Goal: Feedback & Contribution: Submit feedback/report problem

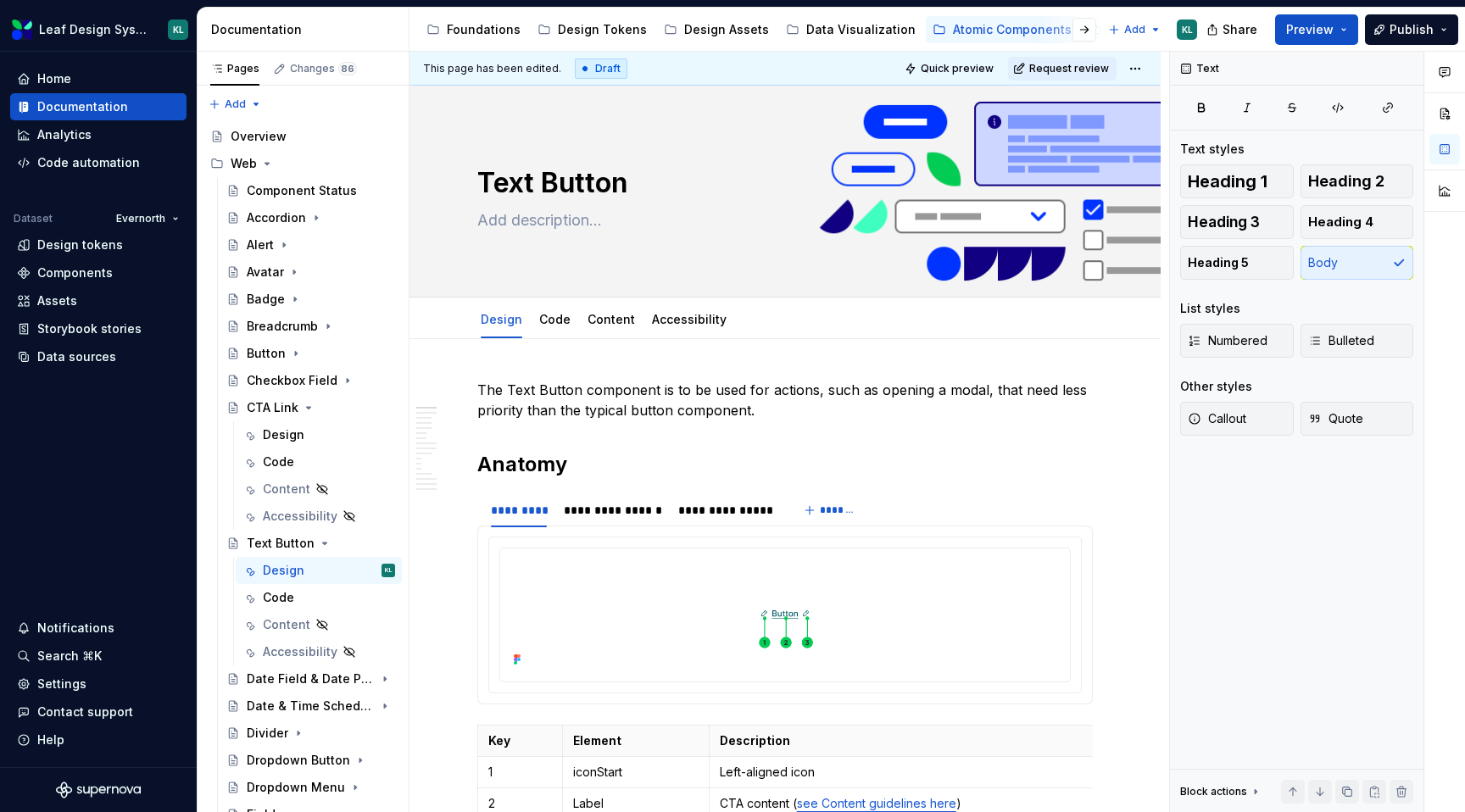
scroll to position [7, 0]
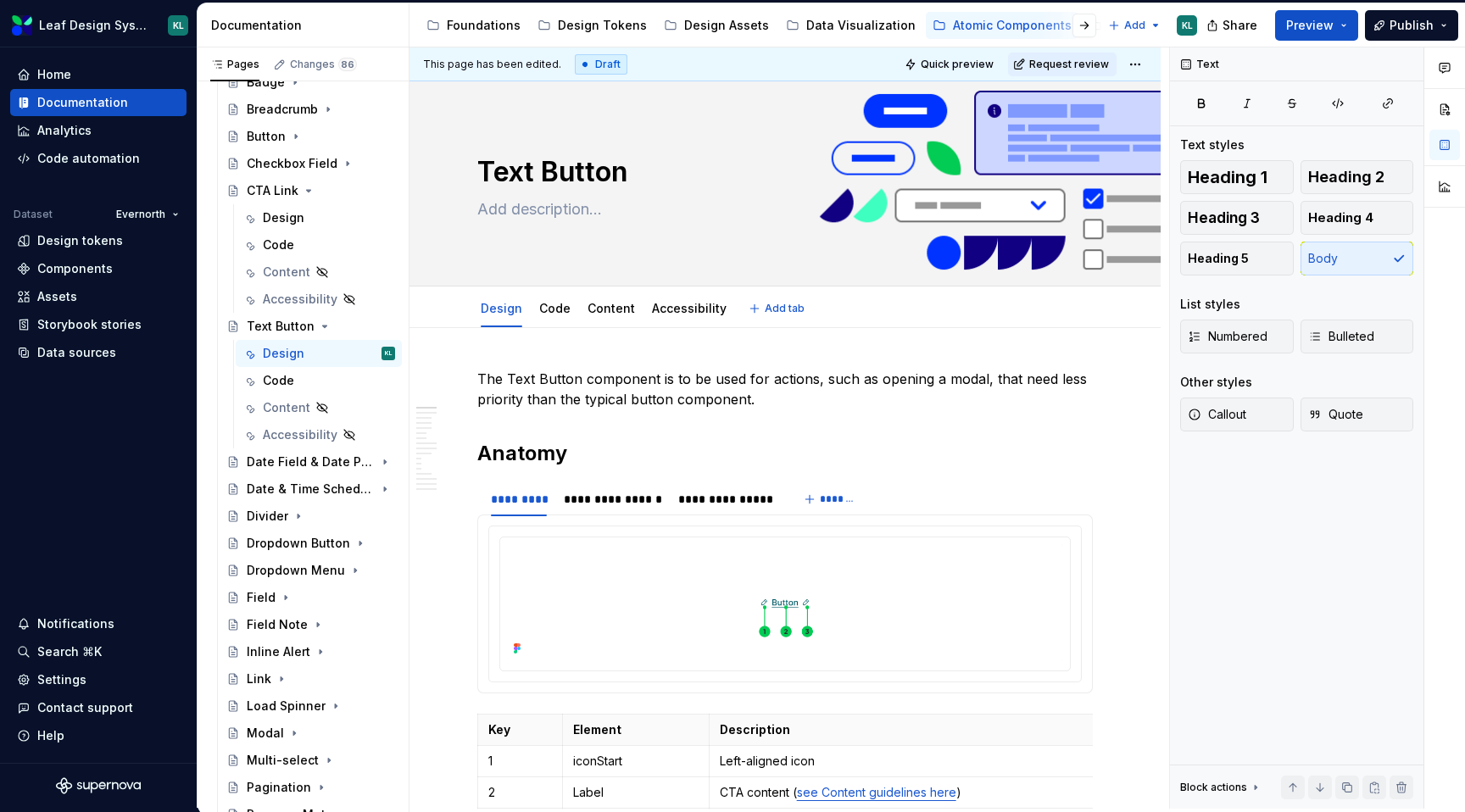
type textarea "*"
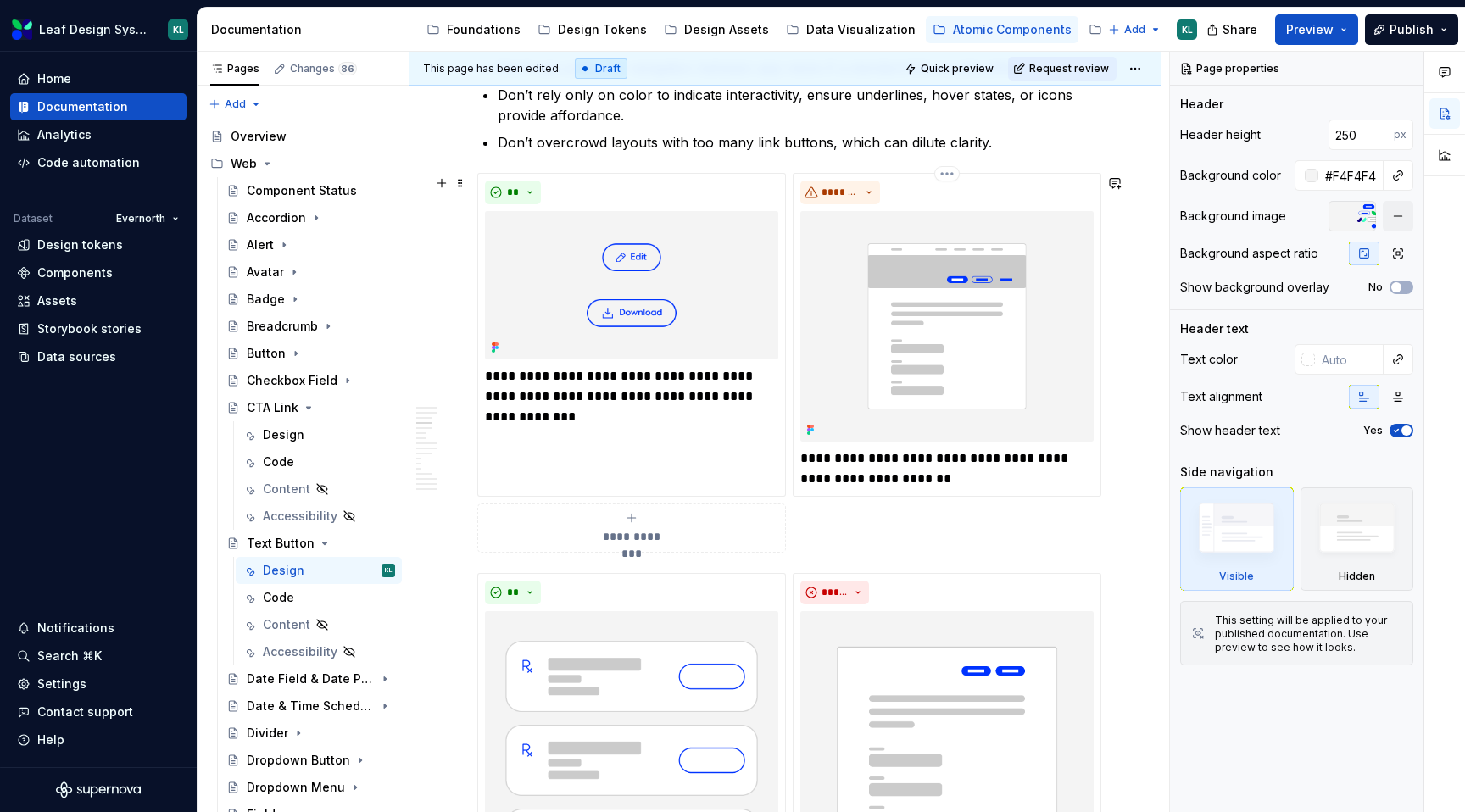
scroll to position [1399, 0]
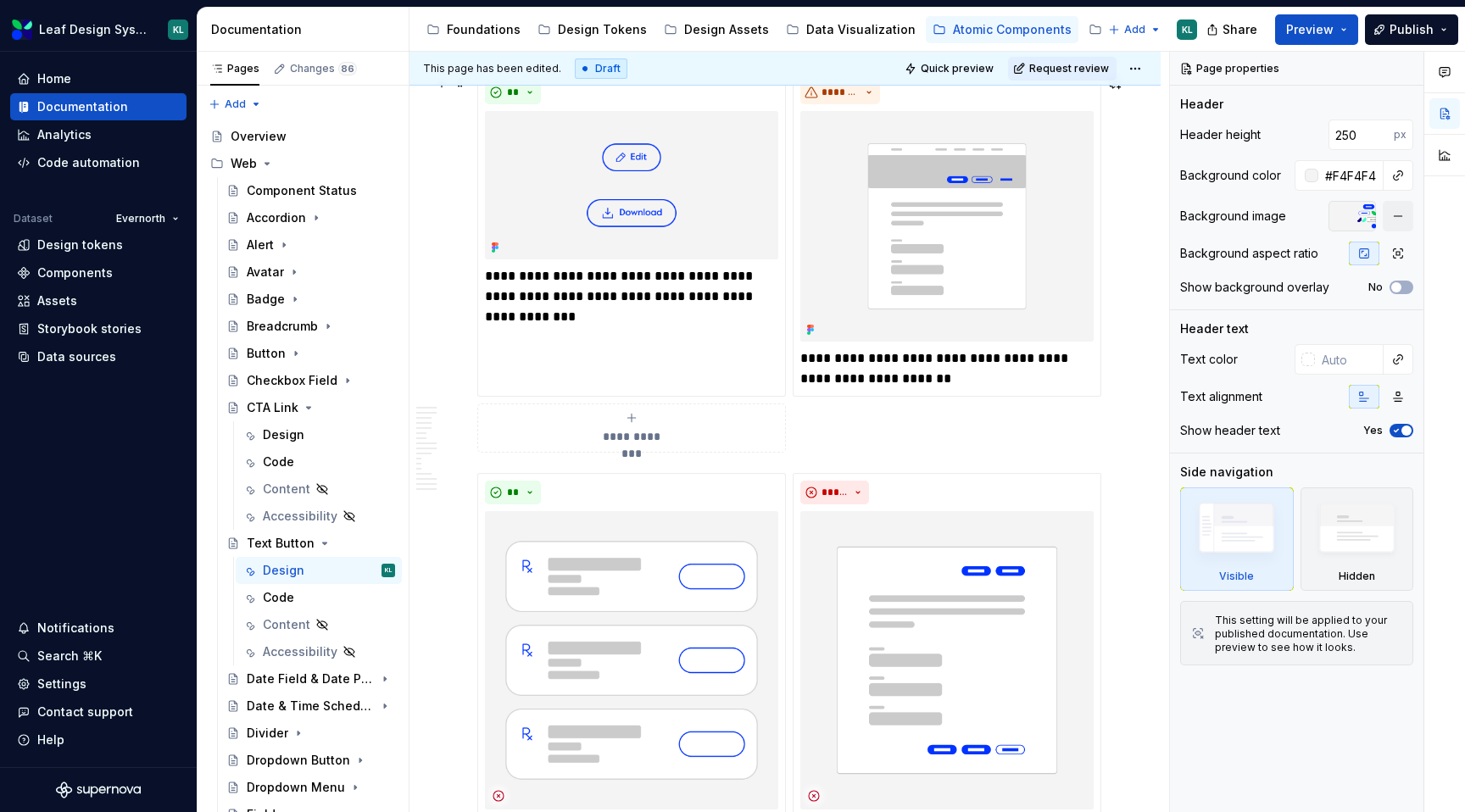
type textarea "*"
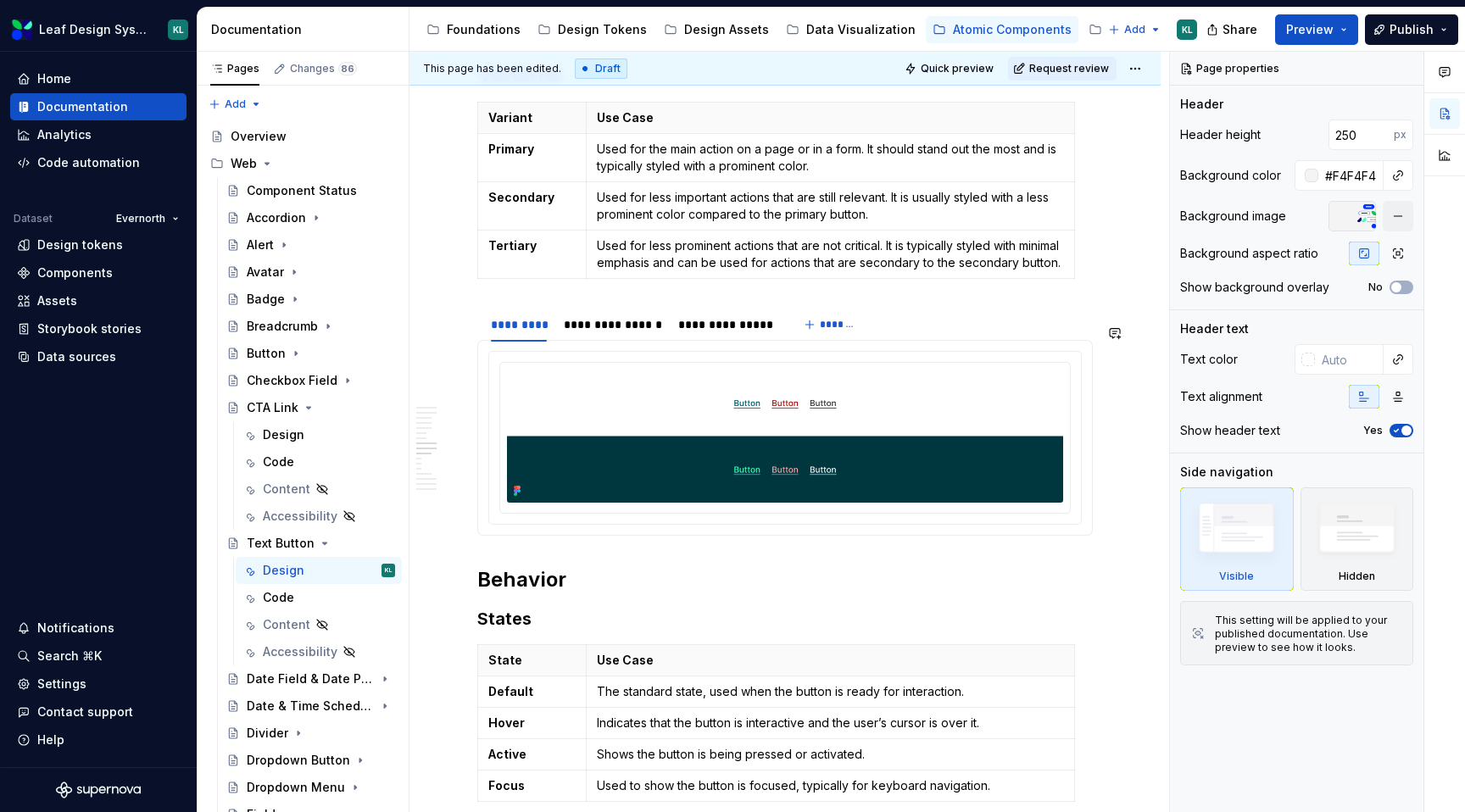
scroll to position [3934, 0]
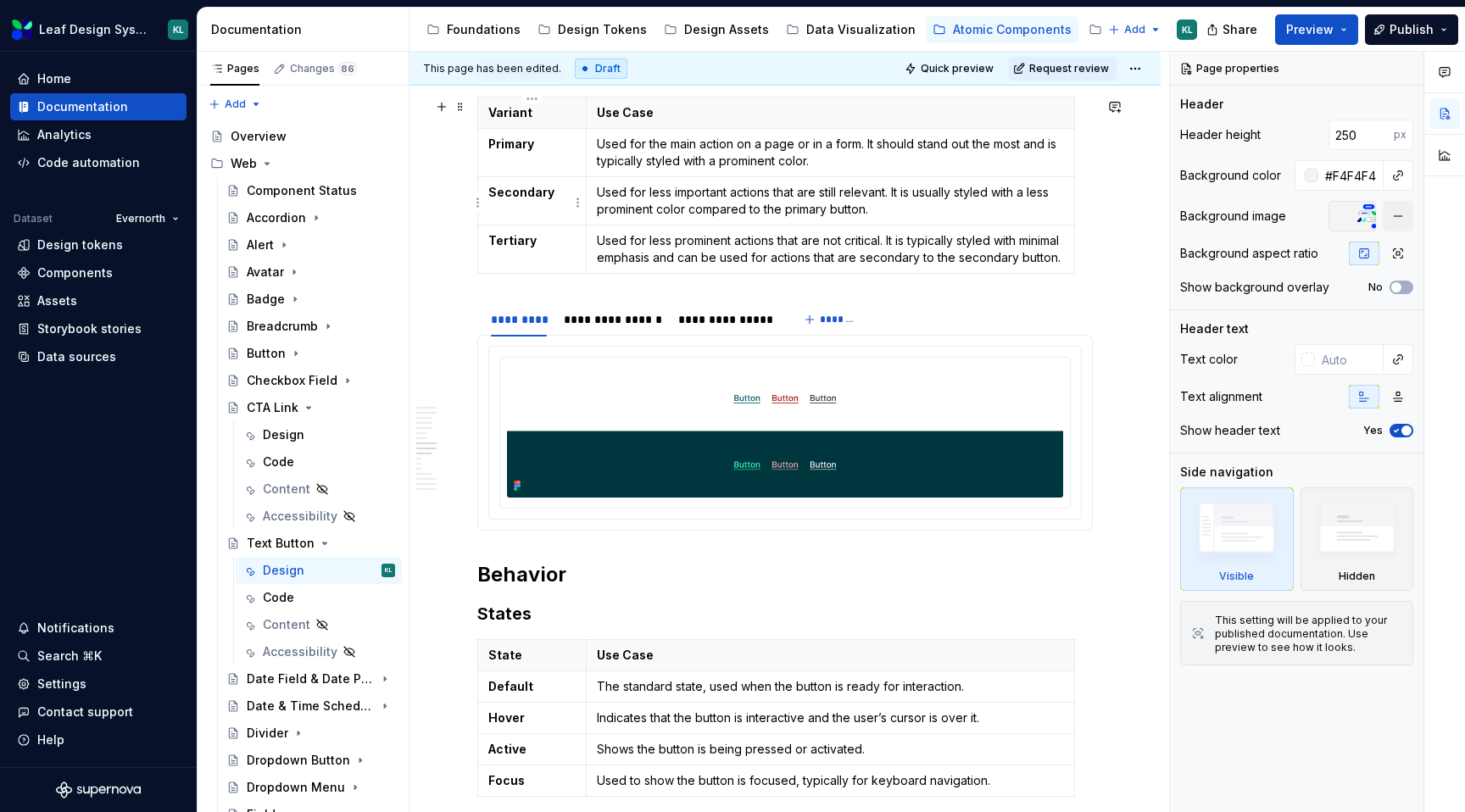
click at [530, 198] on strong "Secondary" at bounding box center [521, 192] width 66 height 14
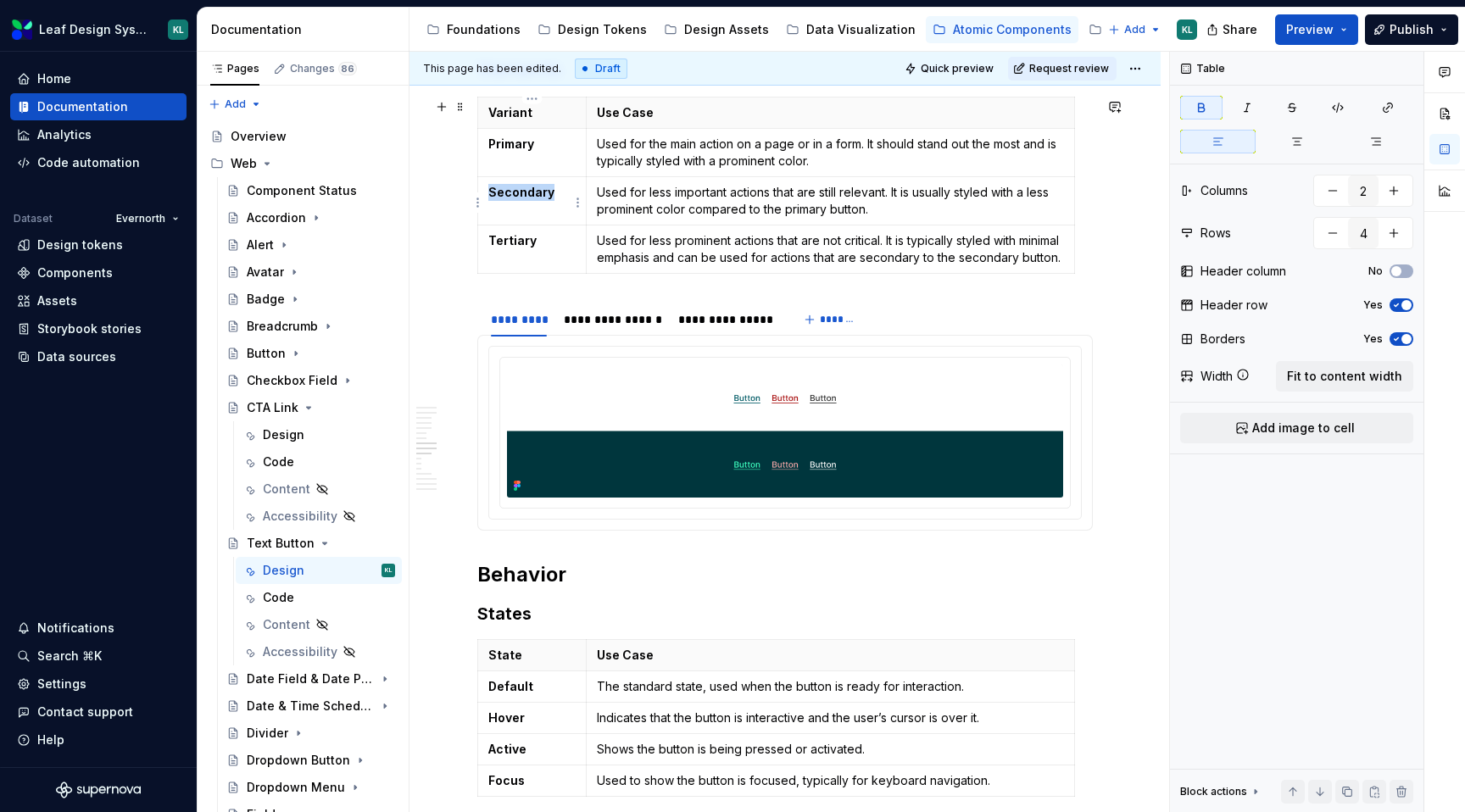
click at [530, 198] on strong "Secondary" at bounding box center [521, 192] width 66 height 14
click at [515, 241] on strong "Tertiary" at bounding box center [512, 240] width 48 height 14
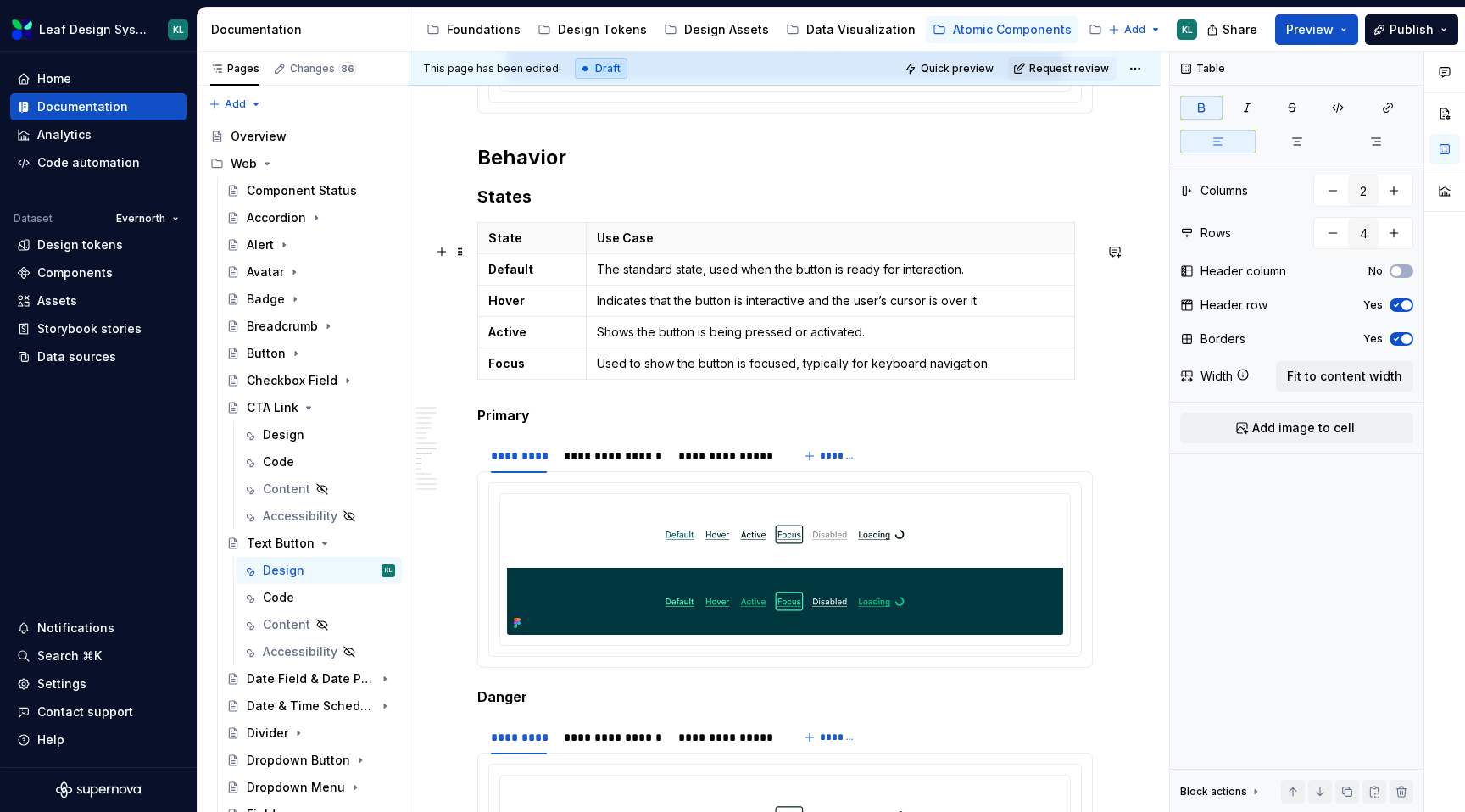
scroll to position [4359, 0]
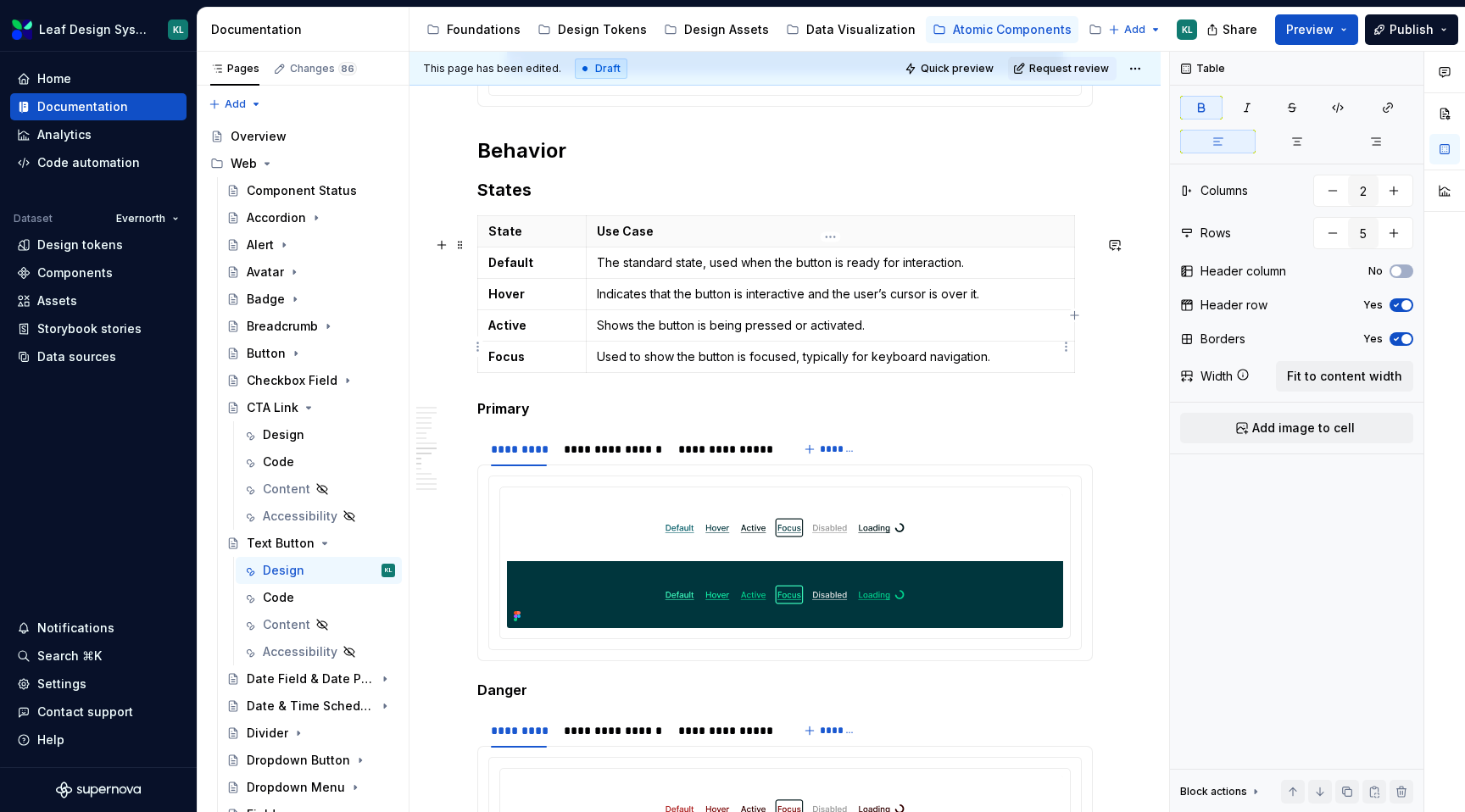
click at [676, 334] on p "Shows the button is being pressed or activated." at bounding box center [830, 325] width 468 height 17
click at [805, 272] on p "The standard state, used when the button is ready for interaction." at bounding box center [830, 262] width 468 height 17
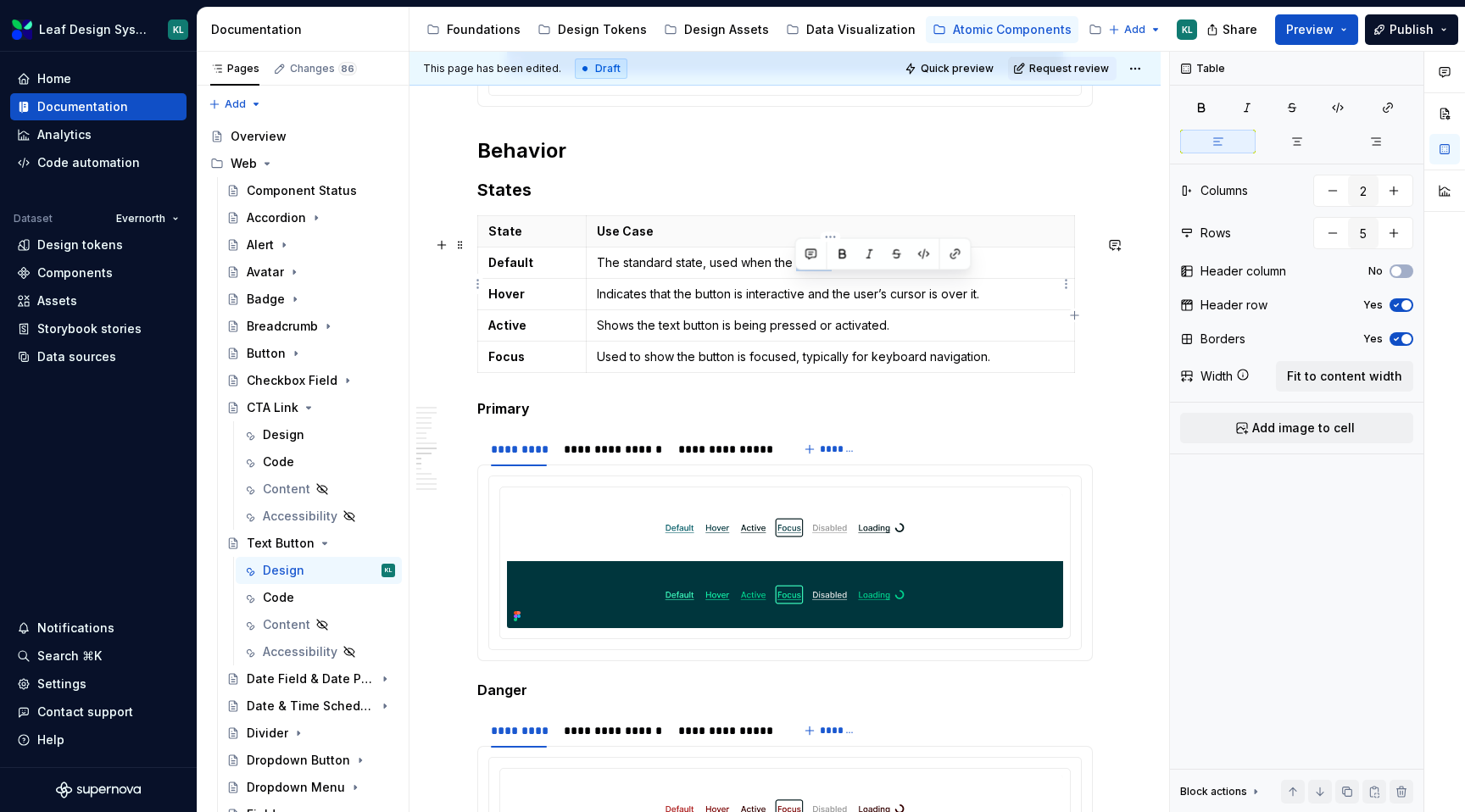
click at [795, 272] on p "The standard state, used when the button is ready for interaction." at bounding box center [830, 262] width 468 height 17
click at [698, 302] on p "Indicates that the button is interactive and the user’s cursor is over it." at bounding box center [830, 294] width 468 height 17
click at [698, 366] on p "Used to show the button is focused, typically for keyboard navigation." at bounding box center [830, 357] width 468 height 17
click at [474, 378] on html "Leaf Design System KL Home Documentation Analytics Code automation Dataset Ever…" at bounding box center [732, 406] width 1465 height 812
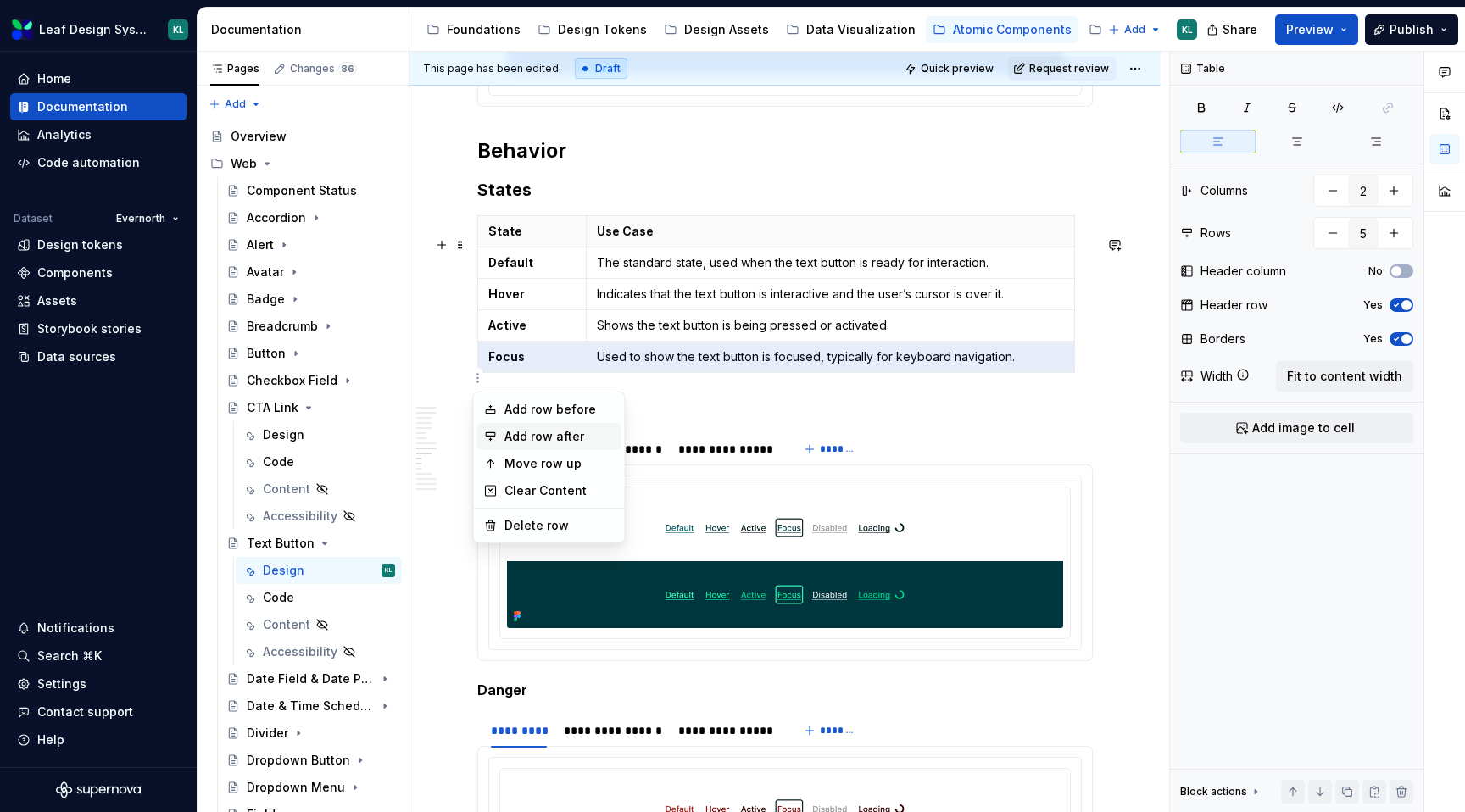
click at [580, 431] on div "Add row after" at bounding box center [559, 436] width 110 height 17
type input "6"
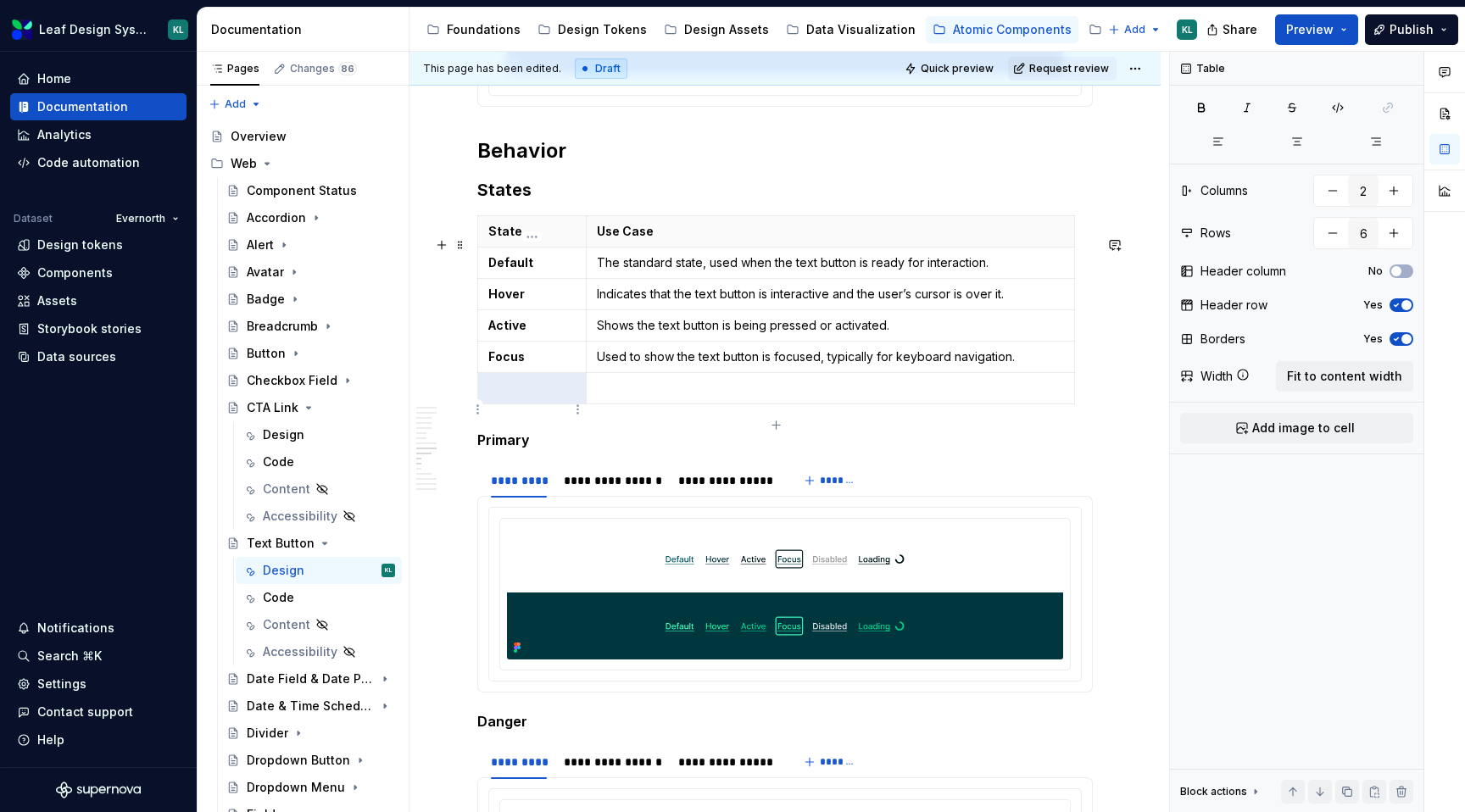
click at [512, 397] on p at bounding box center [532, 388] width 87 height 17
click at [518, 397] on p "Loading" at bounding box center [532, 388] width 87 height 17
click at [607, 397] on p at bounding box center [830, 388] width 468 height 17
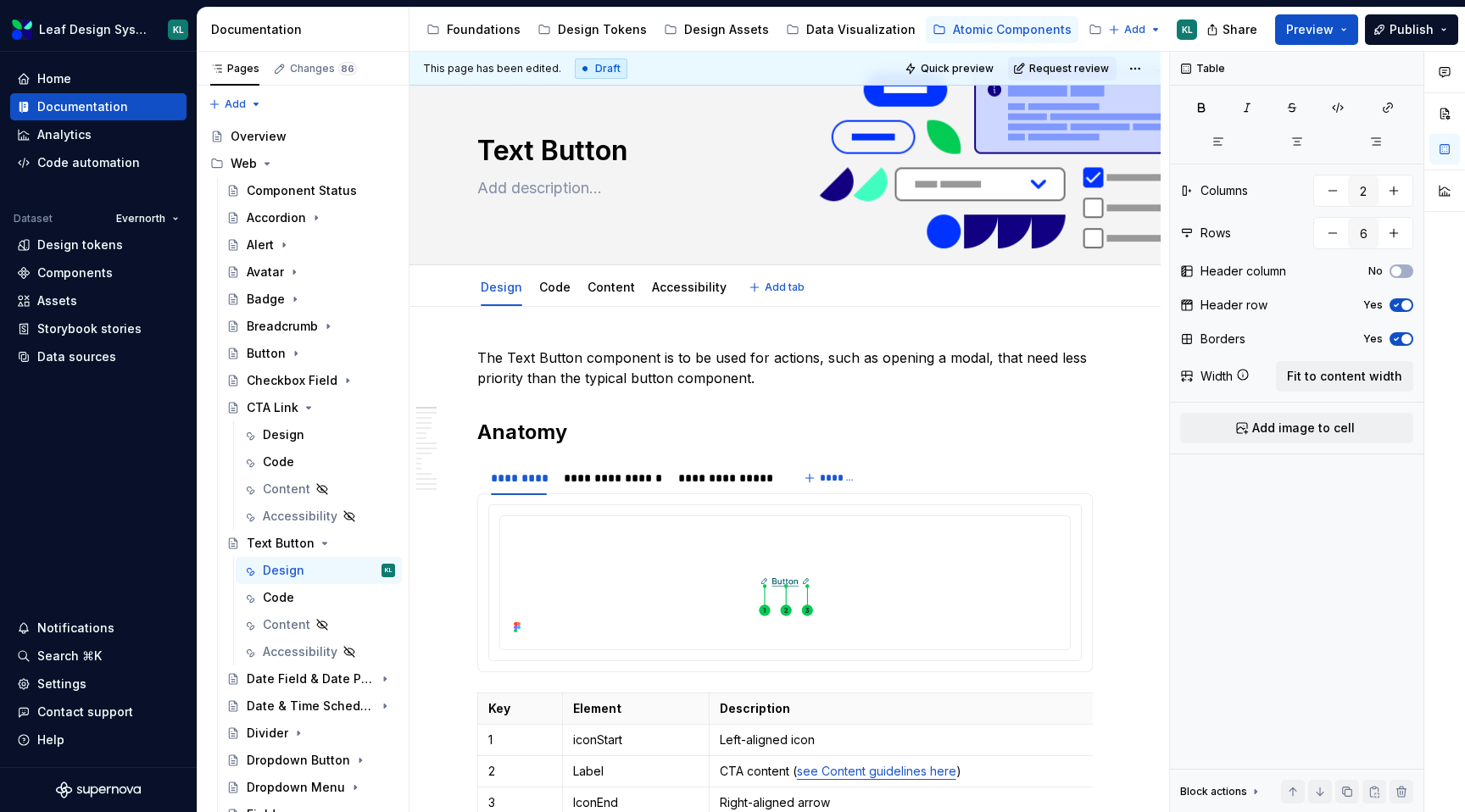
scroll to position [54, 0]
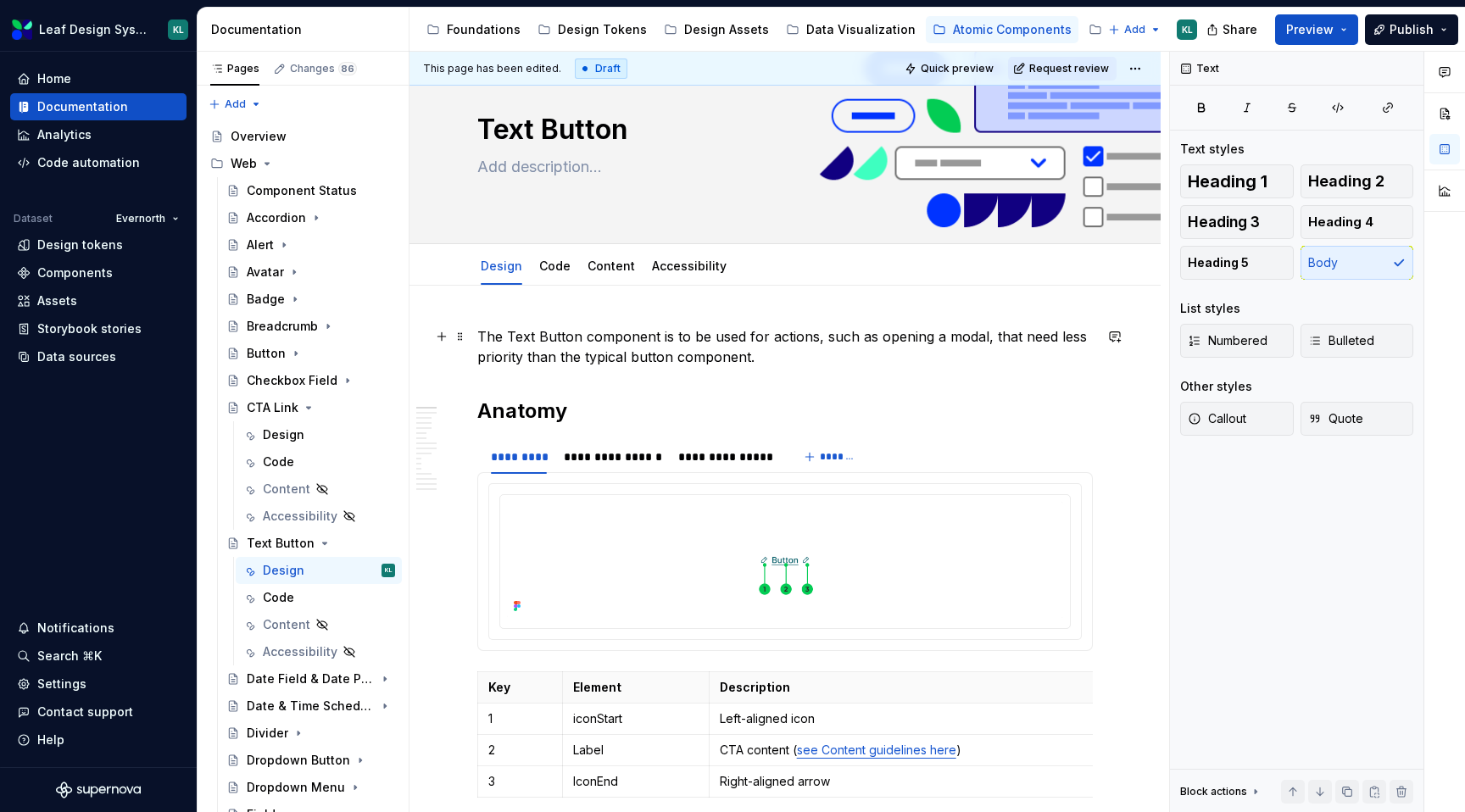
click at [635, 338] on p "The Text Button component is to be used for actions, such as opening a modal, t…" at bounding box center [785, 346] width 616 height 40
click at [765, 357] on p "The Text Button component is to be used for actions, such as opening a modal, t…" at bounding box center [785, 346] width 616 height 40
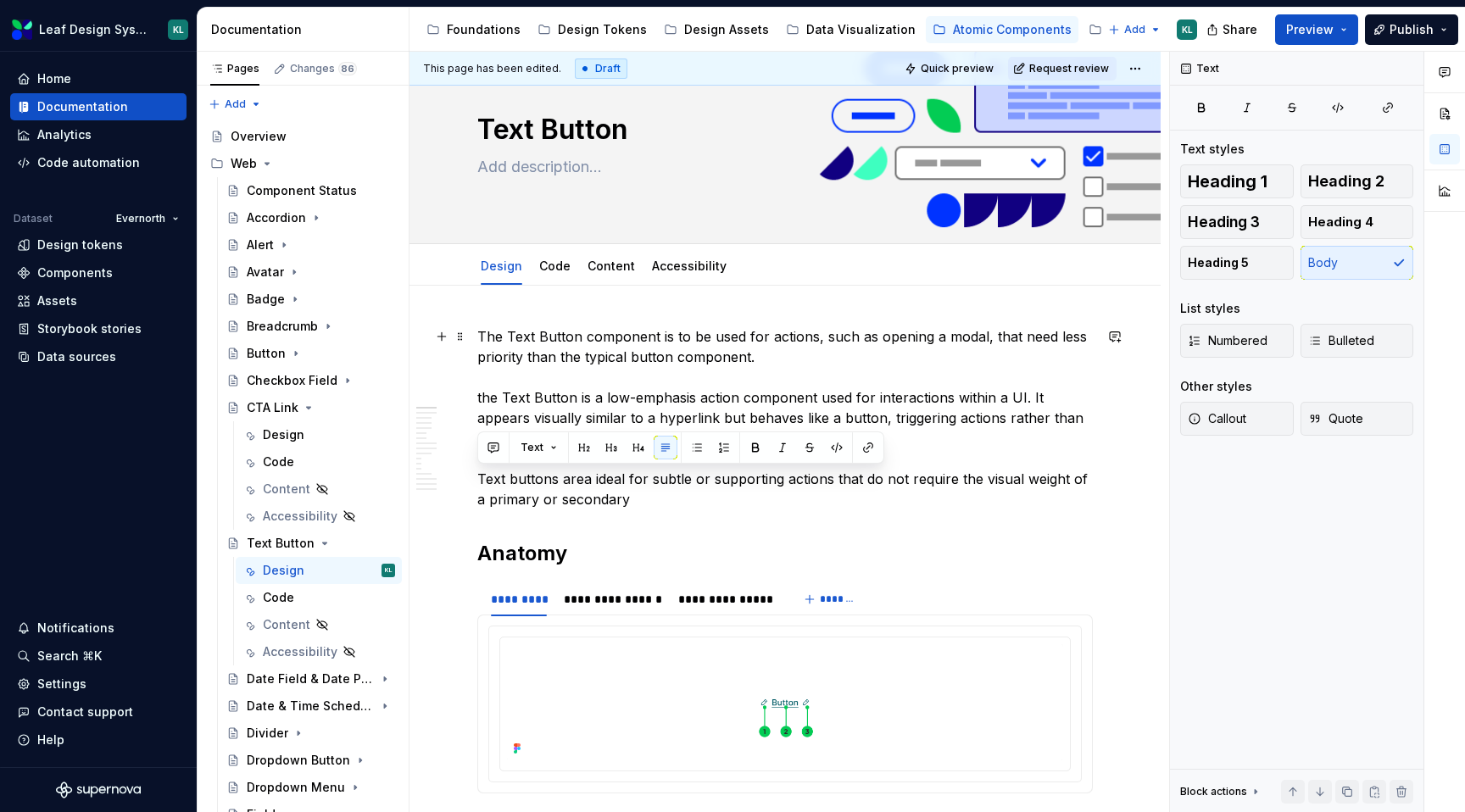
drag, startPoint x: 634, startPoint y: 475, endPoint x: 475, endPoint y: 476, distance: 159.0
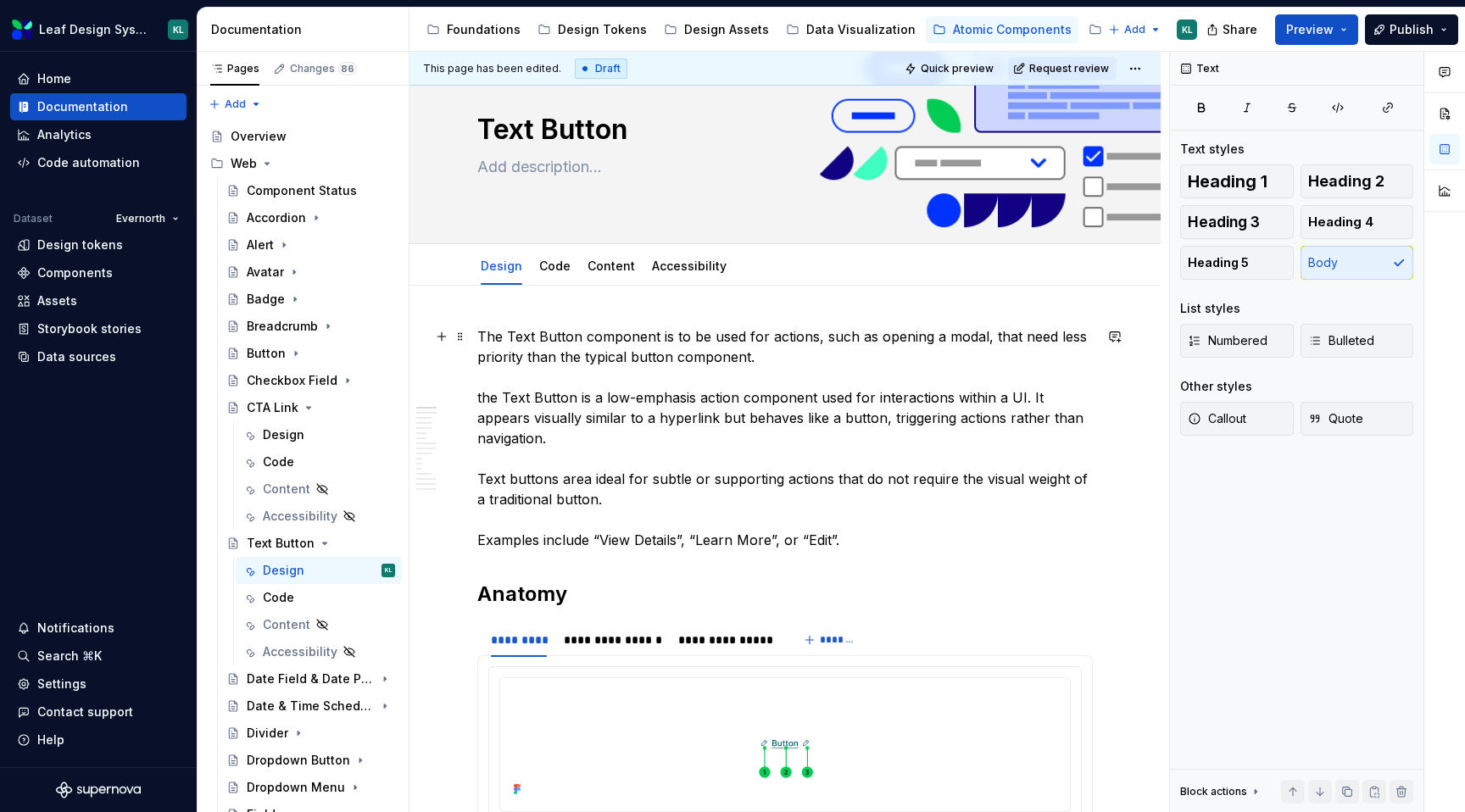
click at [622, 402] on p "The Text Button component is to be used for actions, such as opening a modal, t…" at bounding box center [785, 438] width 616 height 224
drag, startPoint x: 481, startPoint y: 395, endPoint x: 471, endPoint y: 395, distance: 10.0
click at [479, 395] on p "The Text Button component is to be used for actions, such as opening a modal, t…" at bounding box center [785, 438] width 616 height 224
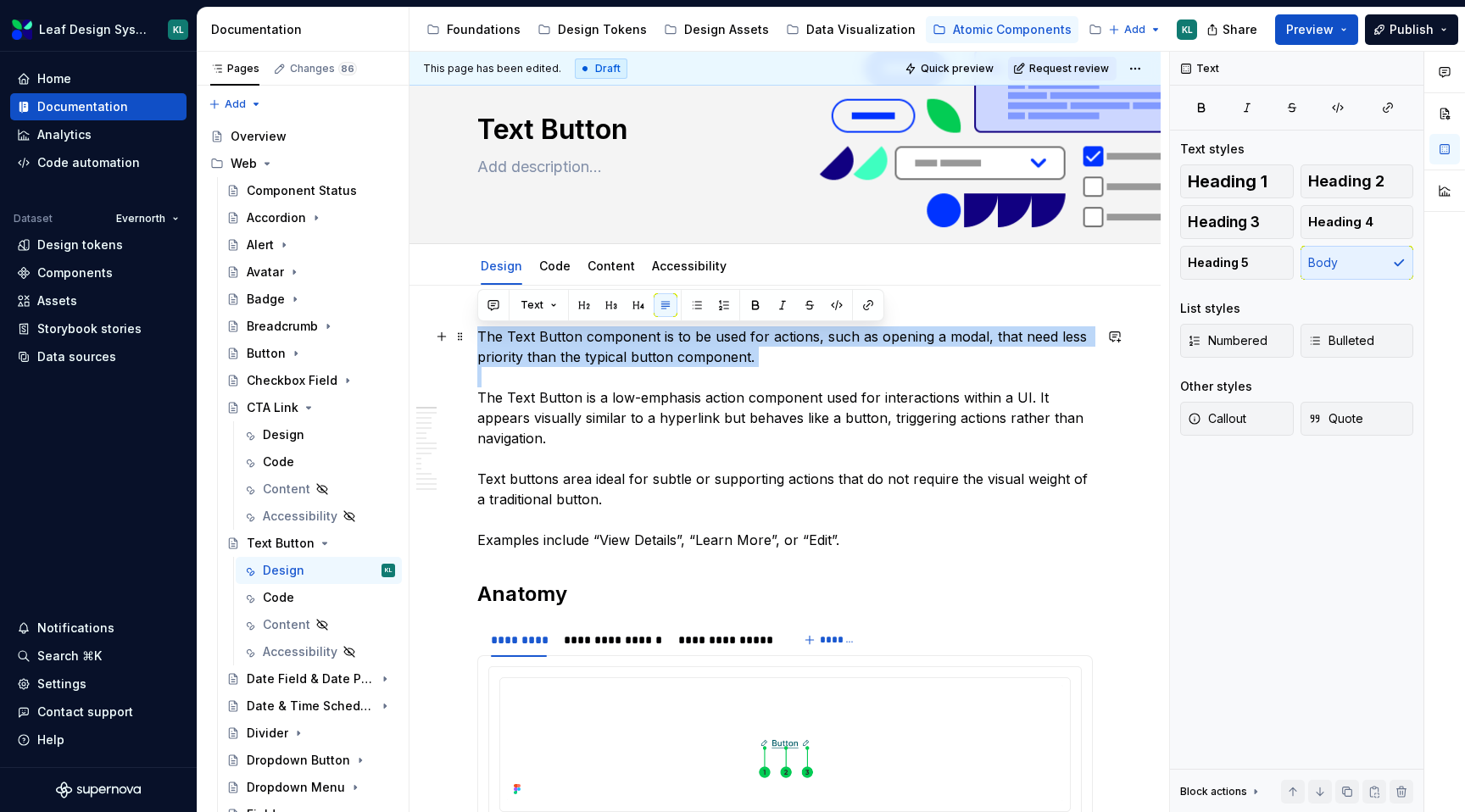
drag, startPoint x: 478, startPoint y: 395, endPoint x: 472, endPoint y: 326, distance: 69.3
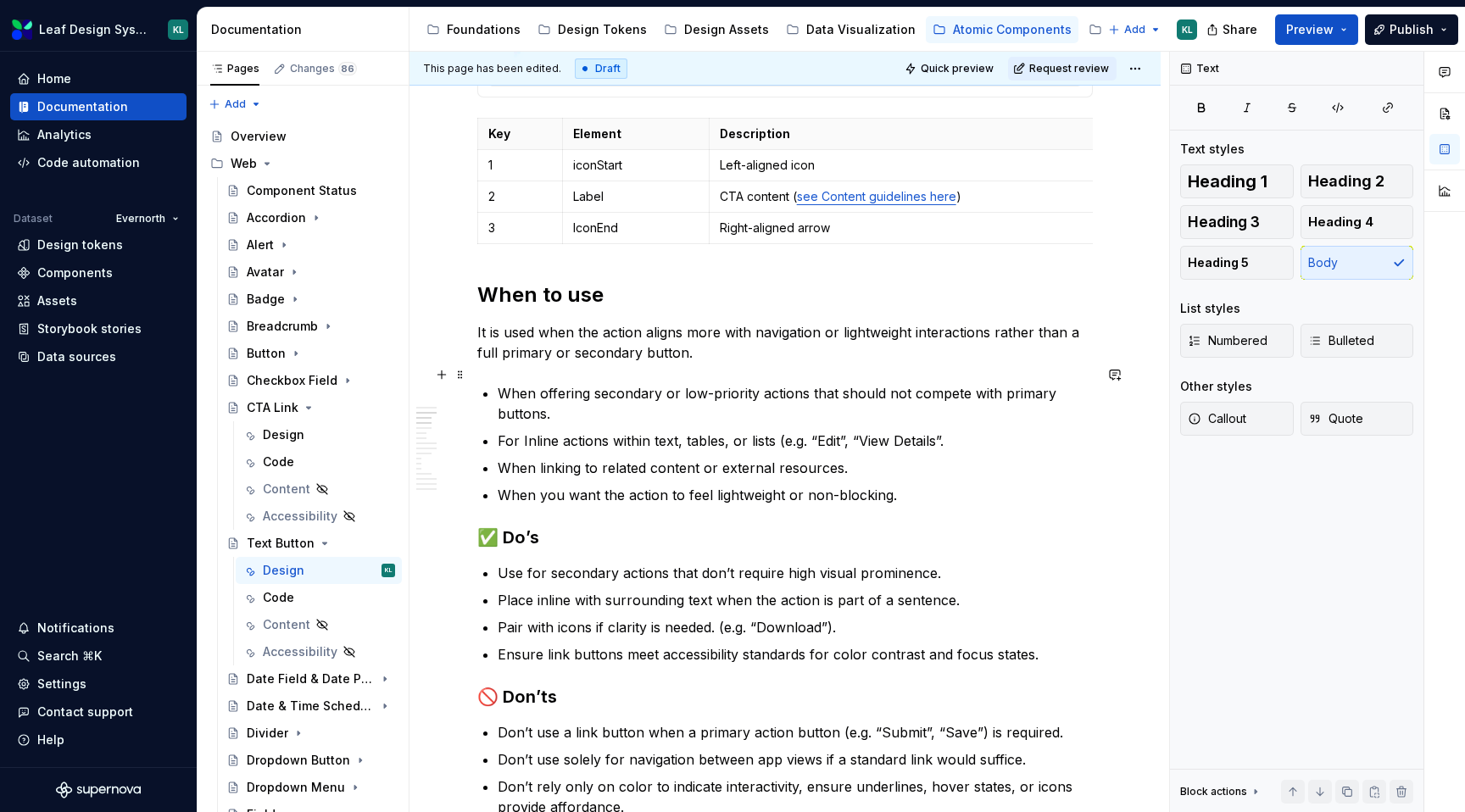
scroll to position [743, 0]
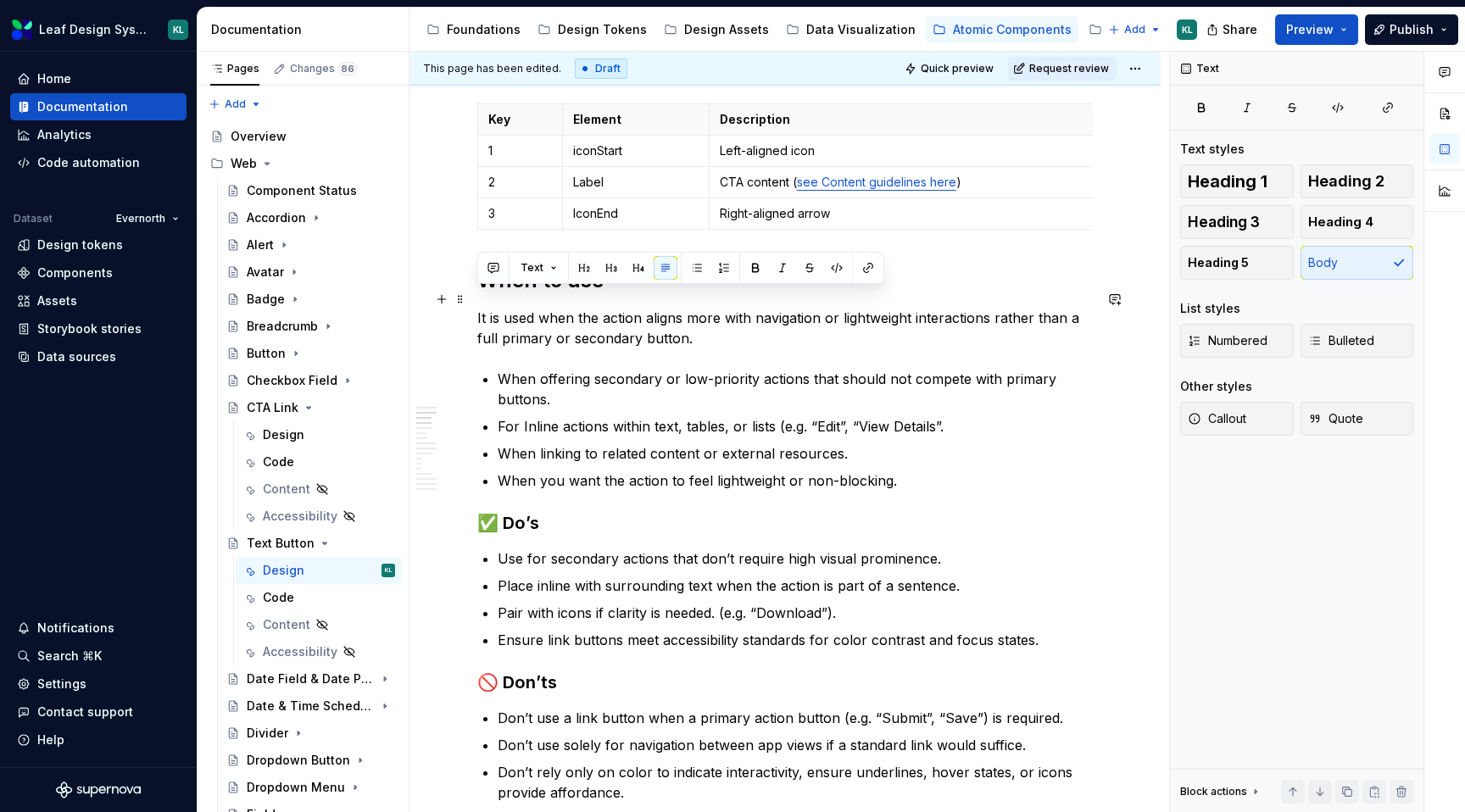
drag, startPoint x: 707, startPoint y: 323, endPoint x: 468, endPoint y: 300, distance: 240.1
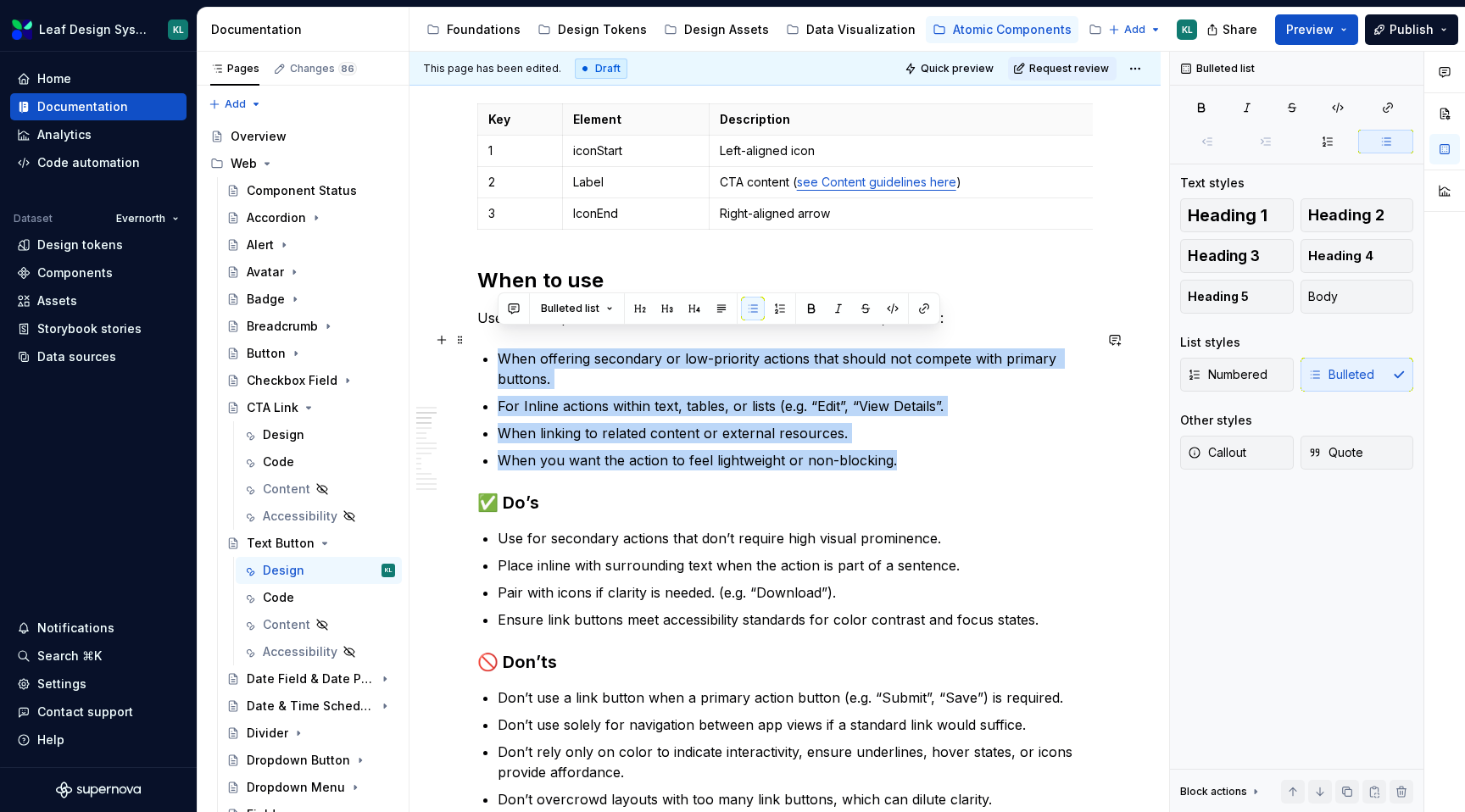
drag, startPoint x: 838, startPoint y: 441, endPoint x: 497, endPoint y: 338, distance: 356.2
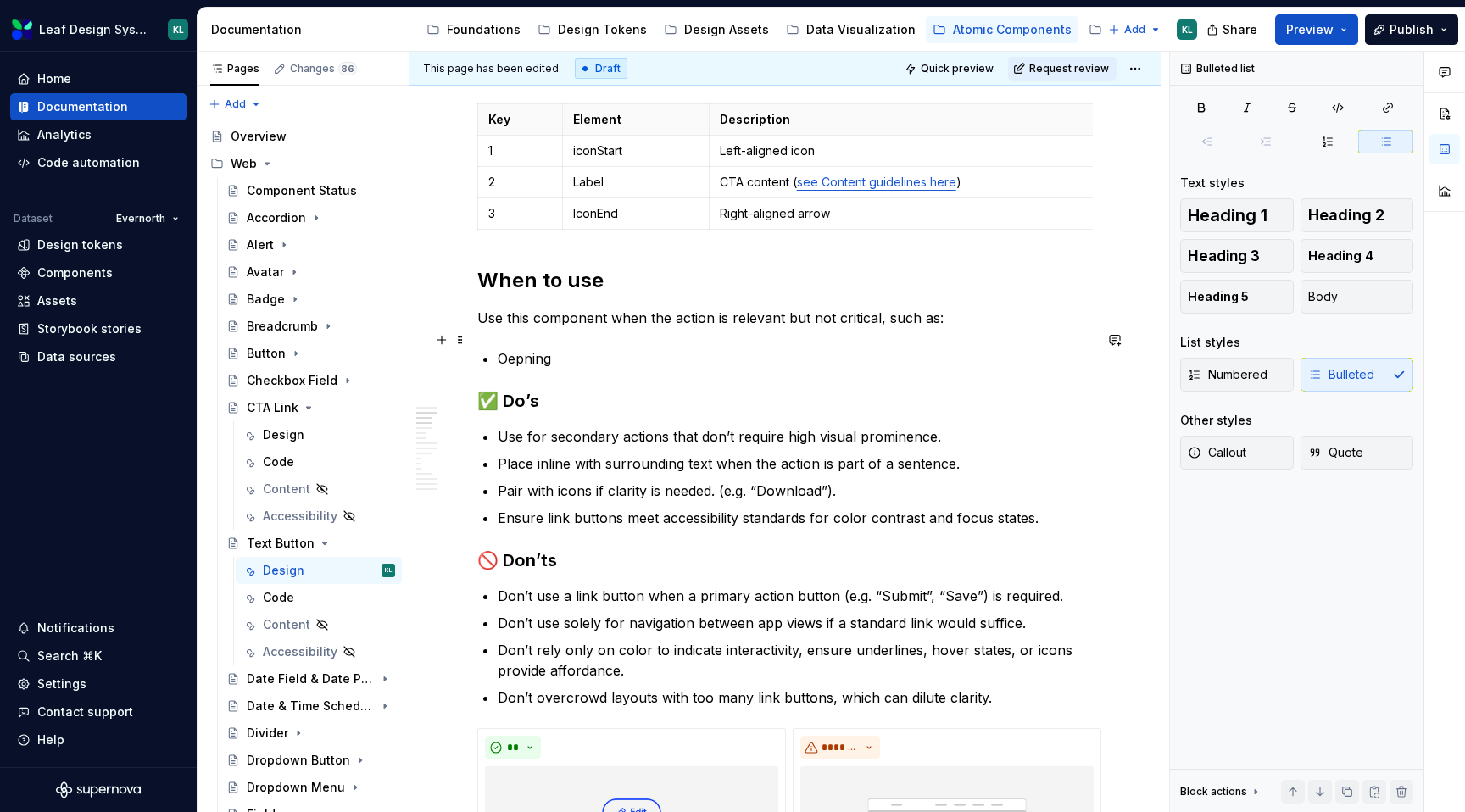
click at [514, 349] on p "Oepning" at bounding box center [794, 359] width 595 height 20
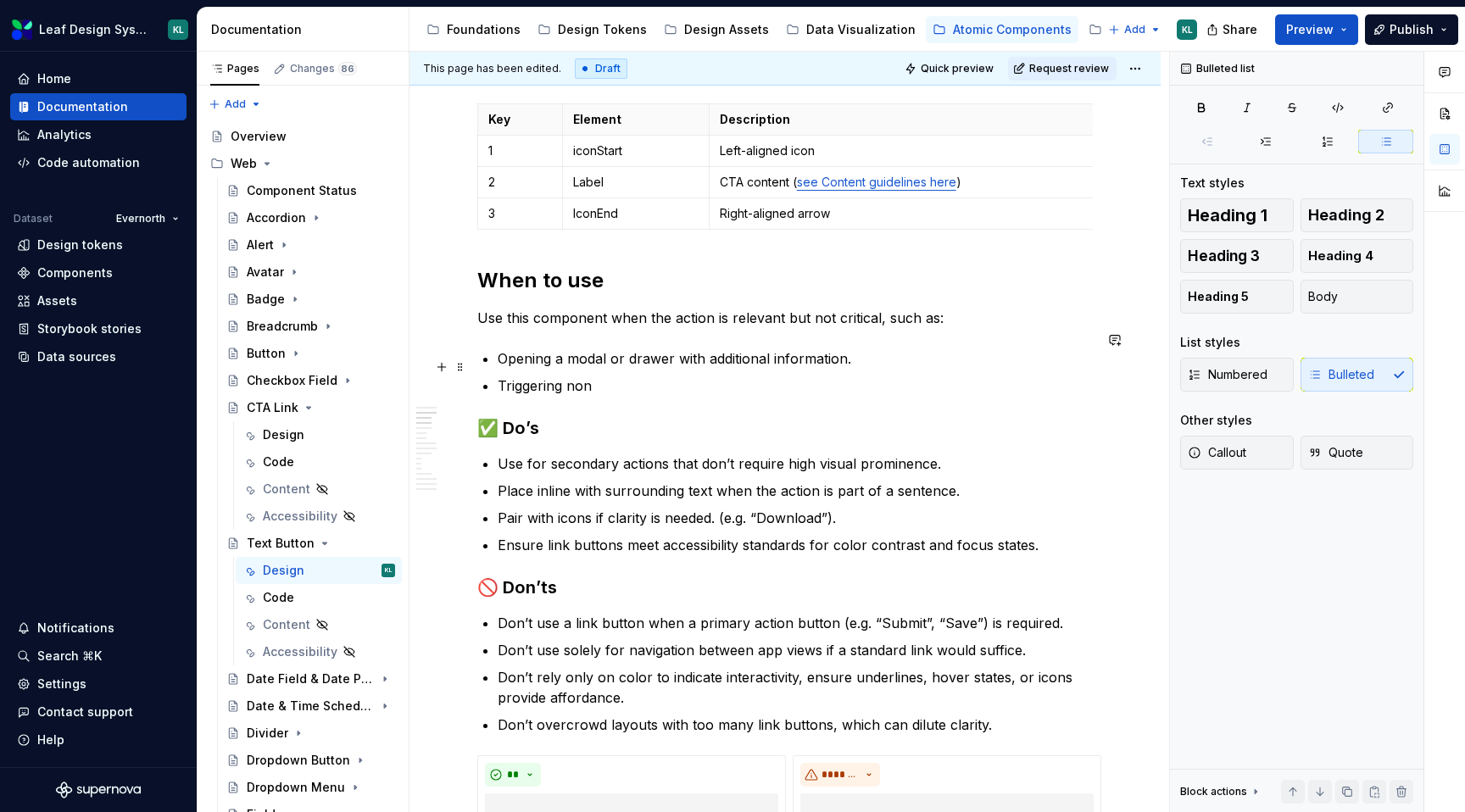
click at [582, 375] on p "Triggering non" at bounding box center [794, 385] width 595 height 20
click at [594, 375] on p "Triggering non" at bounding box center [794, 385] width 595 height 20
click at [582, 375] on p "Triggering non" at bounding box center [794, 385] width 595 height 20
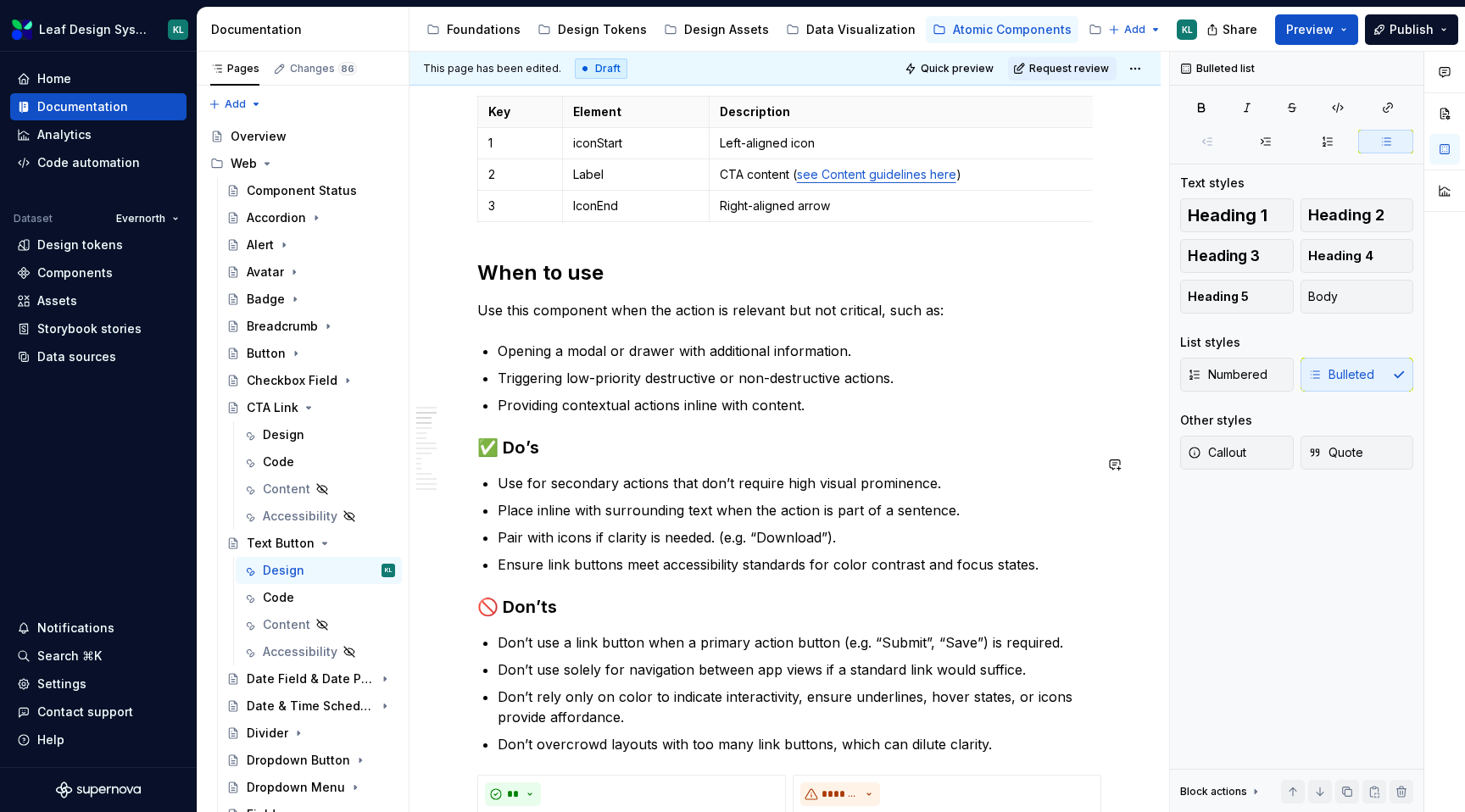
scroll to position [739, 0]
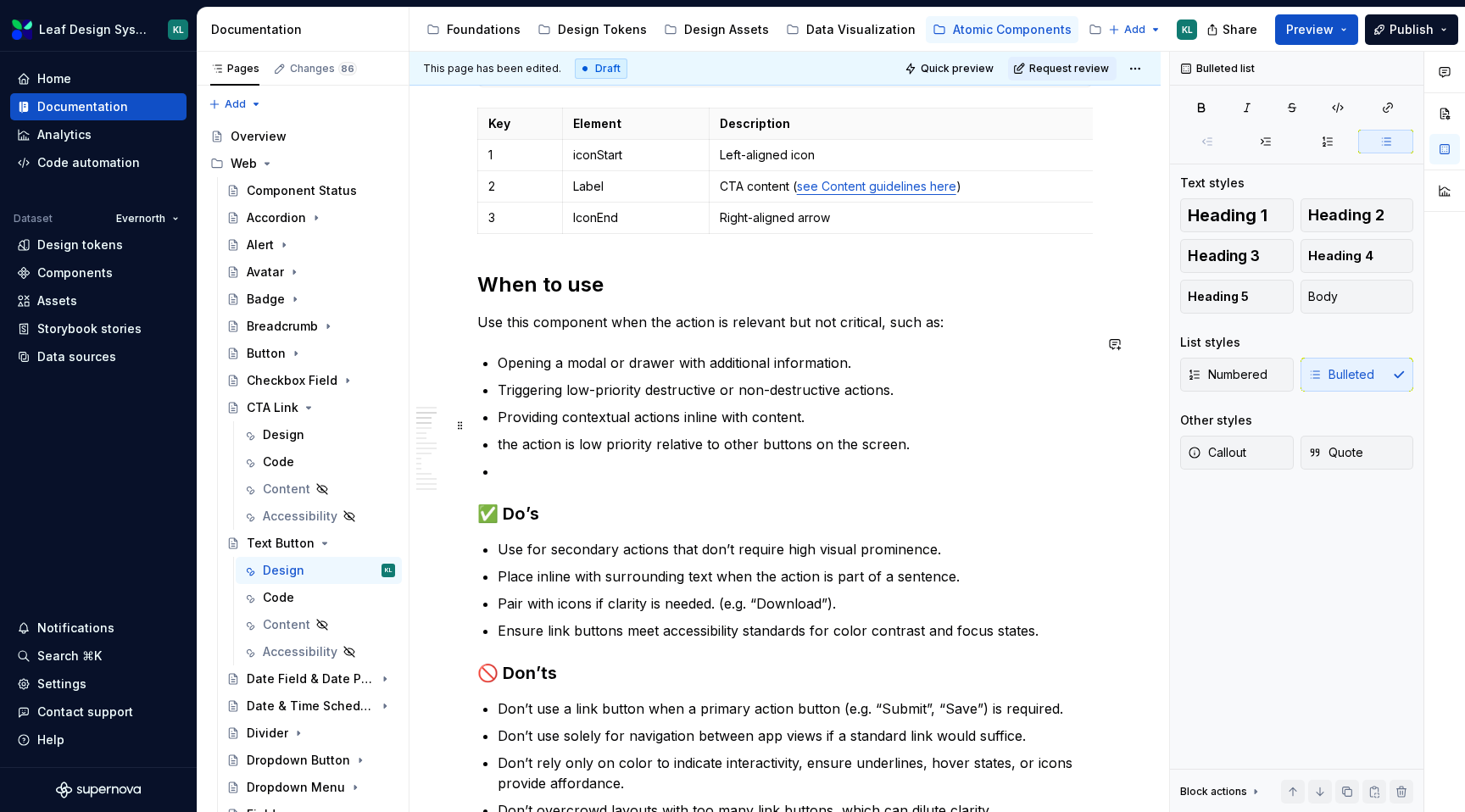
click at [501, 434] on p "the action is low priority relative to other buttons on the screen." at bounding box center [794, 444] width 595 height 20
click at [526, 461] on p at bounding box center [794, 471] width 595 height 20
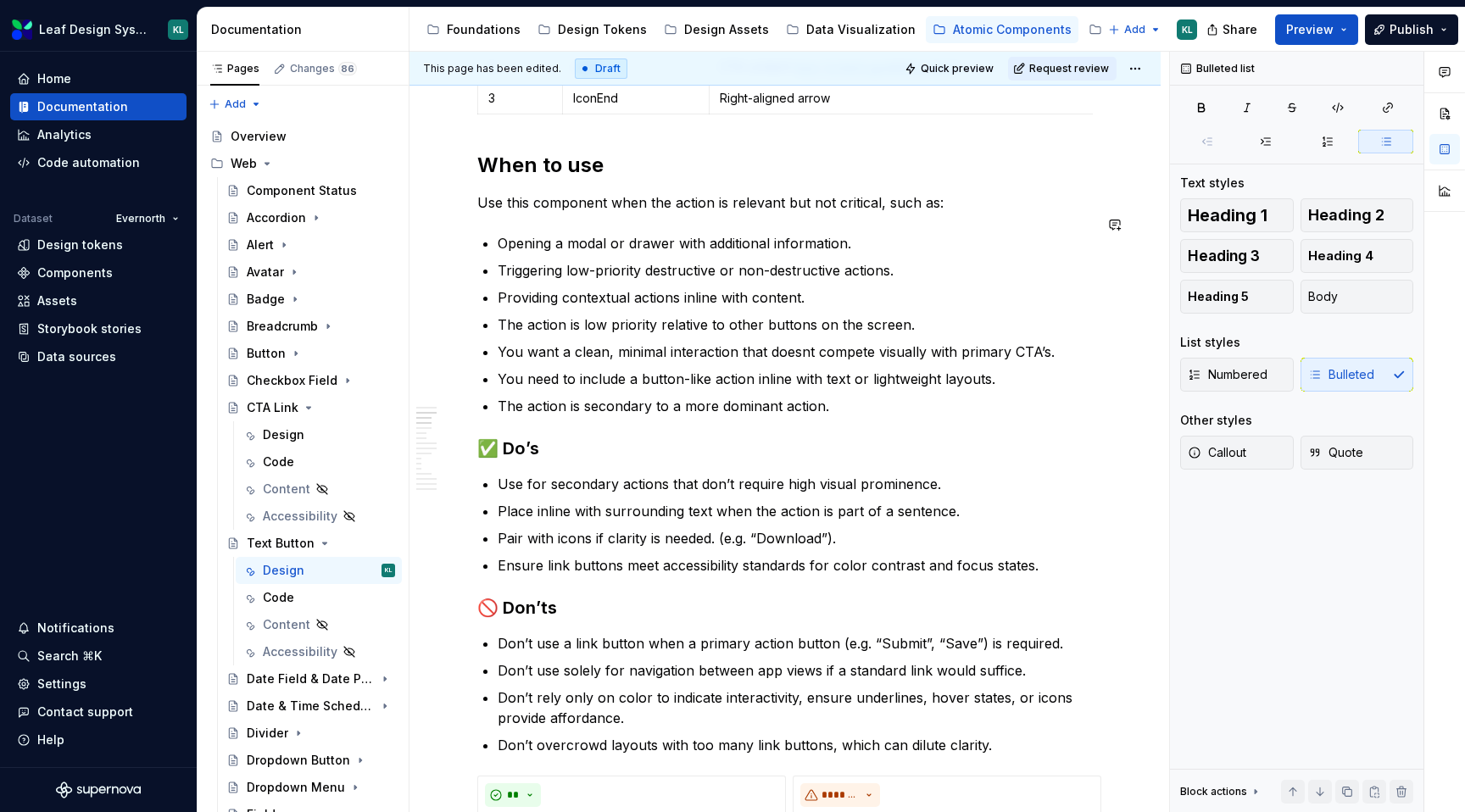
scroll to position [882, 0]
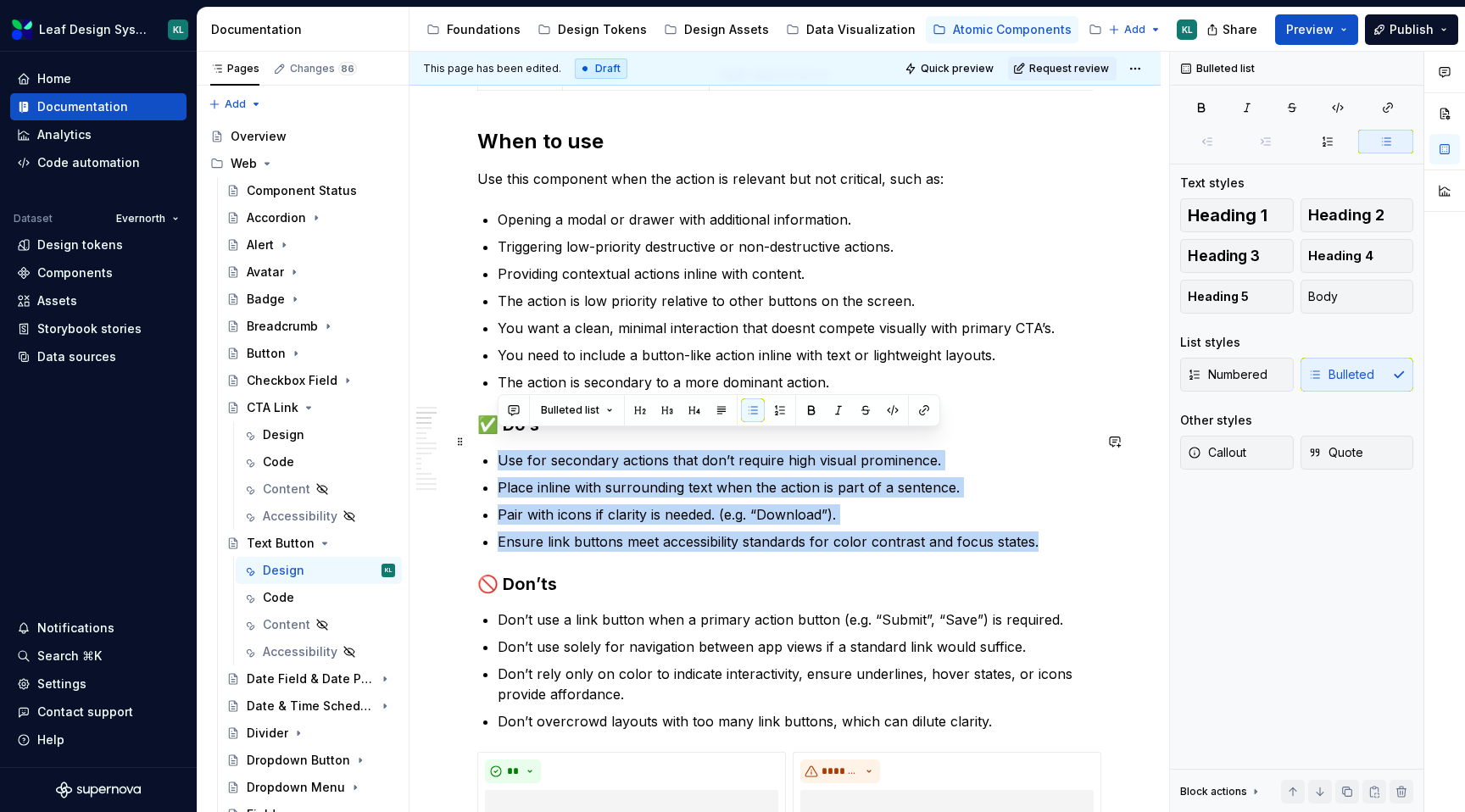
drag, startPoint x: 1036, startPoint y: 523, endPoint x: 492, endPoint y: 440, distance: 550.3
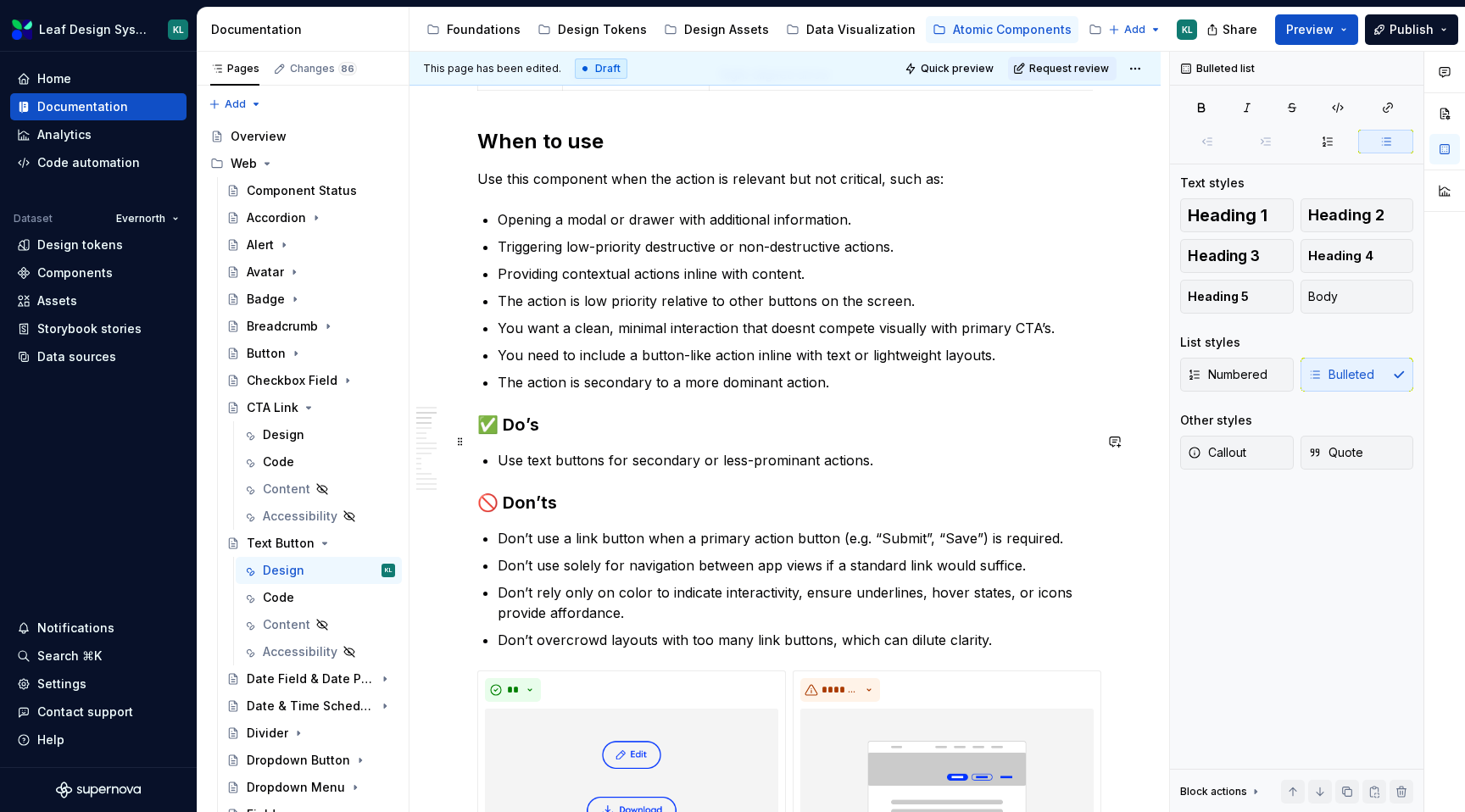
click at [749, 450] on p "Use text buttons for secondary or less-prominant actions." at bounding box center [794, 460] width 595 height 20
click at [794, 450] on p "Use text buttons for secondary or less prominant actions." at bounding box center [794, 460] width 595 height 20
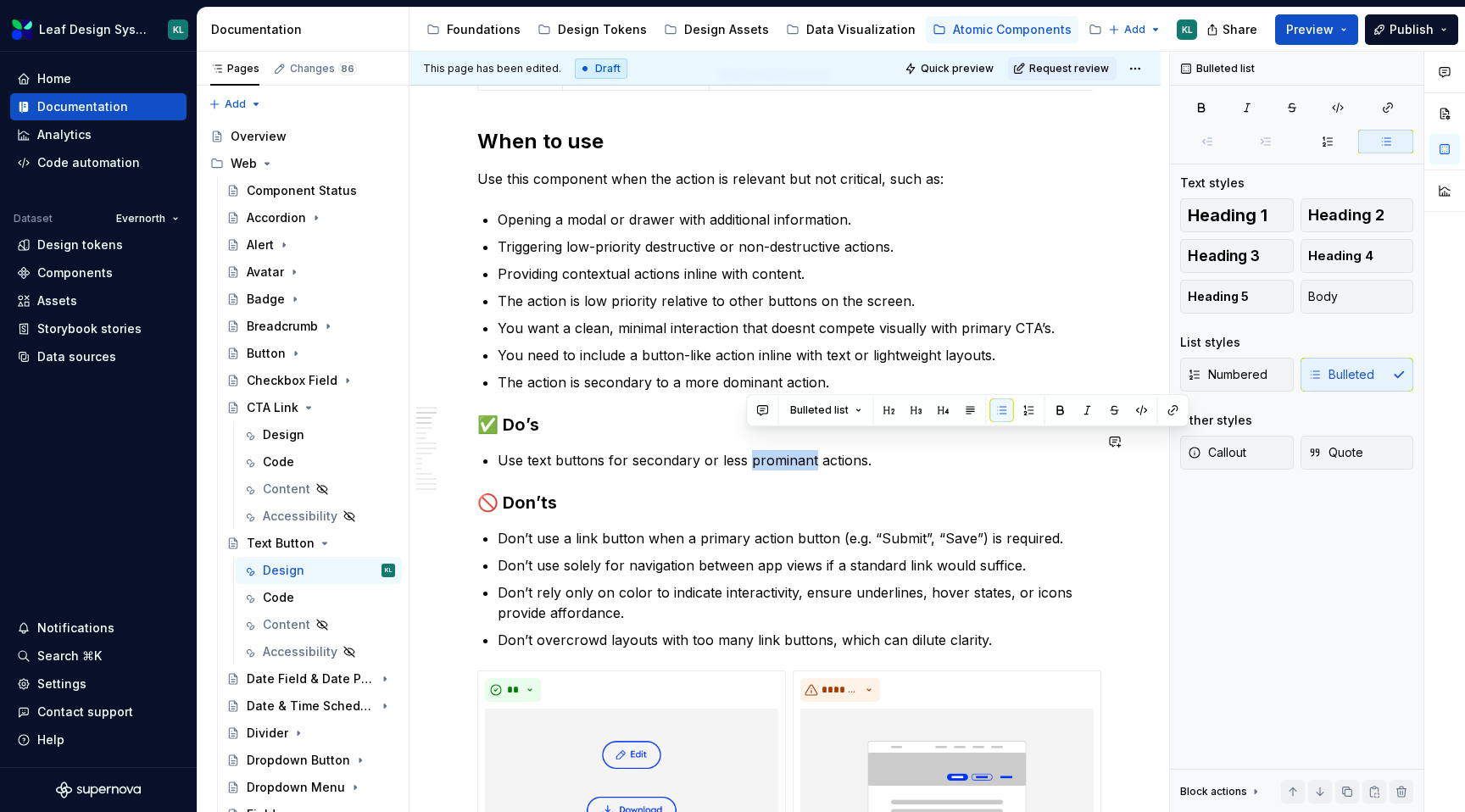
click at [791, 450] on p "Use text buttons for secondary or less prominant actions." at bounding box center [794, 460] width 595 height 20
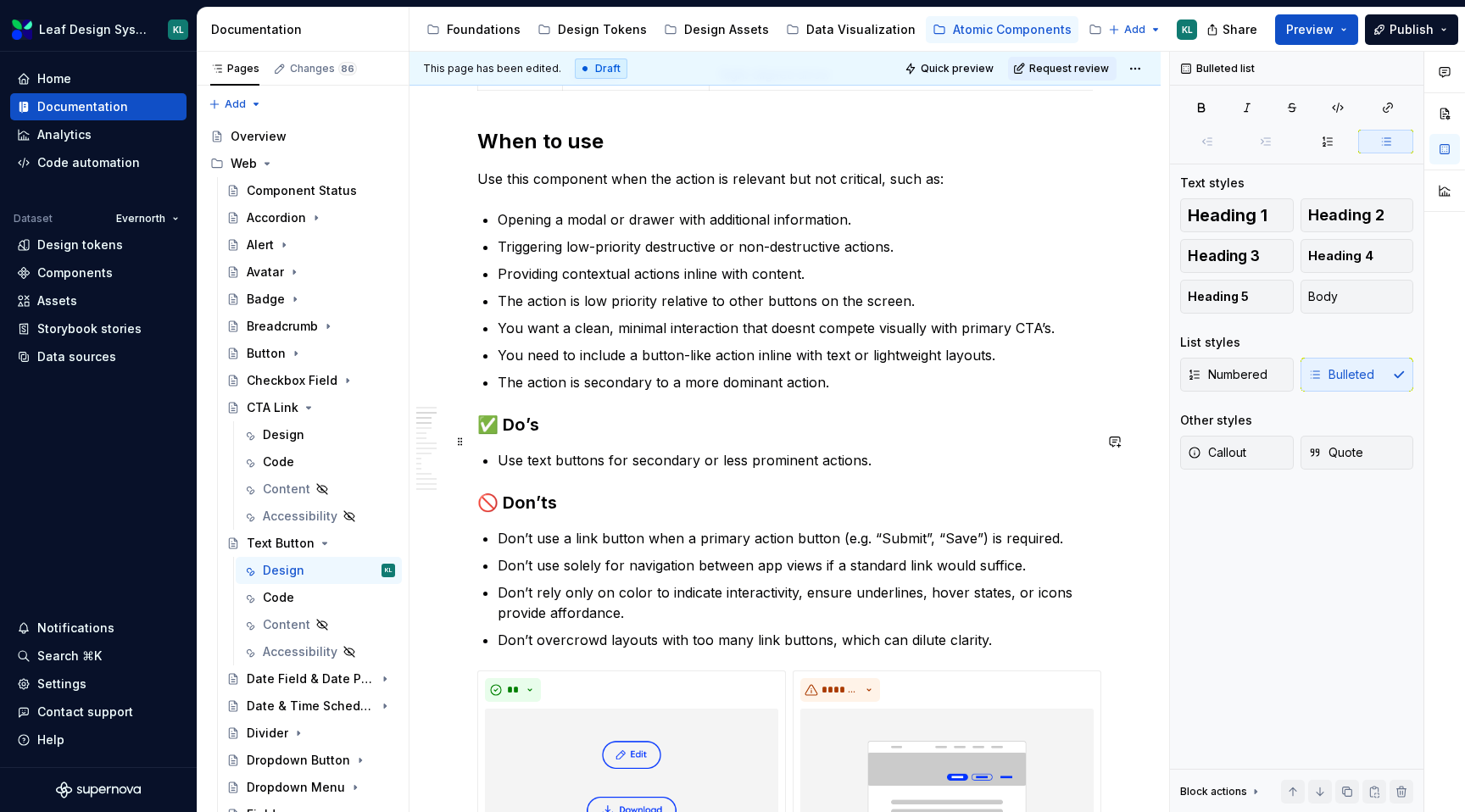
click at [890, 450] on p "Use text buttons for secondary or less prominent actions." at bounding box center [794, 460] width 595 height 20
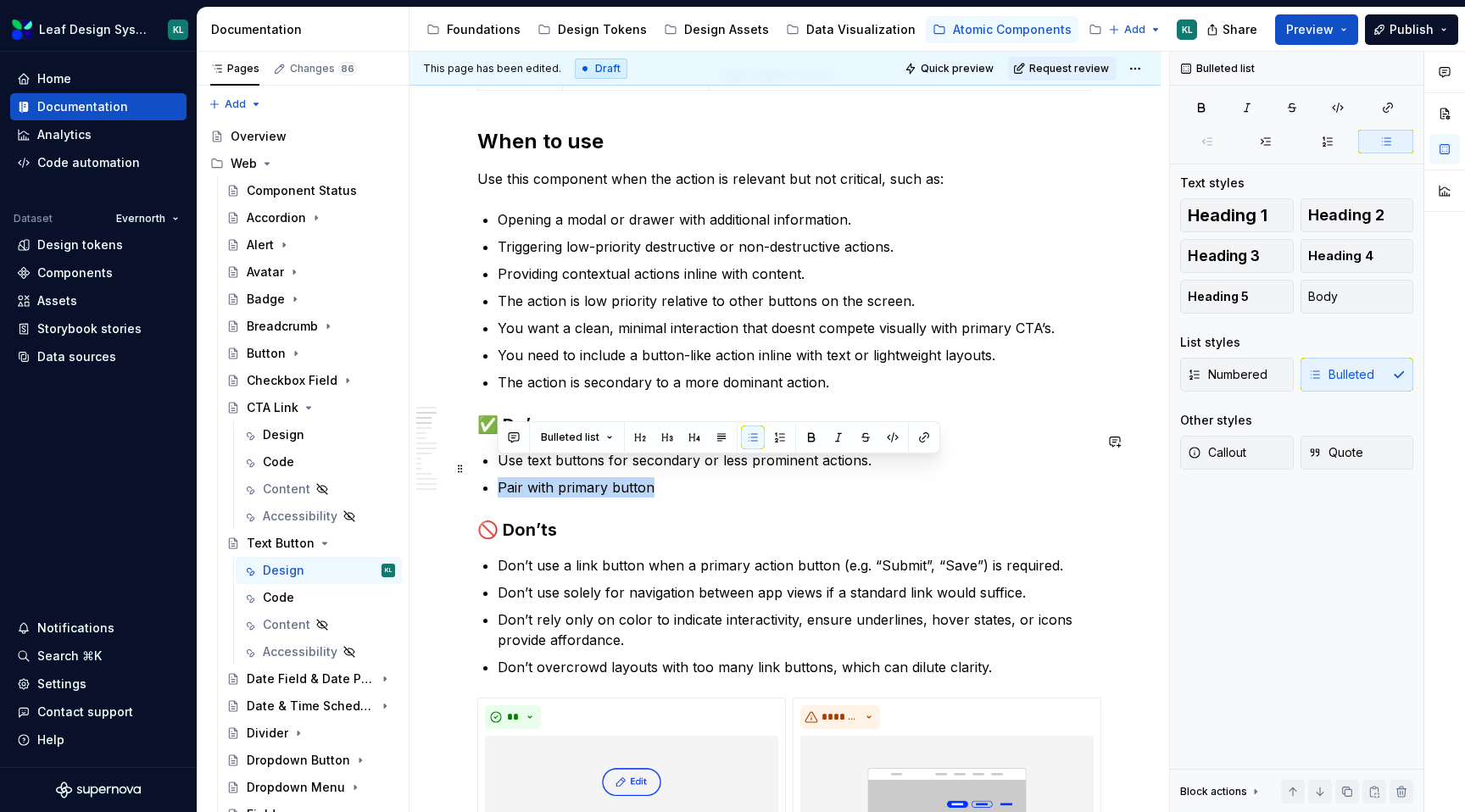
drag, startPoint x: 665, startPoint y: 466, endPoint x: 501, endPoint y: 465, distance: 164.0
click at [501, 477] on p "Pair with primary button" at bounding box center [794, 487] width 595 height 20
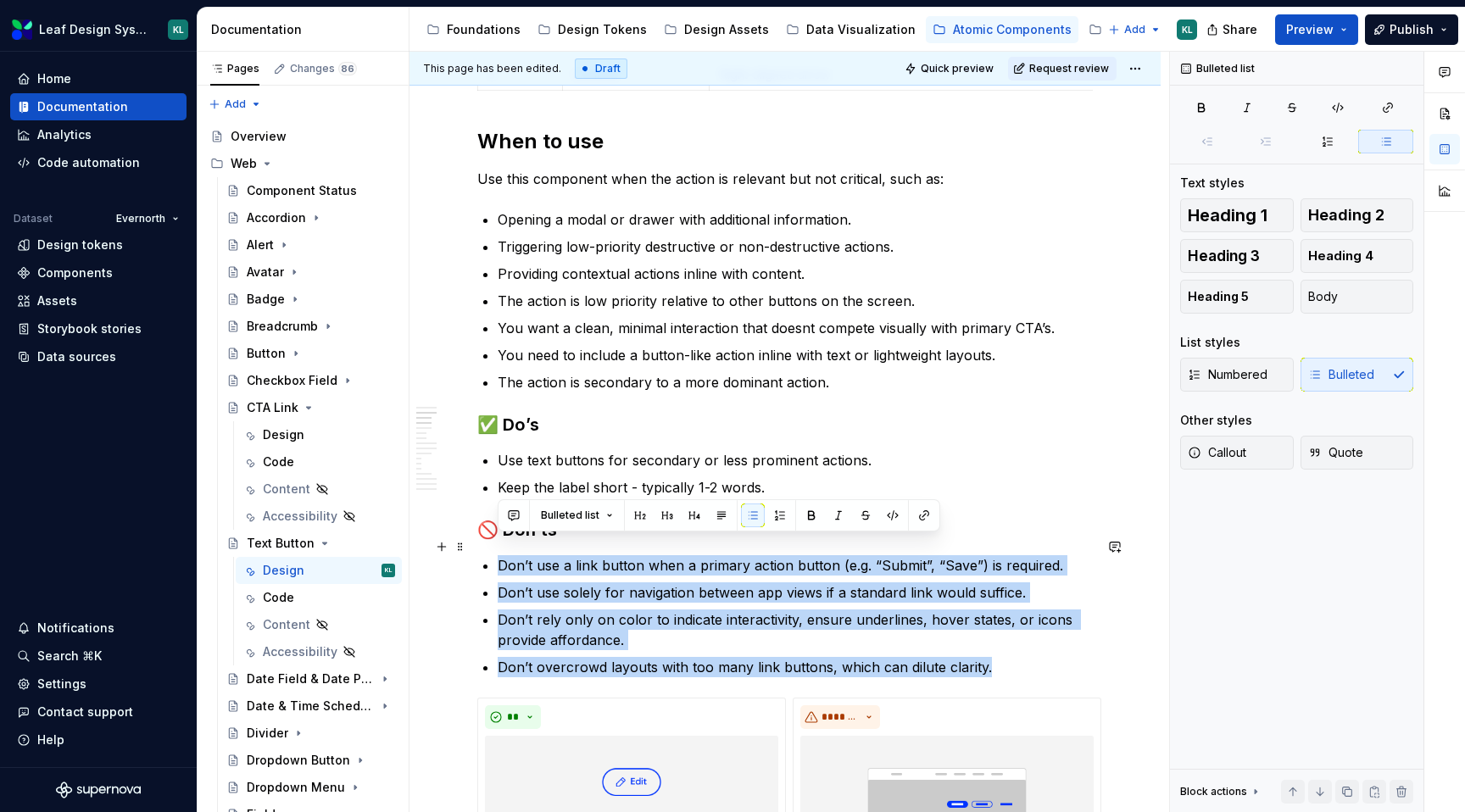
drag, startPoint x: 998, startPoint y: 651, endPoint x: 497, endPoint y: 555, distance: 510.1
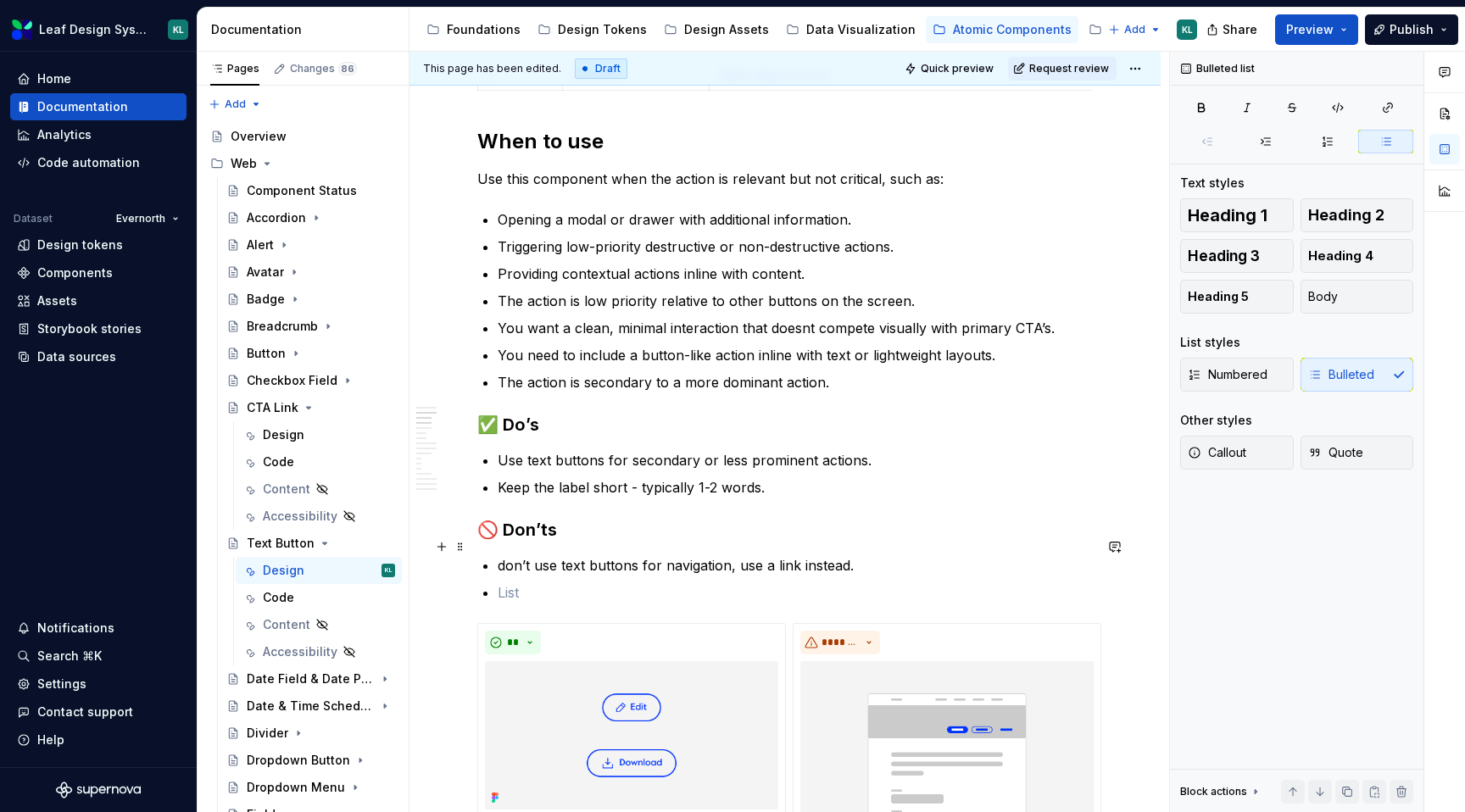
click at [504, 555] on p "don’t use text buttons for navigation, use a link instead." at bounding box center [794, 565] width 595 height 20
click at [534, 583] on p at bounding box center [794, 592] width 595 height 20
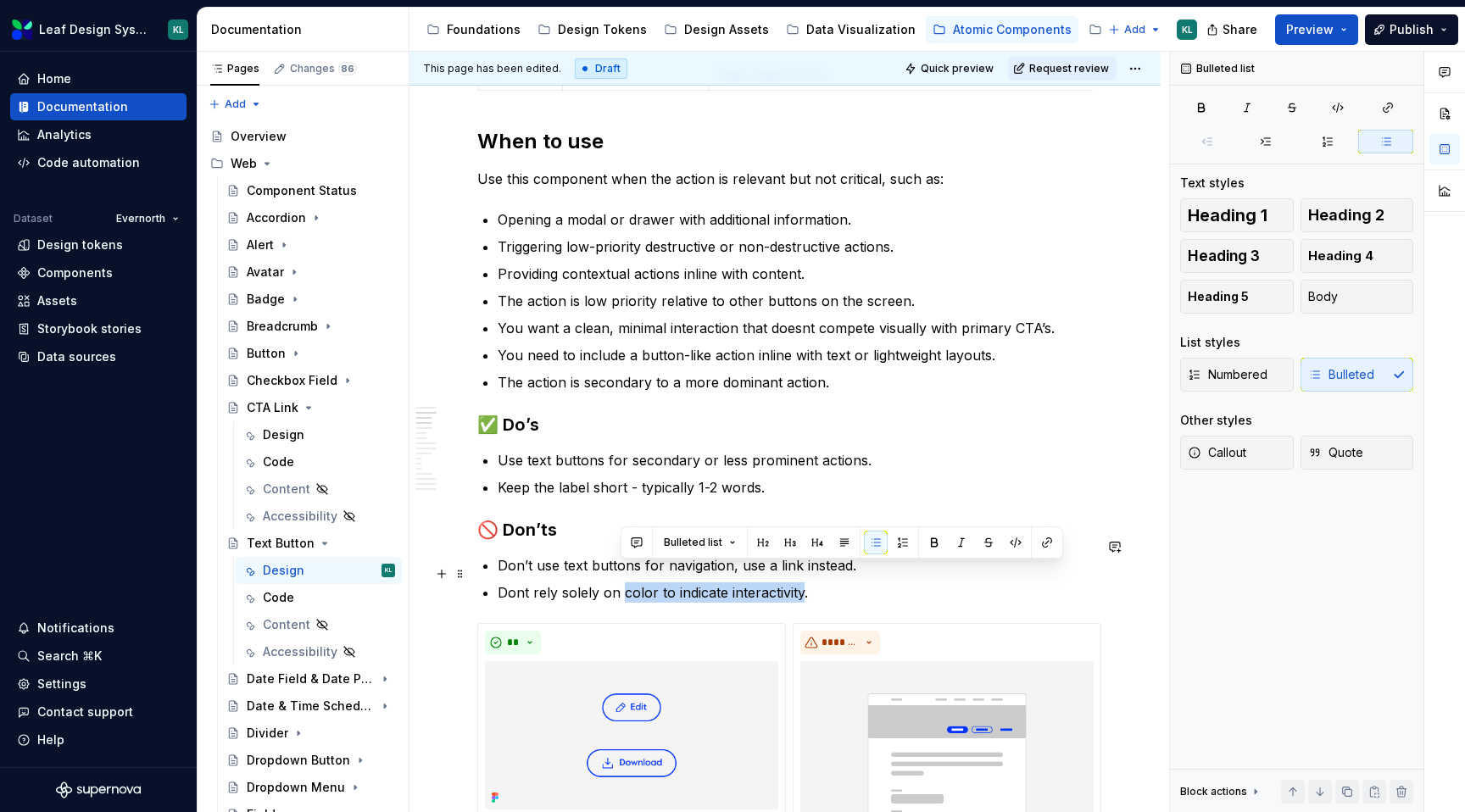
drag, startPoint x: 621, startPoint y: 574, endPoint x: 801, endPoint y: 572, distance: 180.0
click at [801, 583] on p "Dont rely solely on color to indicate interactivity." at bounding box center [794, 592] width 595 height 20
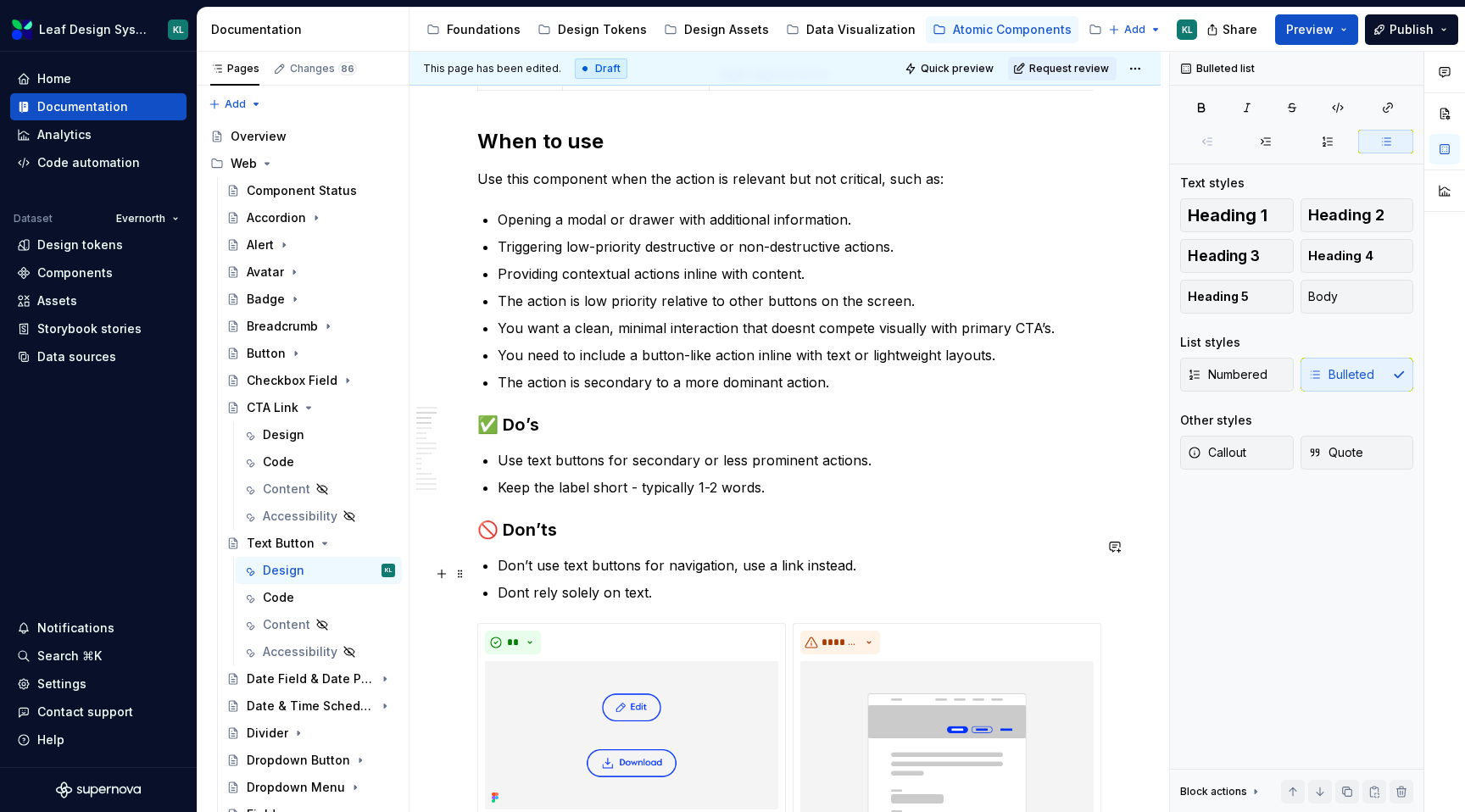
click at [522, 583] on p "Dont rely solely on text." at bounding box center [794, 592] width 595 height 20
click at [648, 583] on p "Don’t rely solely on text." at bounding box center [794, 592] width 595 height 20
click at [1071, 583] on p "Don’t rely solely on text labels if there are standard well known icons that ca…" at bounding box center [794, 592] width 595 height 20
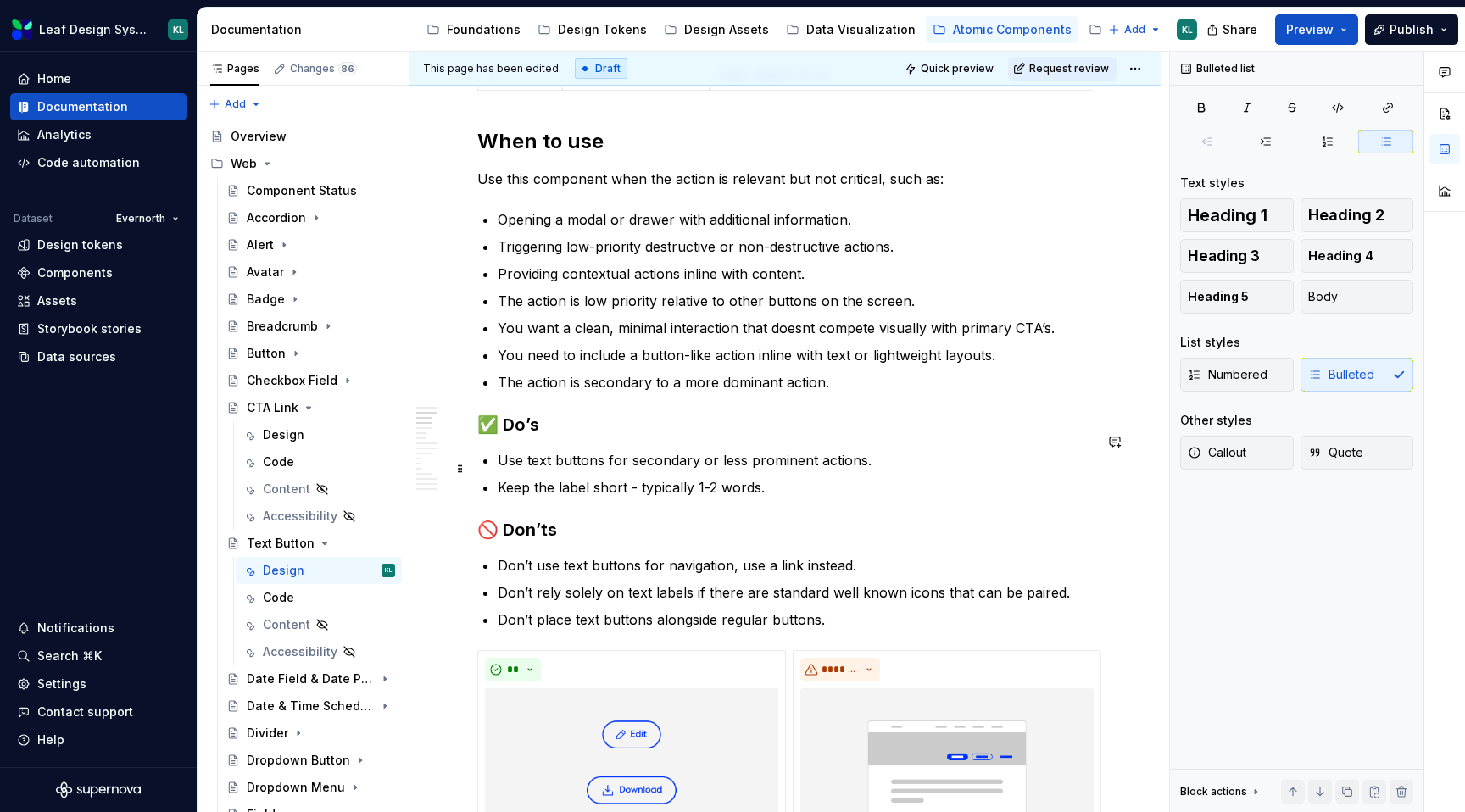
click at [845, 477] on p "Keep the label short - typically 1-2 words." at bounding box center [794, 487] width 595 height 20
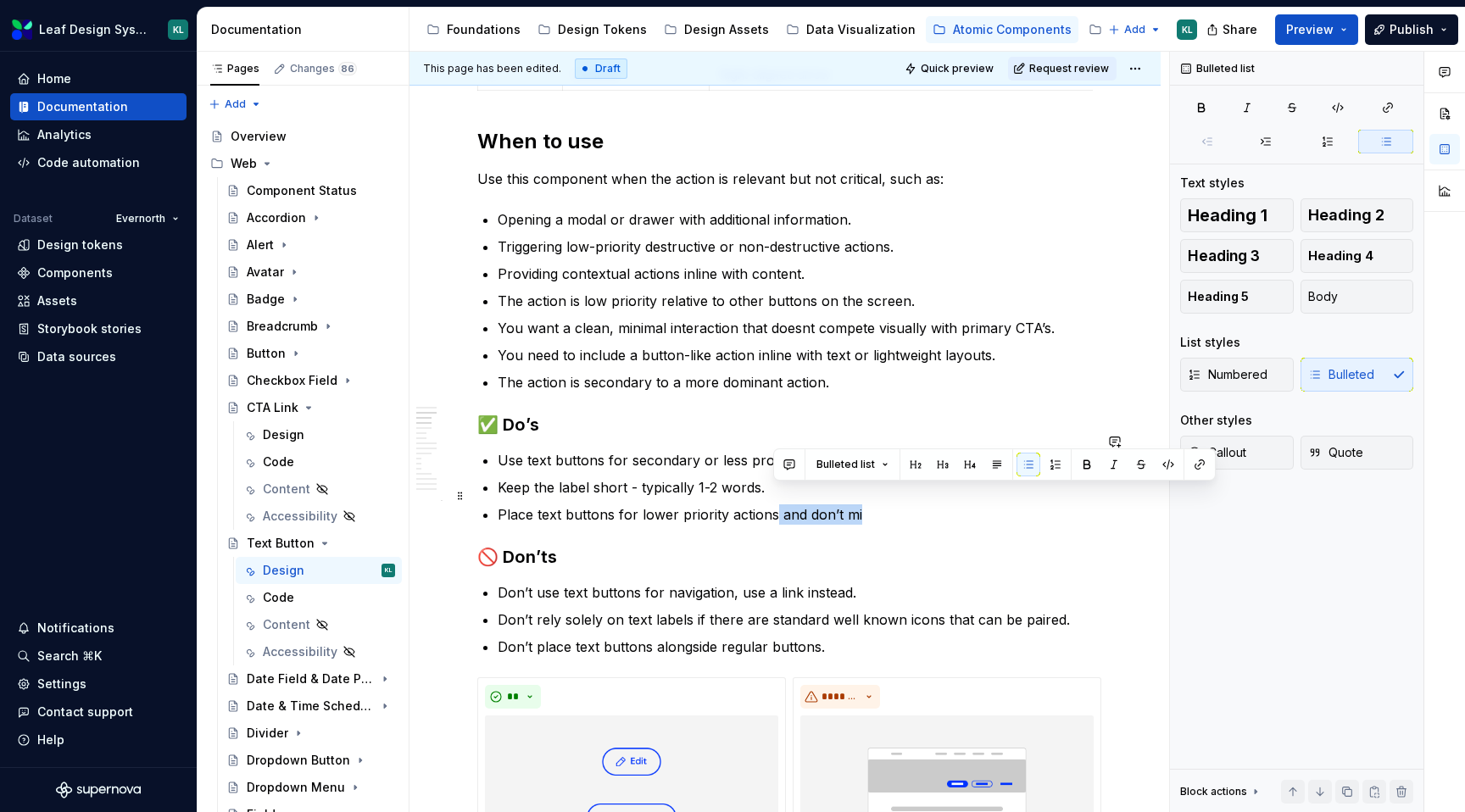
drag, startPoint x: 773, startPoint y: 497, endPoint x: 859, endPoint y: 492, distance: 86.1
click at [859, 504] on p "Place text buttons for lower priority actions and don’t mi" at bounding box center [794, 514] width 595 height 20
click at [617, 504] on p "Place text buttons for lower priority actions." at bounding box center [794, 514] width 595 height 20
click at [926, 504] on p "Place text buttons in groups if needed for lower priority actions." at bounding box center [794, 514] width 595 height 20
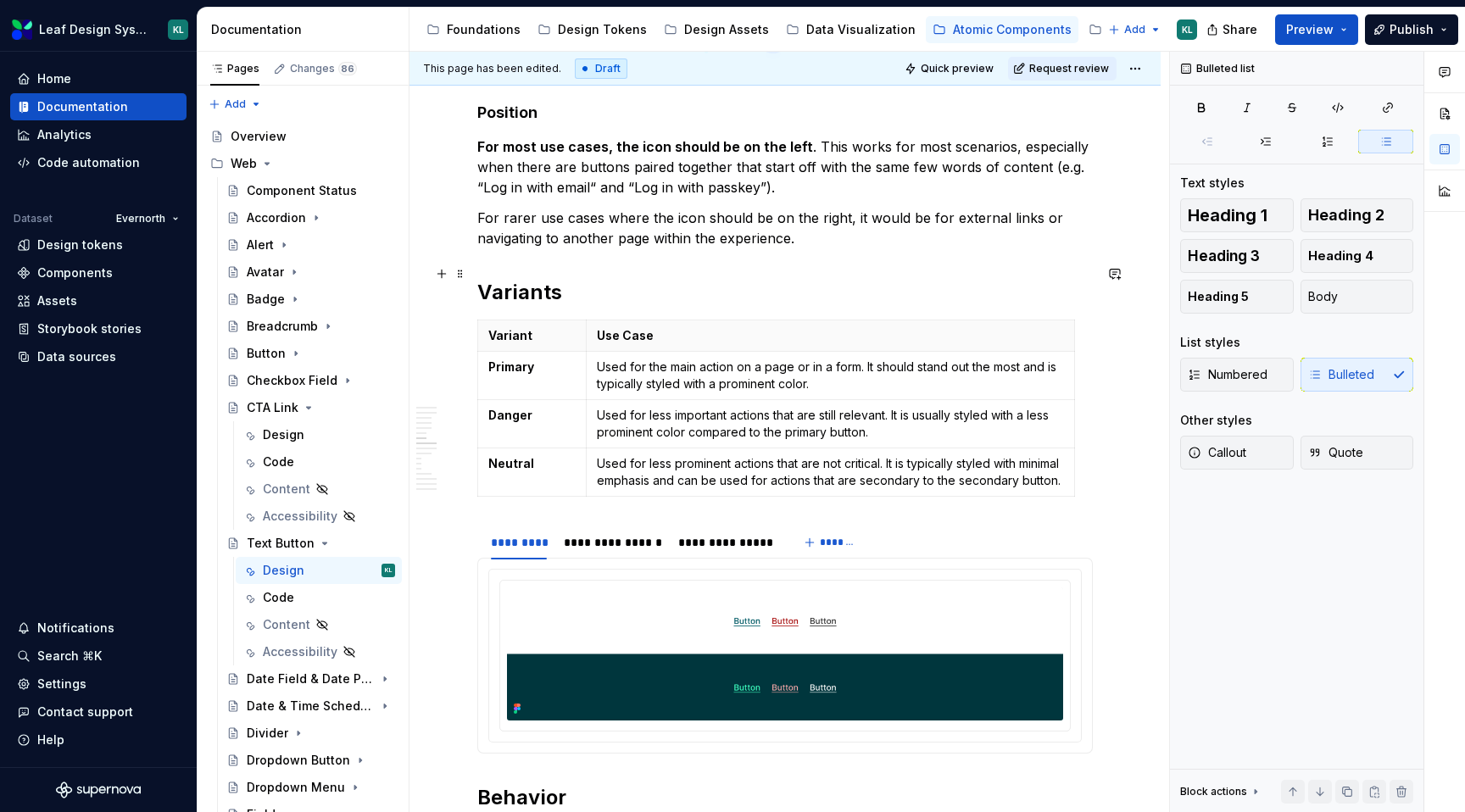
scroll to position [3809, 0]
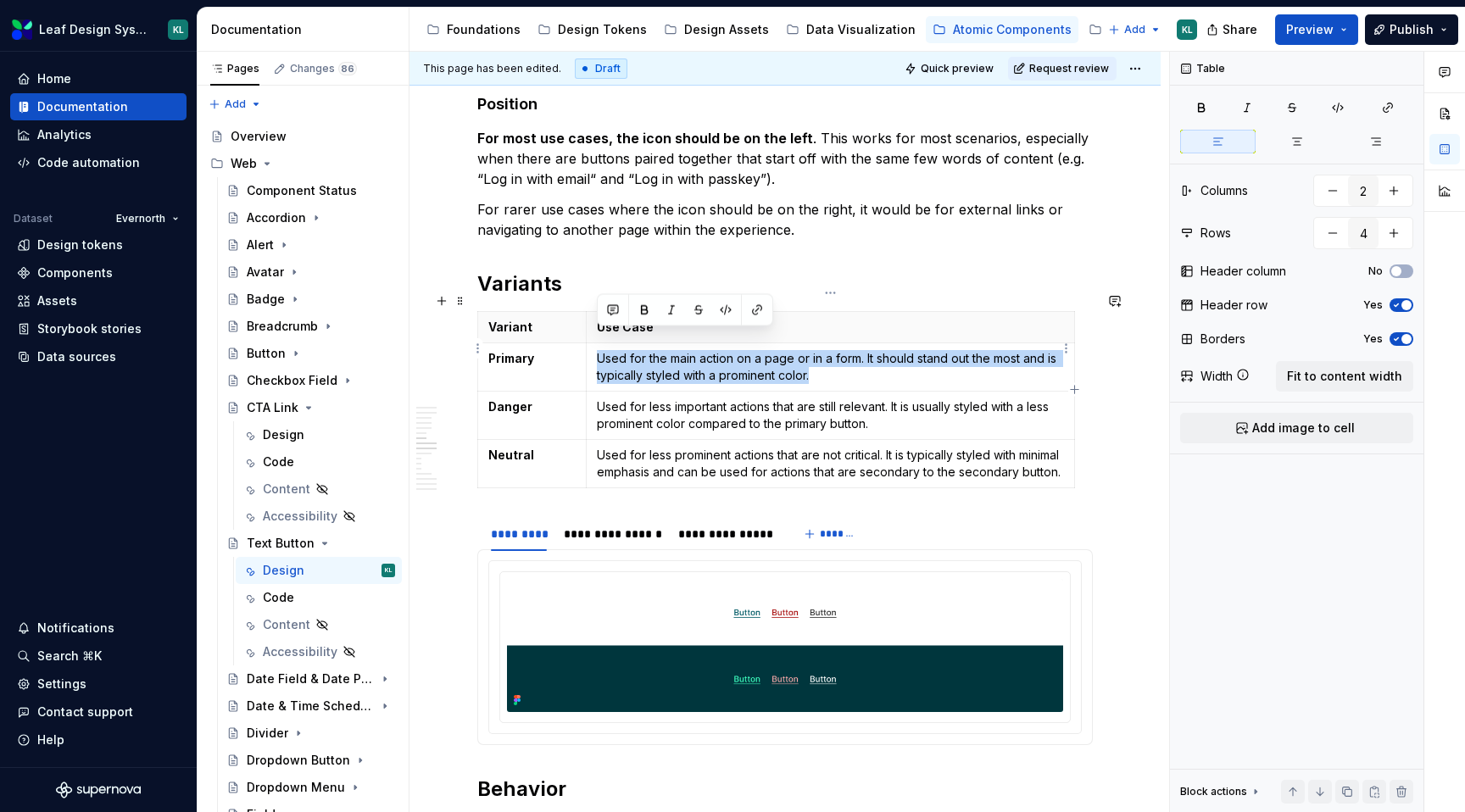
drag, startPoint x: 833, startPoint y: 351, endPoint x: 597, endPoint y: 337, distance: 236.4
click at [597, 351] on p "Used for the main action on a page or in a form. It should stand out the most a…" at bounding box center [830, 367] width 468 height 34
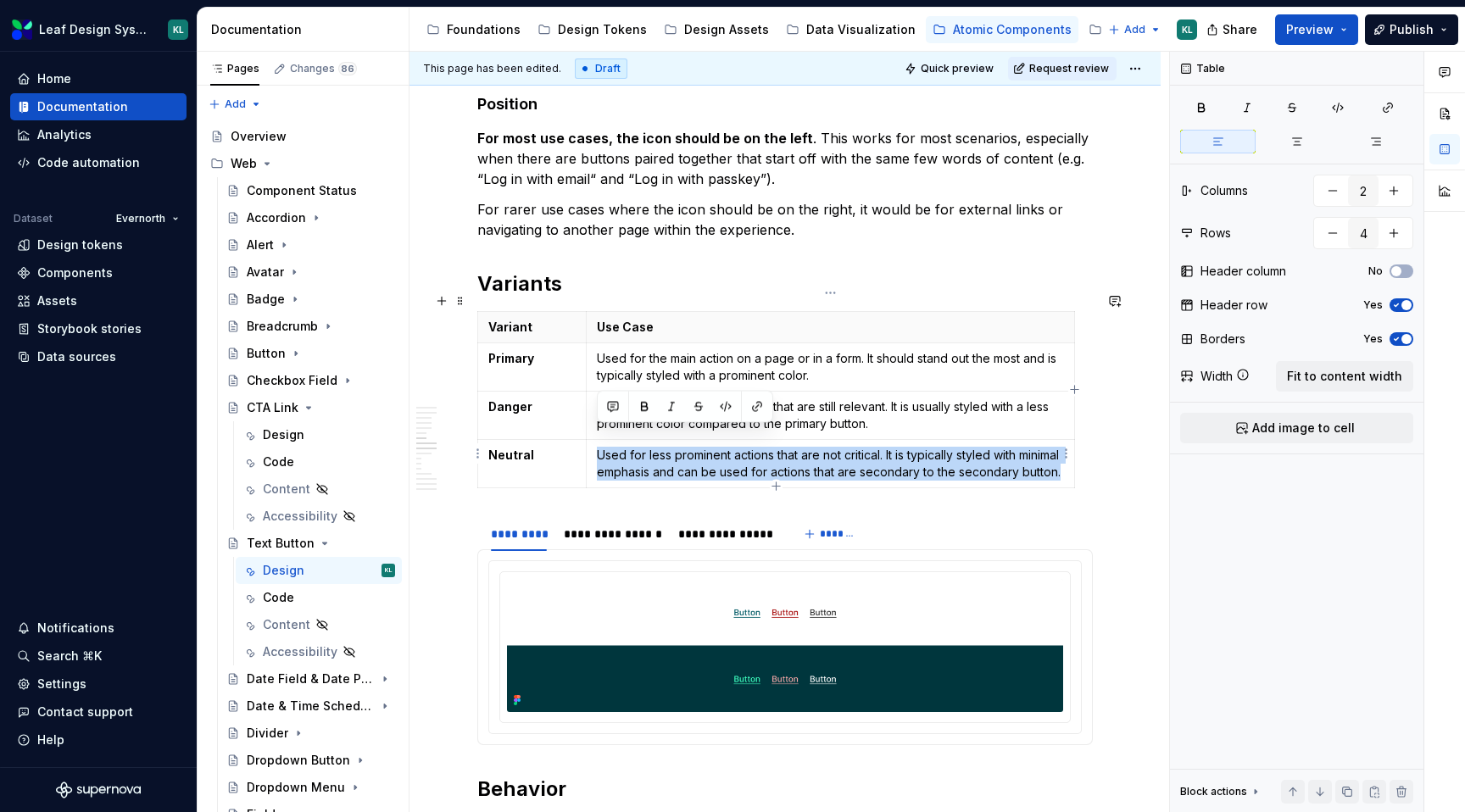
drag, startPoint x: 711, startPoint y: 469, endPoint x: 598, endPoint y: 440, distance: 116.7
click at [598, 447] on p "Used for less prominent actions that are not critical. It is typically styled w…" at bounding box center [830, 464] width 468 height 34
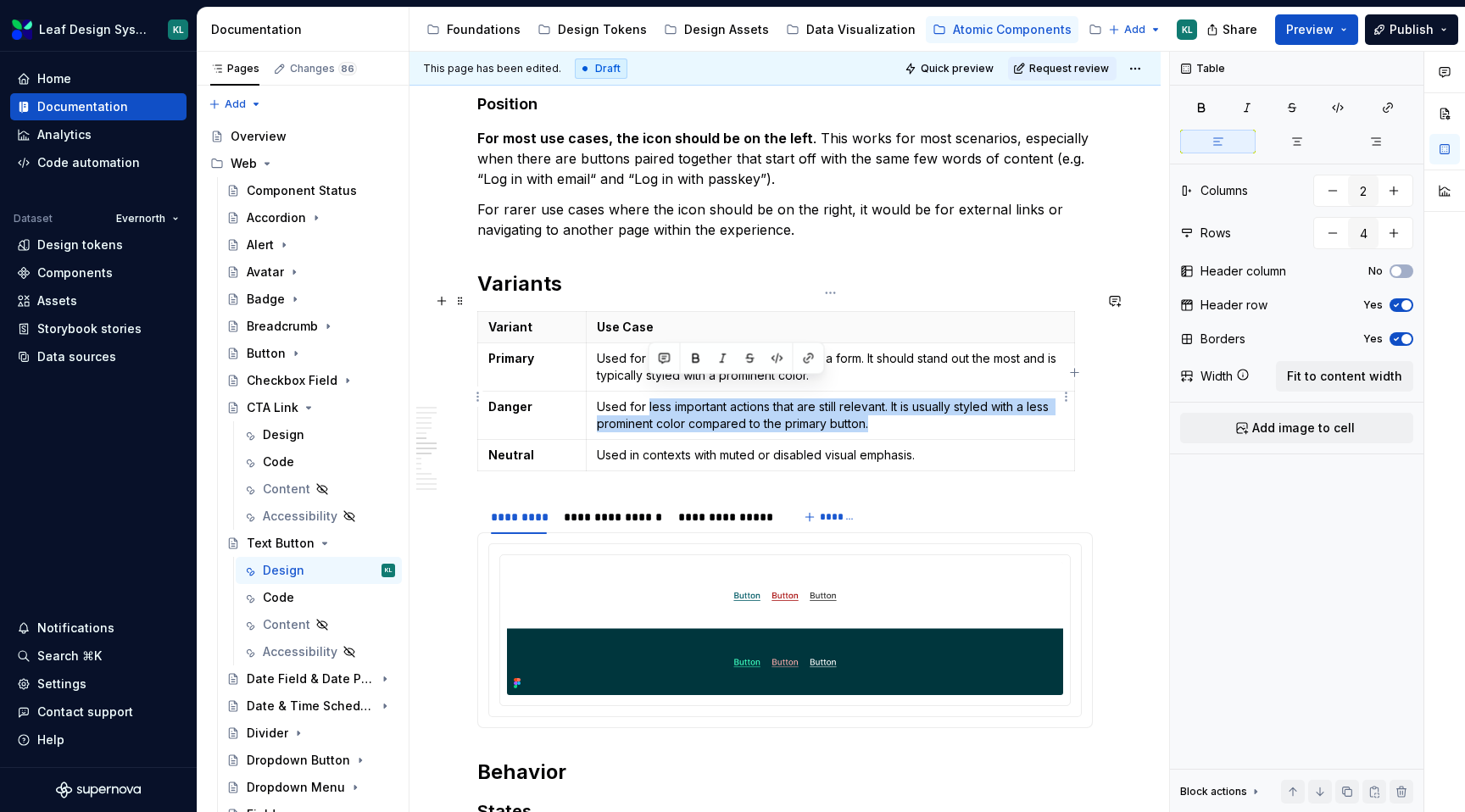
drag, startPoint x: 888, startPoint y: 401, endPoint x: 649, endPoint y: 382, distance: 239.8
click at [649, 399] on p "Used for less important actions that are still relevant. It is usually styled w…" at bounding box center [830, 416] width 468 height 34
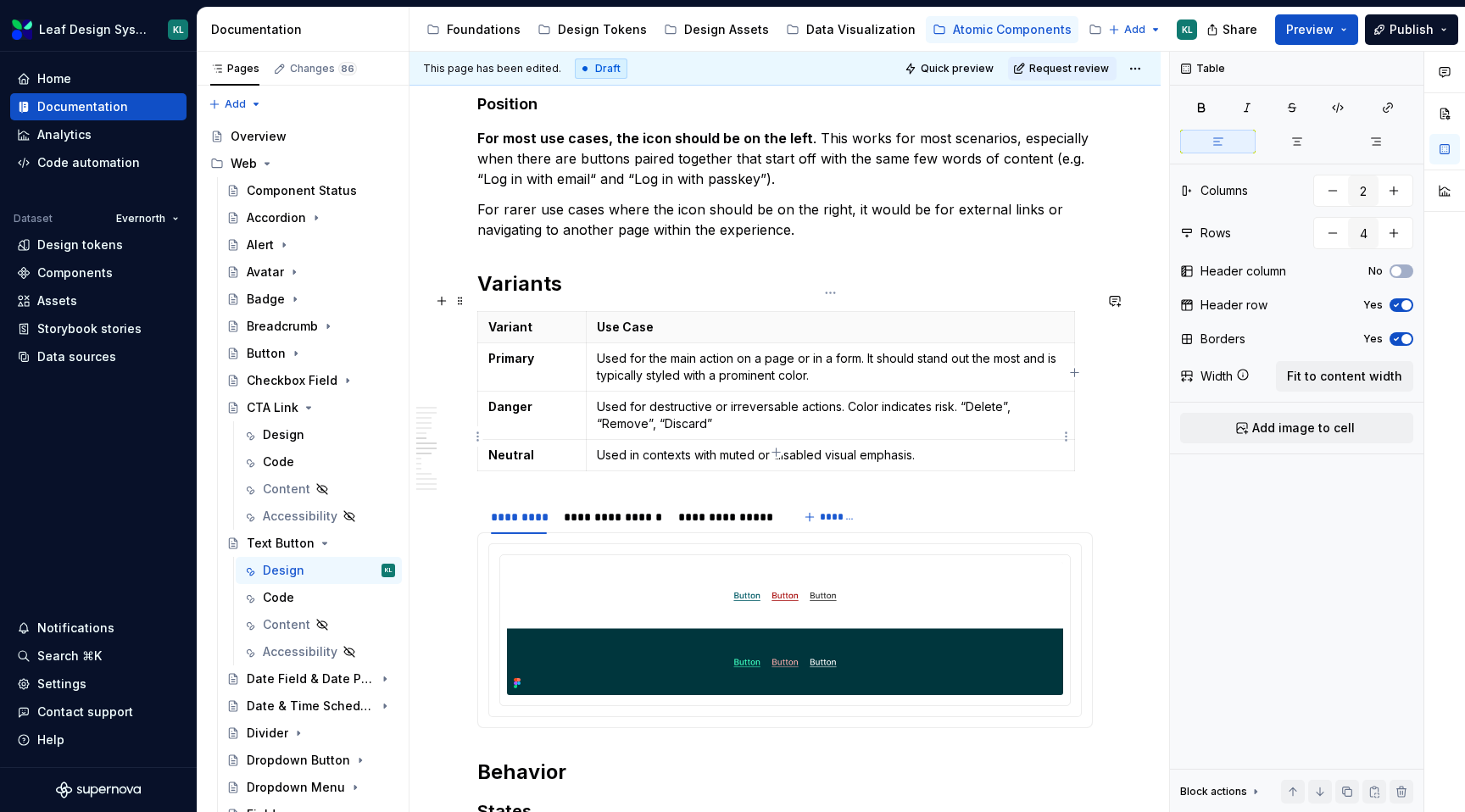
click at [947, 447] on p "Used in contexts with muted or disabled visual emphasis." at bounding box center [830, 455] width 468 height 17
click at [964, 447] on p "Used in contexts with muted or disabled visual emphasis. “Cancel, Dismiss”" at bounding box center [830, 455] width 468 height 17
click at [978, 447] on p "Used in contexts with muted or disabled visual emphasis. “Cancel”, Dismiss”" at bounding box center [830, 455] width 468 height 17
click at [925, 357] on p "Used for the main action on a page or in a form. It should stand out the most a…" at bounding box center [830, 367] width 468 height 34
click at [816, 354] on p "Used for the main action on a page or in a form. It should stand out the most a…" at bounding box center [830, 367] width 468 height 34
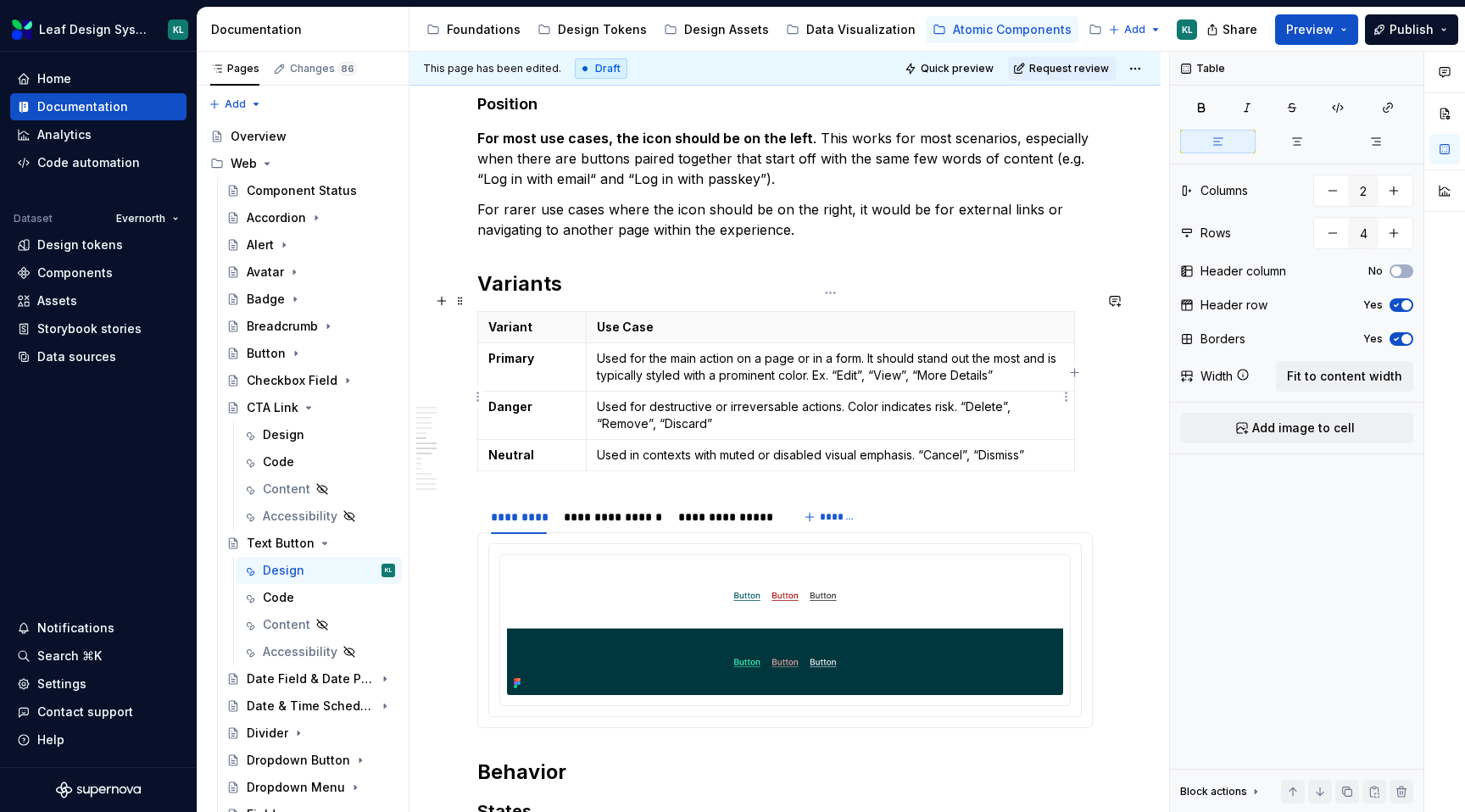
click at [961, 399] on p "Used for destructive or irreversable actions. Color indicates risk. “Delete”, “…" at bounding box center [830, 416] width 468 height 34
click at [923, 447] on p "Used in contexts with muted or disabled visual emphasis. “Cancel”, “Dismiss”" at bounding box center [830, 455] width 468 height 17
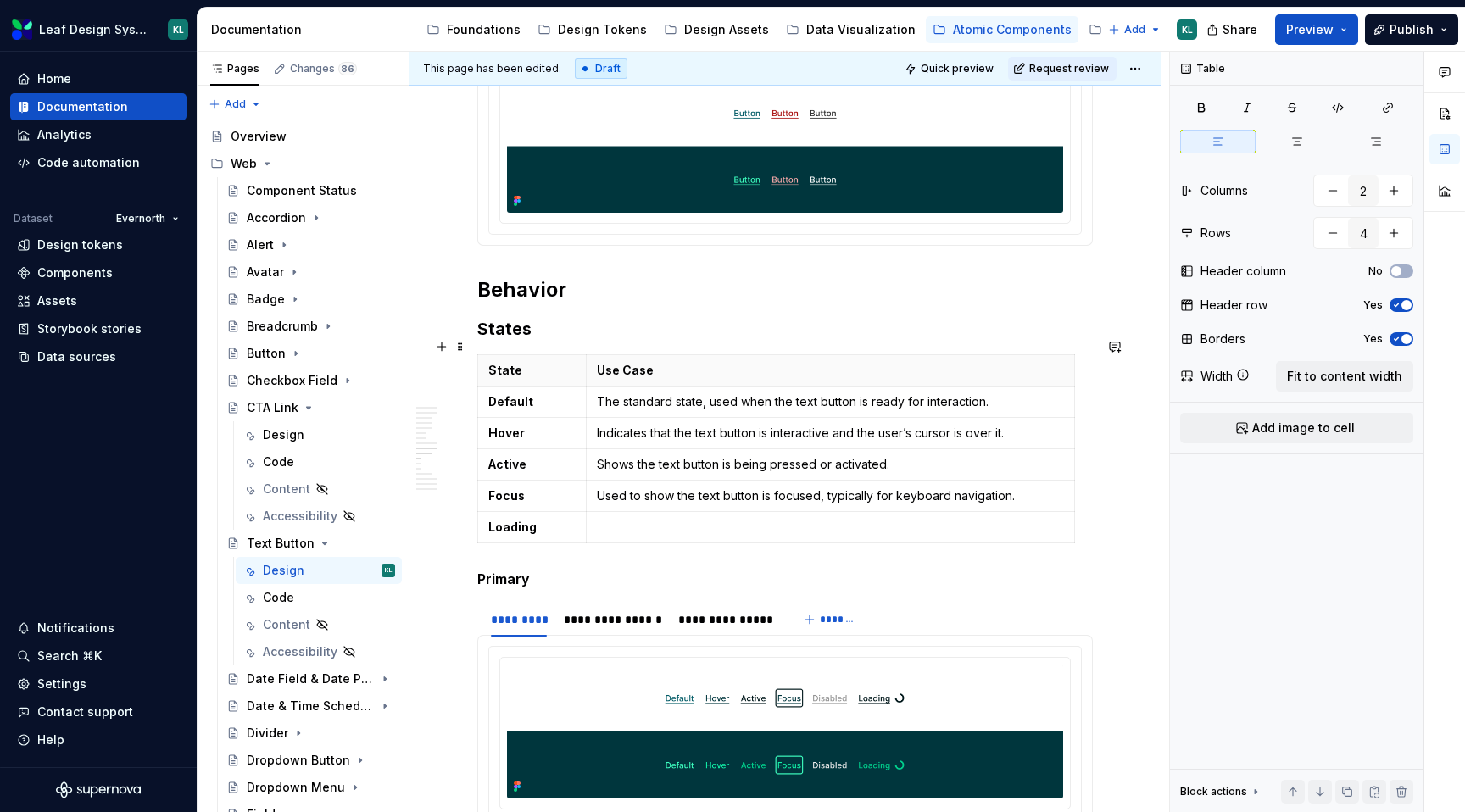
scroll to position [4292, 0]
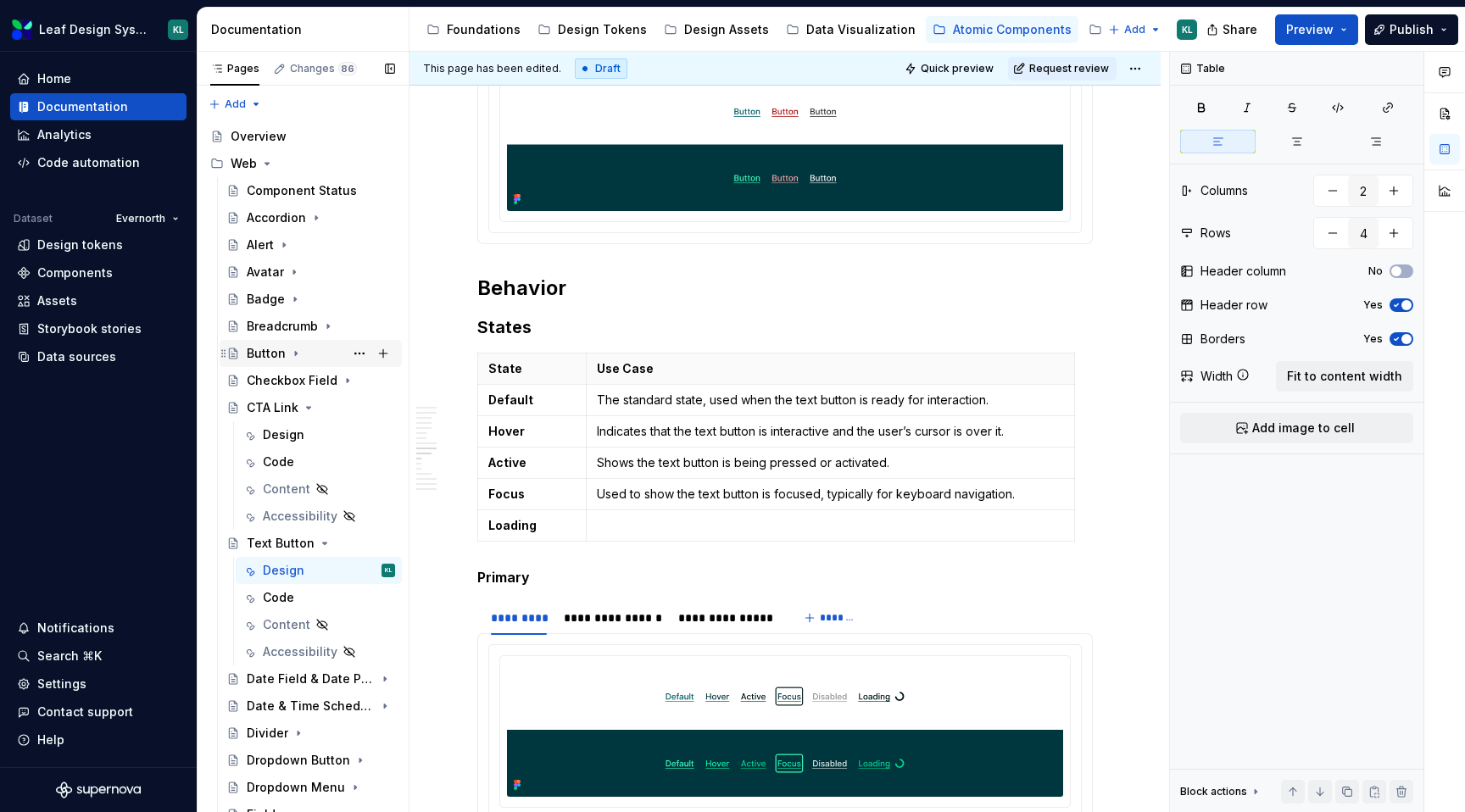
click at [275, 354] on div "Button" at bounding box center [266, 353] width 39 height 17
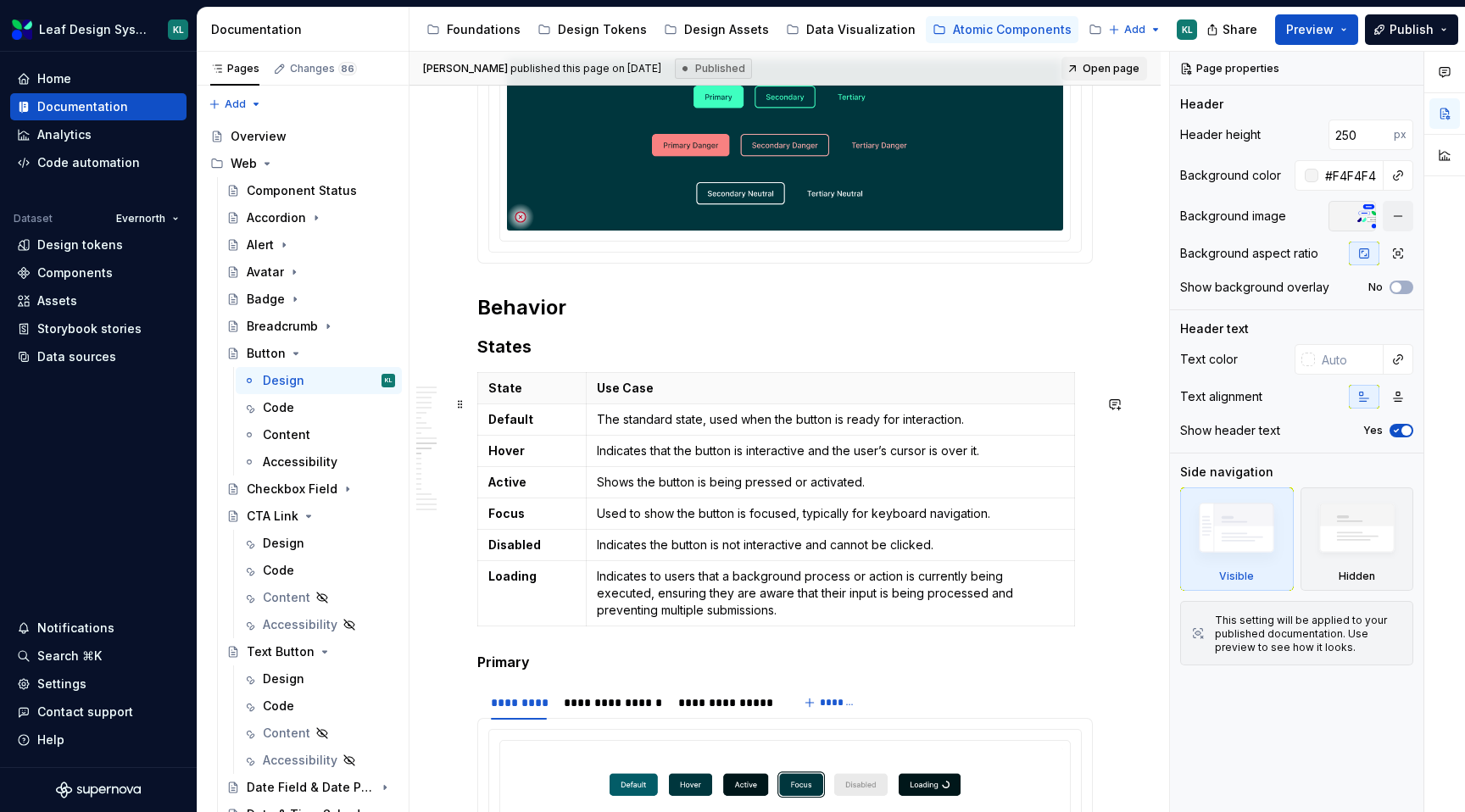
scroll to position [4620, 0]
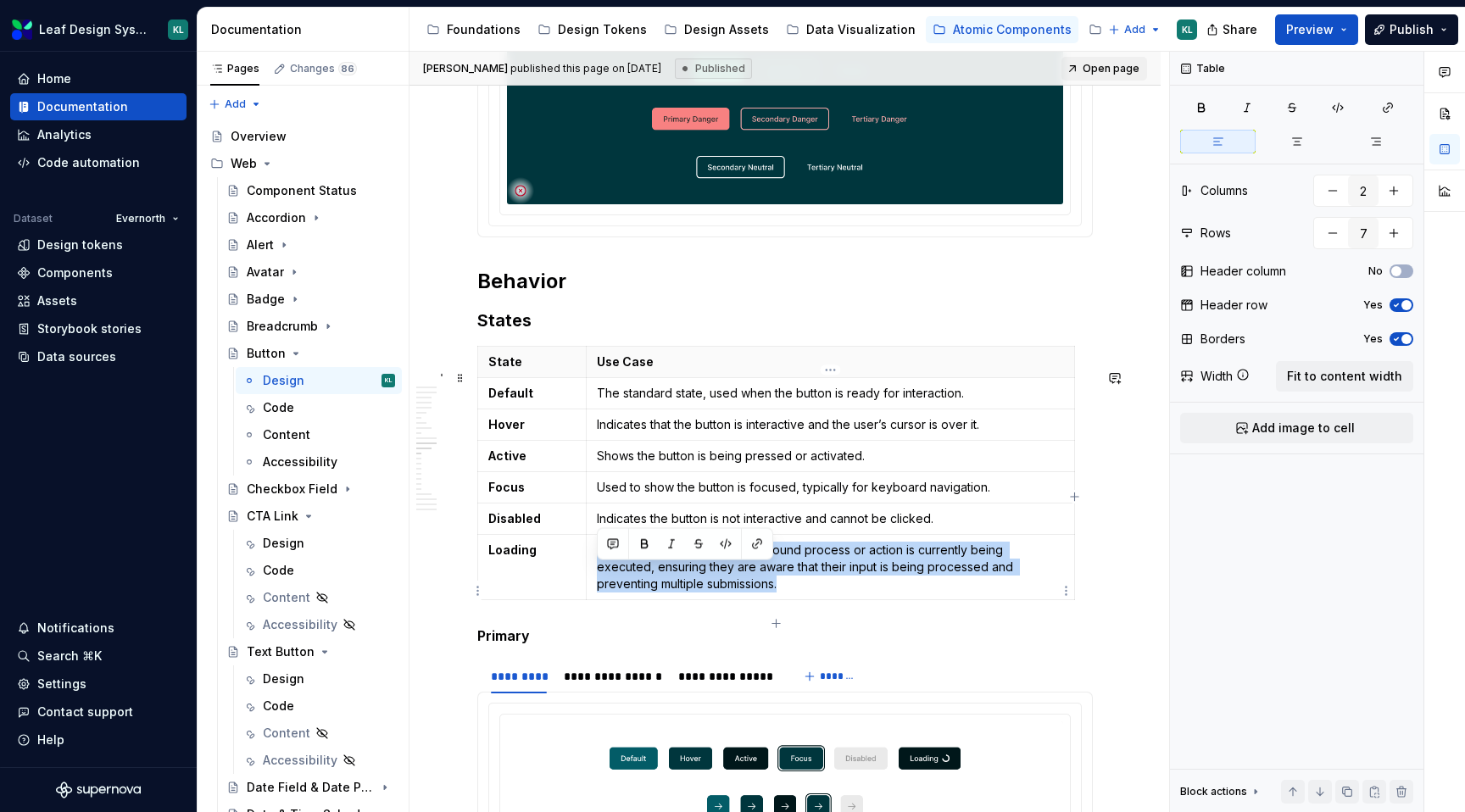
drag, startPoint x: 800, startPoint y: 604, endPoint x: 593, endPoint y: 578, distance: 208.6
click at [593, 578] on td "Indicates to users that a background process or action is currently being execu…" at bounding box center [830, 567] width 489 height 65
copy p "Indicates to users that a background process or action is currently being execu…"
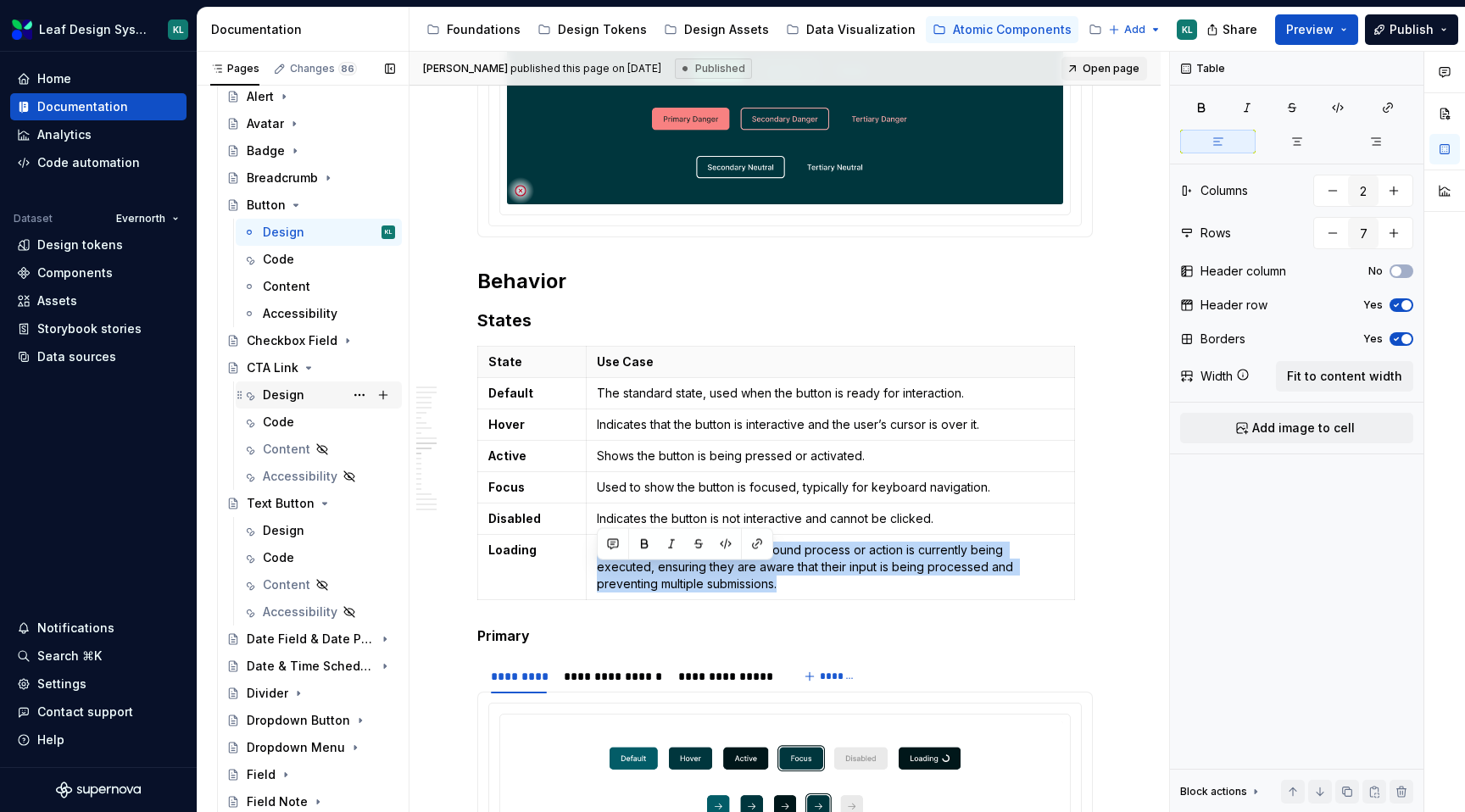
scroll to position [157, 0]
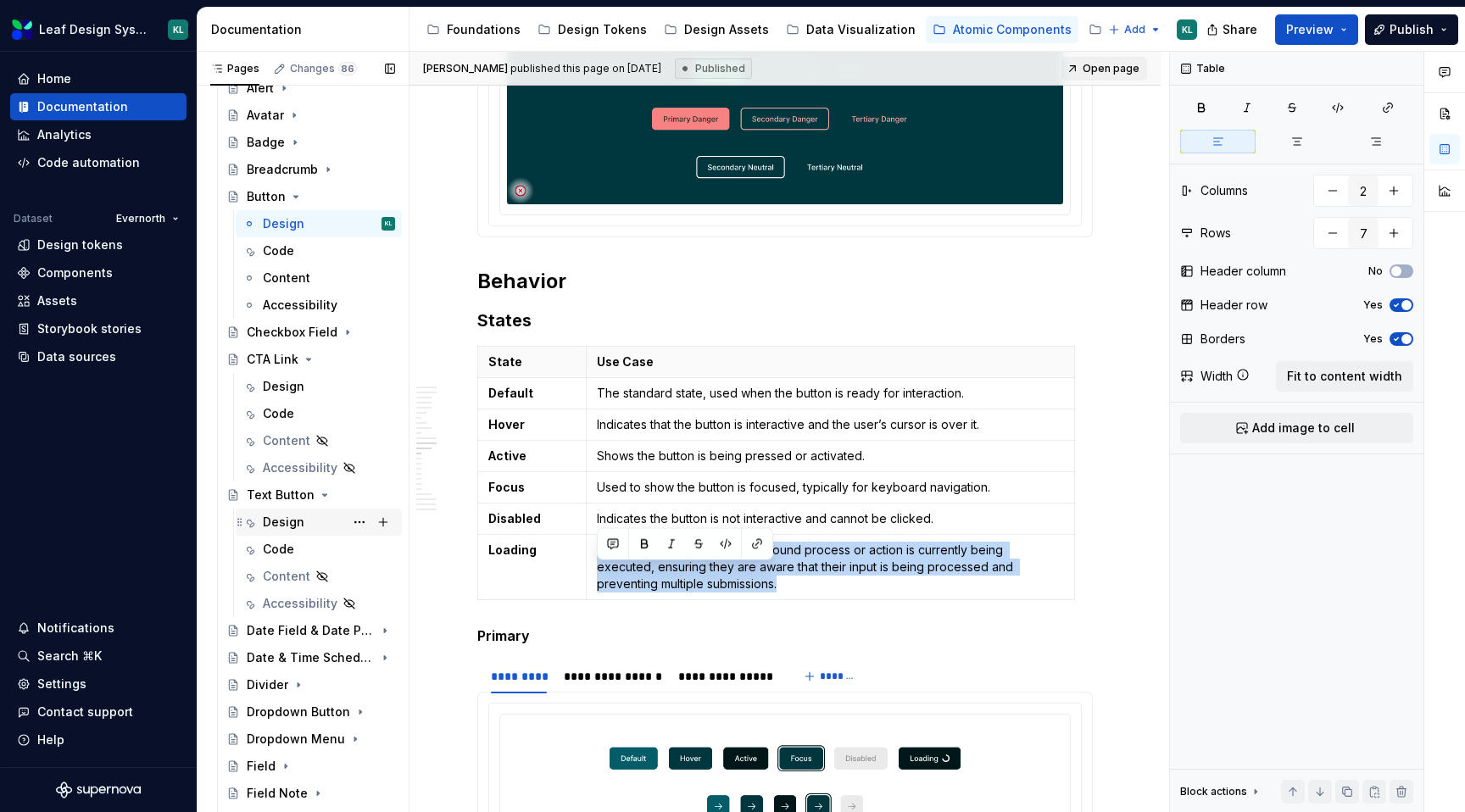
click at [309, 522] on div "Design" at bounding box center [329, 522] width 133 height 24
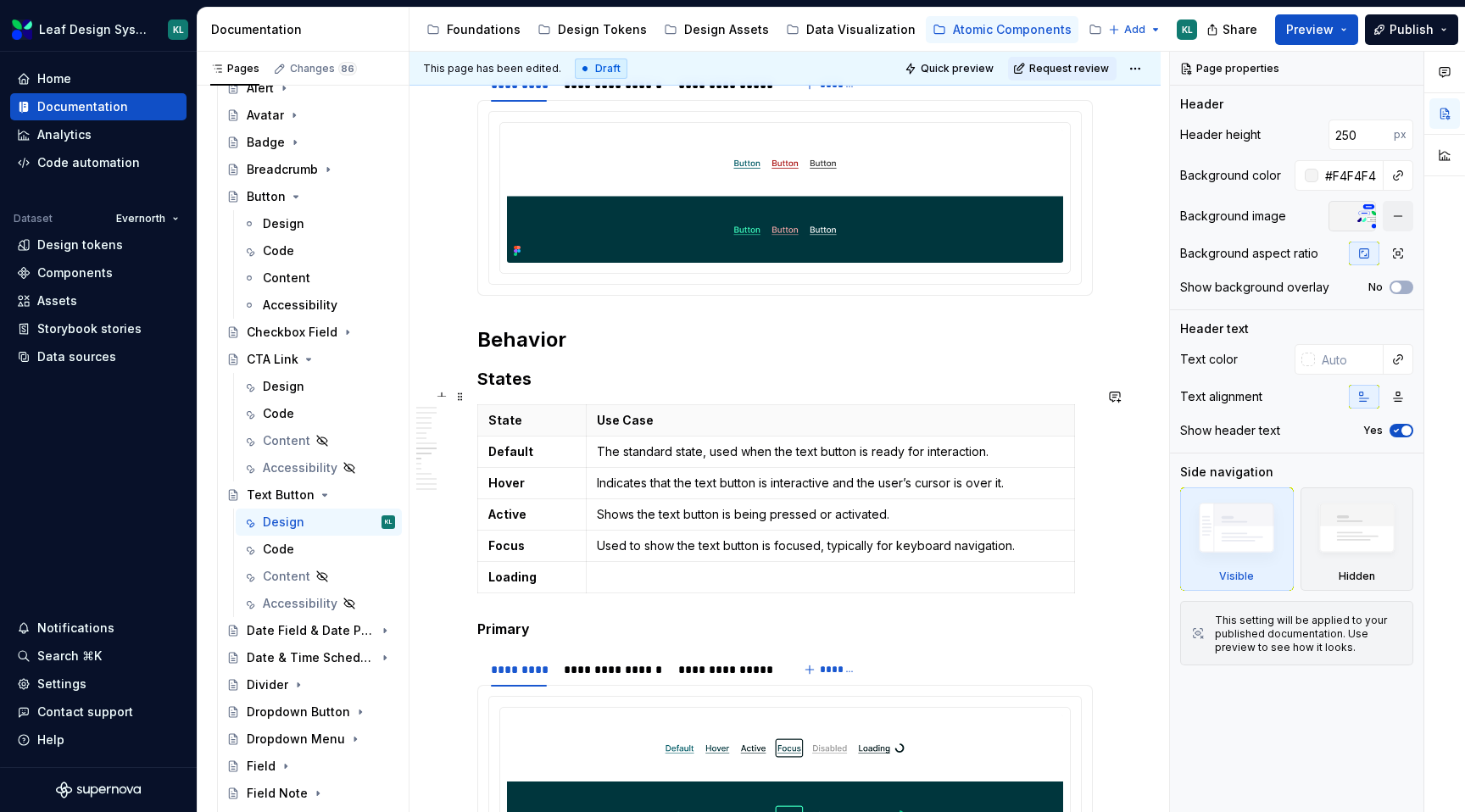
scroll to position [4330, 0]
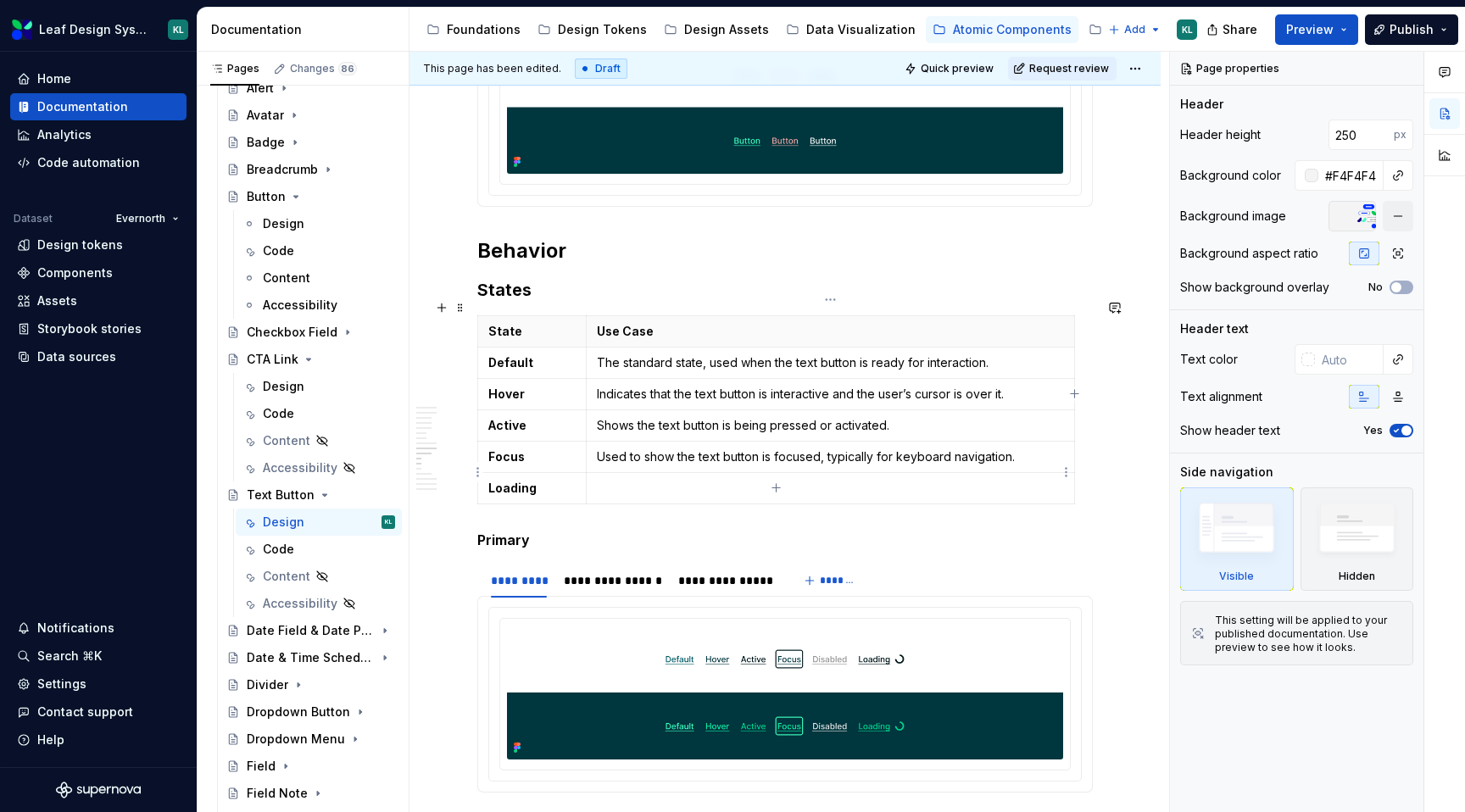
click at [653, 480] on p at bounding box center [830, 488] width 468 height 17
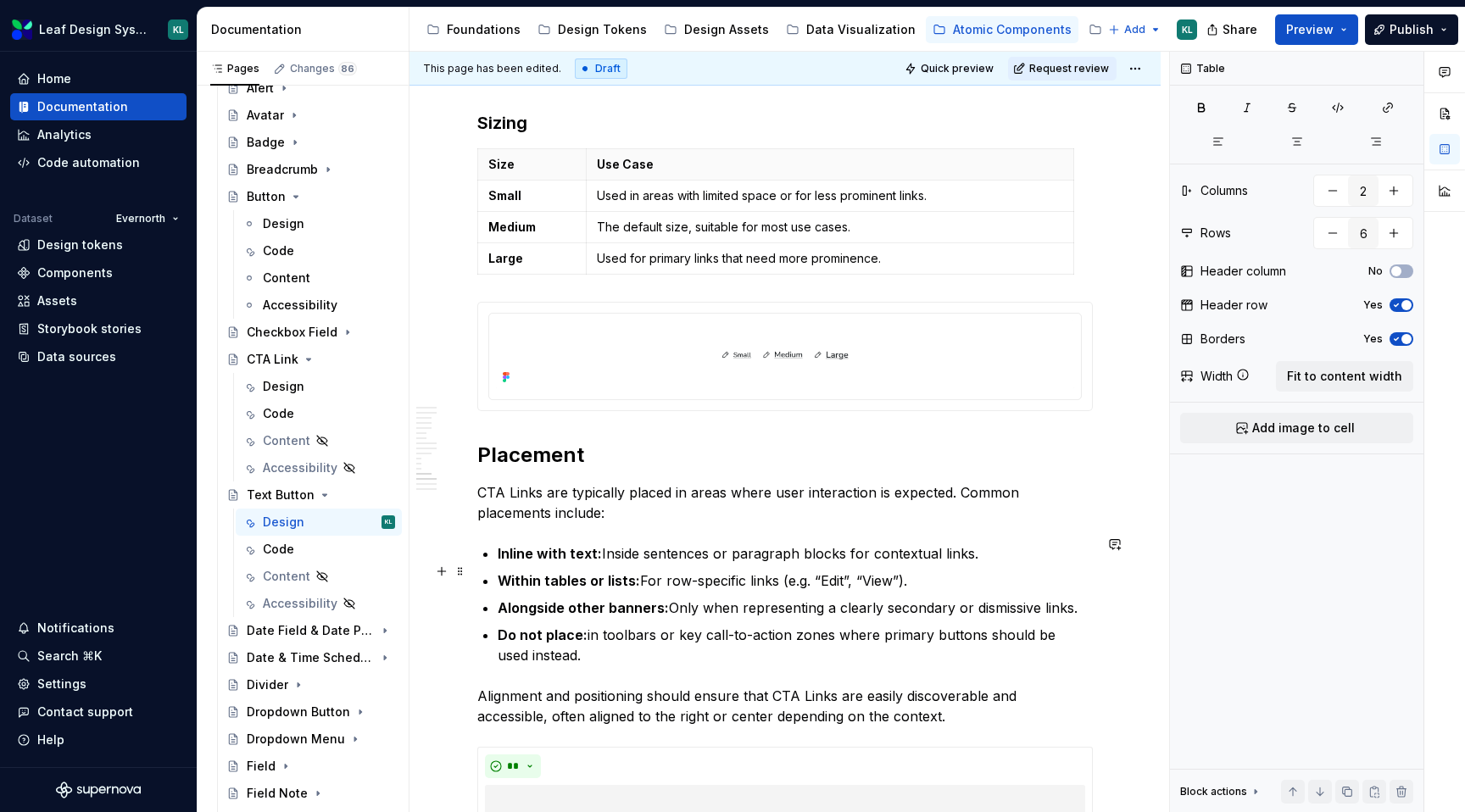
scroll to position [5725, 0]
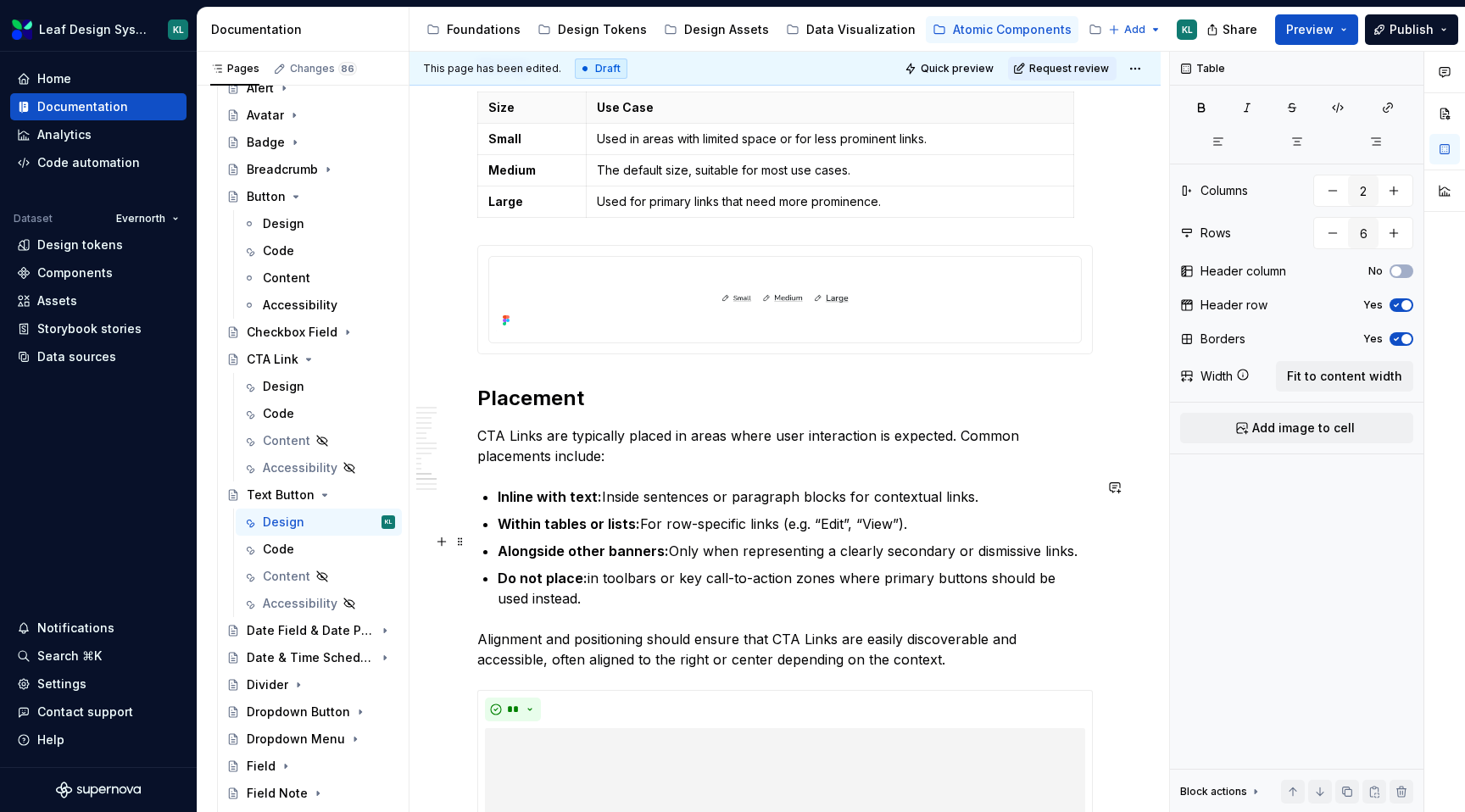
type textarea "*"
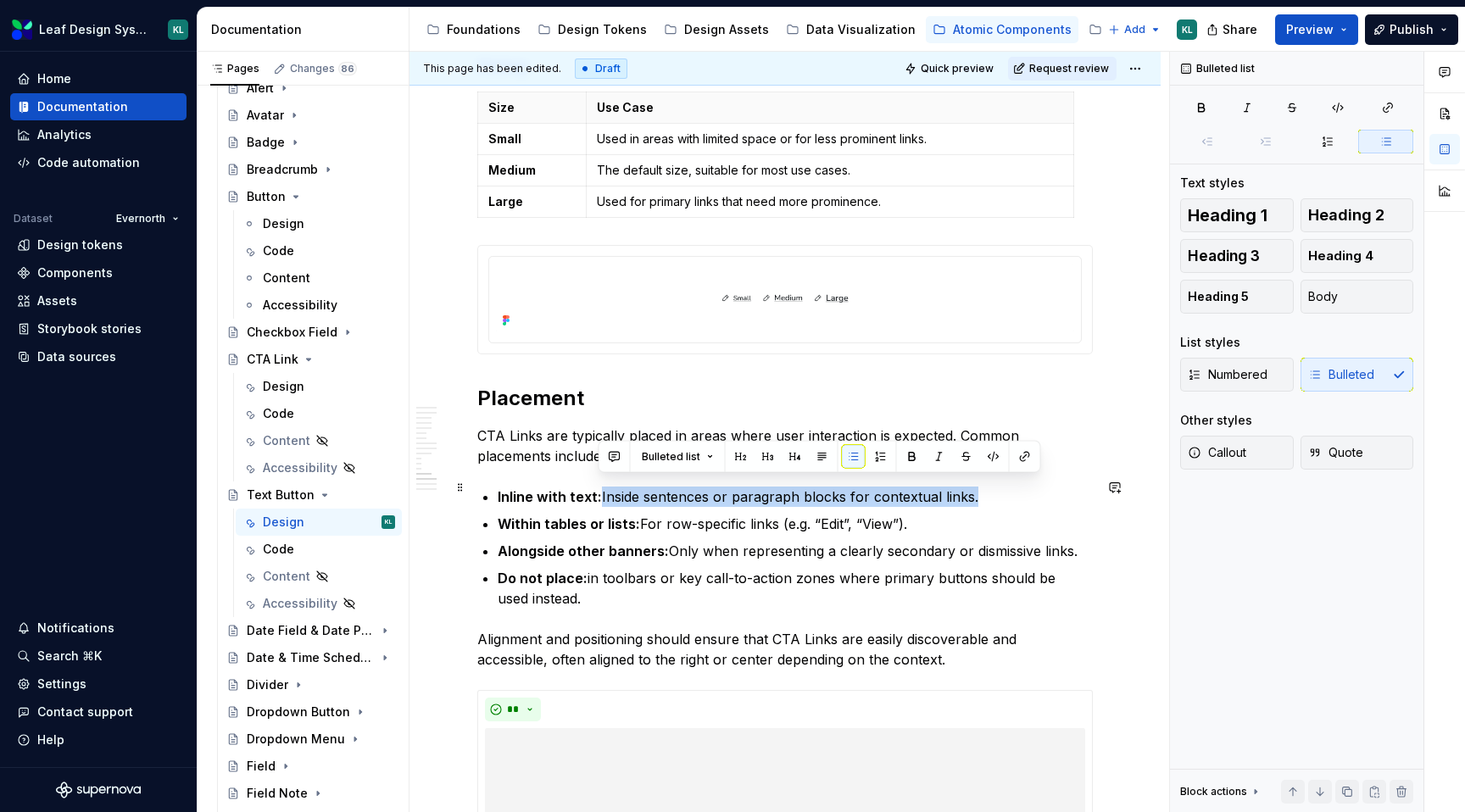
drag, startPoint x: 977, startPoint y: 485, endPoint x: 598, endPoint y: 487, distance: 379.0
click at [598, 487] on p "Inline with text: Inside sentences or paragraph blocks for contextual links." at bounding box center [794, 497] width 595 height 20
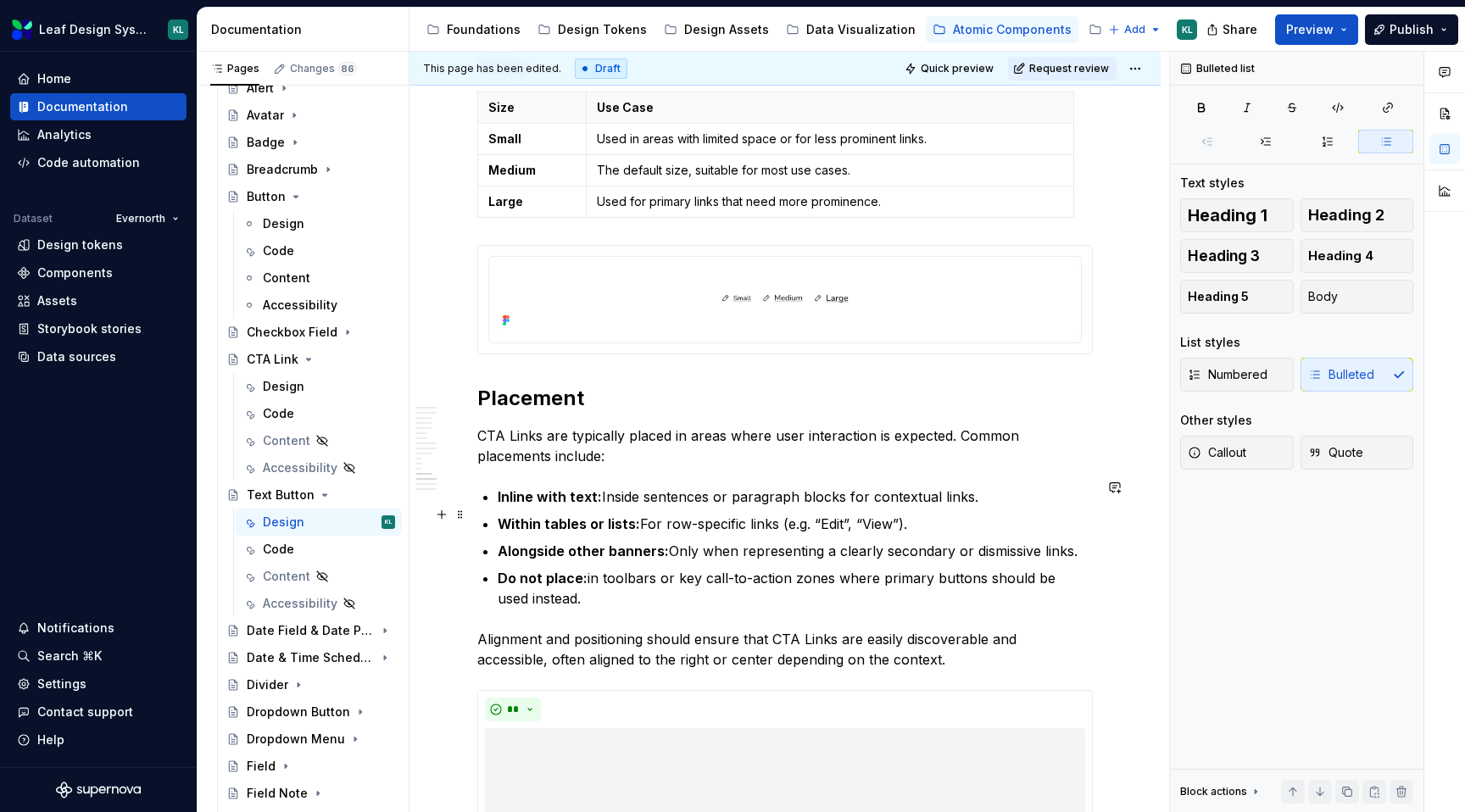
click at [644, 519] on p "Within tables or lists: For row-specific links (e.g. “Edit”, “View”)." at bounding box center [794, 524] width 595 height 20
click at [912, 517] on p "Within tables or lists: For row-specific links (e.g. “Edit”, “View”)." at bounding box center [794, 524] width 595 height 20
drag, startPoint x: 1077, startPoint y: 541, endPoint x: 496, endPoint y: 572, distance: 581.8
click at [762, 552] on ul "Inline with text: Inside sentences or paragraph blocks for contextual links. Wi…" at bounding box center [794, 547] width 595 height 122
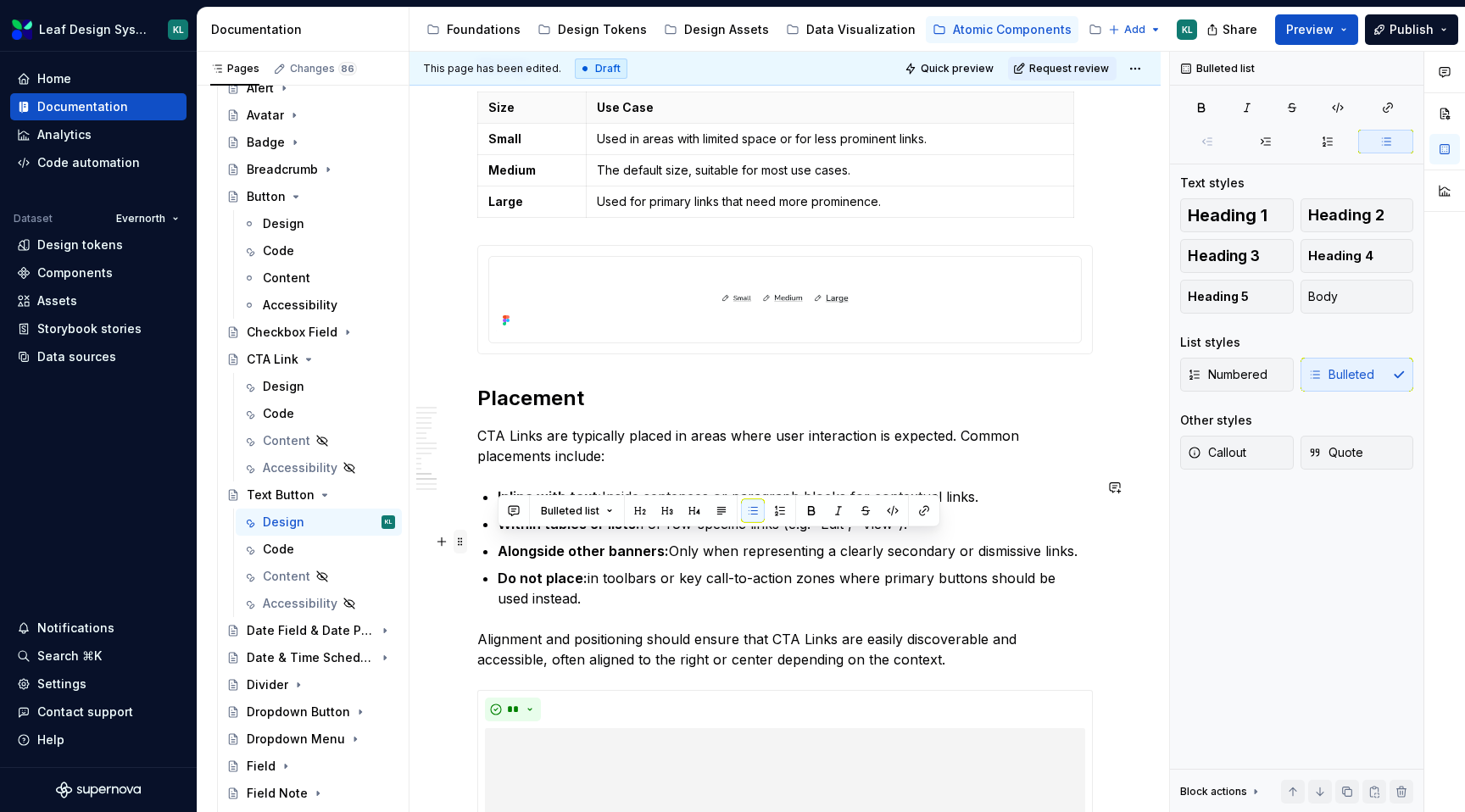
drag, startPoint x: 1015, startPoint y: 543, endPoint x: 460, endPoint y: 545, distance: 555.0
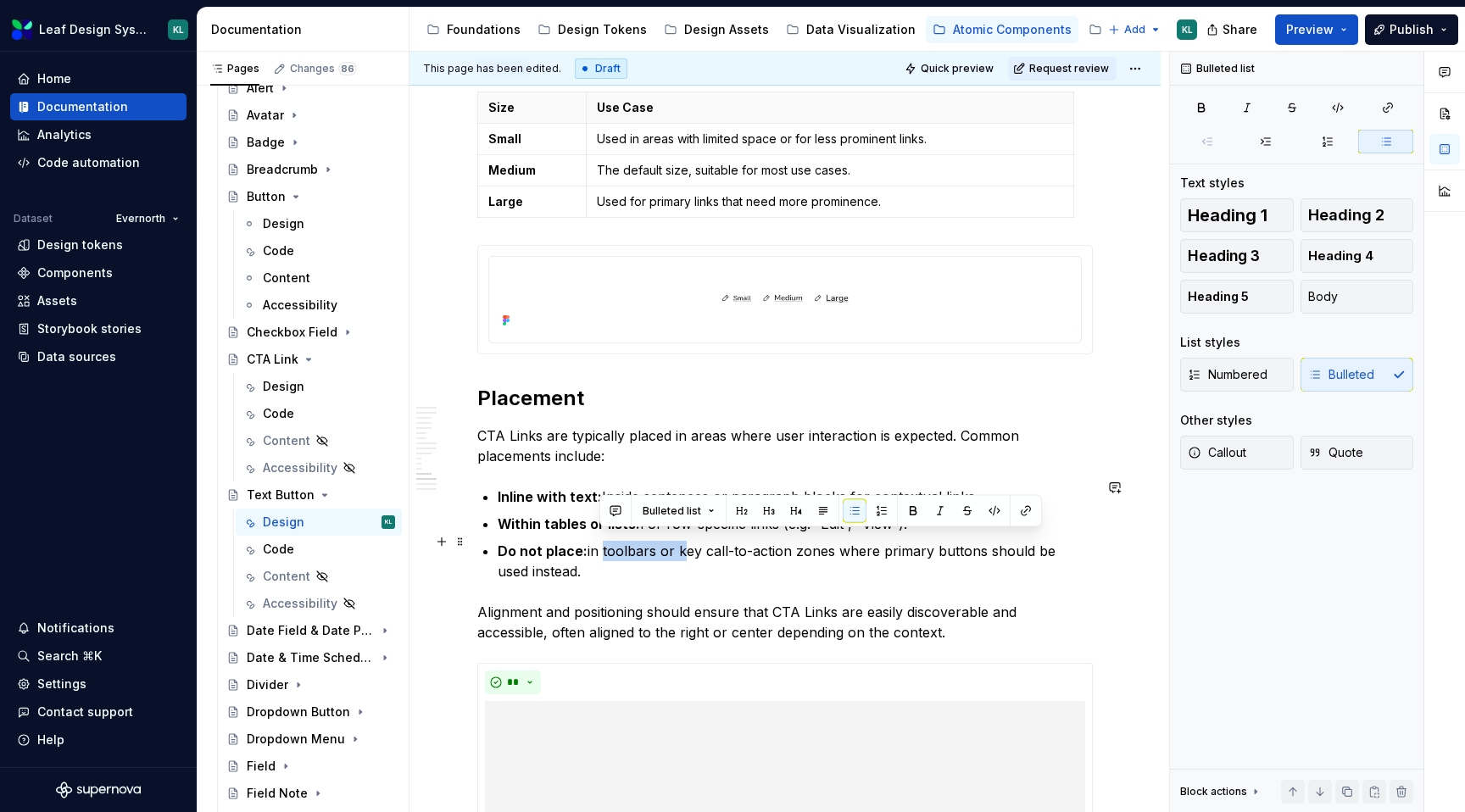
drag, startPoint x: 677, startPoint y: 540, endPoint x: 601, endPoint y: 540, distance: 76.0
click at [601, 541] on p "Do not place: in toolbars or key call-to-action zones where primary buttons sho…" at bounding box center [794, 562] width 595 height 40
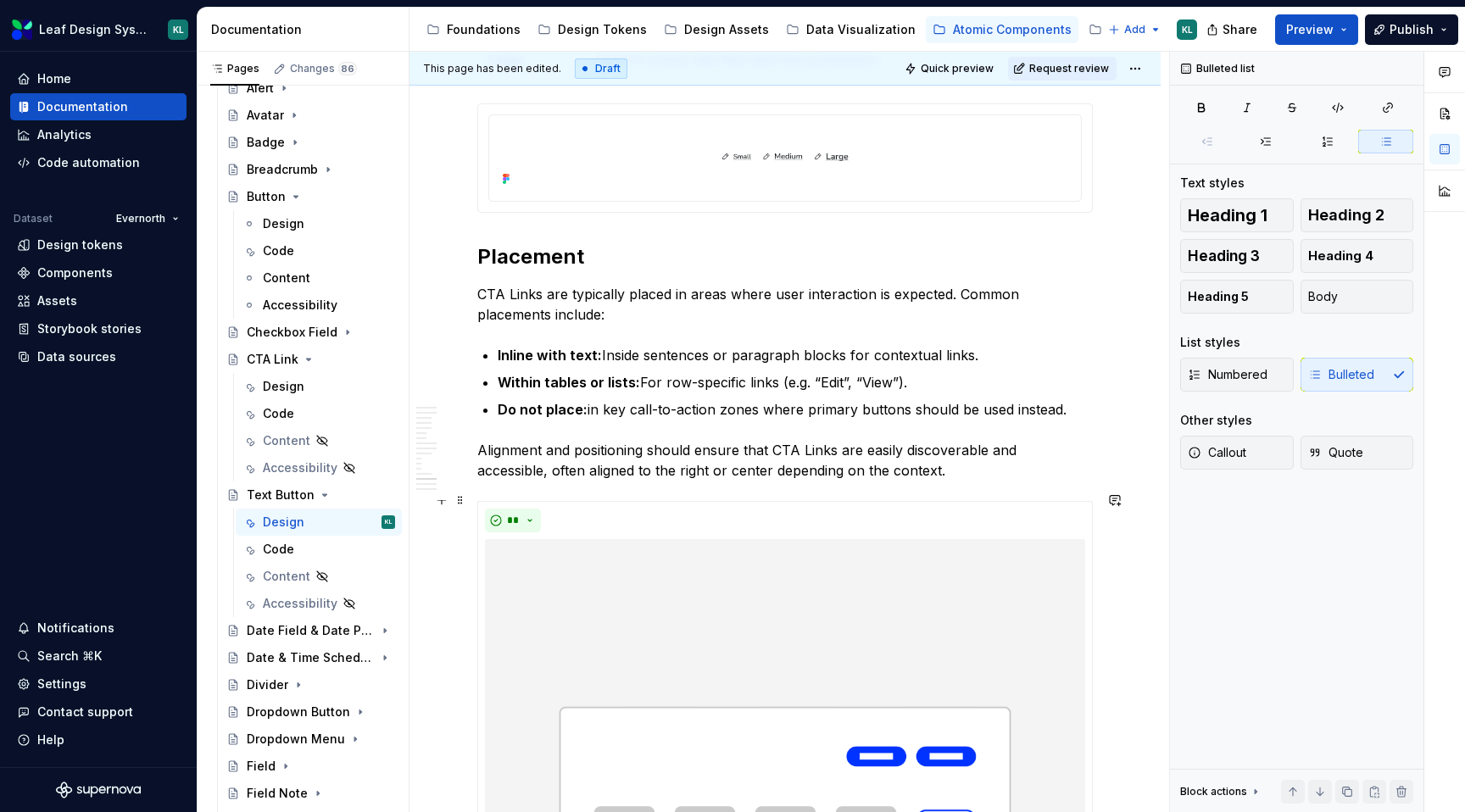
scroll to position [5873, 0]
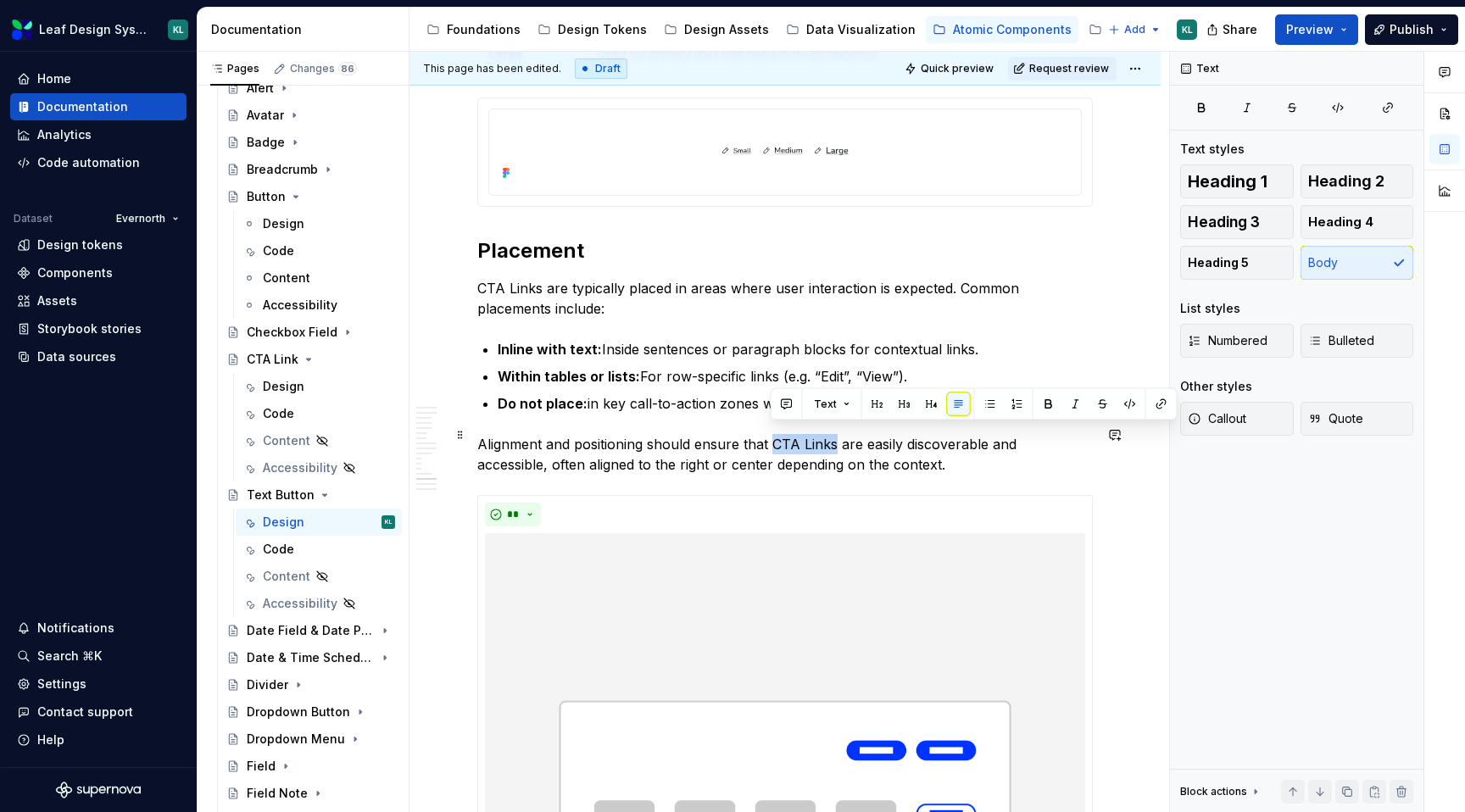
drag, startPoint x: 834, startPoint y: 430, endPoint x: 772, endPoint y: 431, distance: 62.0
click at [772, 434] on p "Alignment and positioning should ensure that CTA Links are easily discoverable …" at bounding box center [785, 454] width 616 height 40
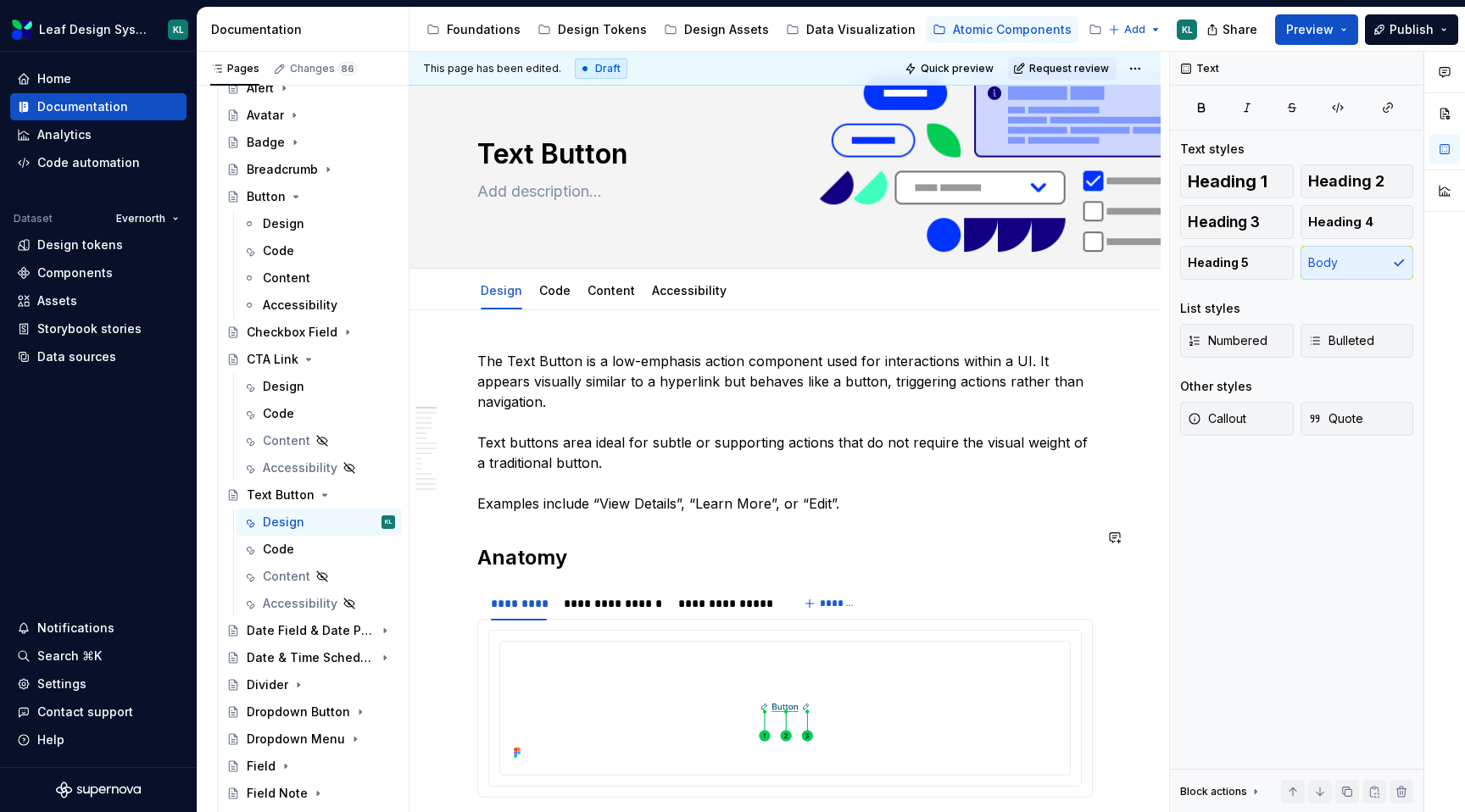
scroll to position [21, 0]
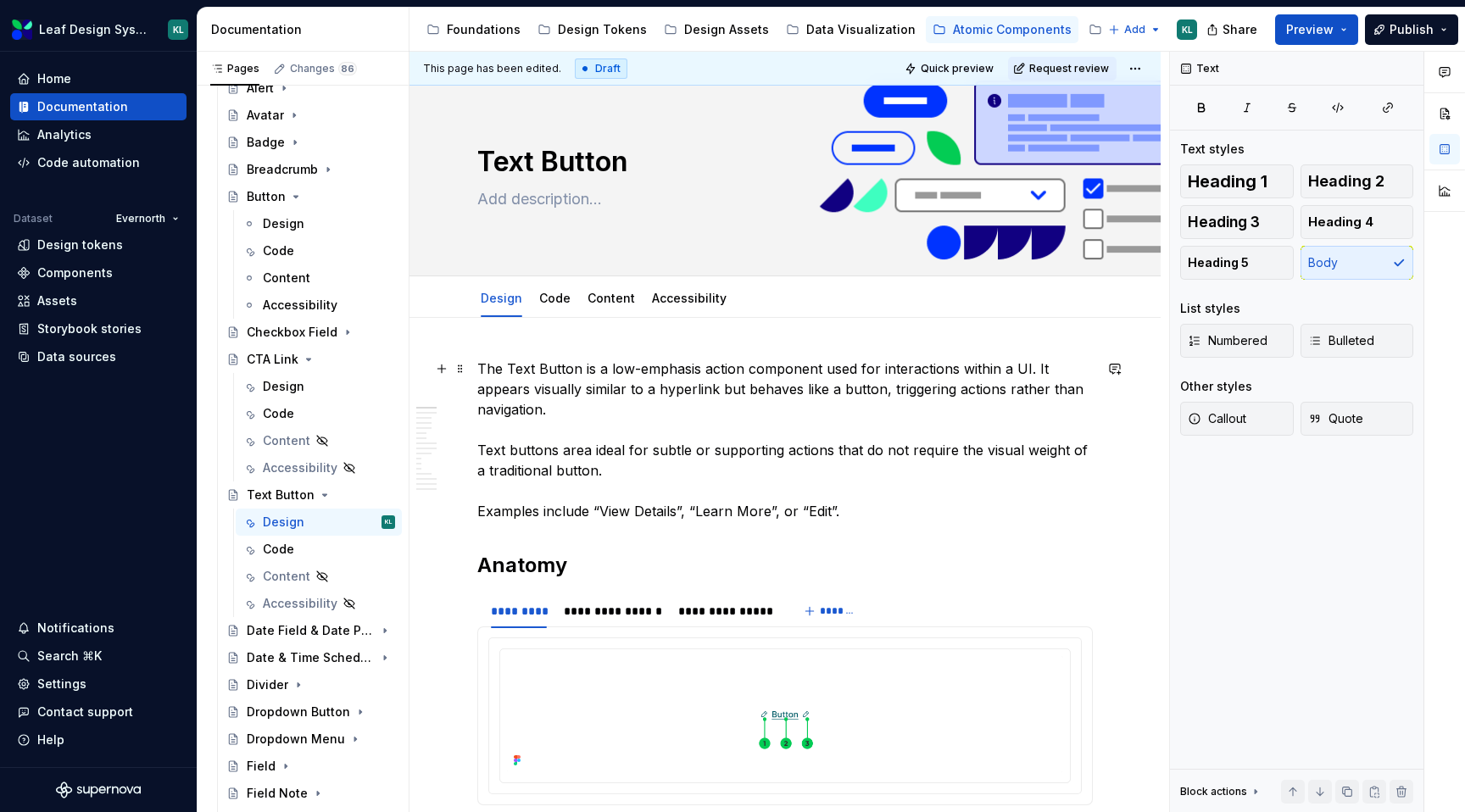
click at [737, 480] on p "The Text Button is a low-emphasis action component used for interactions within…" at bounding box center [785, 439] width 616 height 163
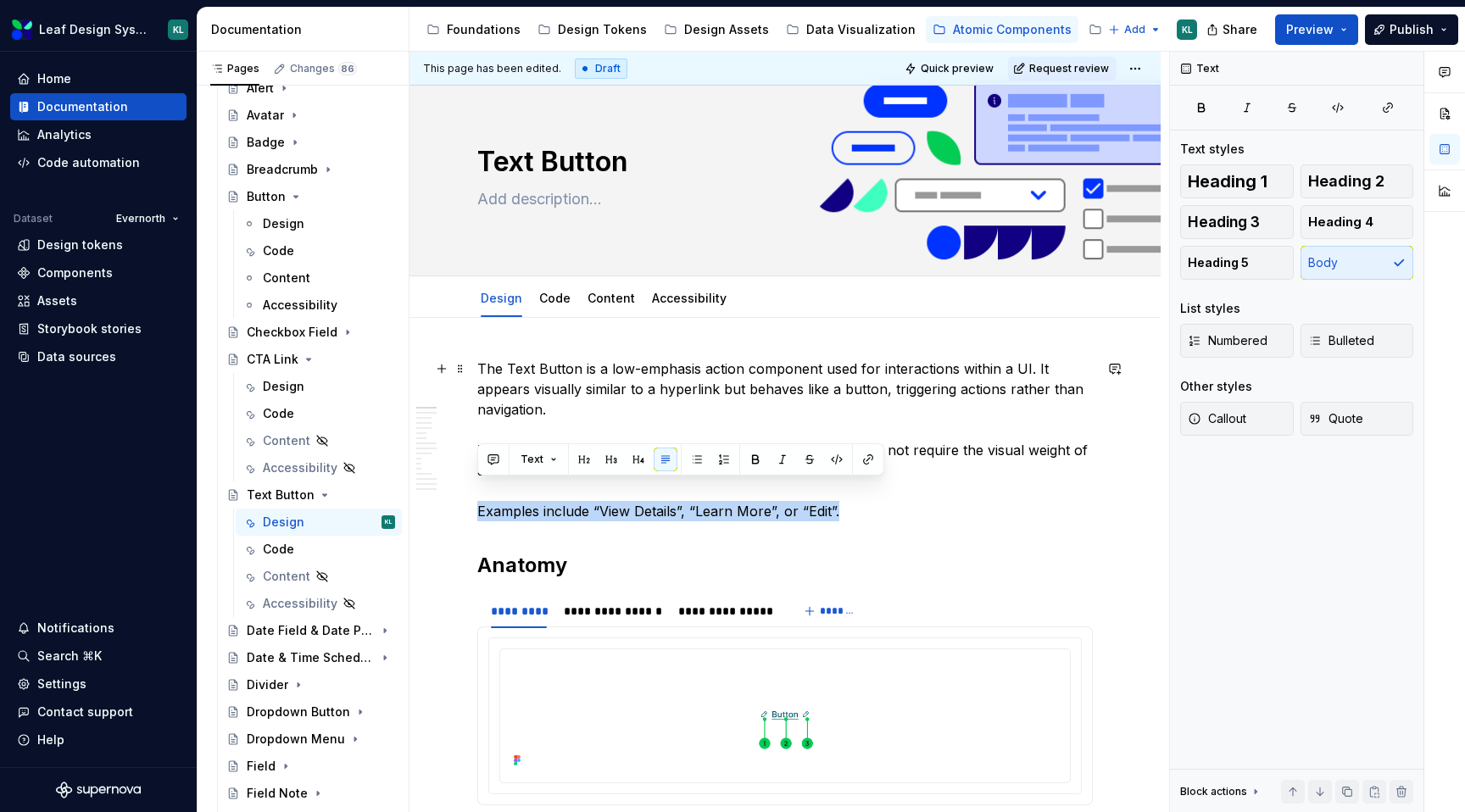
drag, startPoint x: 845, startPoint y: 486, endPoint x: 453, endPoint y: 486, distance: 392.0
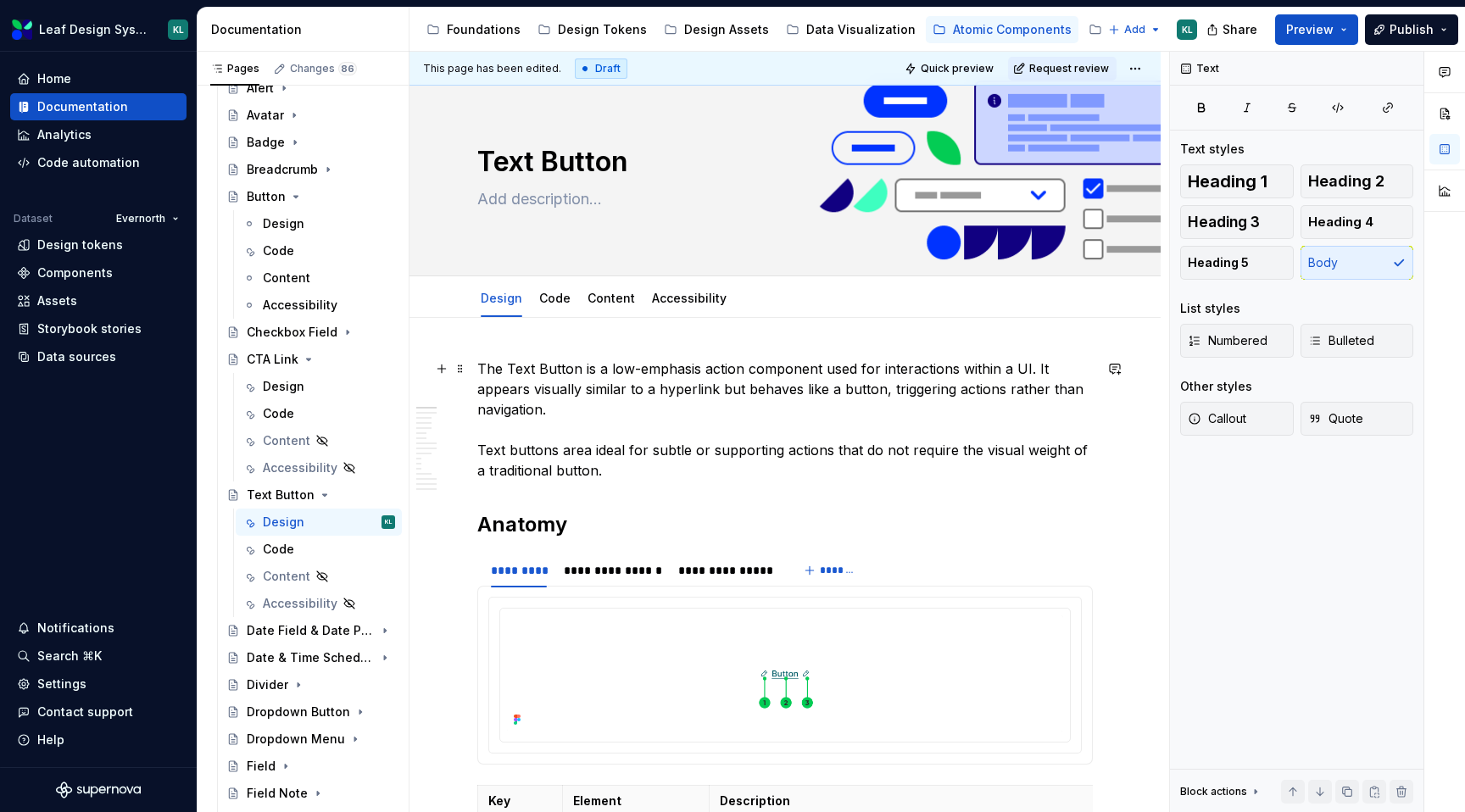
click at [480, 426] on p "The Text Button is a low-emphasis action component used for interactions within…" at bounding box center [785, 419] width 616 height 122
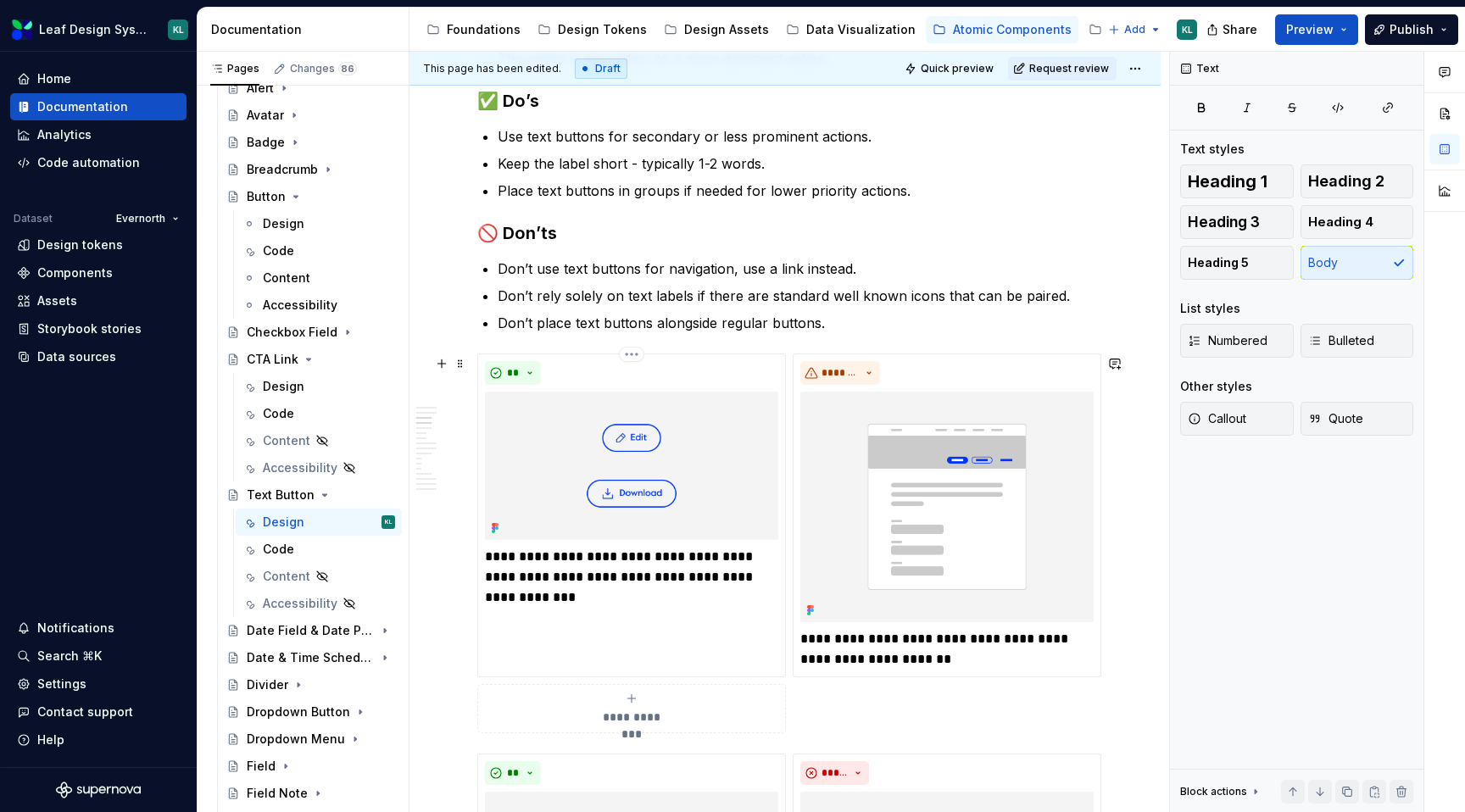
scroll to position [1149, 0]
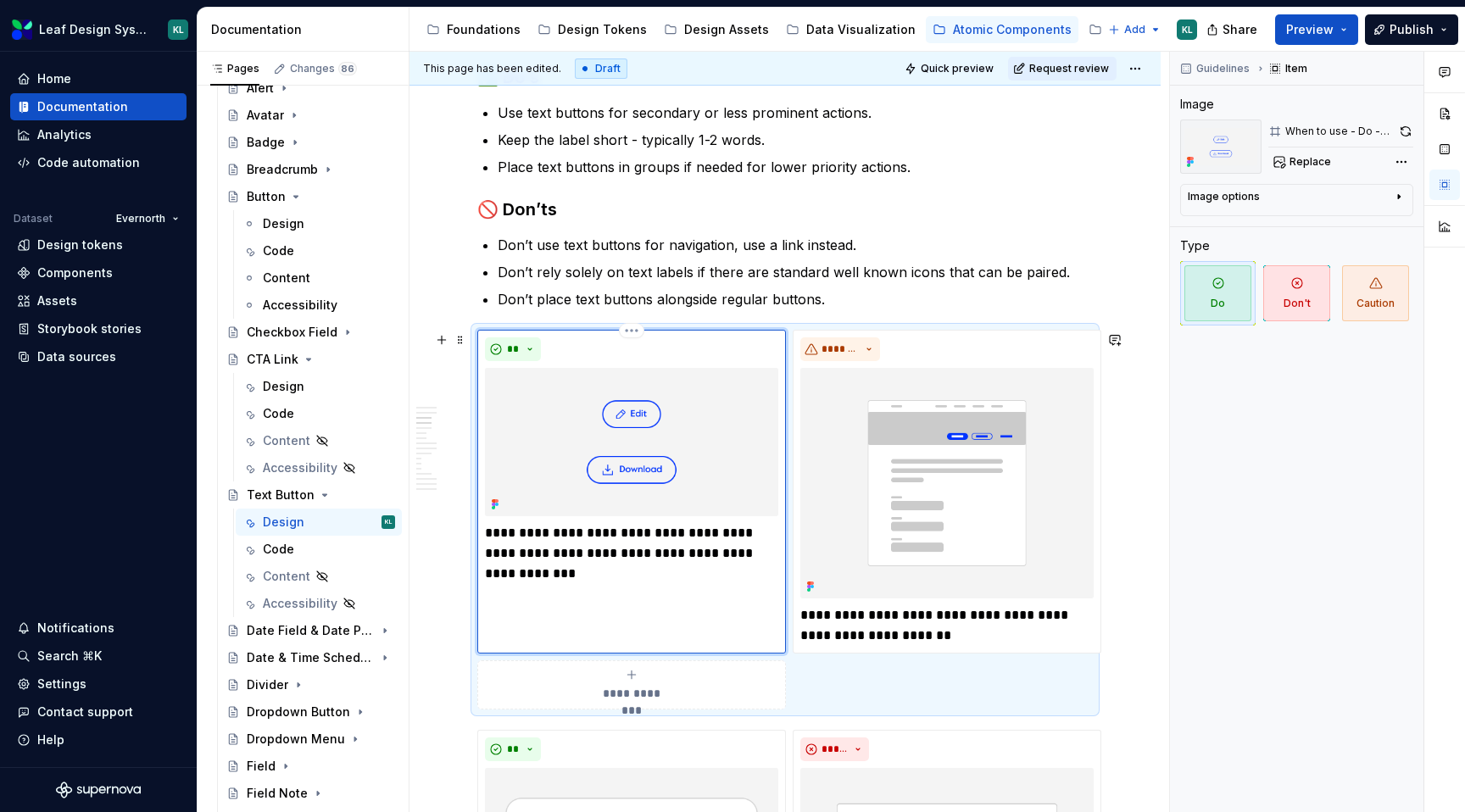
click at [692, 457] on img at bounding box center [632, 443] width 294 height 149
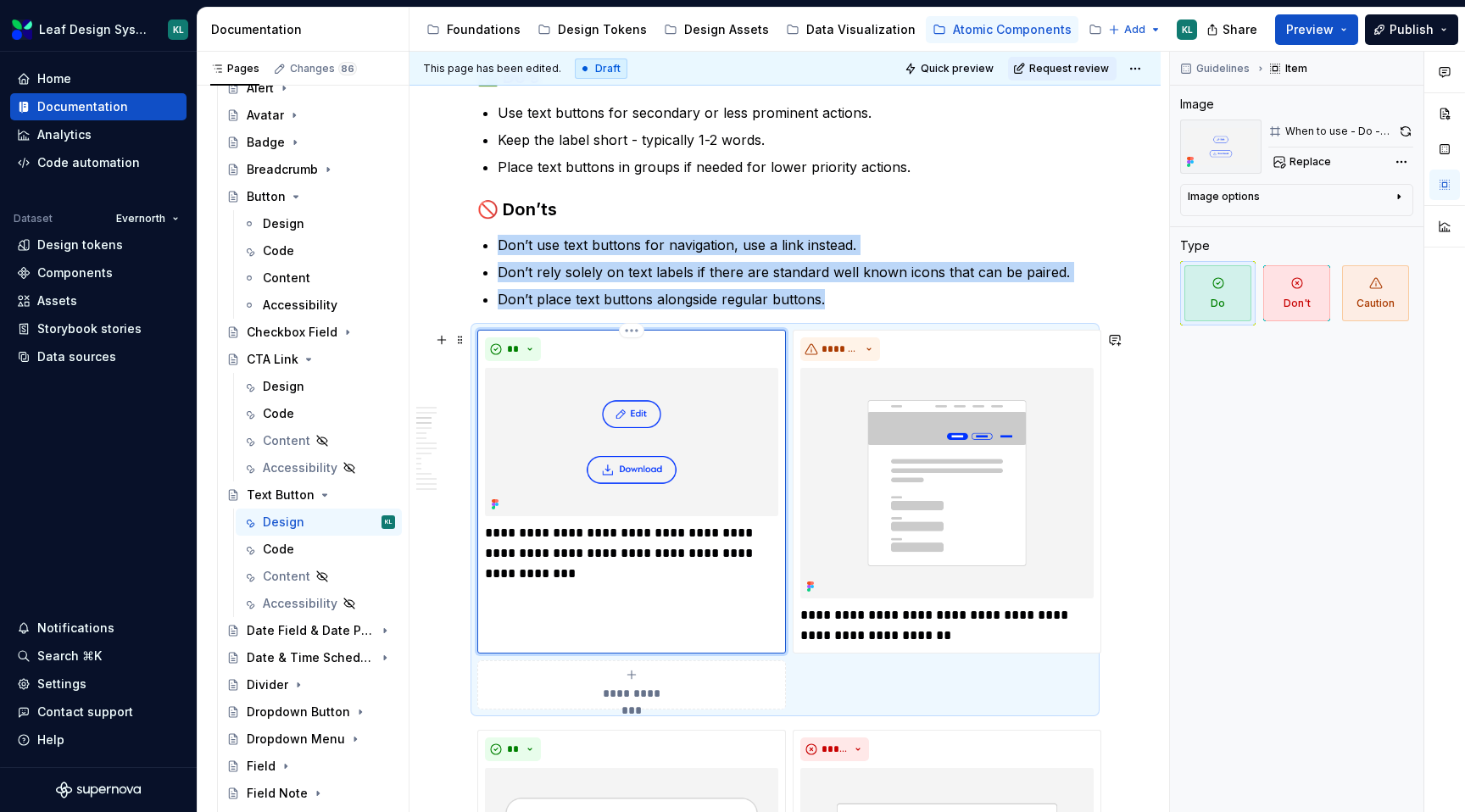
click at [693, 407] on img at bounding box center [632, 443] width 294 height 149
click at [1304, 161] on span "Replace" at bounding box center [1310, 162] width 41 height 13
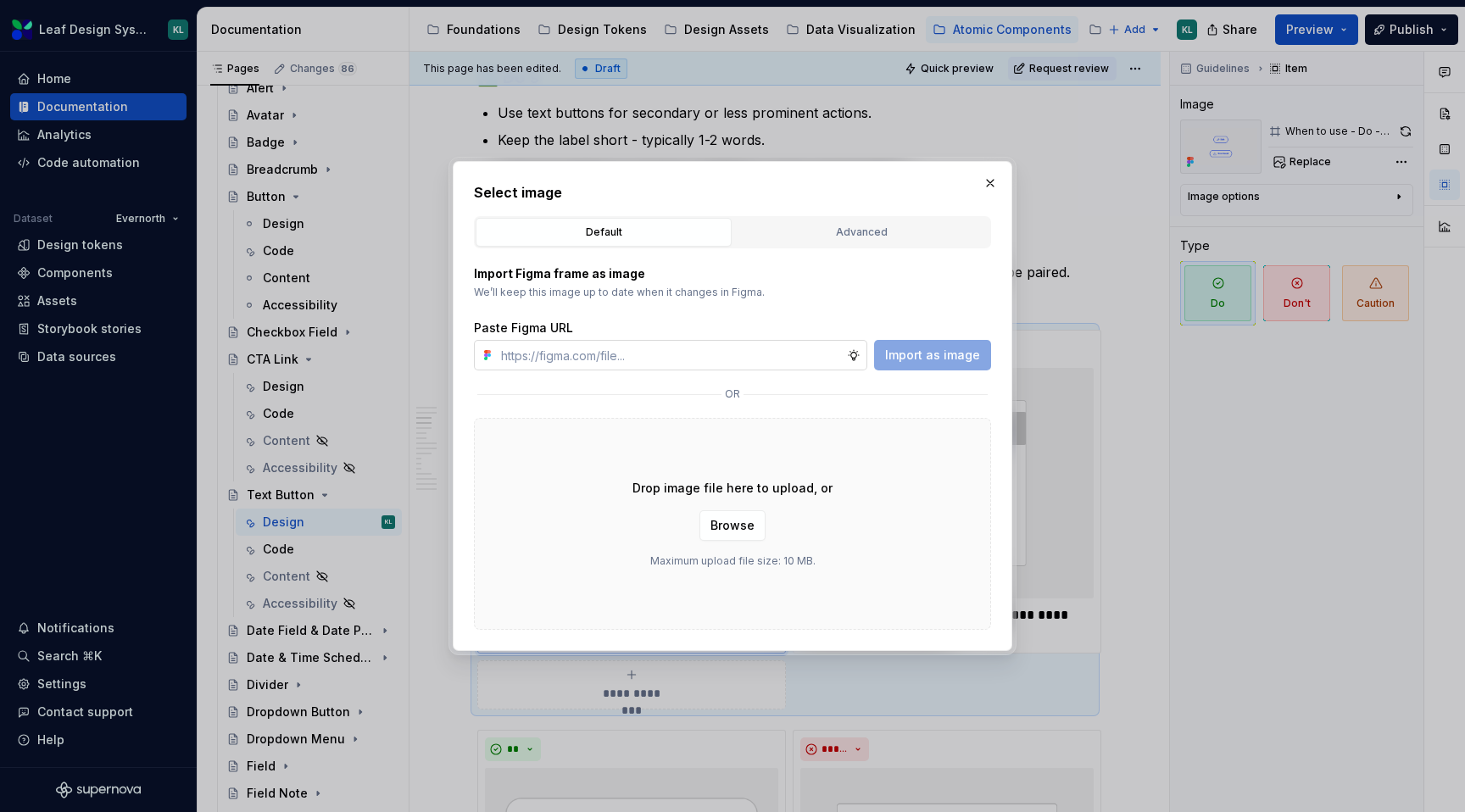
type textarea "*"
type input "[URL][DOMAIN_NAME]"
click at [917, 355] on span "Import as image" at bounding box center [932, 355] width 95 height 17
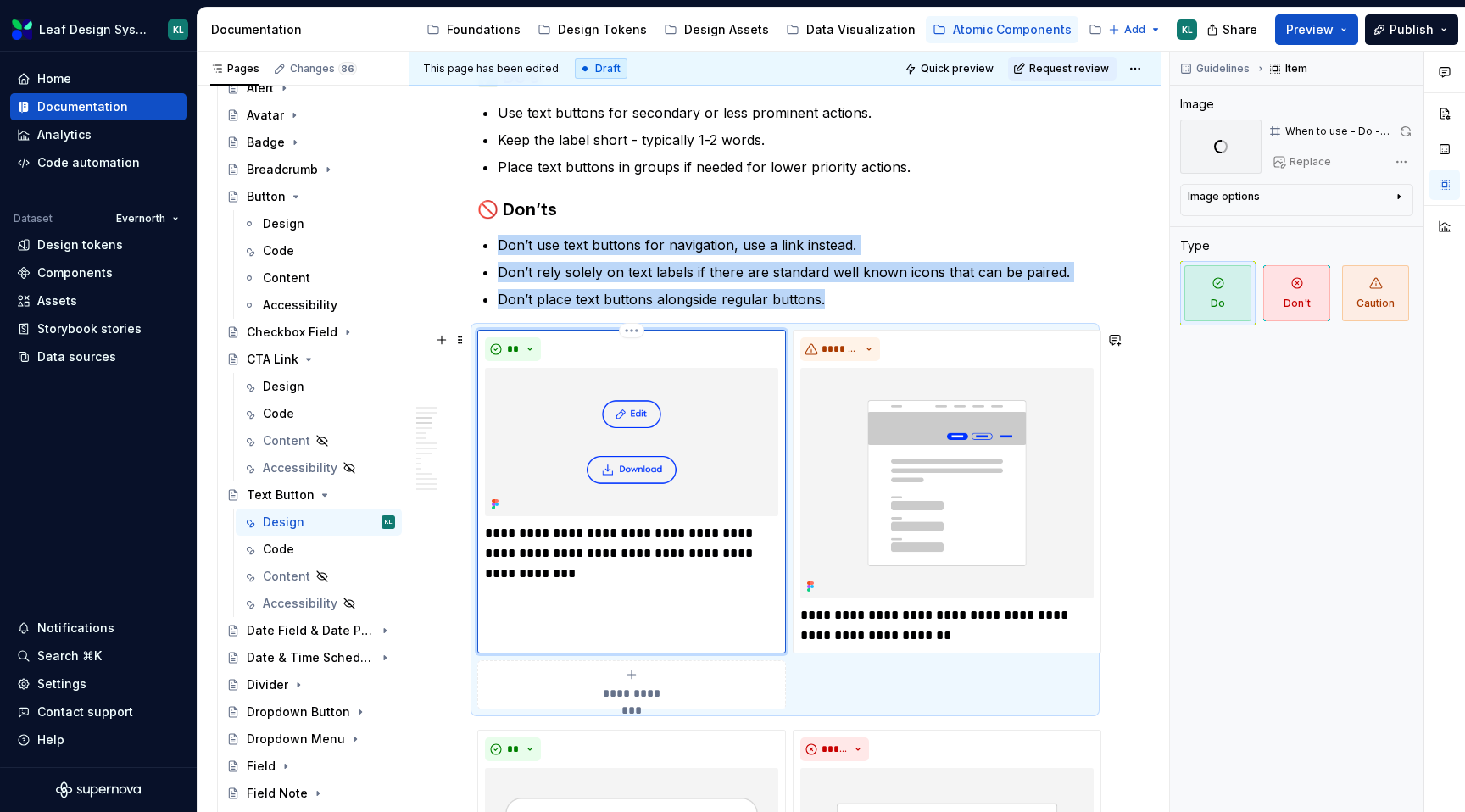
click at [696, 461] on img at bounding box center [632, 443] width 294 height 149
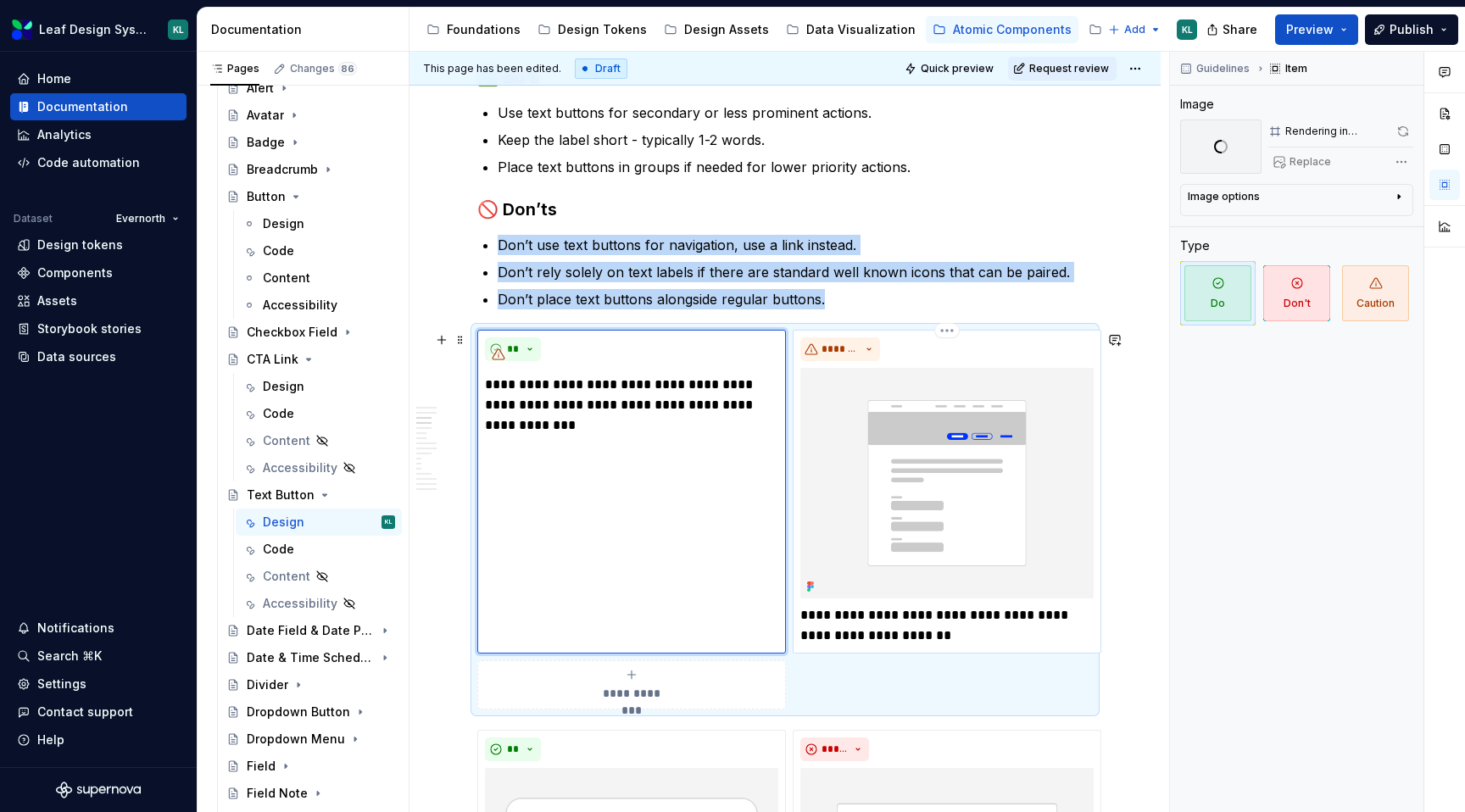
click at [844, 468] on img at bounding box center [947, 483] width 294 height 231
click at [611, 456] on div "**********" at bounding box center [631, 492] width 308 height 325
click at [586, 361] on div "**" at bounding box center [632, 349] width 294 height 24
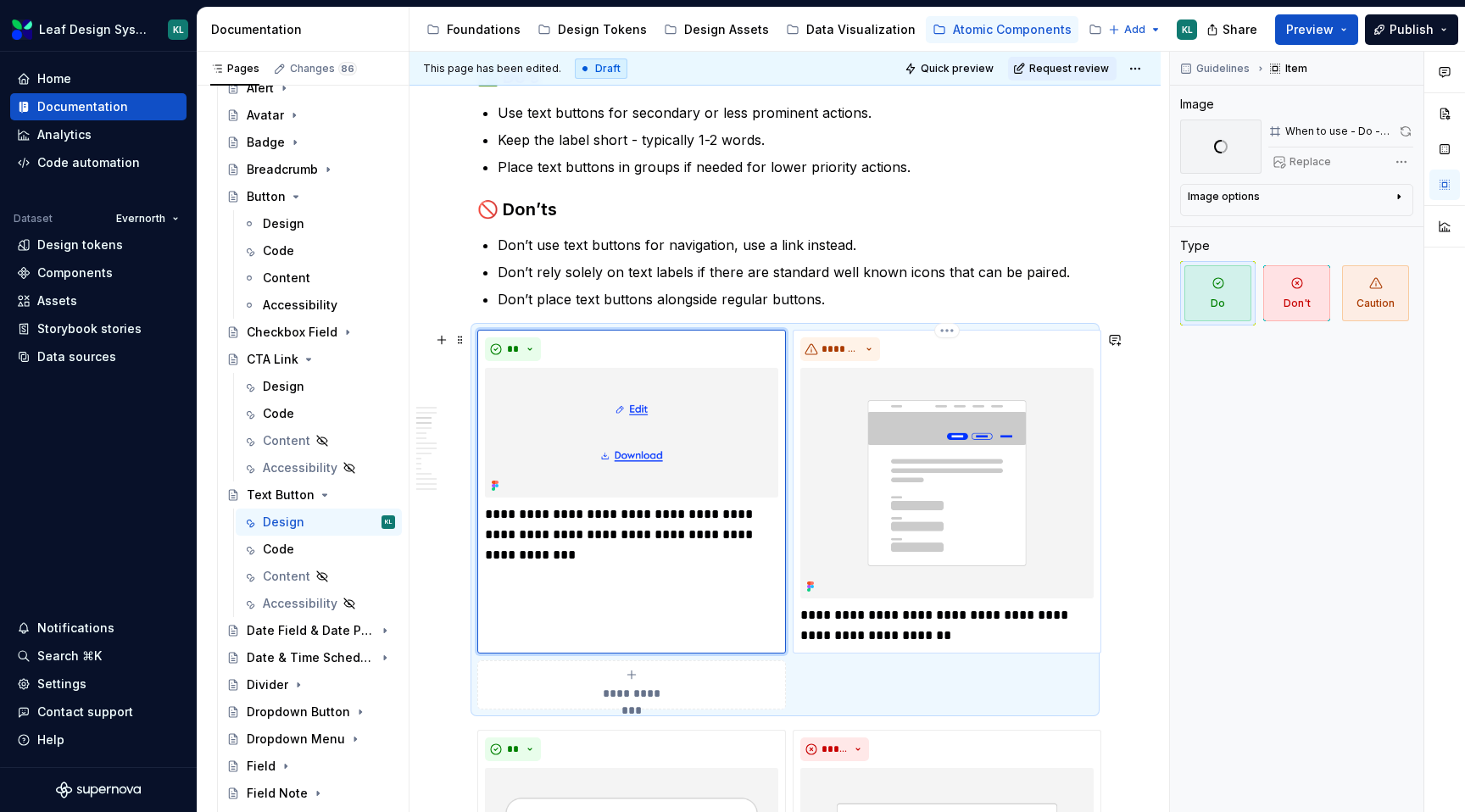
click at [949, 621] on p "**********" at bounding box center [947, 626] width 294 height 40
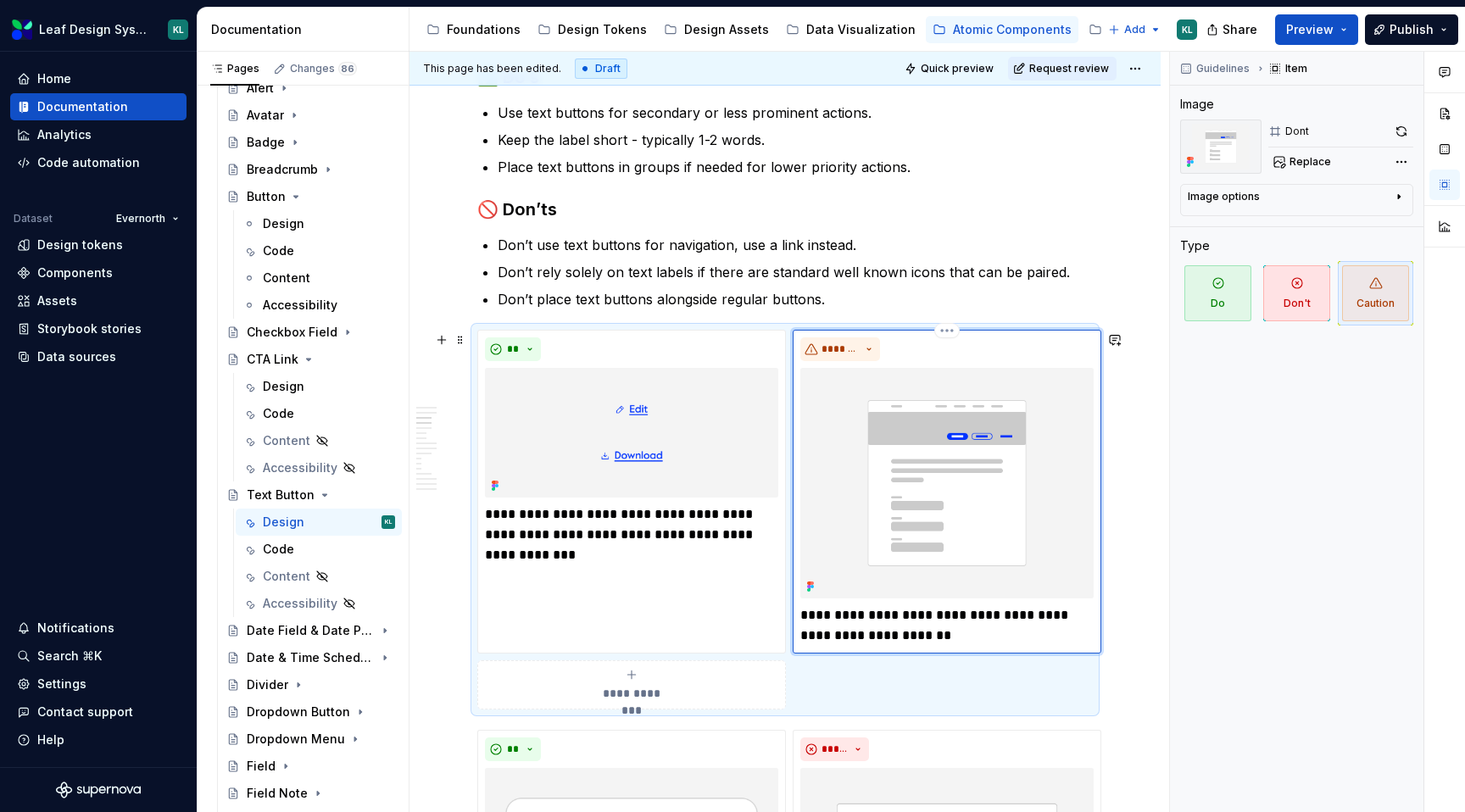
click at [882, 614] on p "**********" at bounding box center [947, 626] width 294 height 40
click at [873, 616] on p "**********" at bounding box center [947, 626] width 294 height 40
type textarea "*"
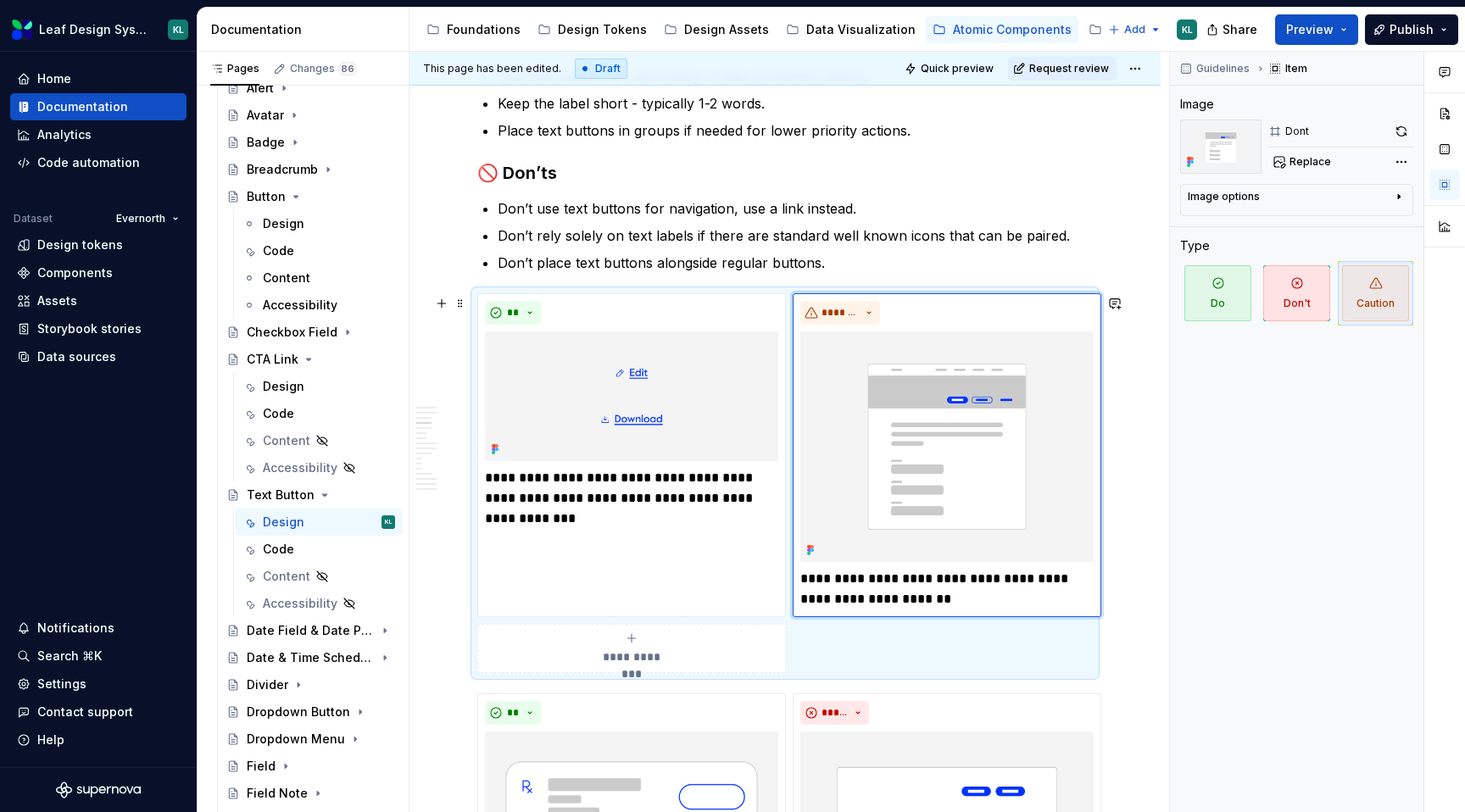
scroll to position [1194, 0]
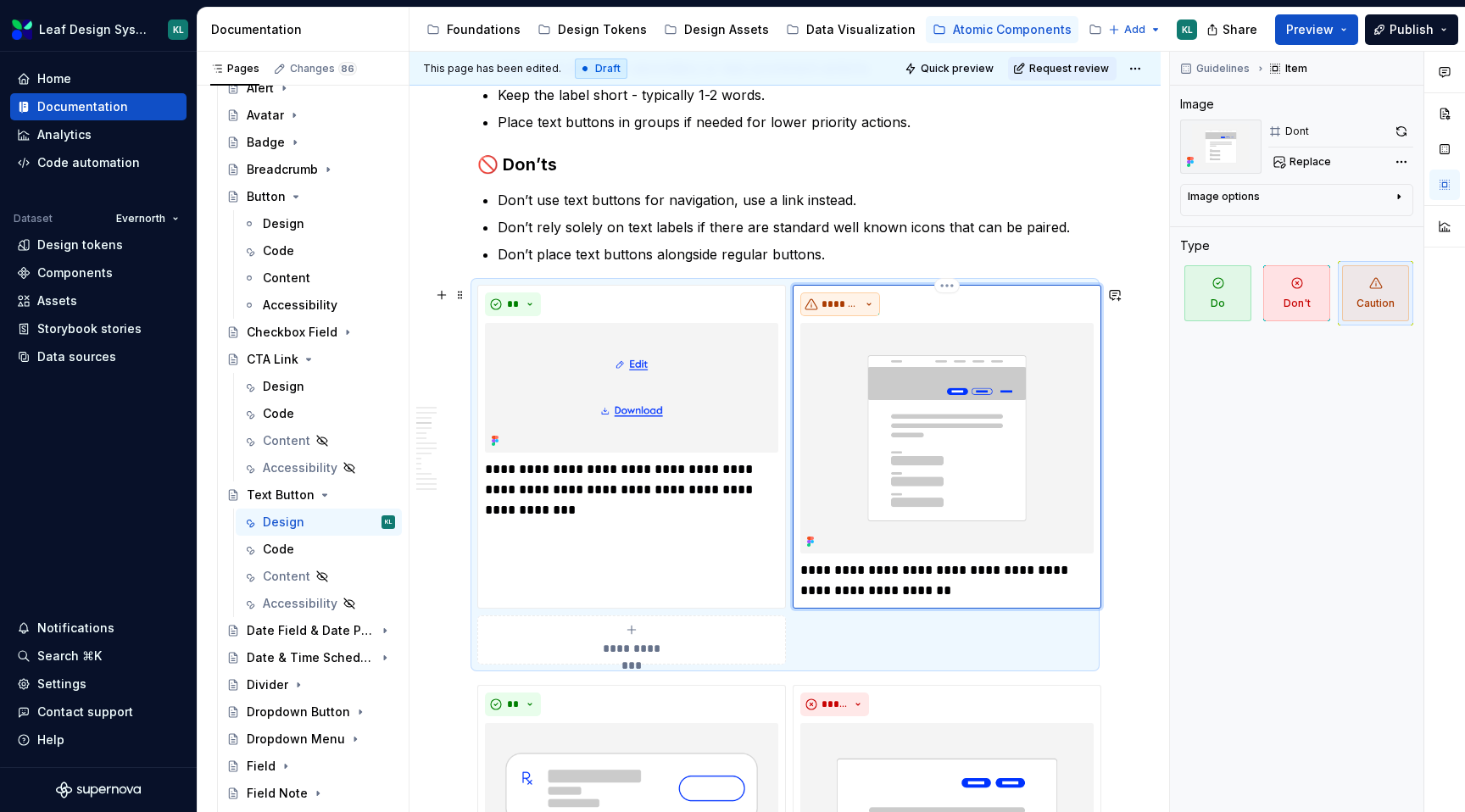
click at [872, 306] on button "*******" at bounding box center [840, 304] width 80 height 24
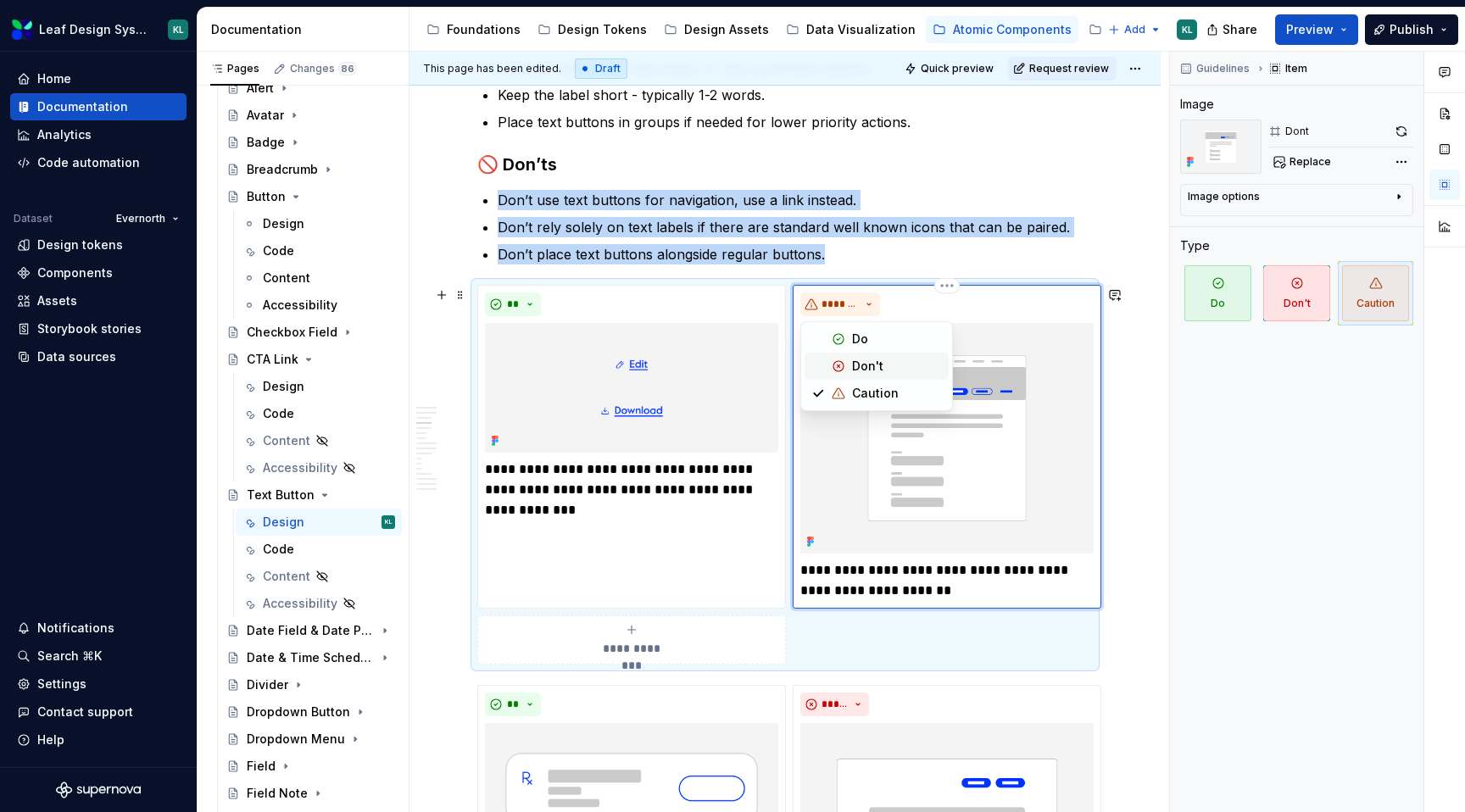
click at [874, 363] on div "Don't" at bounding box center [868, 366] width 32 height 17
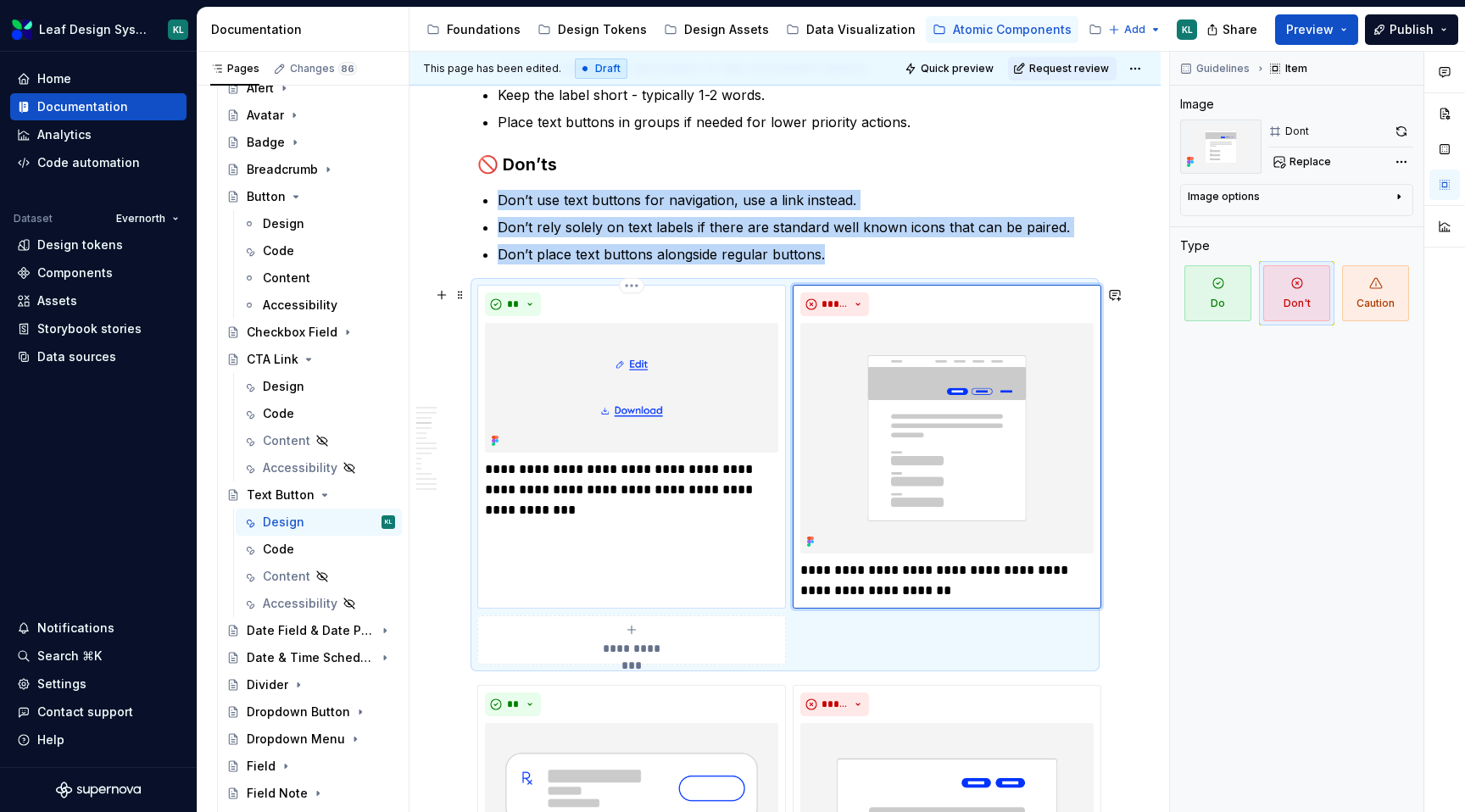
click at [696, 524] on div "**********" at bounding box center [631, 447] width 308 height 325
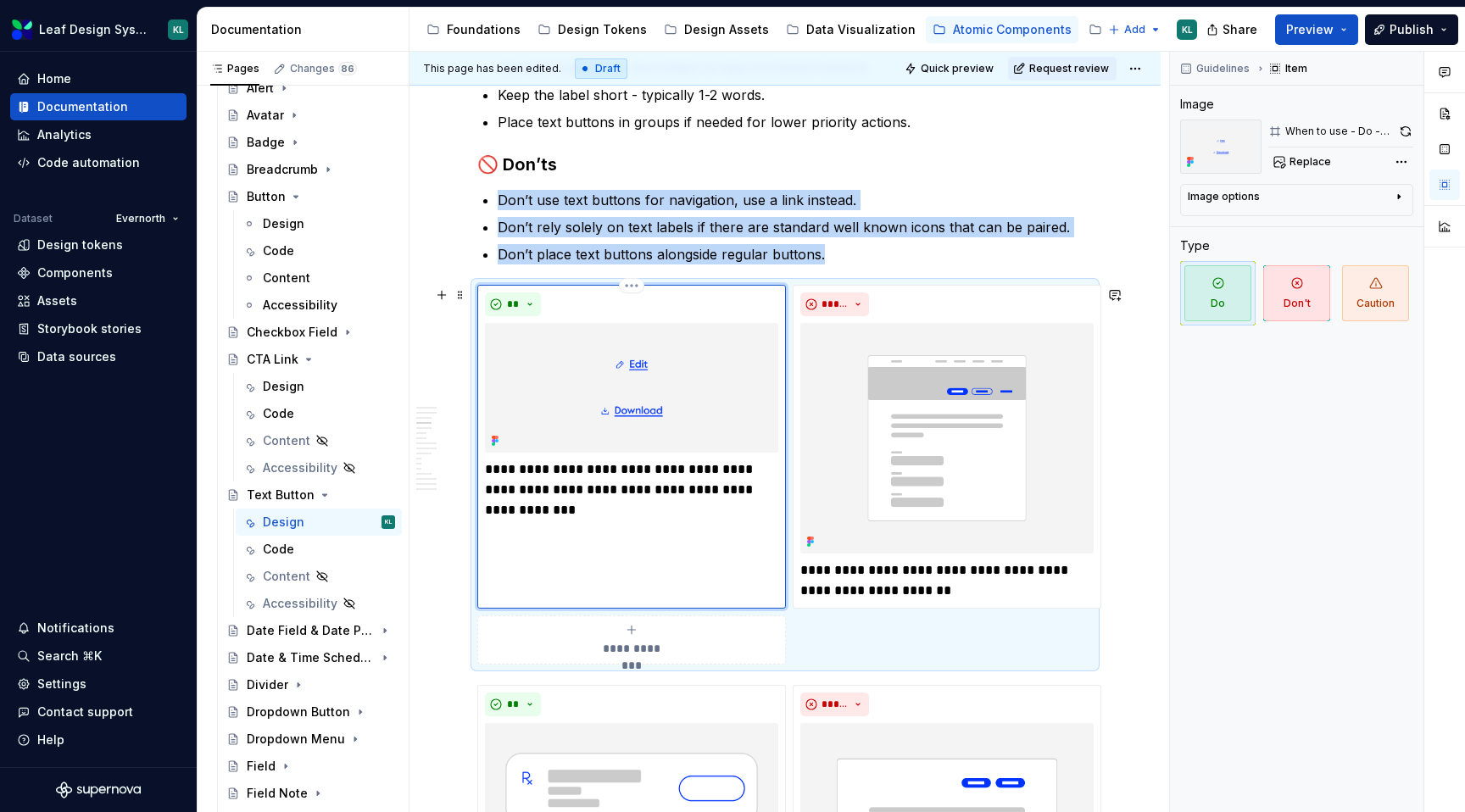
click at [723, 413] on img at bounding box center [632, 388] width 294 height 131
click at [1402, 199] on icon "button" at bounding box center [1398, 196] width 13 height 13
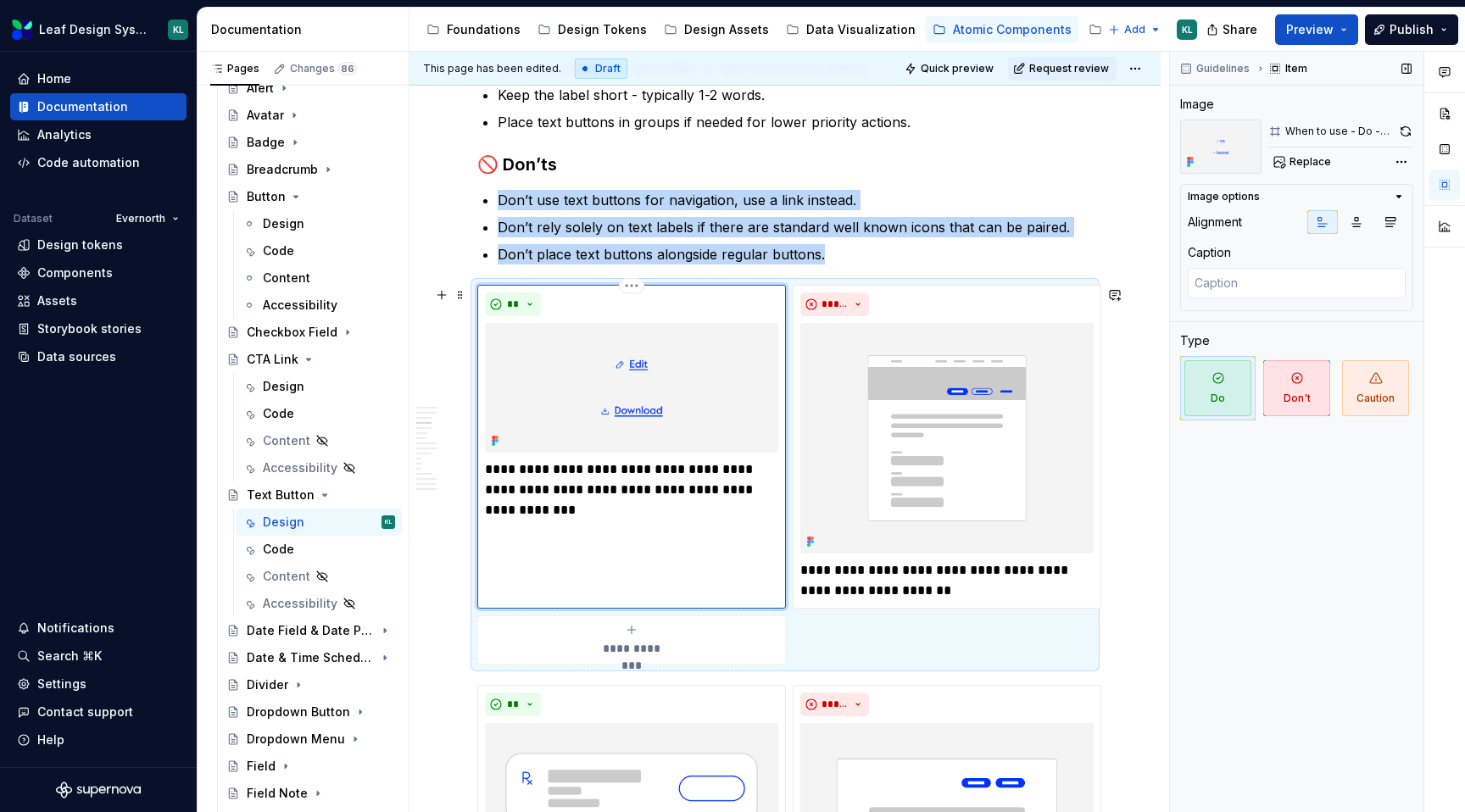
click at [729, 383] on img at bounding box center [632, 388] width 294 height 131
click at [1324, 169] on button "Replace" at bounding box center [1304, 162] width 70 height 24
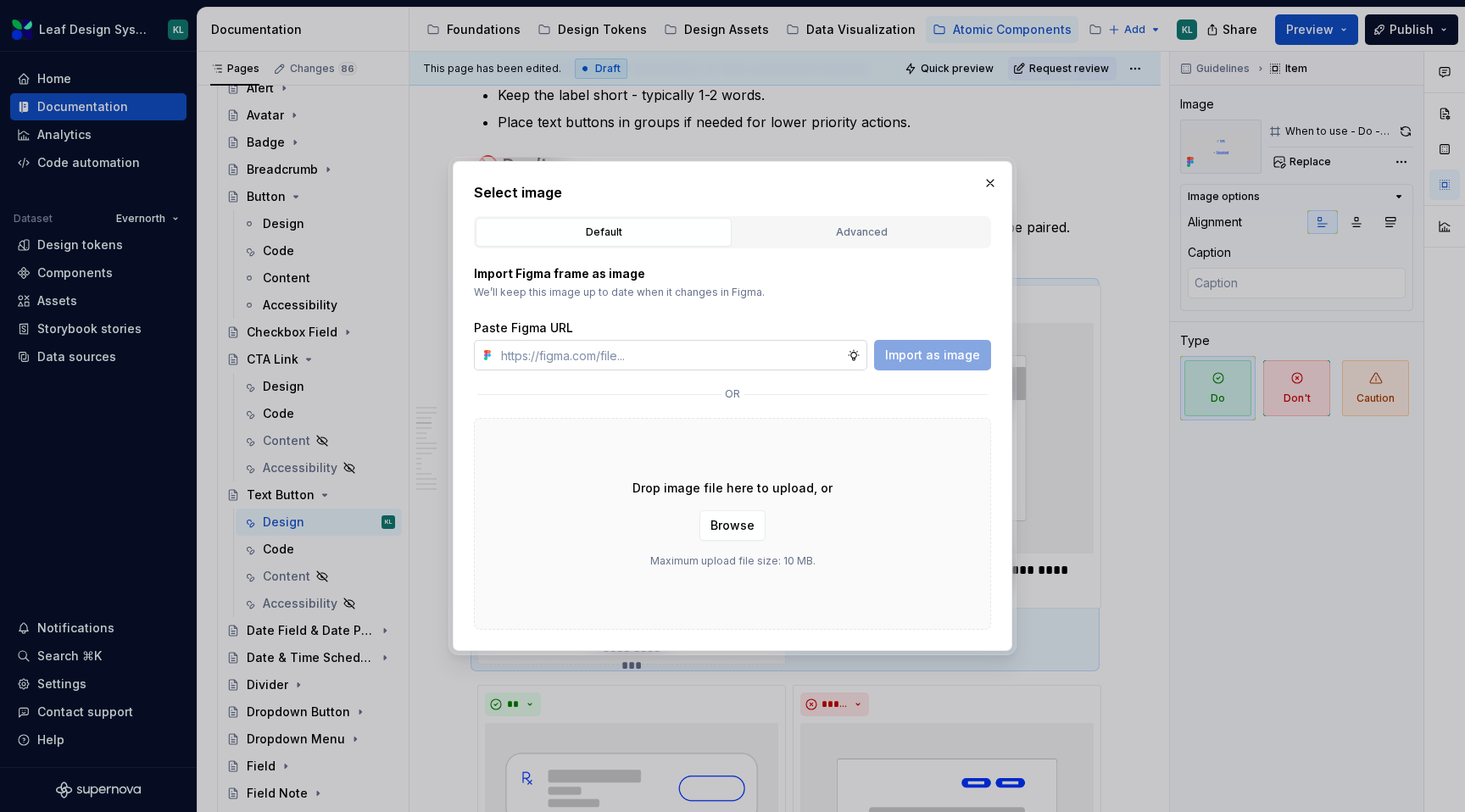
type textarea "*"
type input "[URL][DOMAIN_NAME]"
type textarea "*"
type input "[URL][DOMAIN_NAME]"
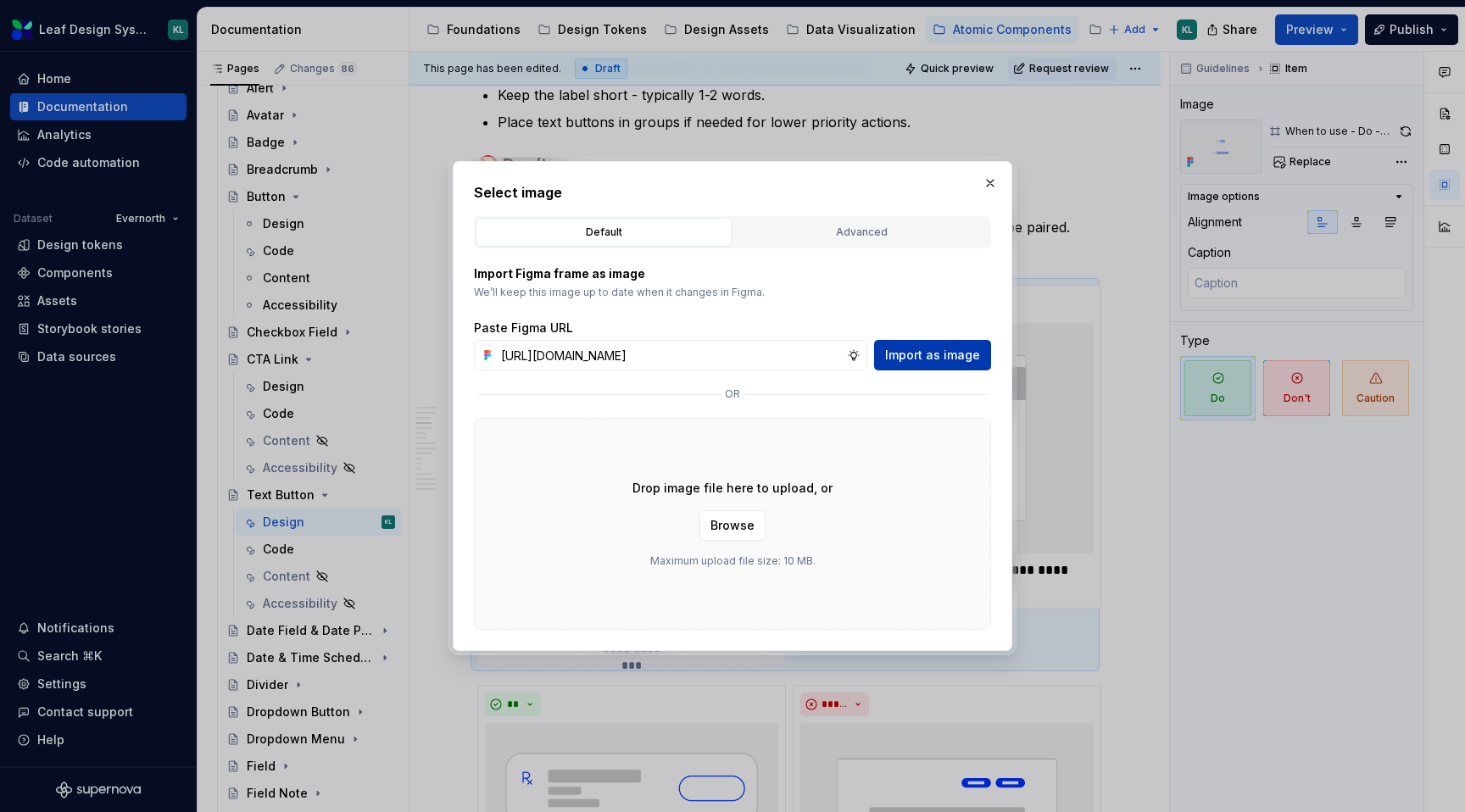
scroll to position [0, 0]
click at [907, 343] on button "Import as image" at bounding box center [932, 355] width 117 height 31
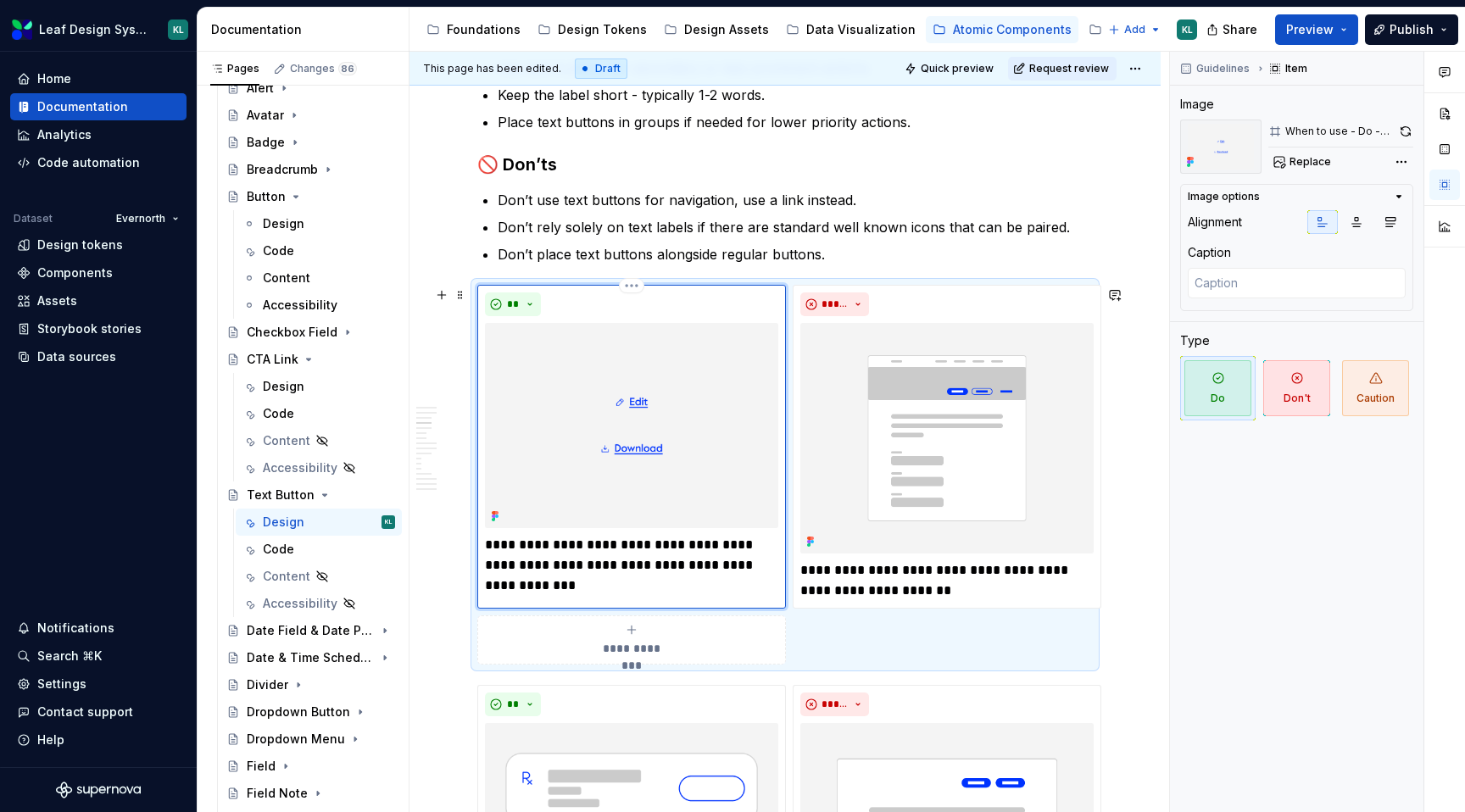
click at [631, 565] on p "**********" at bounding box center [632, 555] width 294 height 40
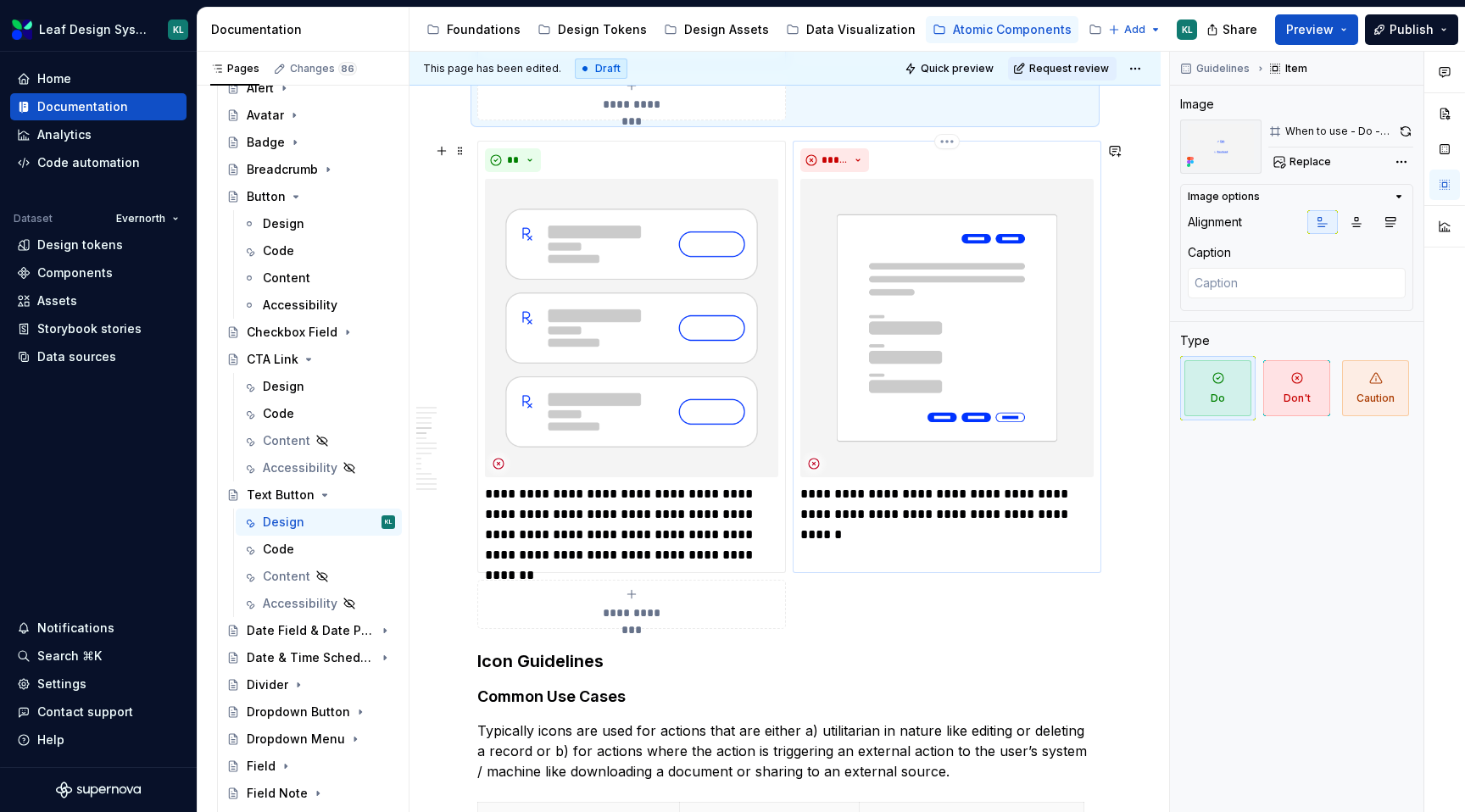
scroll to position [1739, 0]
click at [645, 318] on img at bounding box center [632, 328] width 294 height 299
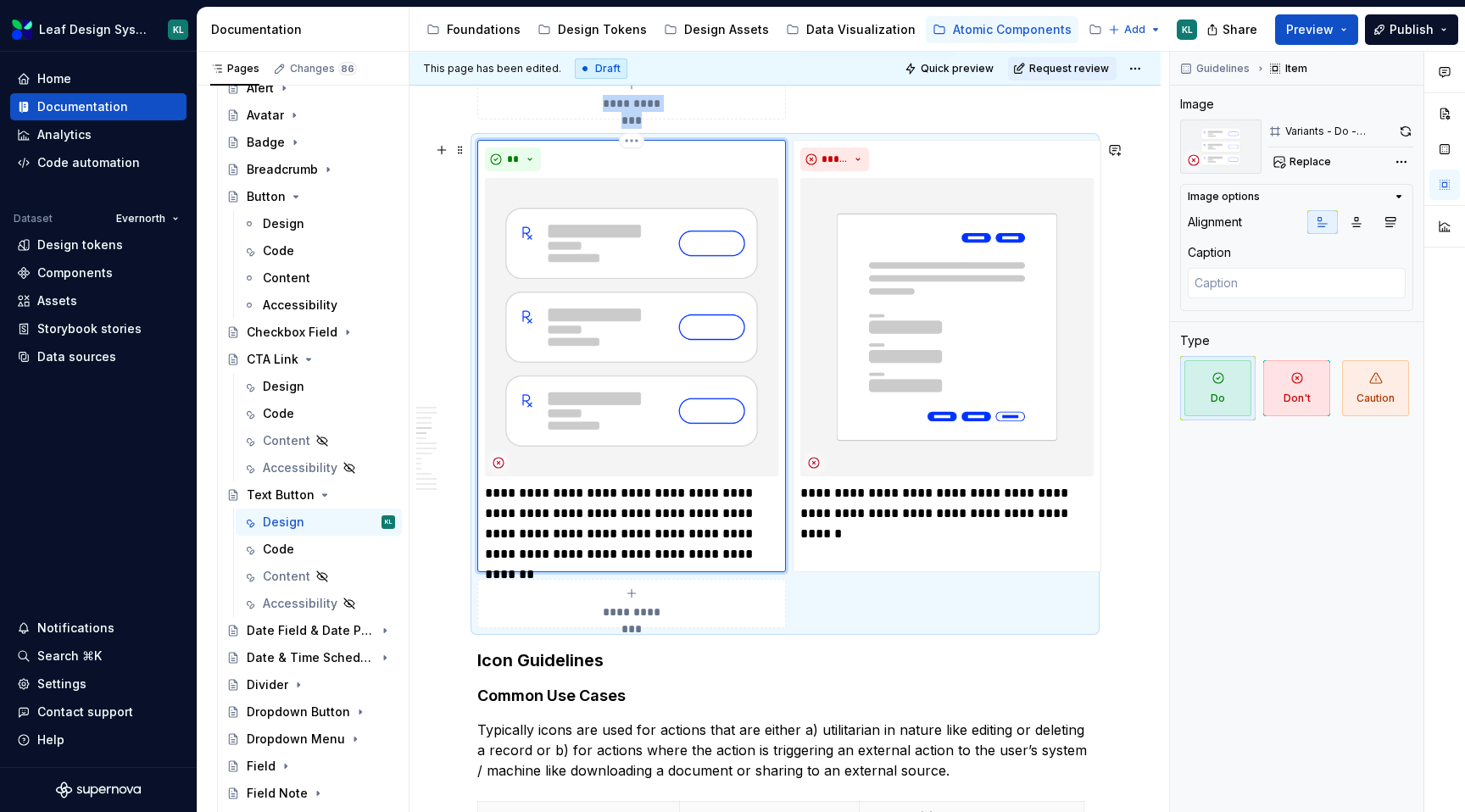
click at [652, 321] on img at bounding box center [632, 328] width 294 height 299
click at [1316, 164] on span "Replace" at bounding box center [1310, 162] width 41 height 13
type textarea "*"
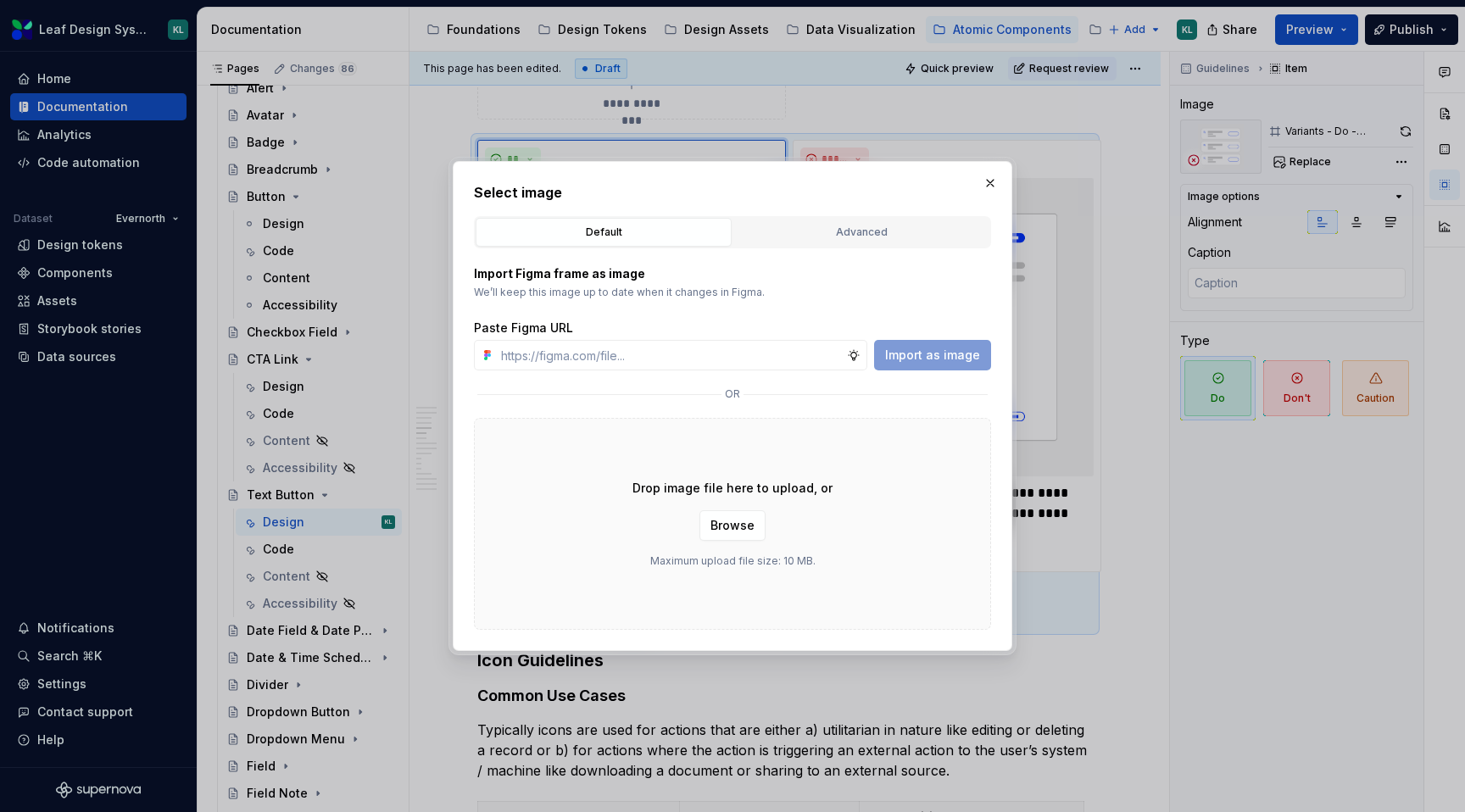
type input "[URL][DOMAIN_NAME]"
click at [955, 351] on span "Import as image" at bounding box center [932, 355] width 95 height 17
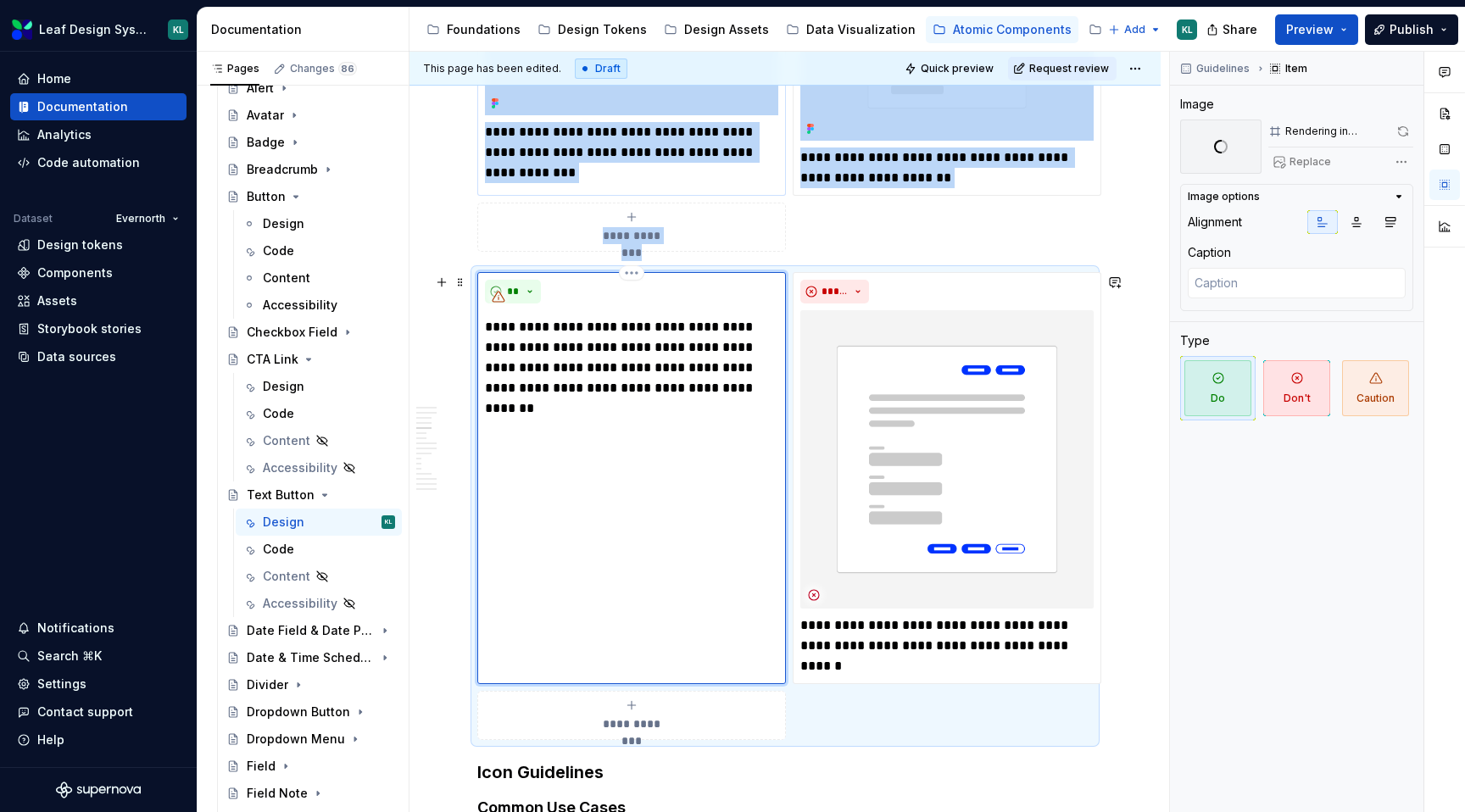
scroll to position [1611, 0]
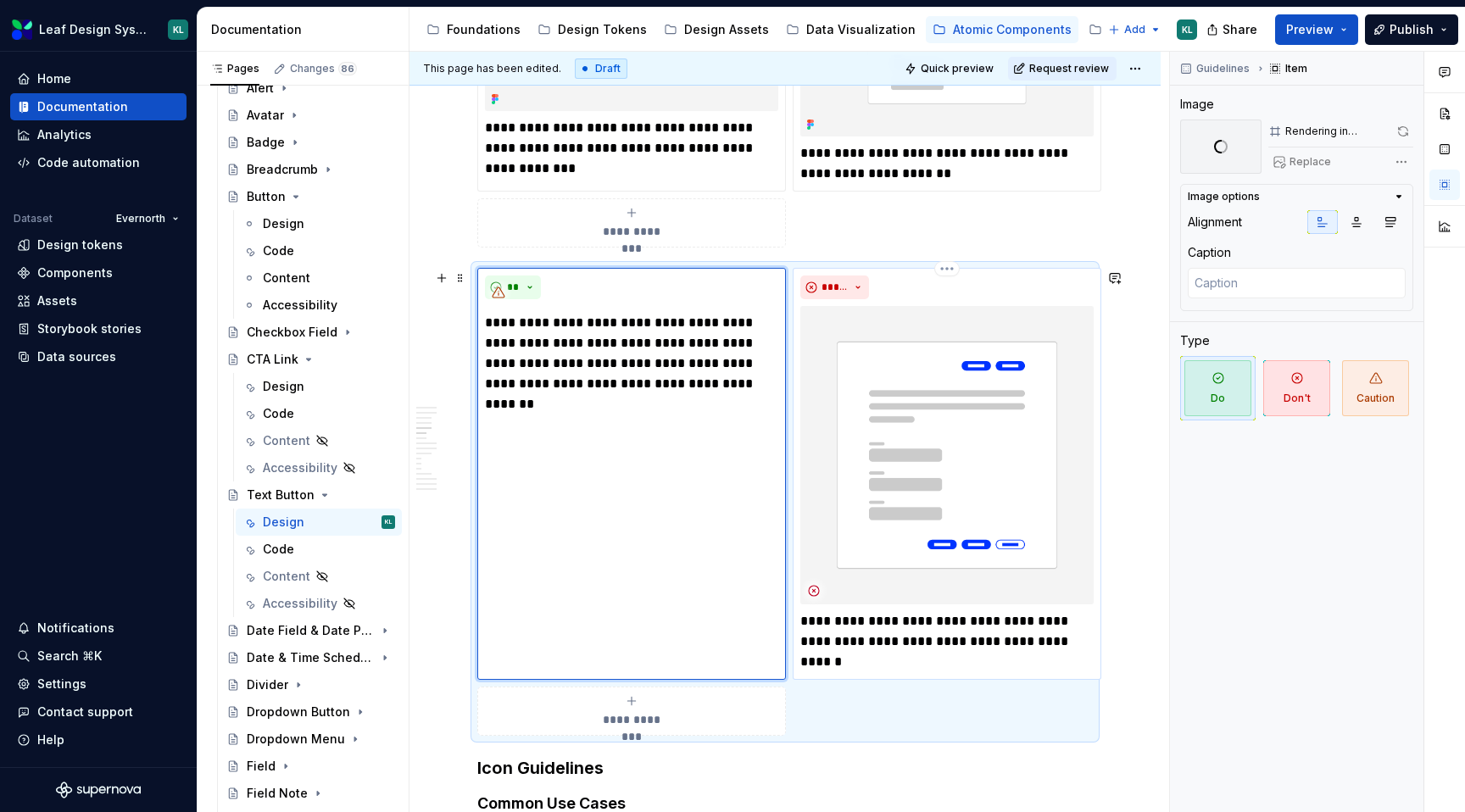
click at [888, 630] on p "**********" at bounding box center [947, 642] width 294 height 61
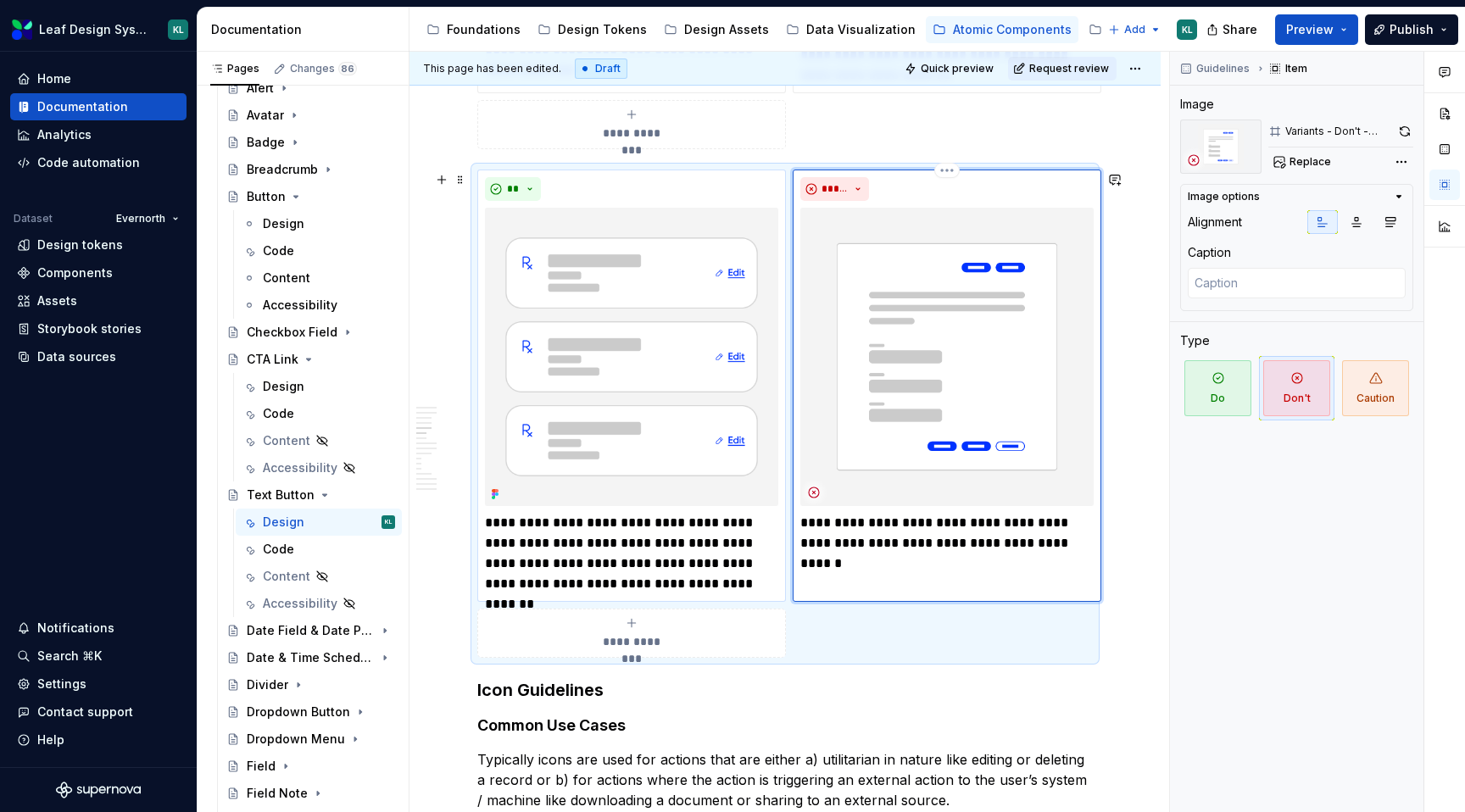
scroll to position [1722, 0]
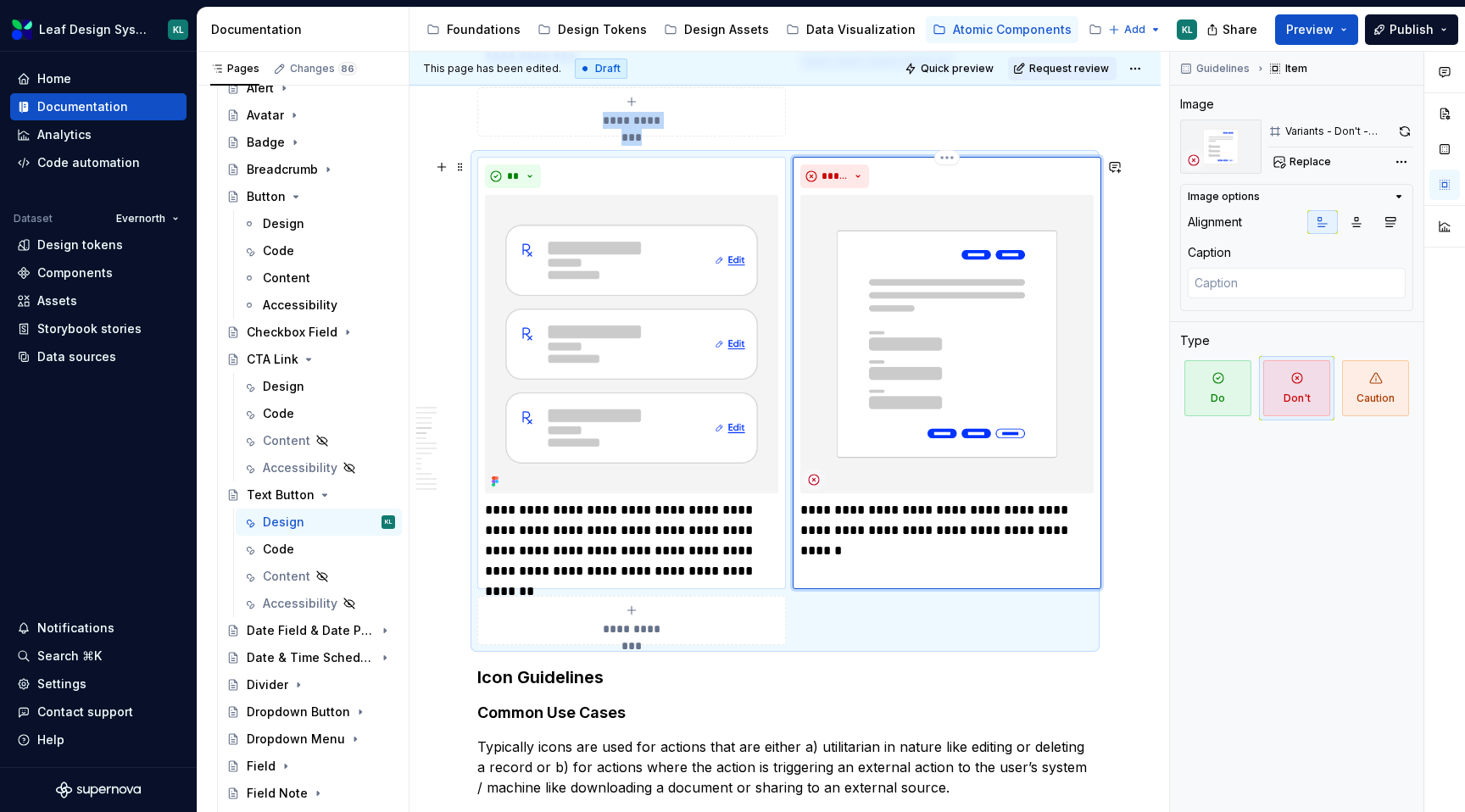
click at [931, 345] on img at bounding box center [947, 344] width 294 height 299
click at [1323, 166] on span "Replace" at bounding box center [1310, 162] width 41 height 13
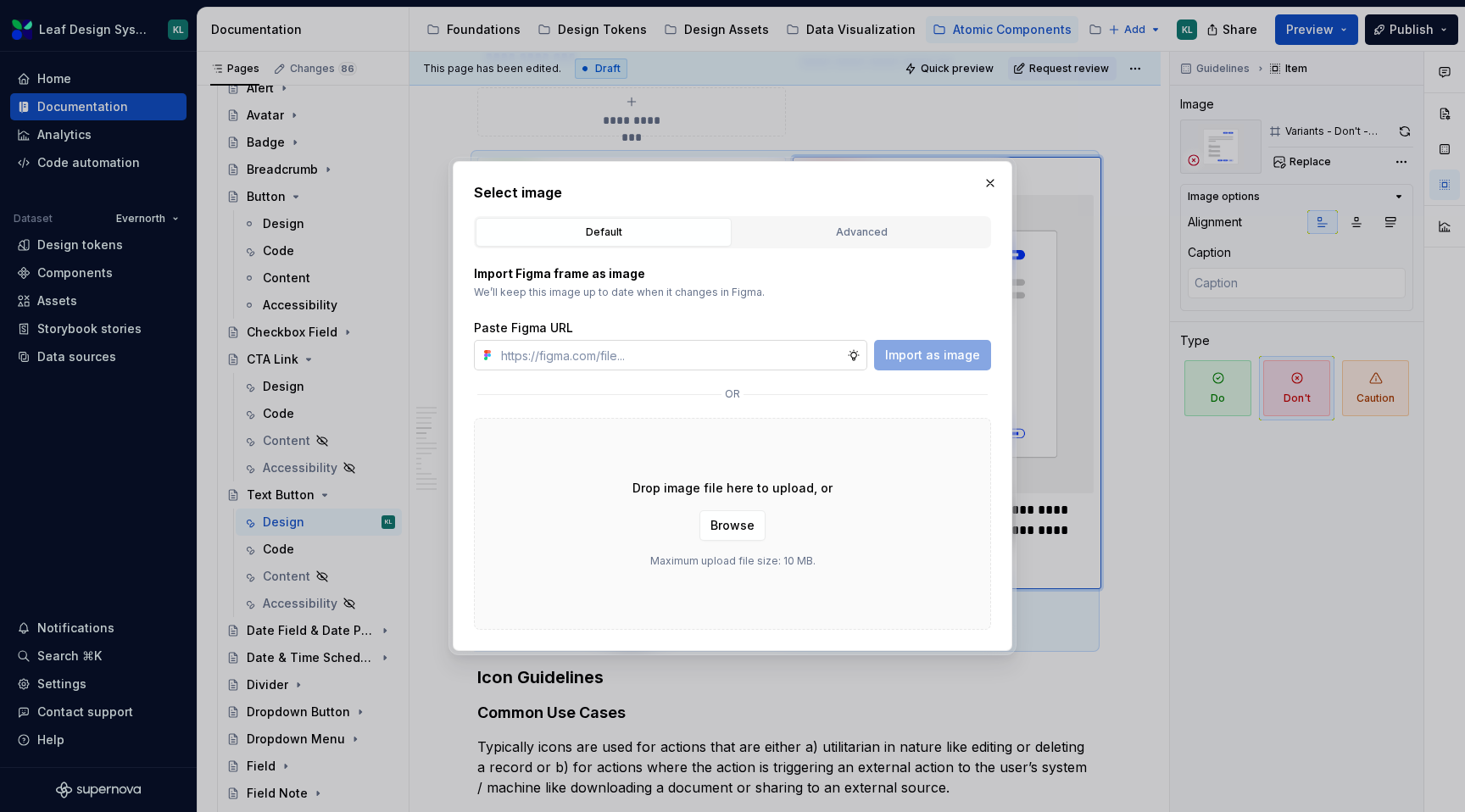
type textarea "*"
type input "[URL][DOMAIN_NAME]"
type textarea "*"
type input "[URL][DOMAIN_NAME]"
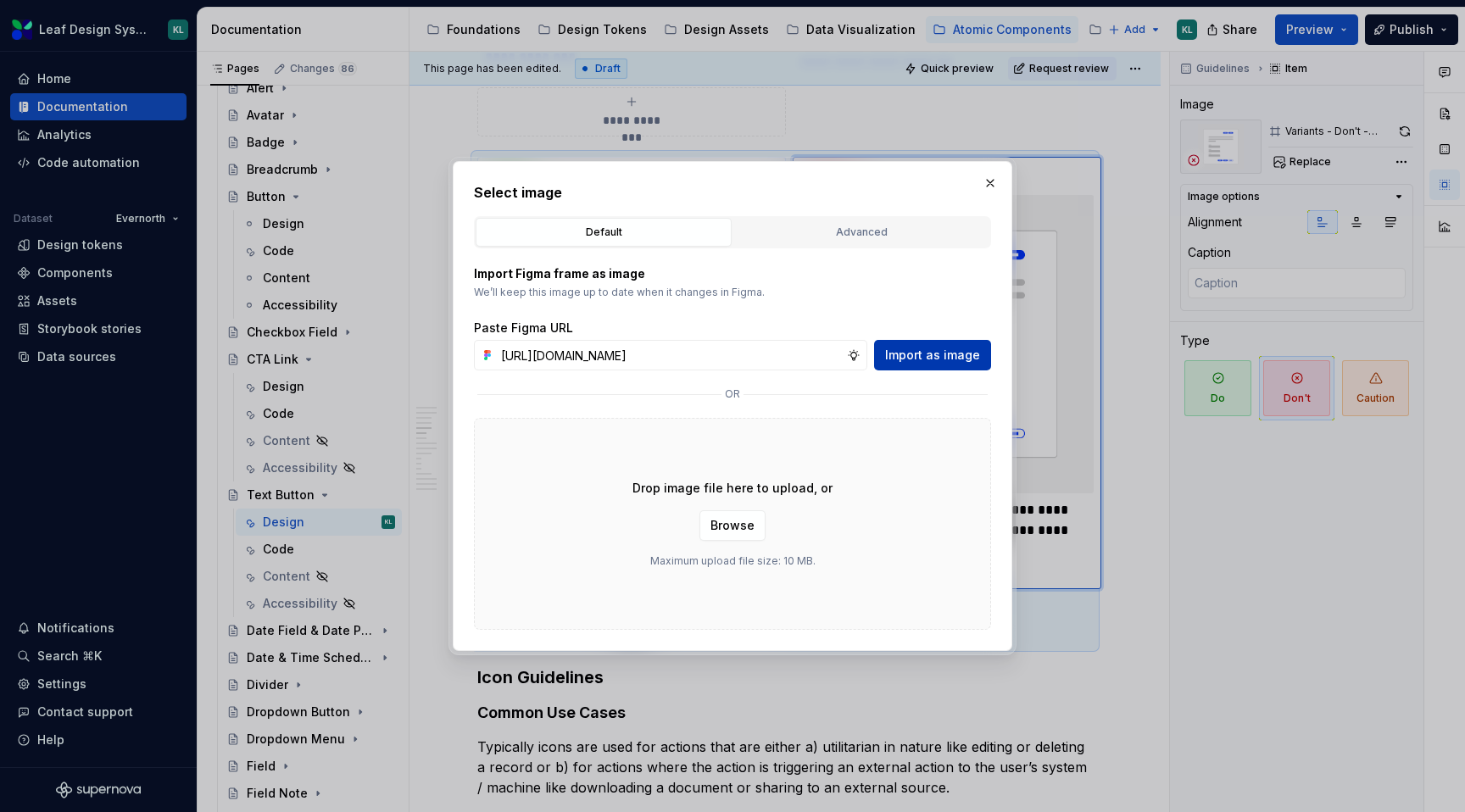
click at [878, 354] on div "Import as image" at bounding box center [932, 355] width 117 height 31
click at [885, 352] on button "Import as image" at bounding box center [932, 355] width 117 height 31
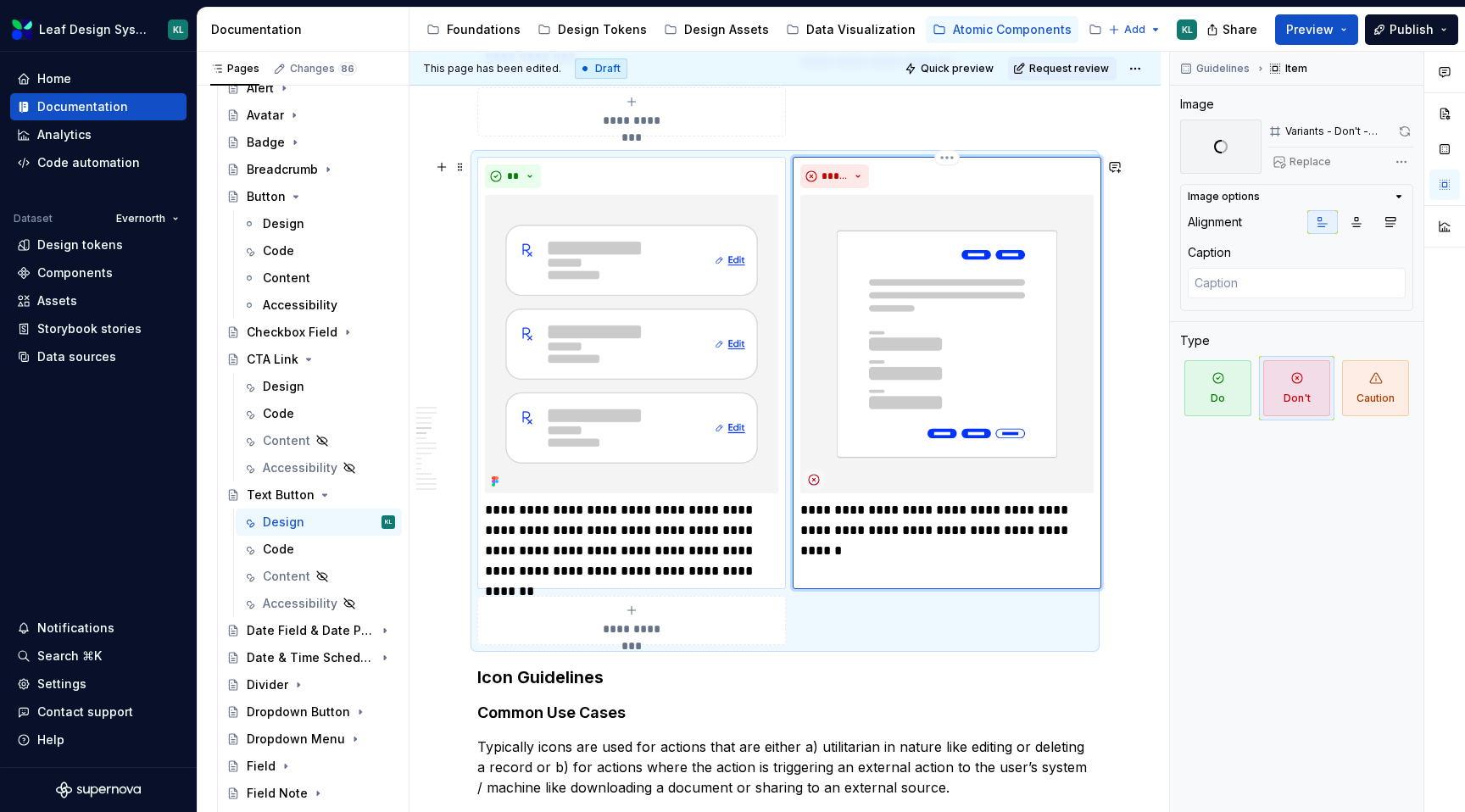
click at [859, 528] on p "**********" at bounding box center [947, 530] width 294 height 61
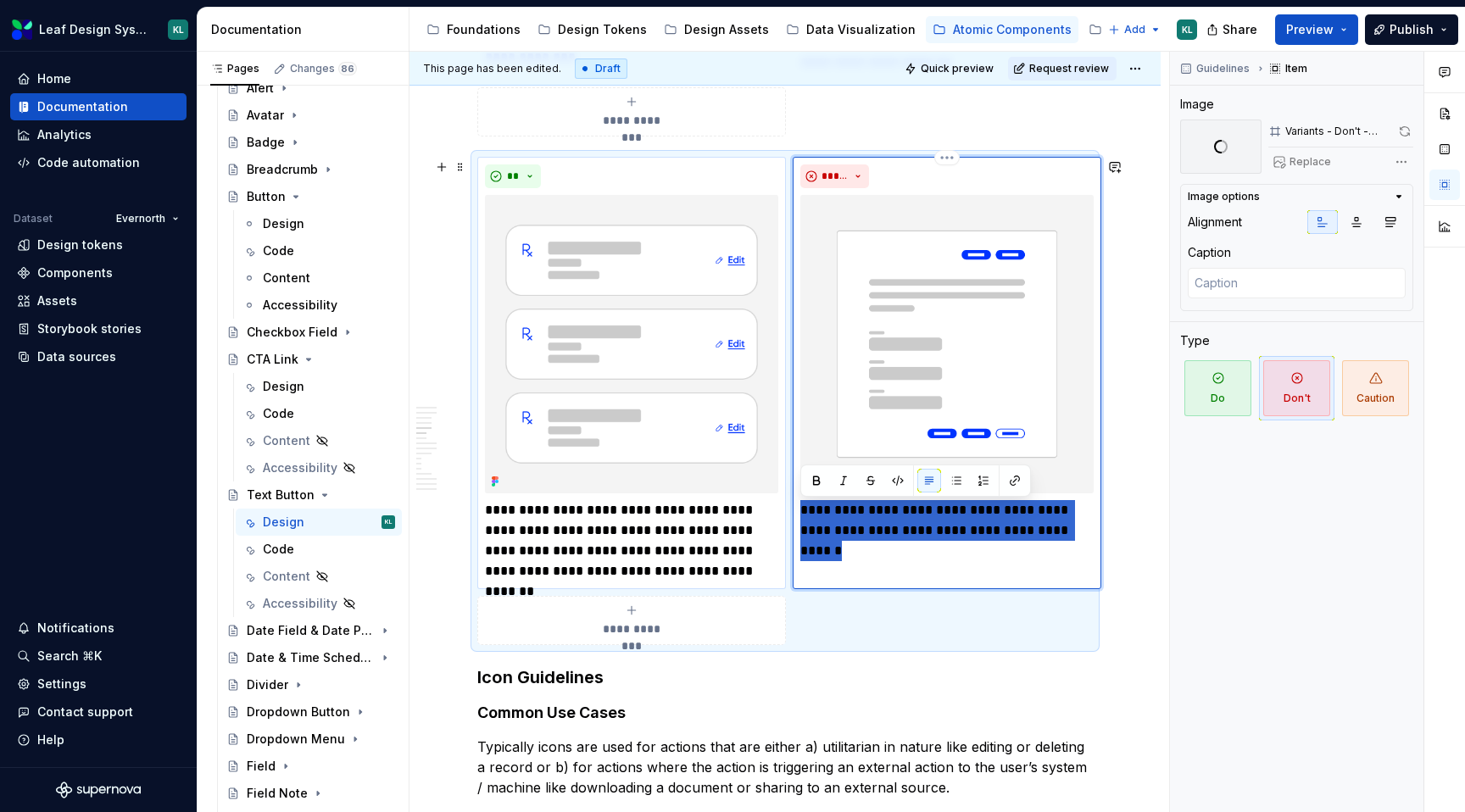
drag, startPoint x: 838, startPoint y: 560, endPoint x: 805, endPoint y: 508, distance: 61.6
click at [805, 508] on p "**********" at bounding box center [947, 530] width 294 height 61
type textarea "*"
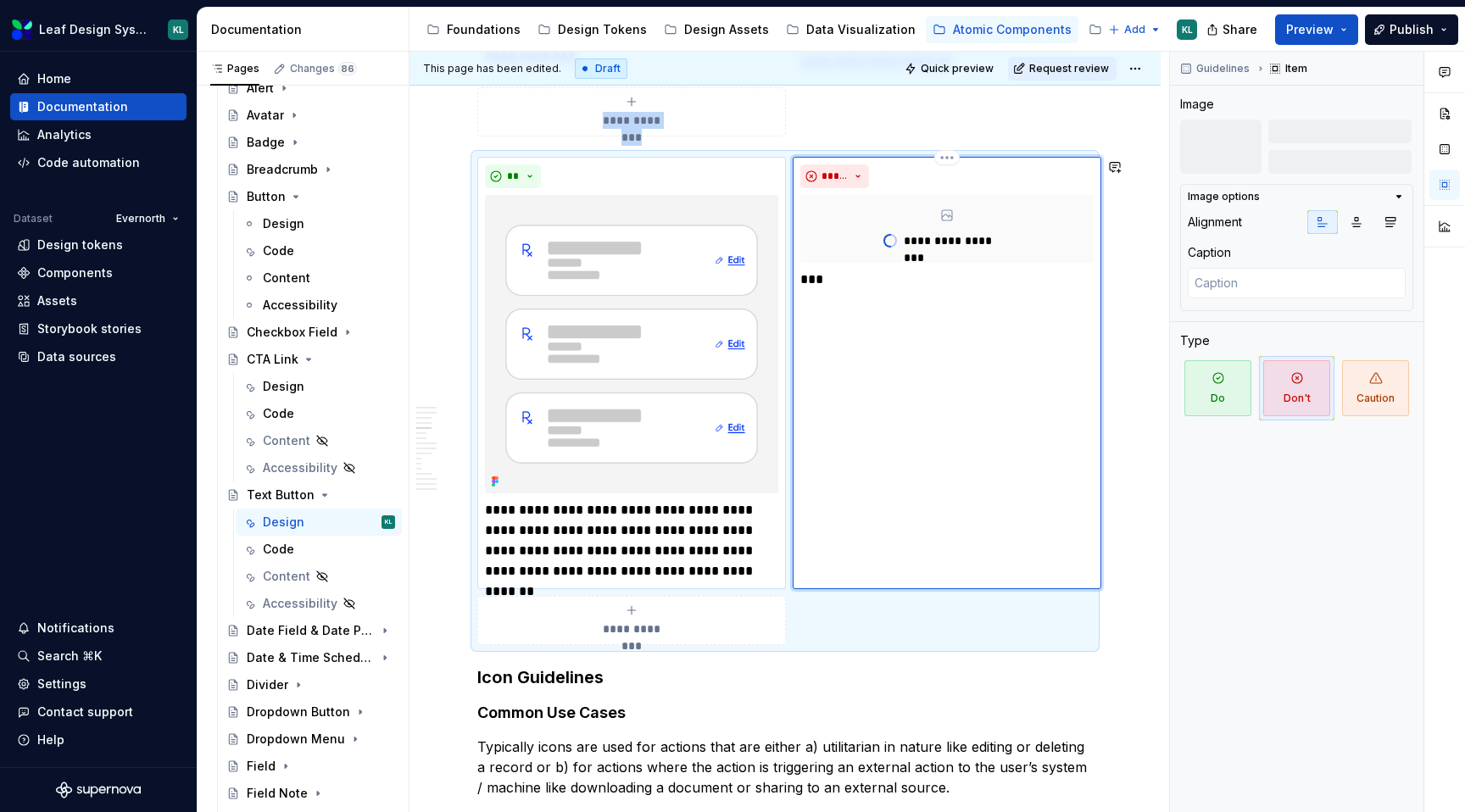
scroll to position [1581, 0]
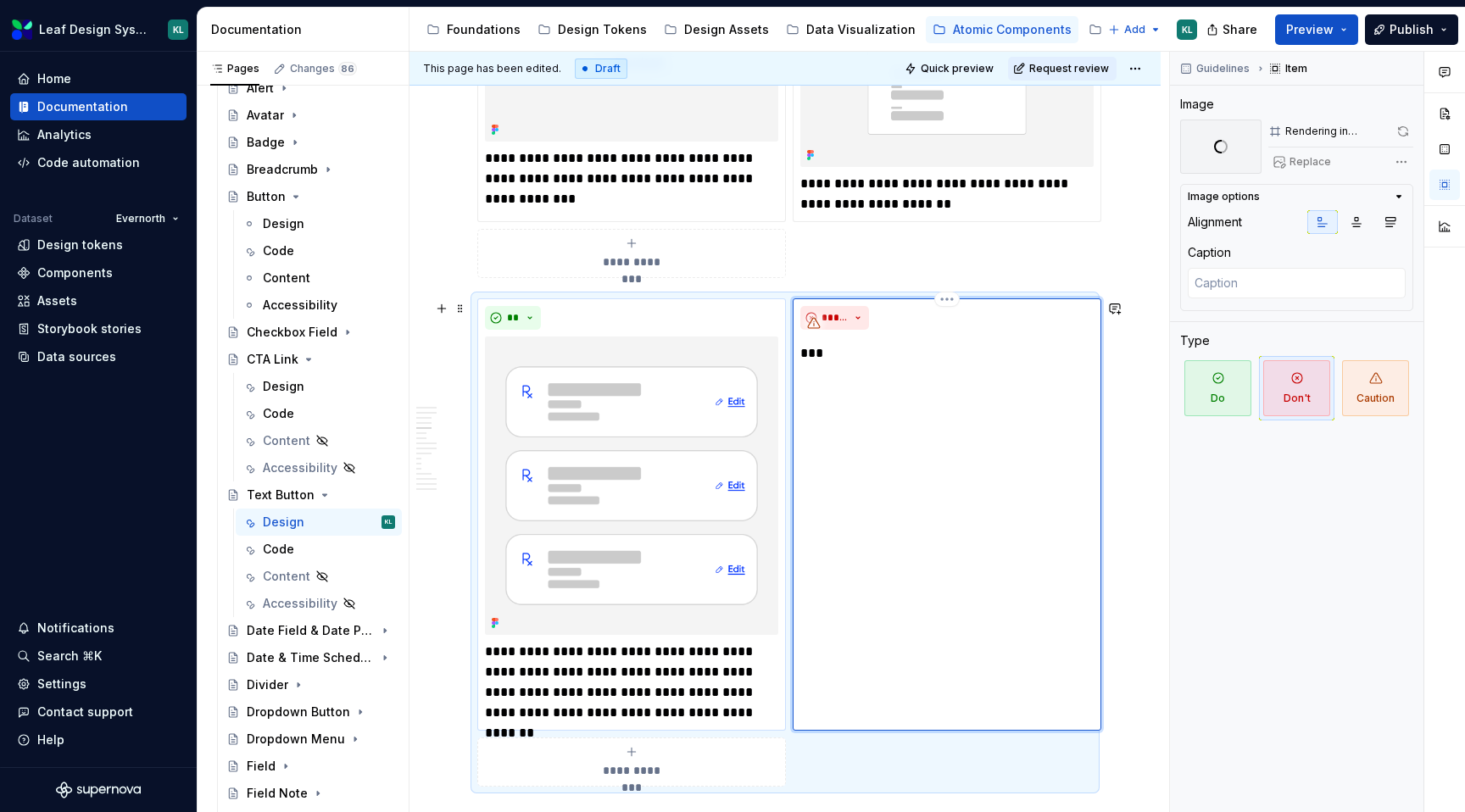
click at [830, 355] on p "***" at bounding box center [947, 353] width 294 height 20
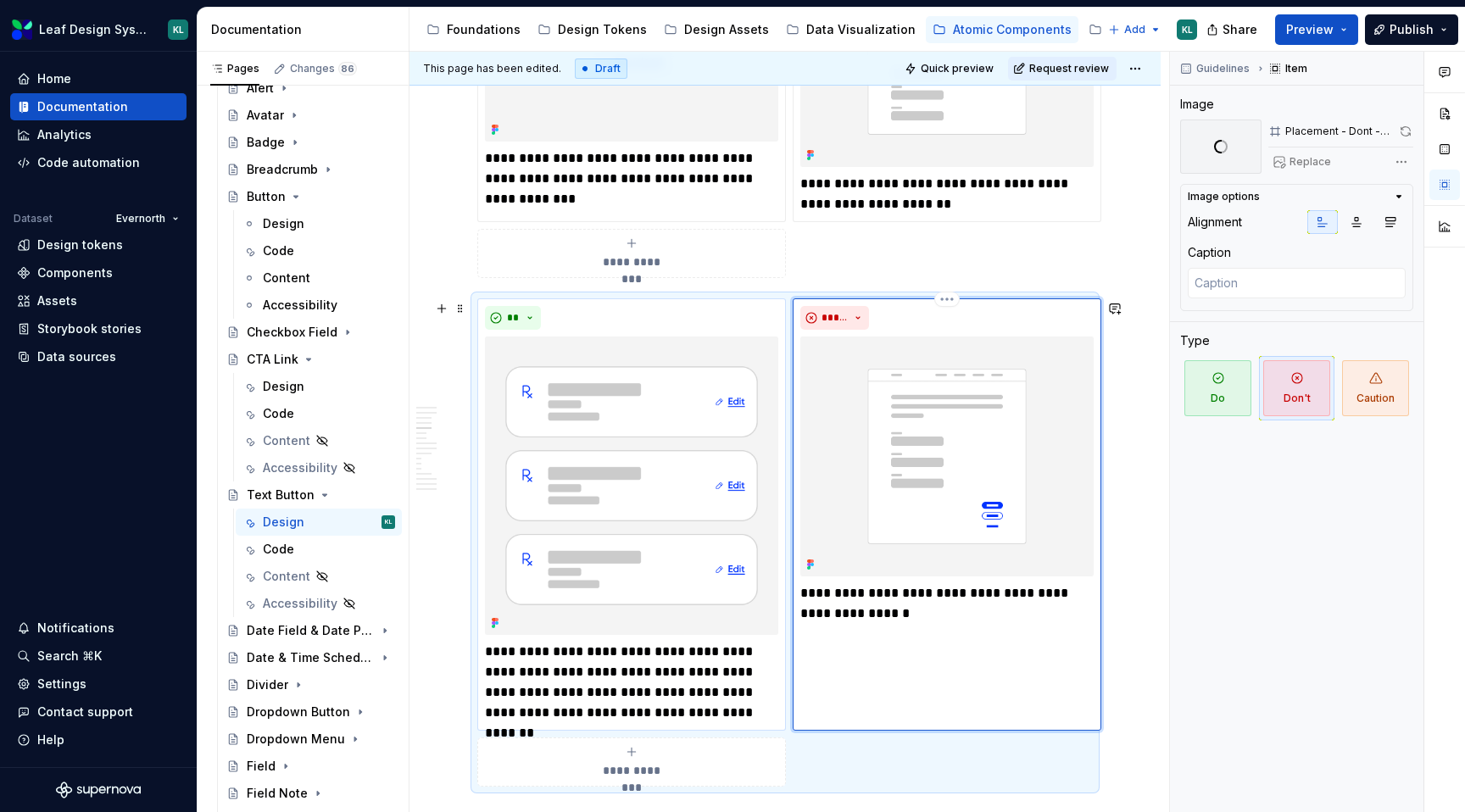
scroll to position [1820, 0]
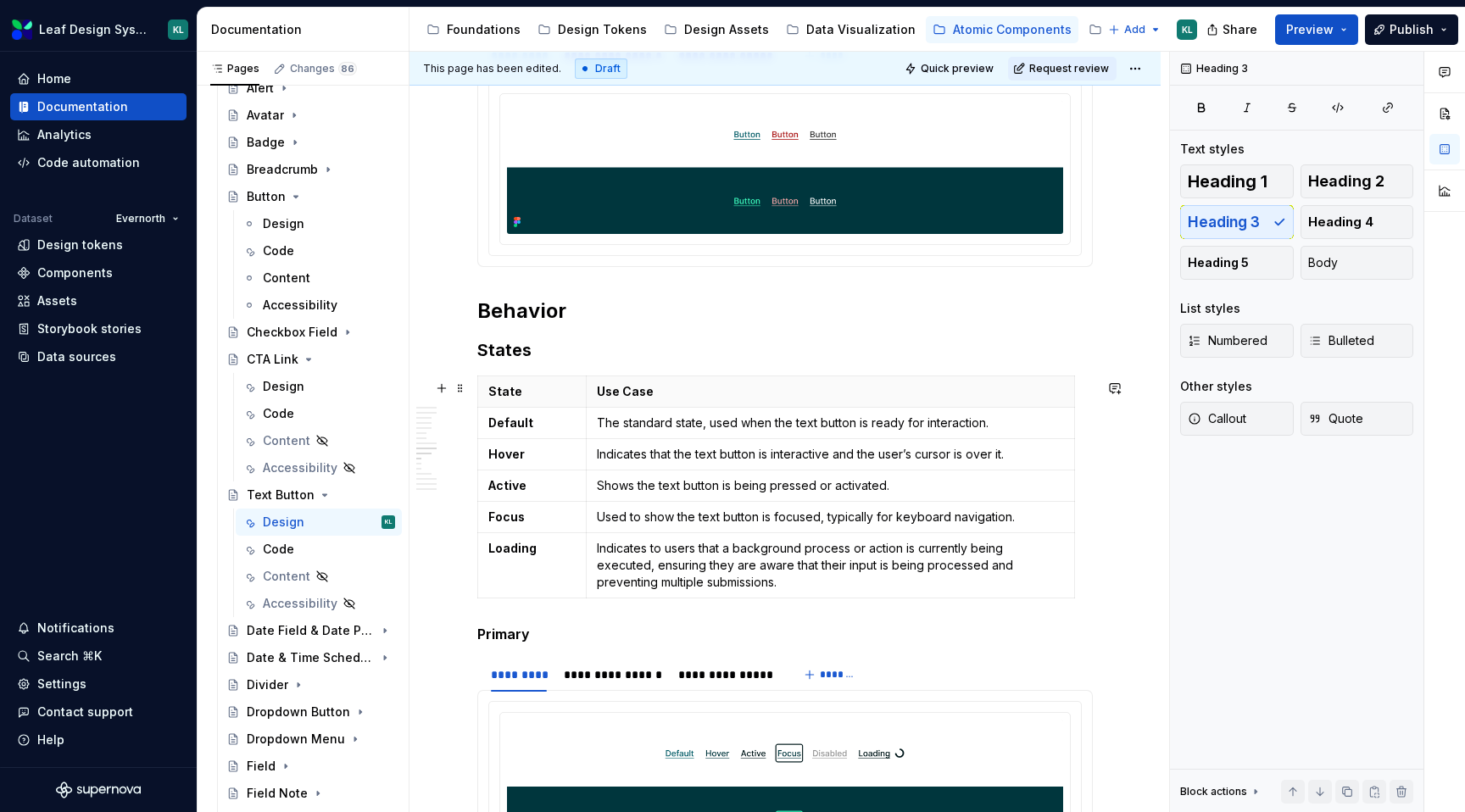
scroll to position [4152, 0]
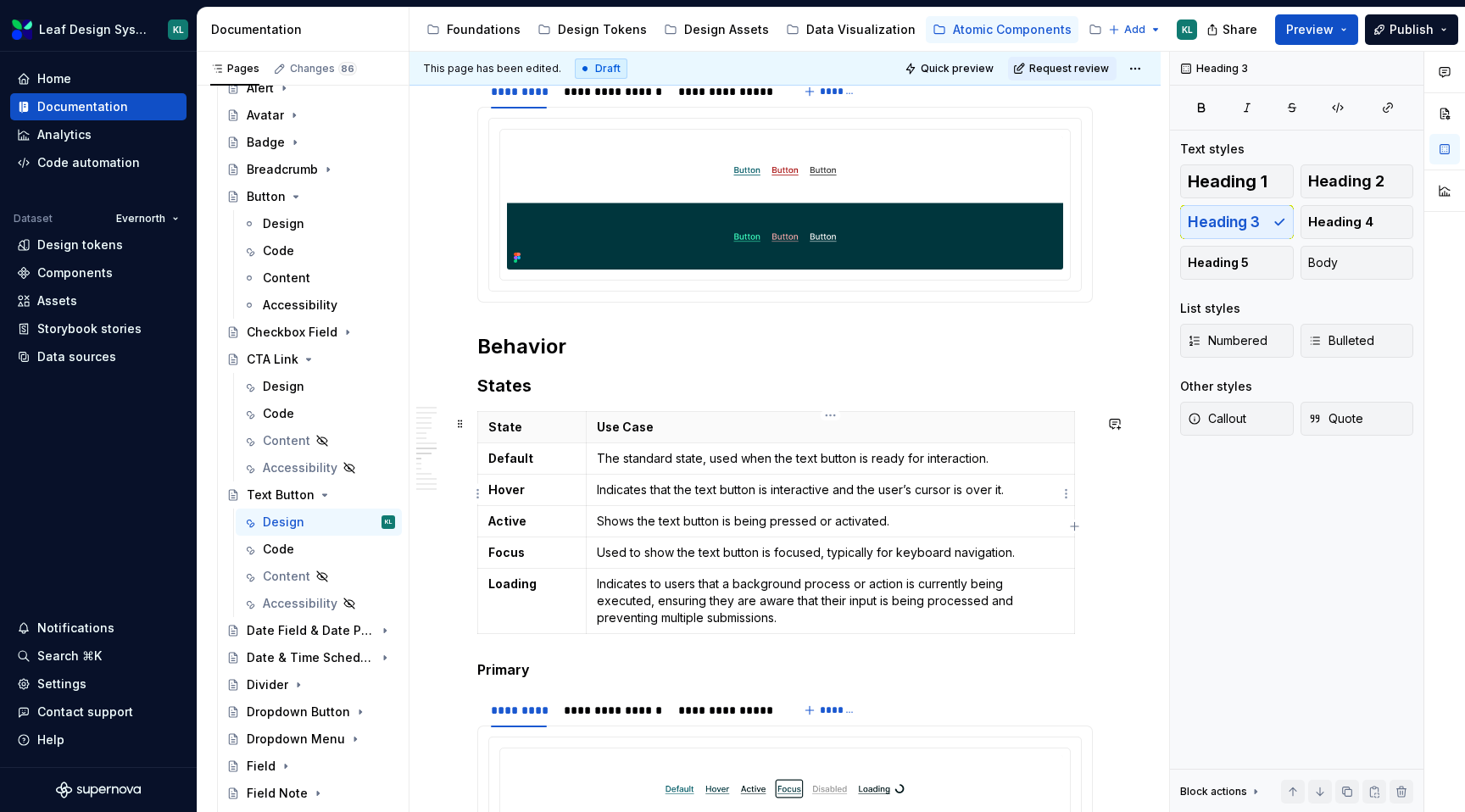
type textarea "*"
click at [478, 556] on html "Leaf Design System KL Home Documentation Analytics Code automation Dataset Ever…" at bounding box center [732, 406] width 1465 height 812
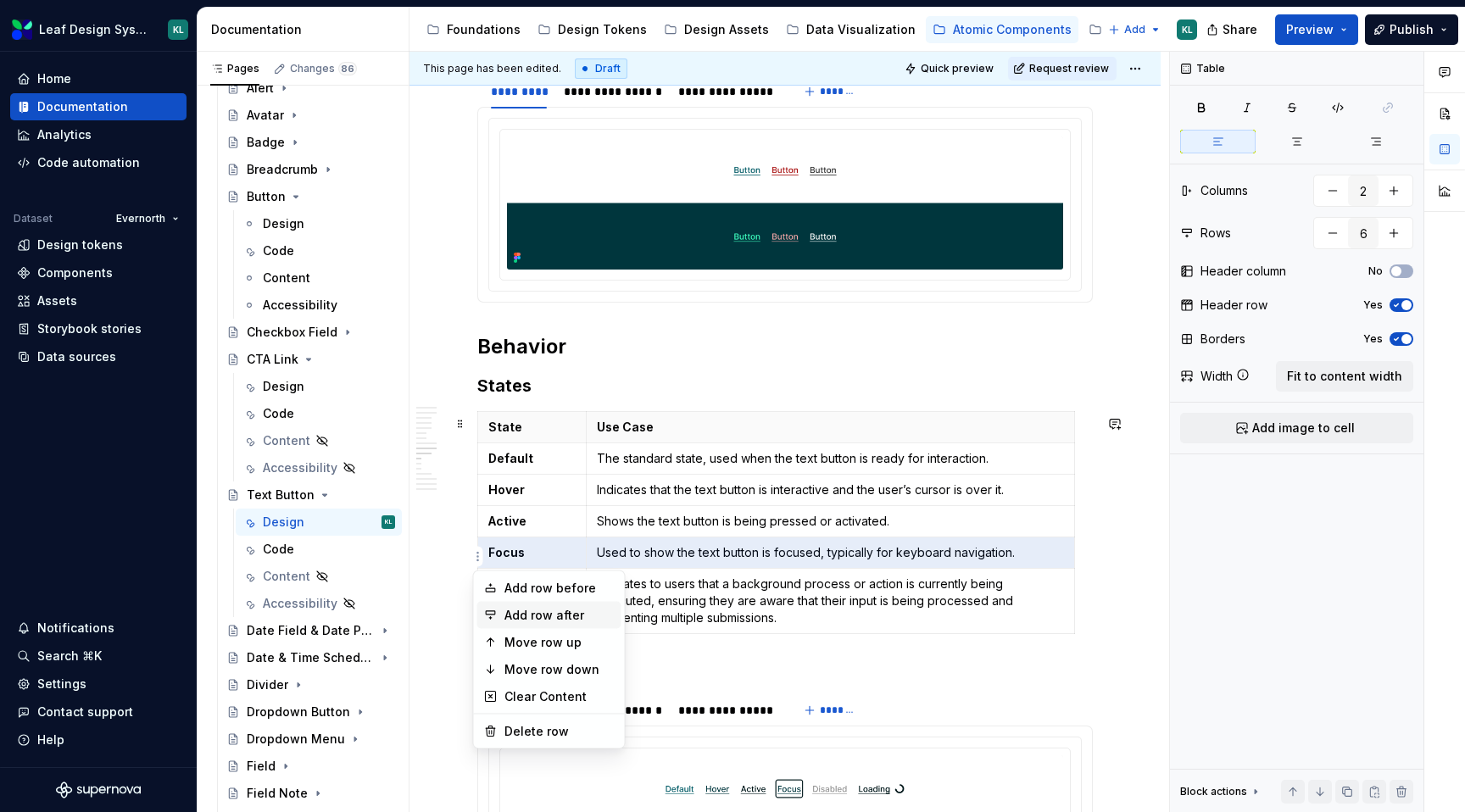
click at [552, 611] on div "Add row after" at bounding box center [559, 615] width 110 height 17
type input "7"
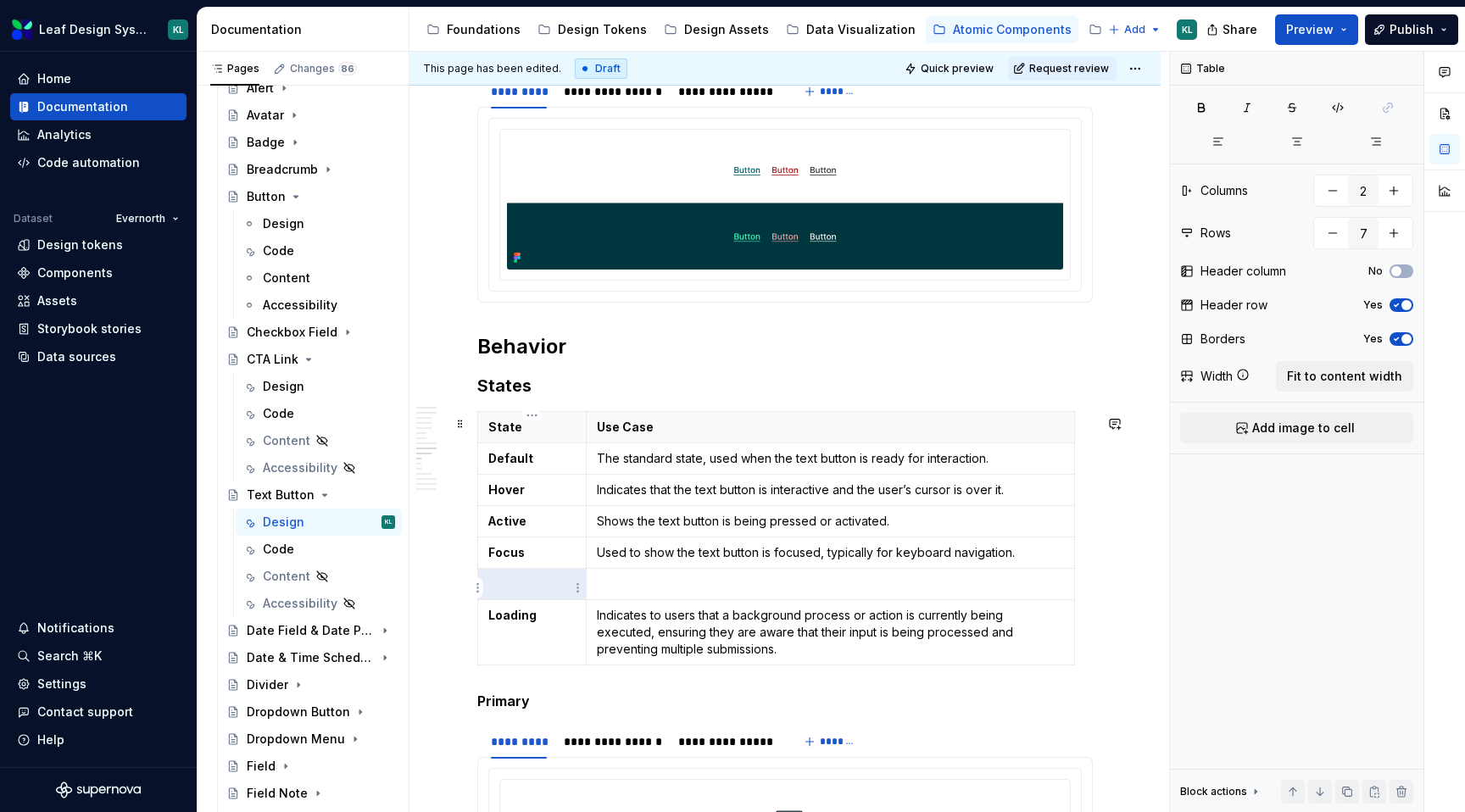
click at [517, 584] on p at bounding box center [532, 584] width 87 height 17
click at [524, 589] on p "Disabled" at bounding box center [532, 584] width 87 height 17
click at [308, 227] on div "Design" at bounding box center [329, 223] width 133 height 24
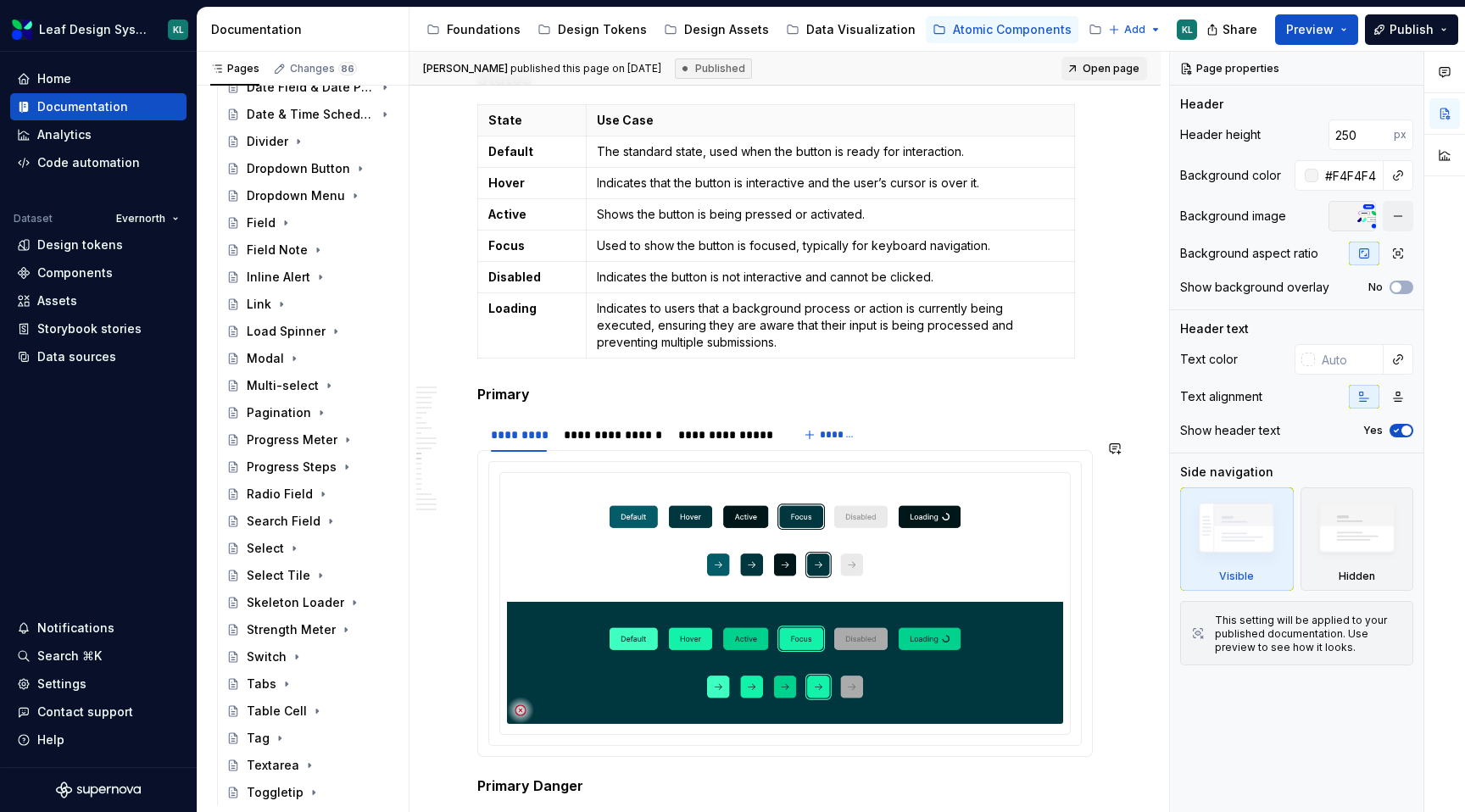
scroll to position [4702, 0]
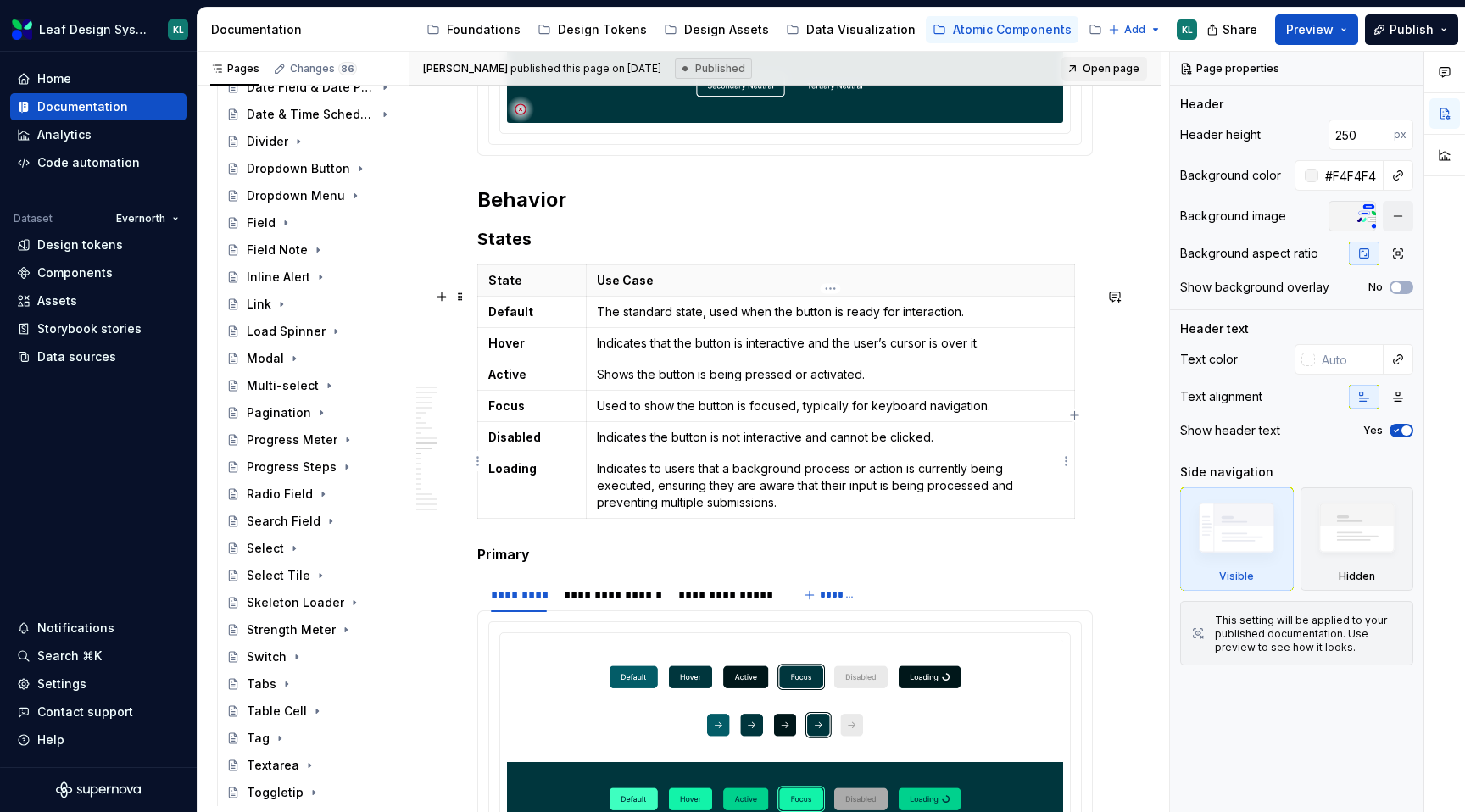
click at [656, 446] on p "Indicates the button is not interactive and cannot be clicked." at bounding box center [830, 437] width 468 height 17
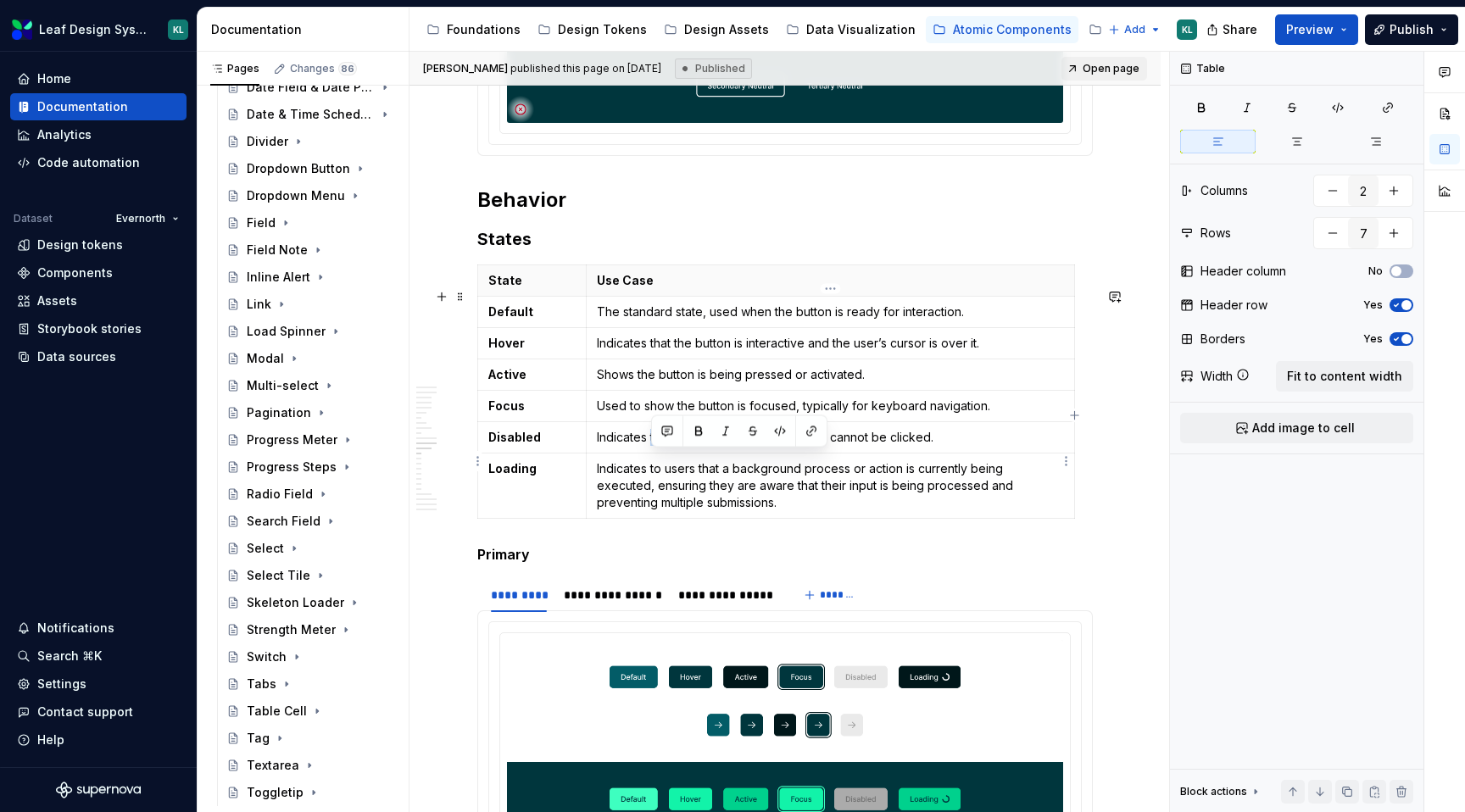
click at [656, 446] on p "Indicates the button is not interactive and cannot be clicked." at bounding box center [830, 437] width 468 height 17
click at [680, 446] on p "Indicates the button is not interactive and cannot be clicked." at bounding box center [830, 437] width 468 height 17
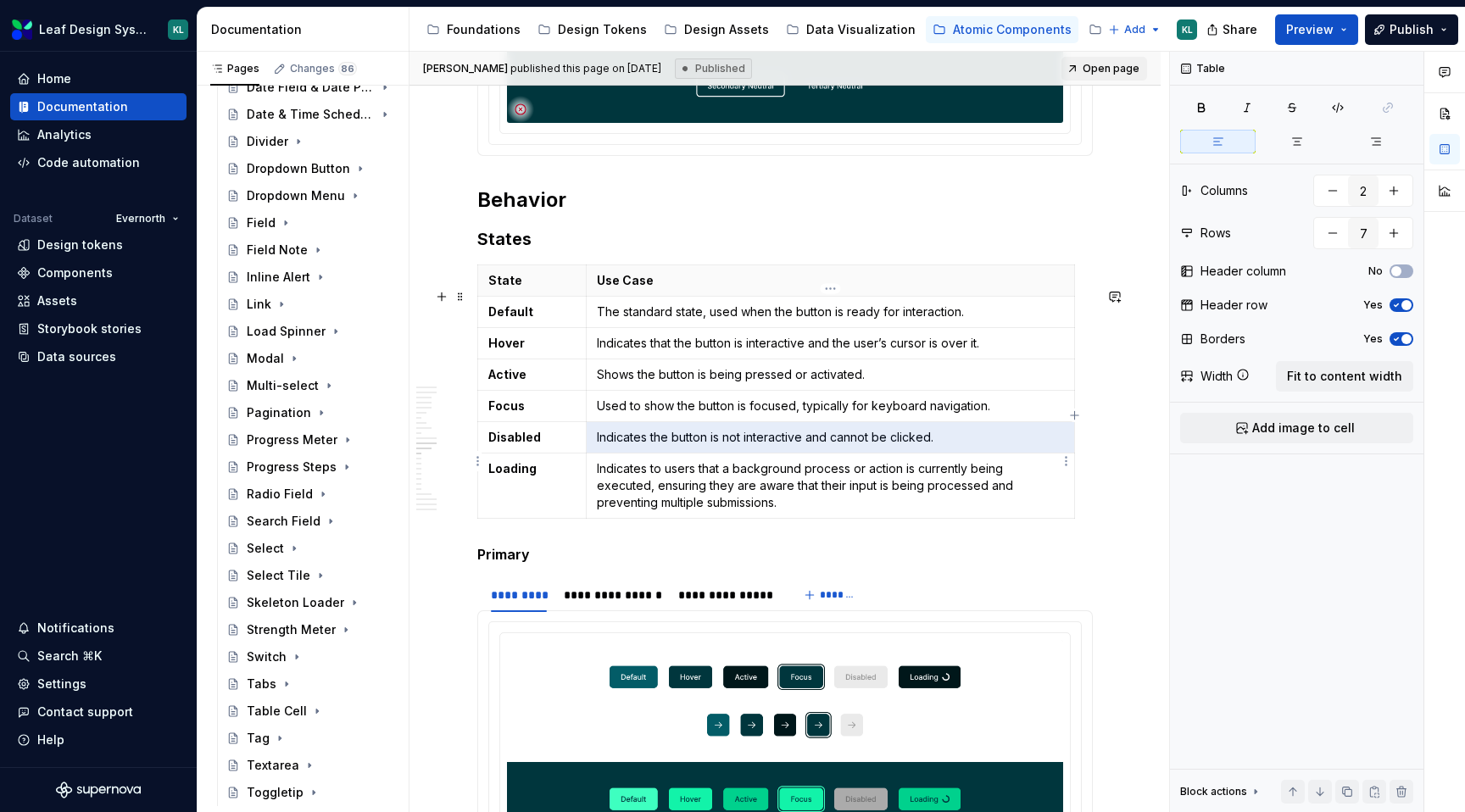
click at [932, 446] on p "Indicates the button is not interactive and cannot be clicked." at bounding box center [830, 437] width 468 height 17
drag, startPoint x: 945, startPoint y: 457, endPoint x: 598, endPoint y: 457, distance: 347.0
click at [598, 446] on p "Indicates the button is not interactive and cannot be clicked." at bounding box center [830, 437] width 468 height 17
copy p "Indicates the button is not interactive and cannot be clicked."
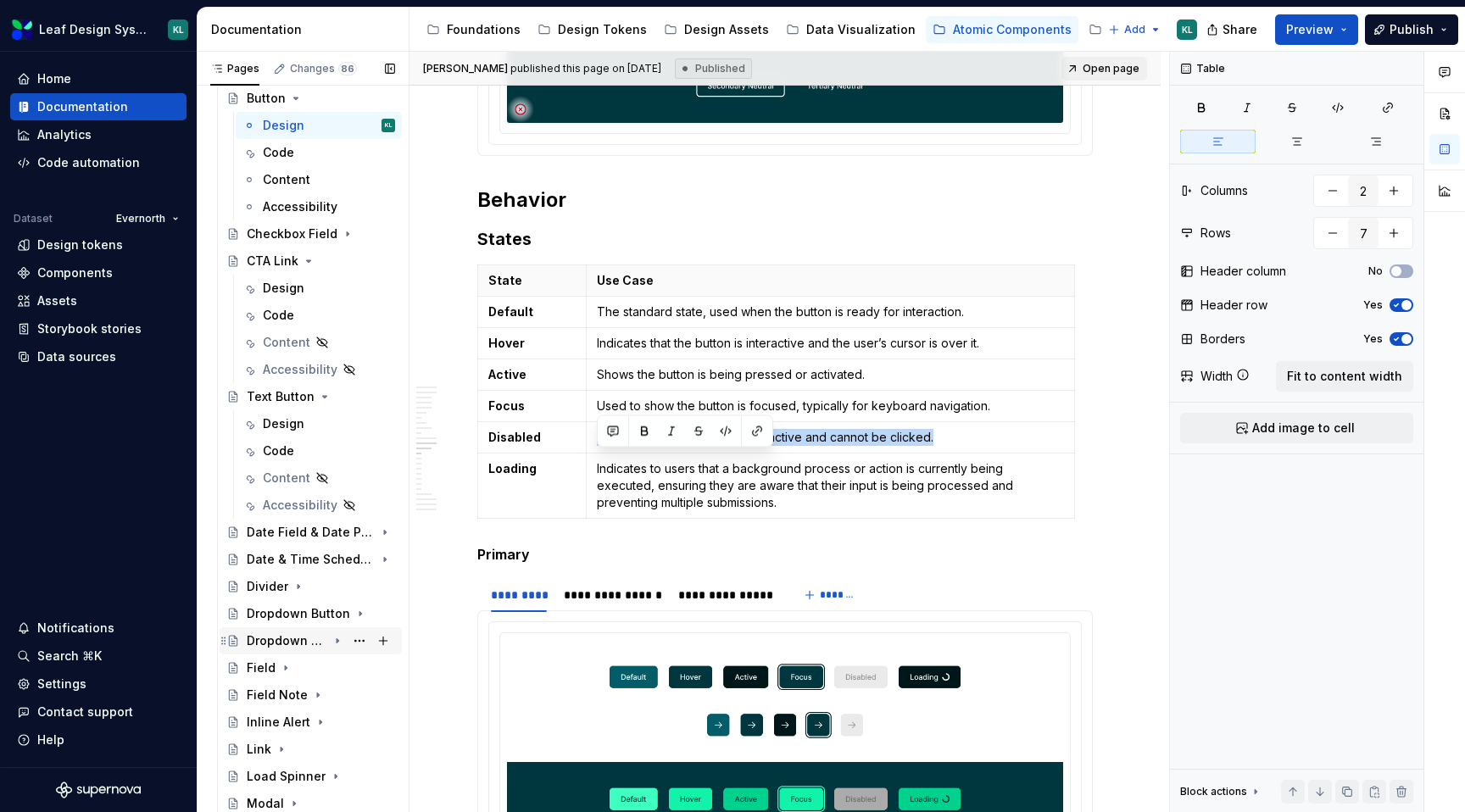
scroll to position [199, 0]
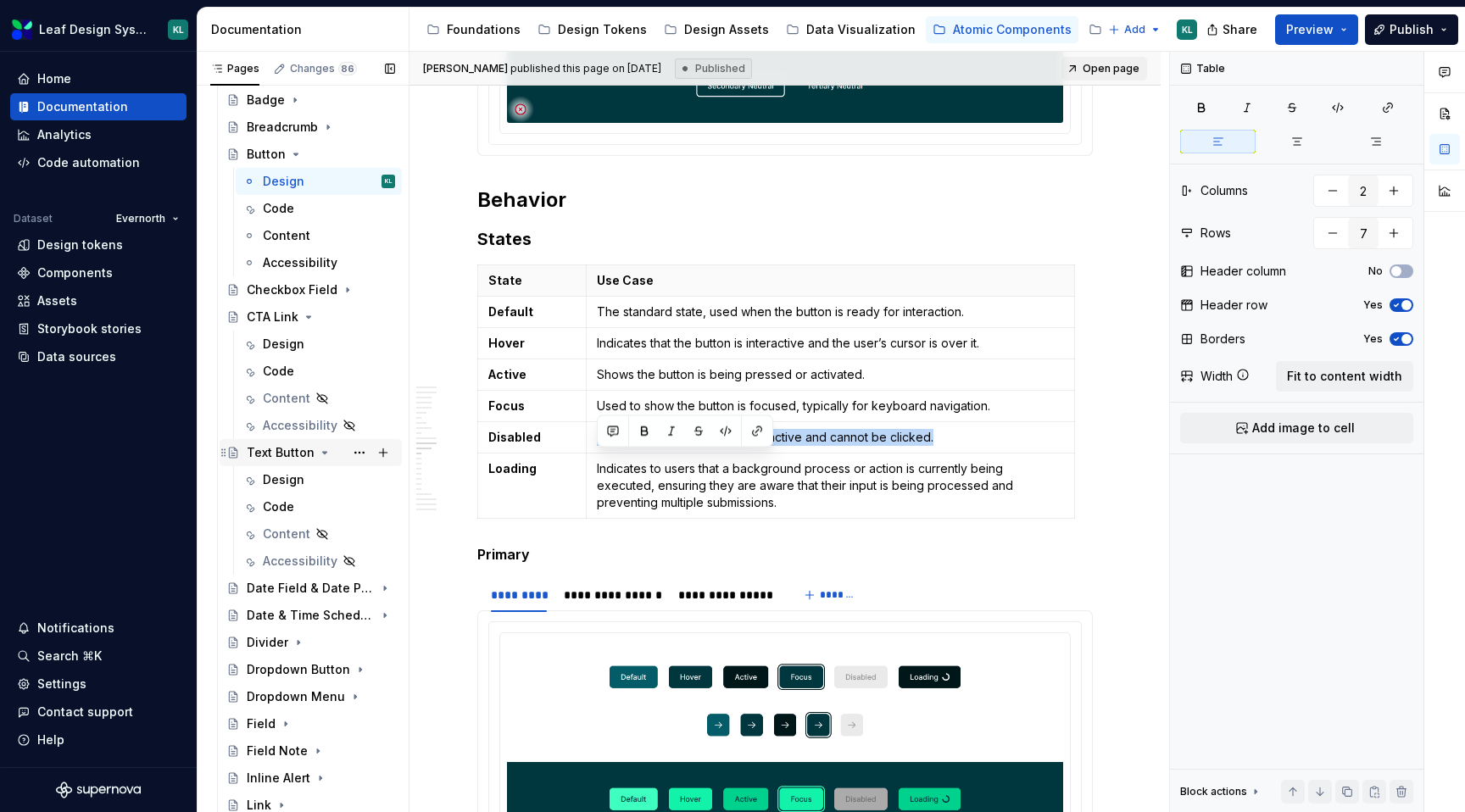
click at [286, 451] on div "Text Button" at bounding box center [280, 453] width 68 height 17
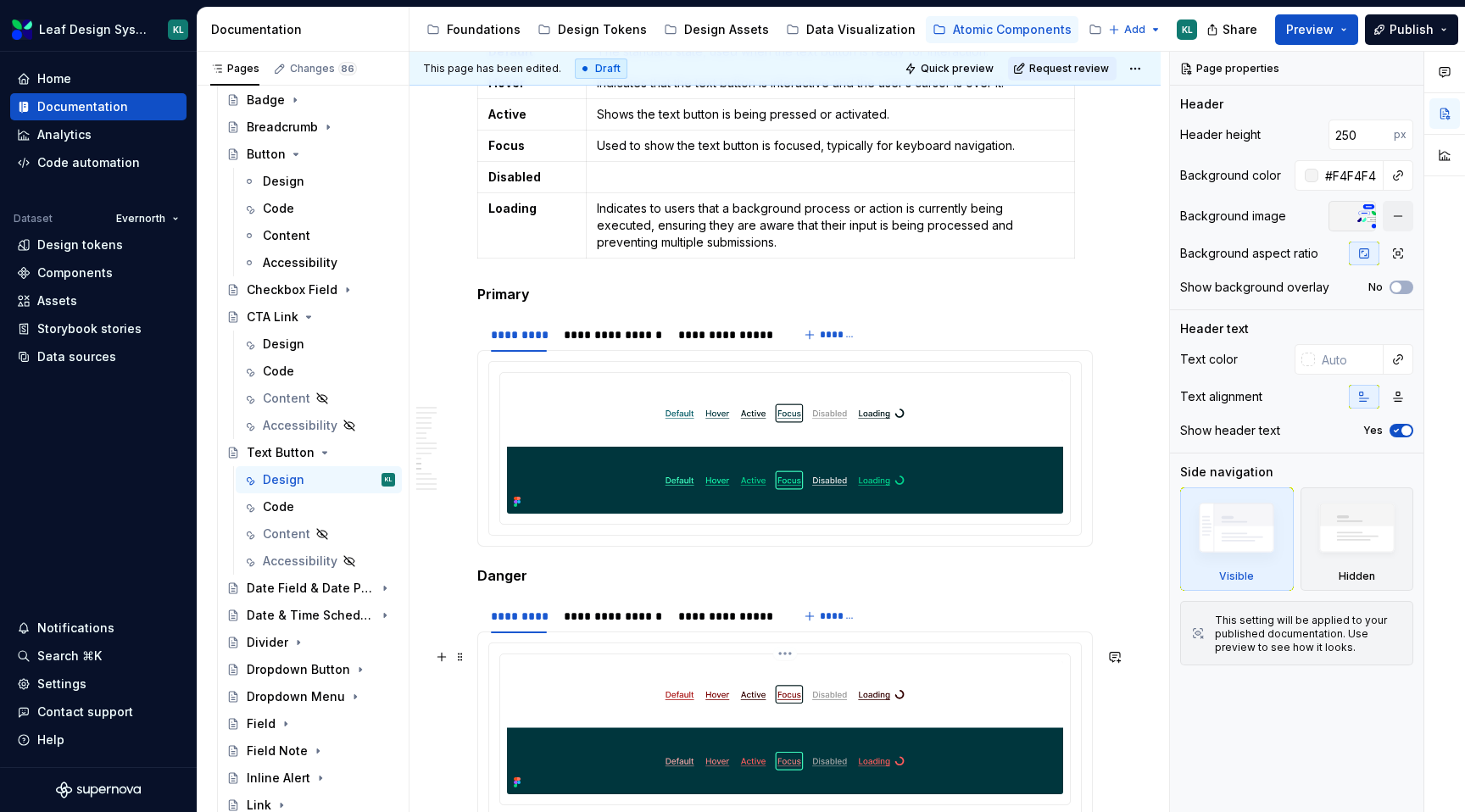
scroll to position [4388, 0]
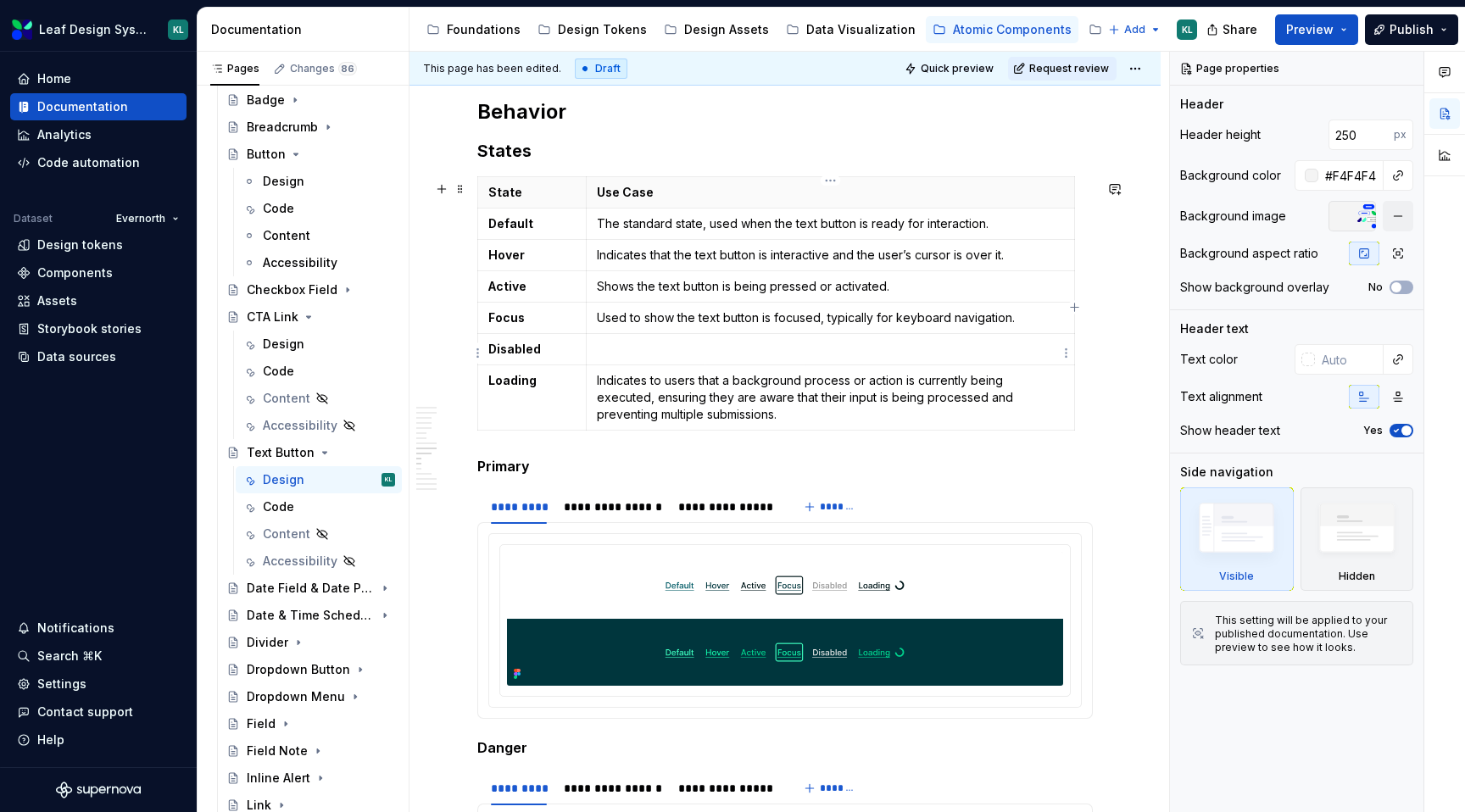
type textarea "*"
click at [641, 349] on p at bounding box center [830, 349] width 468 height 17
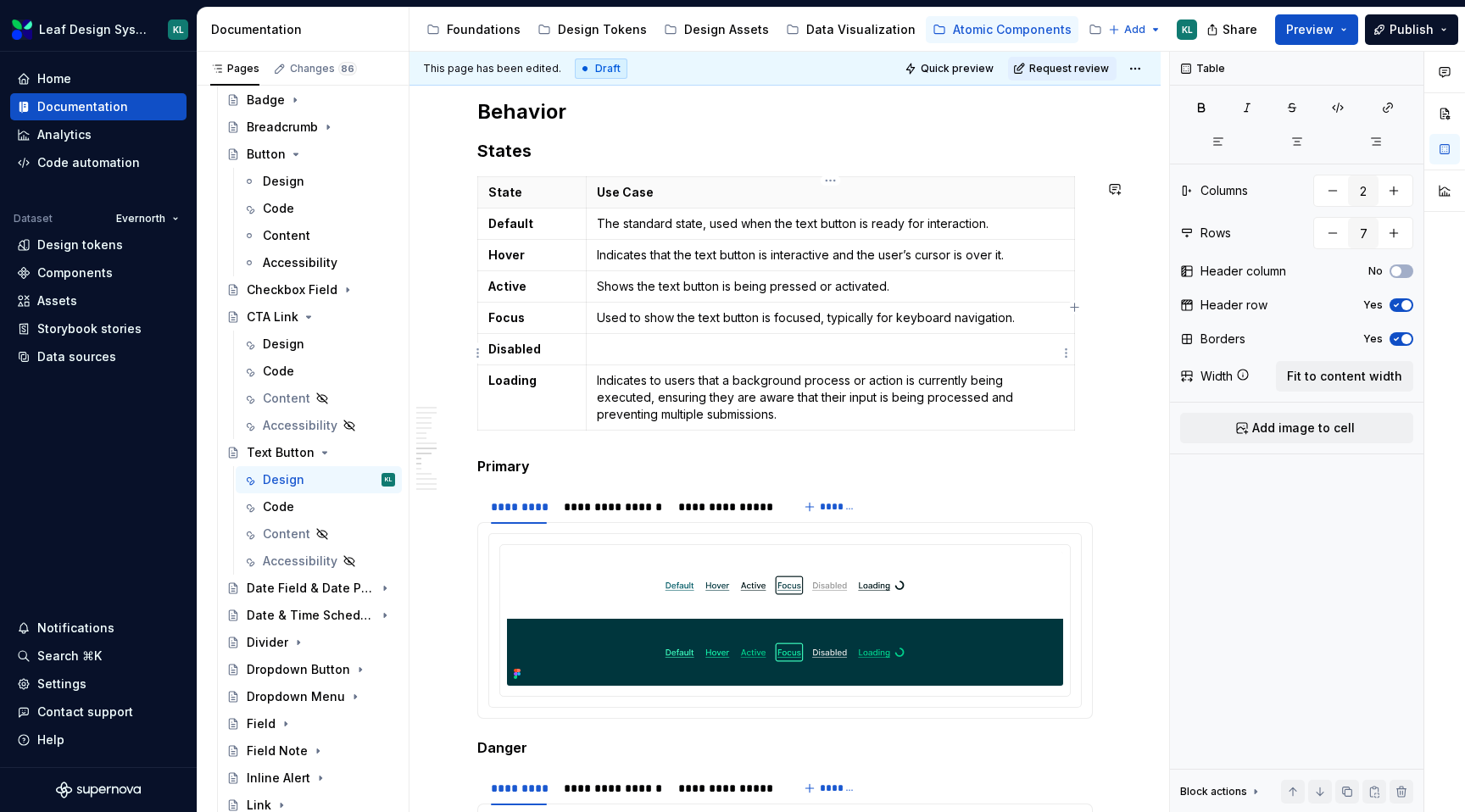
paste div
click at [689, 353] on p "Indicates the button is not interactive and cannot be clicked." at bounding box center [830, 349] width 468 height 17
click at [672, 352] on p "Indicates the button is not interactive and cannot be clicked." at bounding box center [830, 349] width 468 height 17
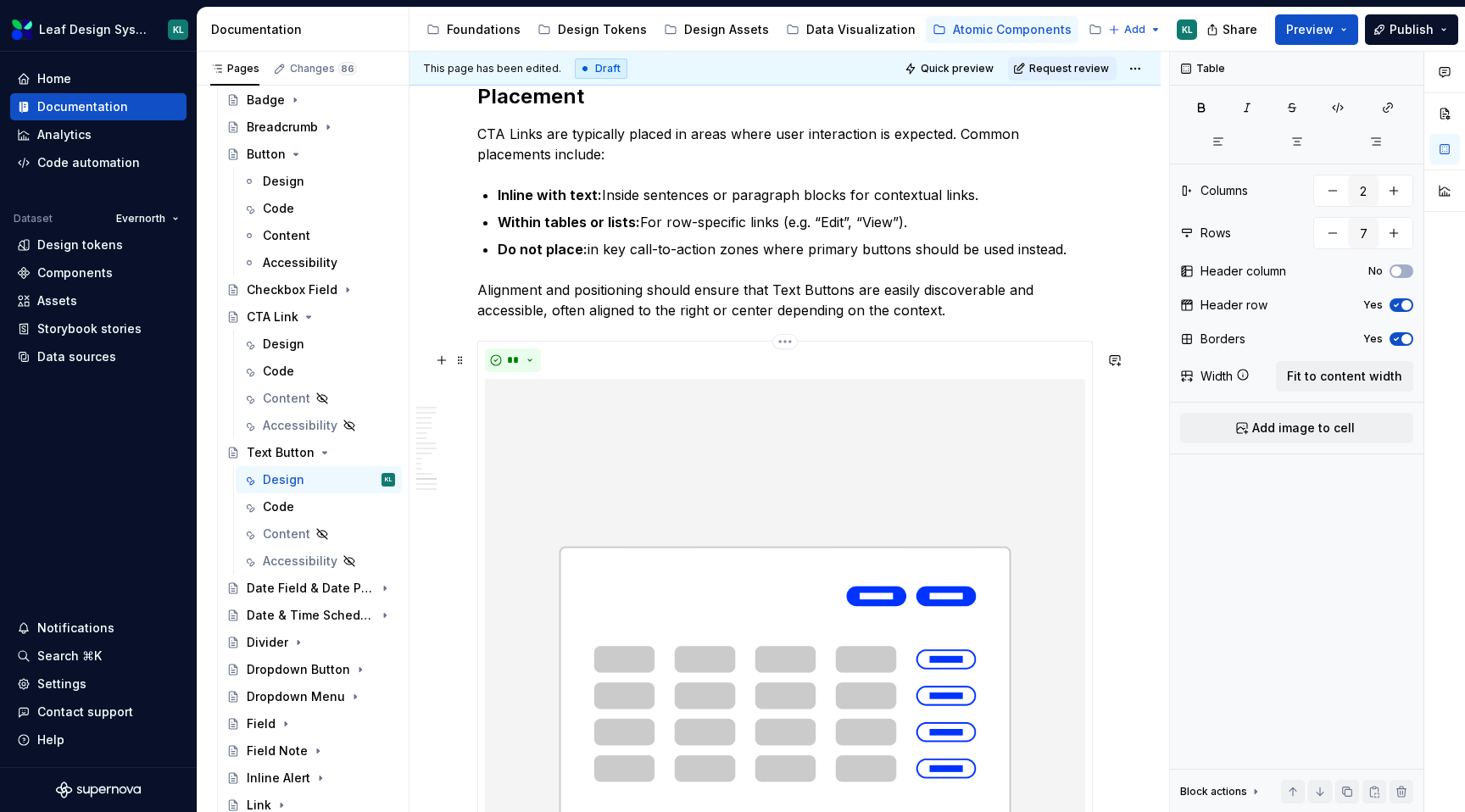
scroll to position [5972, 0]
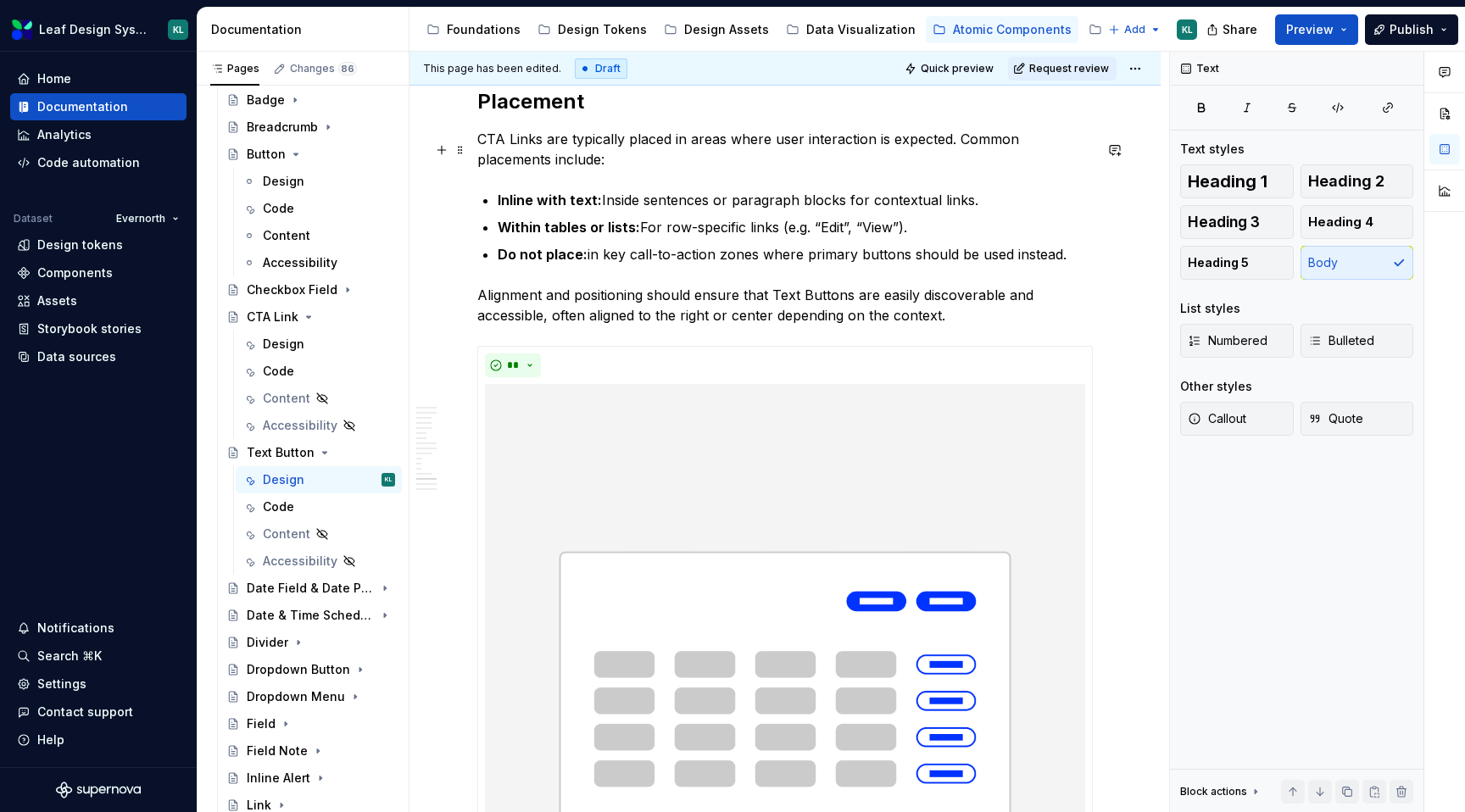
click at [533, 148] on p "CTA Links are typically placed in areas where user interaction is expected. Com…" at bounding box center [785, 149] width 616 height 40
drag, startPoint x: 540, startPoint y: 148, endPoint x: 481, endPoint y: 148, distance: 59.0
click at [481, 148] on p "CTA Links are typically placed in areas where user interaction is expected. Com…" at bounding box center [785, 149] width 616 height 40
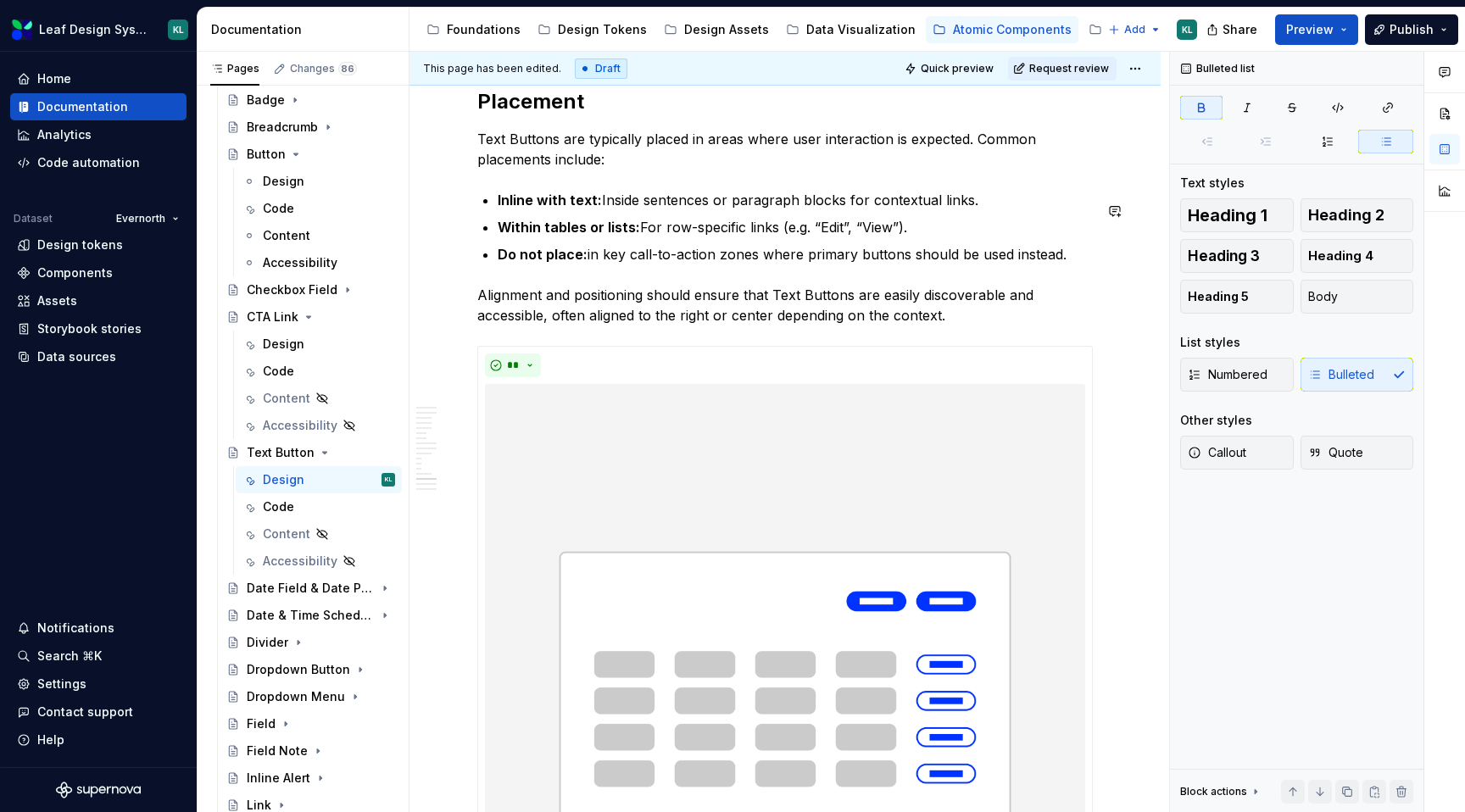
click at [462, 151] on span at bounding box center [460, 149] width 13 height 24
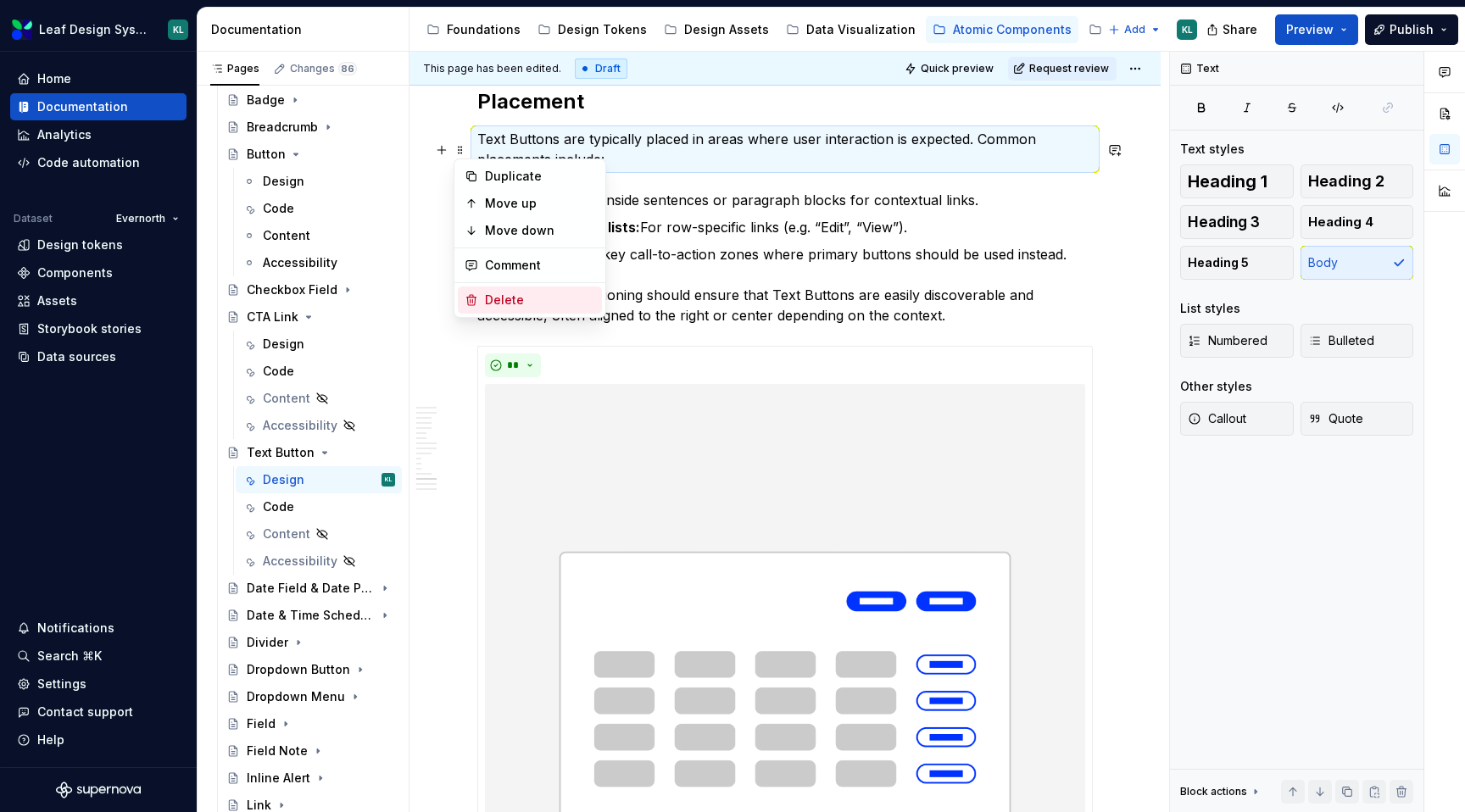
click at [511, 295] on div "Delete" at bounding box center [540, 300] width 110 height 17
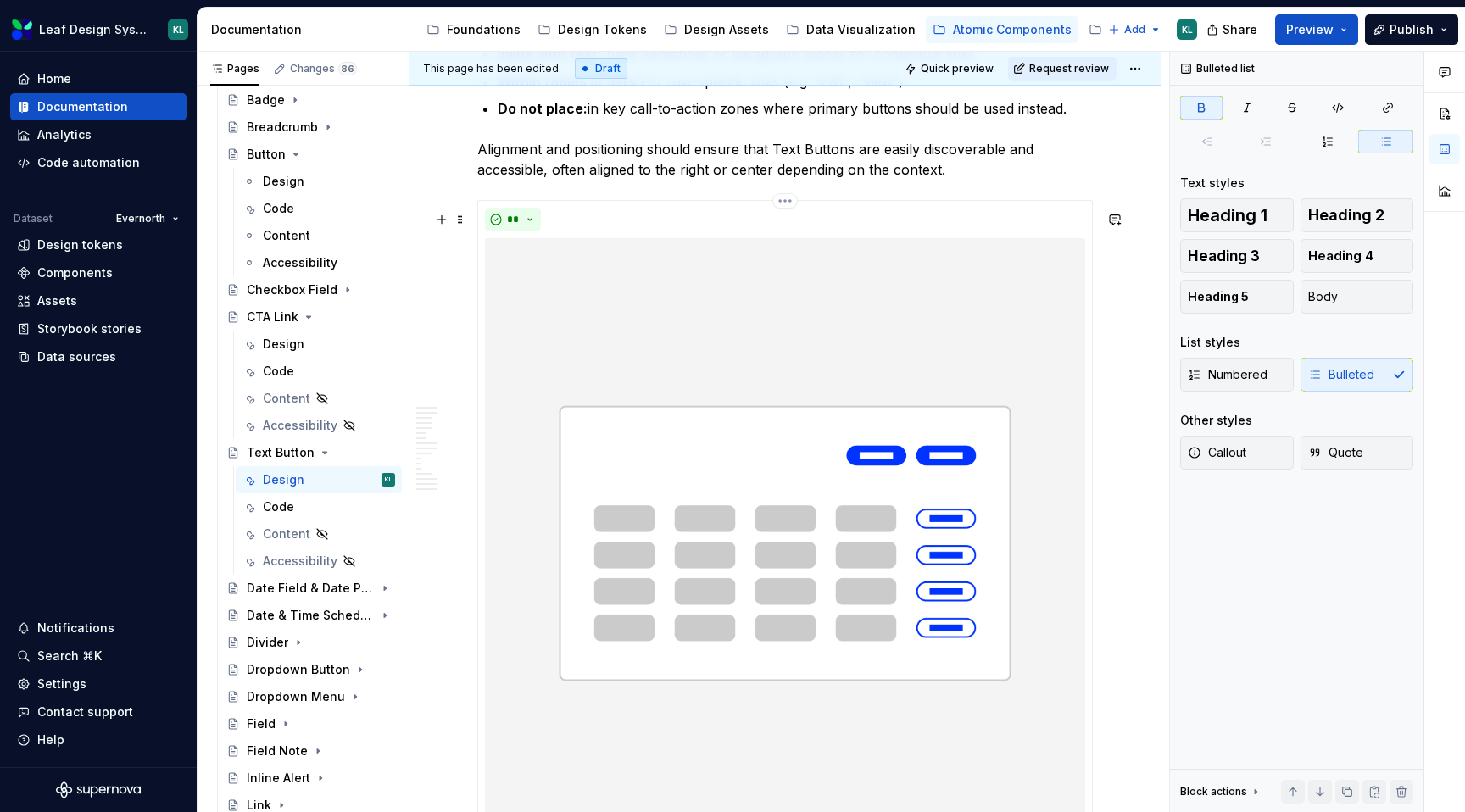
scroll to position [6059, 0]
click at [465, 215] on span at bounding box center [460, 217] width 13 height 24
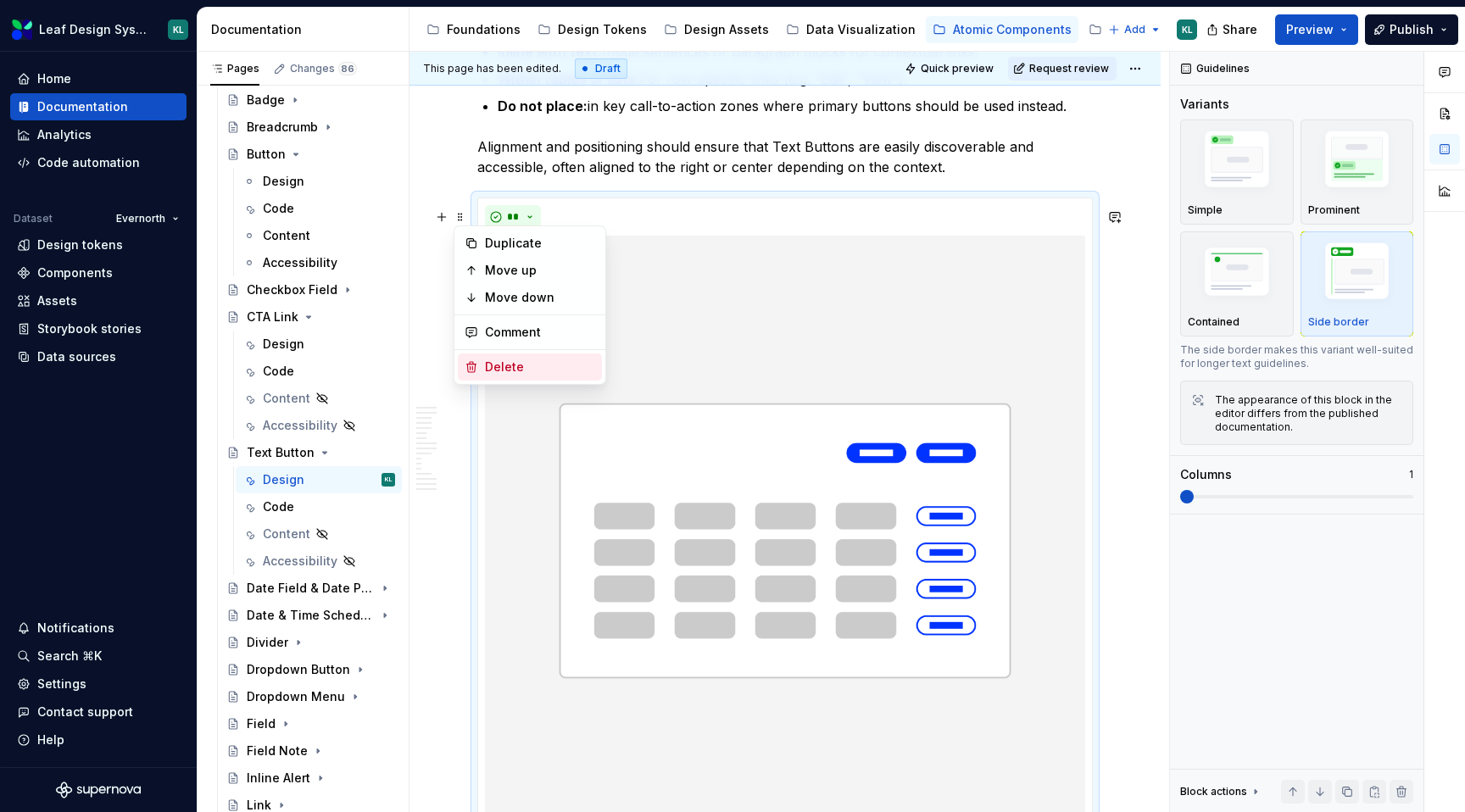
click at [520, 363] on div "Delete" at bounding box center [540, 366] width 110 height 17
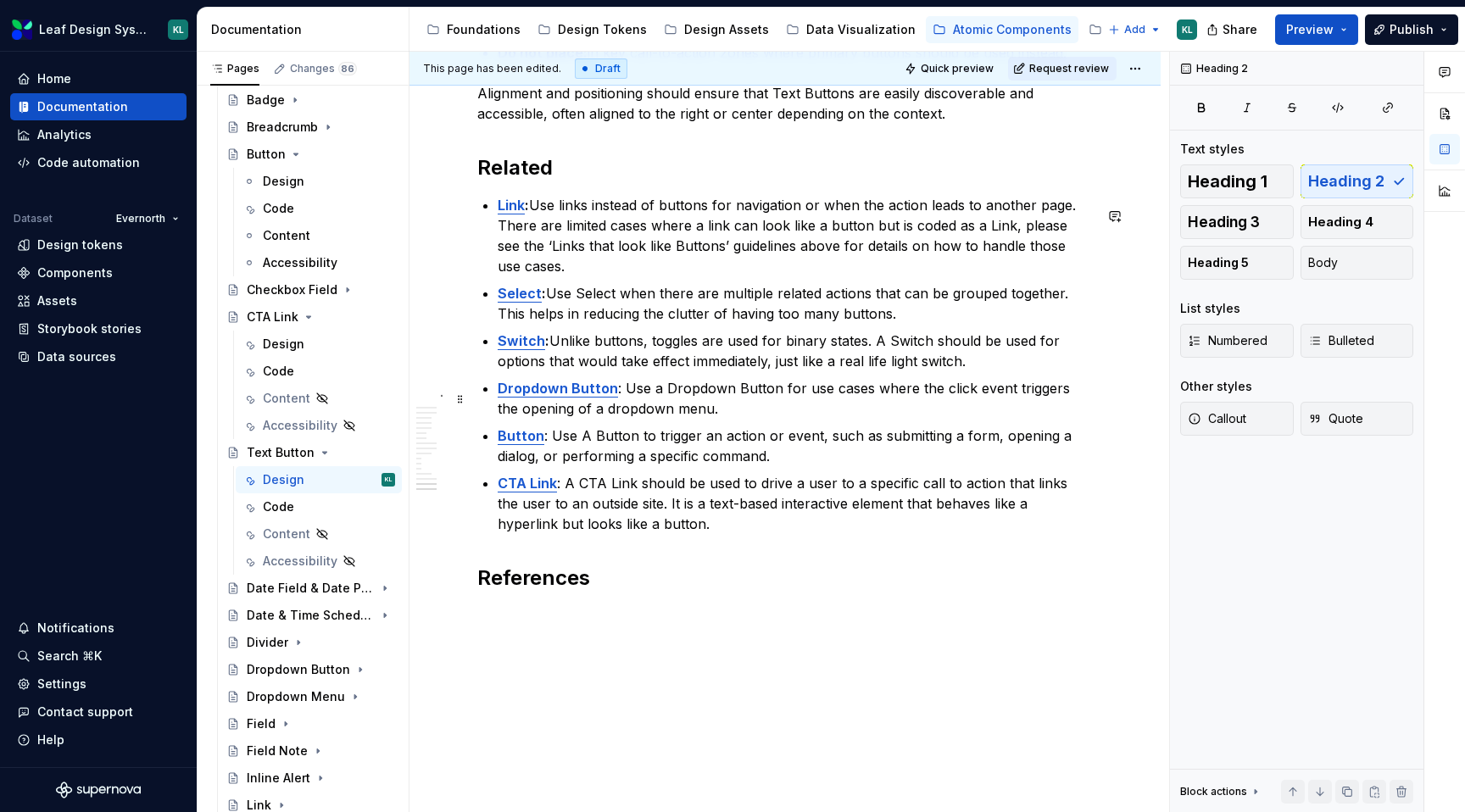
scroll to position [6106, 0]
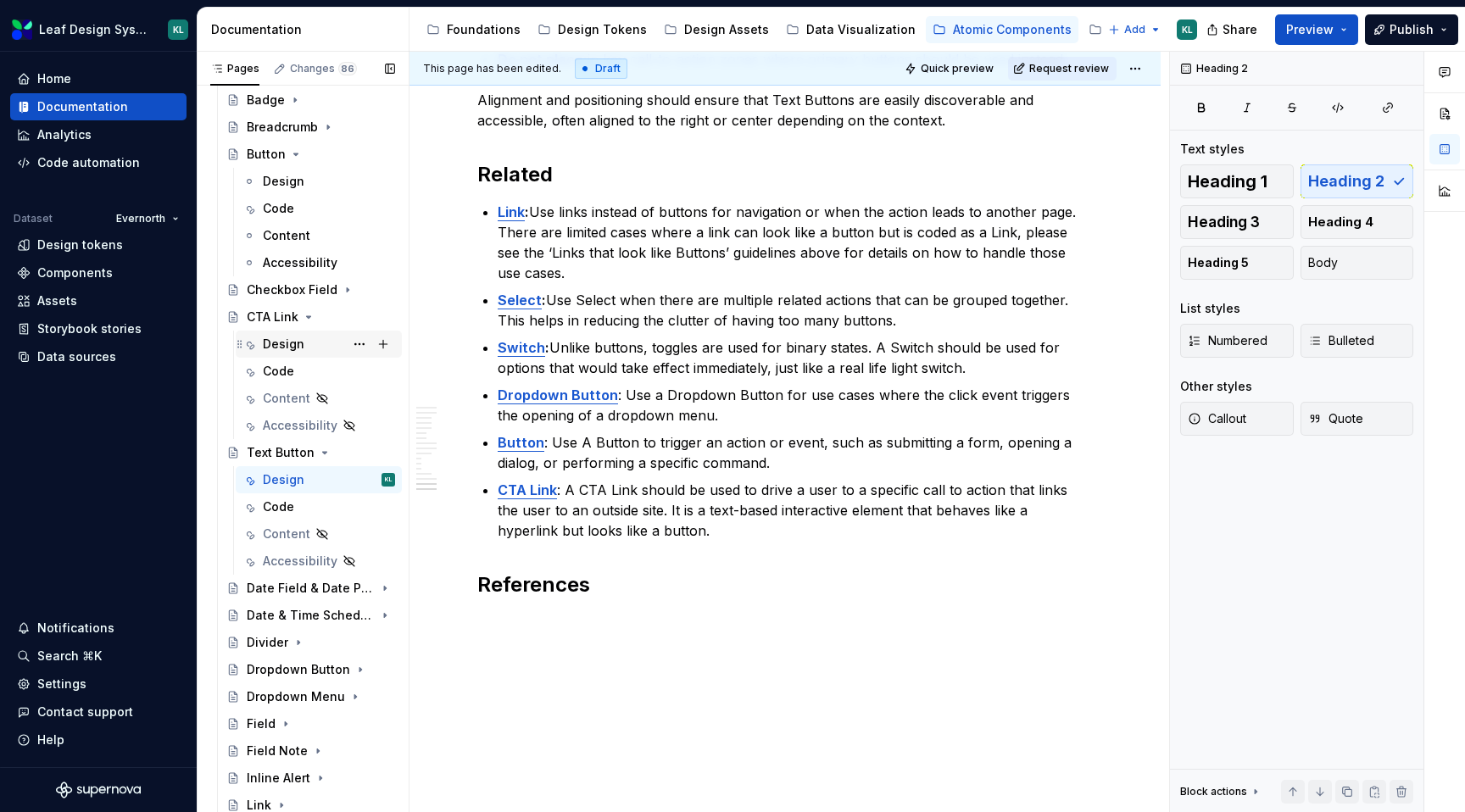
click at [303, 339] on div "Design" at bounding box center [329, 344] width 133 height 24
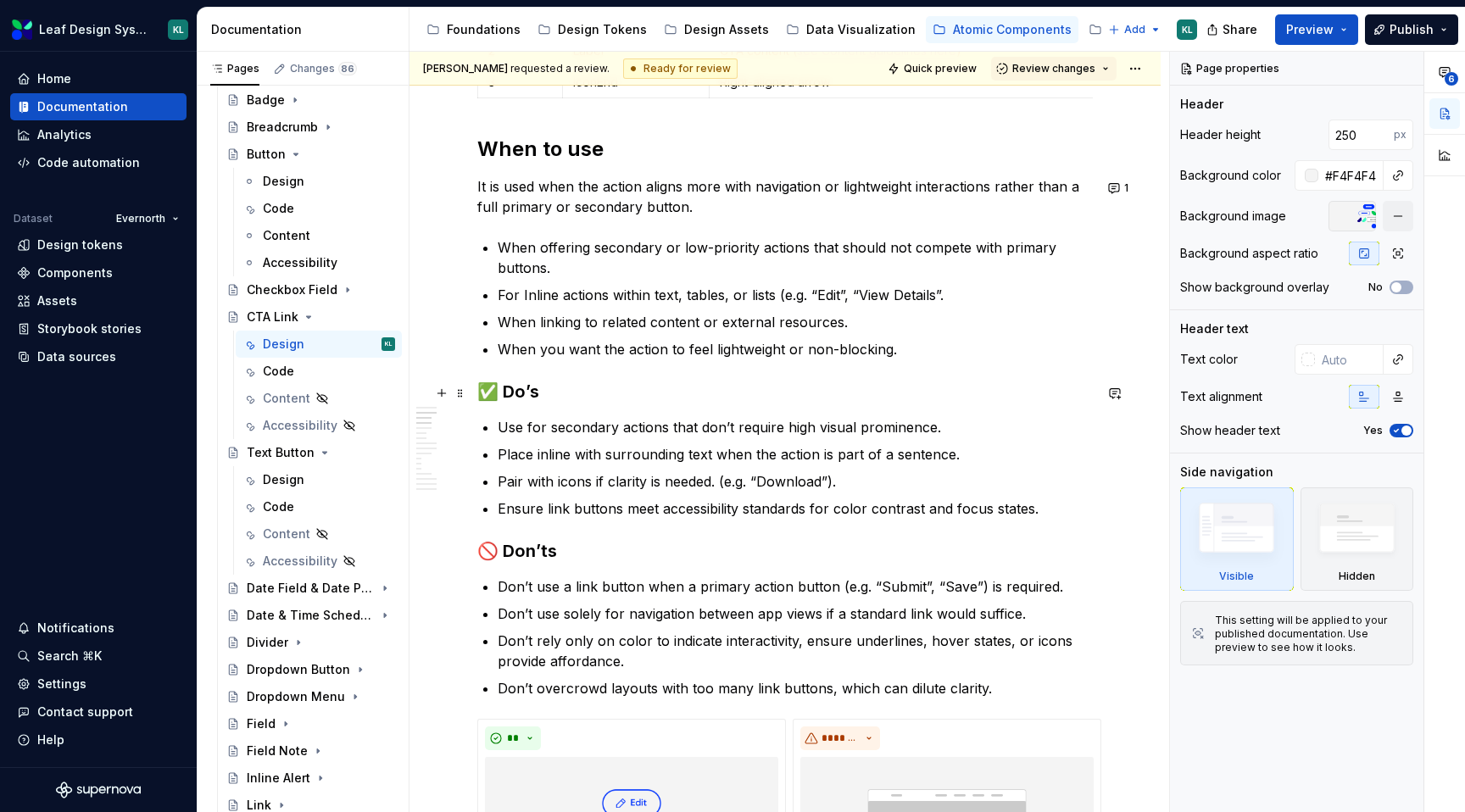
scroll to position [851, 0]
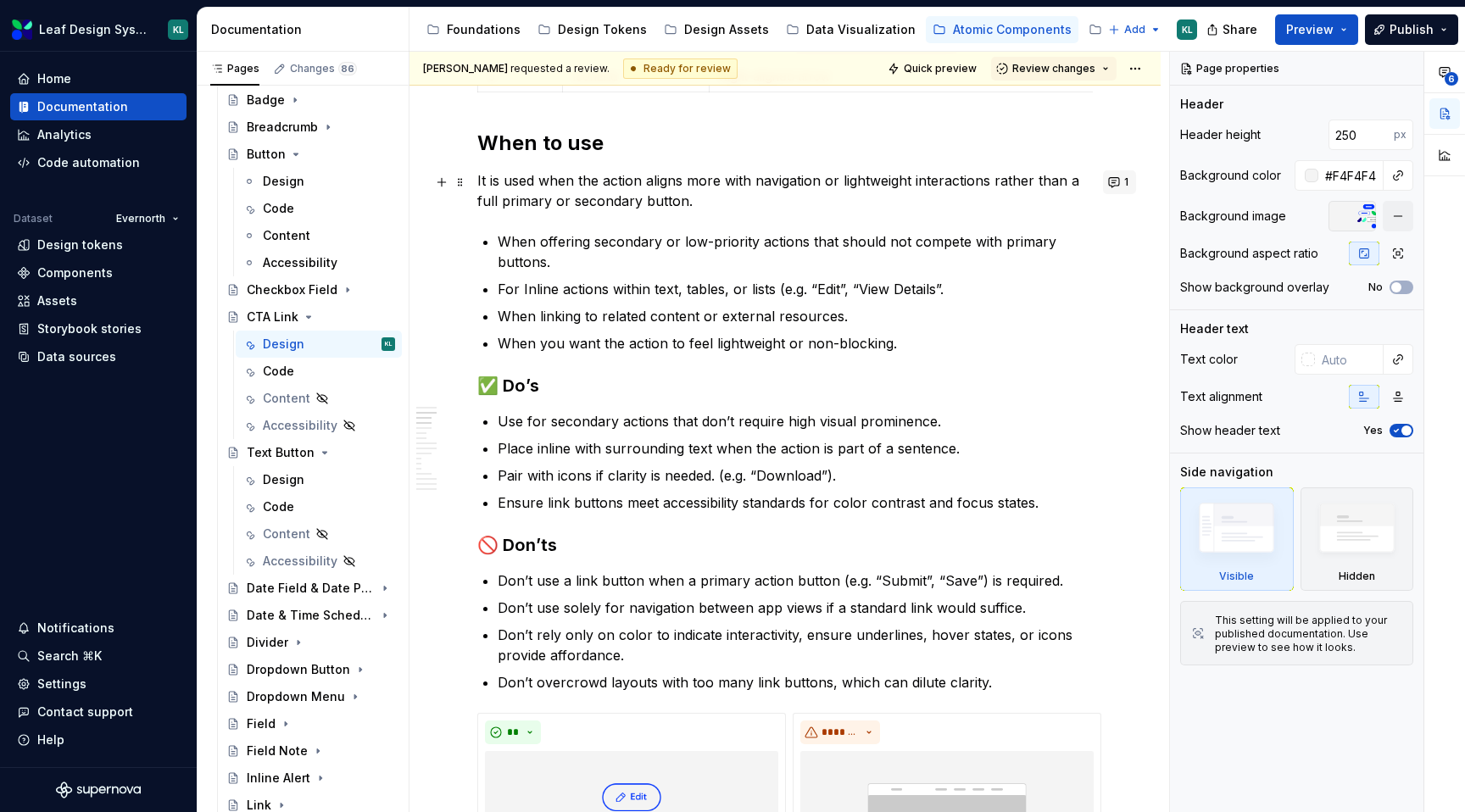
type textarea "*"
click at [1128, 179] on button "1" at bounding box center [1120, 182] width 33 height 24
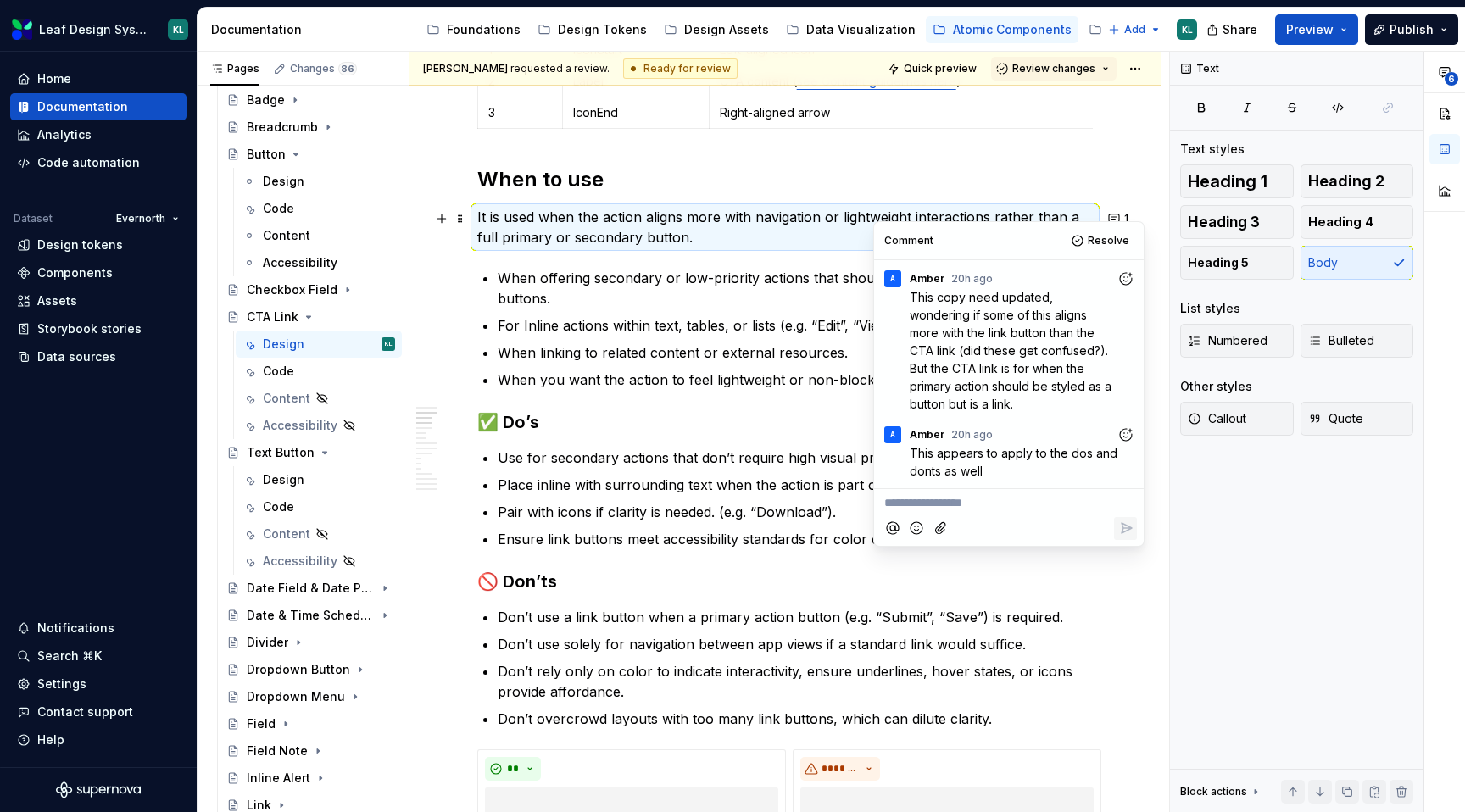
scroll to position [790, 0]
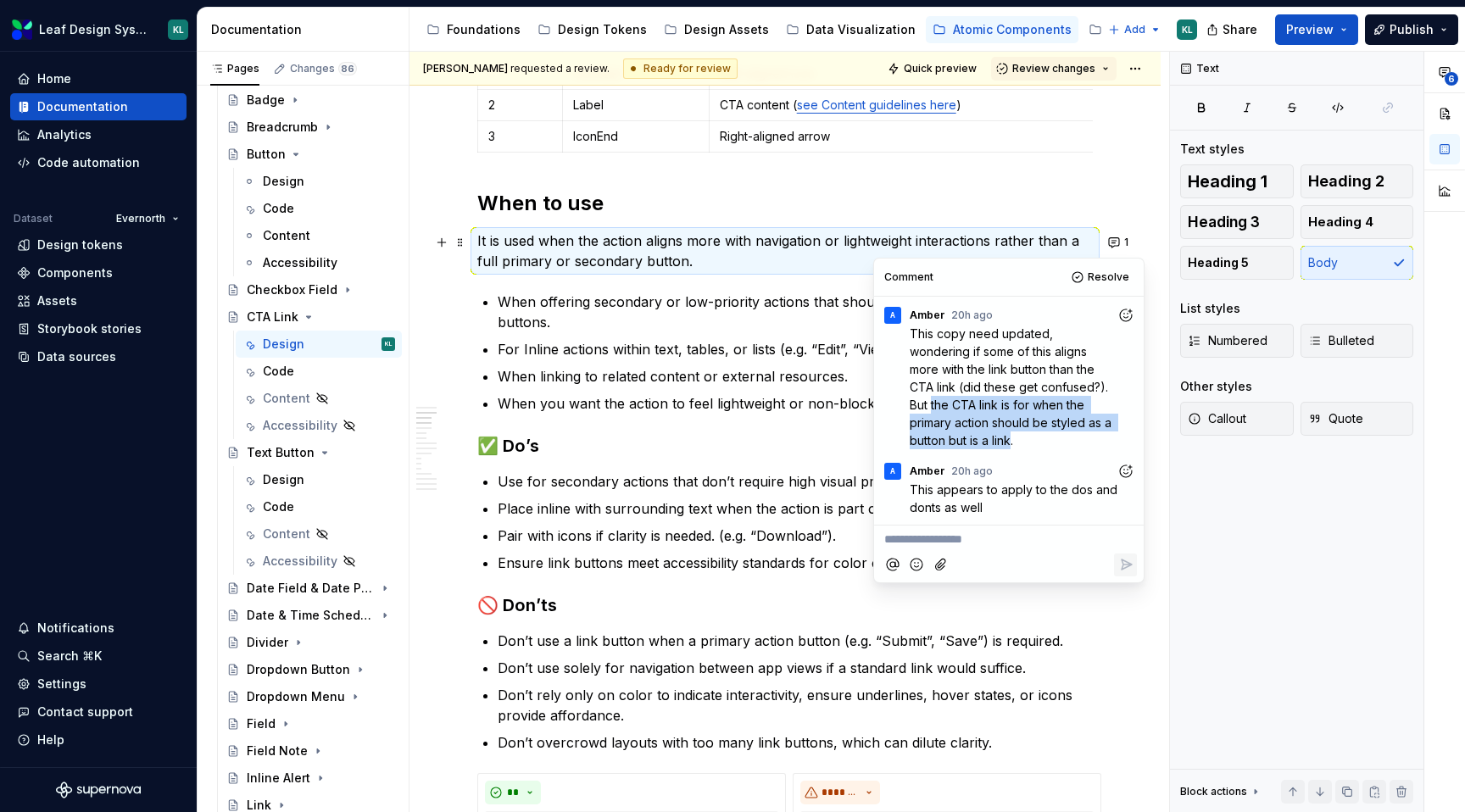
drag, startPoint x: 927, startPoint y: 443, endPoint x: 1056, endPoint y: 382, distance: 142.7
click at [1056, 382] on span "This copy need updated, wondering if some of this aligns more with the link but…" at bounding box center [1012, 387] width 206 height 121
copy span "the CTA link is for when the primary action should be styled as a button but is…"
click at [678, 257] on p "It is used when the action aligns more with navigation or lightweight interacti…" at bounding box center [785, 250] width 616 height 40
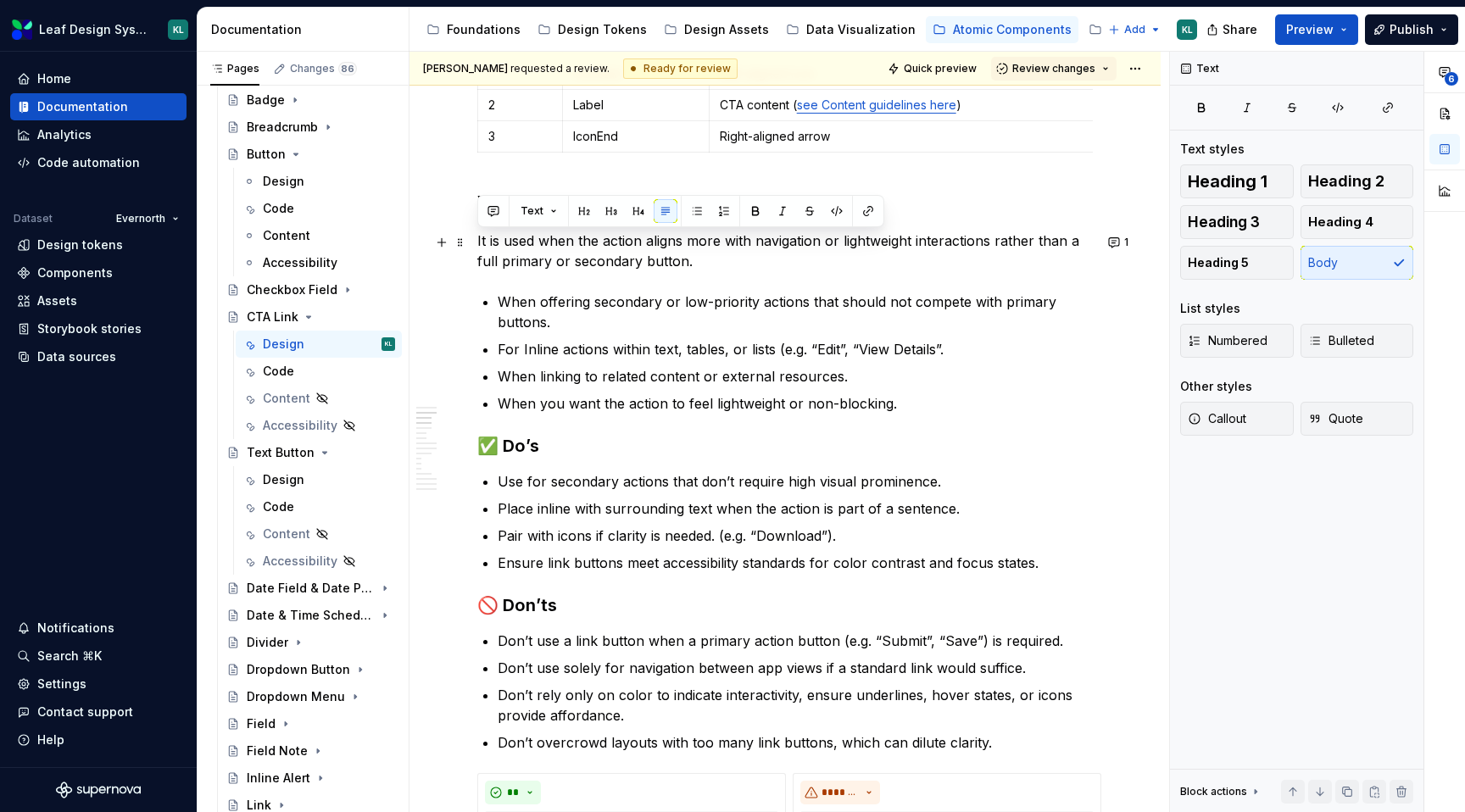
drag, startPoint x: 711, startPoint y: 260, endPoint x: 469, endPoint y: 244, distance: 242.5
paste div
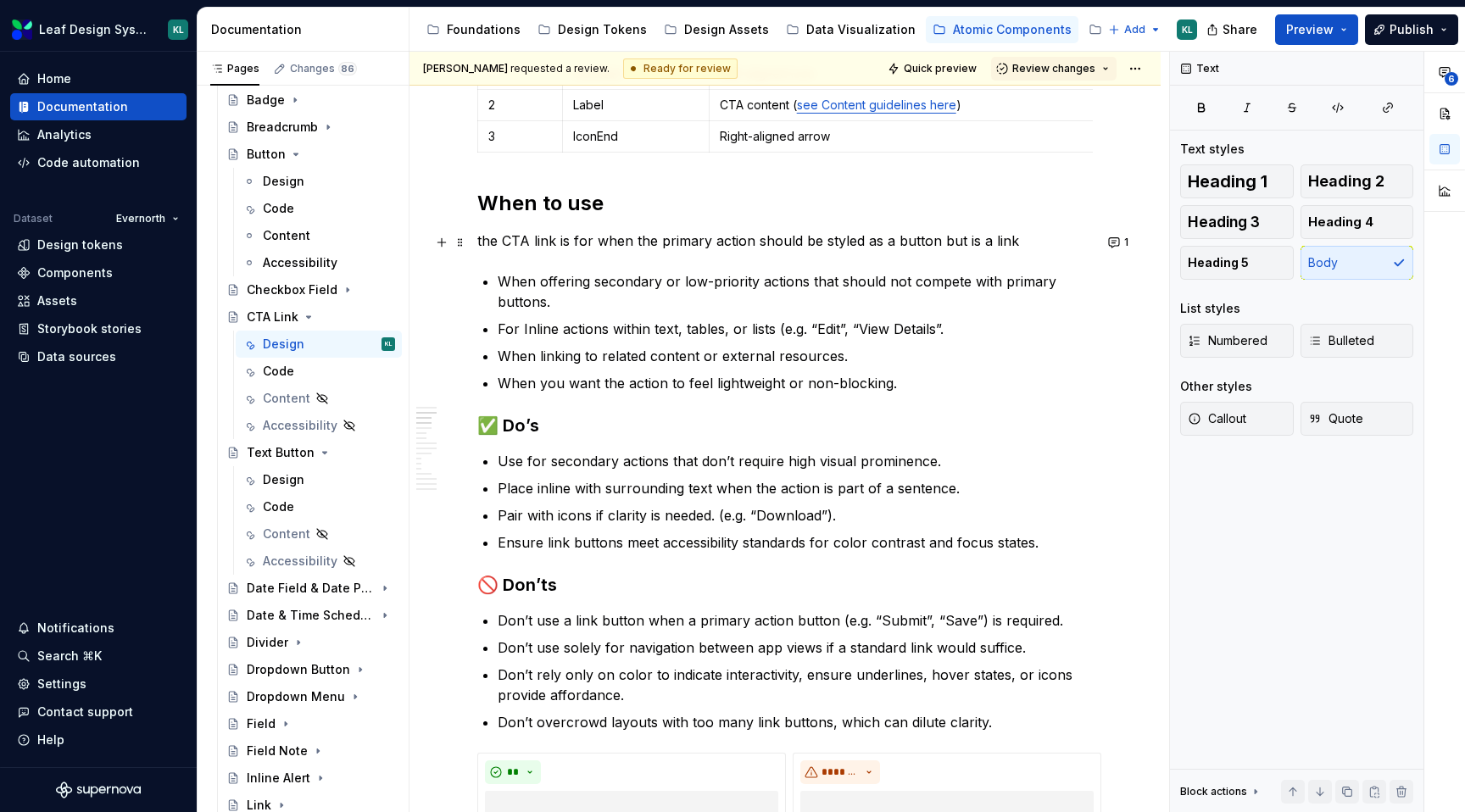
click at [482, 240] on p "the CTA link is for when the primary action should be styled as a button but is…" at bounding box center [785, 240] width 616 height 20
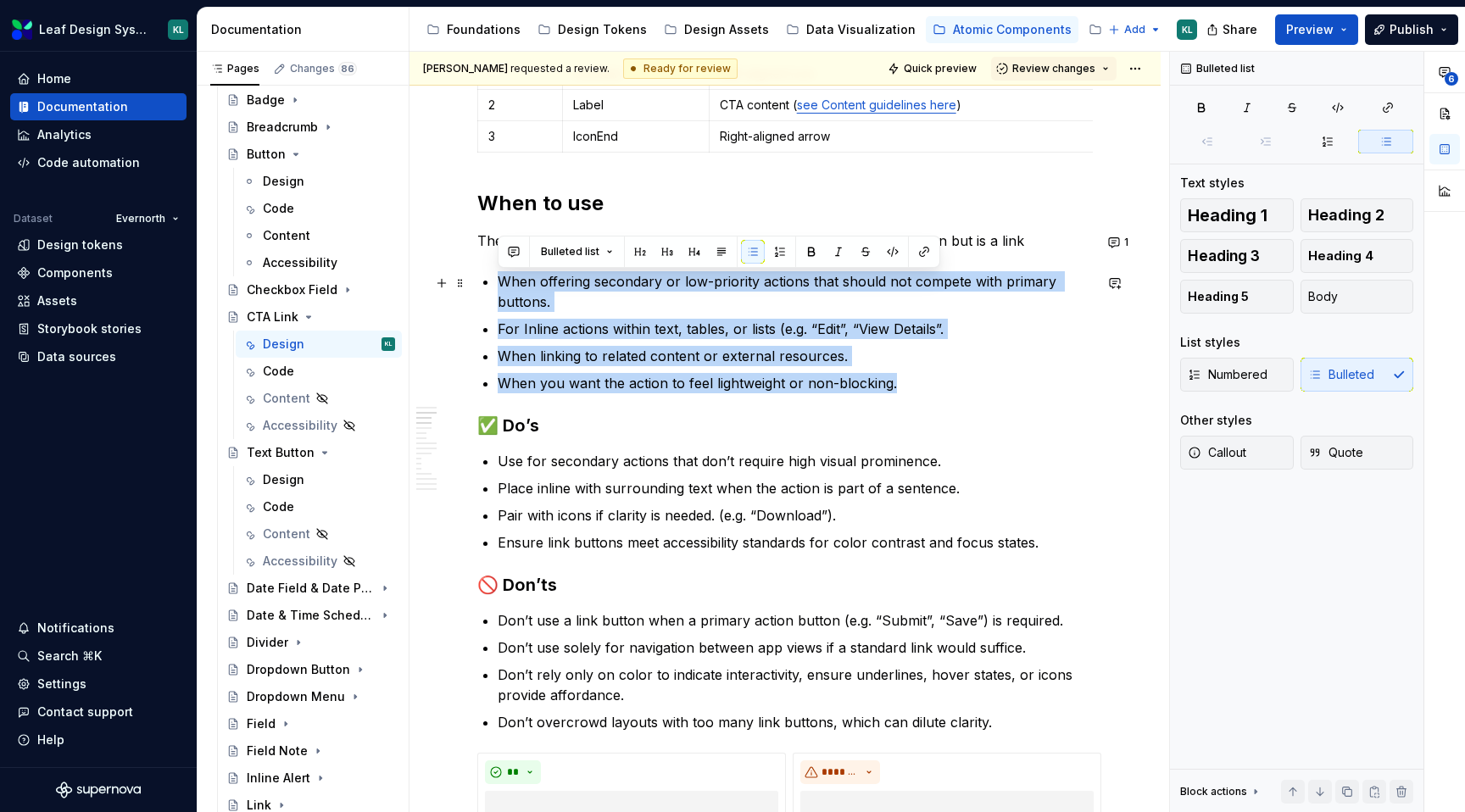
drag, startPoint x: 901, startPoint y: 388, endPoint x: 484, endPoint y: 278, distance: 431.3
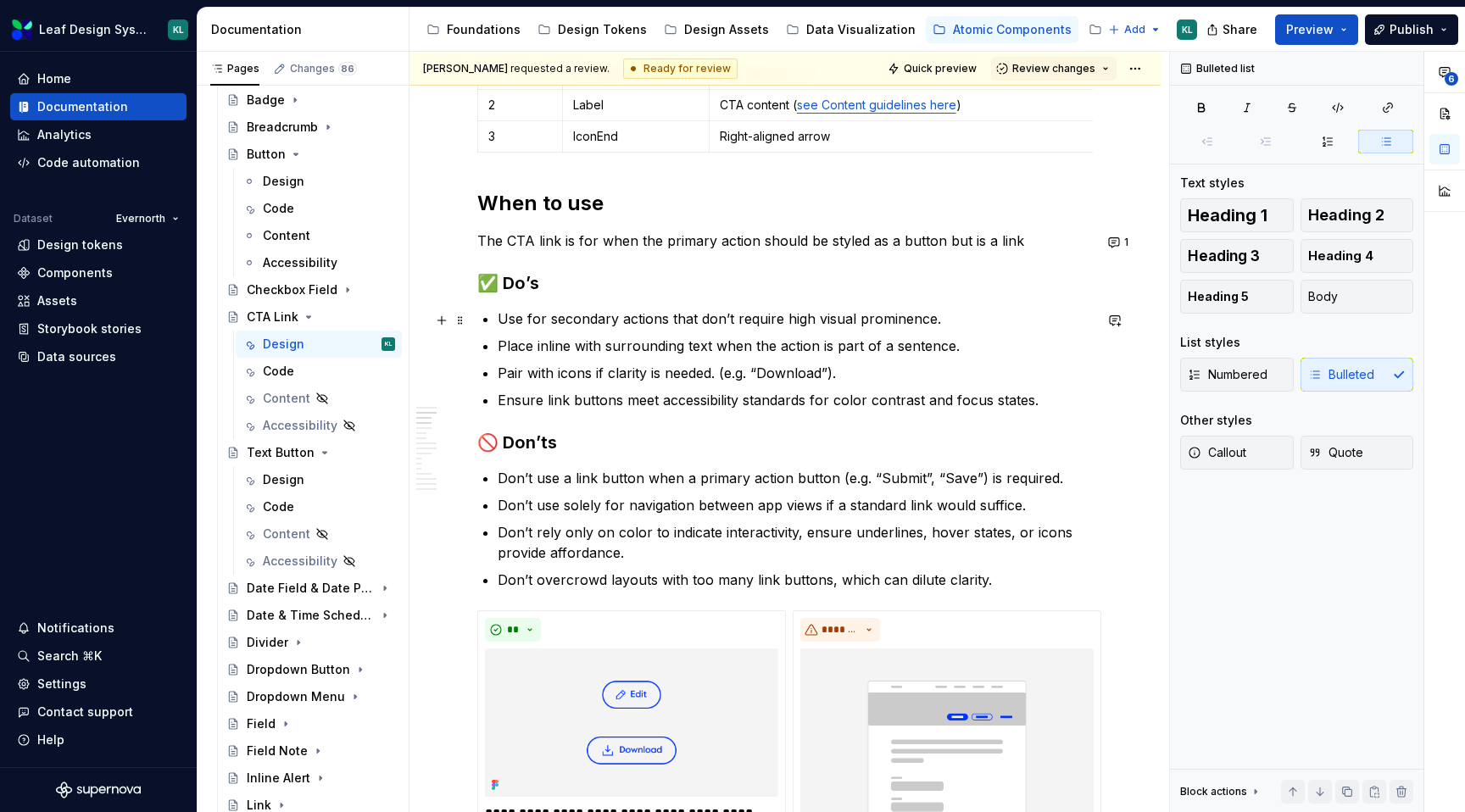
click at [593, 319] on p "Use for secondary actions that don’t require high visual prominence." at bounding box center [794, 318] width 595 height 20
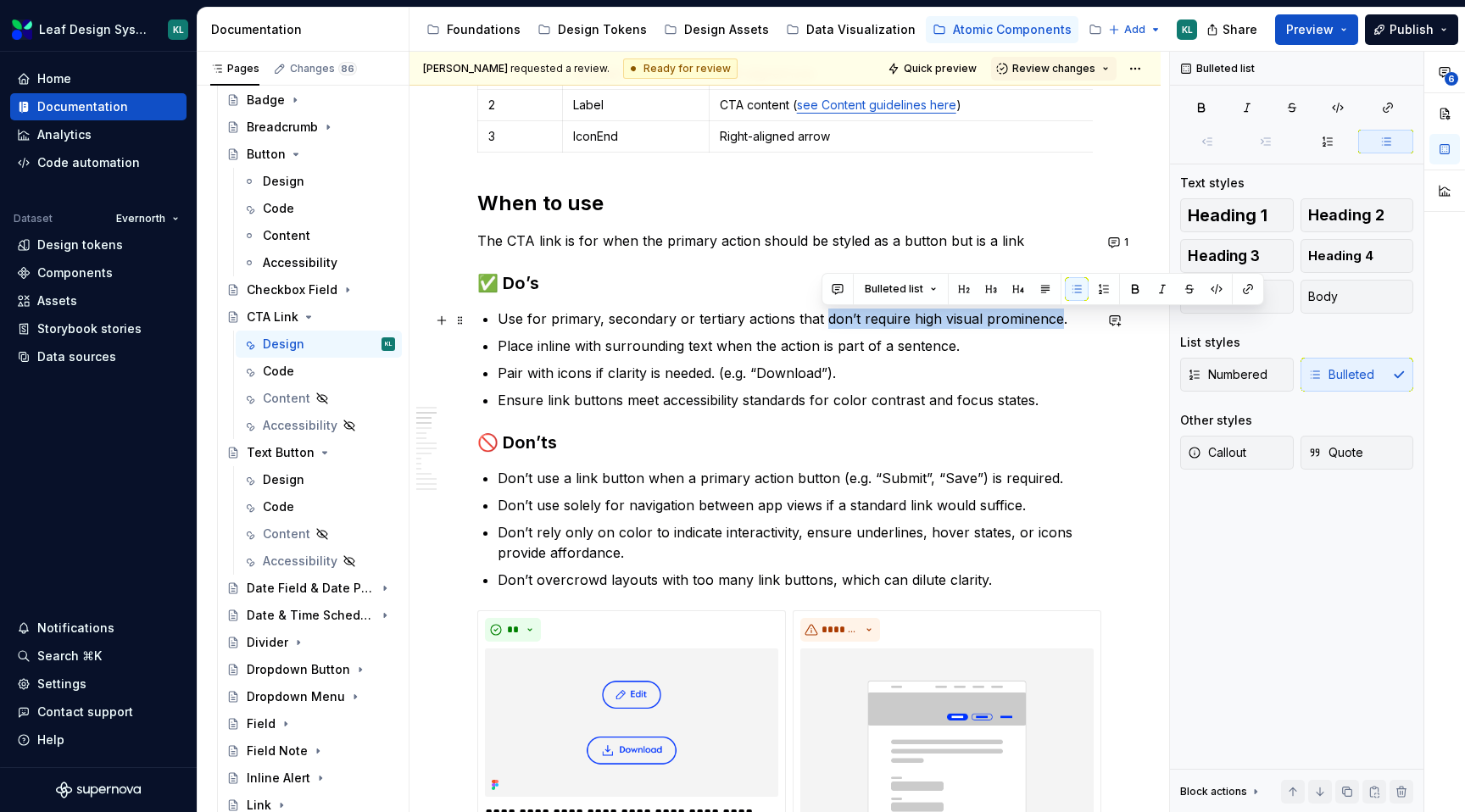
drag, startPoint x: 1055, startPoint y: 318, endPoint x: 824, endPoint y: 313, distance: 231.1
click at [824, 313] on p "Use for primary, secondary or tertiary actions that don’t require high visual p…" at bounding box center [794, 318] width 595 height 20
drag, startPoint x: 819, startPoint y: 317, endPoint x: 940, endPoint y: 313, distance: 121.1
click at [940, 313] on p "Use for primary, secondary or tertiary actions that take users to other ." at bounding box center [794, 318] width 595 height 20
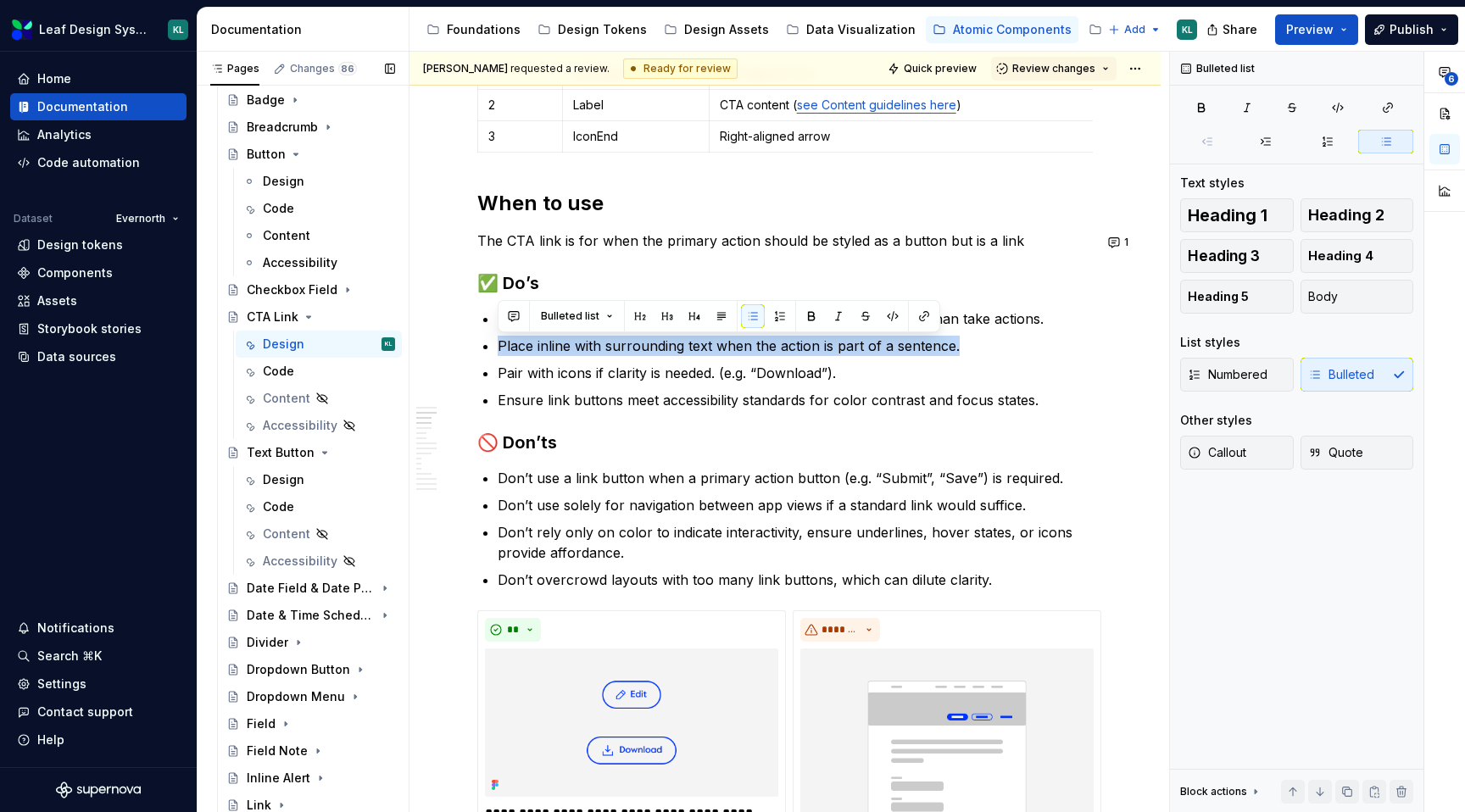
drag, startPoint x: 985, startPoint y: 347, endPoint x: 403, endPoint y: 346, distance: 582.0
click at [403, 346] on div "Pages Changes 86 Add Accessibility guide for tree Page tree. Navigate the tree …" at bounding box center [831, 436] width 1268 height 768
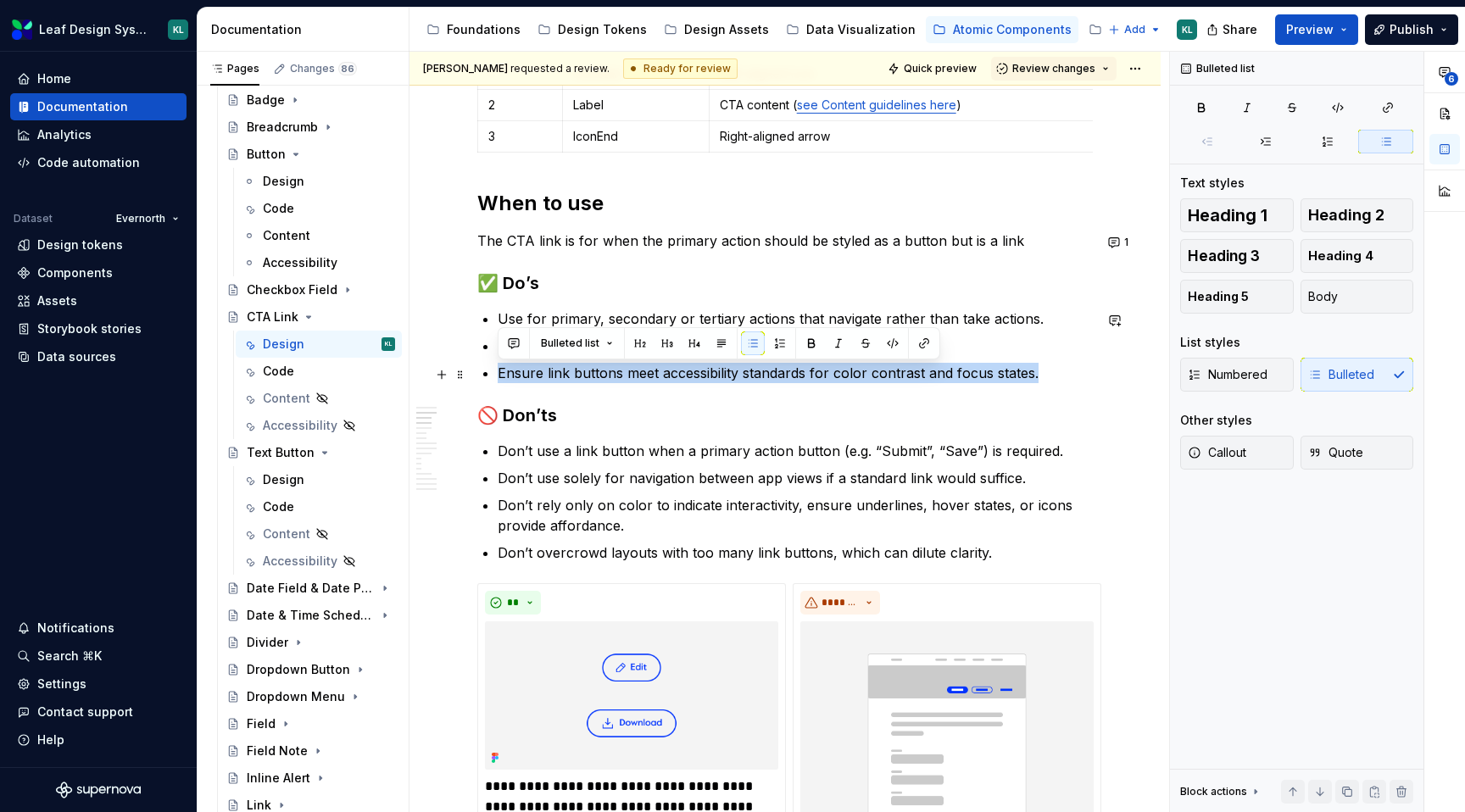
drag, startPoint x: 1041, startPoint y: 374, endPoint x: 469, endPoint y: 373, distance: 572.0
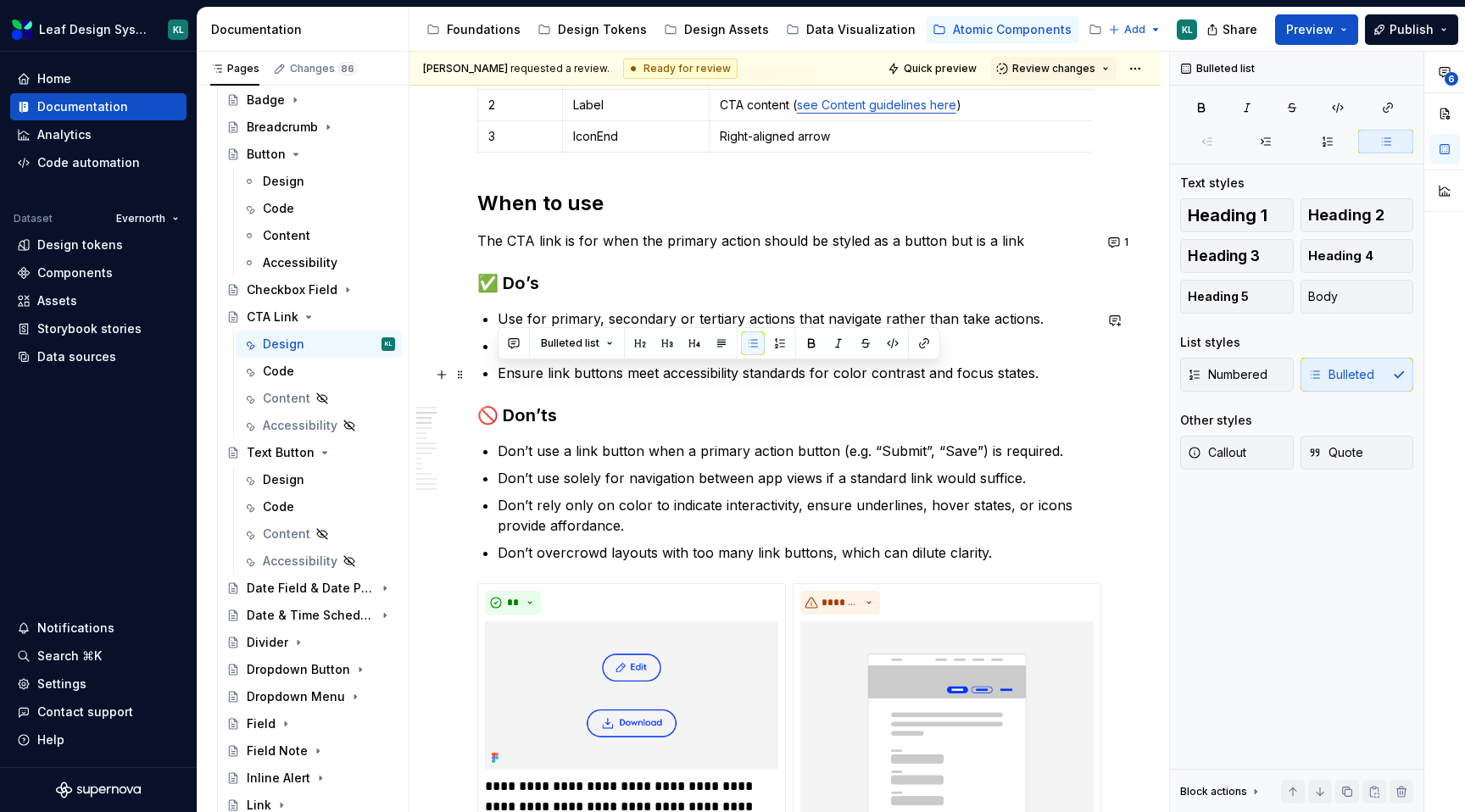
click at [629, 378] on p "Ensure link buttons meet accessibility standards for color contrast and focus s…" at bounding box center [794, 373] width 595 height 20
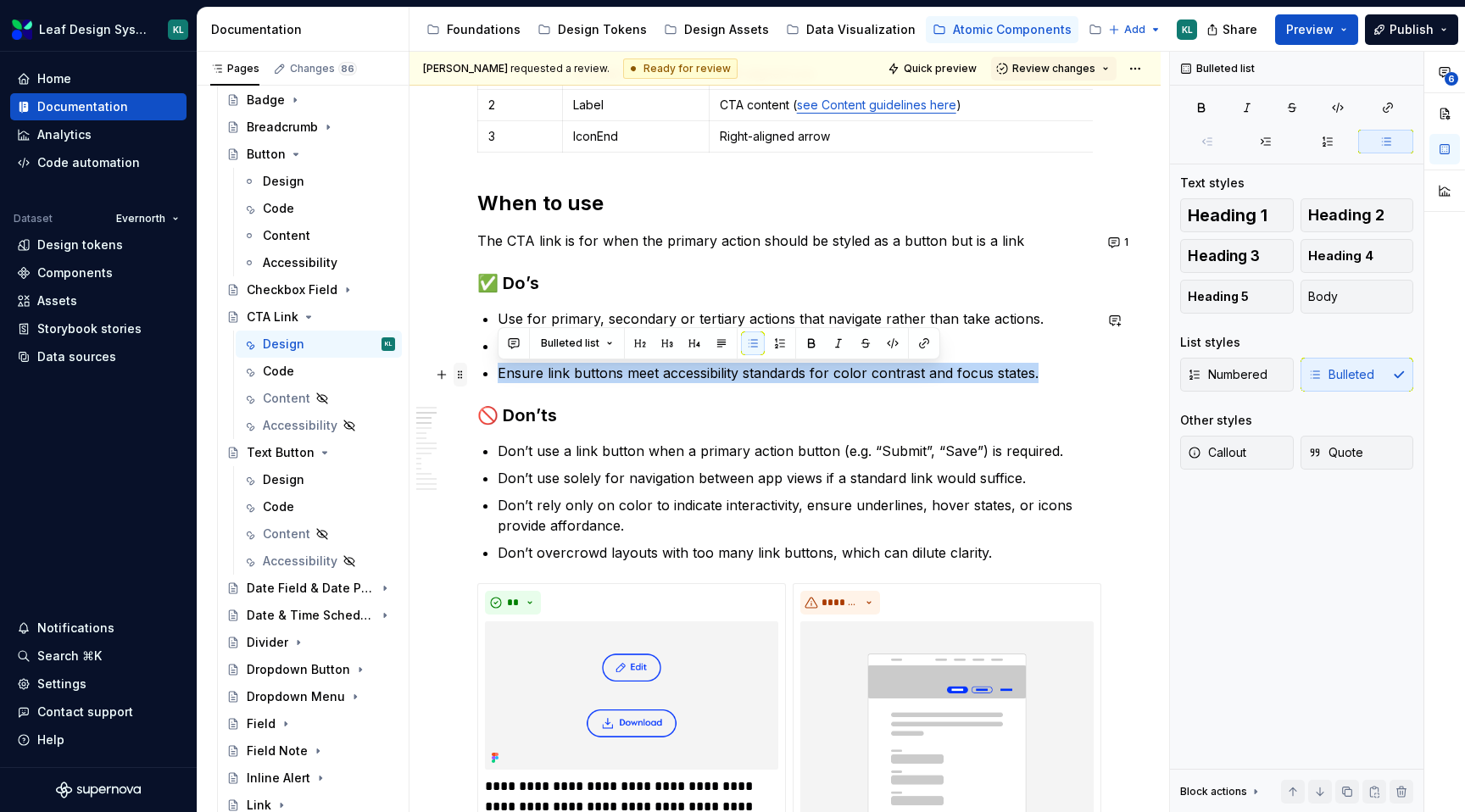
drag, startPoint x: 1043, startPoint y: 373, endPoint x: 464, endPoint y: 378, distance: 579.0
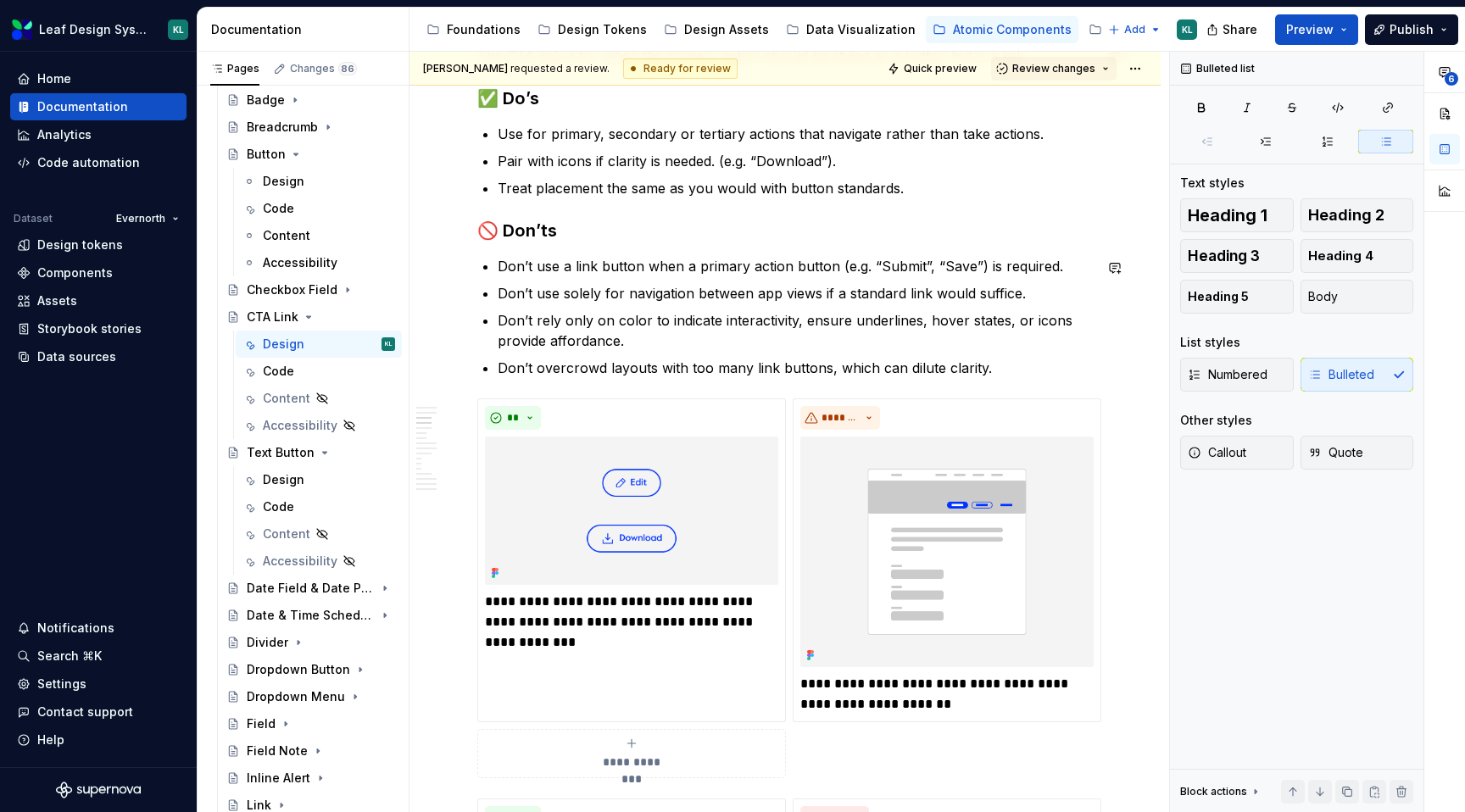
scroll to position [978, 0]
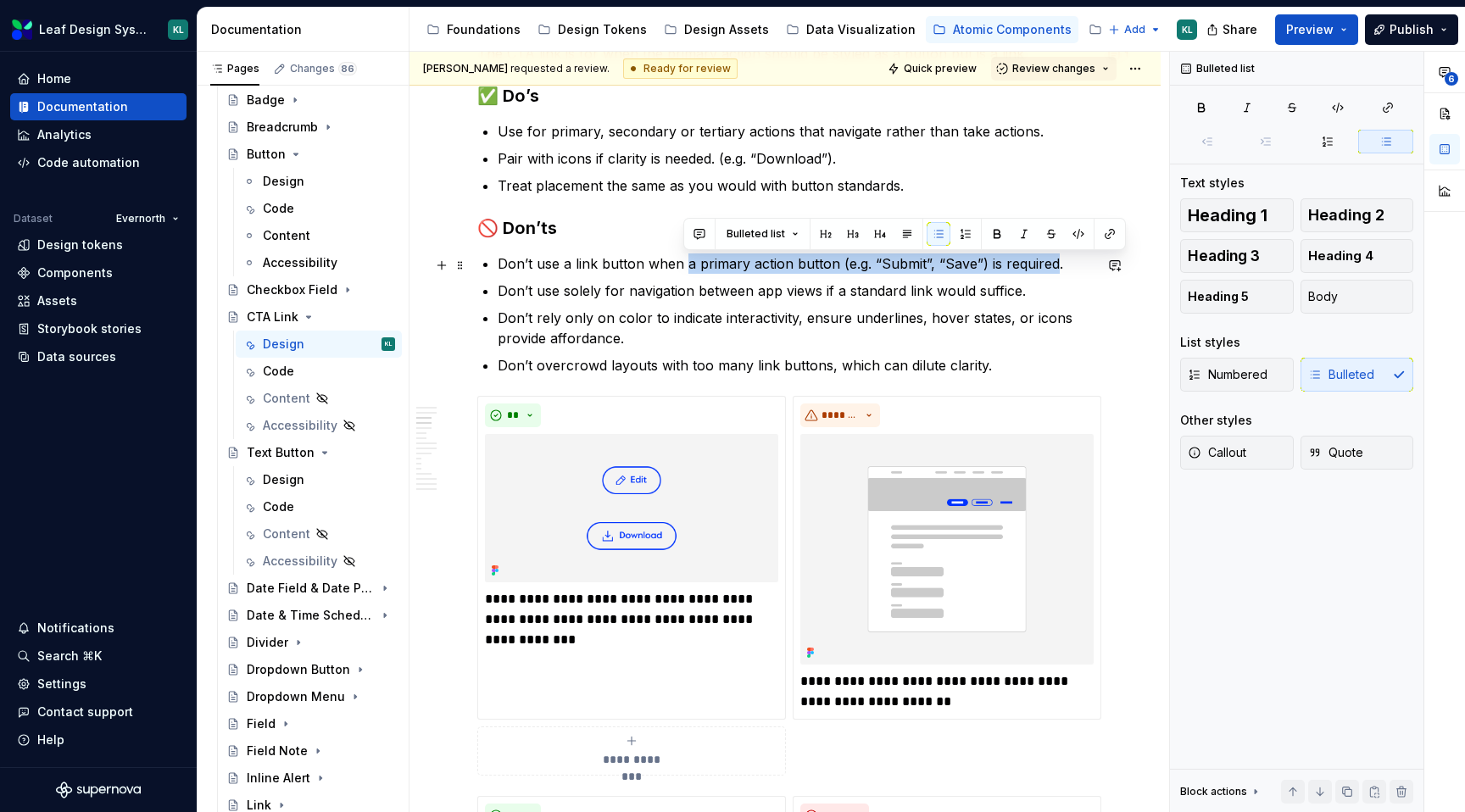
drag, startPoint x: 1050, startPoint y: 261, endPoint x: 685, endPoint y: 260, distance: 365.0
click at [685, 260] on p "Don’t use a link button when a primary action button (e.g. “Submit”, “Save”) is…" at bounding box center [794, 264] width 595 height 20
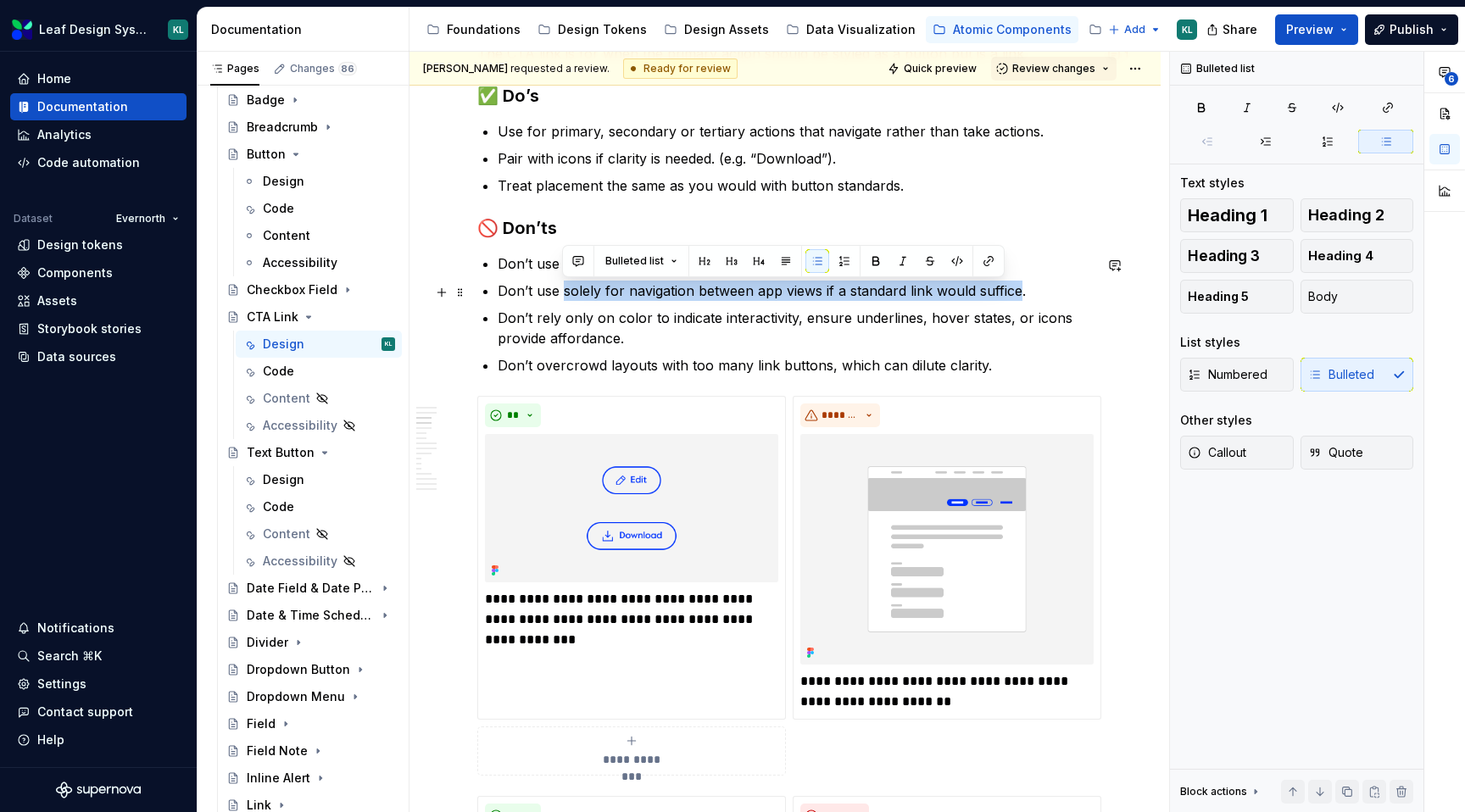
drag, startPoint x: 1017, startPoint y: 293, endPoint x: 563, endPoint y: 293, distance: 454.0
click at [563, 293] on p "Don’t use solely for navigation between app views if a standard link would suff…" at bounding box center [794, 290] width 595 height 20
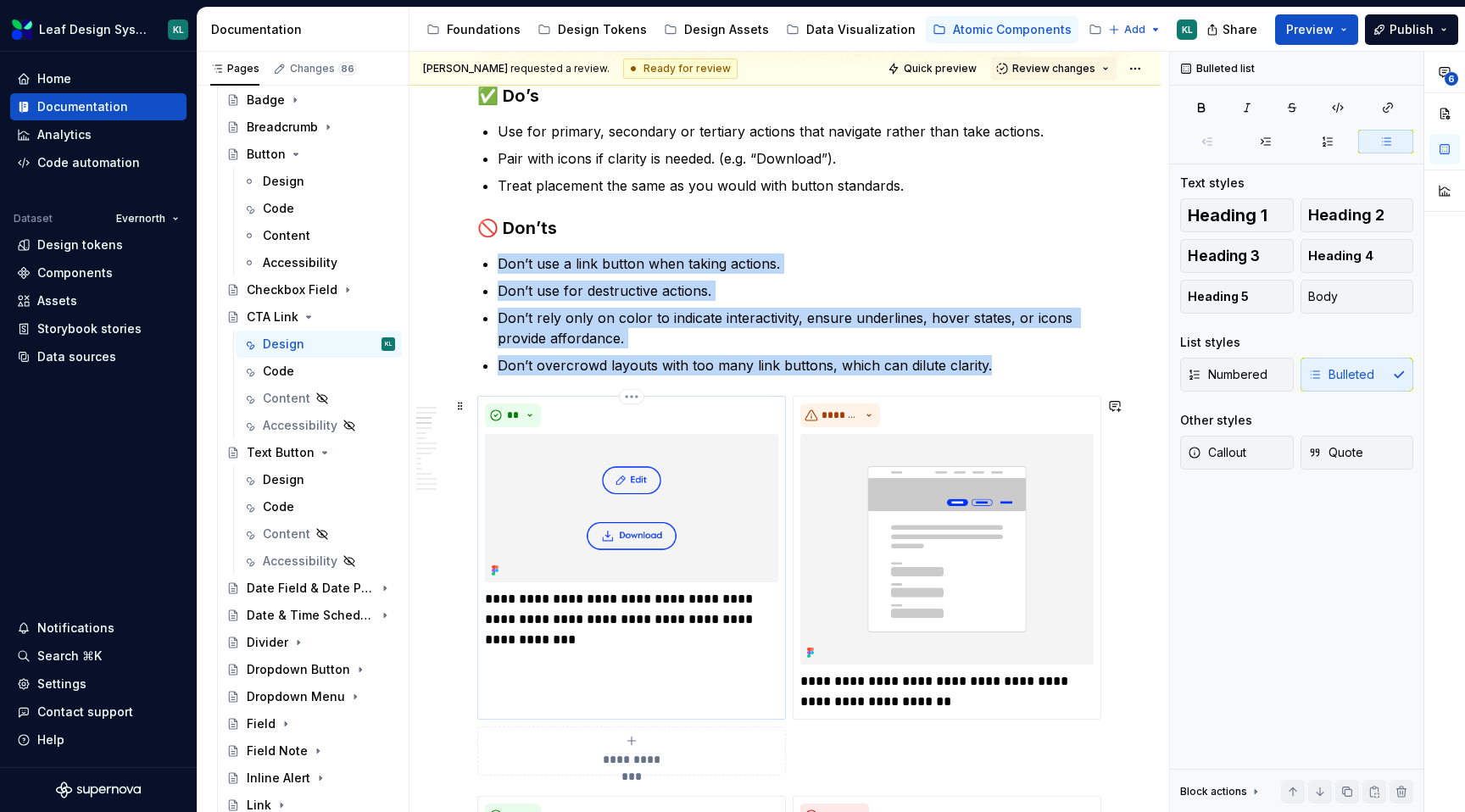
click at [689, 532] on img at bounding box center [632, 509] width 294 height 149
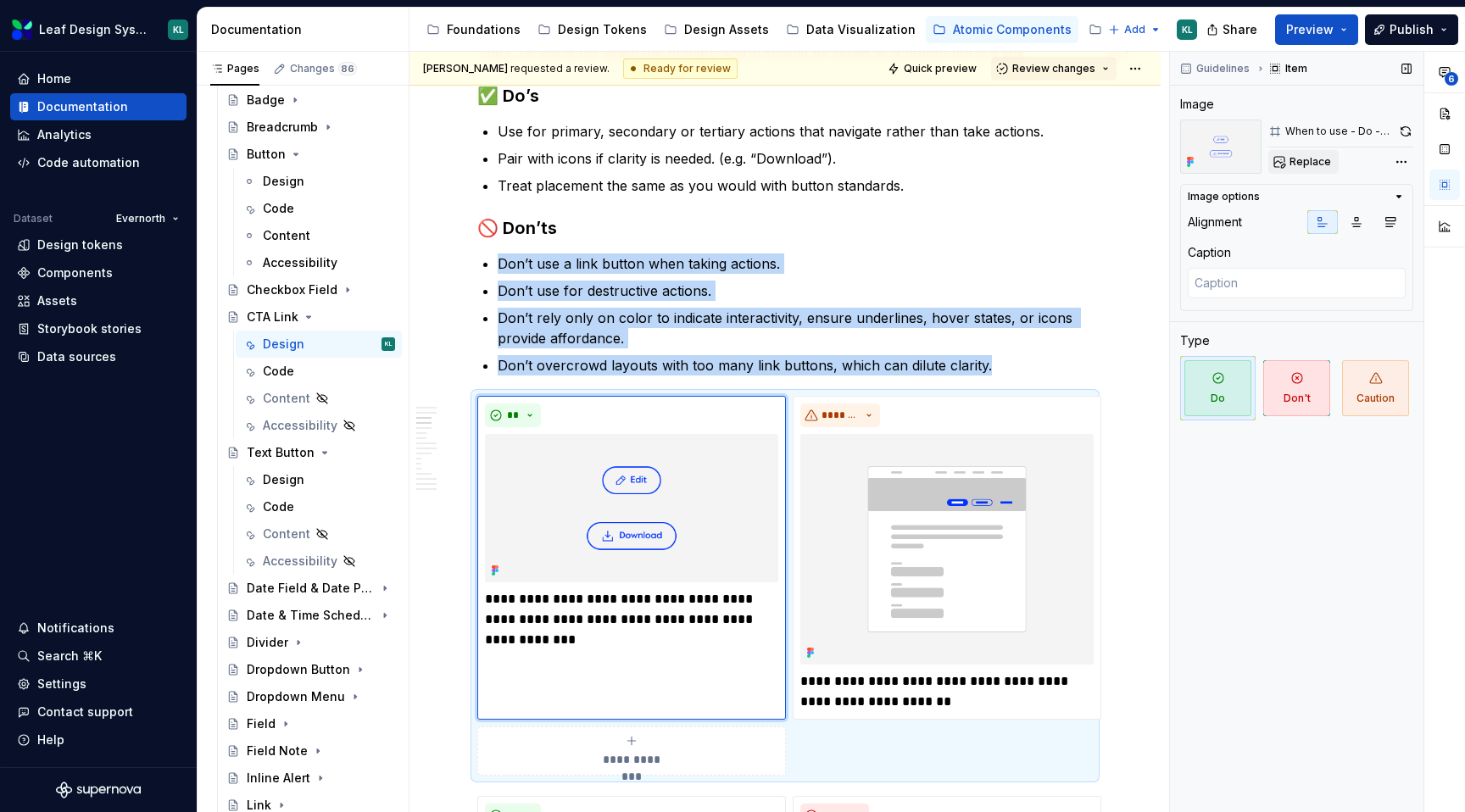
click at [1306, 161] on span "Replace" at bounding box center [1310, 162] width 41 height 13
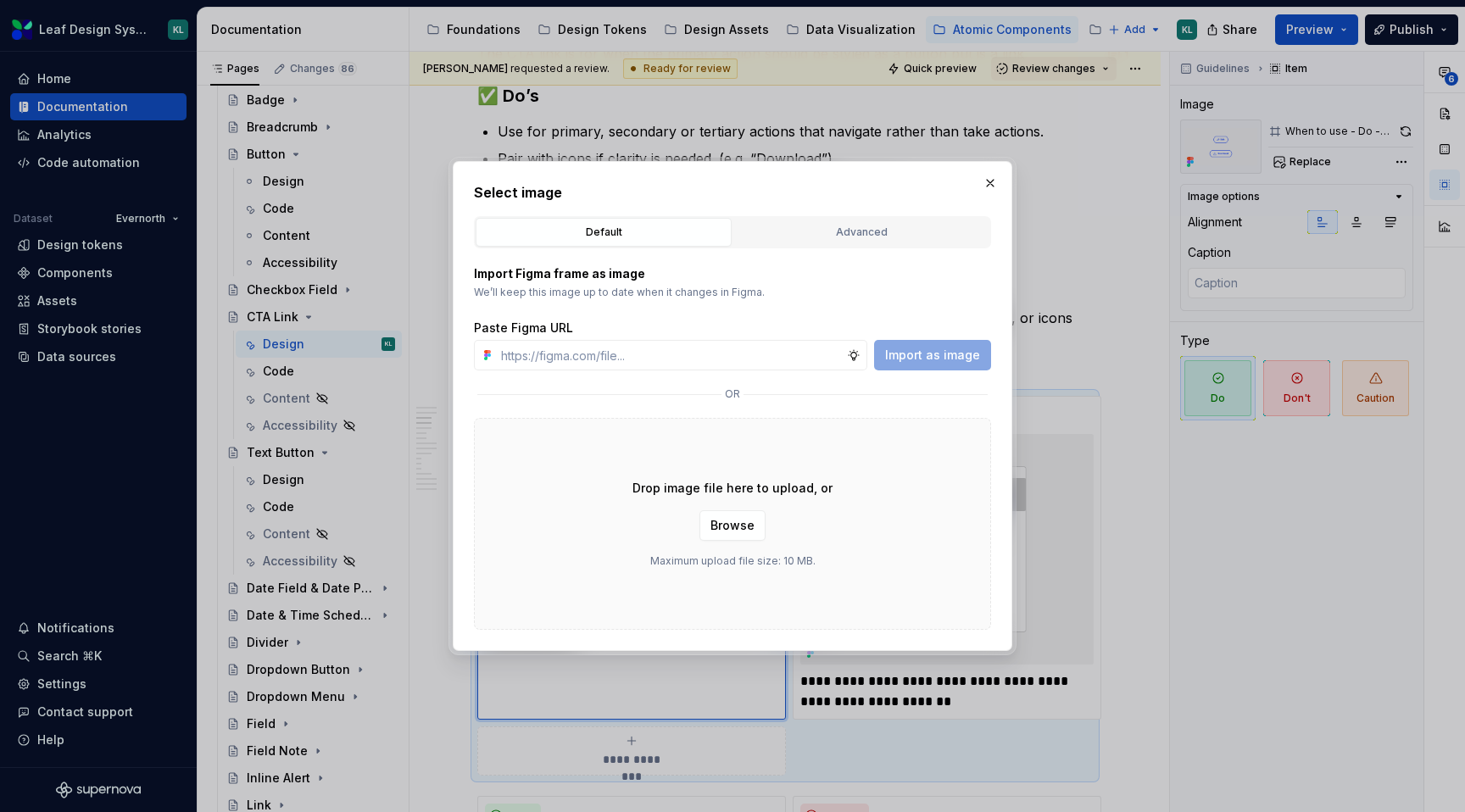
type textarea "*"
type input "[URL][DOMAIN_NAME]"
type textarea "*"
type input "[URL][DOMAIN_NAME]"
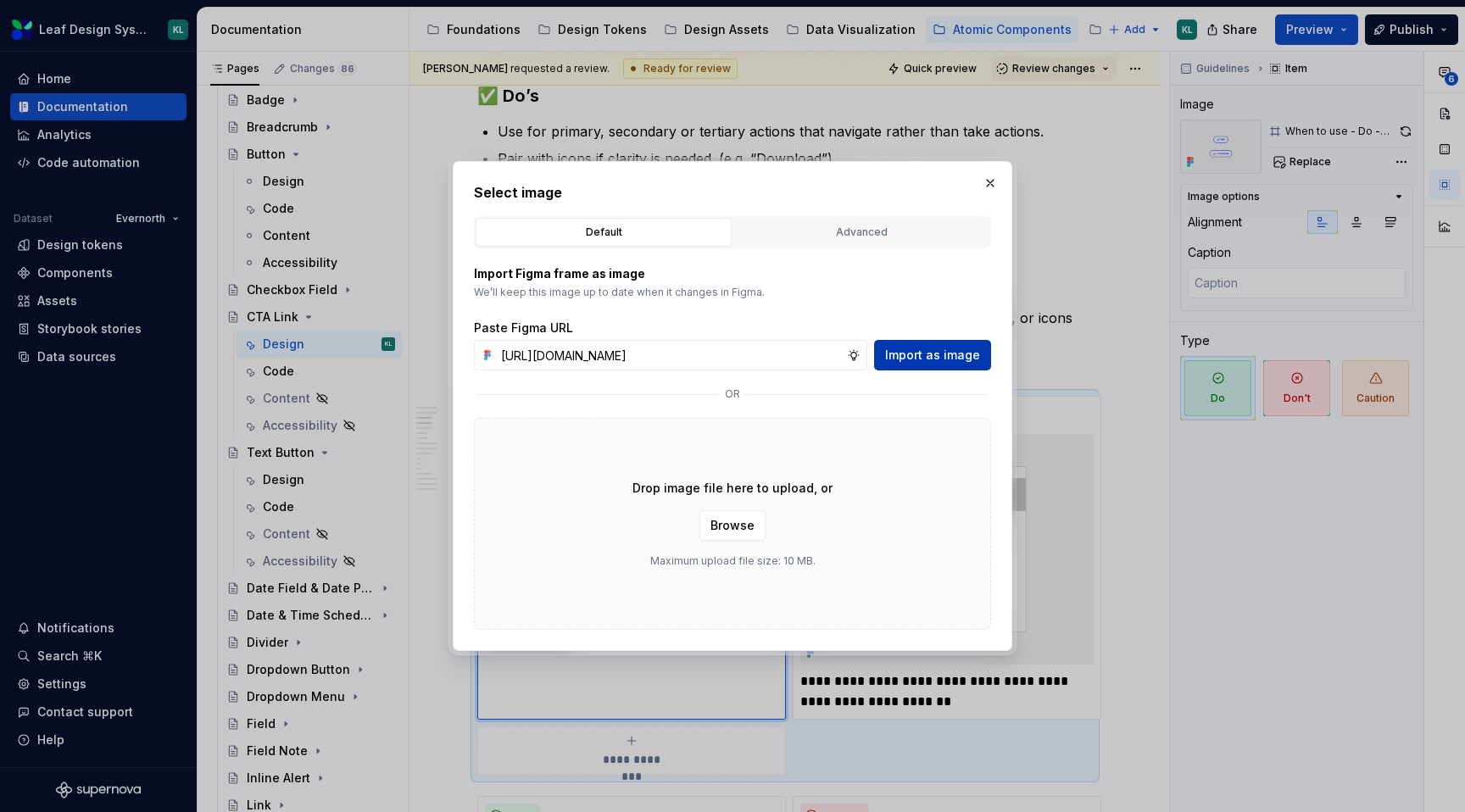
click at [926, 343] on button "Import as image" at bounding box center [932, 355] width 117 height 31
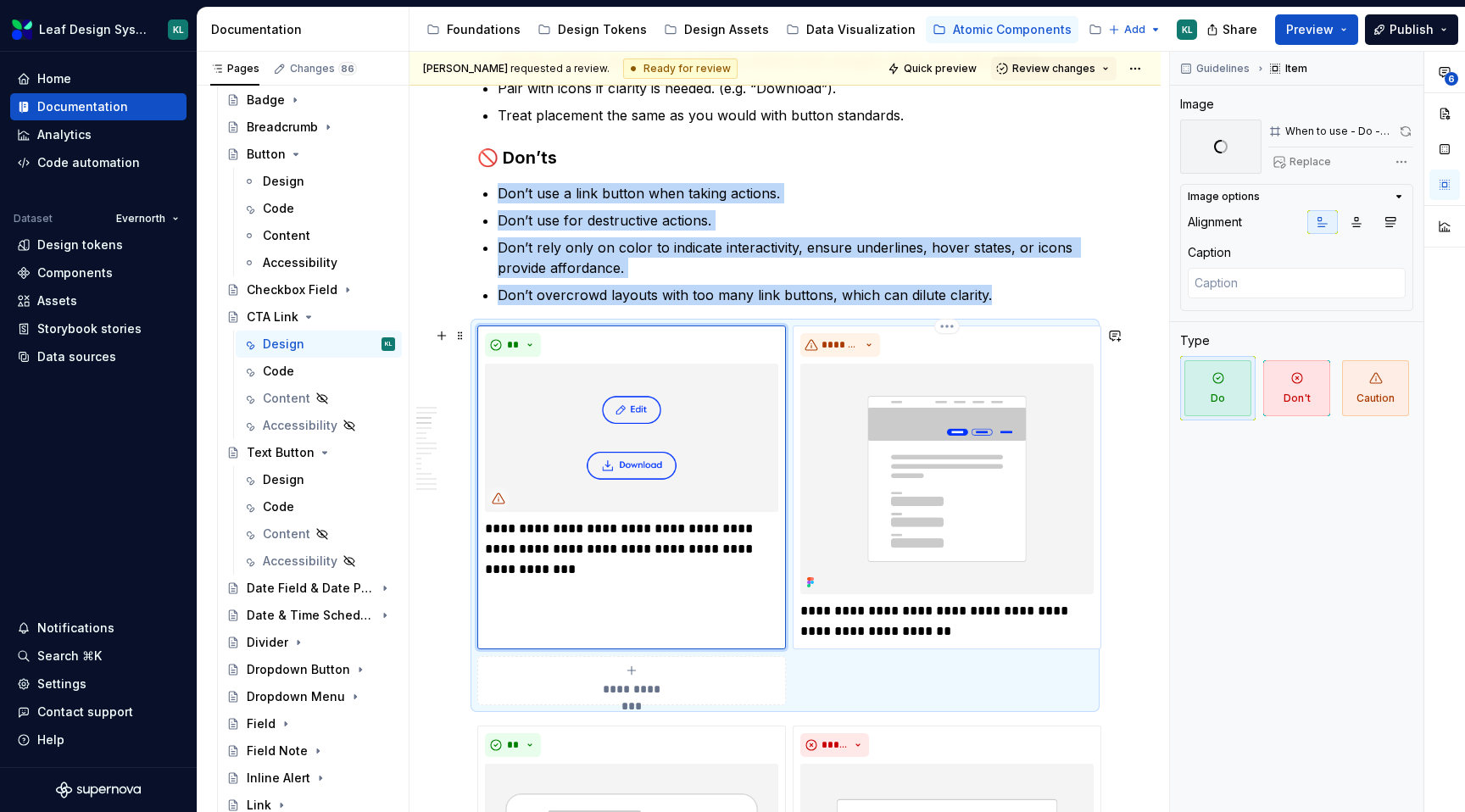
scroll to position [1062, 0]
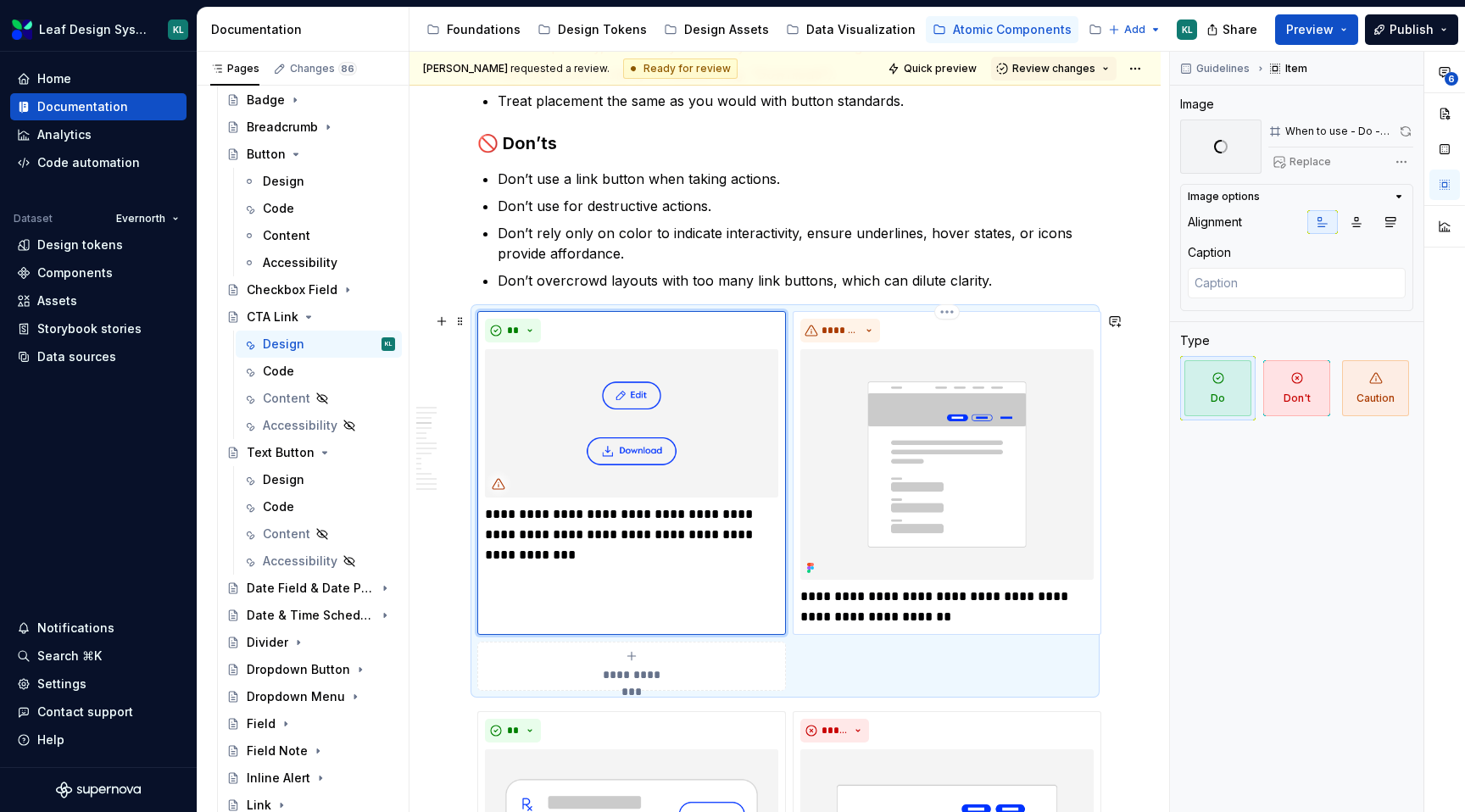
click at [891, 602] on p "**********" at bounding box center [947, 607] width 294 height 40
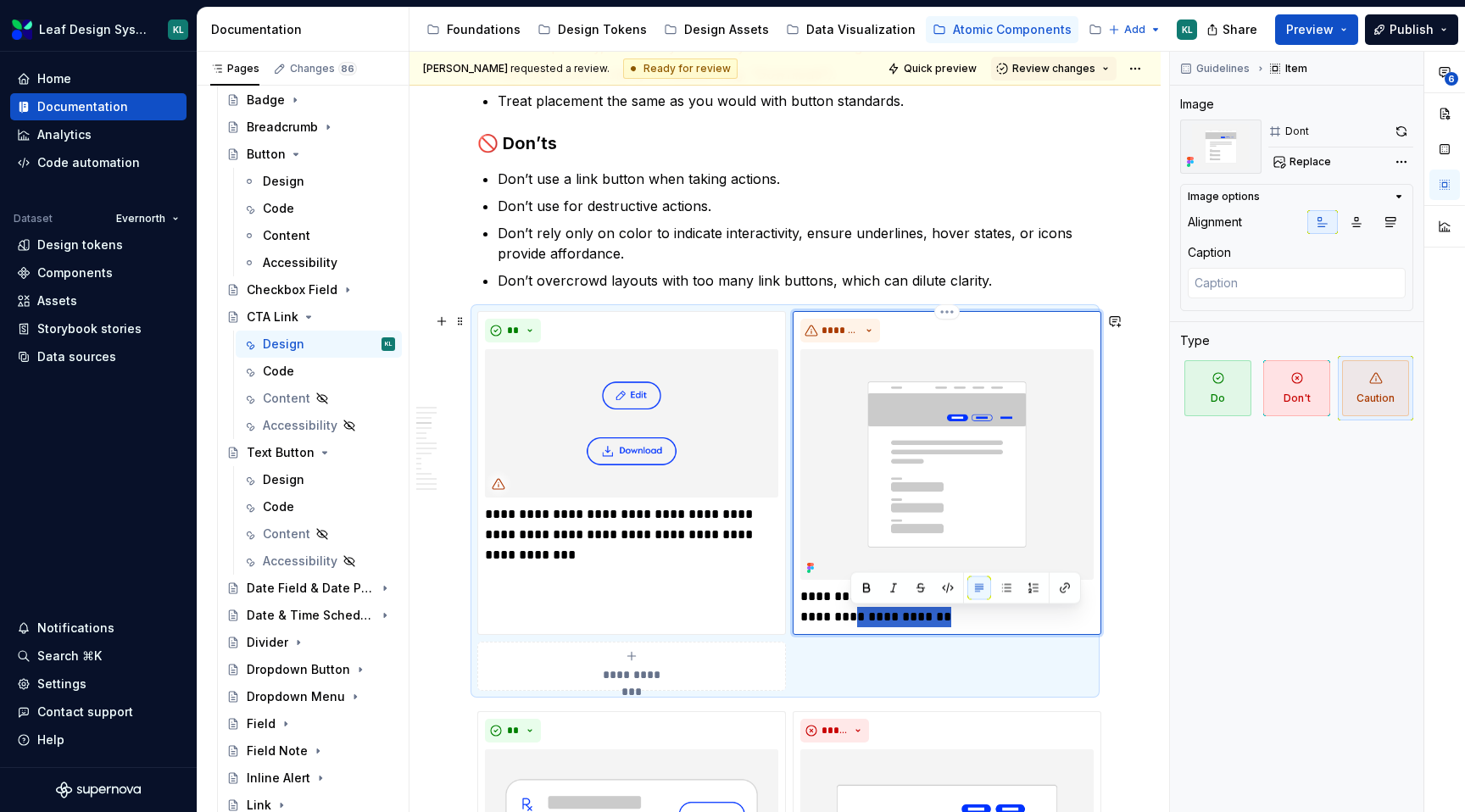
drag, startPoint x: 950, startPoint y: 618, endPoint x: 854, endPoint y: 617, distance: 96.0
click at [854, 617] on p "**********" at bounding box center [947, 607] width 294 height 40
type textarea "*"
click at [689, 451] on img at bounding box center [632, 424] width 294 height 149
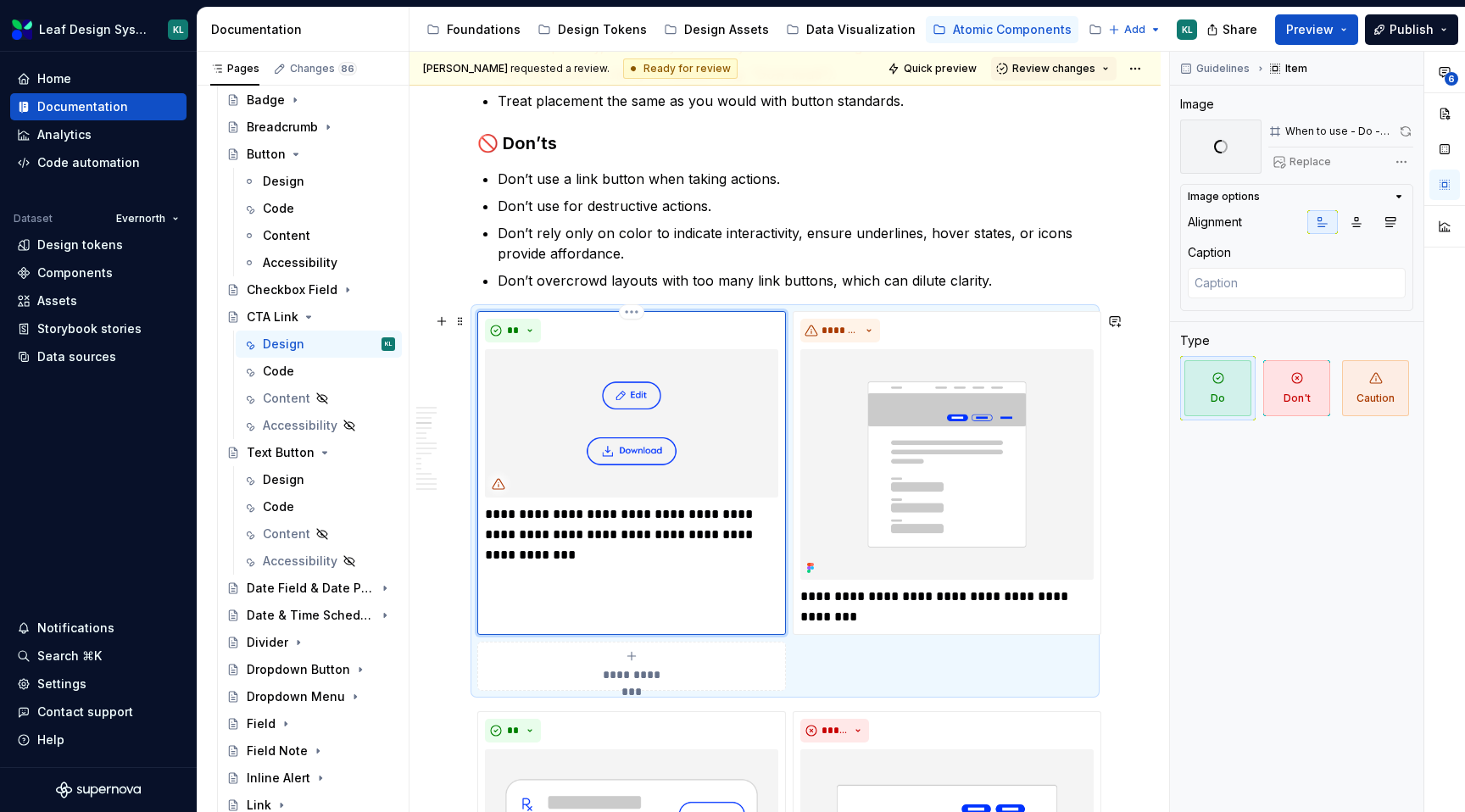
click at [582, 531] on p "**********" at bounding box center [632, 525] width 294 height 40
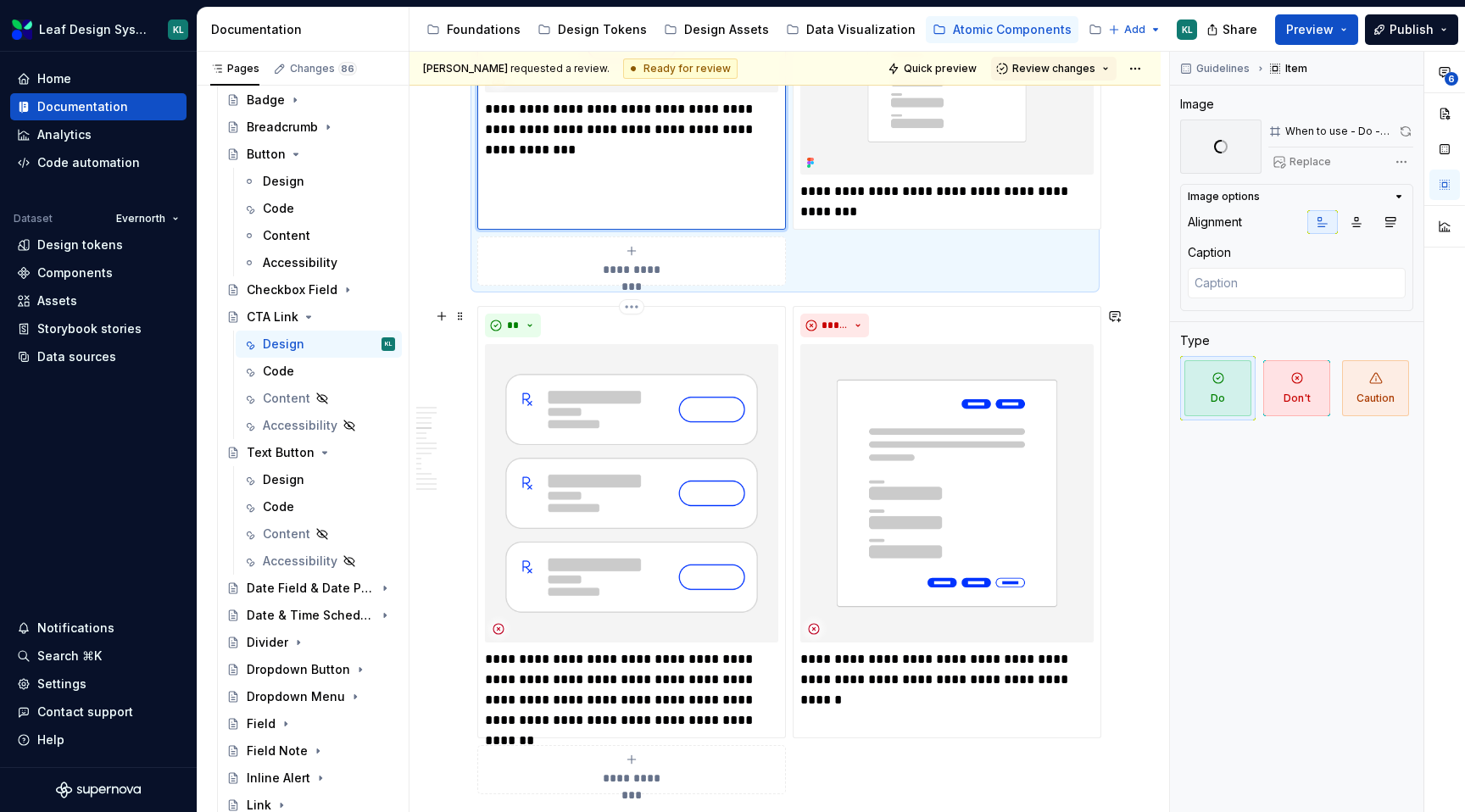
scroll to position [1475, 0]
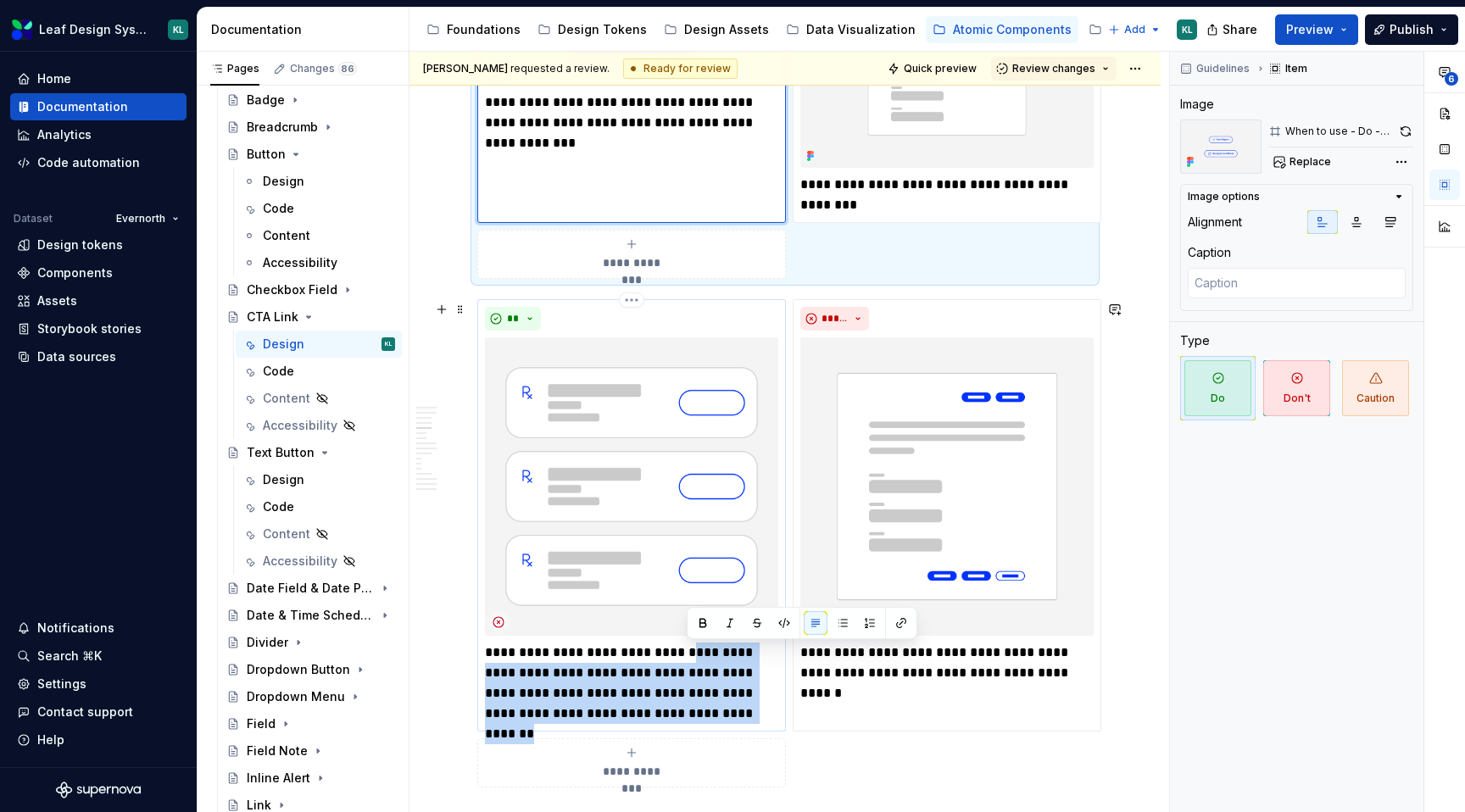
drag, startPoint x: 729, startPoint y: 709, endPoint x: 689, endPoint y: 649, distance: 72.1
click at [689, 649] on p "**********" at bounding box center [632, 683] width 294 height 82
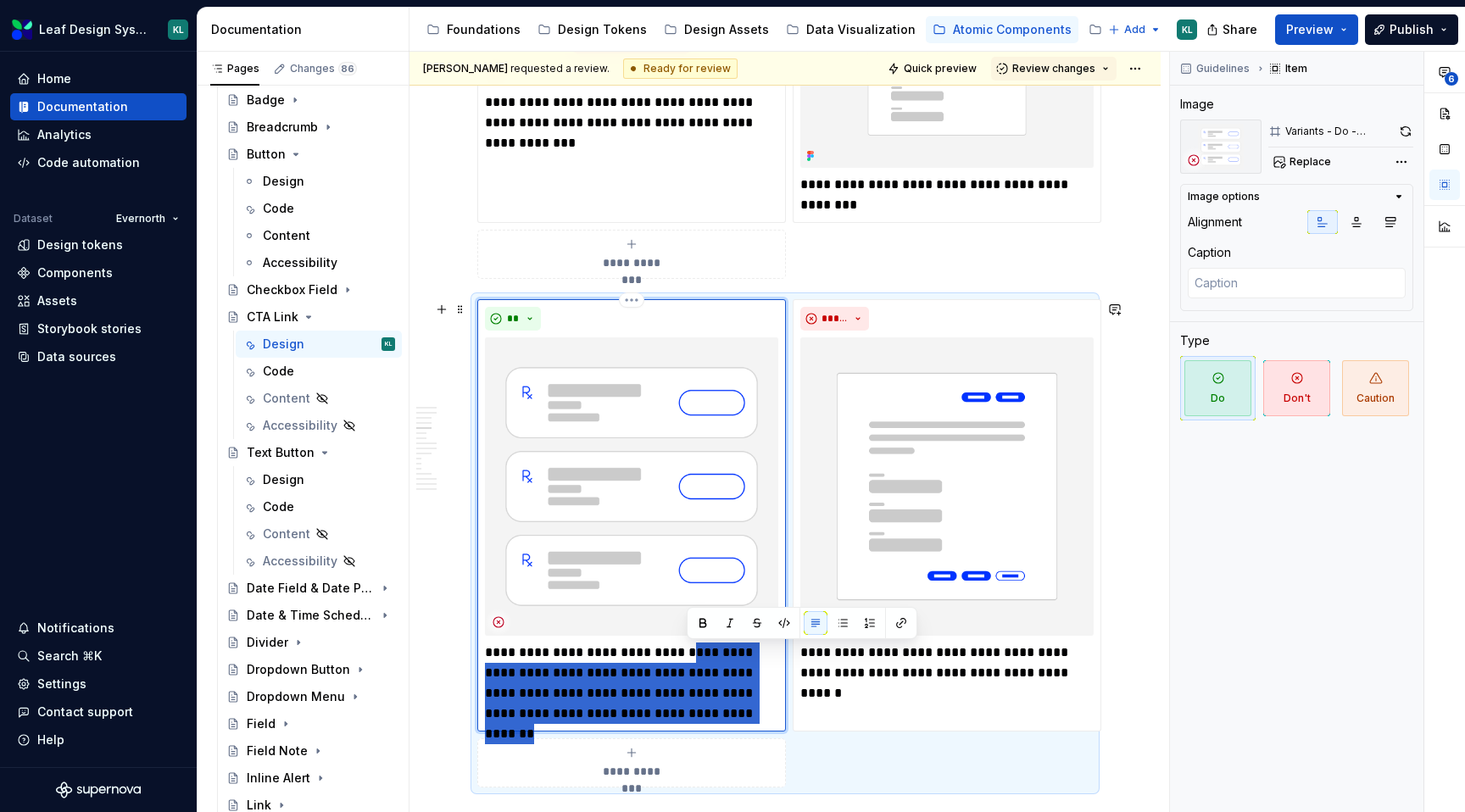
type textarea "*"
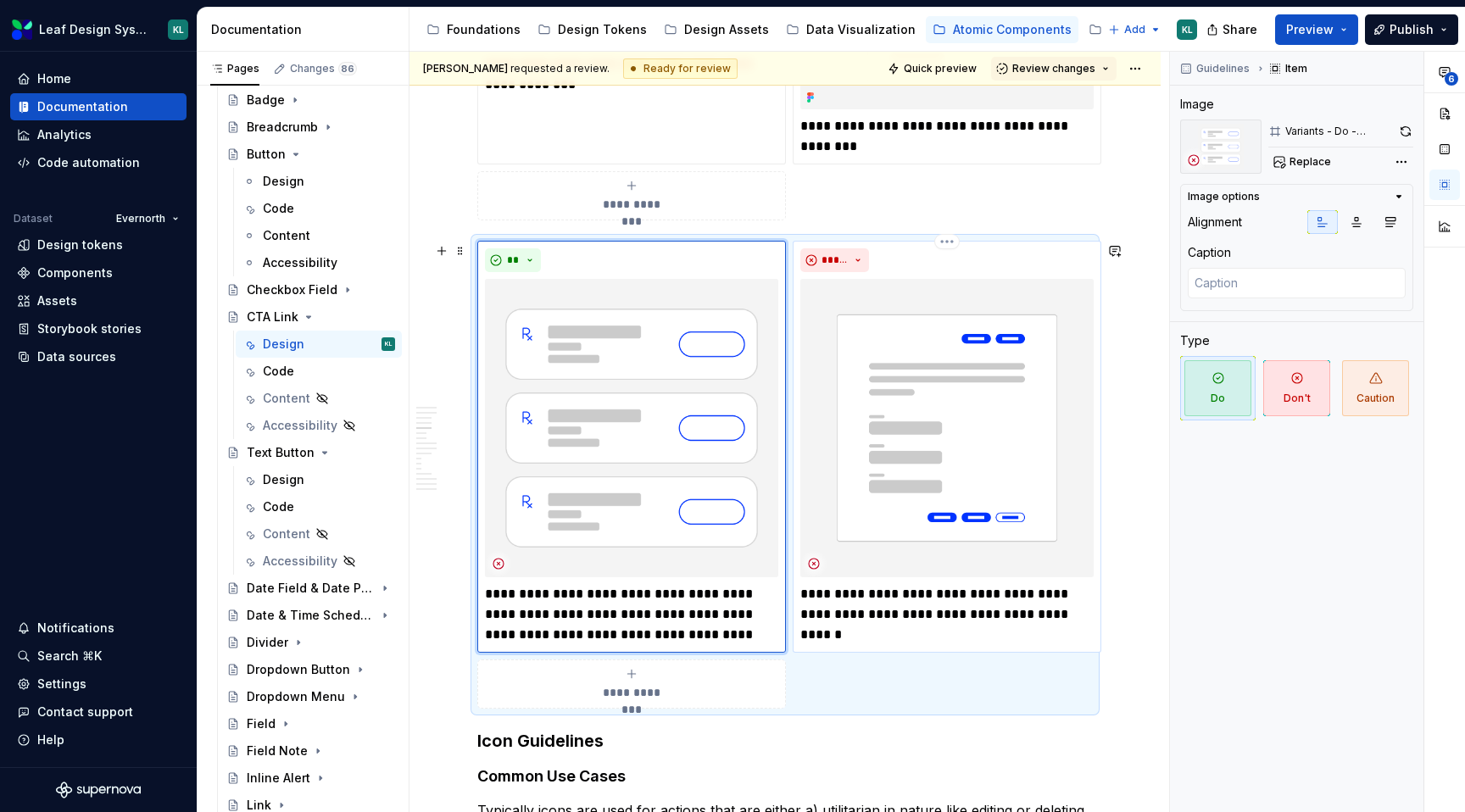
scroll to position [1534, 0]
click at [986, 592] on p "**********" at bounding box center [947, 613] width 294 height 61
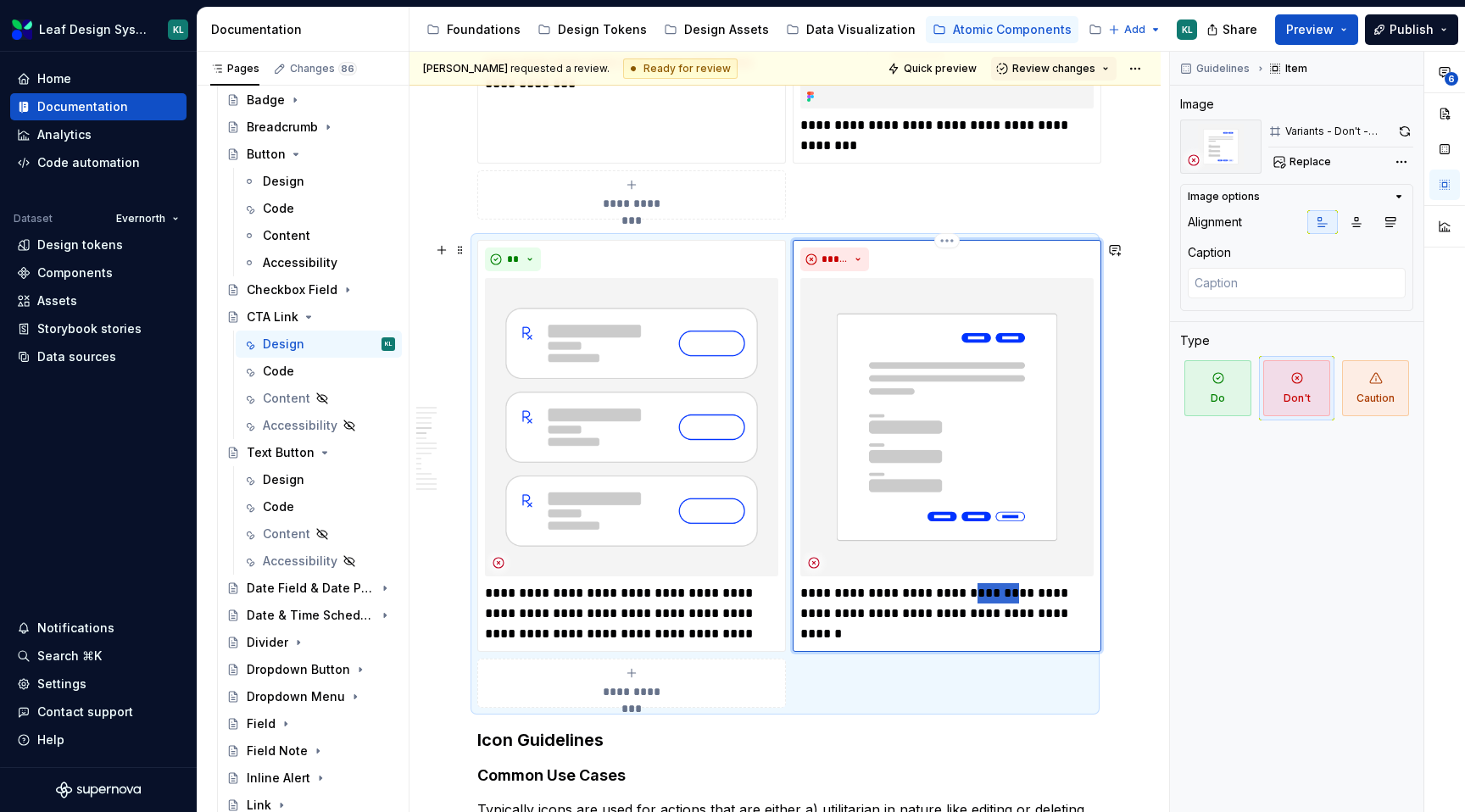
click at [986, 592] on p "**********" at bounding box center [947, 613] width 294 height 61
type textarea "*"
drag, startPoint x: 1036, startPoint y: 592, endPoint x: 946, endPoint y: 611, distance: 92.0
click at [946, 611] on p "**********" at bounding box center [947, 613] width 294 height 61
click at [910, 614] on p "**********" at bounding box center [947, 613] width 294 height 61
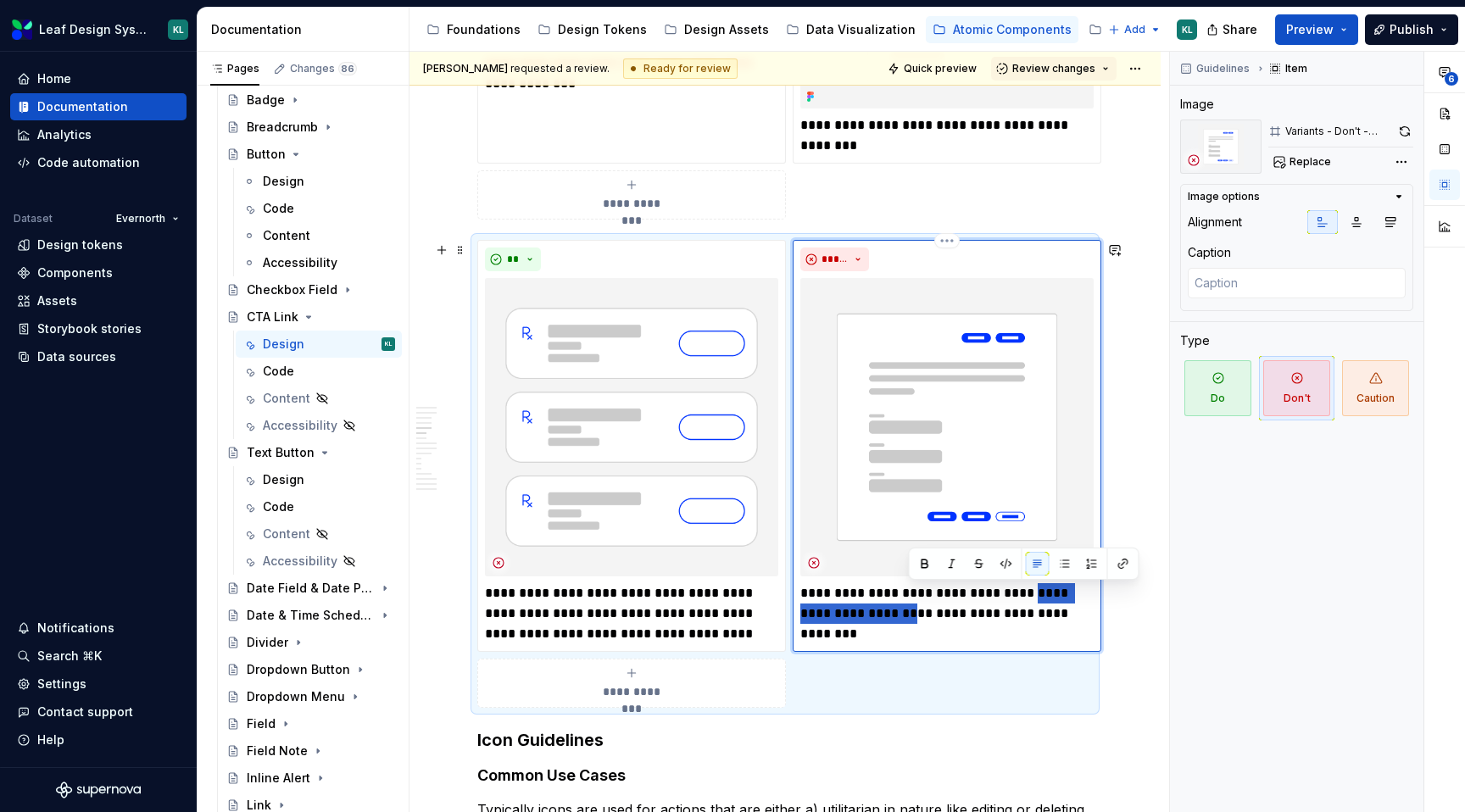
drag, startPoint x: 910, startPoint y: 614, endPoint x: 1034, endPoint y: 591, distance: 126.1
click at [1034, 591] on p "**********" at bounding box center [947, 613] width 294 height 61
click at [1187, 608] on div "Guidelines Item Image Variants - Don't - Primary Buttons Replace Image options …" at bounding box center [1297, 432] width 254 height 762
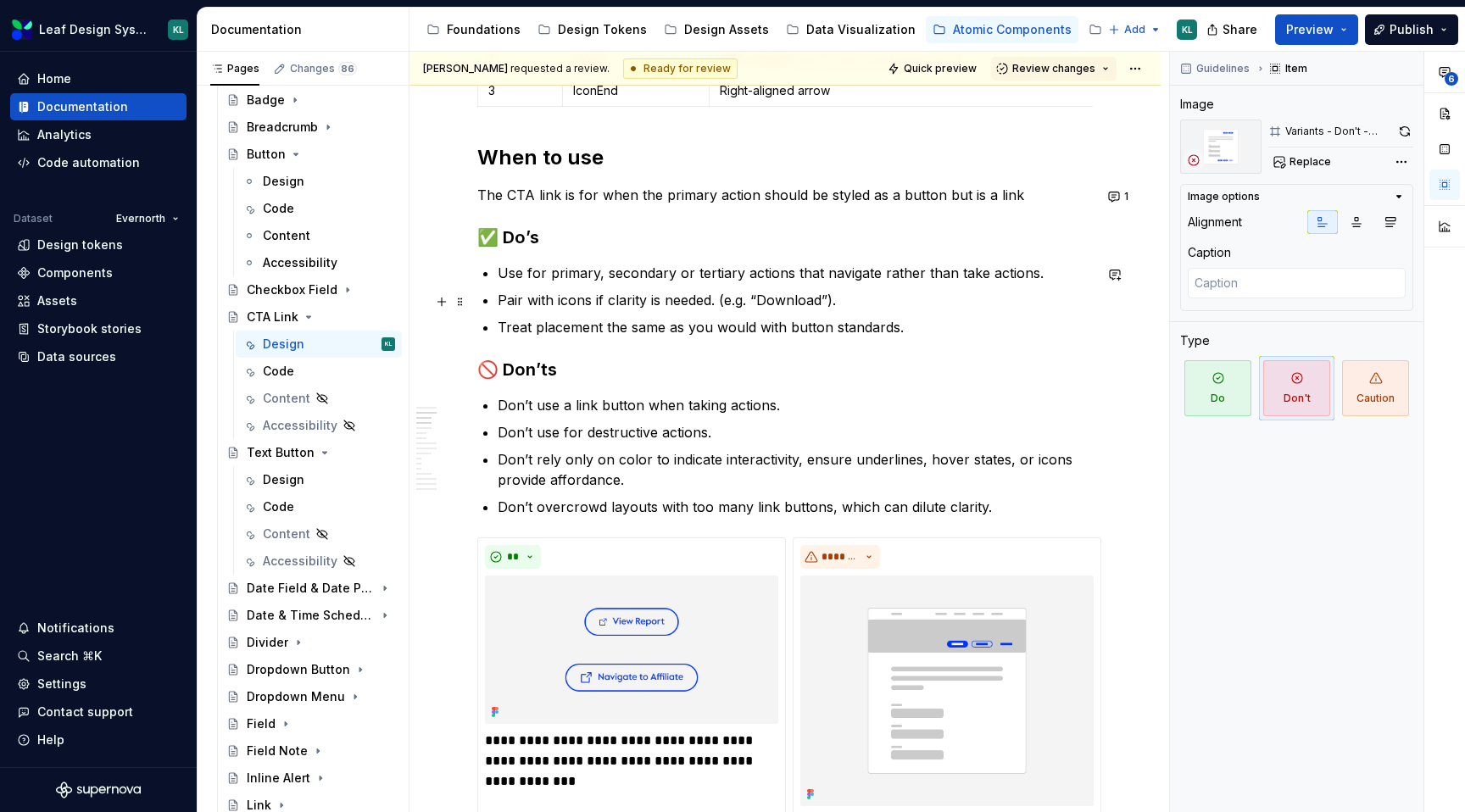
scroll to position [761, 0]
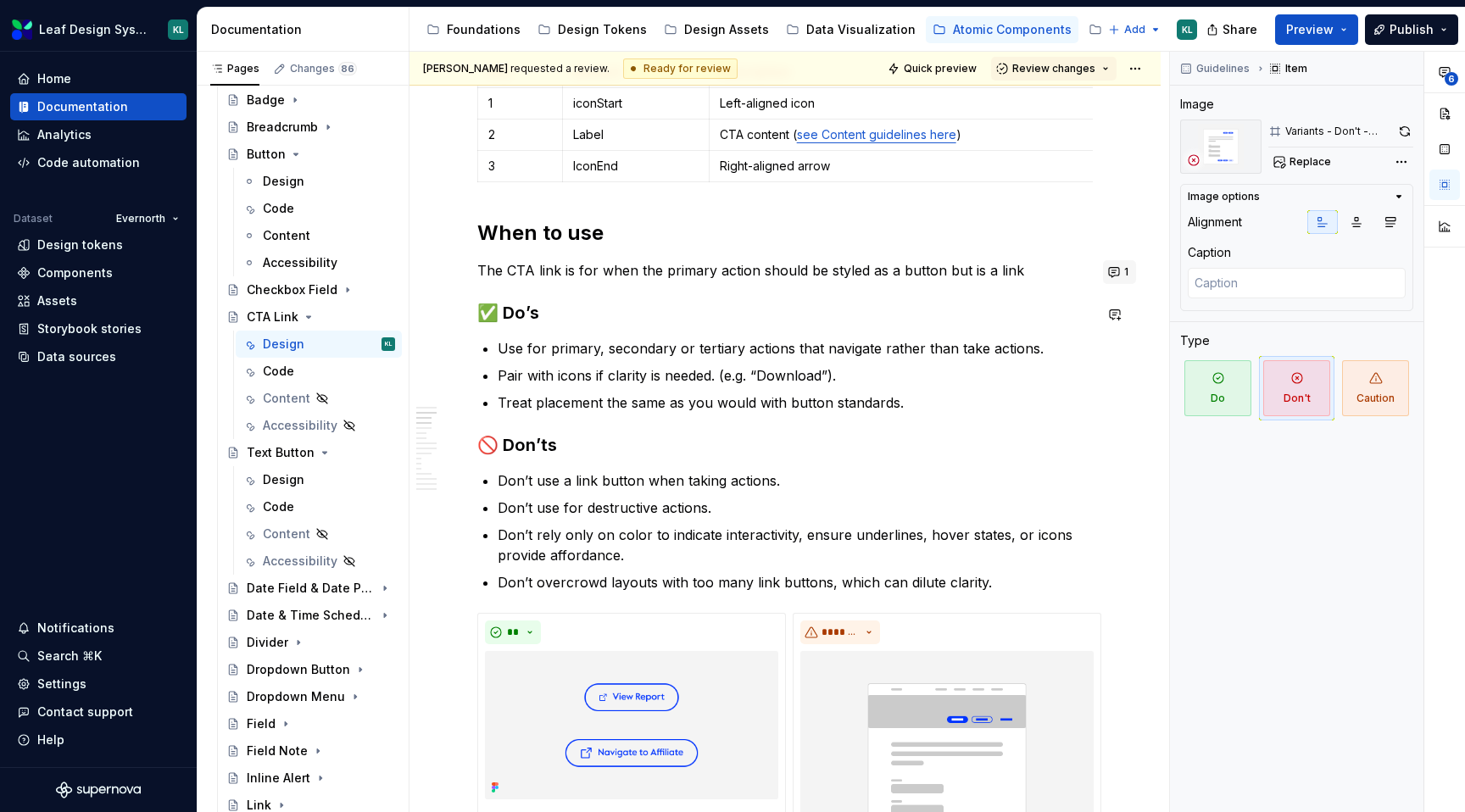
type textarea "*"
click at [1126, 276] on button "1" at bounding box center [1120, 272] width 33 height 24
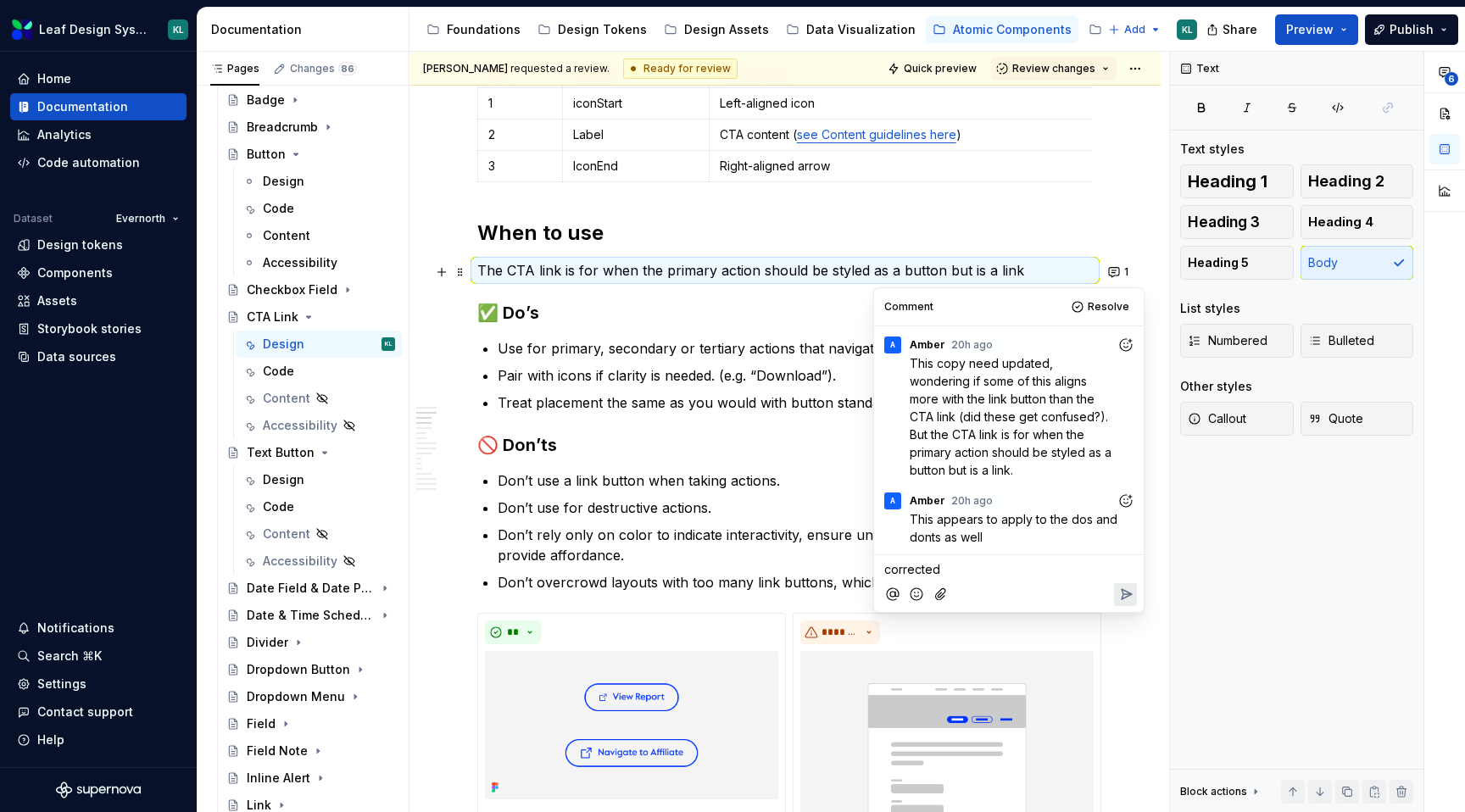
click at [1124, 593] on icon "Reply" at bounding box center [1128, 595] width 11 height 11
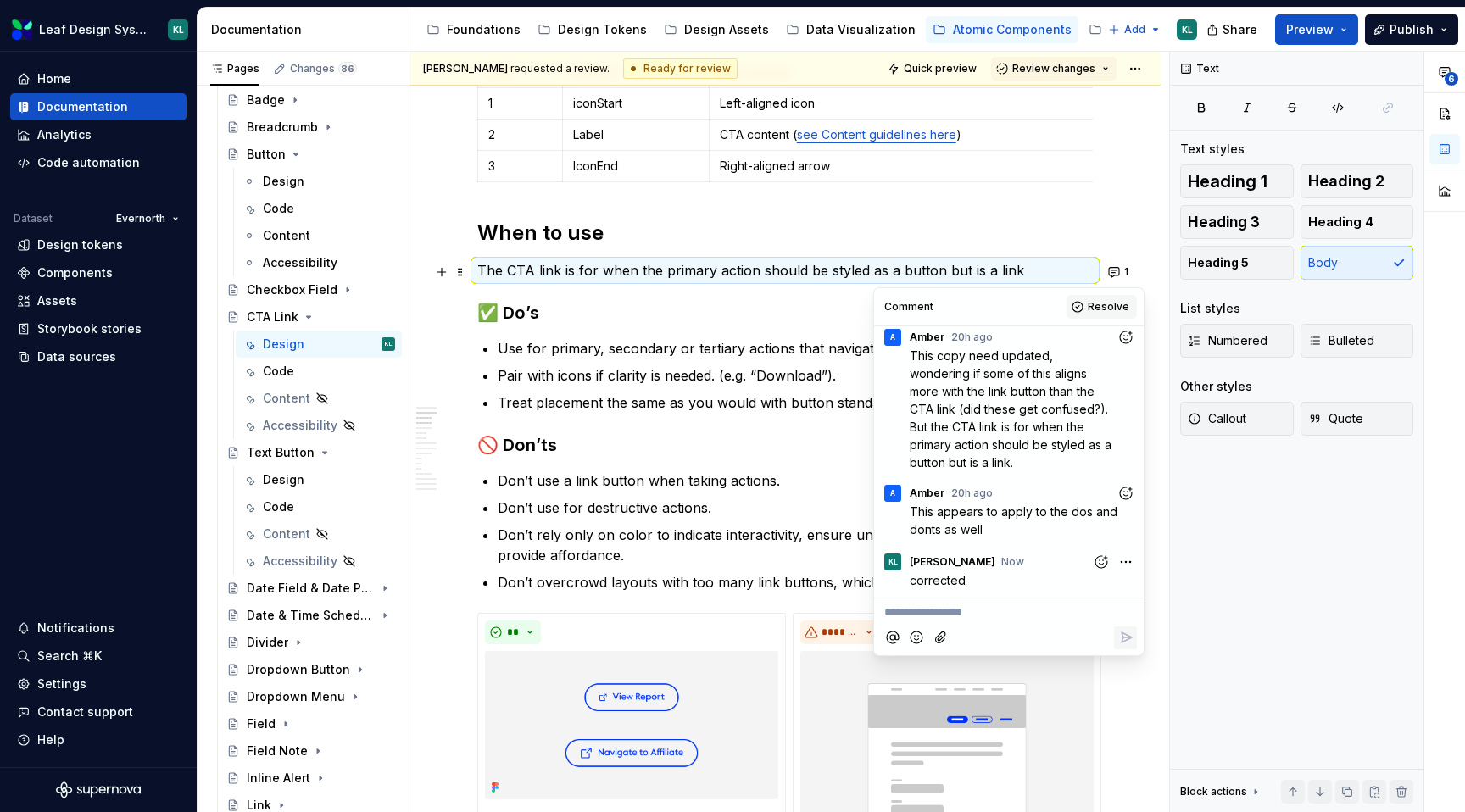
click at [1098, 304] on span "Resolve" at bounding box center [1108, 307] width 41 height 13
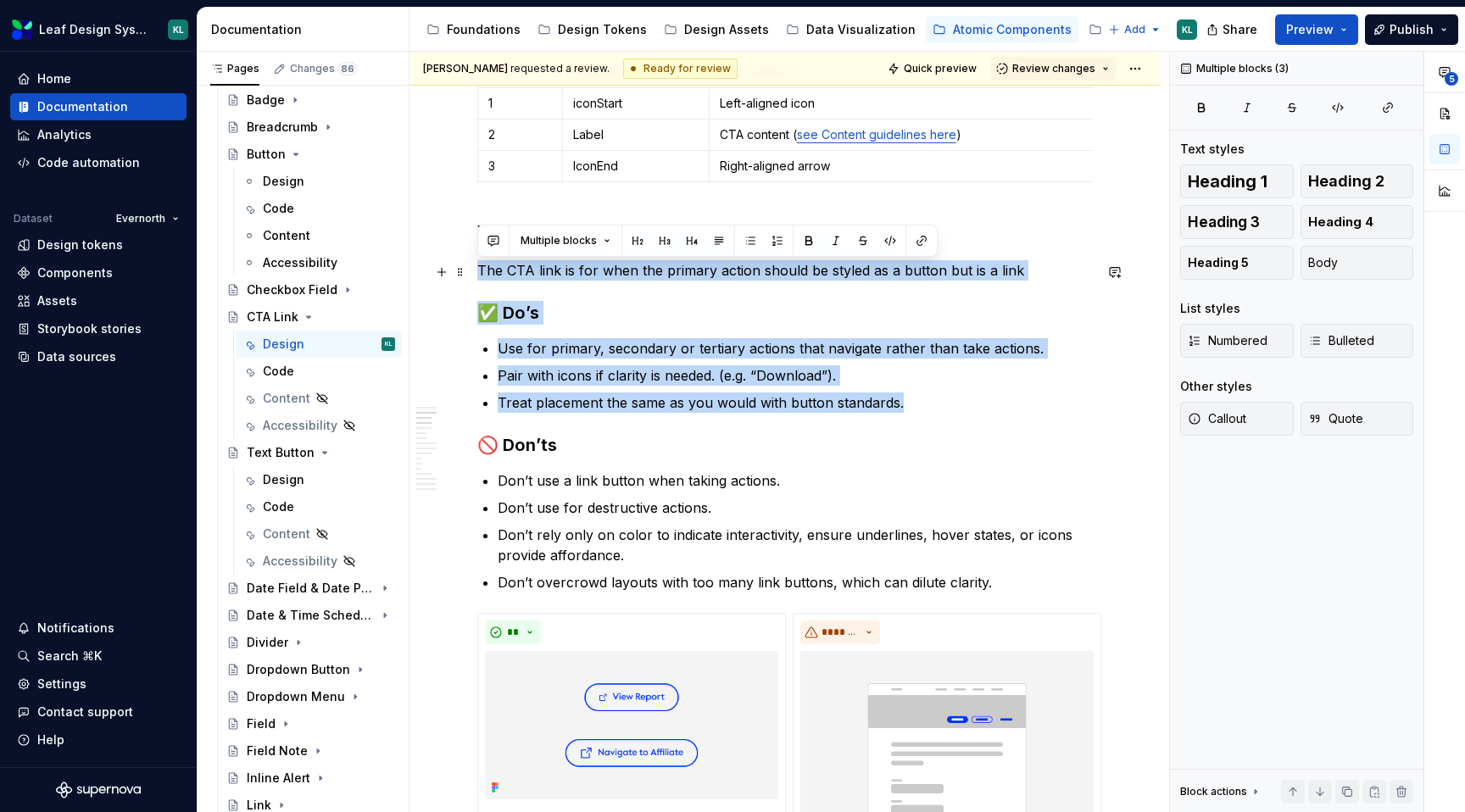
drag, startPoint x: 919, startPoint y: 401, endPoint x: 477, endPoint y: 278, distance: 458.8
copy div "The CTA link is for when the primary action should be styled as a button but is…"
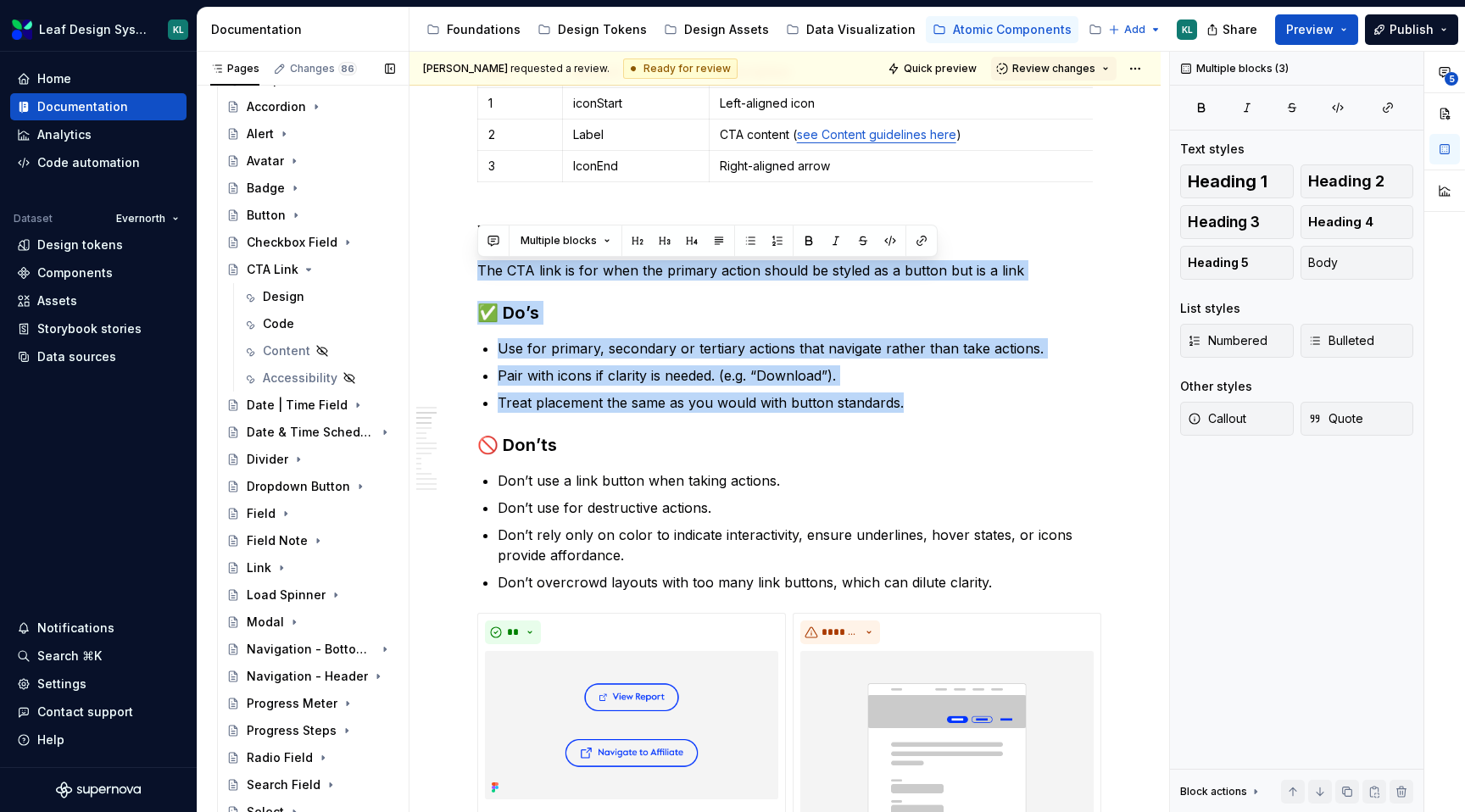
scroll to position [1486, 0]
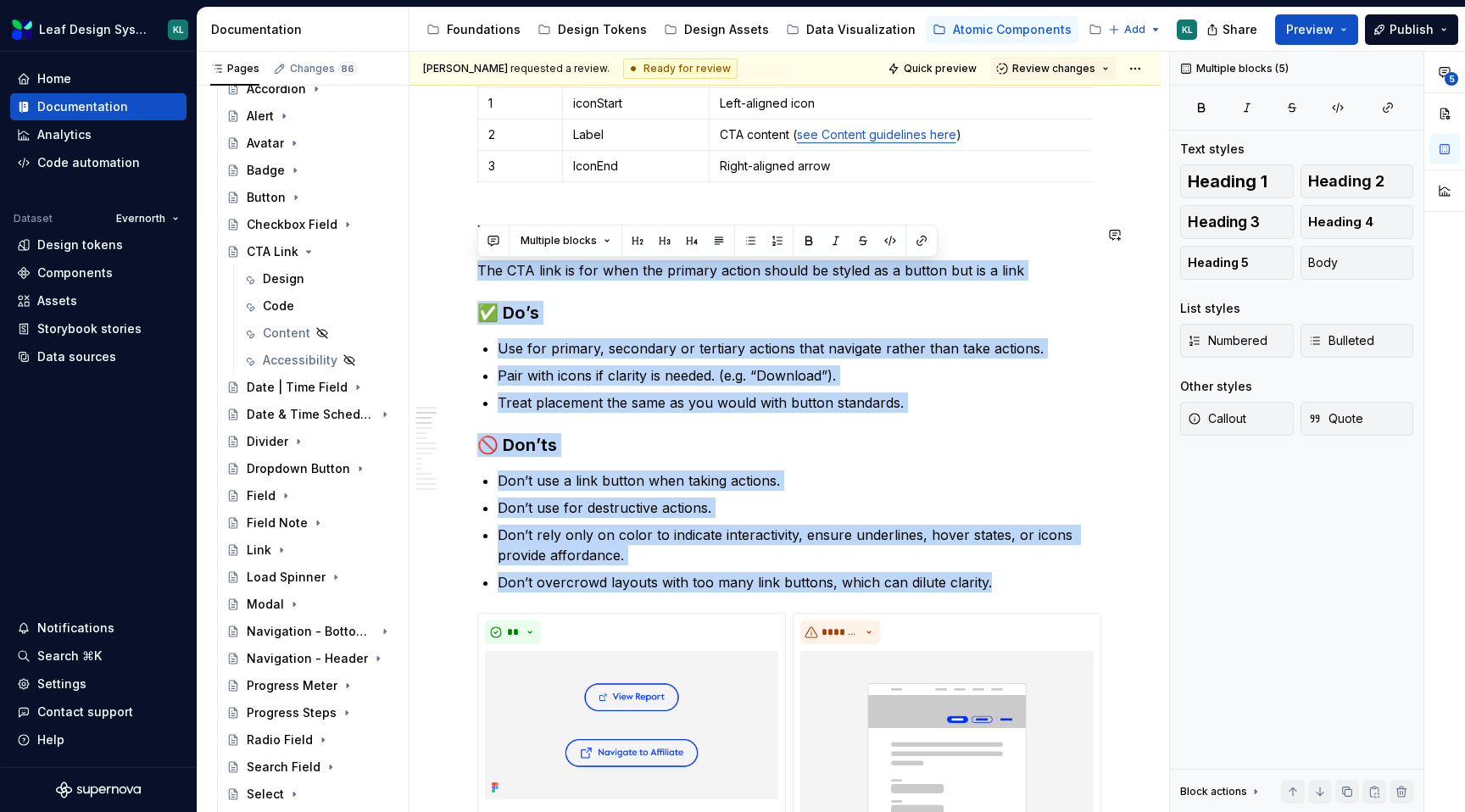
drag, startPoint x: 995, startPoint y: 587, endPoint x: 472, endPoint y: 260, distance: 616.8
copy div "The CTA link is for when the primary action should be styled as a button but is…"
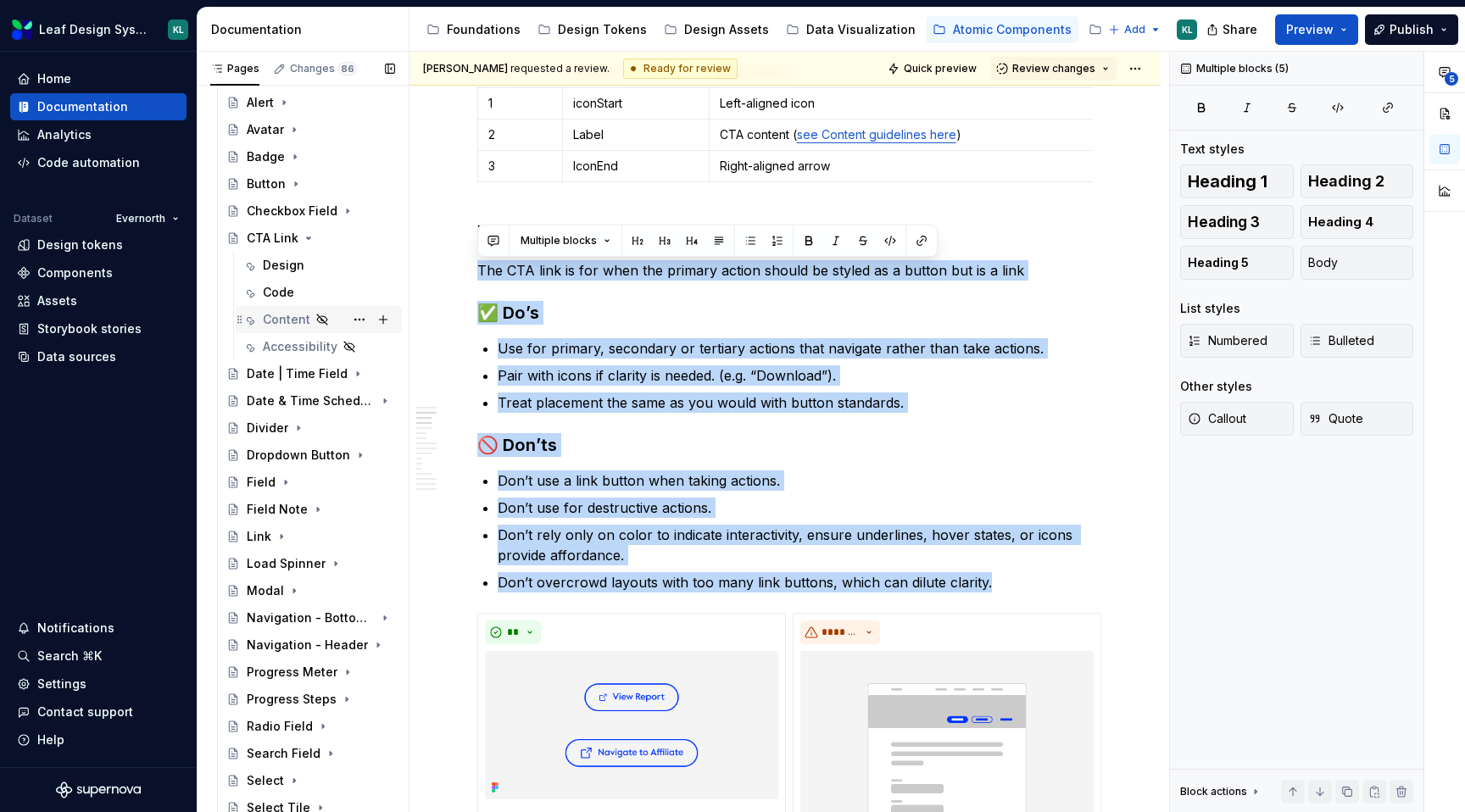
scroll to position [1504, 0]
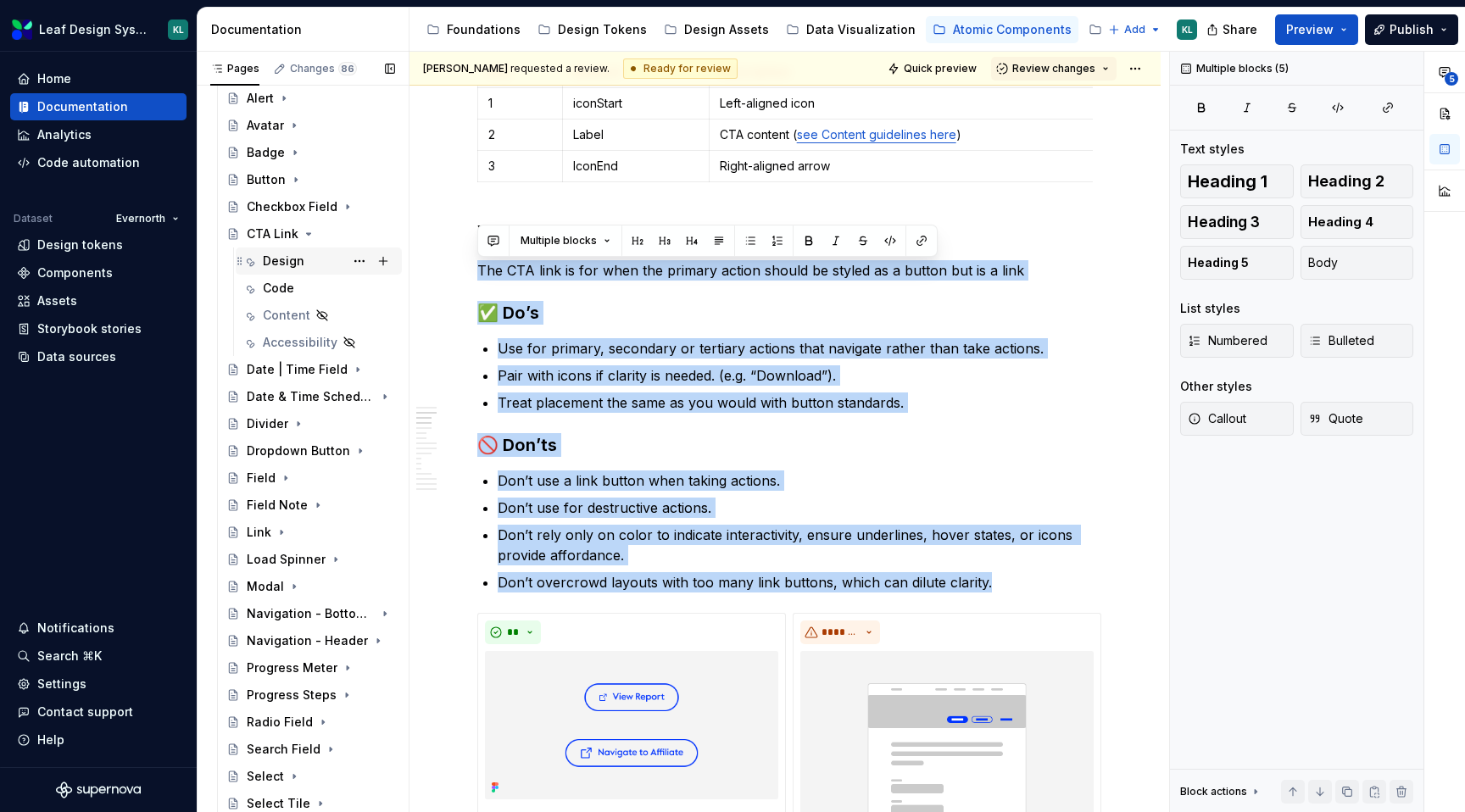
click at [310, 261] on div "Design" at bounding box center [329, 261] width 133 height 24
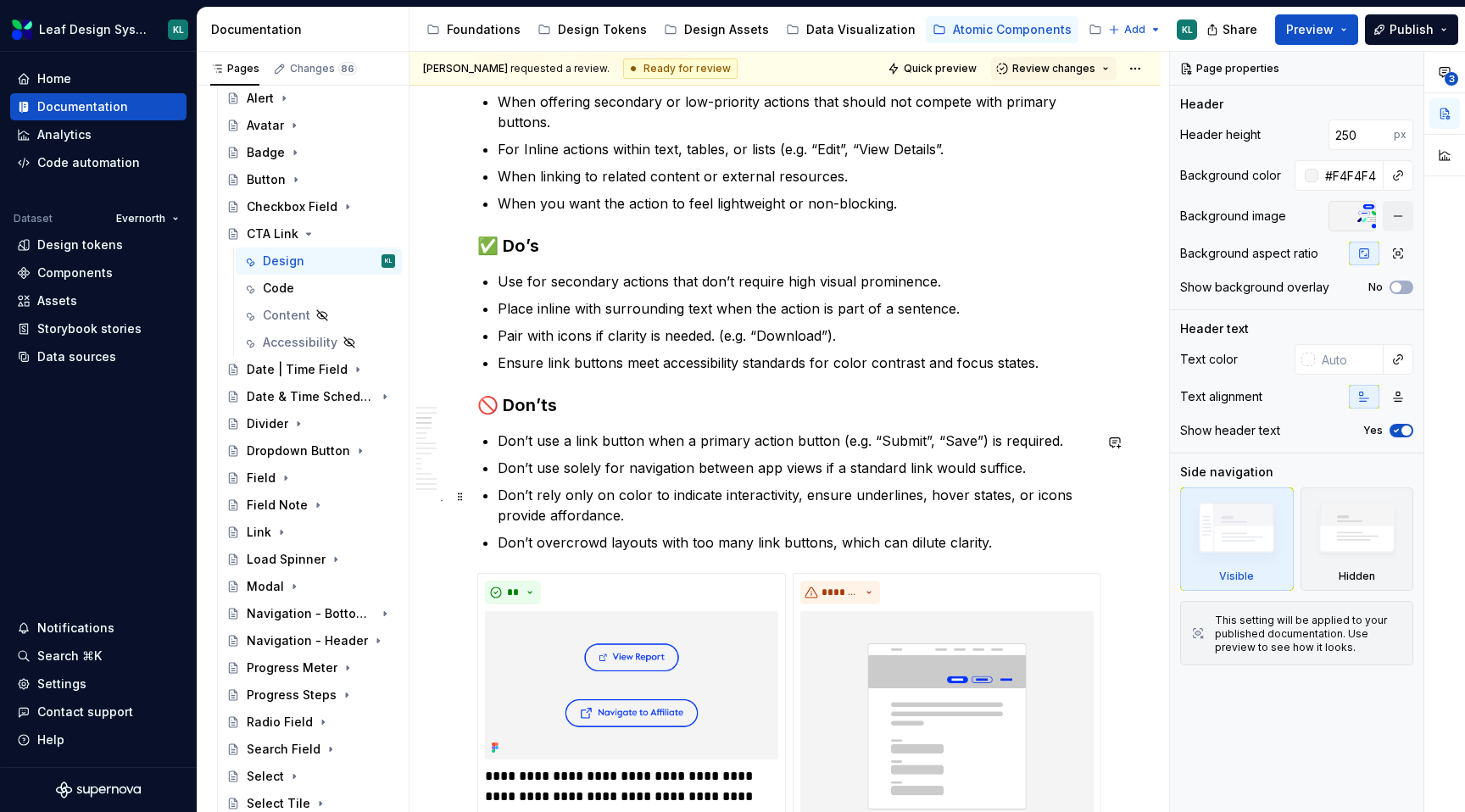
scroll to position [956, 0]
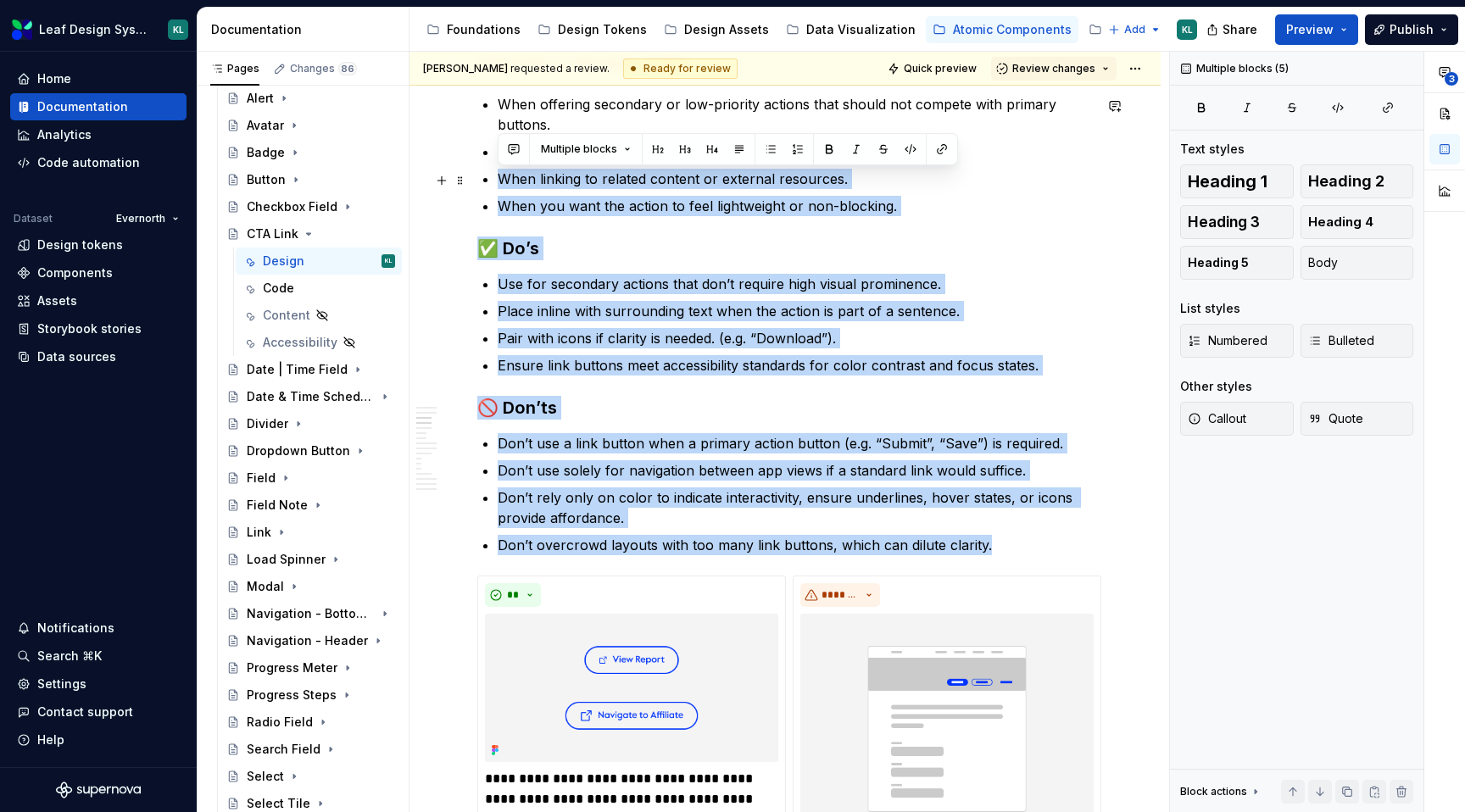
drag, startPoint x: 991, startPoint y: 545, endPoint x: 502, endPoint y: 164, distance: 619.9
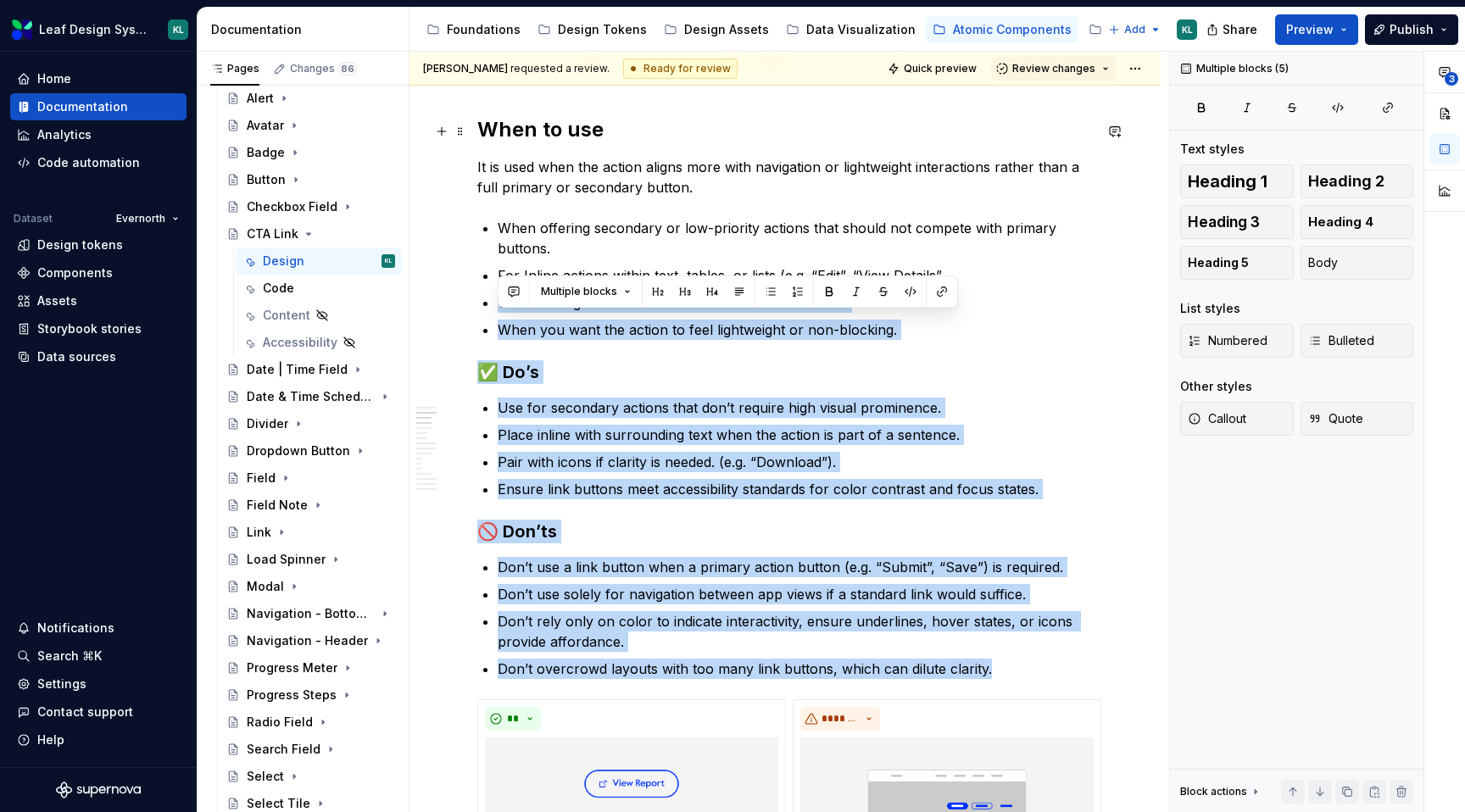
scroll to position [814, 0]
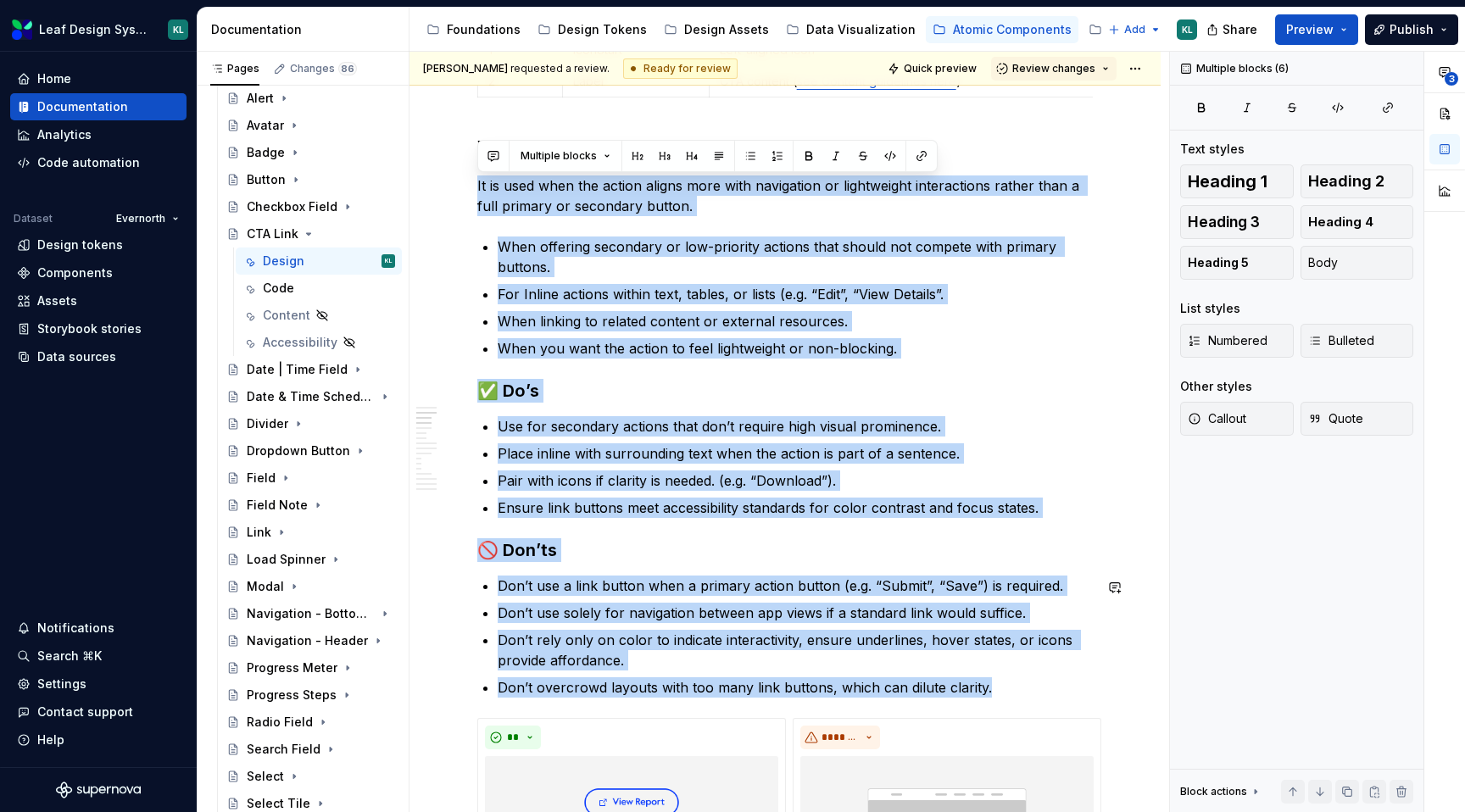
drag, startPoint x: 477, startPoint y: 183, endPoint x: 996, endPoint y: 700, distance: 732.6
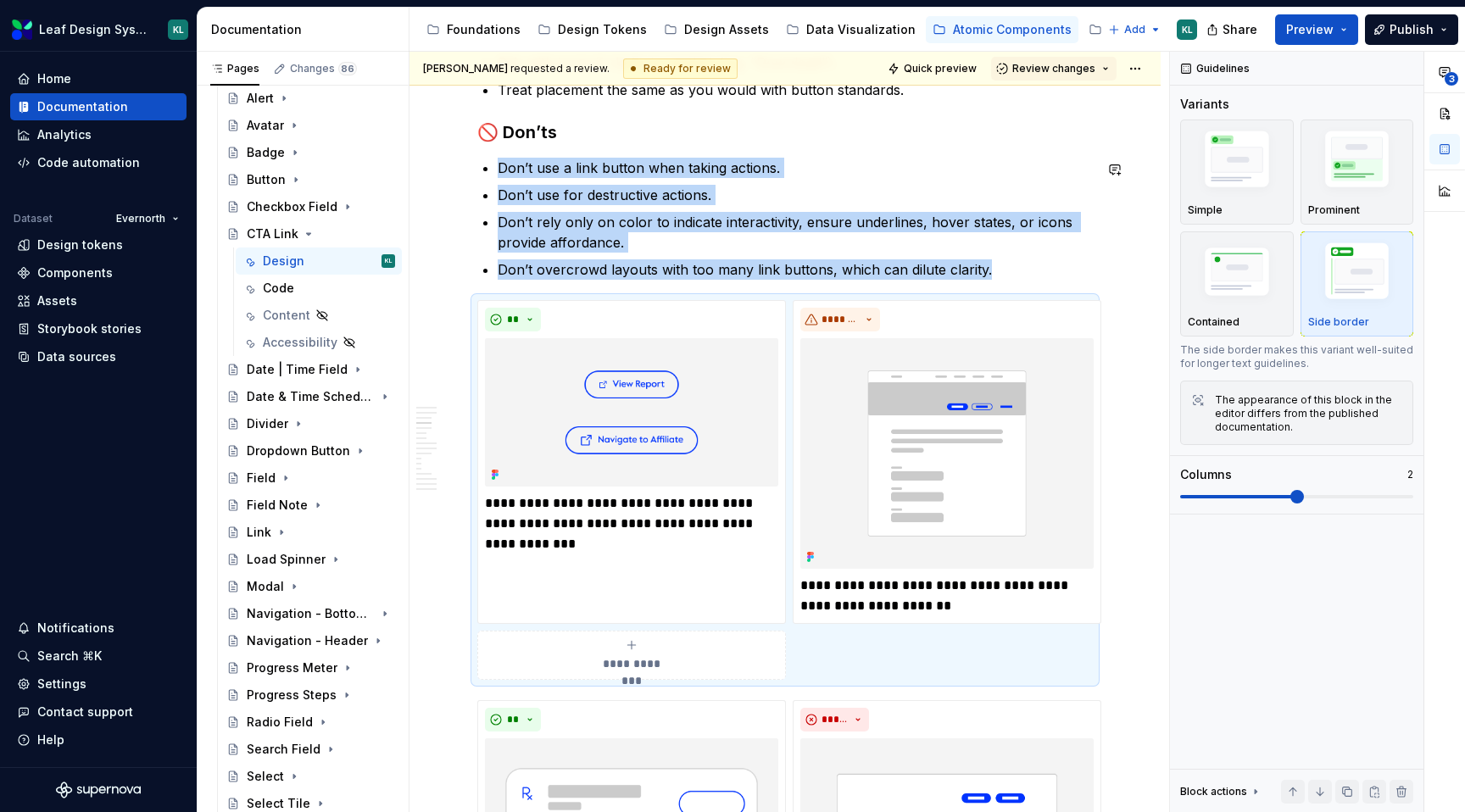
scroll to position [1079, 0]
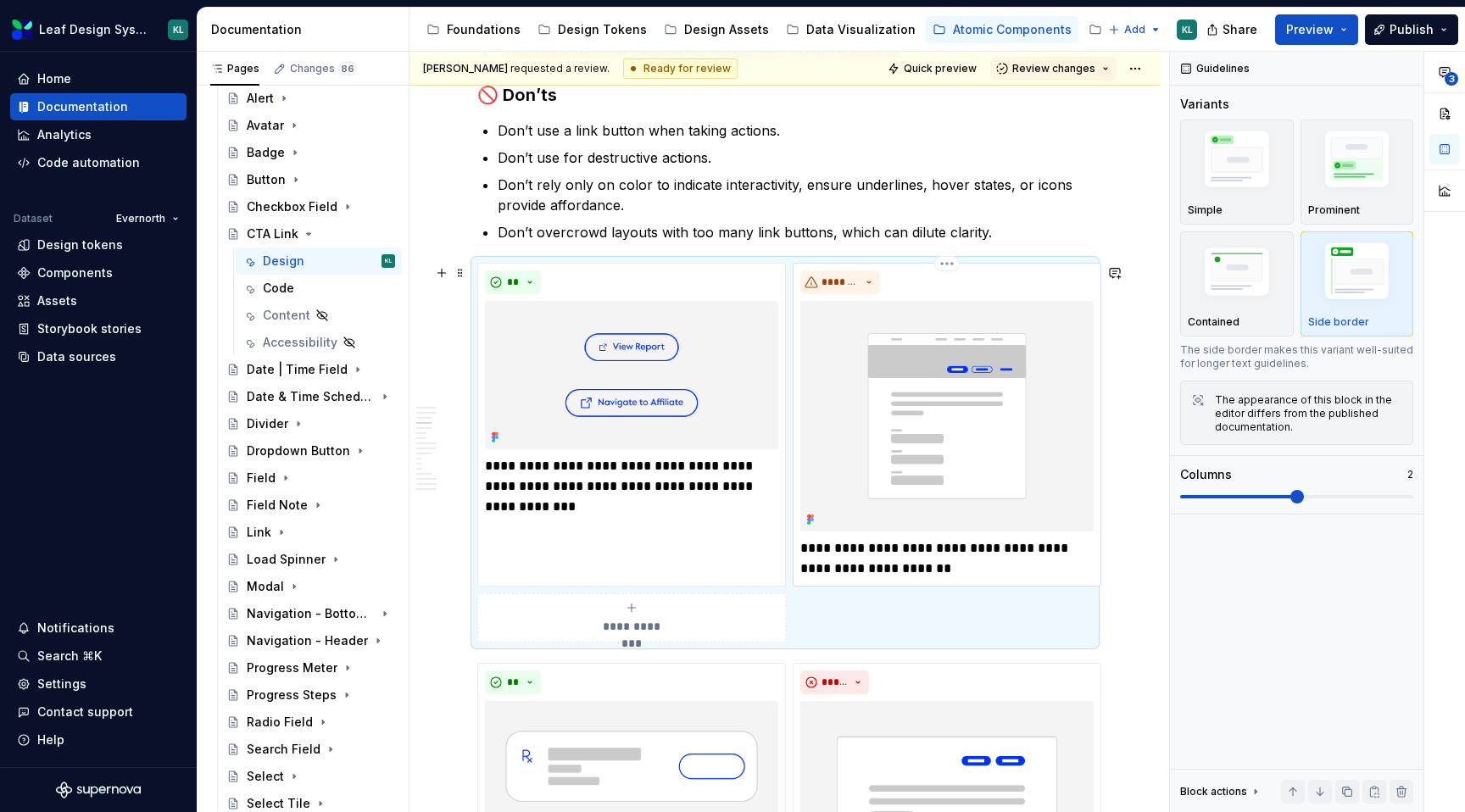
click at [978, 575] on p "**********" at bounding box center [947, 559] width 294 height 40
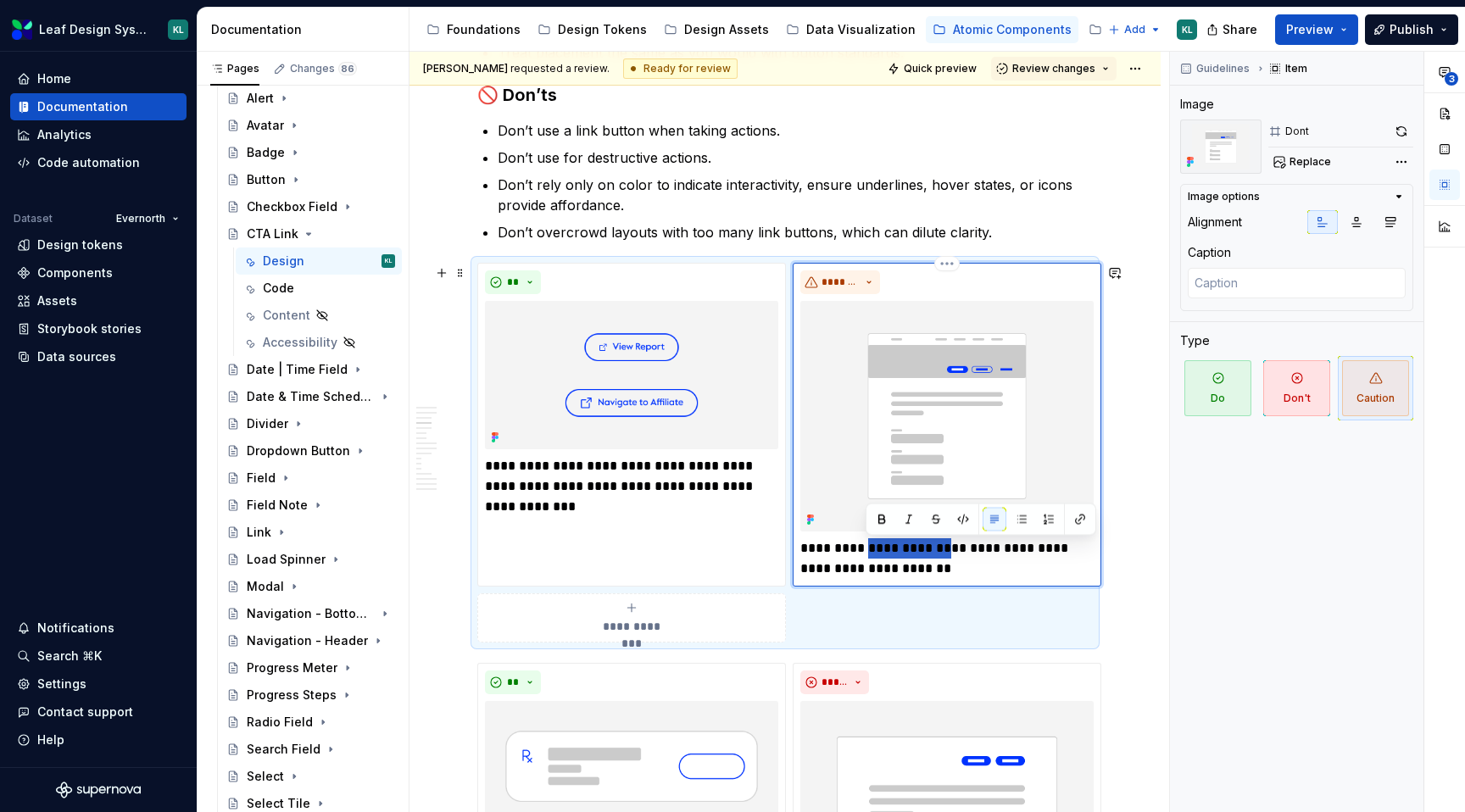
drag, startPoint x: 939, startPoint y: 548, endPoint x: 866, endPoint y: 547, distance: 73.0
click at [866, 547] on p "**********" at bounding box center [947, 559] width 294 height 40
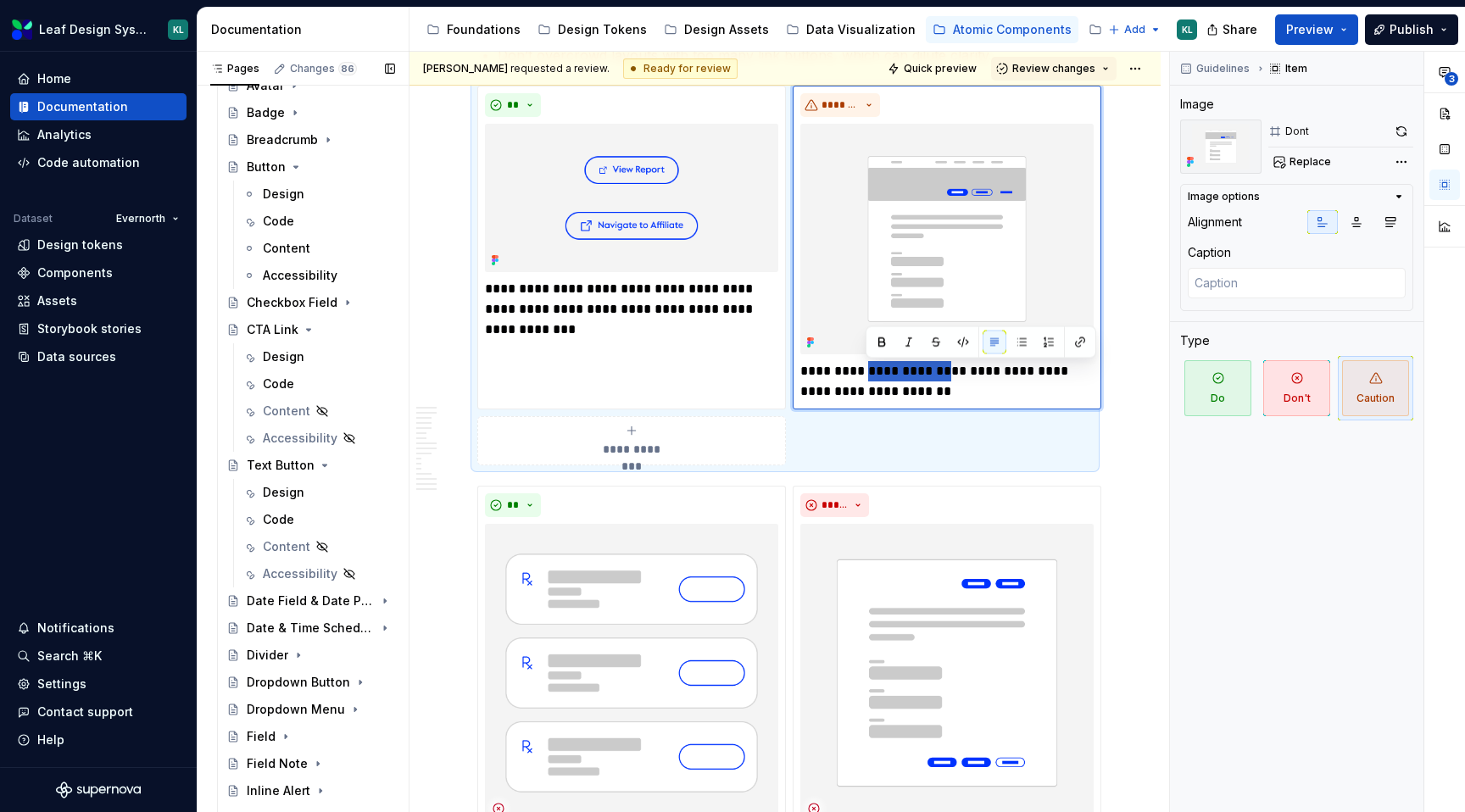
scroll to position [183, 0]
click at [306, 353] on div "Design" at bounding box center [329, 360] width 133 height 24
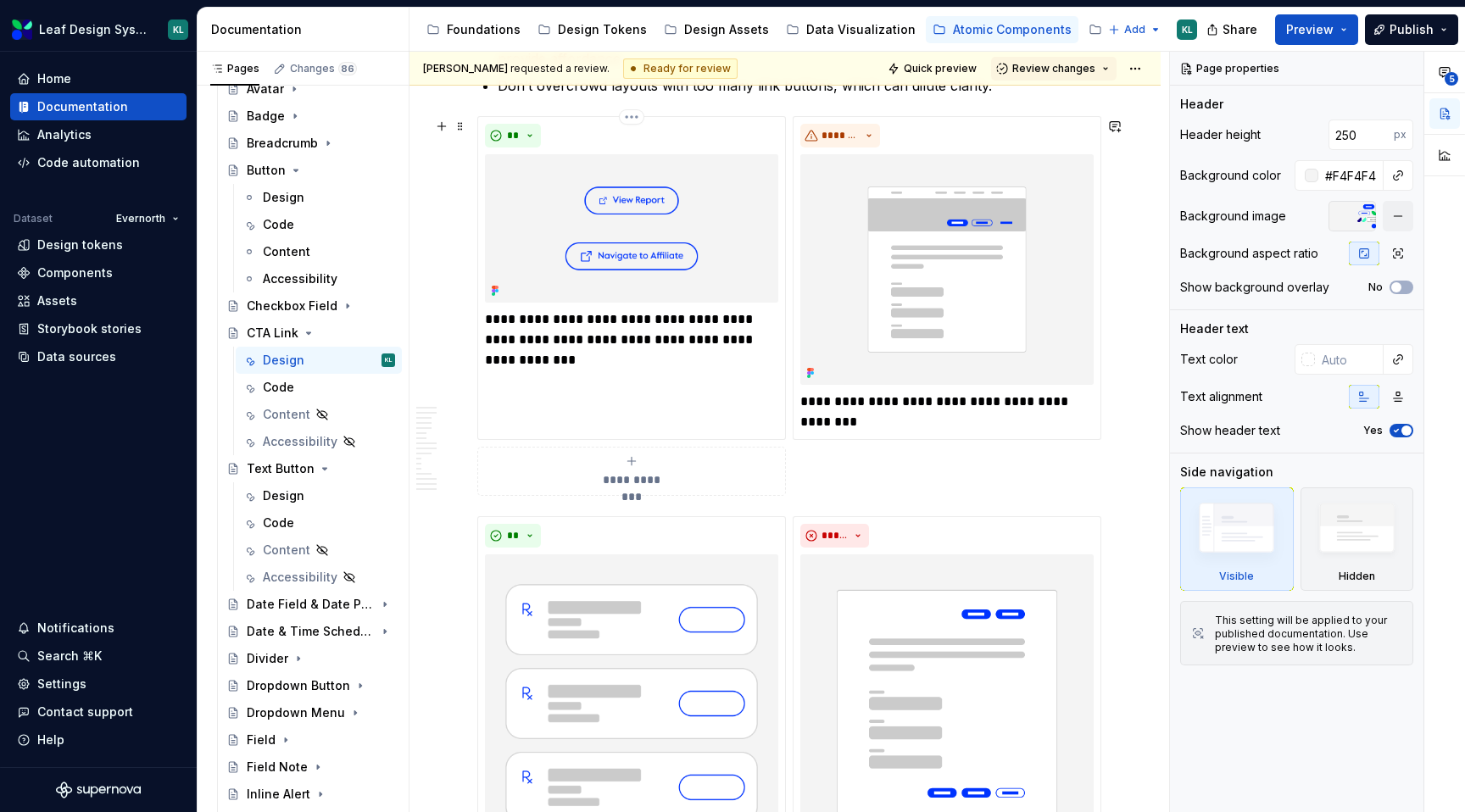
scroll to position [1250, 0]
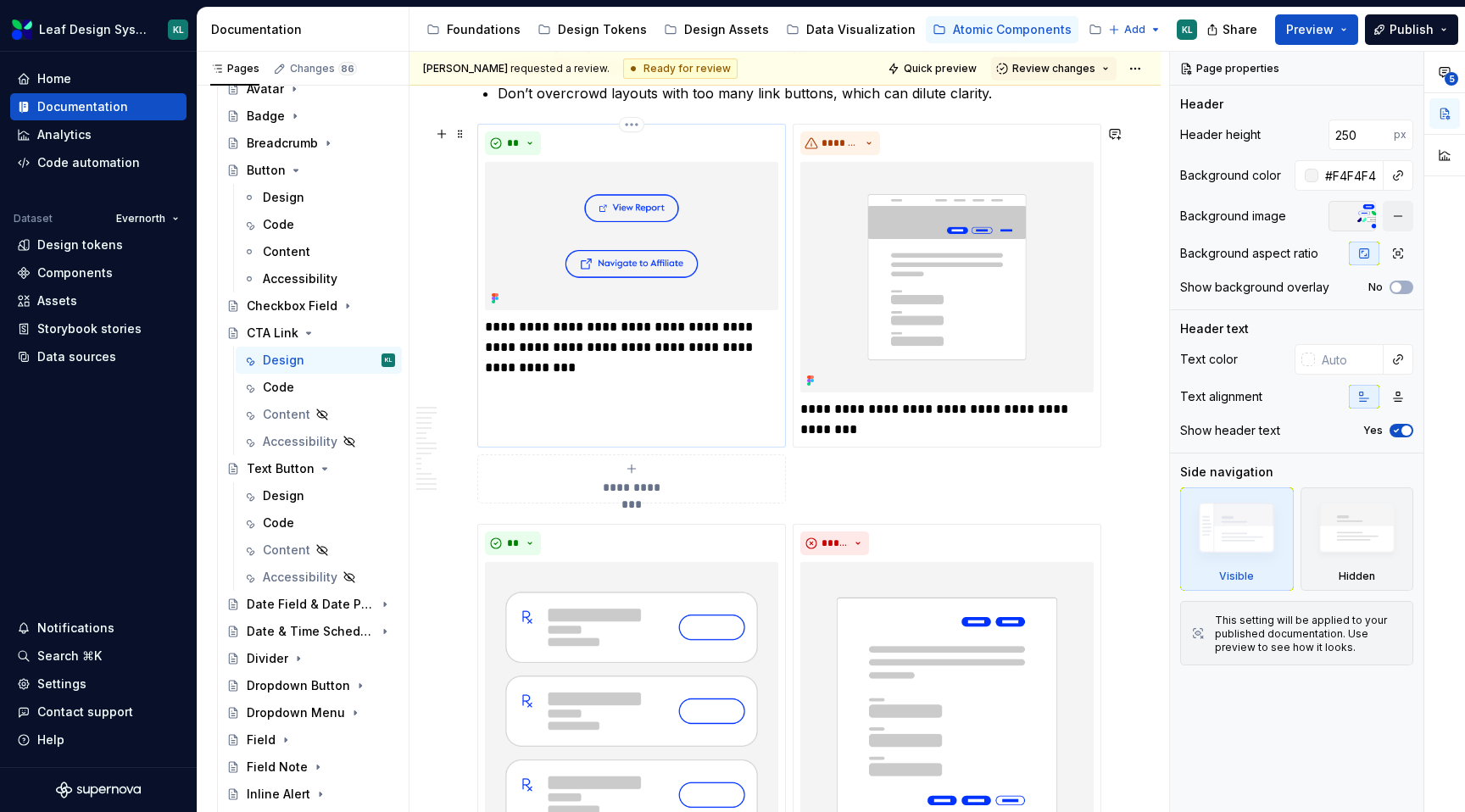
click at [689, 338] on p "**********" at bounding box center [632, 337] width 294 height 40
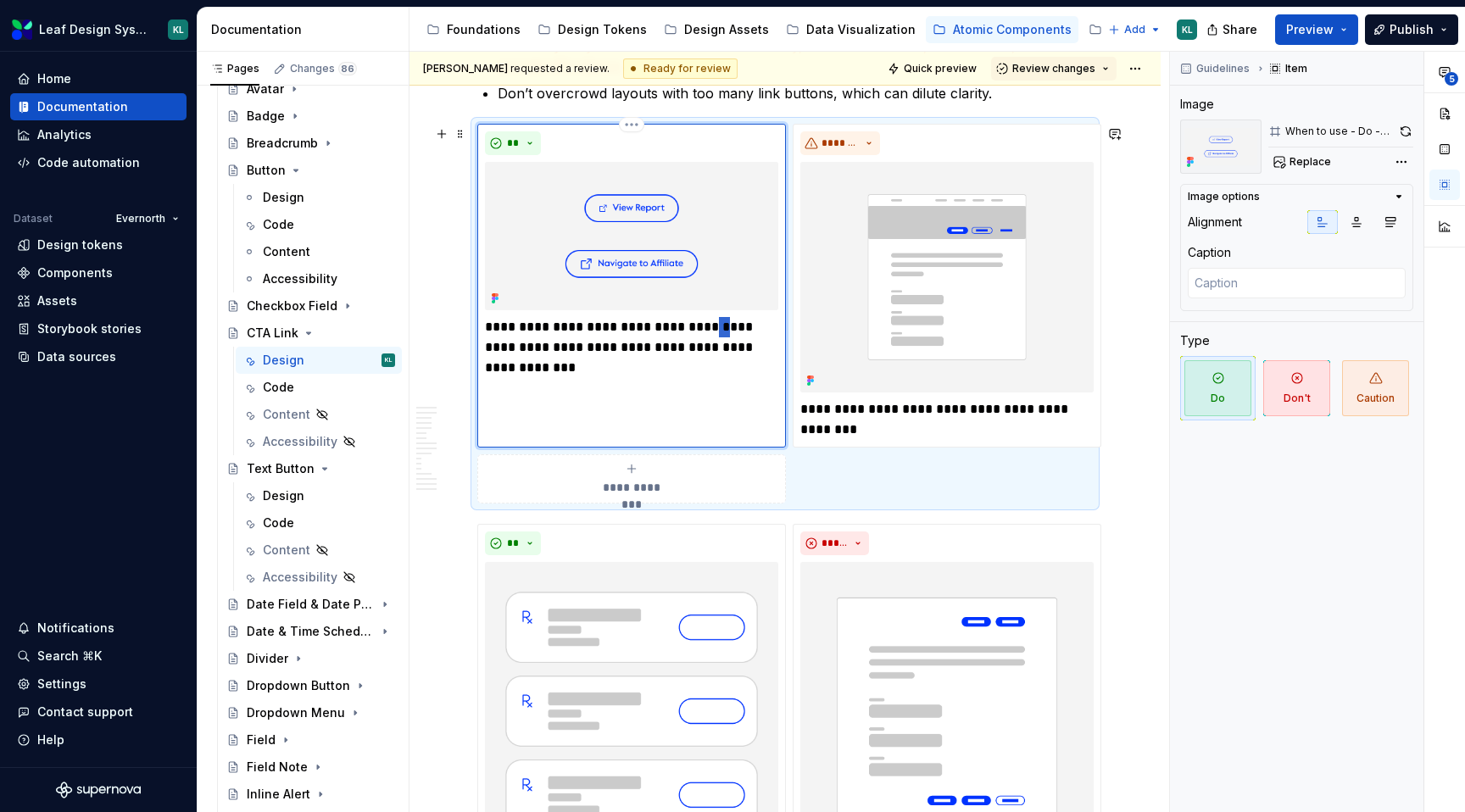
click at [689, 338] on p "**********" at bounding box center [632, 337] width 294 height 40
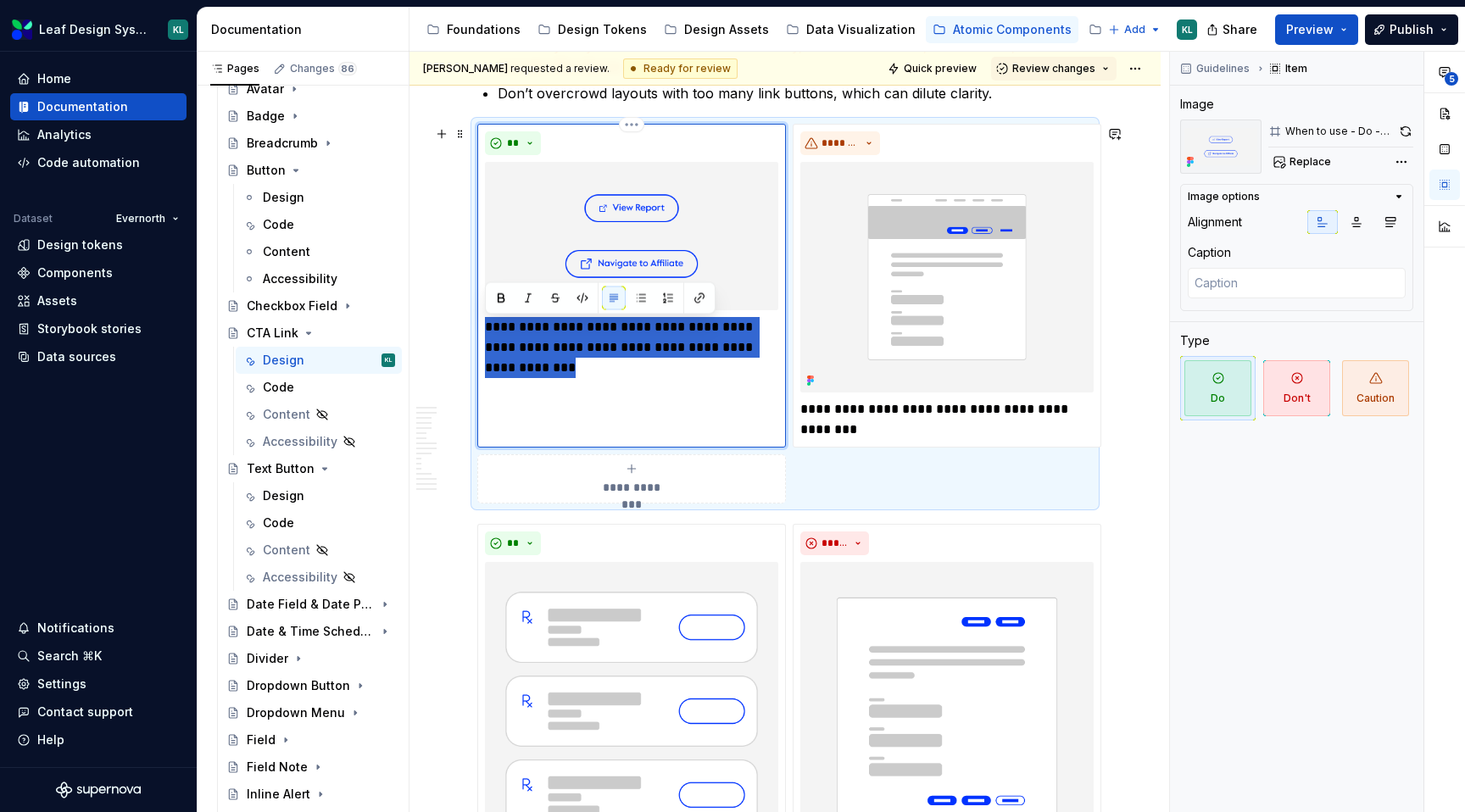
click at [689, 338] on p "**********" at bounding box center [632, 337] width 294 height 40
click at [693, 350] on p "**********" at bounding box center [632, 337] width 294 height 40
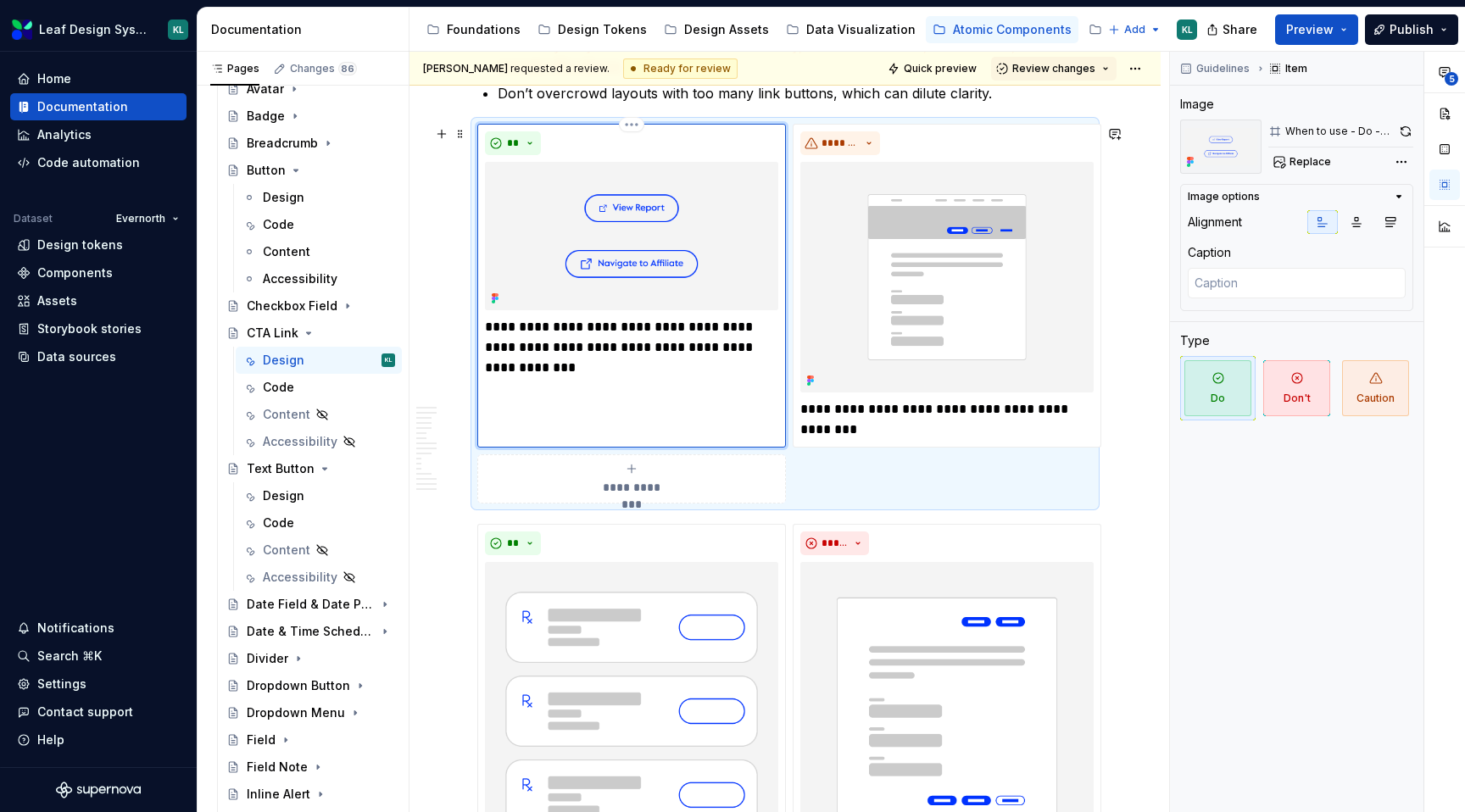
click at [710, 349] on p "**********" at bounding box center [632, 337] width 294 height 40
type textarea "*"
drag, startPoint x: 865, startPoint y: 409, endPoint x: 937, endPoint y: 411, distance: 72.0
click at [937, 411] on p "**********" at bounding box center [947, 419] width 294 height 40
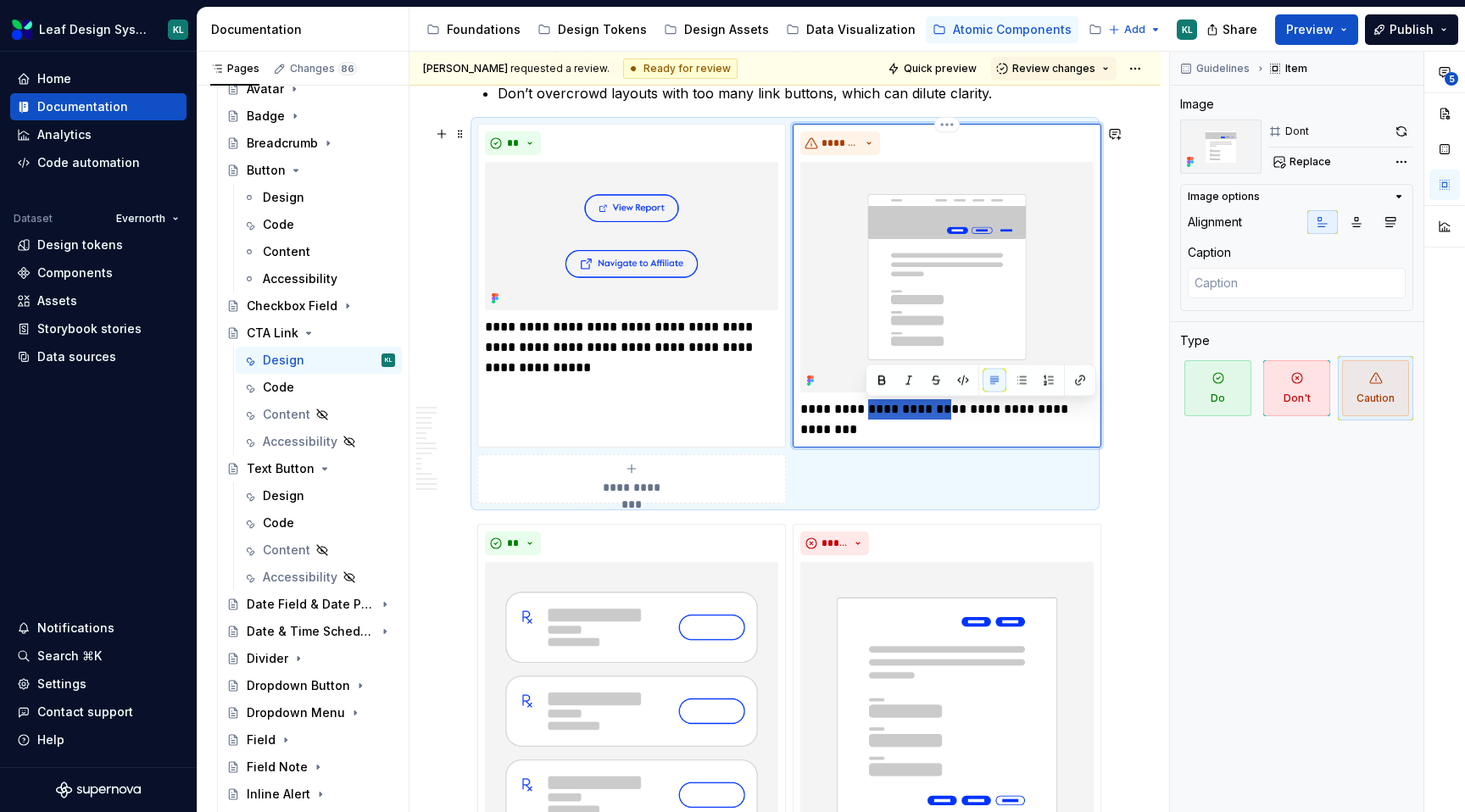
type textarea "*"
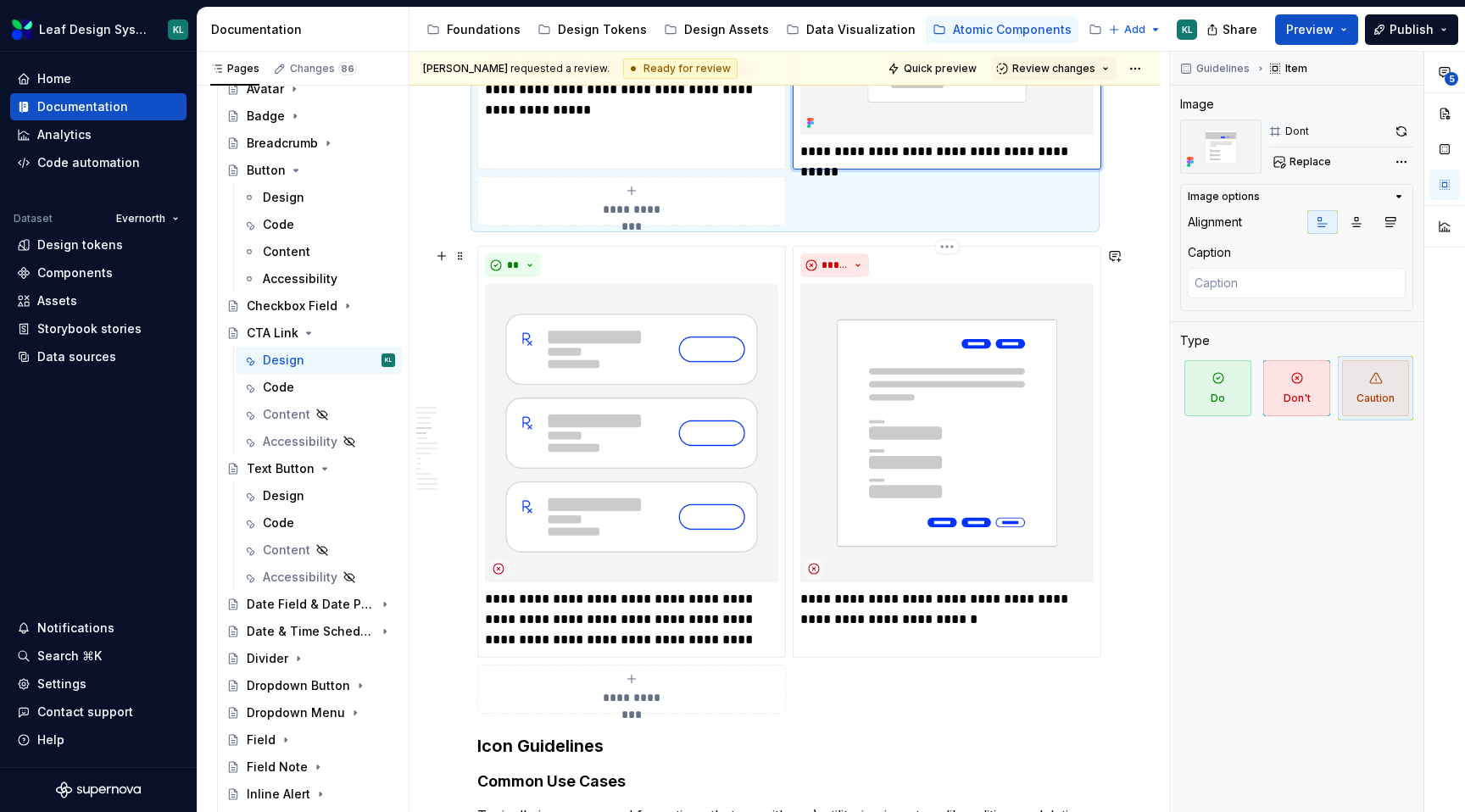
scroll to position [1514, 0]
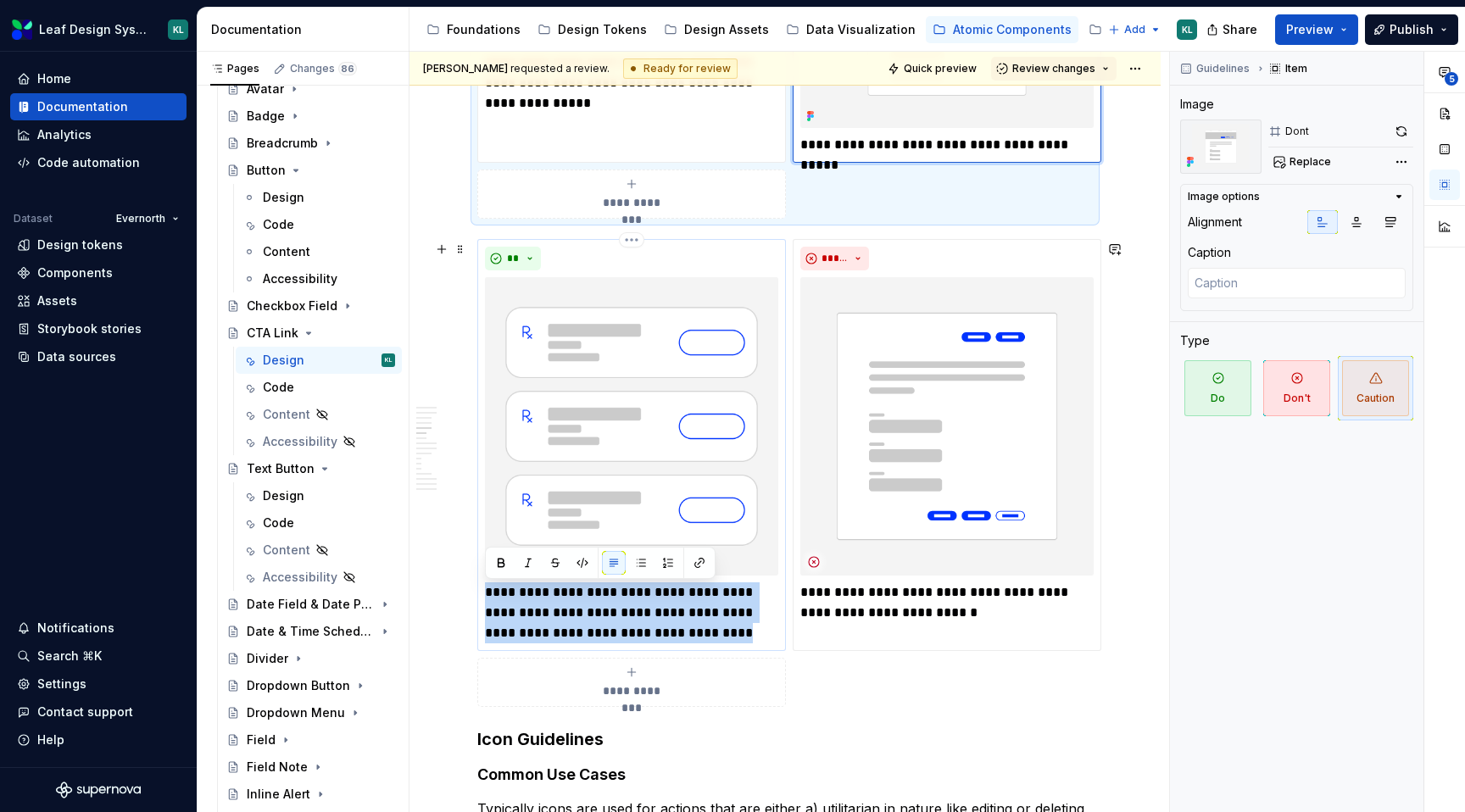
drag, startPoint x: 727, startPoint y: 634, endPoint x: 483, endPoint y: 597, distance: 246.8
click at [483, 597] on div "**********" at bounding box center [631, 445] width 308 height 412
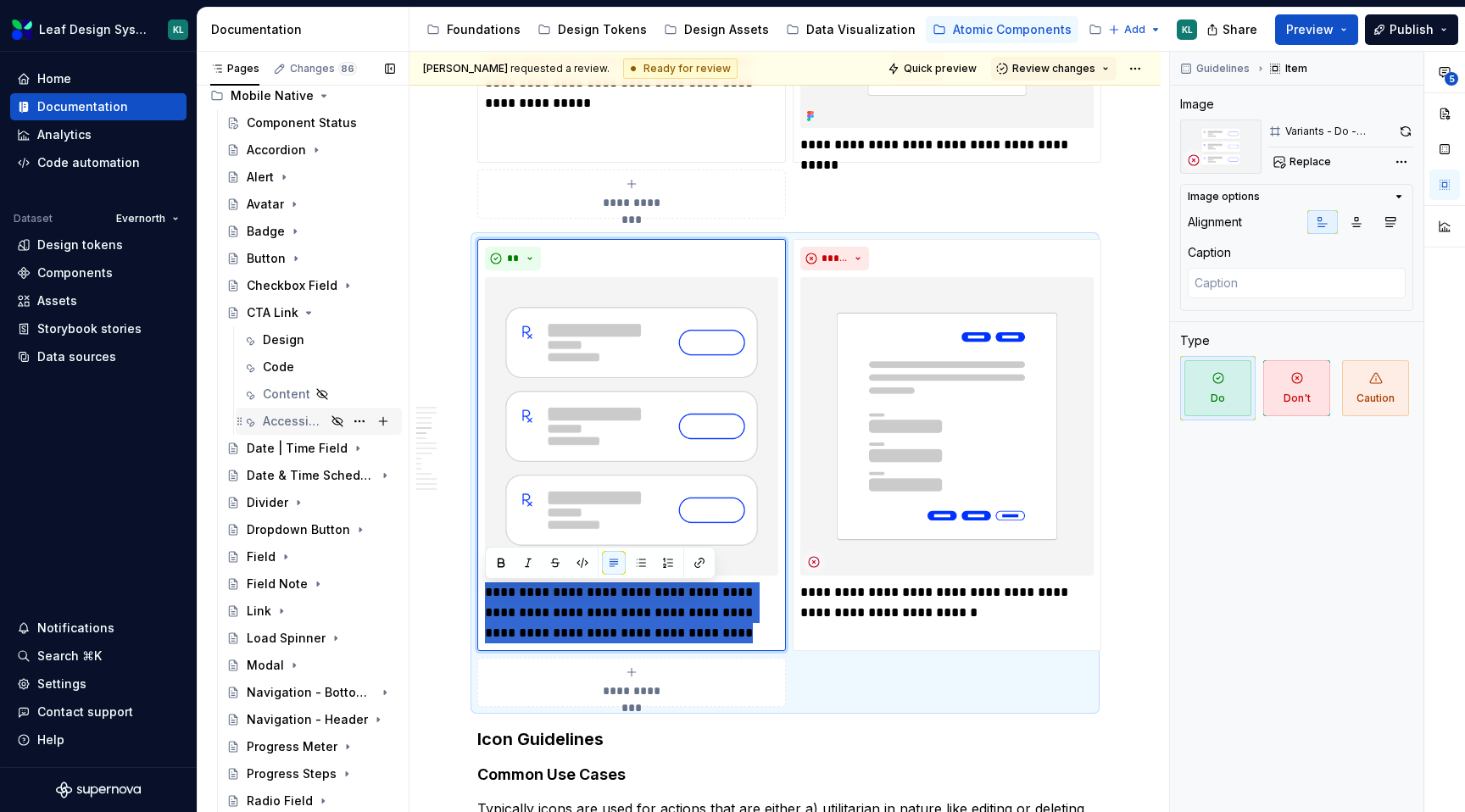
scroll to position [1441, 0]
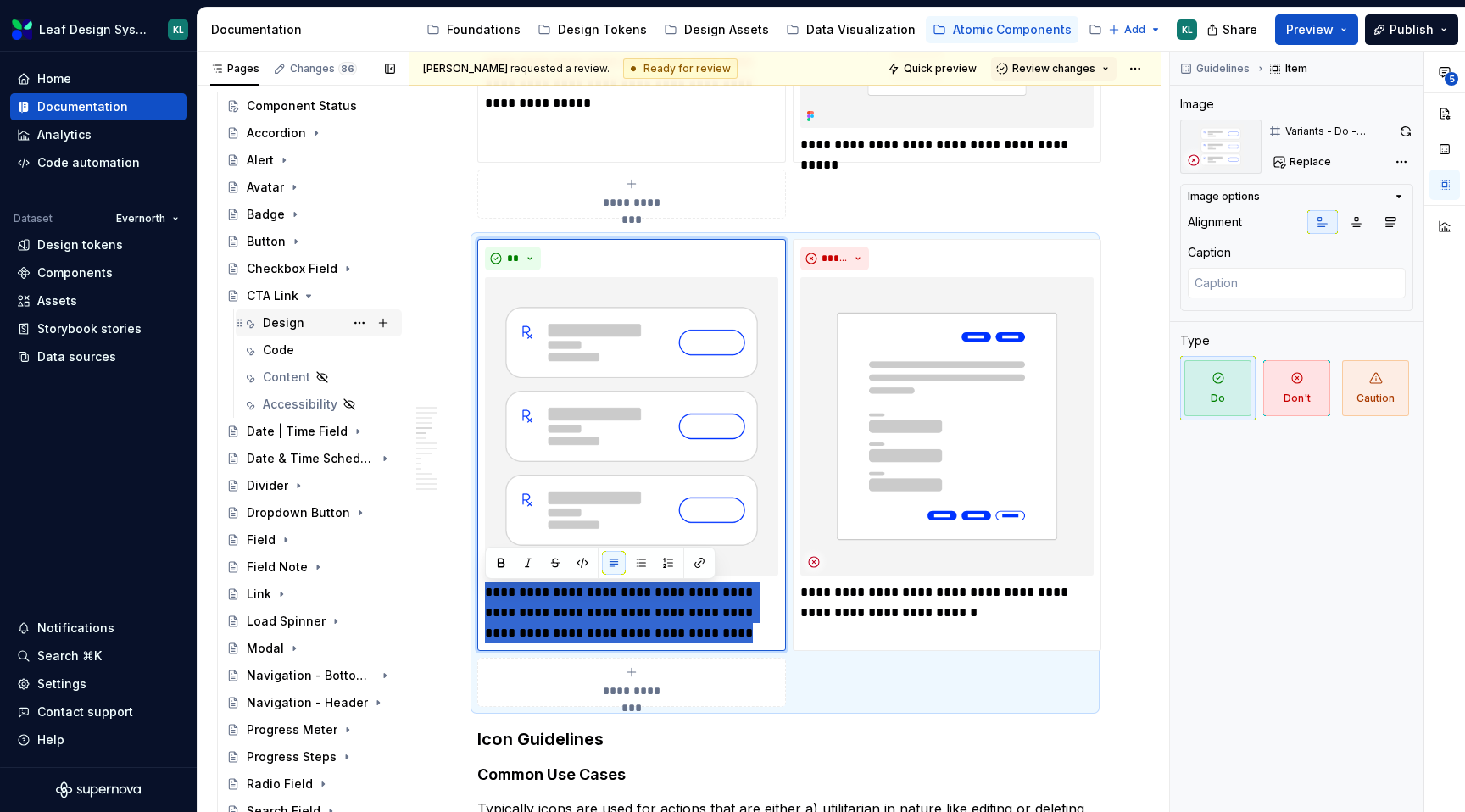
click at [309, 324] on div "Design" at bounding box center [329, 323] width 133 height 24
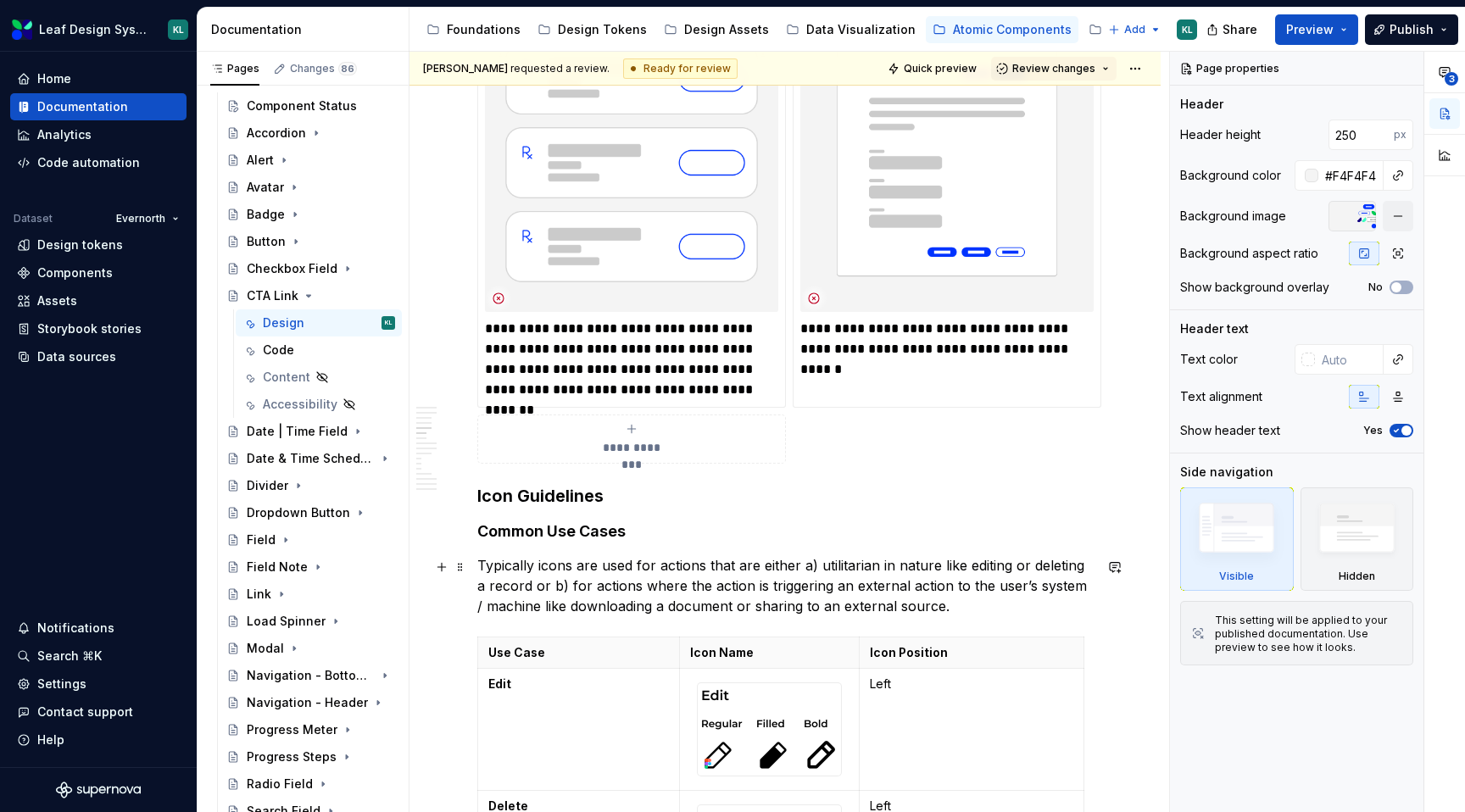
scroll to position [1460, 0]
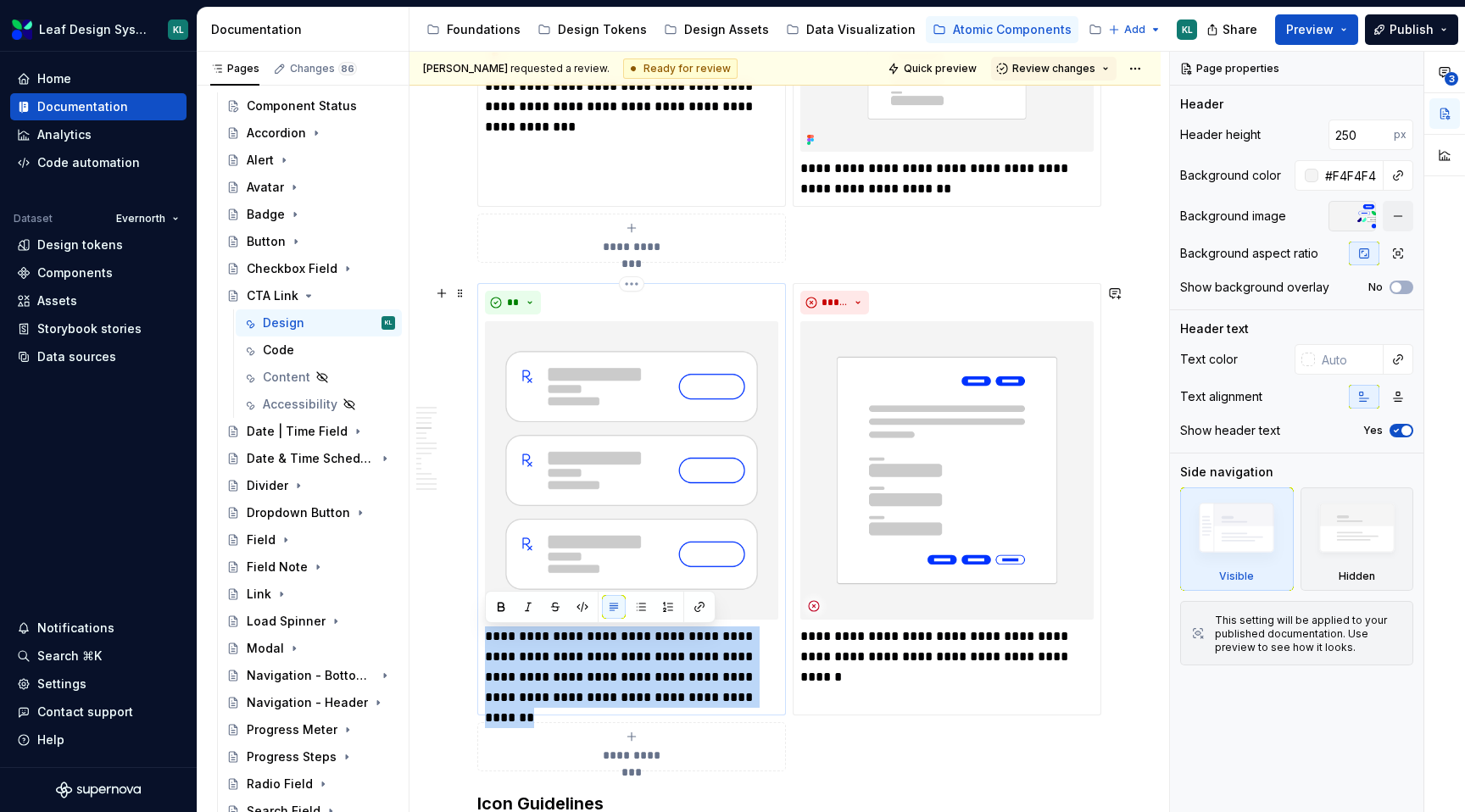
drag, startPoint x: 730, startPoint y: 698, endPoint x: 484, endPoint y: 643, distance: 252.1
click at [484, 643] on div "**********" at bounding box center [631, 499] width 308 height 432
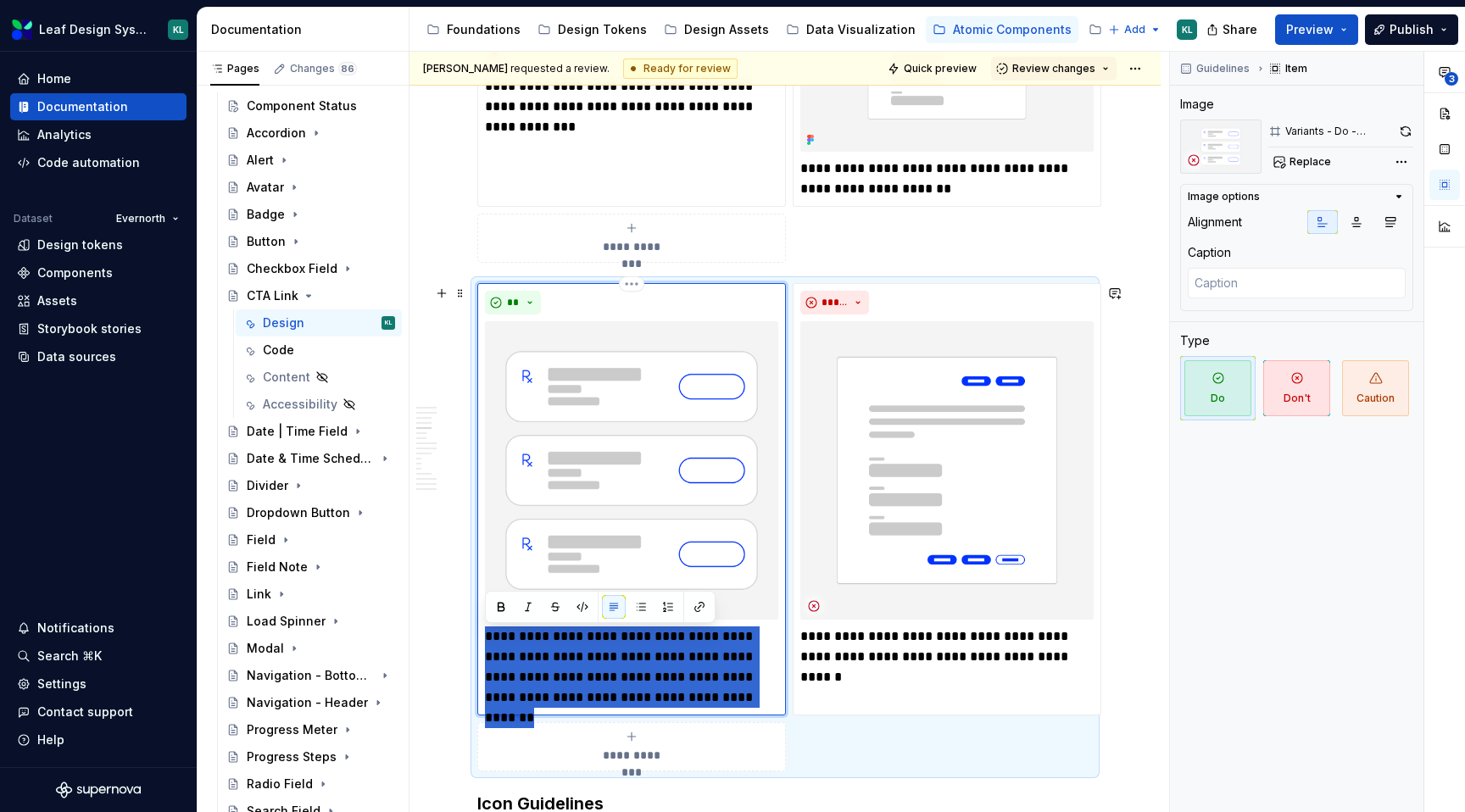
type textarea "*"
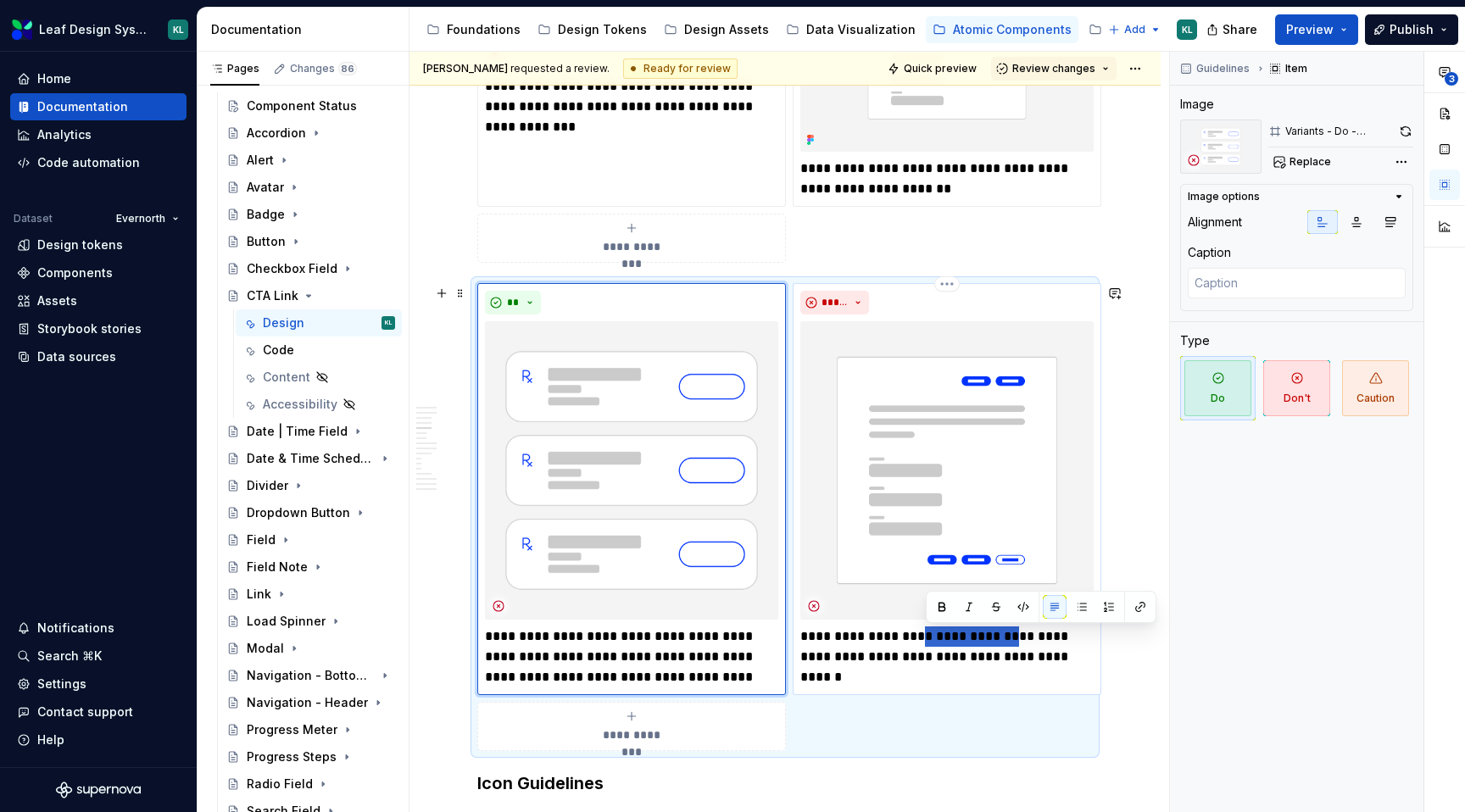
drag, startPoint x: 1020, startPoint y: 638, endPoint x: 926, endPoint y: 636, distance: 94.0
click at [926, 636] on p "**********" at bounding box center [947, 656] width 294 height 61
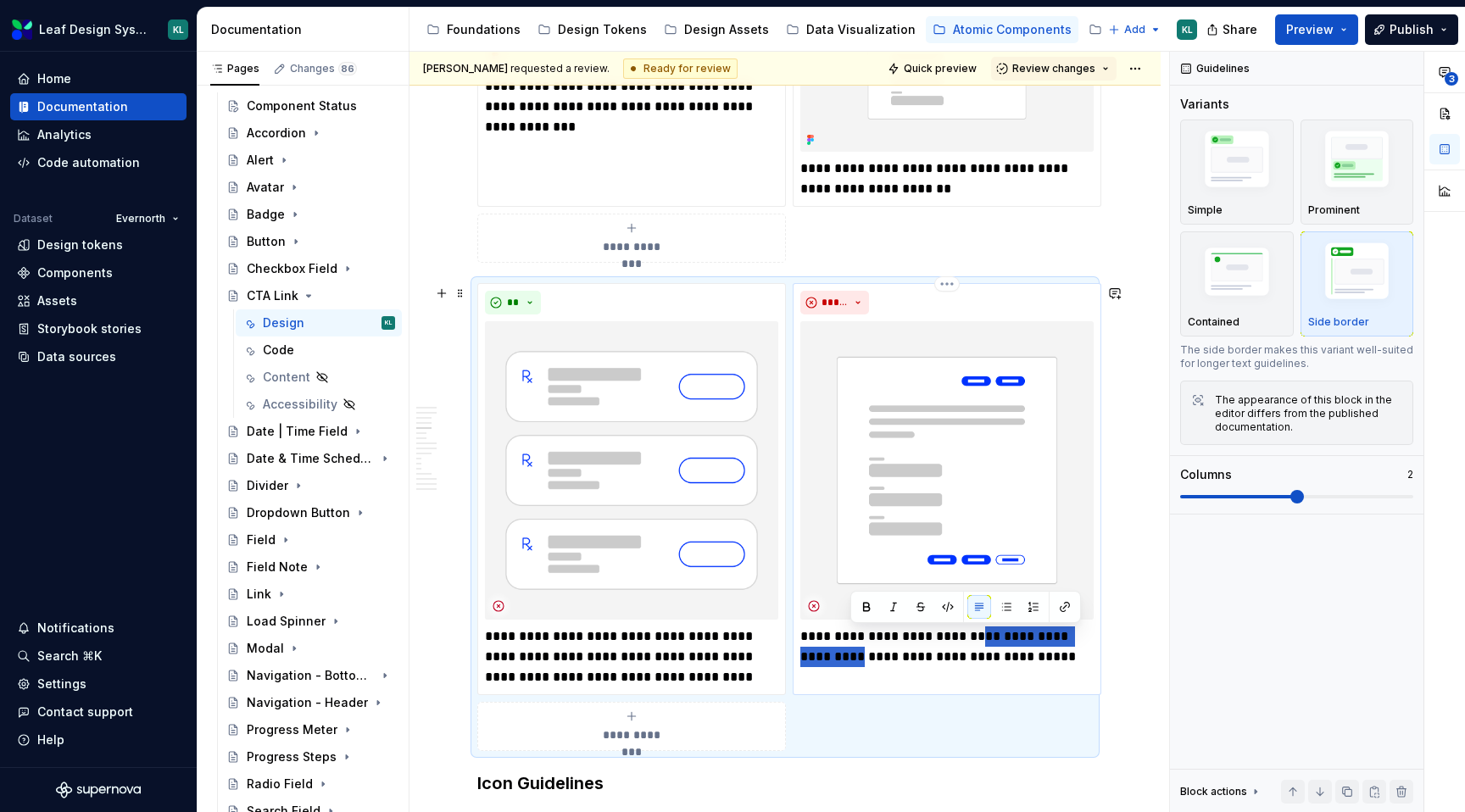
drag, startPoint x: 852, startPoint y: 657, endPoint x: 983, endPoint y: 629, distance: 134.0
click at [983, 629] on p "**********" at bounding box center [947, 647] width 294 height 40
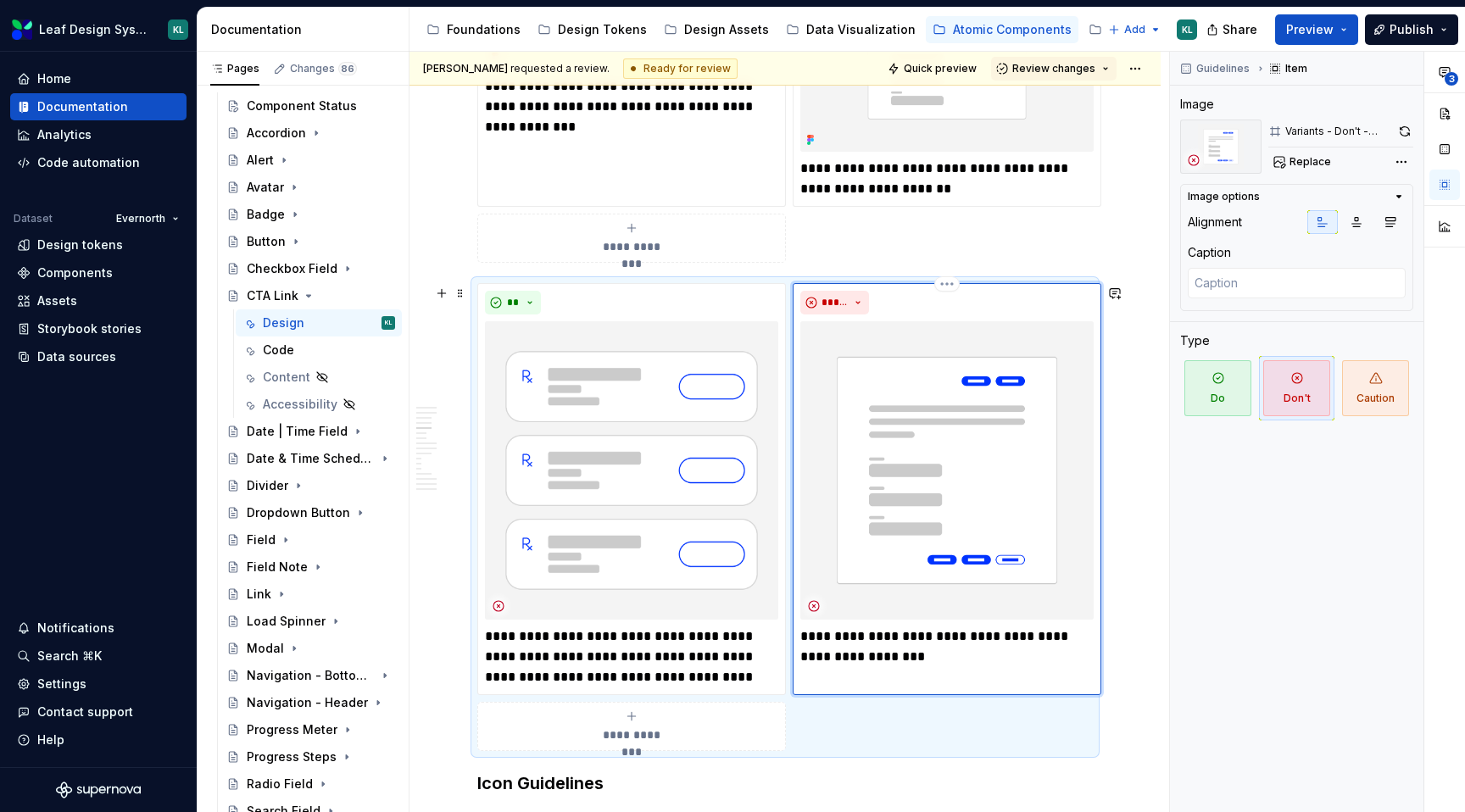
click at [977, 661] on p "**********" at bounding box center [947, 647] width 294 height 40
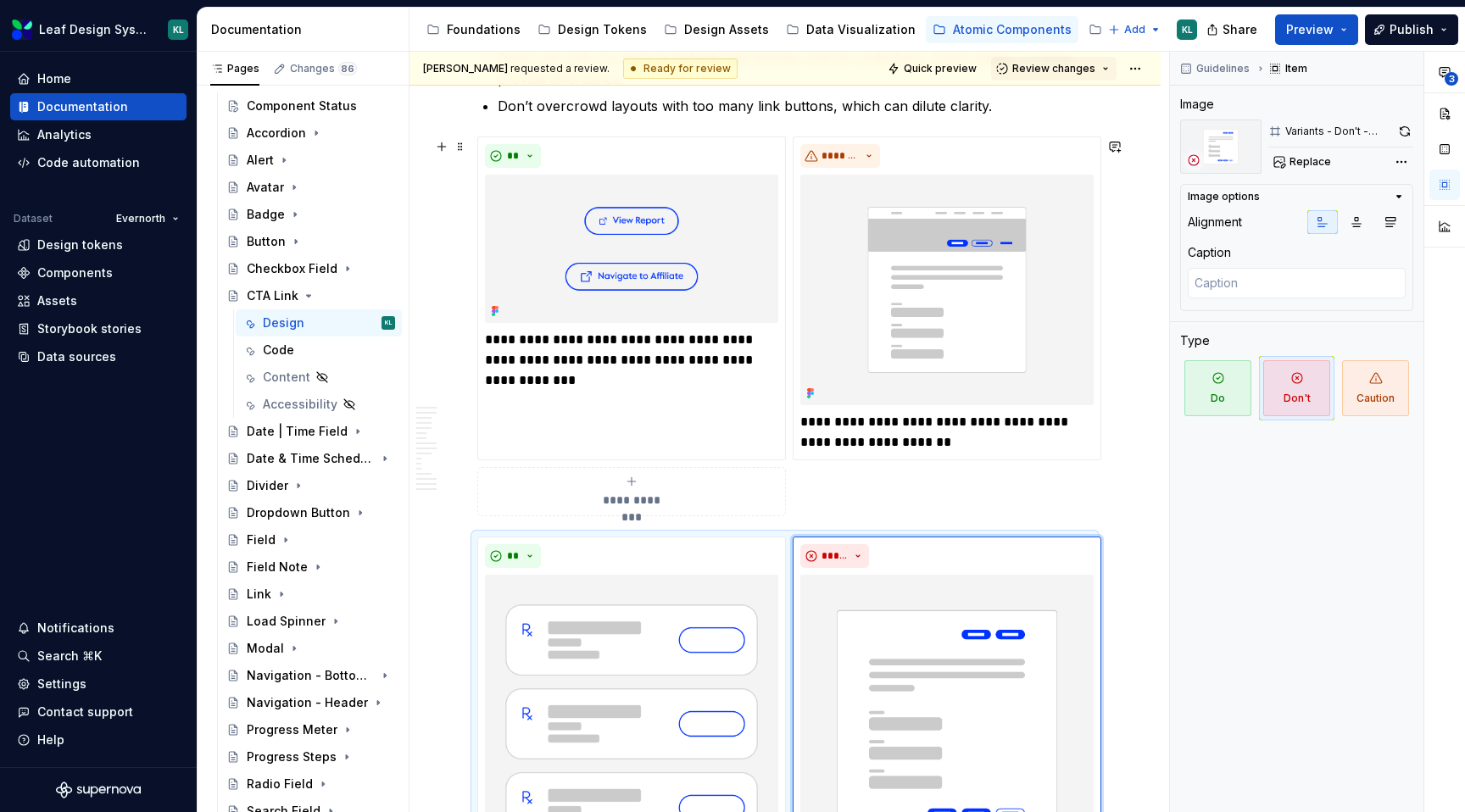
scroll to position [1203, 0]
click at [700, 366] on p "**********" at bounding box center [632, 352] width 294 height 40
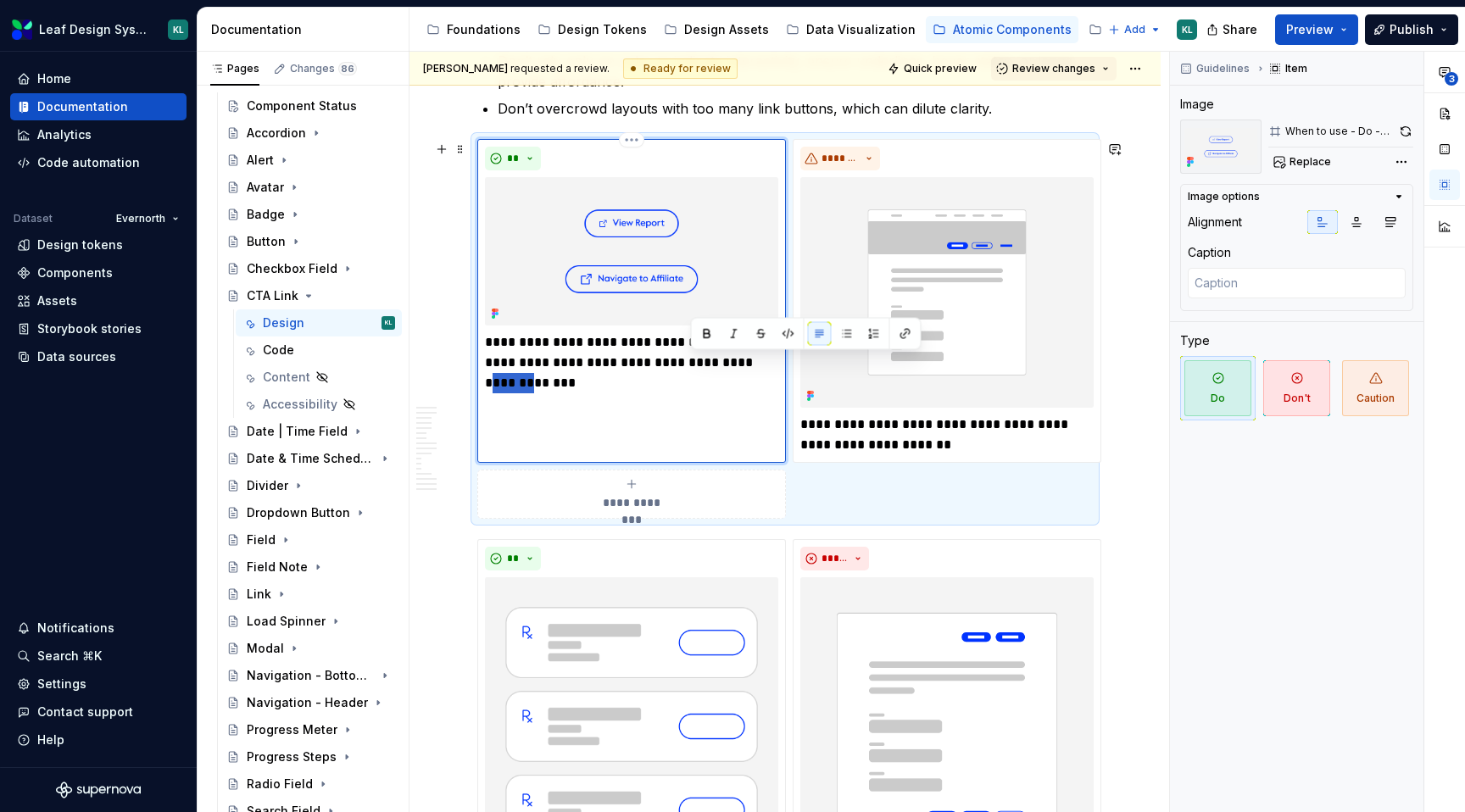
click at [700, 366] on p "**********" at bounding box center [632, 352] width 294 height 40
type textarea "*"
drag, startPoint x: 939, startPoint y: 424, endPoint x: 863, endPoint y: 423, distance: 76.0
click at [863, 423] on p "**********" at bounding box center [947, 435] width 294 height 40
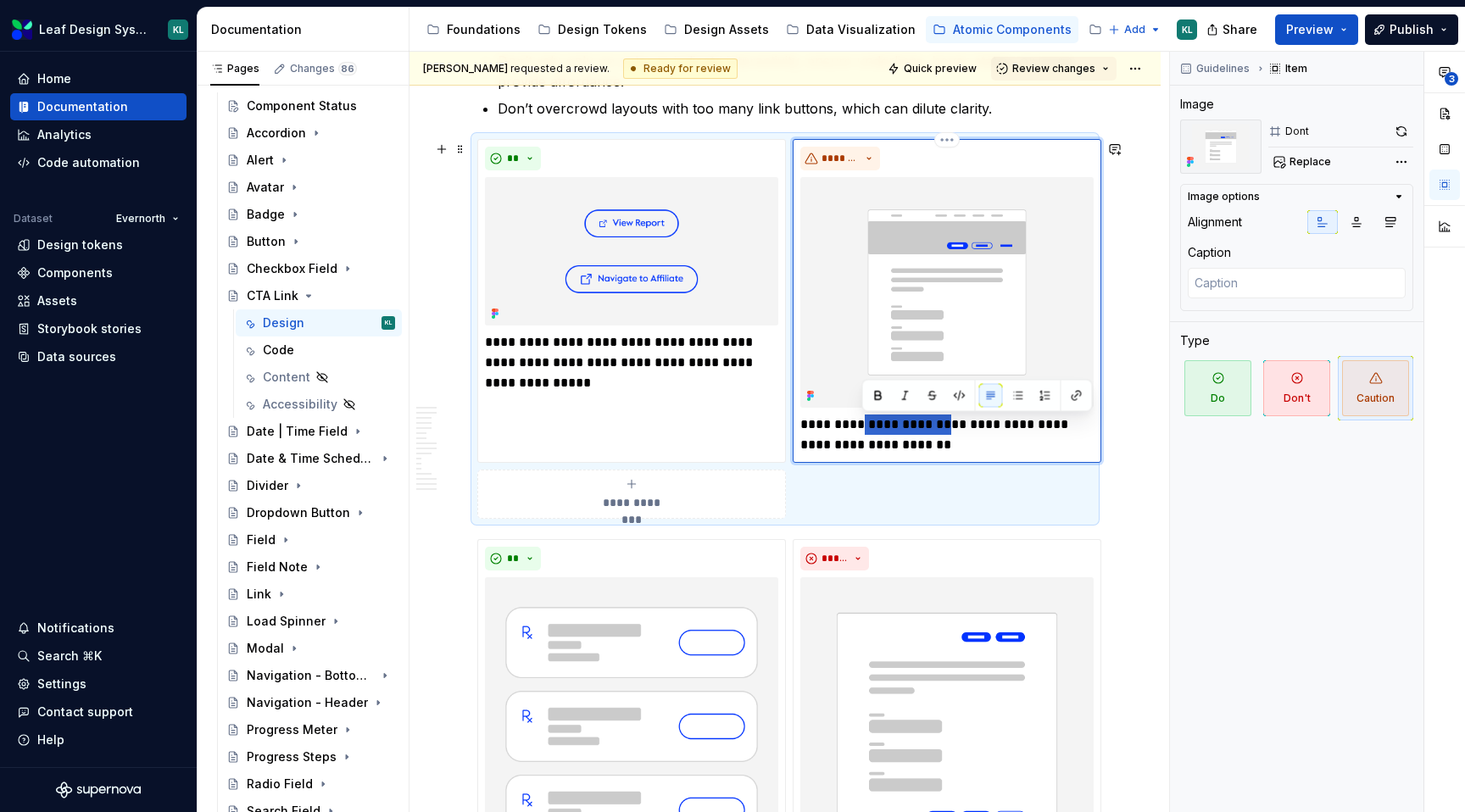
type textarea "*"
click at [863, 430] on p "**********" at bounding box center [947, 435] width 294 height 40
drag, startPoint x: 903, startPoint y: 447, endPoint x: 750, endPoint y: 451, distance: 153.1
click at [750, 451] on div "**********" at bounding box center [785, 329] width 616 height 381
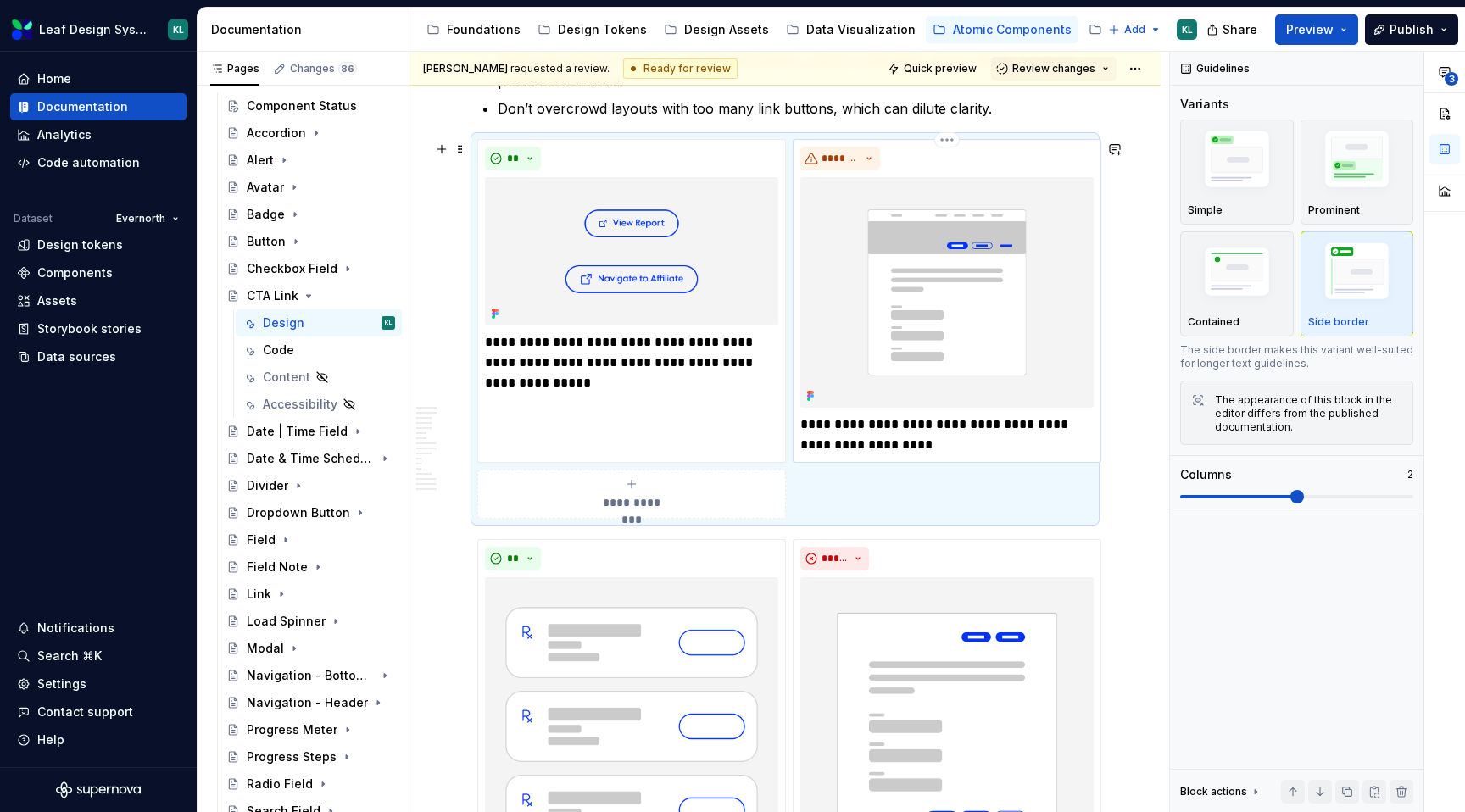
click at [923, 420] on p "**********" at bounding box center [947, 435] width 294 height 40
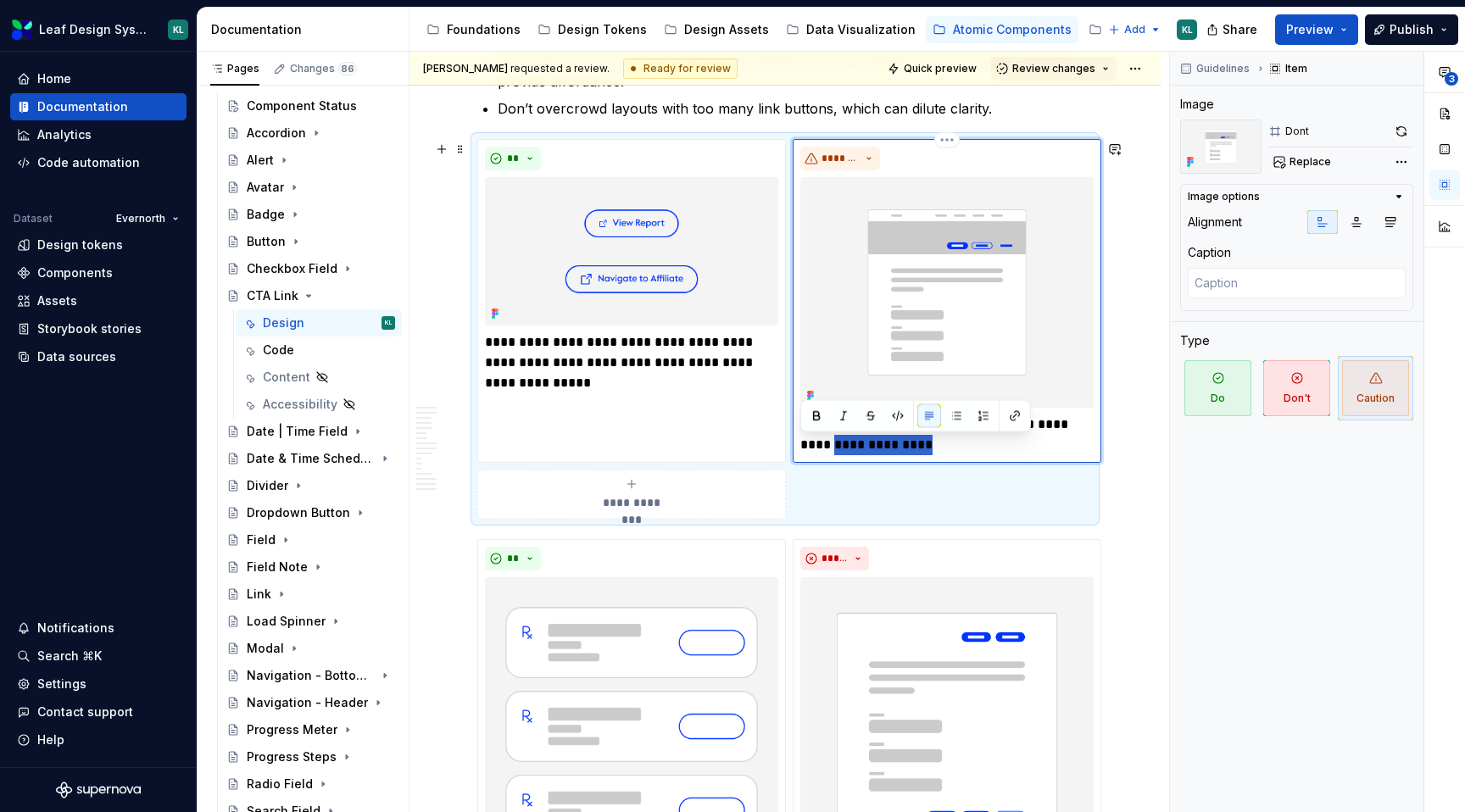
drag, startPoint x: 932, startPoint y: 455, endPoint x: 802, endPoint y: 451, distance: 130.1
click at [802, 451] on p "**********" at bounding box center [947, 435] width 294 height 40
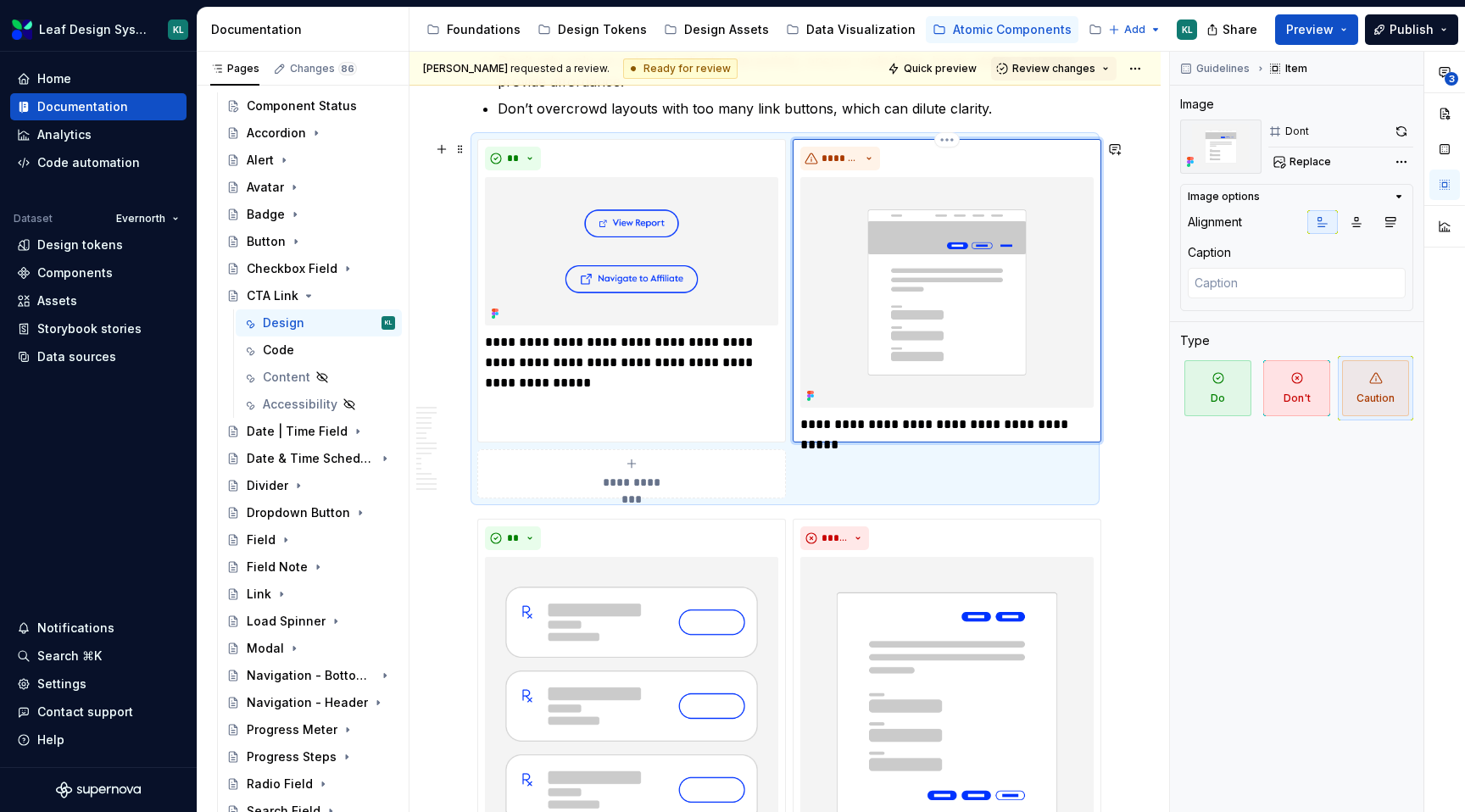
click at [962, 425] on p "**********" at bounding box center [947, 424] width 294 height 20
click at [1041, 429] on p "**********" at bounding box center [947, 424] width 294 height 20
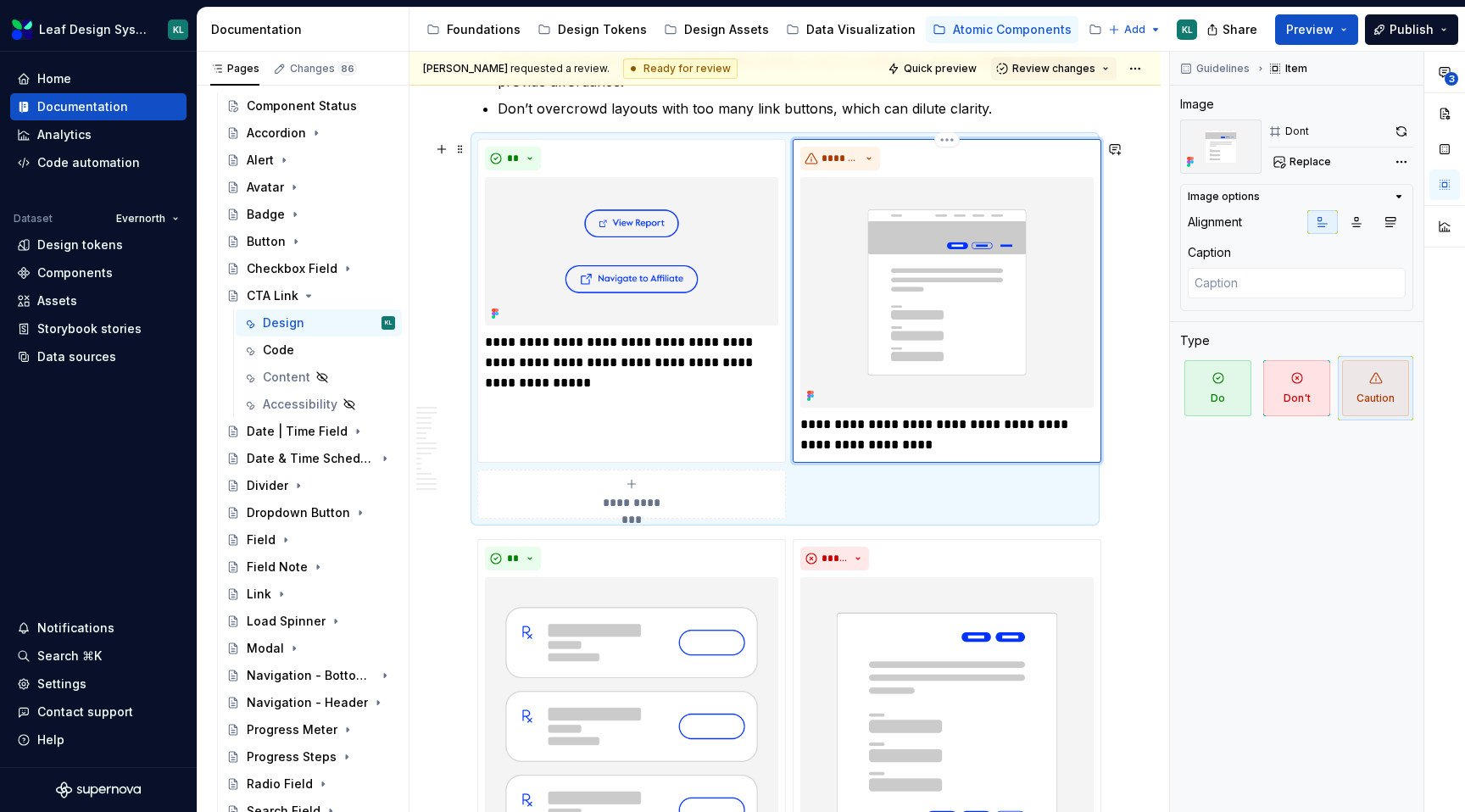
type textarea "*"
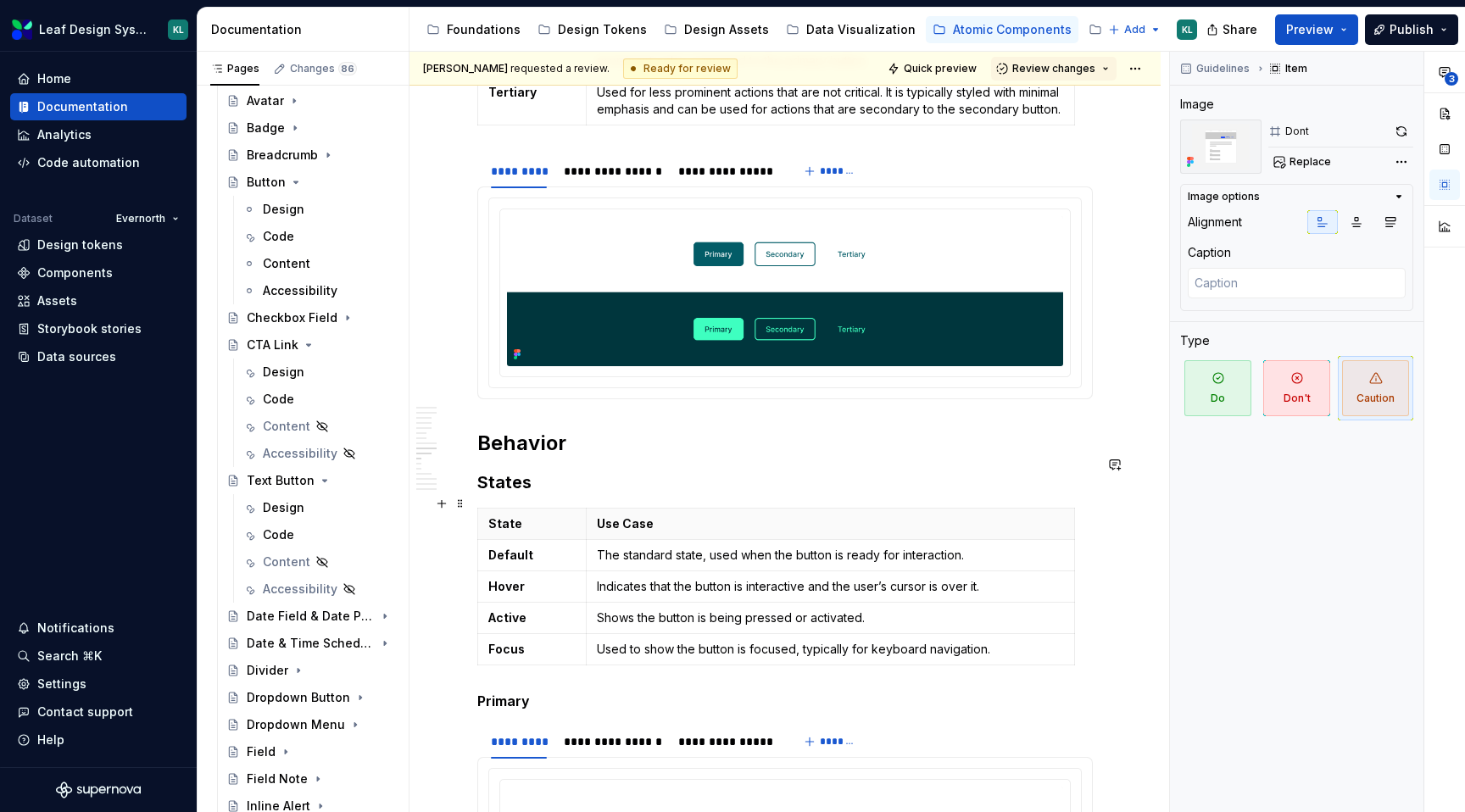
scroll to position [3952, 0]
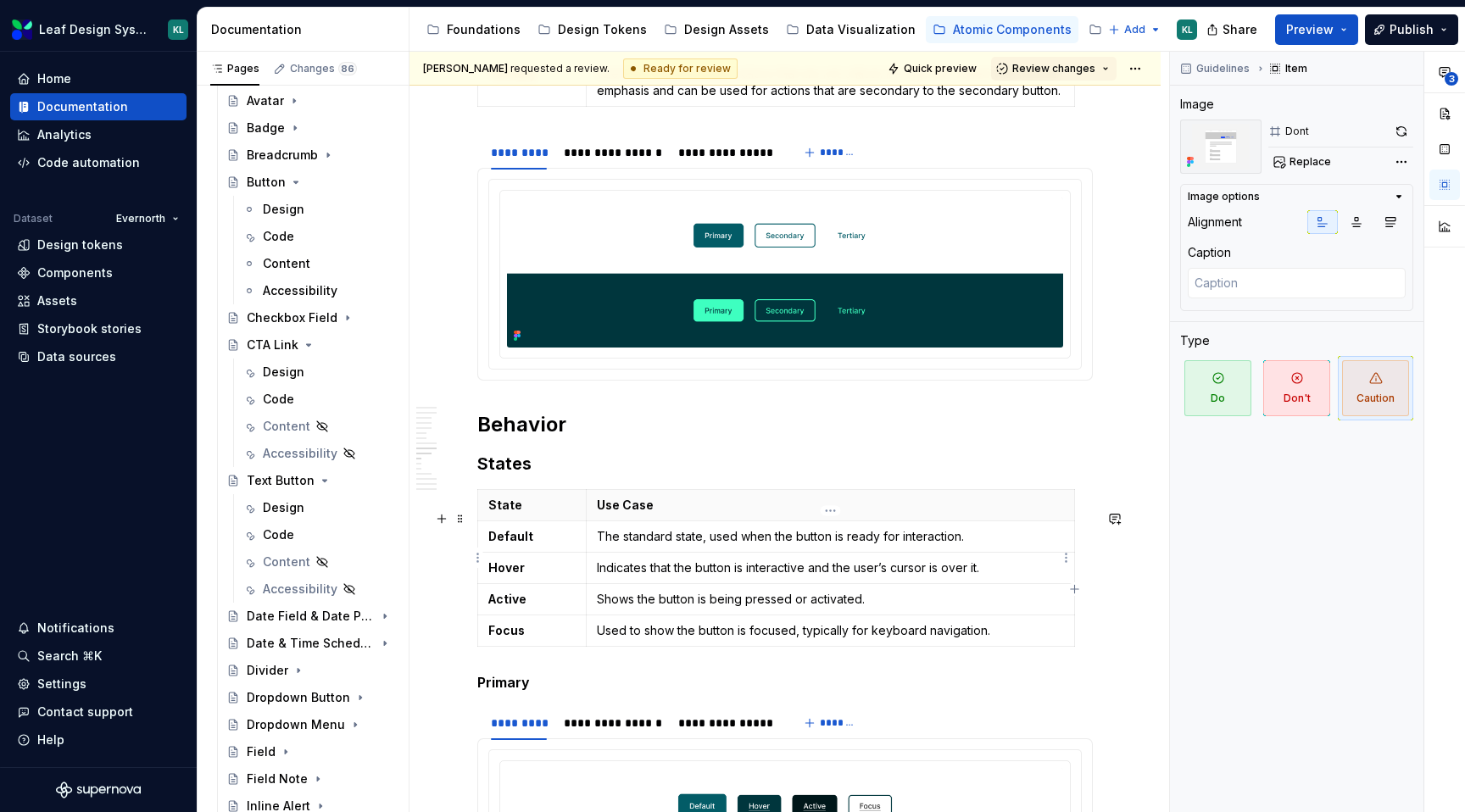
click at [805, 545] on p "The standard state, used when the button is ready for interaction." at bounding box center [830, 536] width 468 height 17
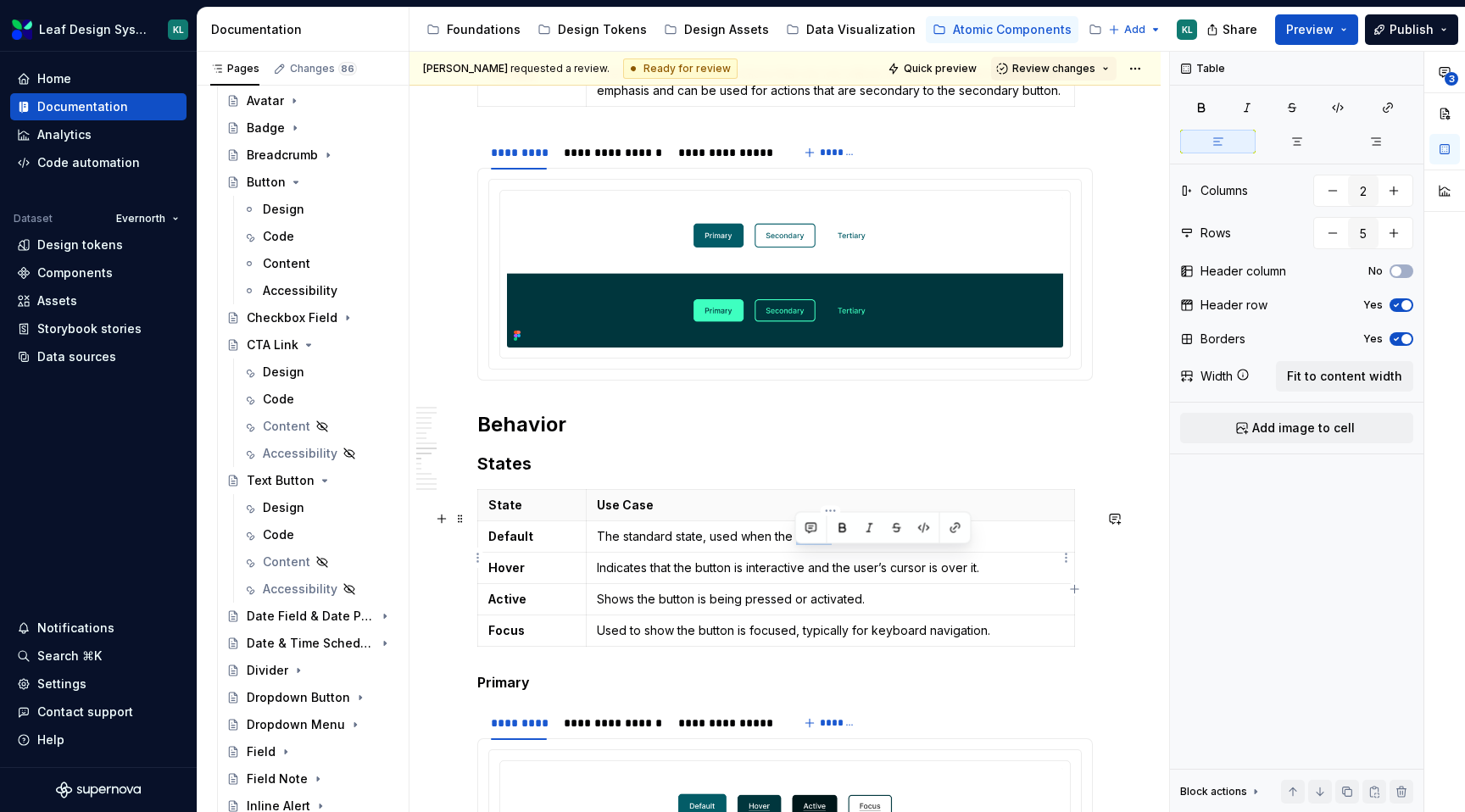
click at [805, 545] on p "The standard state, used when the button is ready for interaction." at bounding box center [830, 536] width 468 height 17
click at [709, 576] on p "Indicates that the button is interactive and the user’s cursor is over it." at bounding box center [830, 568] width 468 height 17
click at [674, 608] on p "Shows the button is being pressed or activated." at bounding box center [830, 599] width 468 height 17
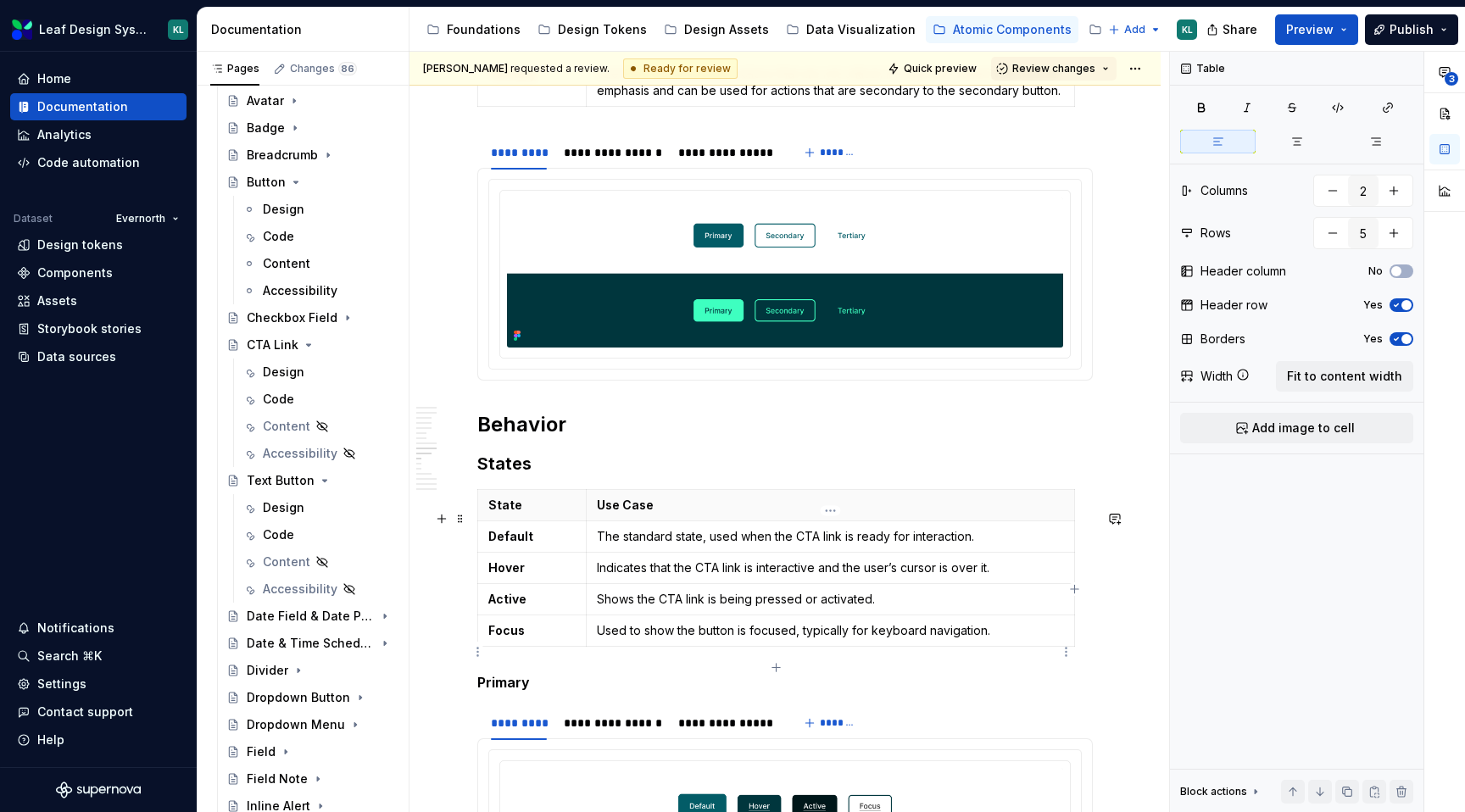
click at [706, 640] on p "Used to show the button is focused, typically for keyboard navigation." at bounding box center [830, 630] width 468 height 17
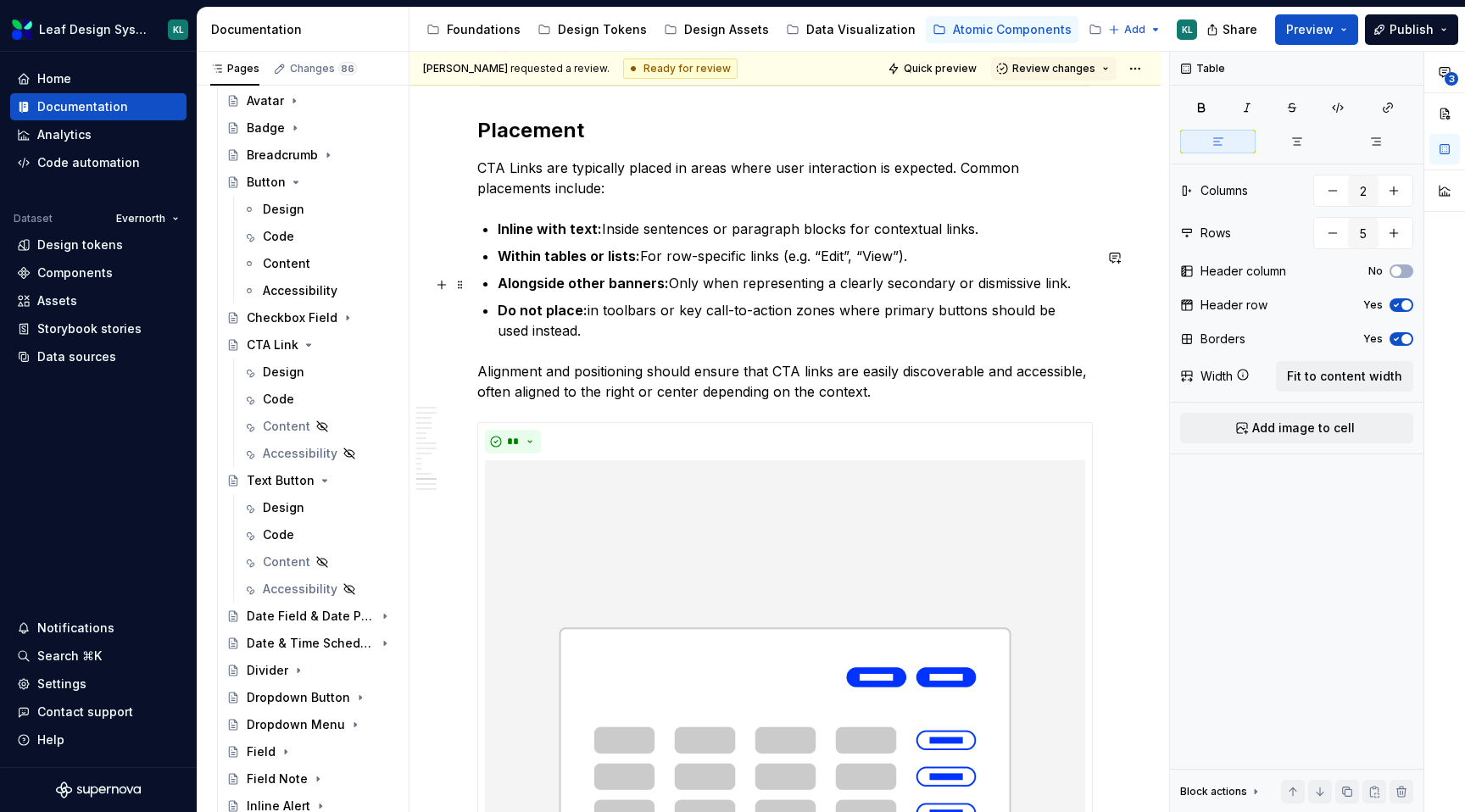
scroll to position [5788, 0]
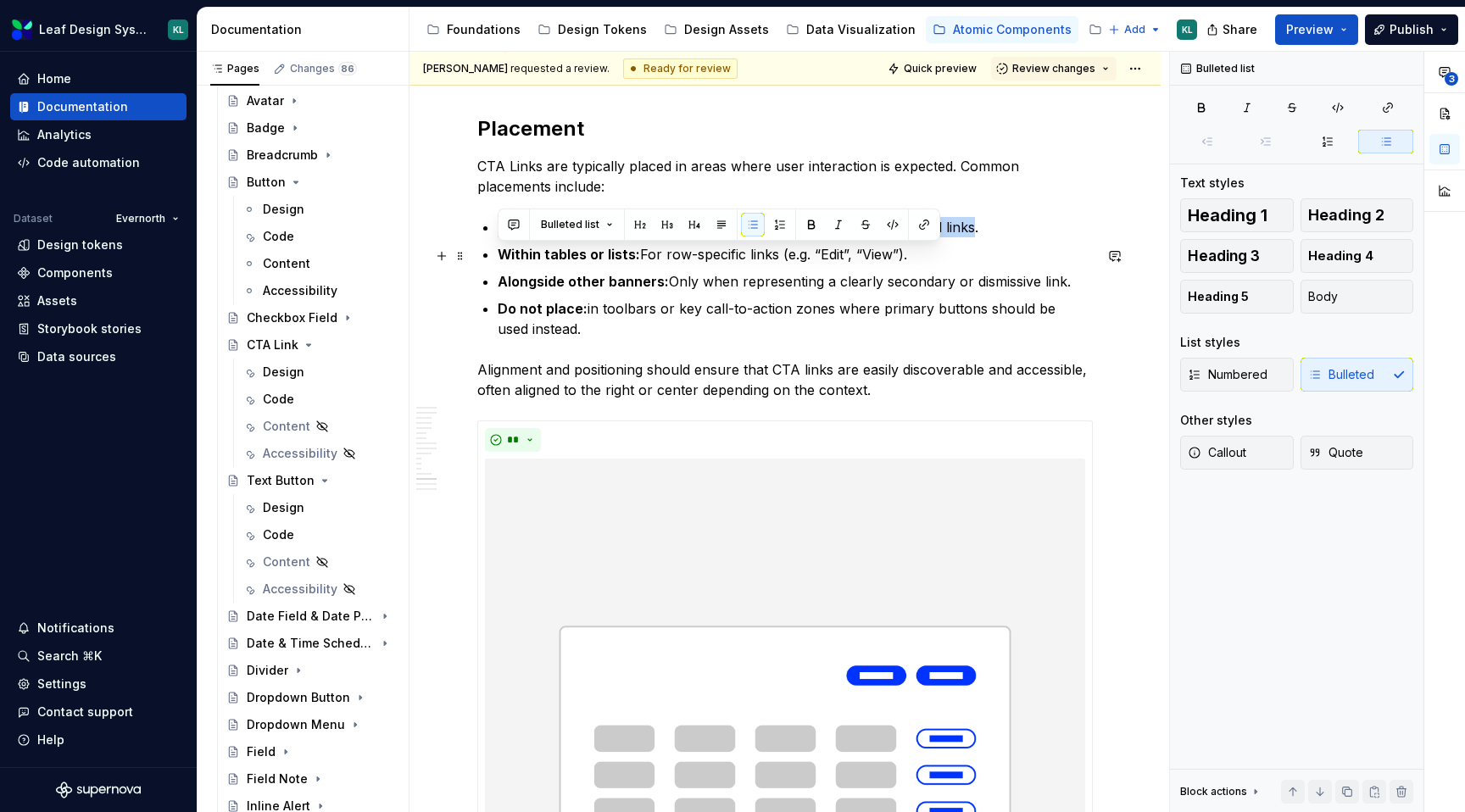
drag, startPoint x: 967, startPoint y: 253, endPoint x: 497, endPoint y: 254, distance: 470.0
click at [836, 265] on p "Within tables or lists: For row-specific links (e.g. “Edit”, “View”)." at bounding box center [794, 254] width 595 height 20
click at [978, 265] on p "Within tables or lists: For row-specific links (e.g. “View Document”, “View”)." at bounding box center [794, 254] width 595 height 20
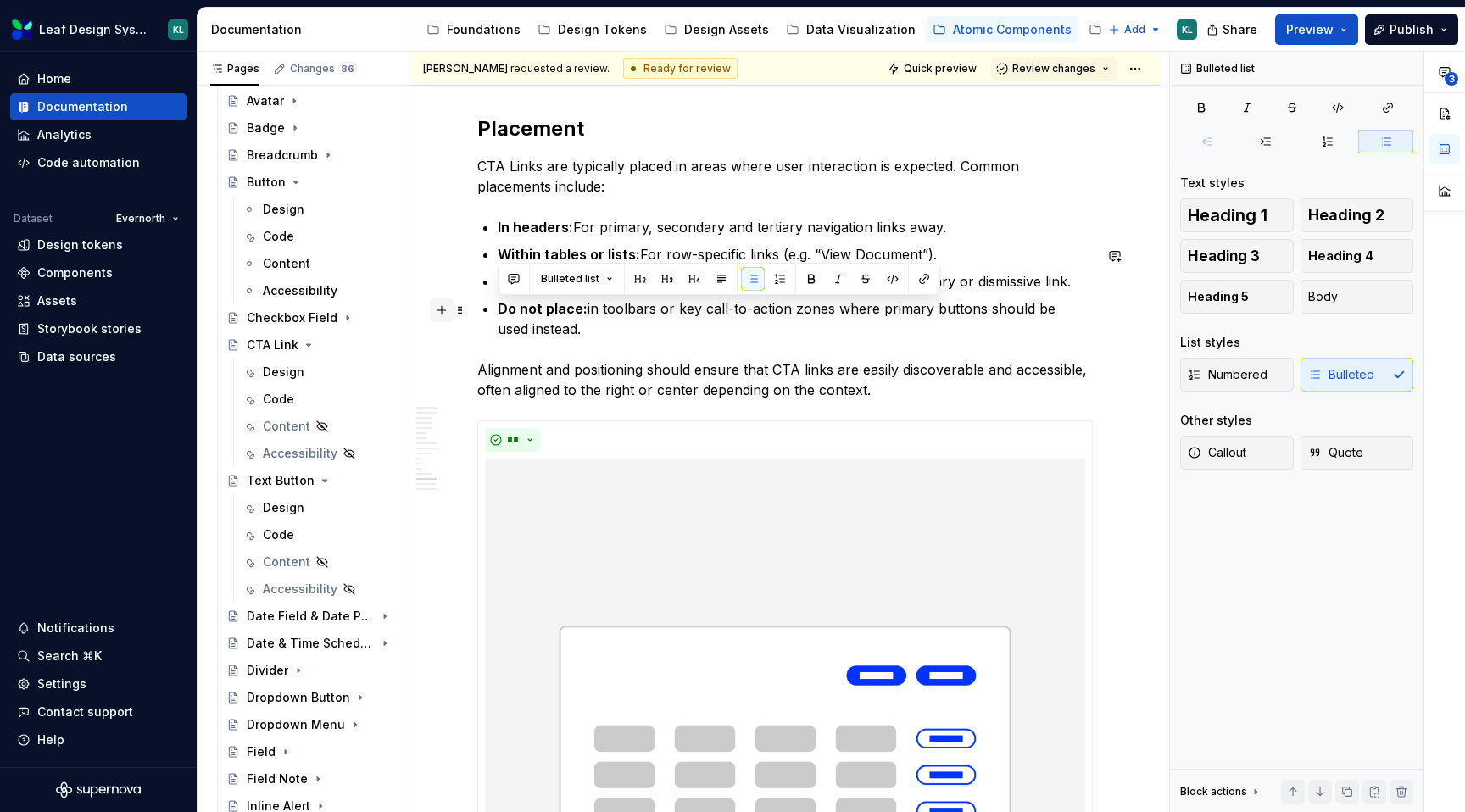
drag, startPoint x: 1074, startPoint y: 307, endPoint x: 448, endPoint y: 306, distance: 626.0
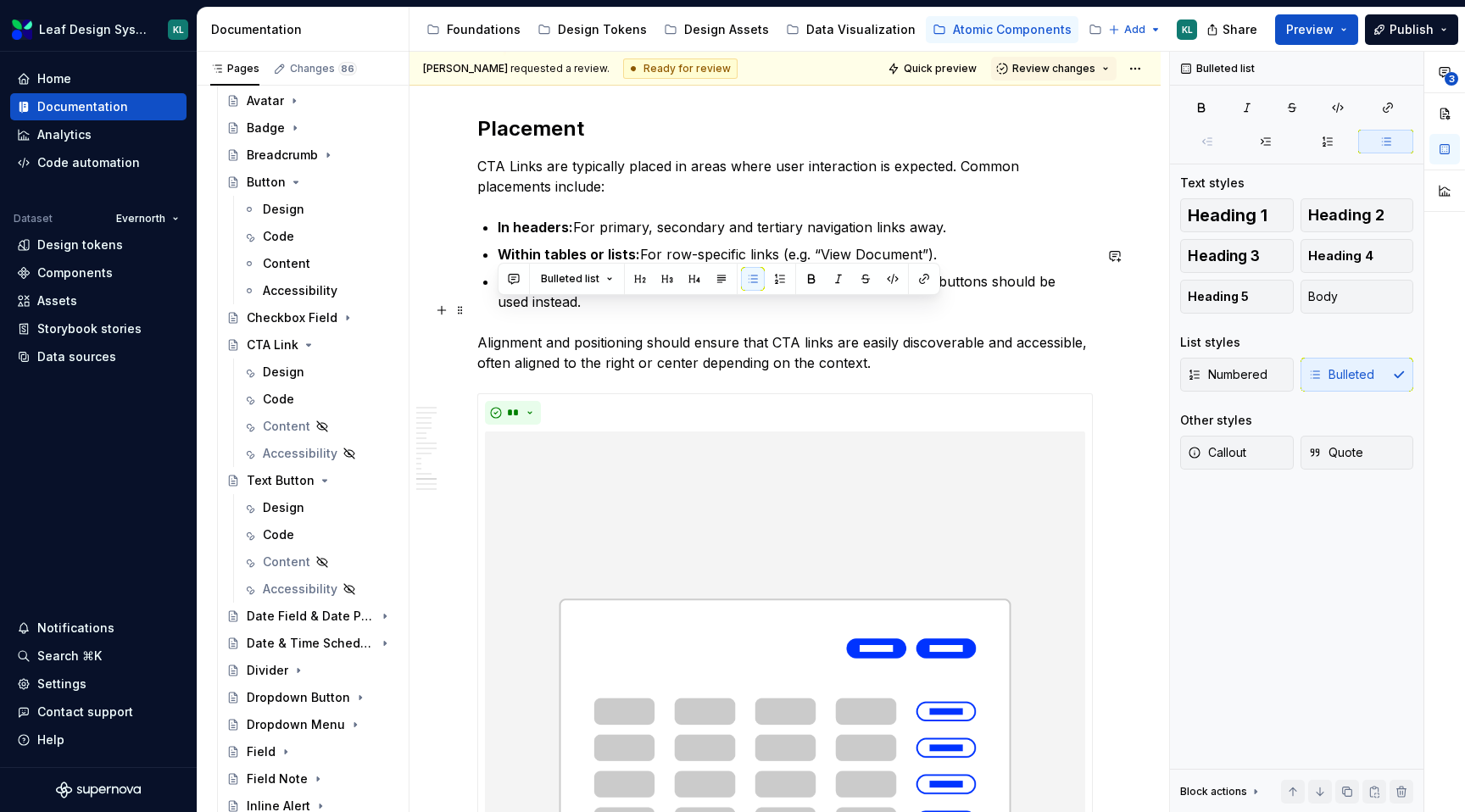
drag, startPoint x: 591, startPoint y: 323, endPoint x: 439, endPoint y: 295, distance: 154.6
click at [565, 312] on p "Do not place: in toolbars or key call-to-action zones where primary buttons sho…" at bounding box center [794, 292] width 595 height 40
drag, startPoint x: 571, startPoint y: 326, endPoint x: 477, endPoint y: 314, distance: 94.8
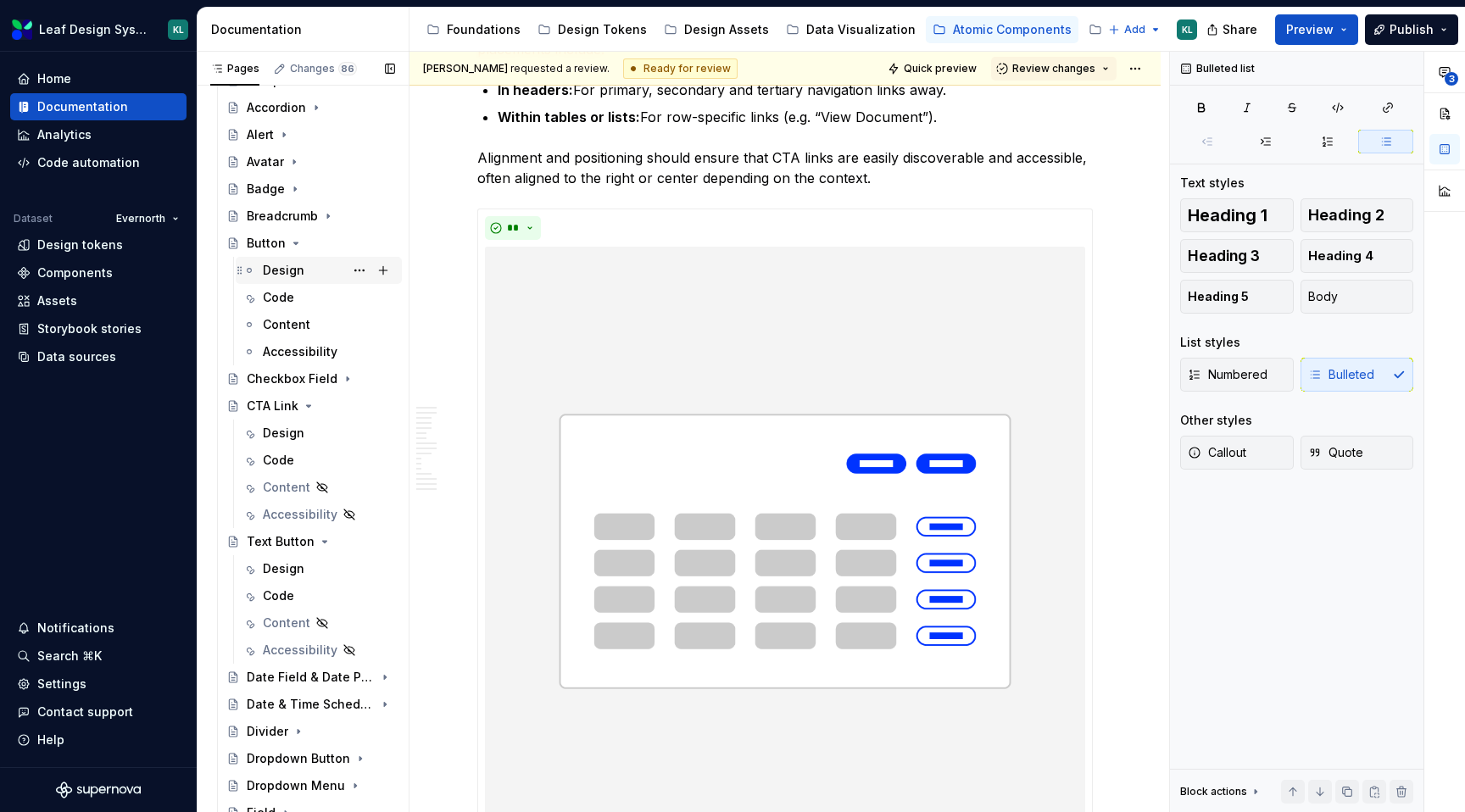
scroll to position [162, 0]
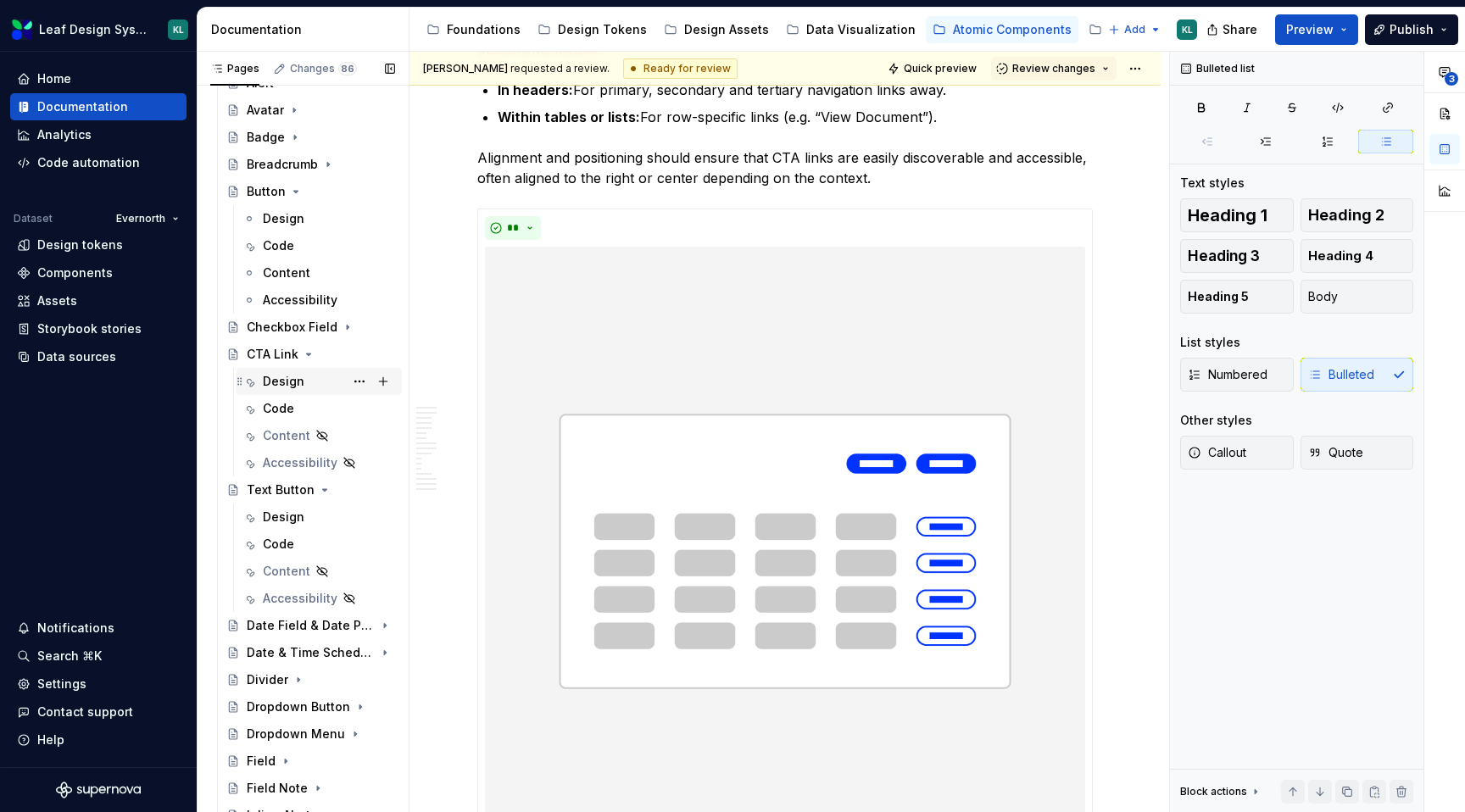
click at [324, 390] on div "Design" at bounding box center [329, 381] width 133 height 24
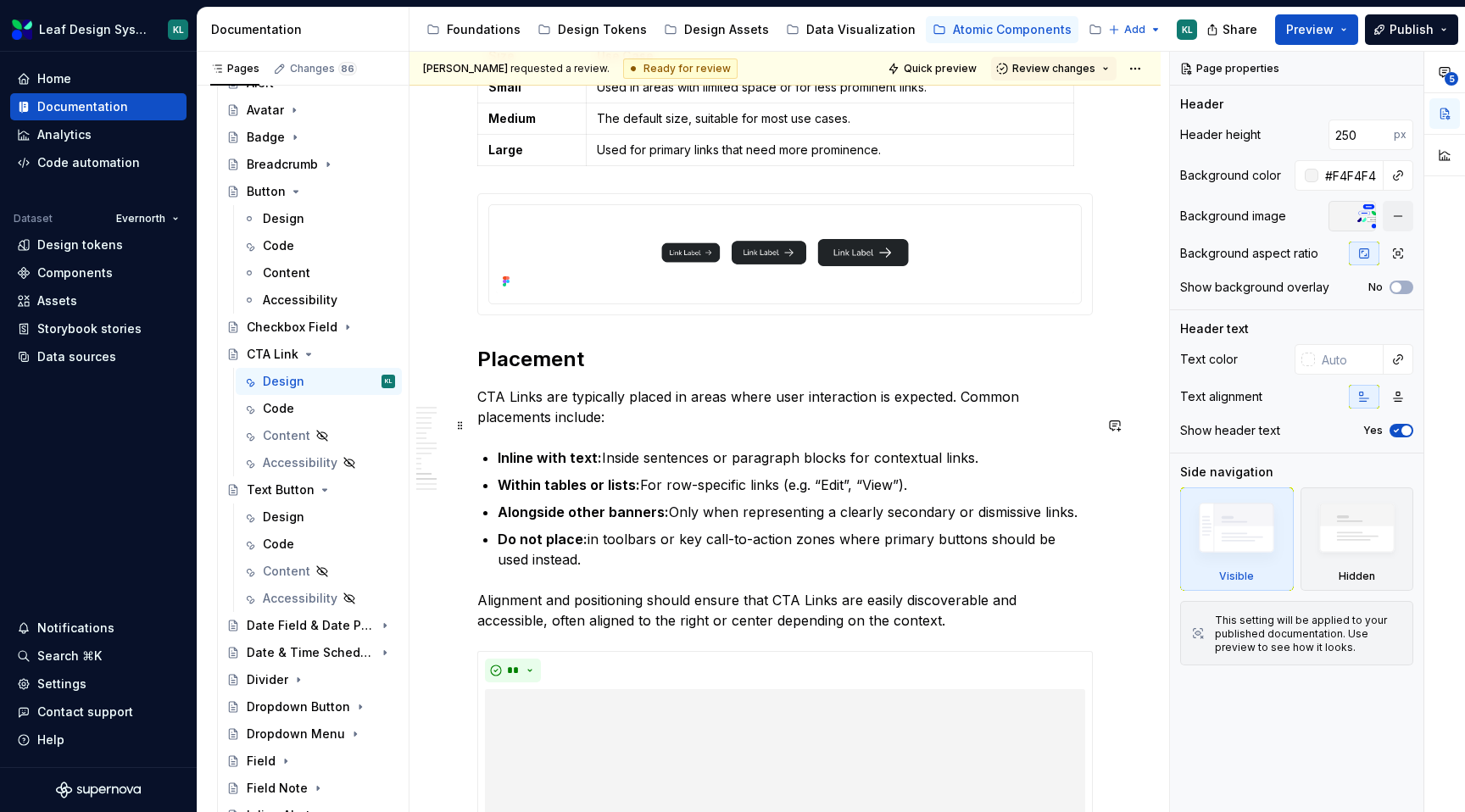
scroll to position [5601, 0]
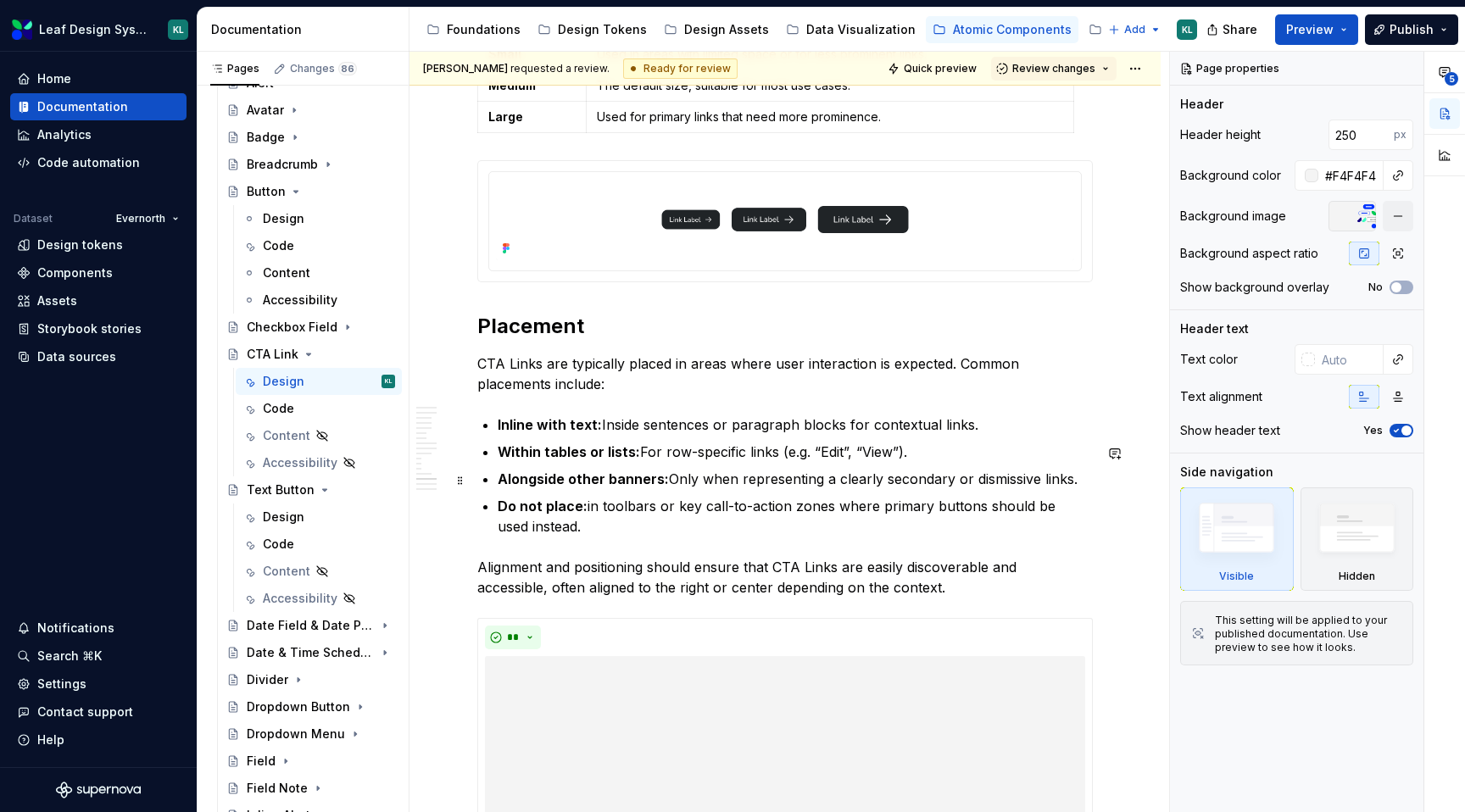
type textarea "*"
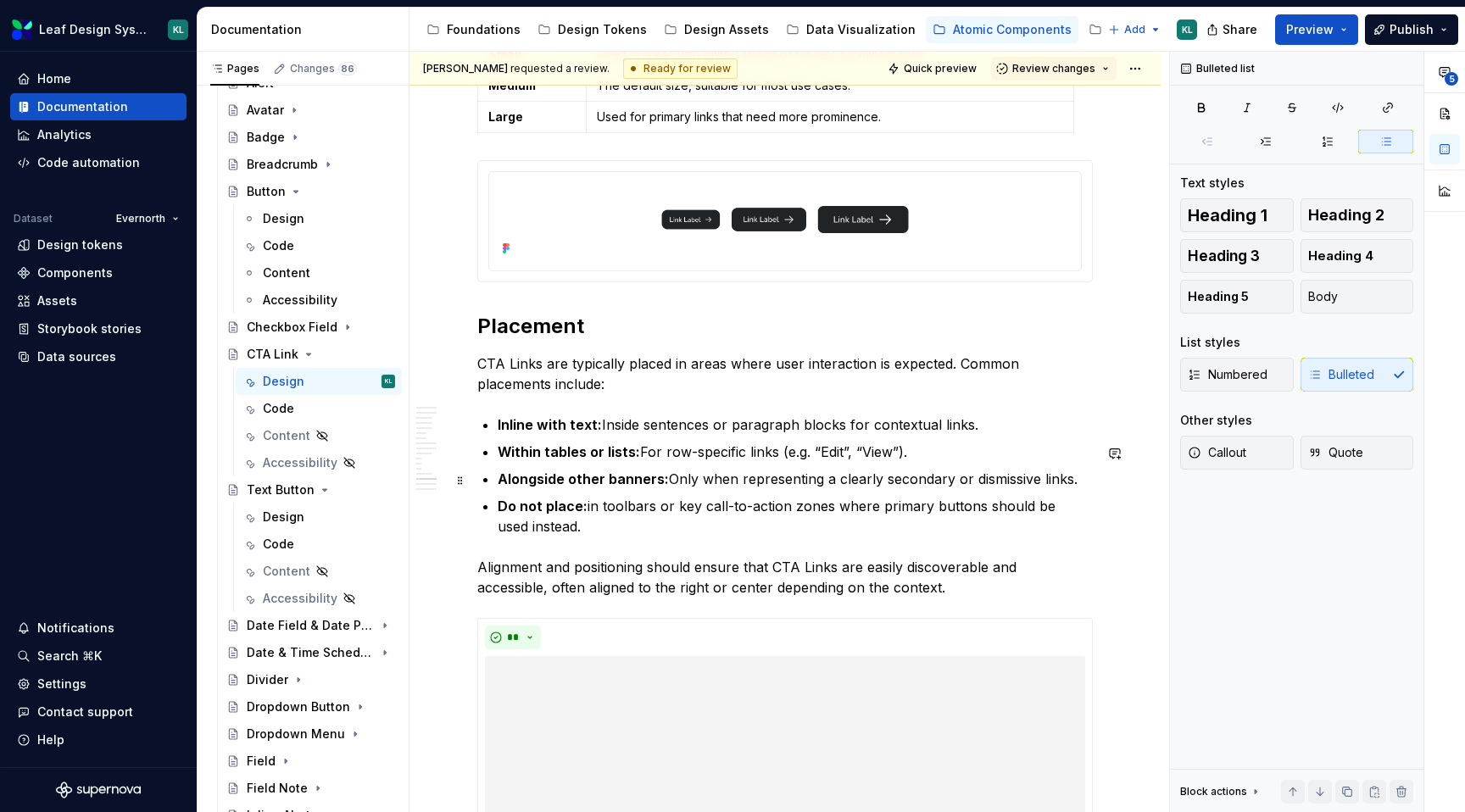
click at [890, 462] on p "Within tables or lists: For row-specific links (e.g. “Edit”, “View”)." at bounding box center [794, 452] width 595 height 20
drag, startPoint x: 864, startPoint y: 481, endPoint x: 812, endPoint y: 480, distance: 52.0
click at [812, 462] on p "Within tables or lists: For row-specific links (e.g. “Edit”, “View Document”)." at bounding box center [794, 452] width 595 height 20
drag, startPoint x: 1086, startPoint y: 509, endPoint x: 466, endPoint y: 511, distance: 620.0
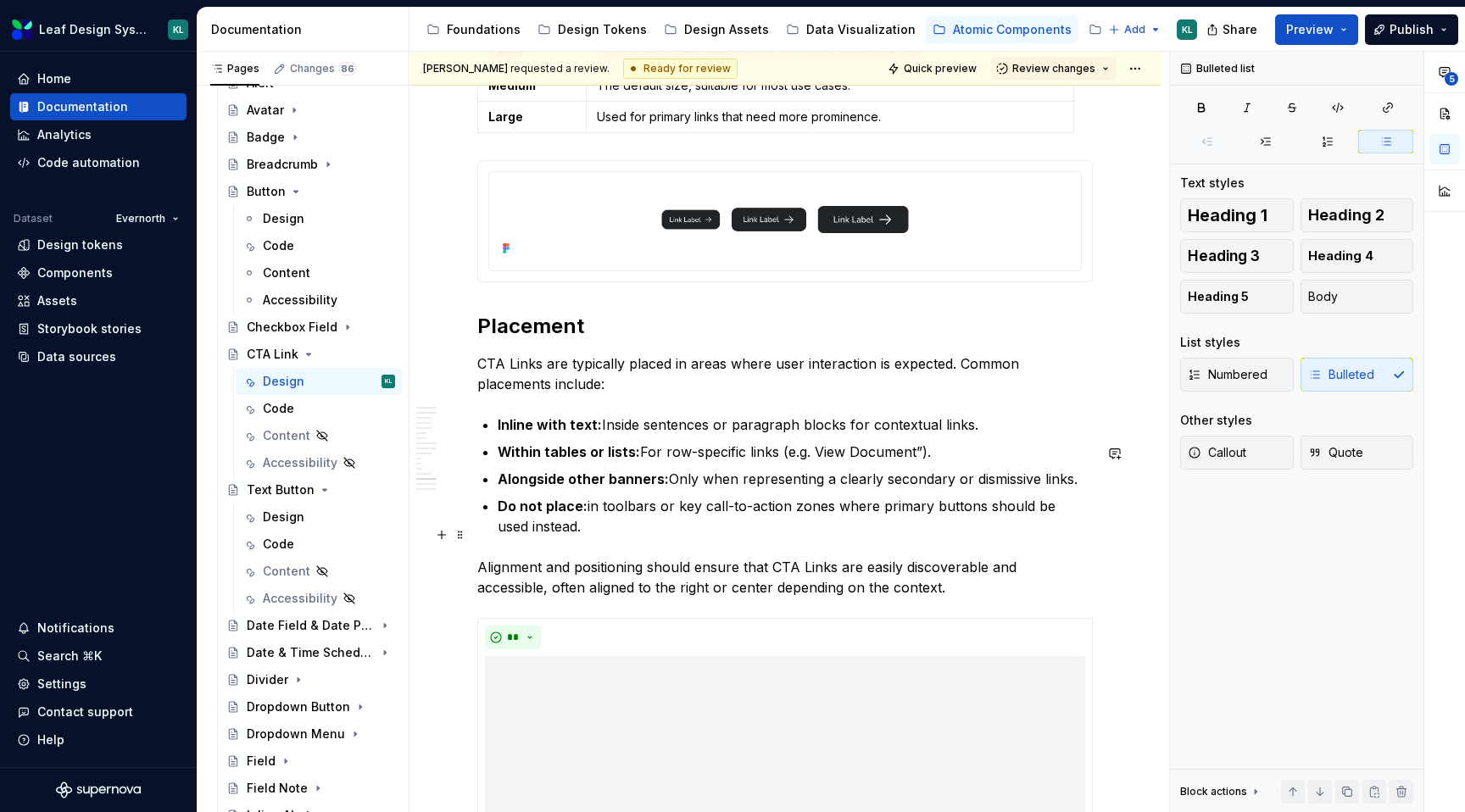
click at [600, 537] on p "Do not place: in toolbars or key call-to-action zones where primary buttons sho…" at bounding box center [794, 516] width 595 height 40
drag, startPoint x: 595, startPoint y: 547, endPoint x: 476, endPoint y: 506, distance: 125.9
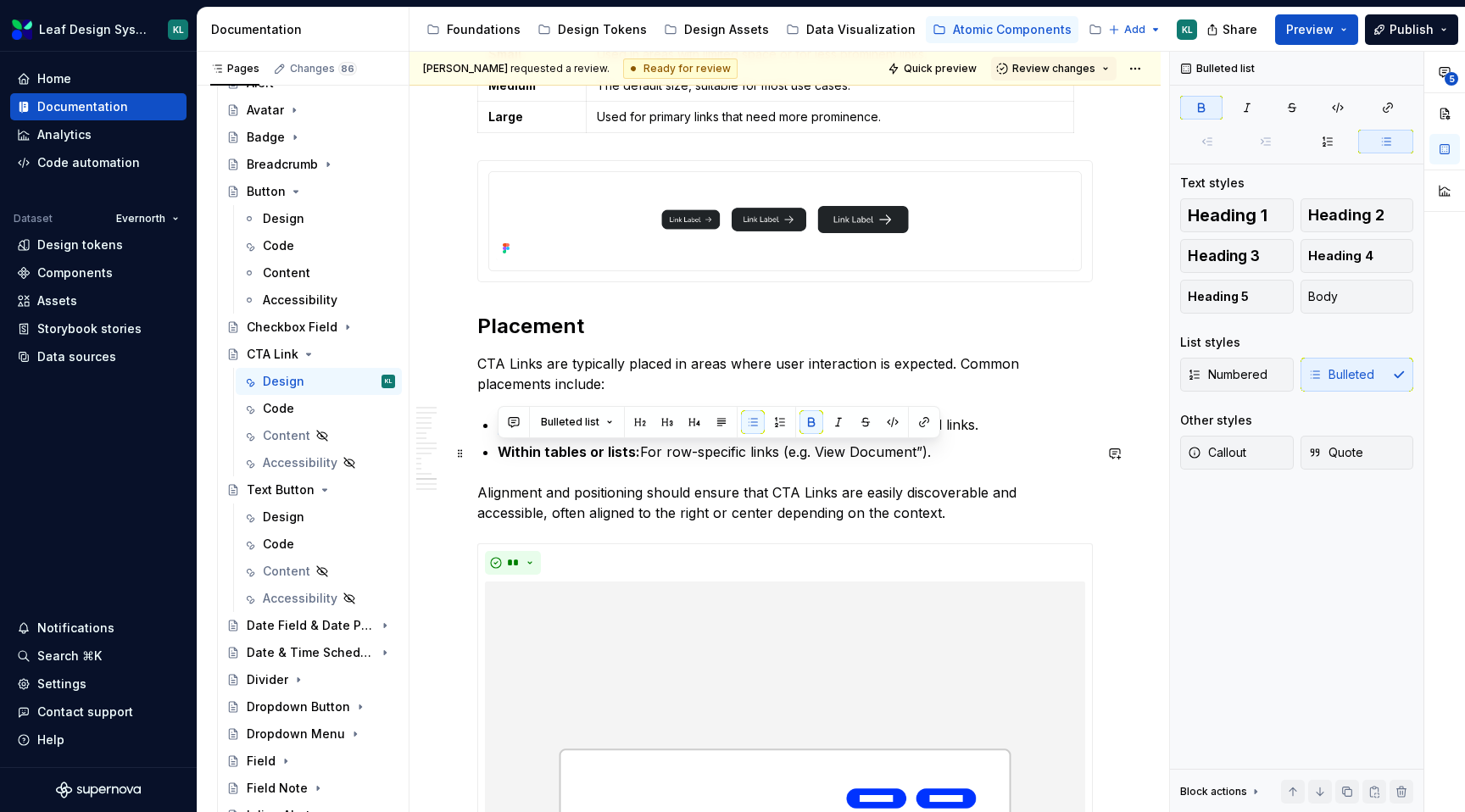
drag, startPoint x: 592, startPoint y: 449, endPoint x: 497, endPoint y: 449, distance: 95.0
click at [497, 433] on strong "Inline with text:" at bounding box center [549, 424] width 105 height 17
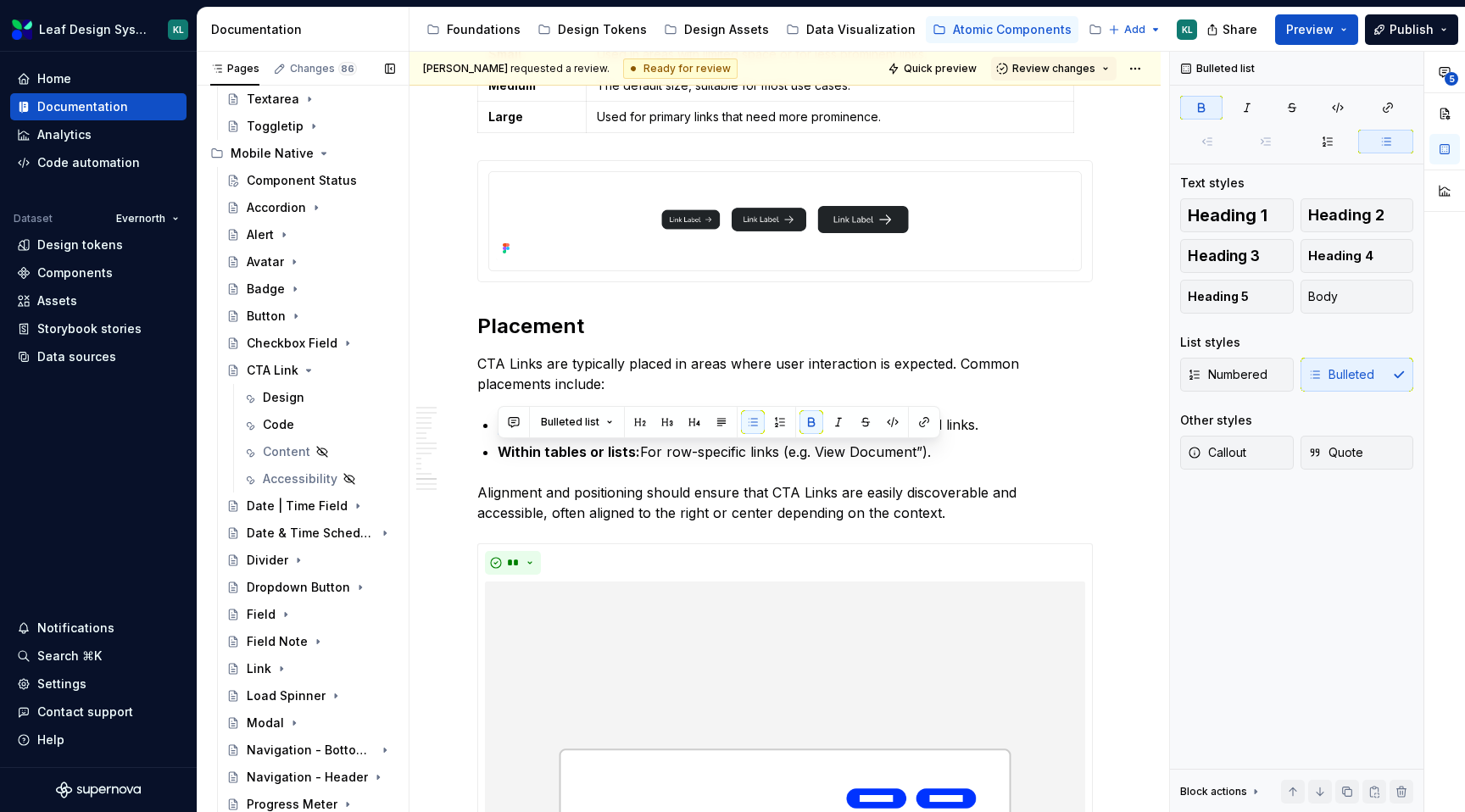
scroll to position [1354, 0]
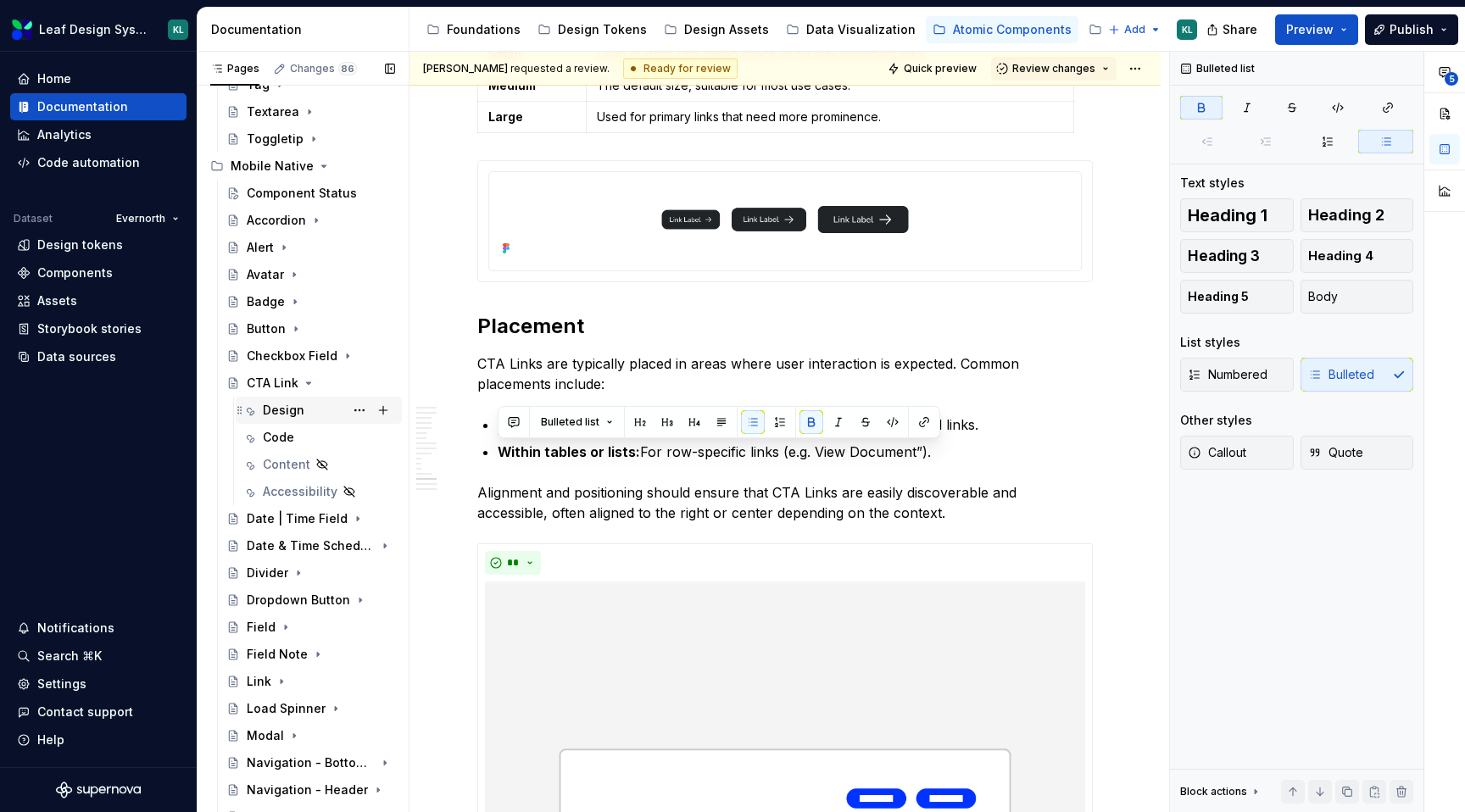
click at [301, 406] on div "Design" at bounding box center [283, 410] width 41 height 17
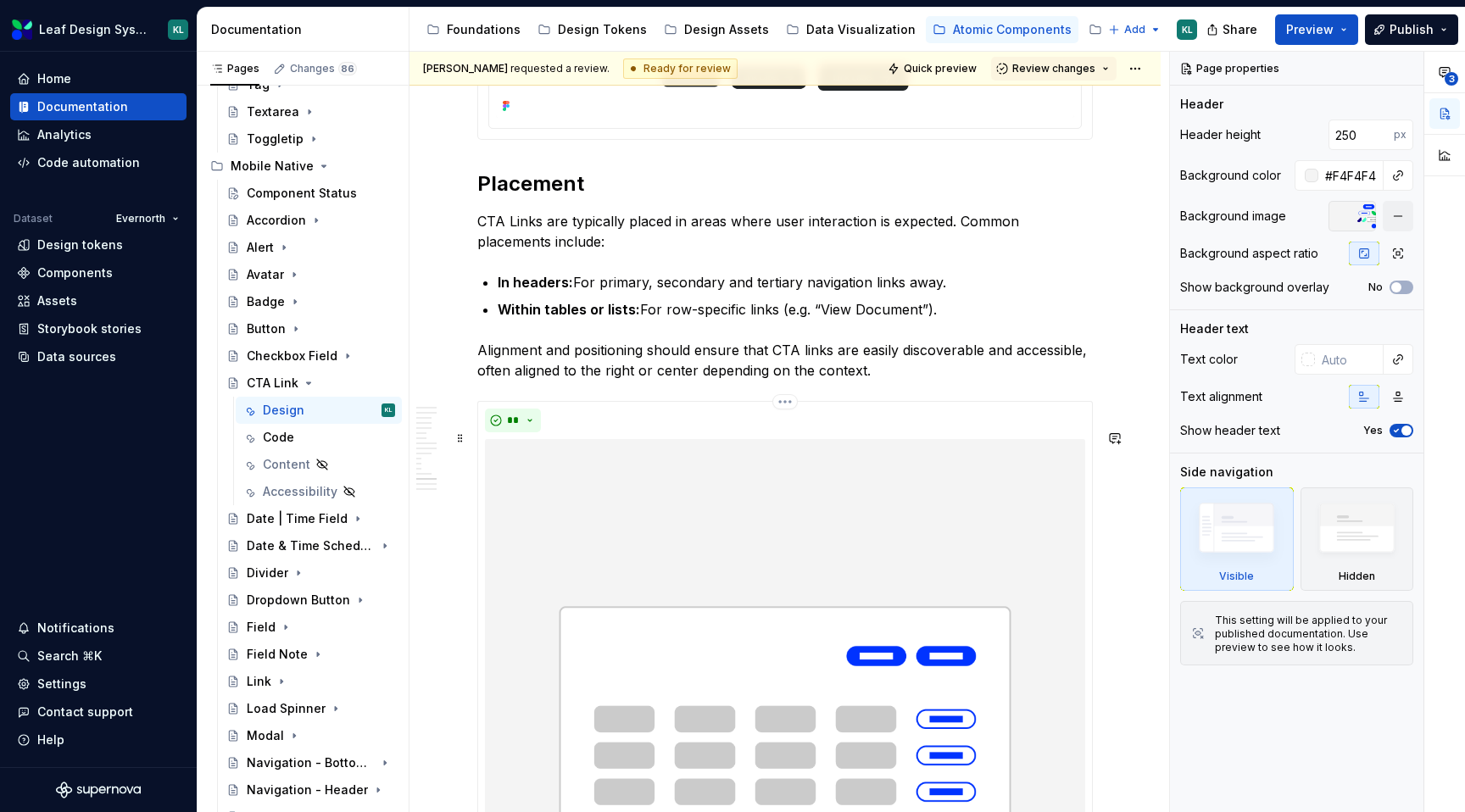
scroll to position [5670, 0]
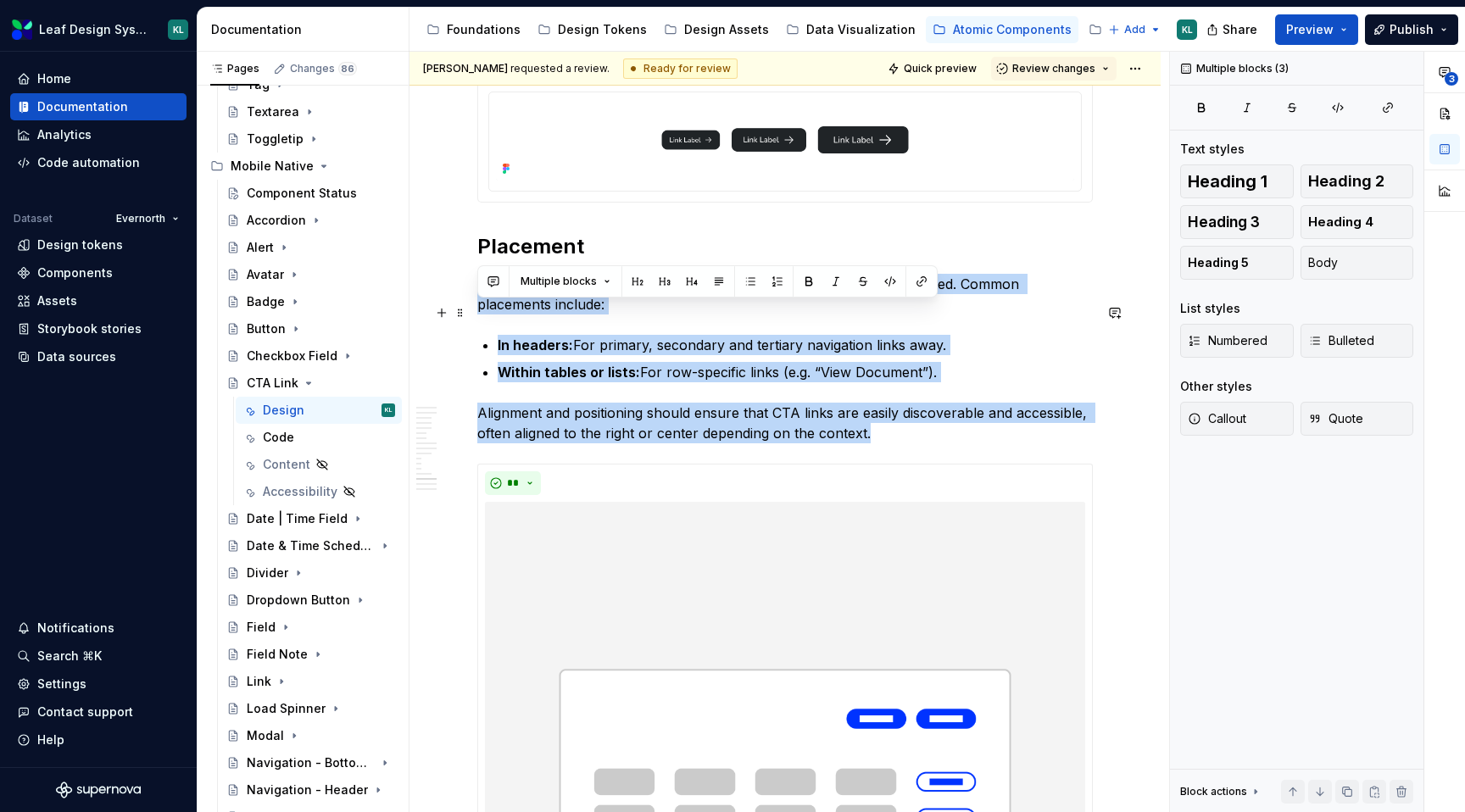
drag, startPoint x: 888, startPoint y: 466, endPoint x: 479, endPoint y: 318, distance: 435.0
copy div "CTA Links are typically placed in areas where user interaction is expected. Com…"
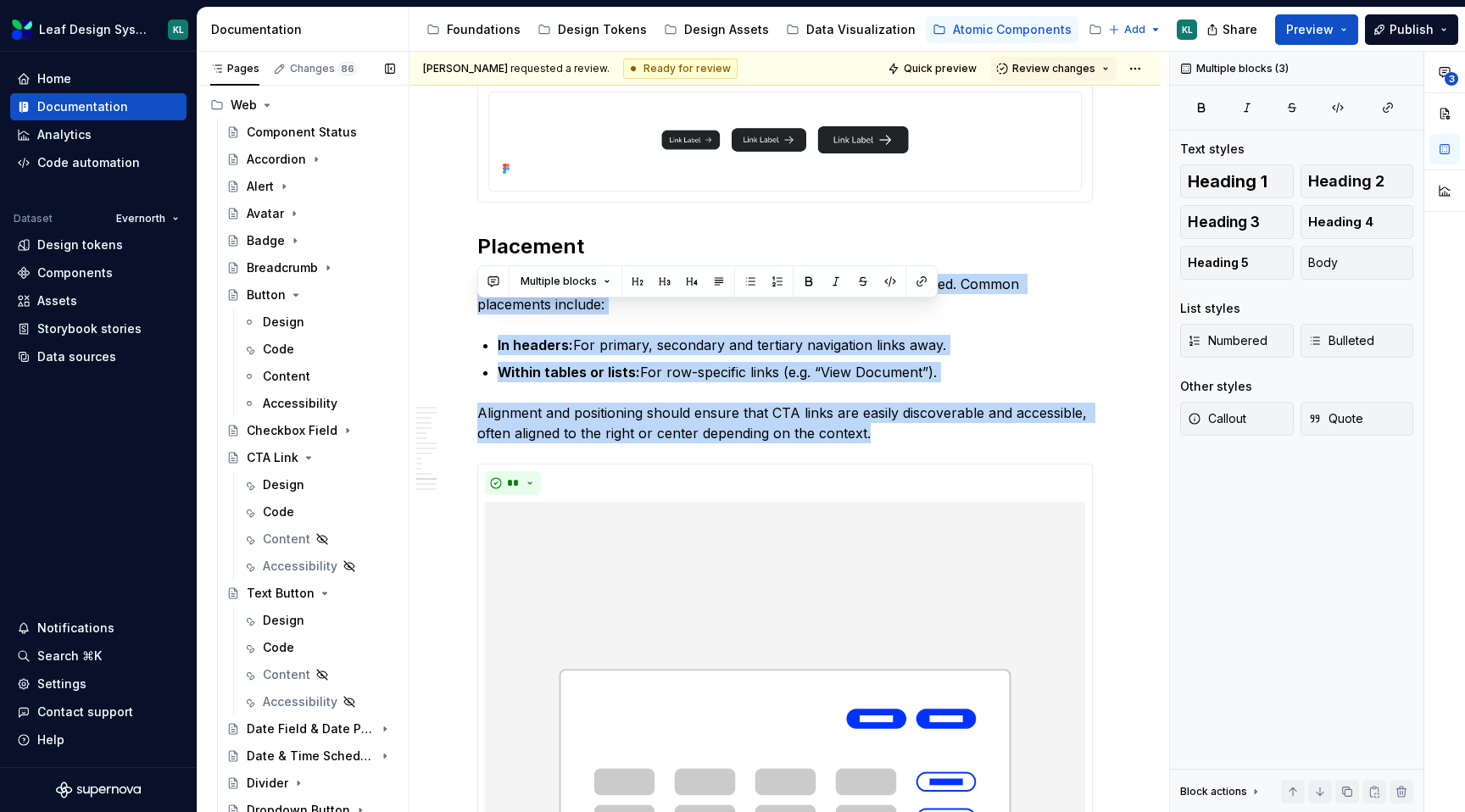
scroll to position [0, 0]
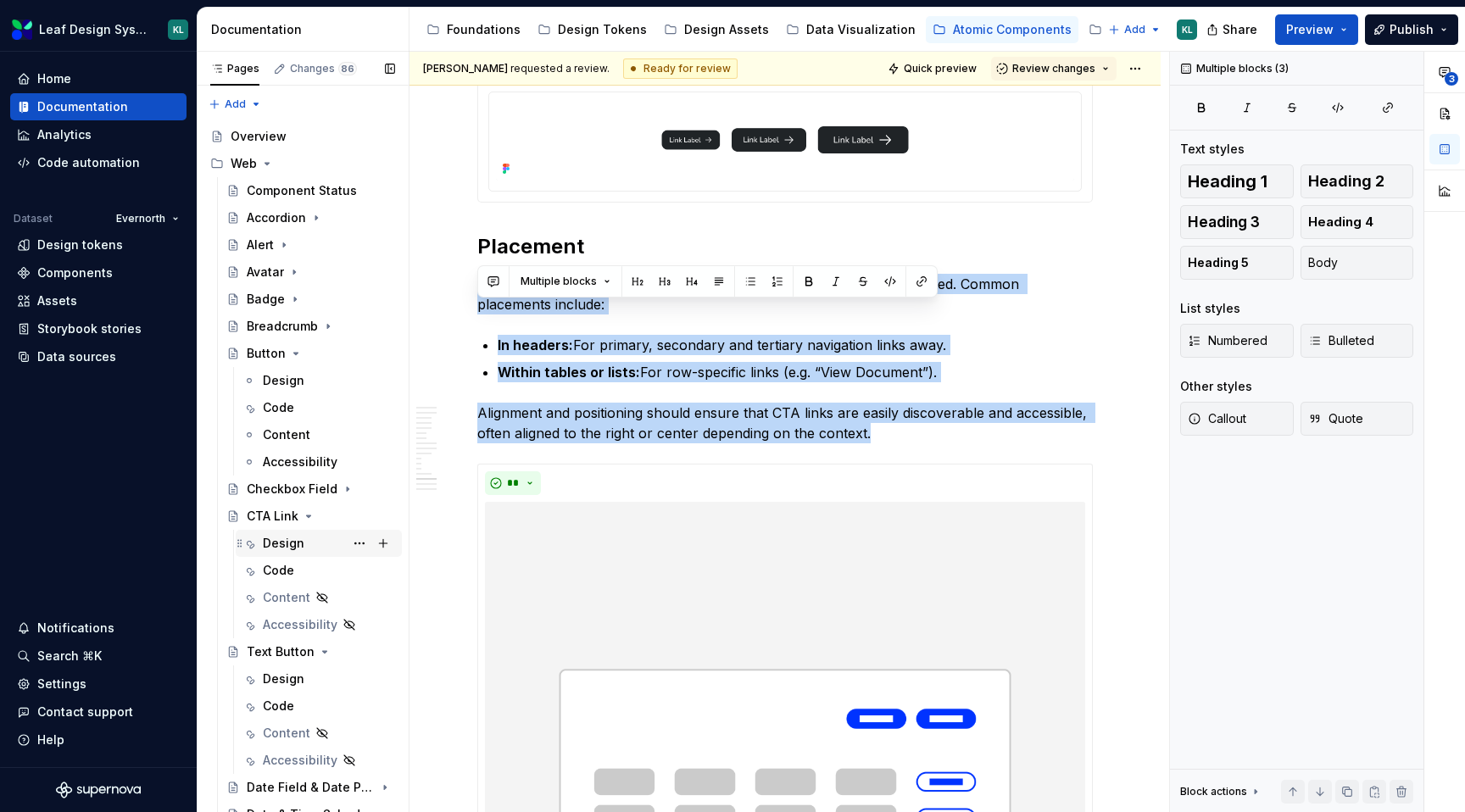
click at [322, 545] on div "Design" at bounding box center [329, 543] width 133 height 24
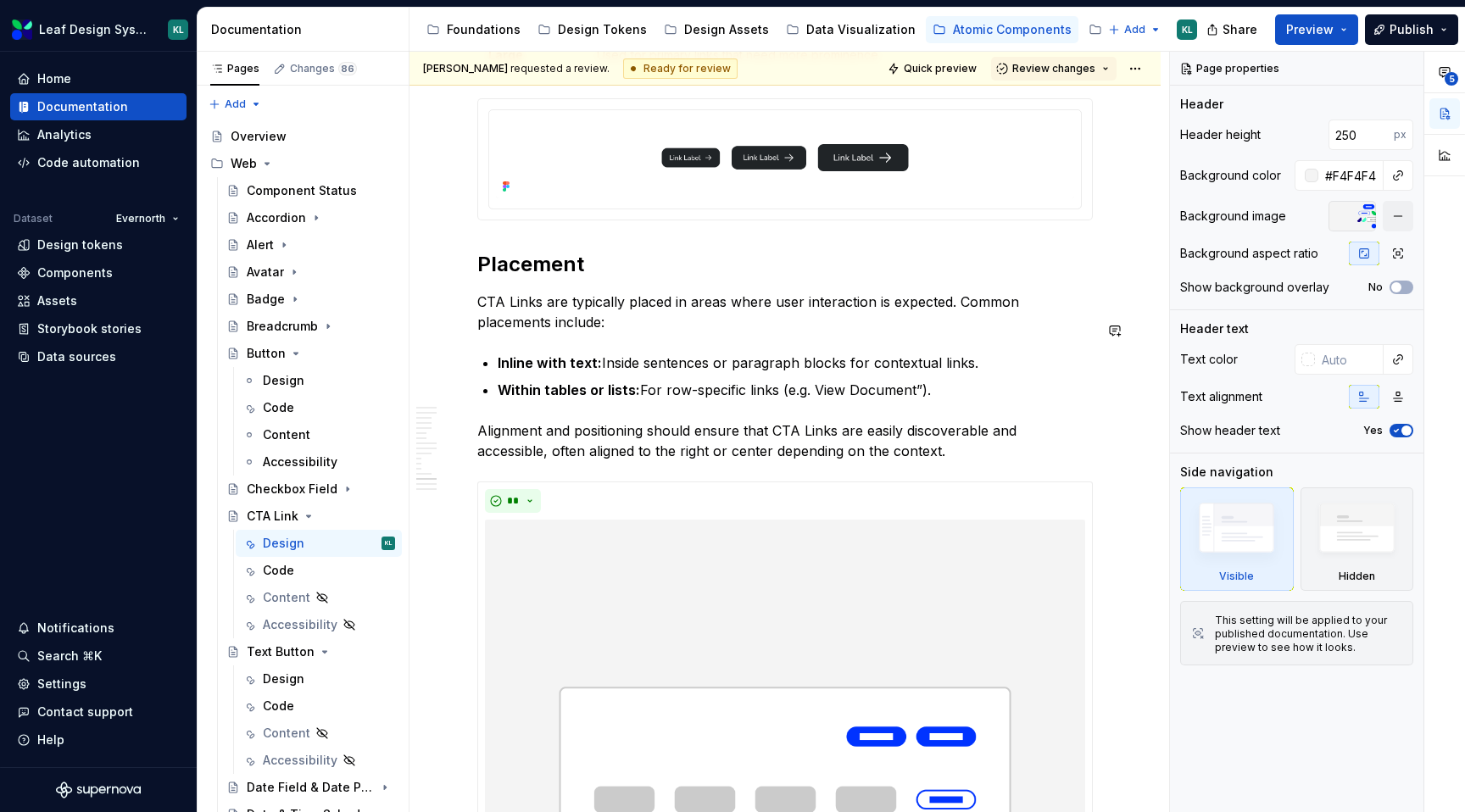
scroll to position [5856, 0]
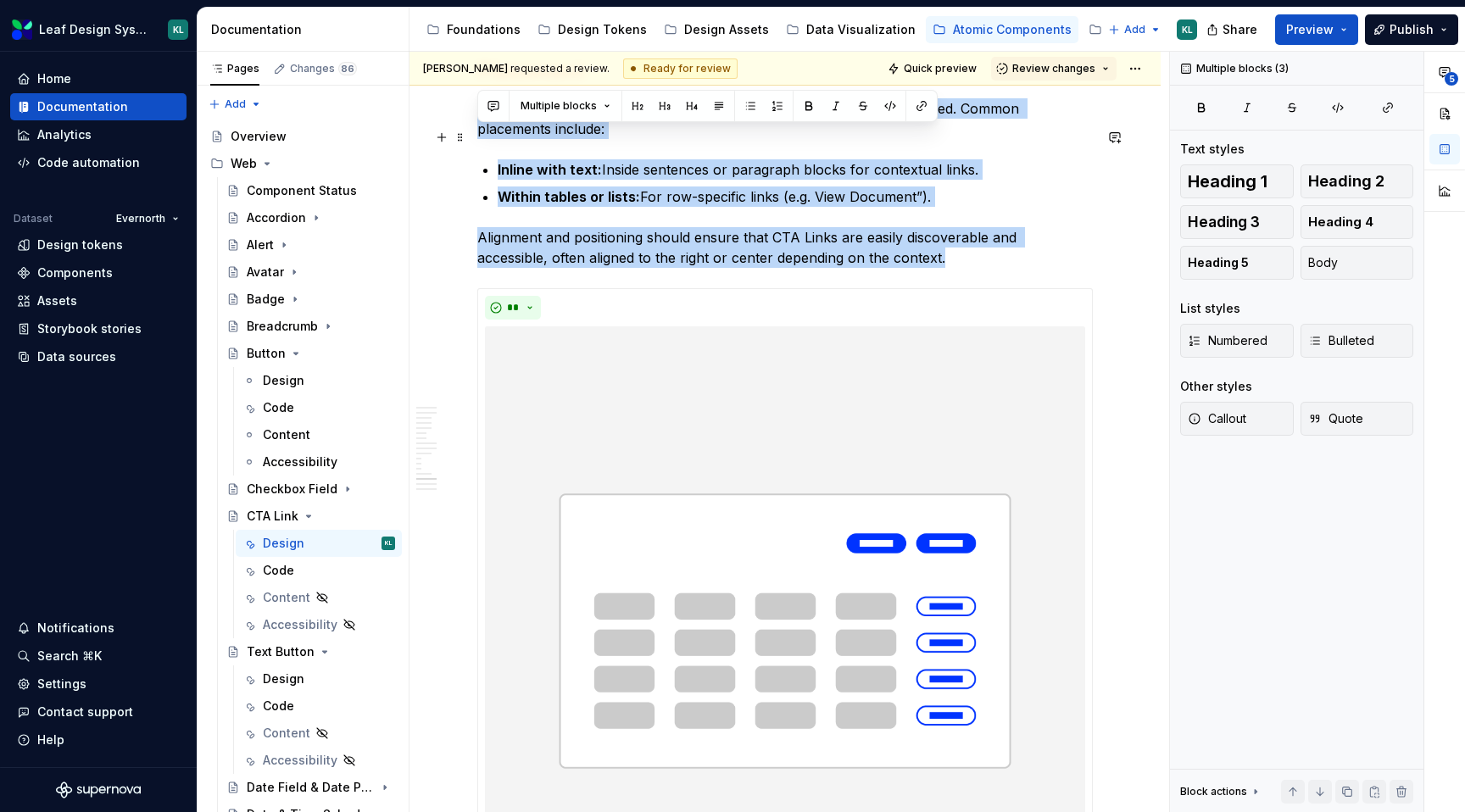
drag, startPoint x: 882, startPoint y: 286, endPoint x: 469, endPoint y: 141, distance: 437.7
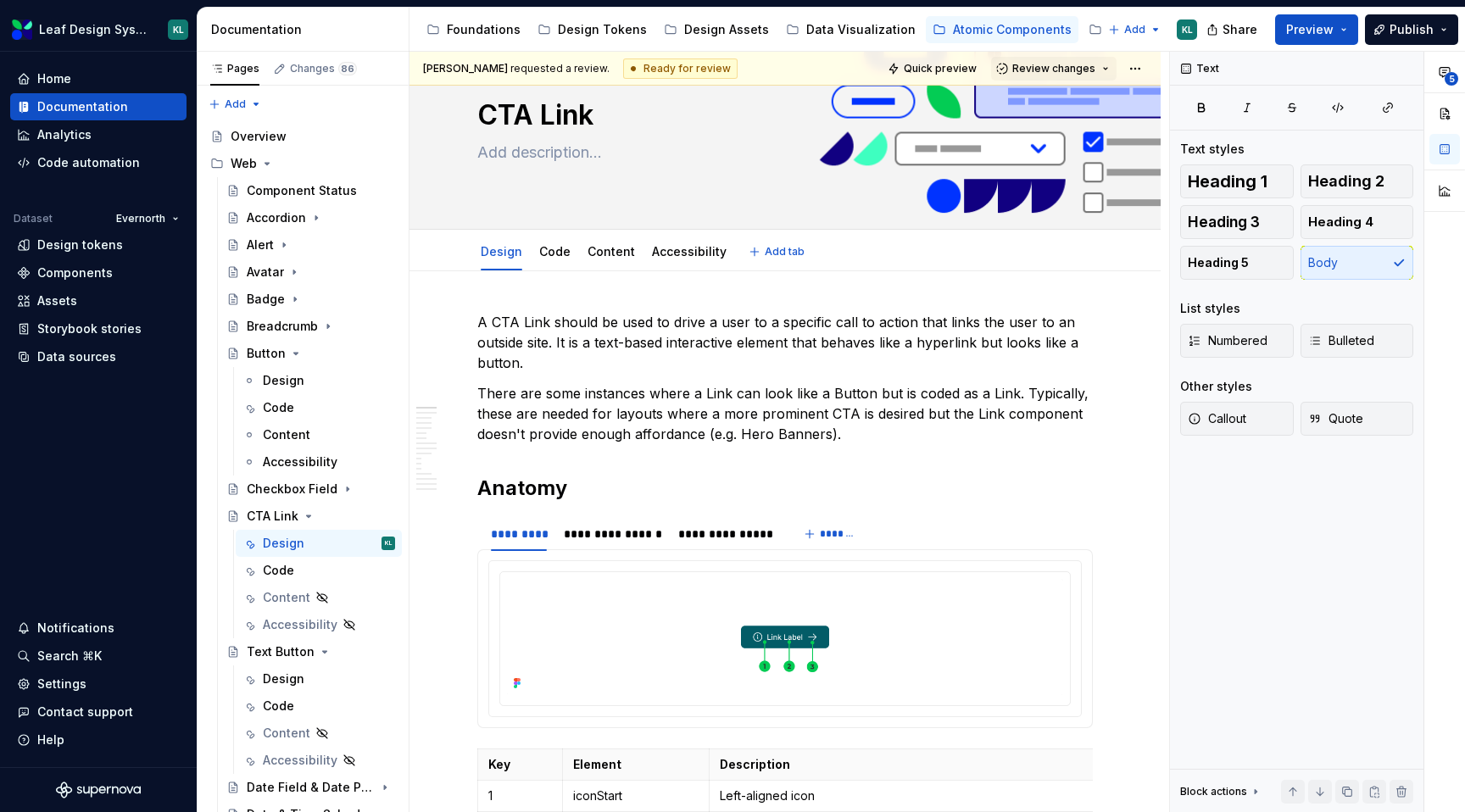
type textarea "*"
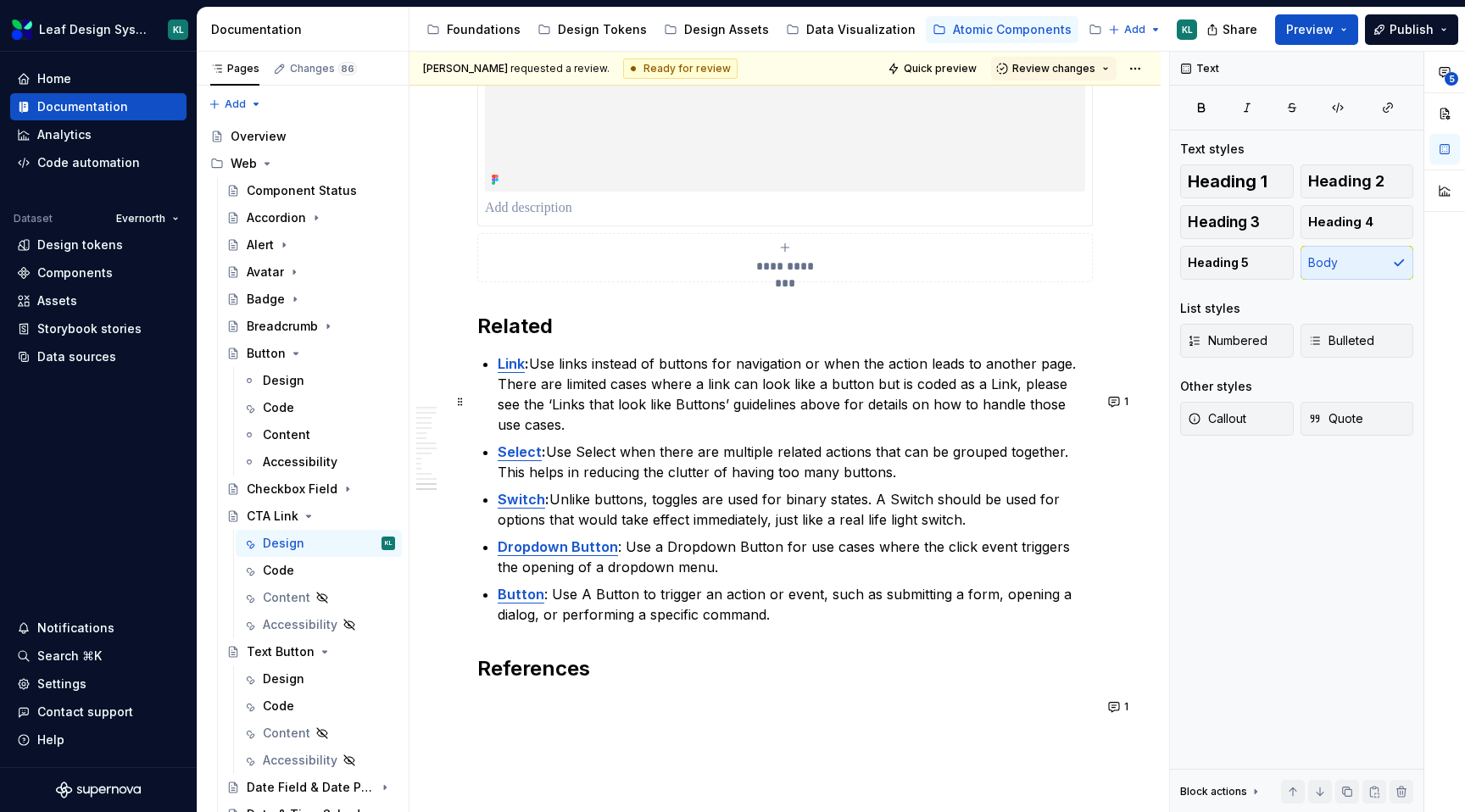
scroll to position [6608, 0]
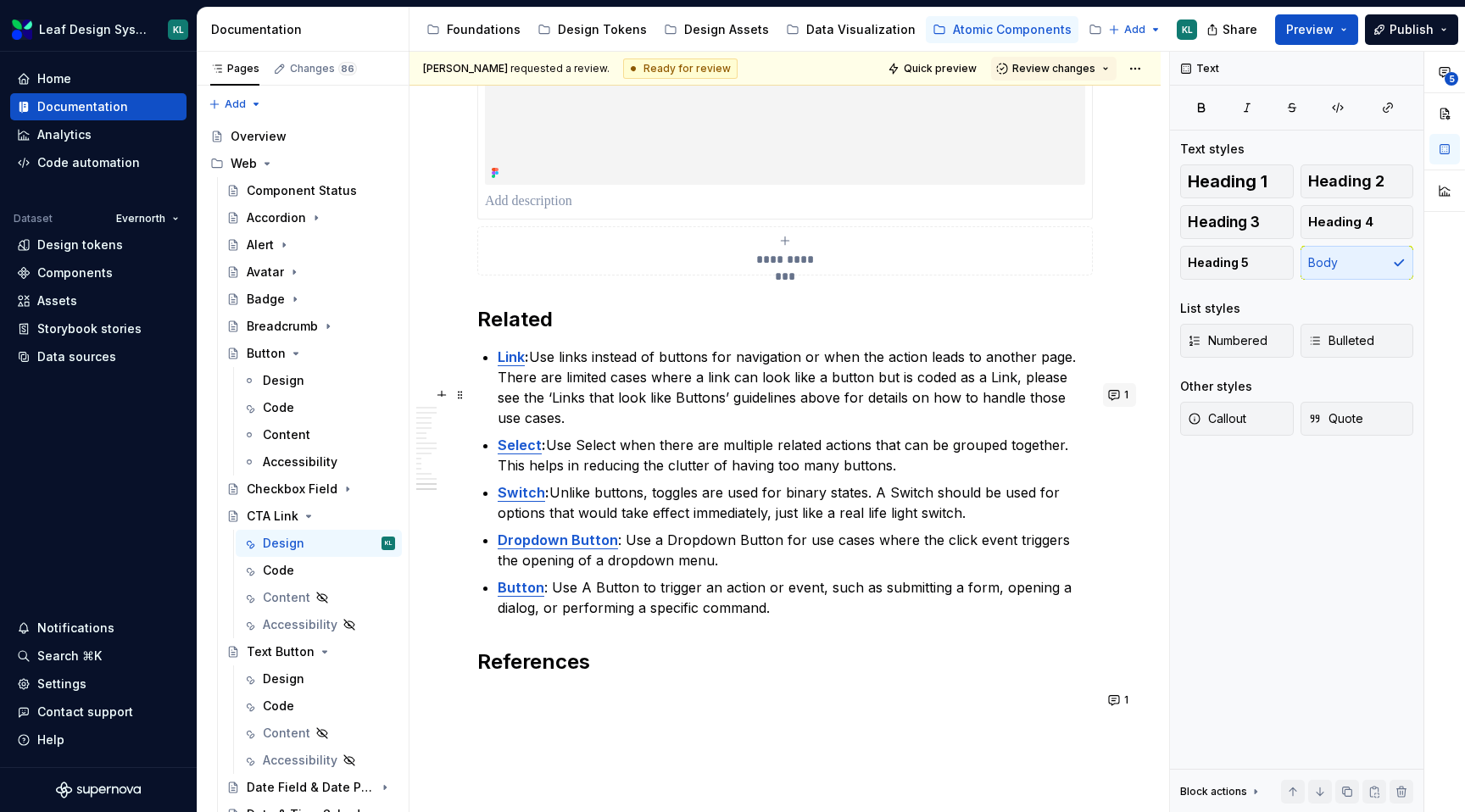
click at [1127, 395] on button "1" at bounding box center [1120, 395] width 33 height 24
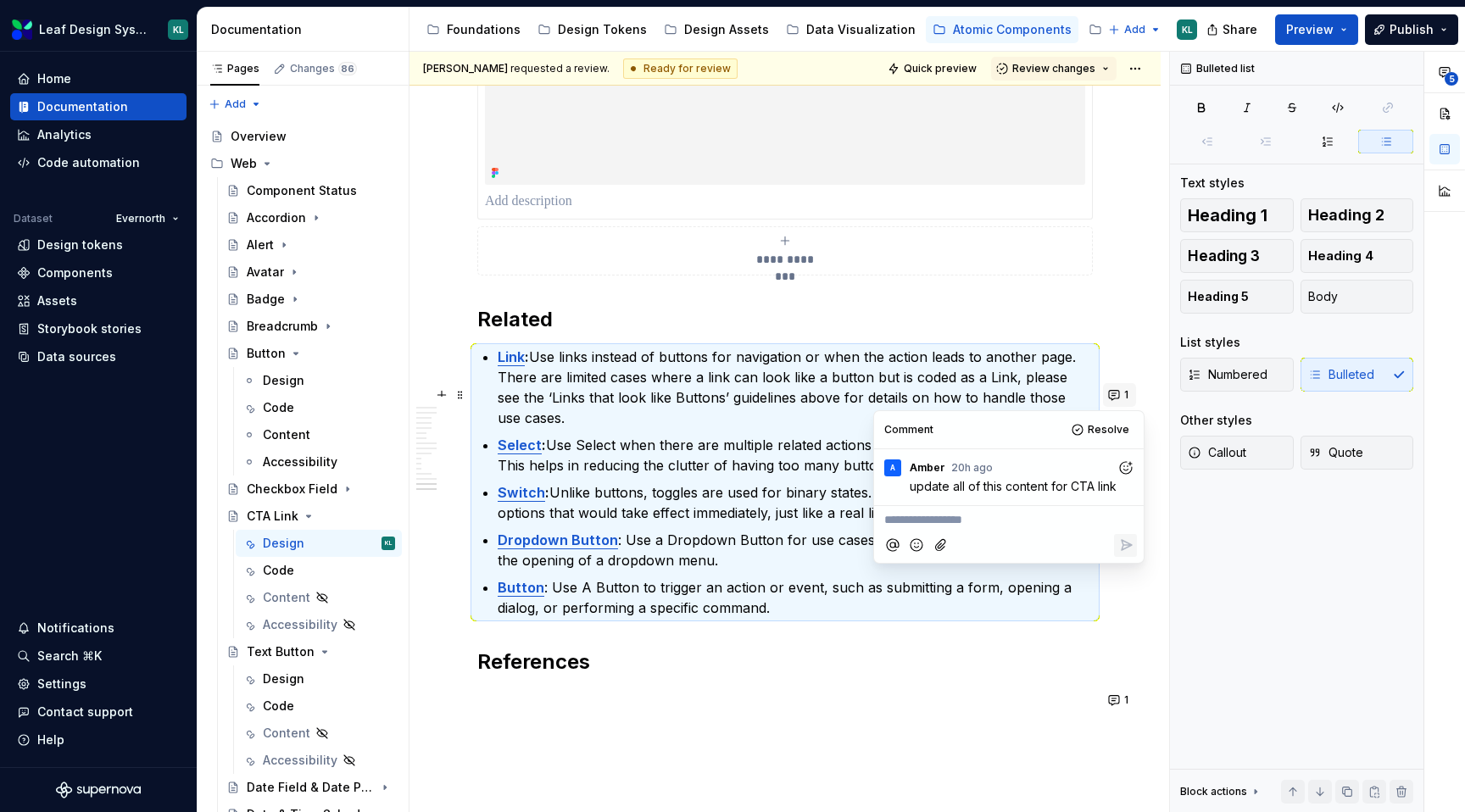
click at [1127, 395] on button "1" at bounding box center [1120, 395] width 33 height 24
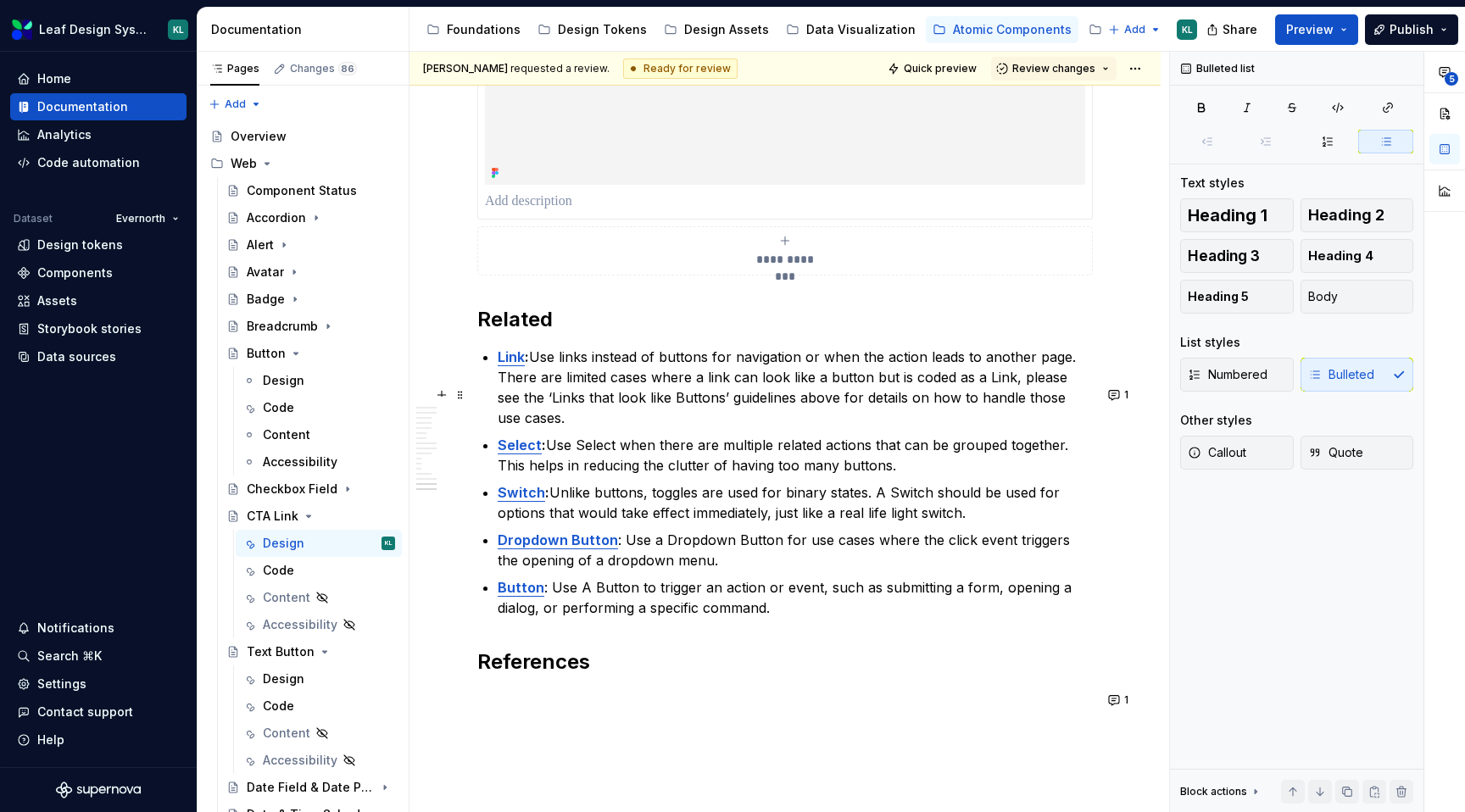
click at [821, 428] on p "Link : Use links instead of buttons for navigation or when the action leads to …" at bounding box center [794, 388] width 595 height 82
click at [677, 391] on p "Link : Use links instead of buttons for navigation or when the action leads to …" at bounding box center [794, 388] width 595 height 82
drag, startPoint x: 726, startPoint y: 395, endPoint x: 837, endPoint y: 400, distance: 111.1
click at [837, 400] on p "Link : Use links instead of CTA links for navigation or when the action leads t…" at bounding box center [794, 388] width 595 height 82
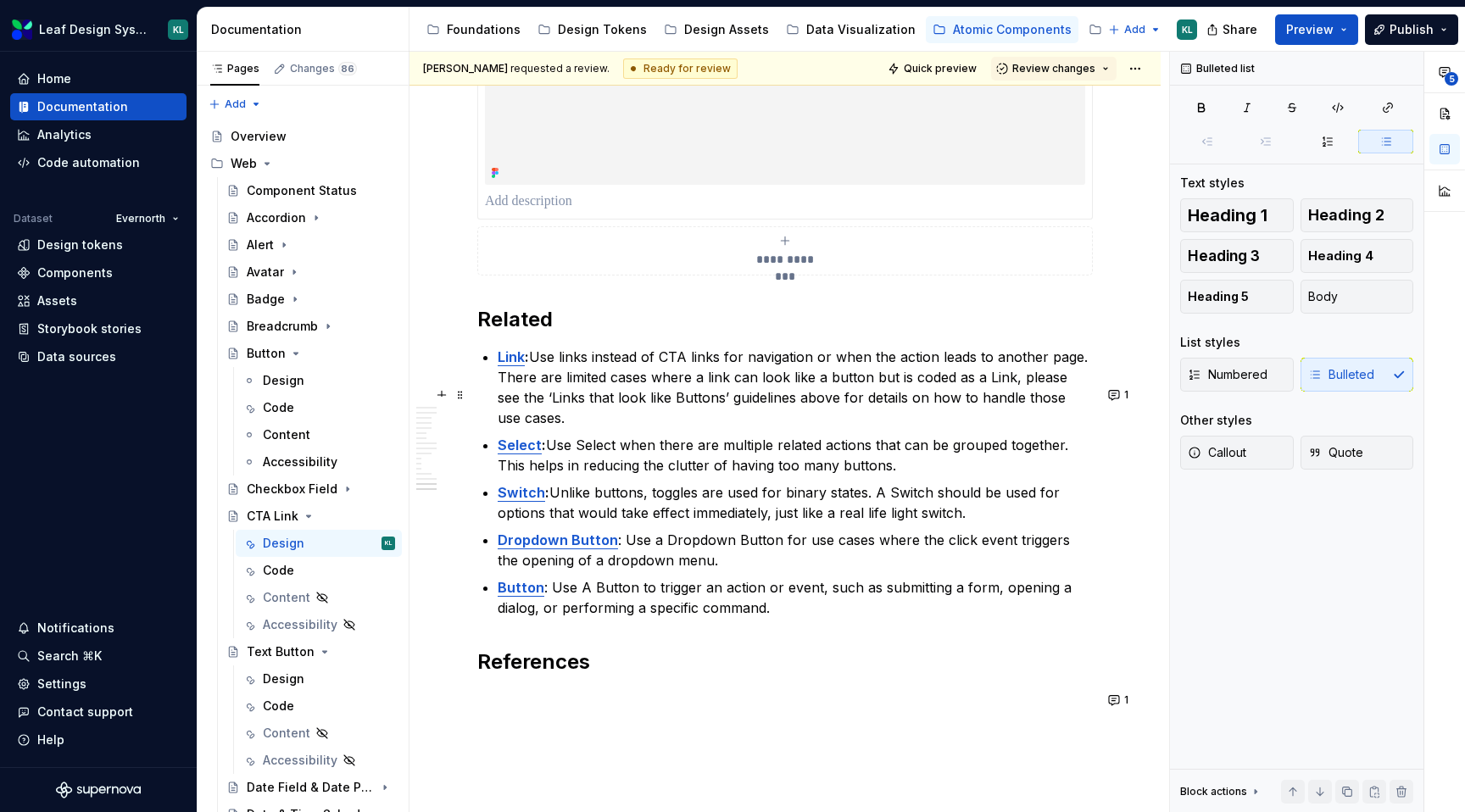
click at [1079, 397] on p "Link : Use links instead of CTA links for navigation or when the action leads t…" at bounding box center [794, 388] width 595 height 82
drag, startPoint x: 723, startPoint y: 460, endPoint x: 652, endPoint y: 417, distance: 83.0
click at [652, 417] on p "Link : Use links instead of CTA links for navigation or when the action leads t…" at bounding box center [794, 388] width 595 height 82
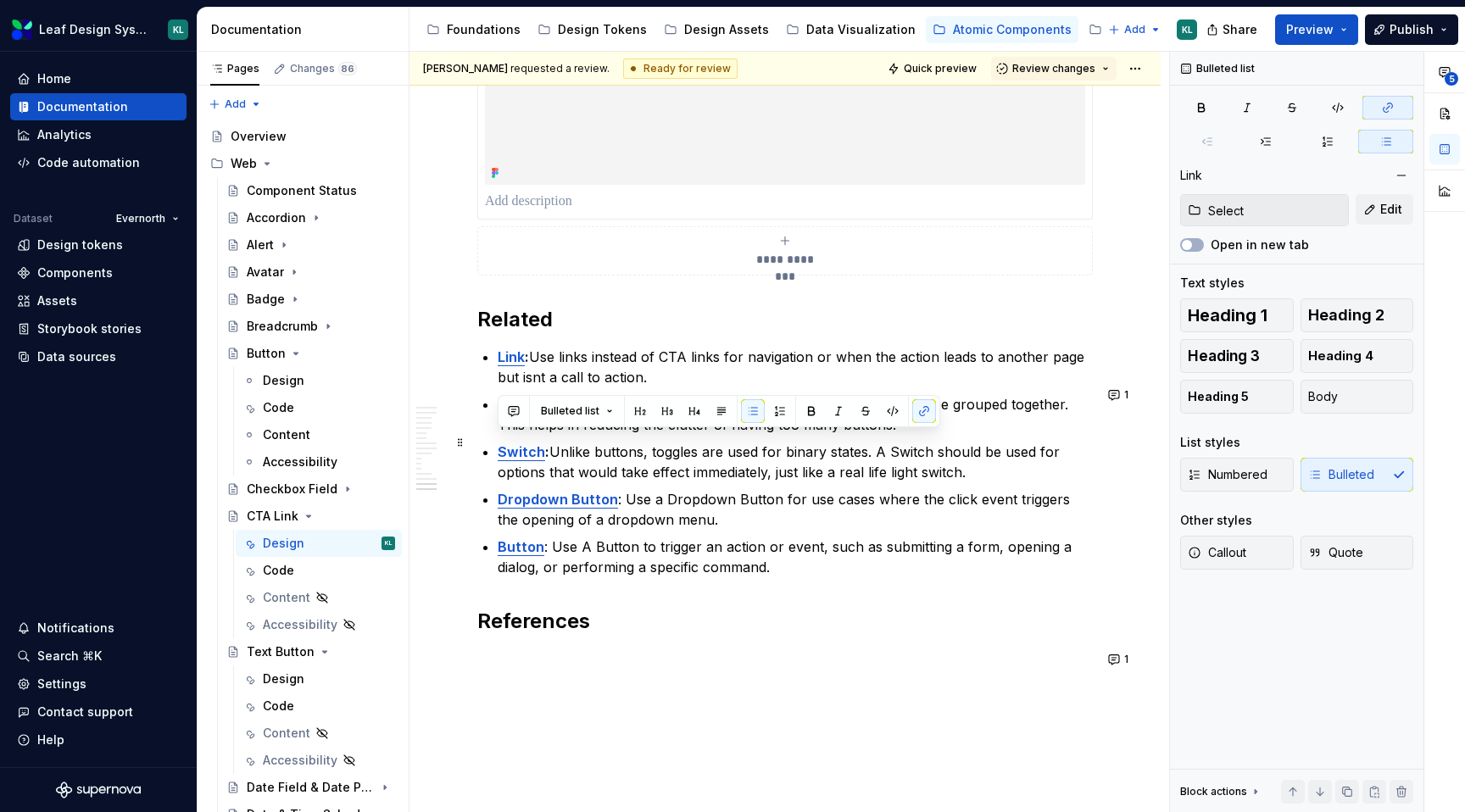
drag, startPoint x: 896, startPoint y: 459, endPoint x: 485, endPoint y: 443, distance: 411.3
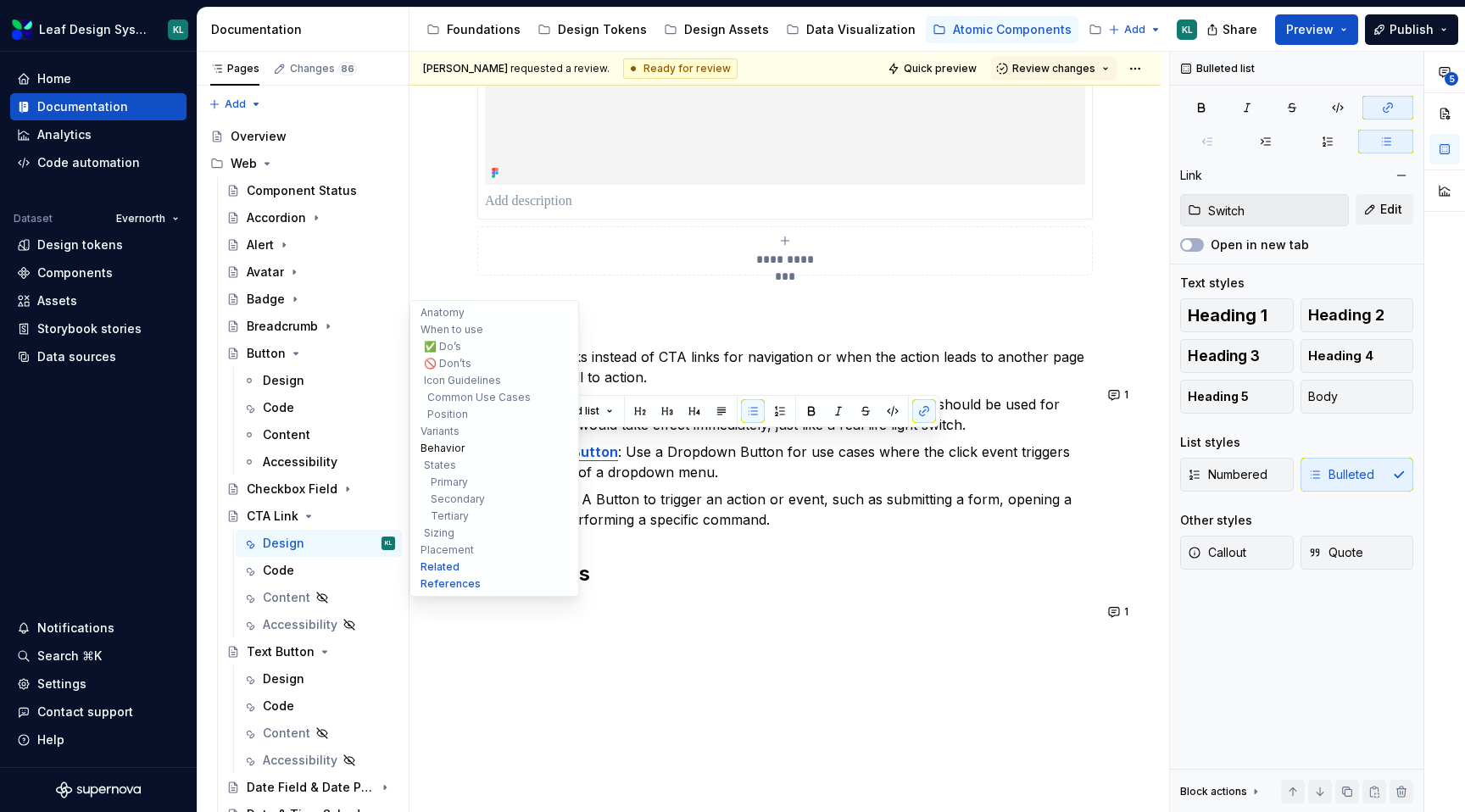
drag, startPoint x: 1014, startPoint y: 465, endPoint x: 448, endPoint y: 443, distance: 566.4
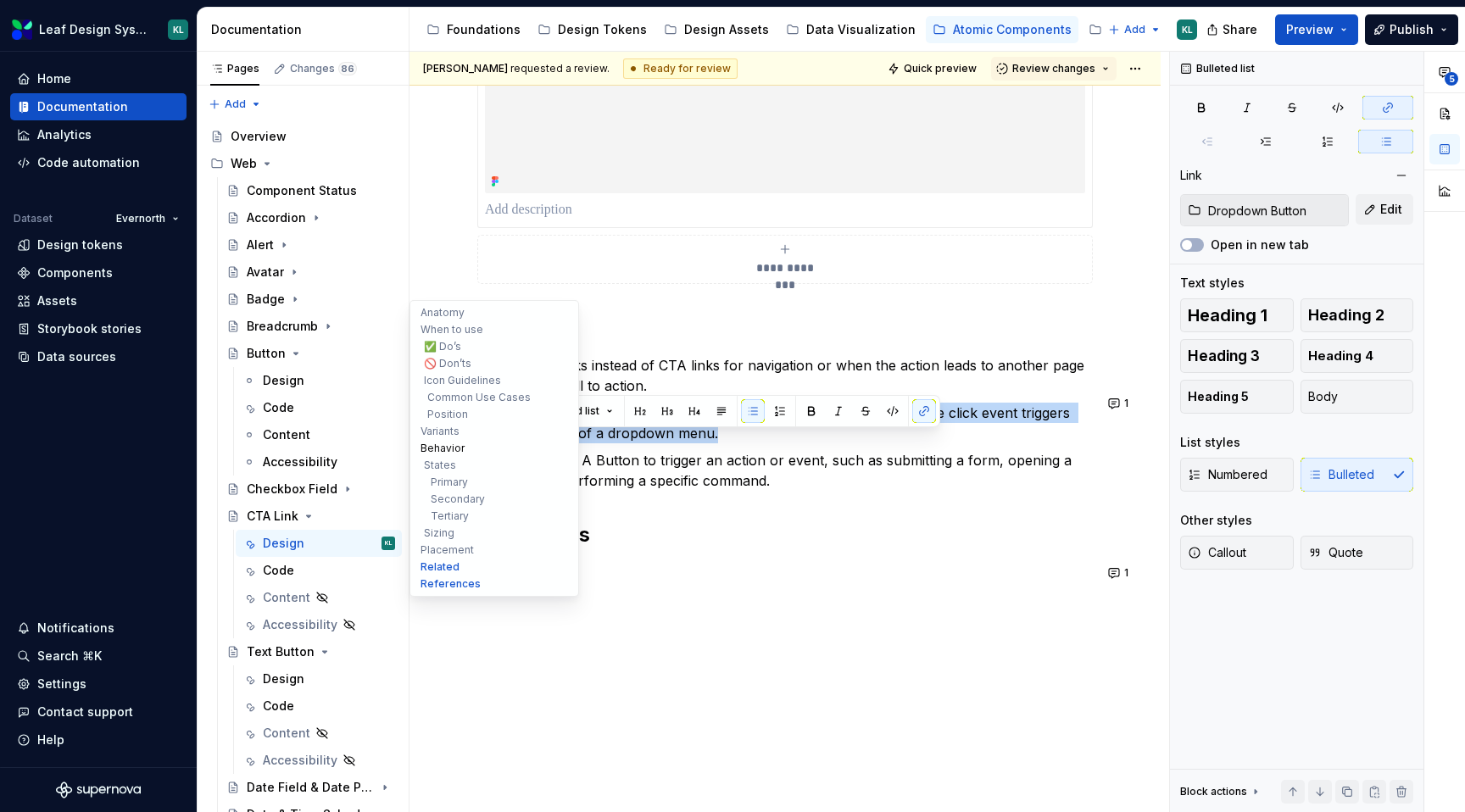
drag, startPoint x: 727, startPoint y: 463, endPoint x: 426, endPoint y: 447, distance: 301.4
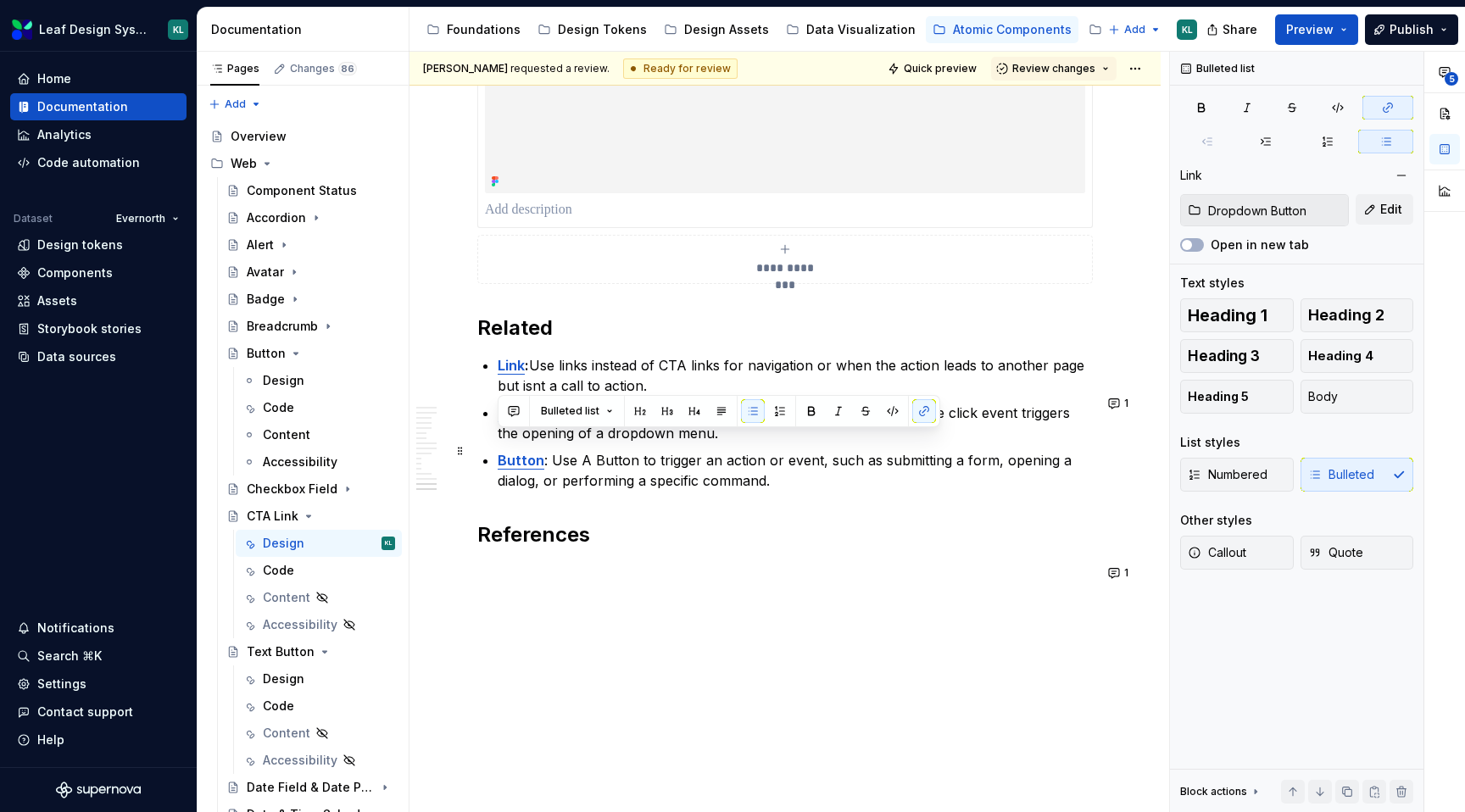
click at [724, 444] on p "Dropdown Button : Use a Dropdown Button for use cases where the click event tri…" at bounding box center [794, 423] width 595 height 40
drag, startPoint x: 723, startPoint y: 460, endPoint x: 500, endPoint y: 444, distance: 223.6
click at [500, 444] on p "Dropdown Button : Use a Dropdown Button for use cases where the click event tri…" at bounding box center [794, 423] width 595 height 40
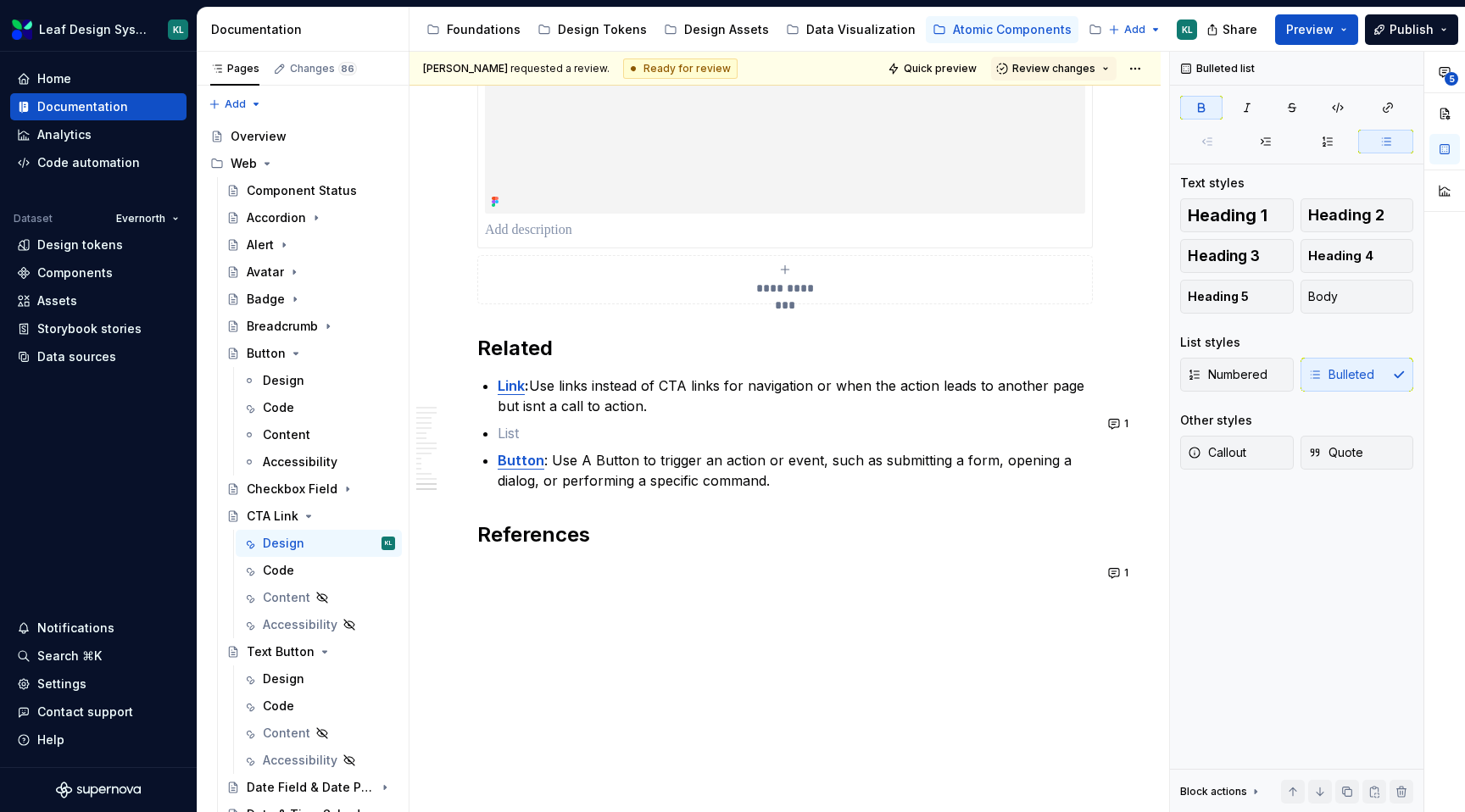
scroll to position [6589, 0]
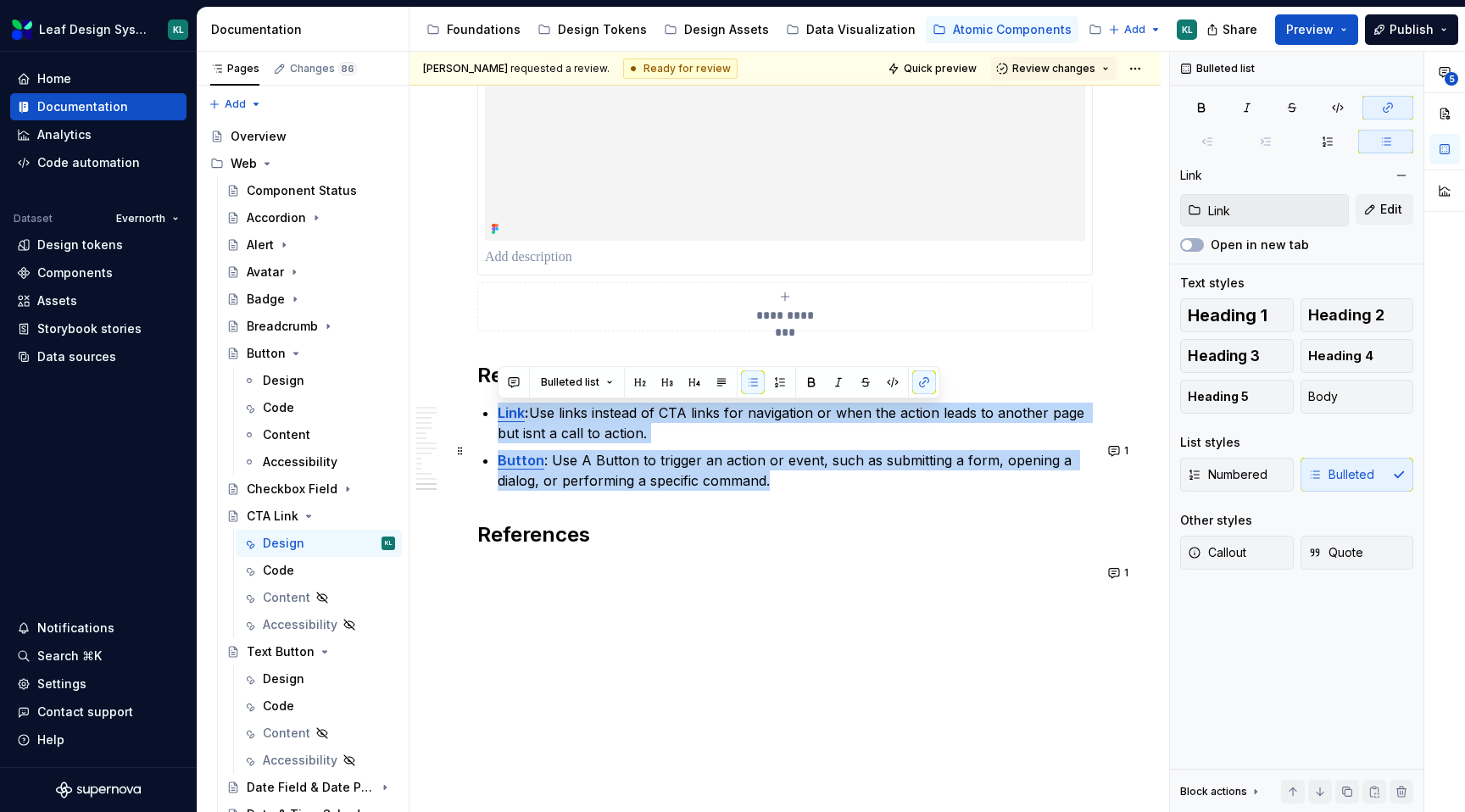
drag, startPoint x: 797, startPoint y: 481, endPoint x: 489, endPoint y: 418, distance: 314.4
click at [497, 418] on ul "Link : Use links instead of CTA links for navigation or when the action leads t…" at bounding box center [794, 446] width 595 height 88
copy ul "Link : Use links instead of CTA links for navigation or when the action leads t…"
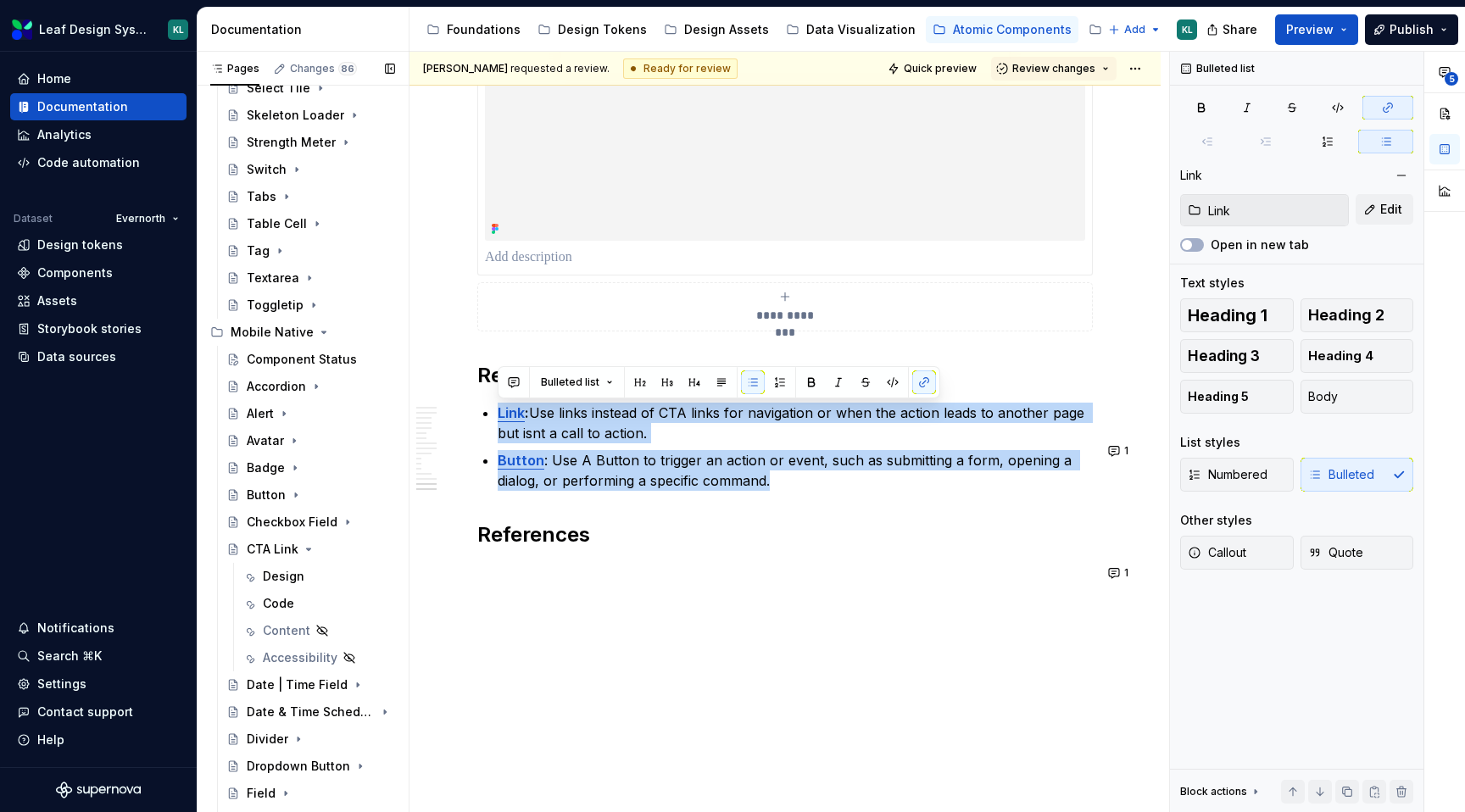
scroll to position [1185, 0]
click at [298, 576] on div "Design" at bounding box center [283, 578] width 41 height 17
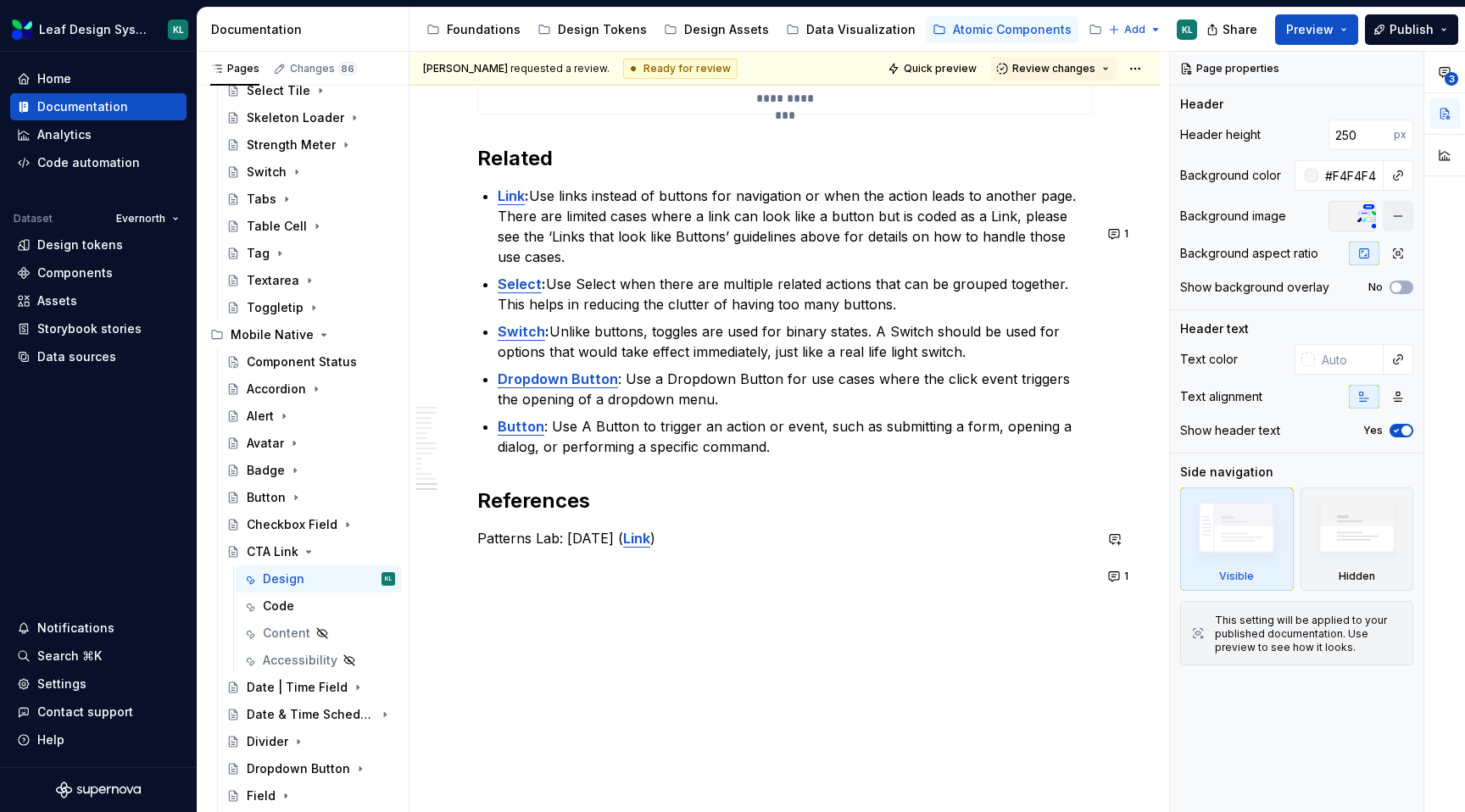
scroll to position [6733, 0]
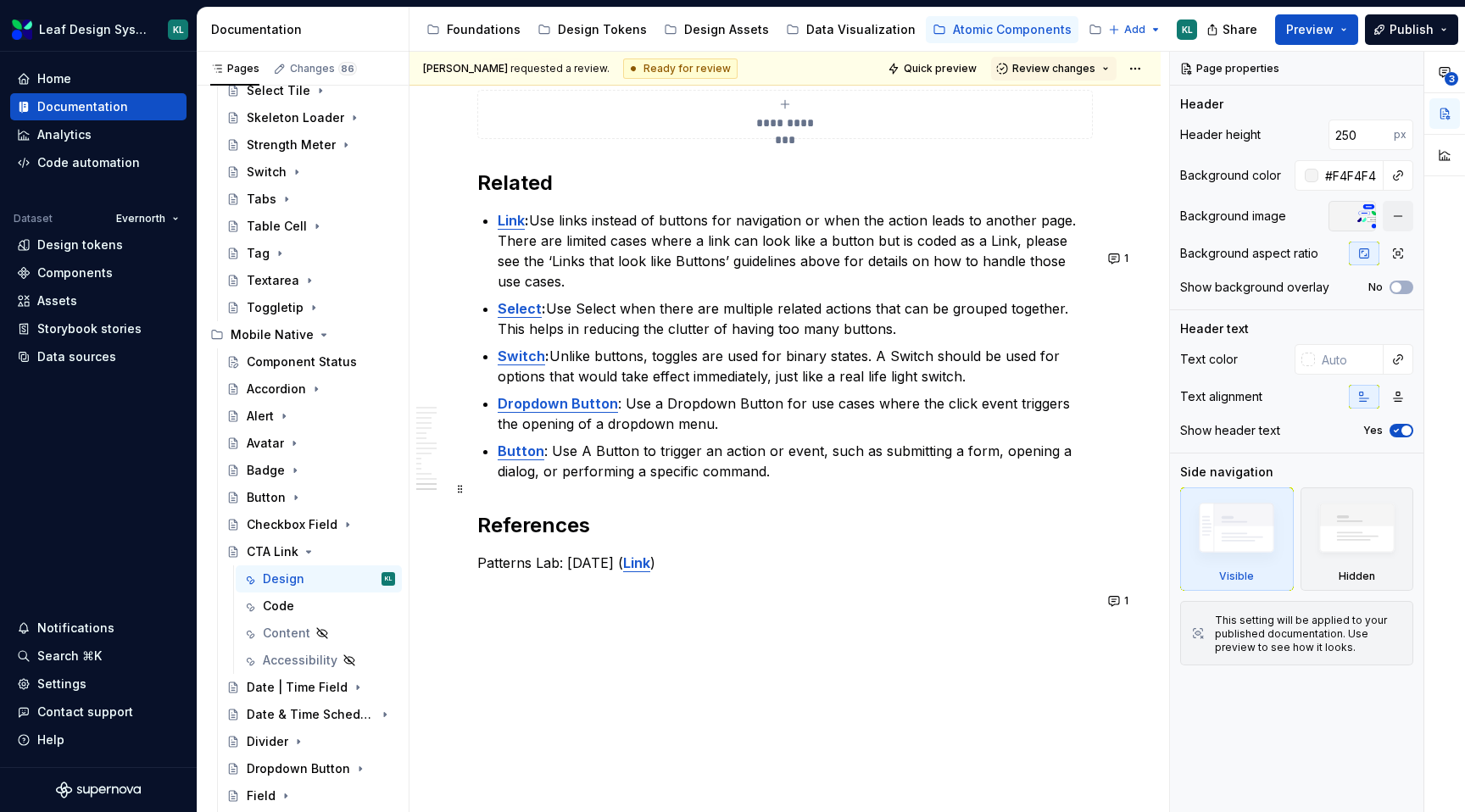
type textarea "*"
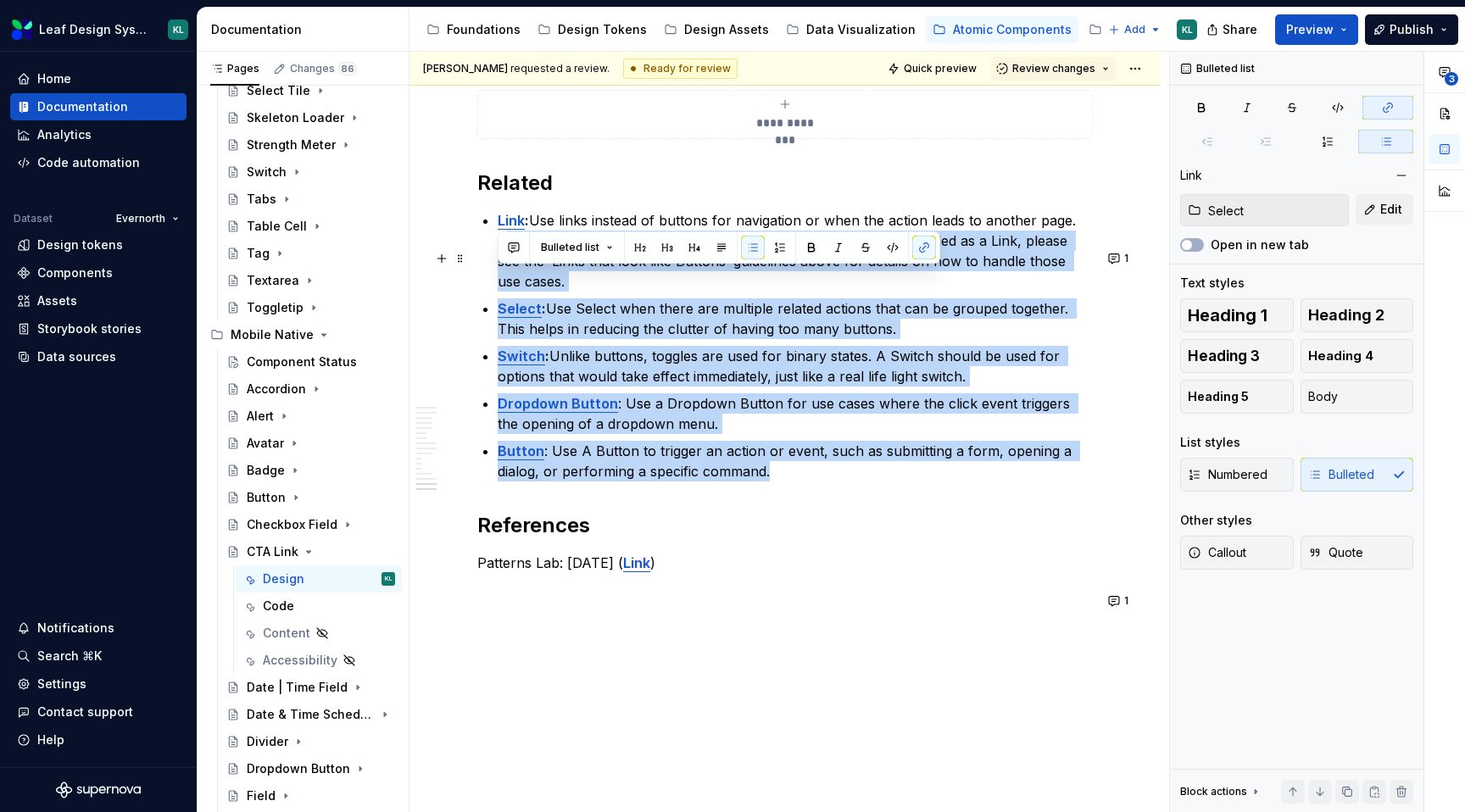
type input "Link"
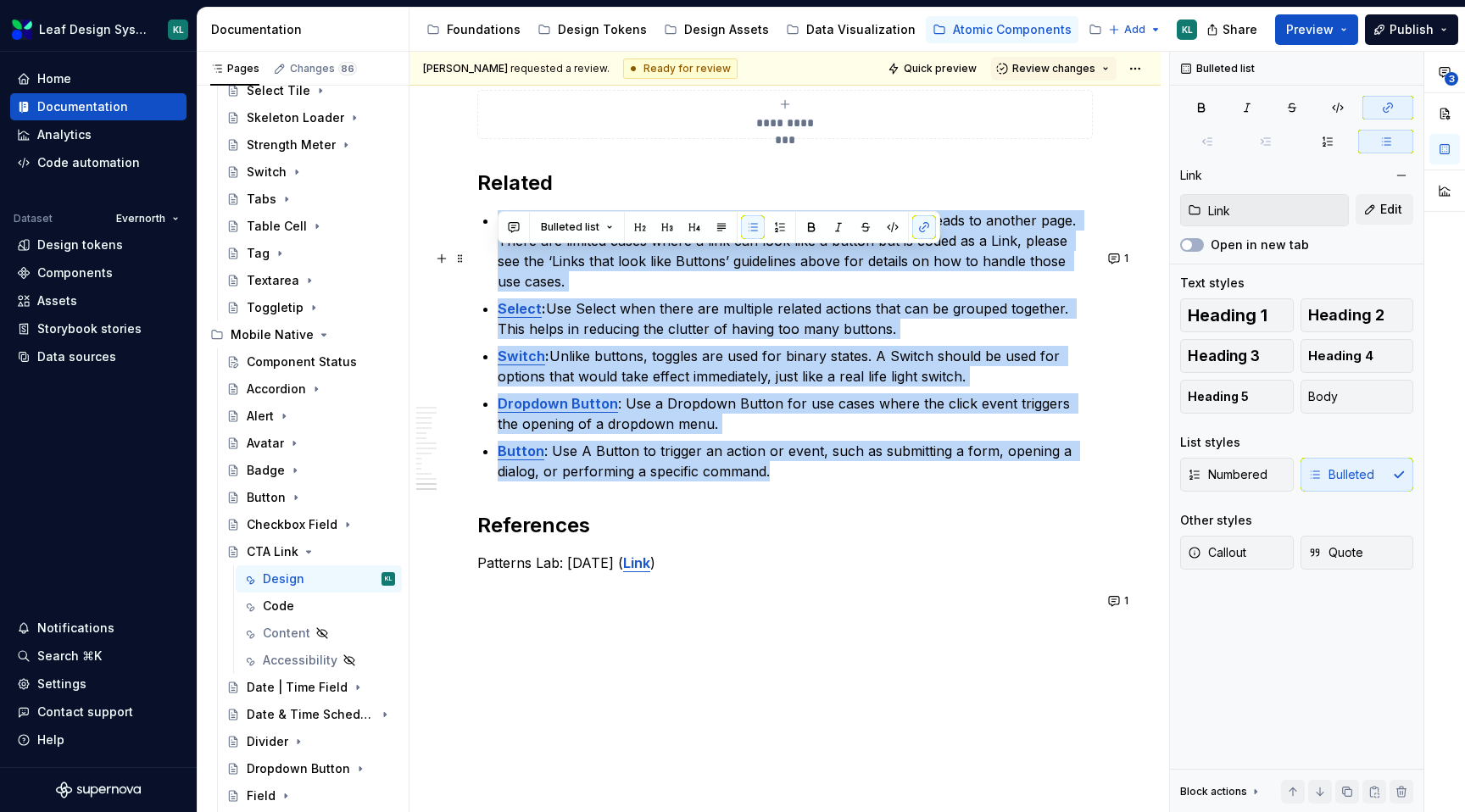
drag, startPoint x: 791, startPoint y: 509, endPoint x: 487, endPoint y: 263, distance: 391.1
click at [497, 263] on ul "Link : Use links instead of buttons for navigation or when the action leads to …" at bounding box center [794, 345] width 595 height 272
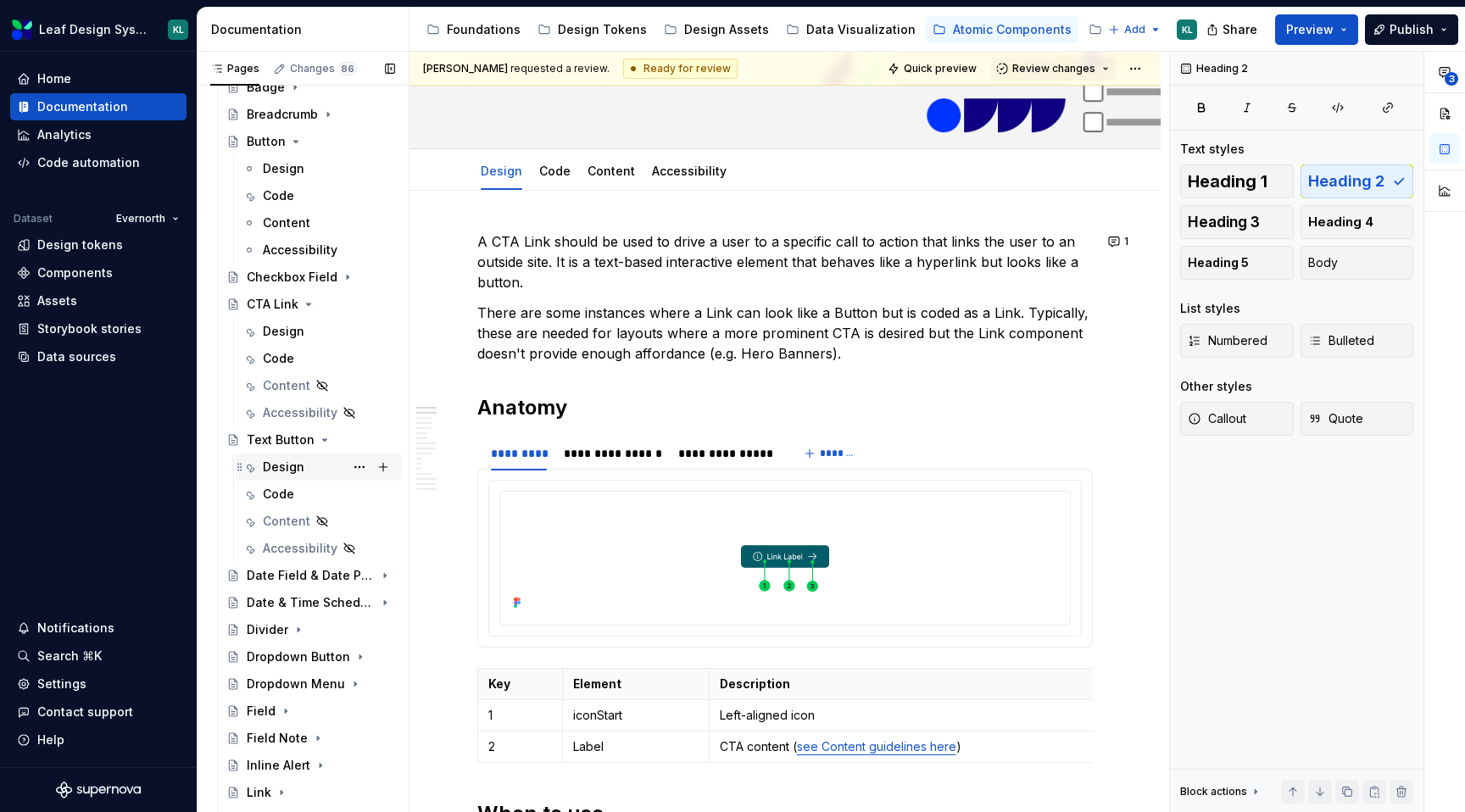
scroll to position [206, 0]
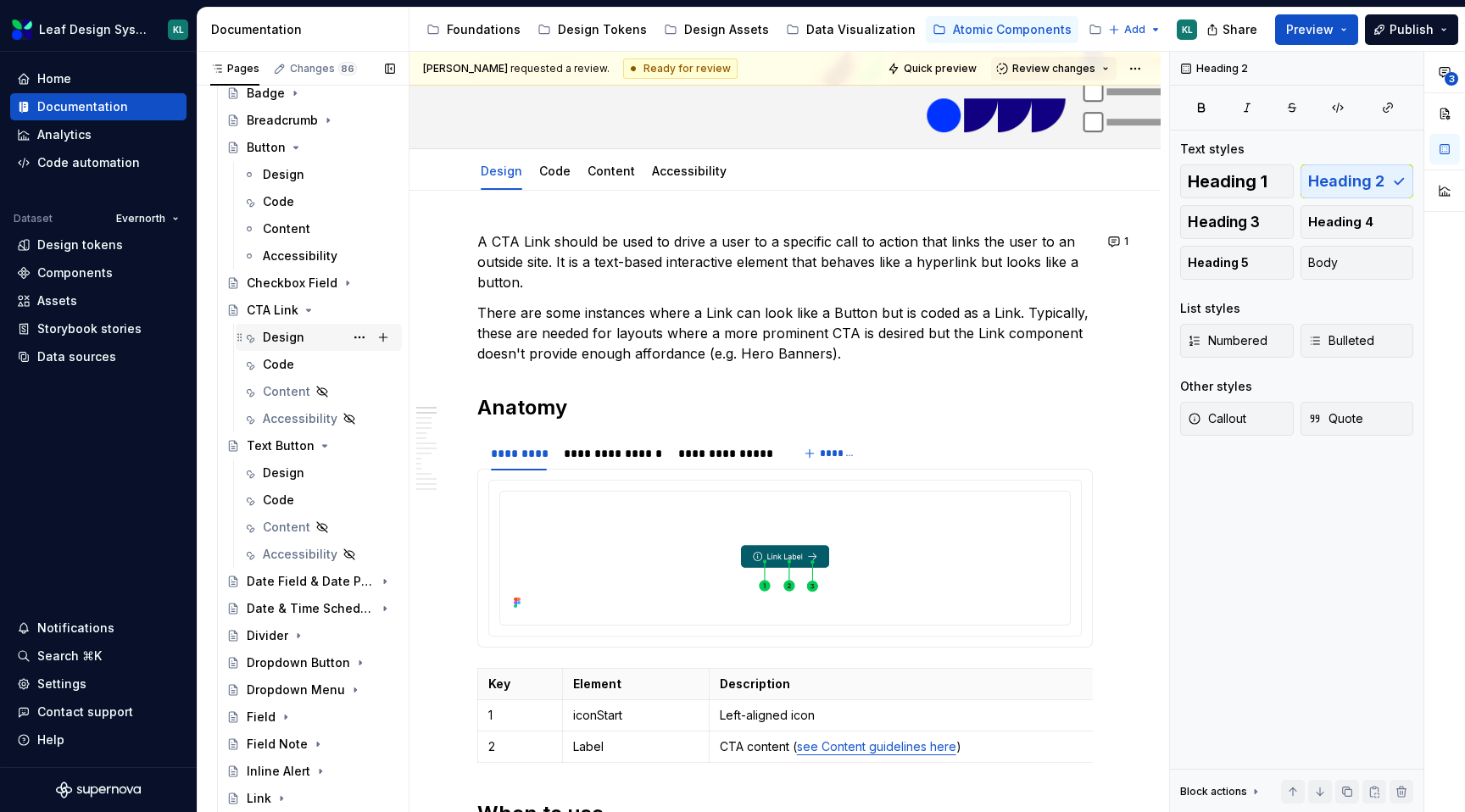
click at [299, 340] on div "Design" at bounding box center [283, 337] width 41 height 17
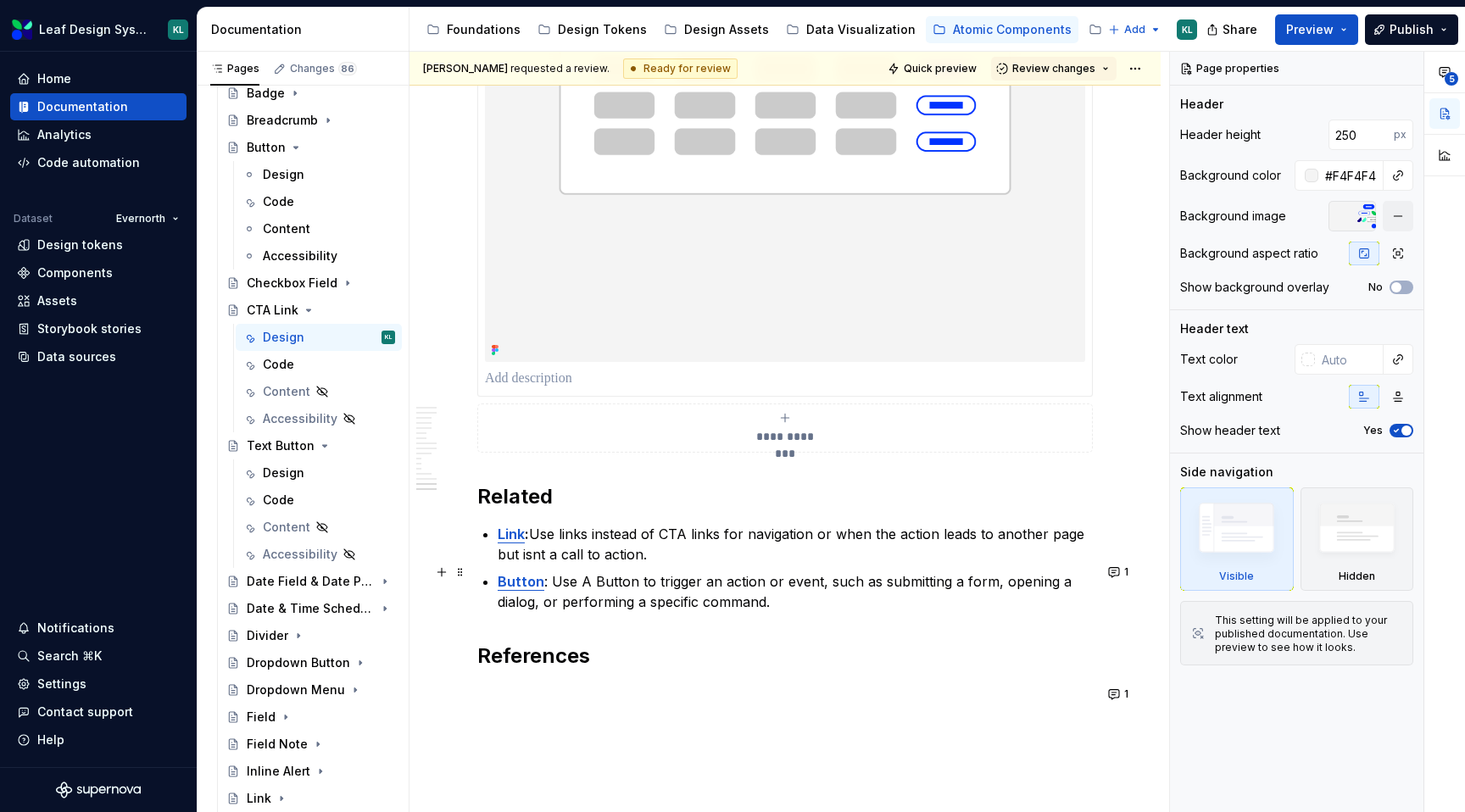
scroll to position [6589, 0]
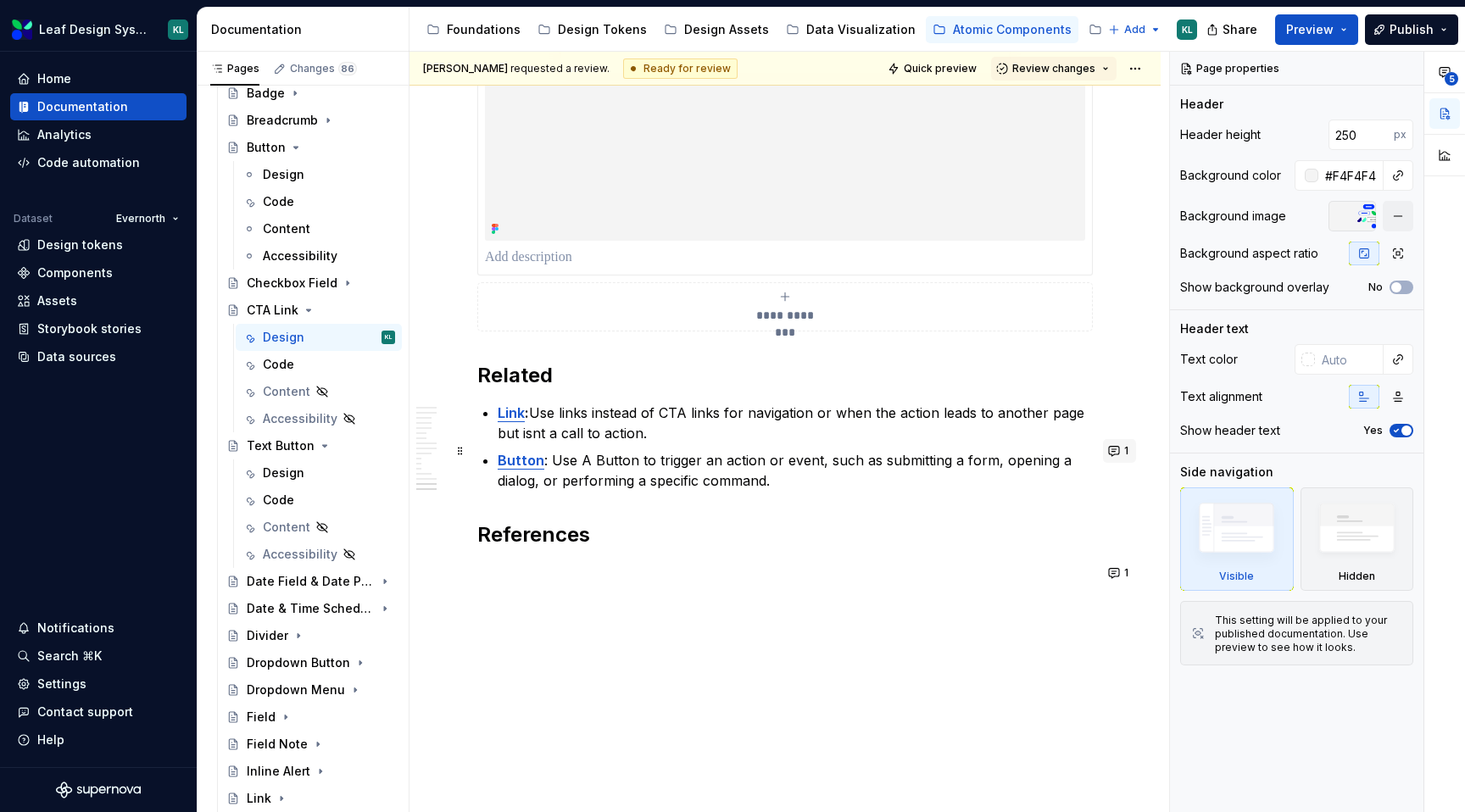
type textarea "*"
click at [1122, 439] on button "1" at bounding box center [1120, 451] width 33 height 24
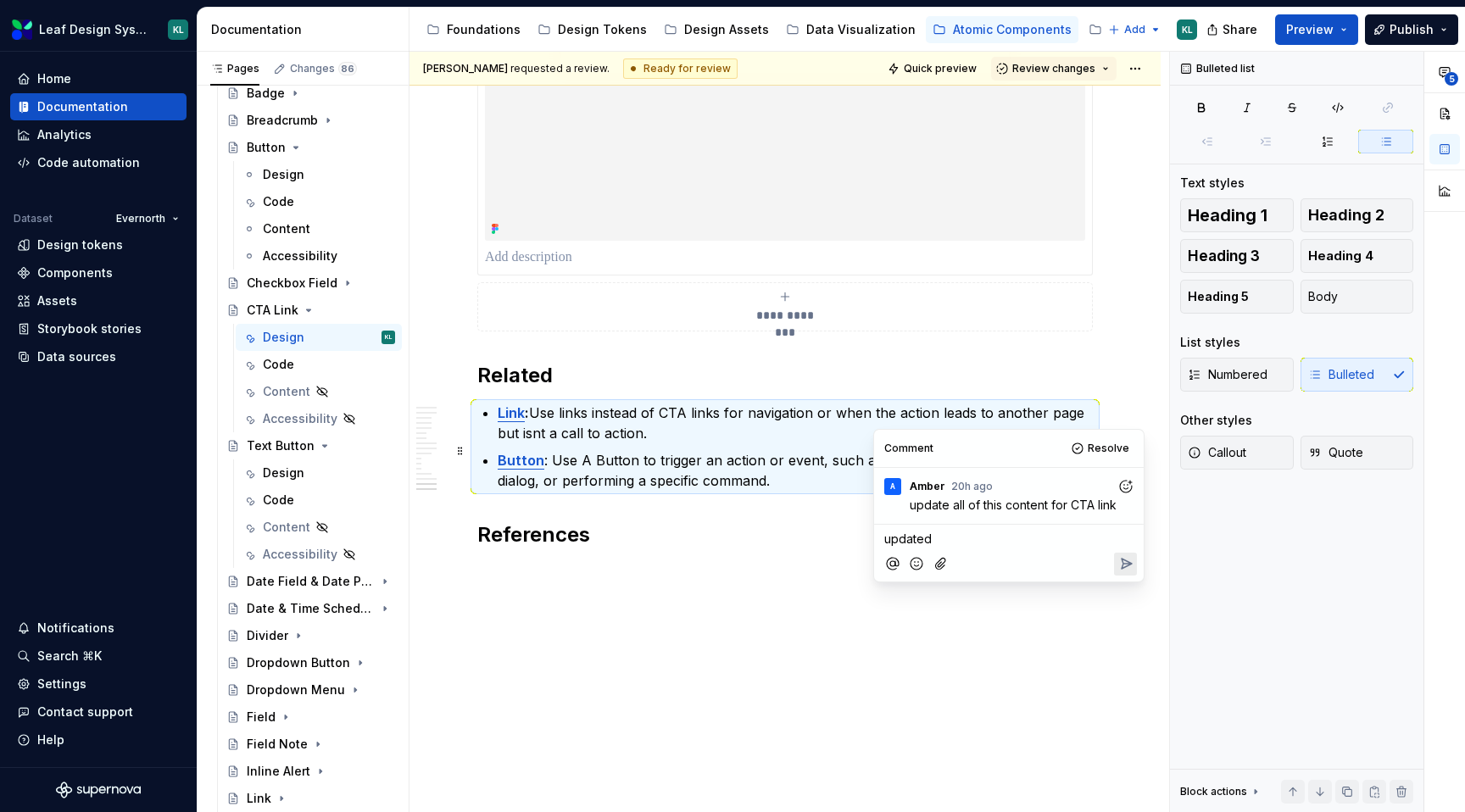
click at [1124, 572] on icon "Reply" at bounding box center [1126, 563] width 17 height 17
click at [1108, 446] on span "Resolve" at bounding box center [1108, 448] width 41 height 13
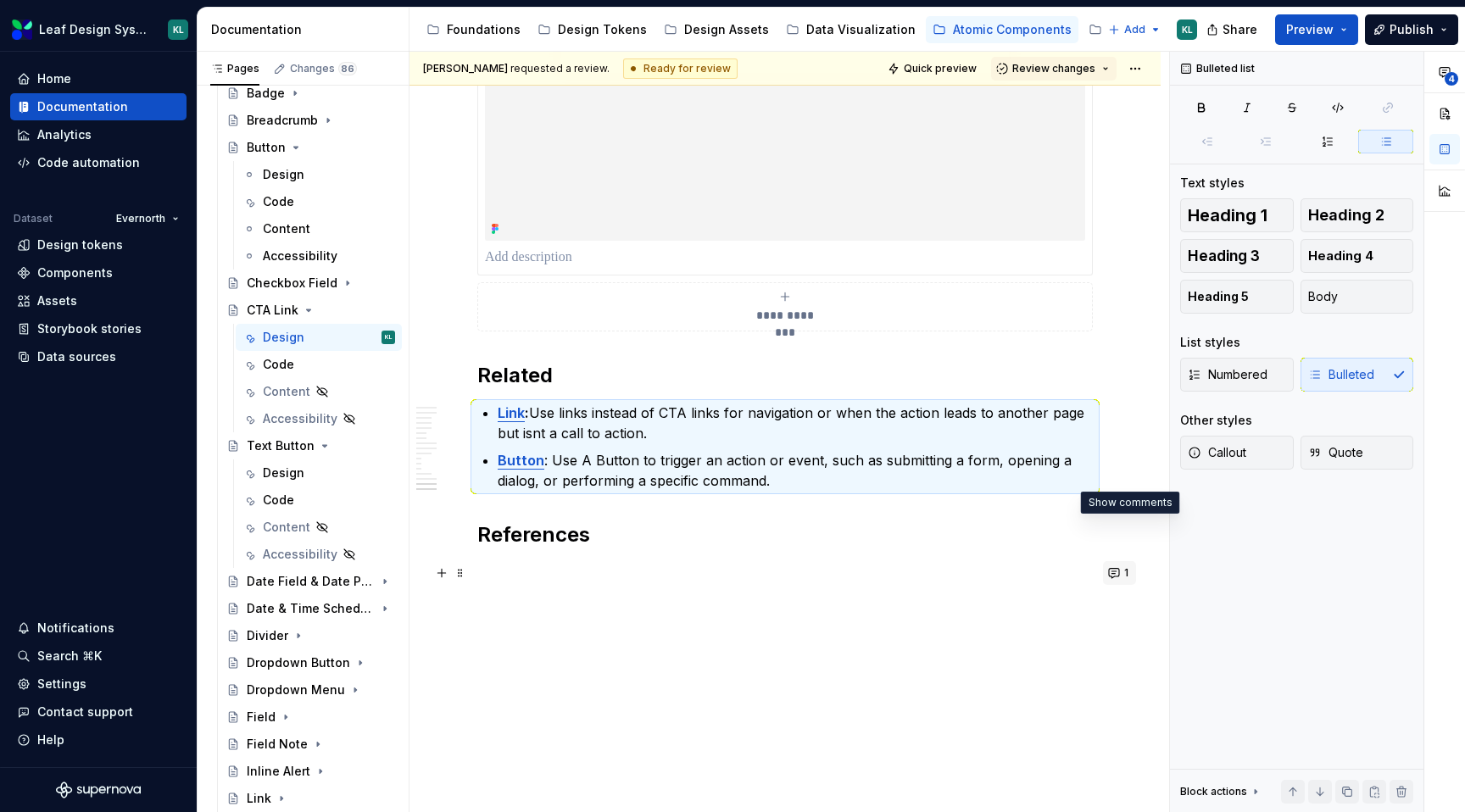
click at [1124, 562] on button "1" at bounding box center [1120, 573] width 33 height 24
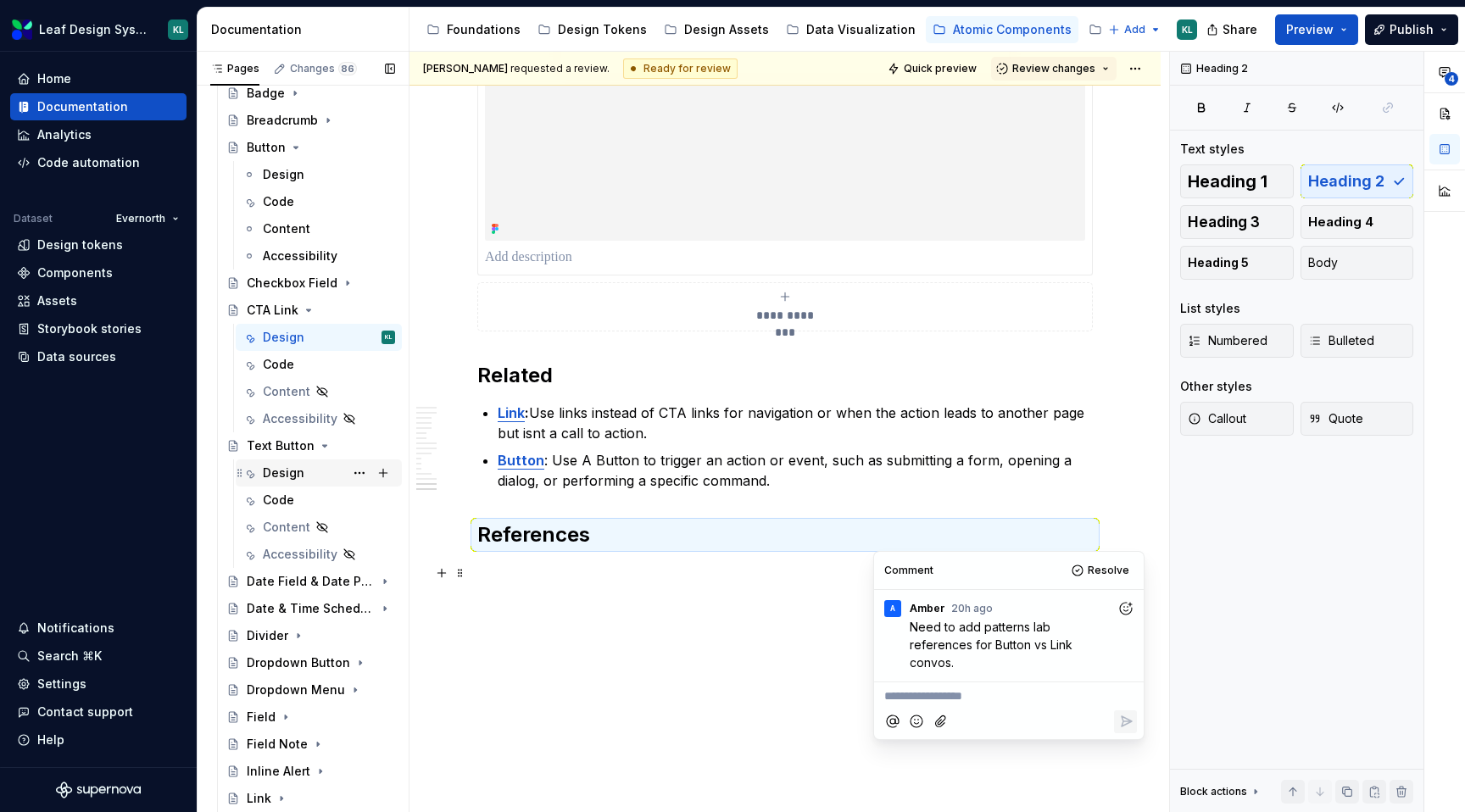
click at [306, 468] on div "Design" at bounding box center [329, 473] width 133 height 24
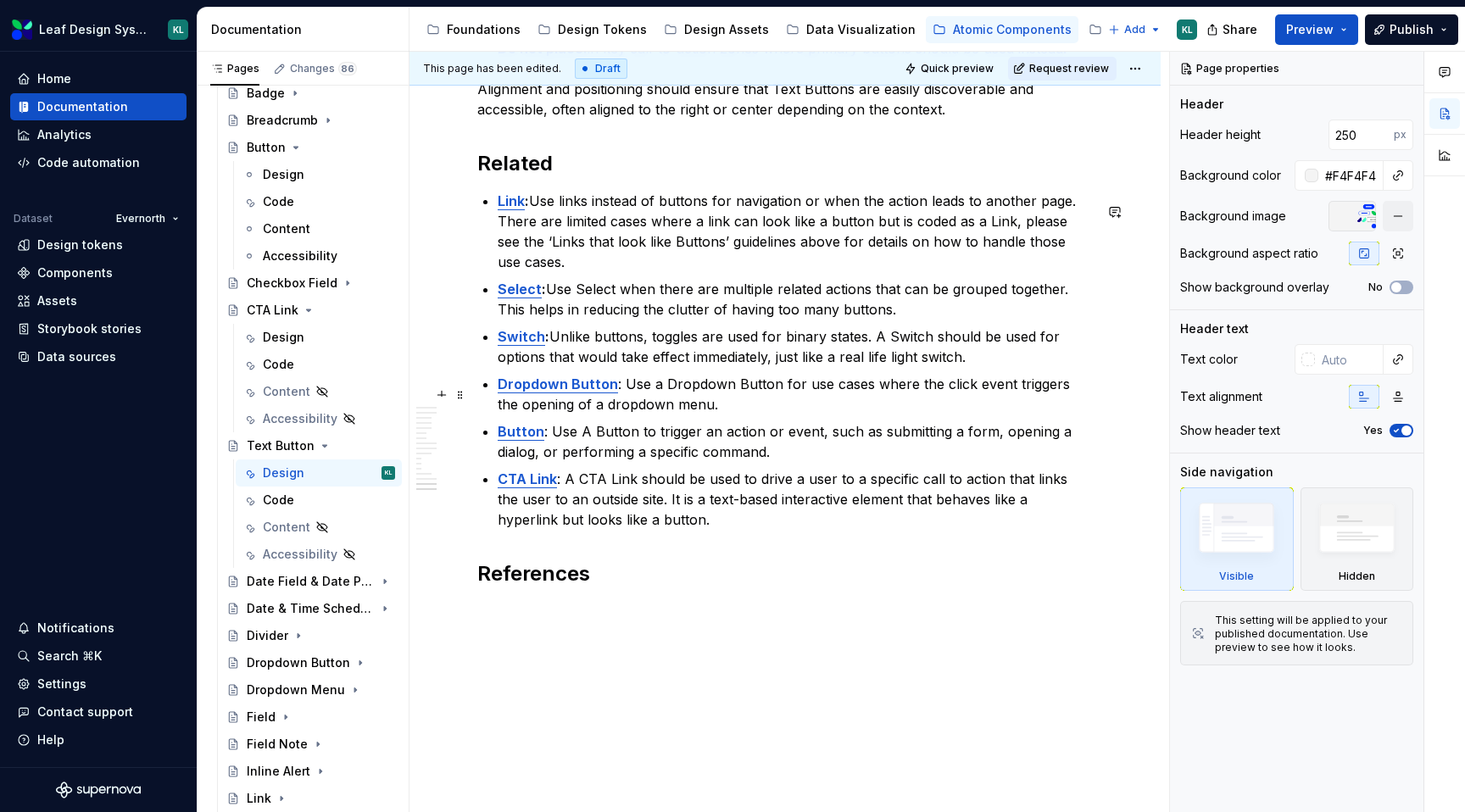
scroll to position [6166, 0]
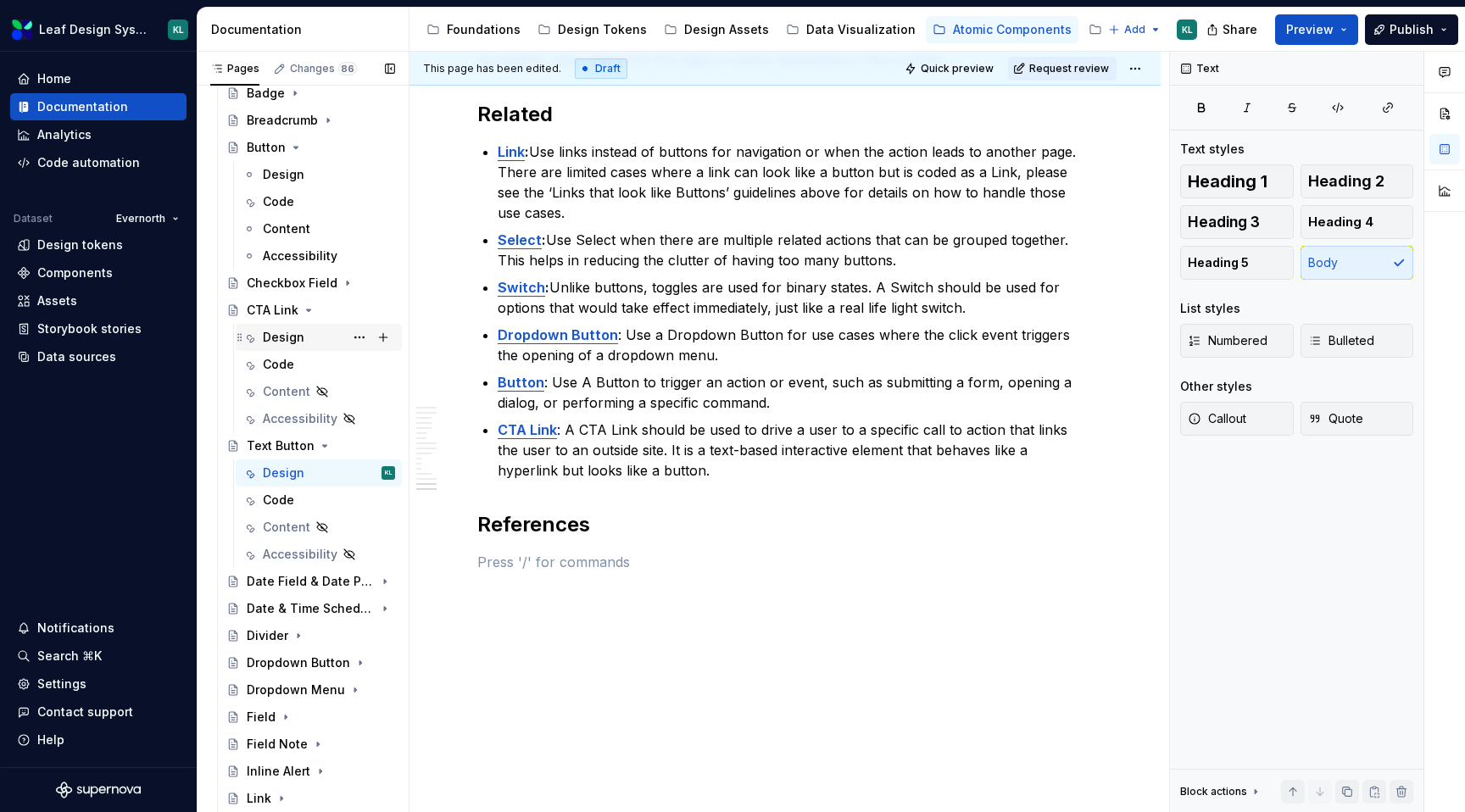
click at [292, 338] on div "Design" at bounding box center [283, 337] width 41 height 17
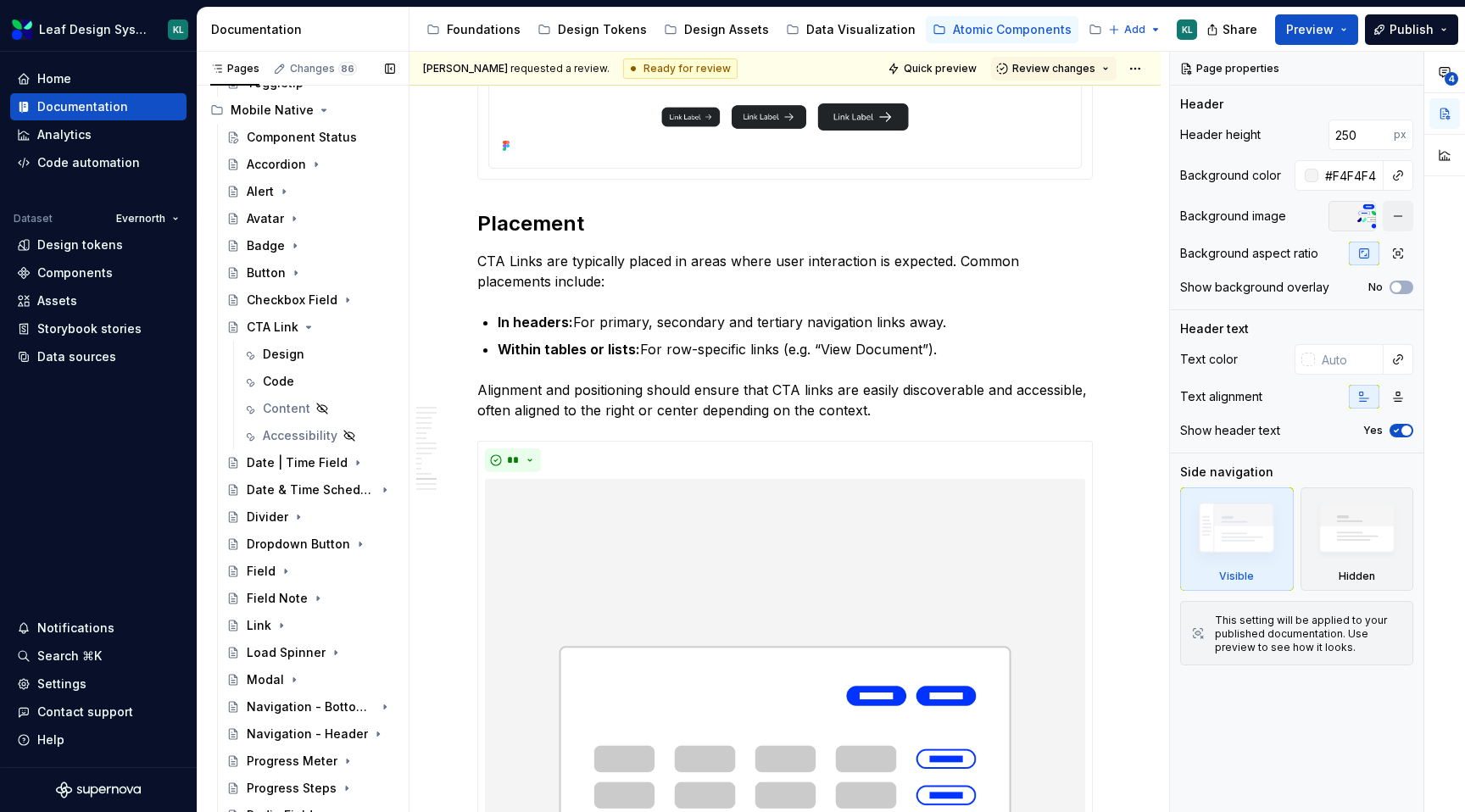
scroll to position [1467, 0]
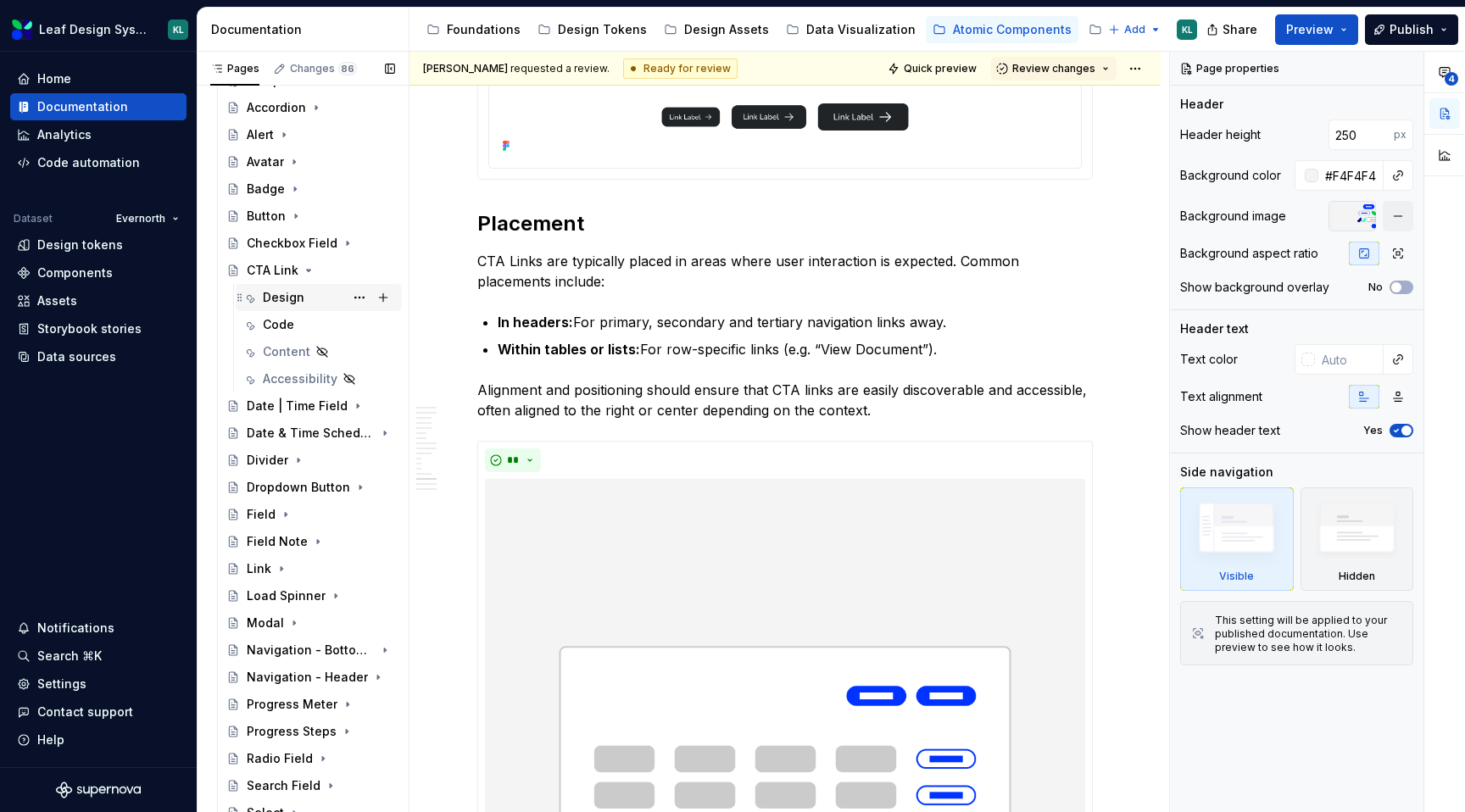
click at [301, 291] on div "Design" at bounding box center [283, 297] width 41 height 17
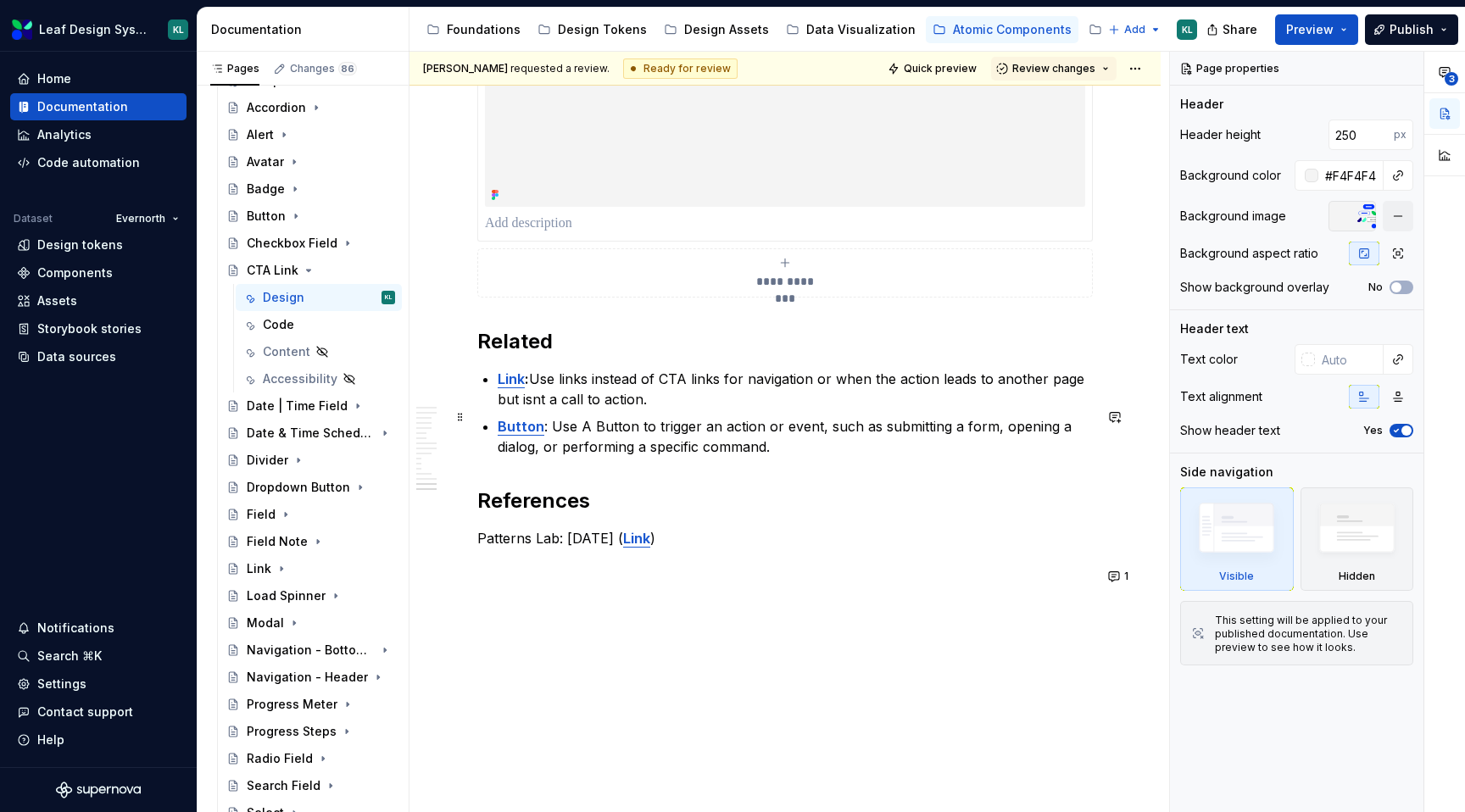
scroll to position [6612, 0]
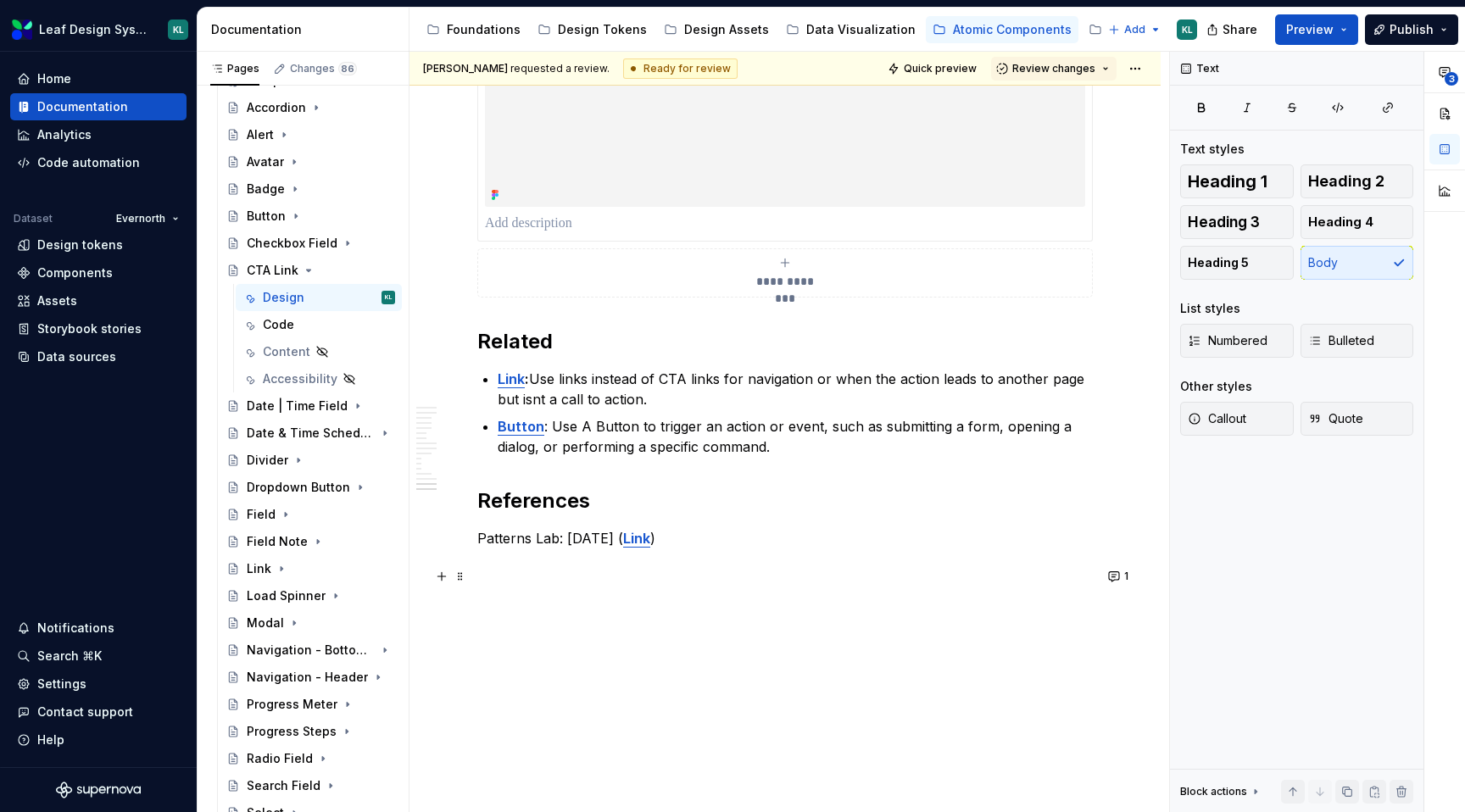
click at [711, 539] on p "Patterns Lab: [DATE] ( Link )" at bounding box center [785, 538] width 616 height 20
click at [1126, 565] on button "1" at bounding box center [1120, 576] width 33 height 24
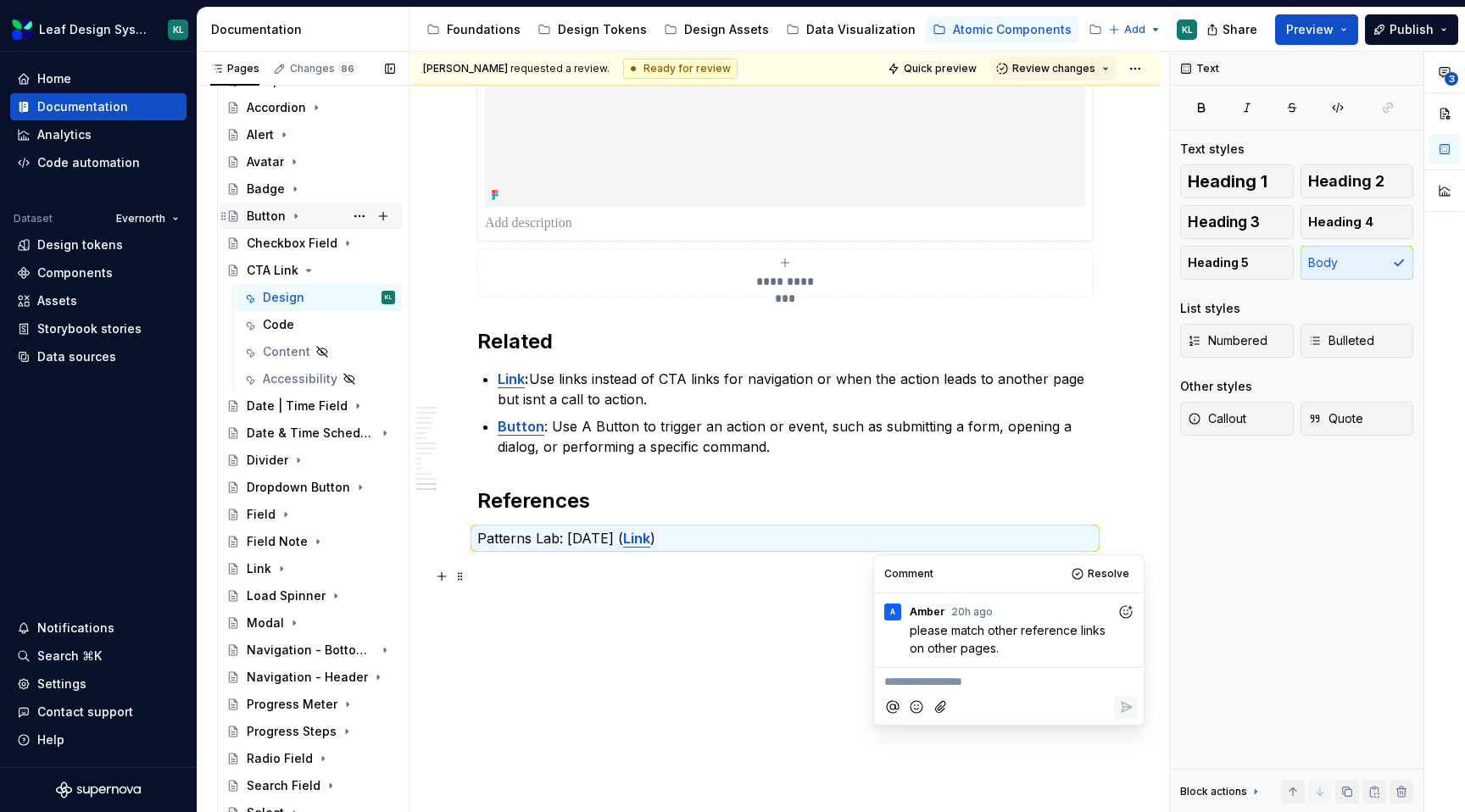
click at [296, 222] on icon "Page tree" at bounding box center [295, 215] width 13 height 13
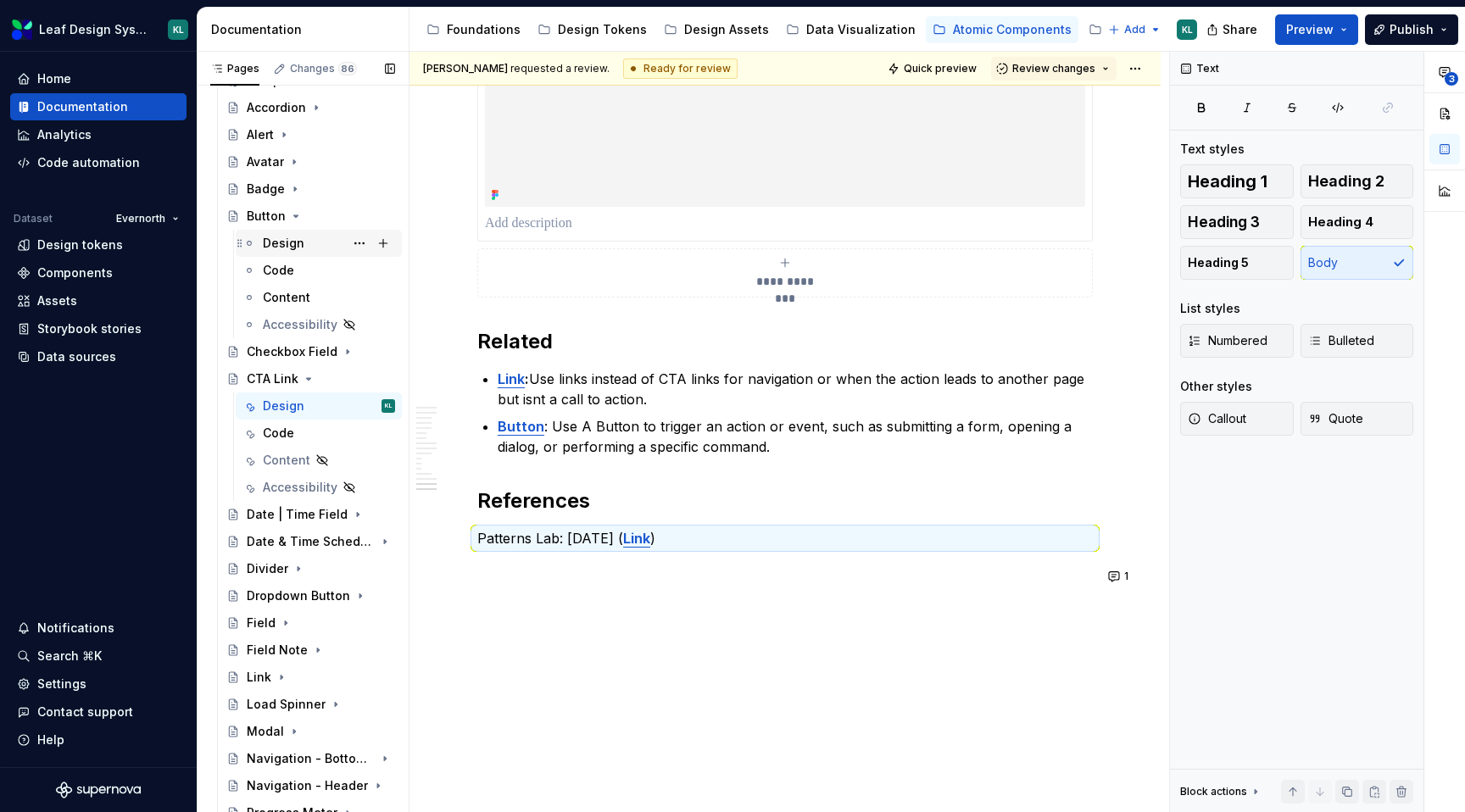
click at [308, 243] on div "Design" at bounding box center [329, 243] width 133 height 24
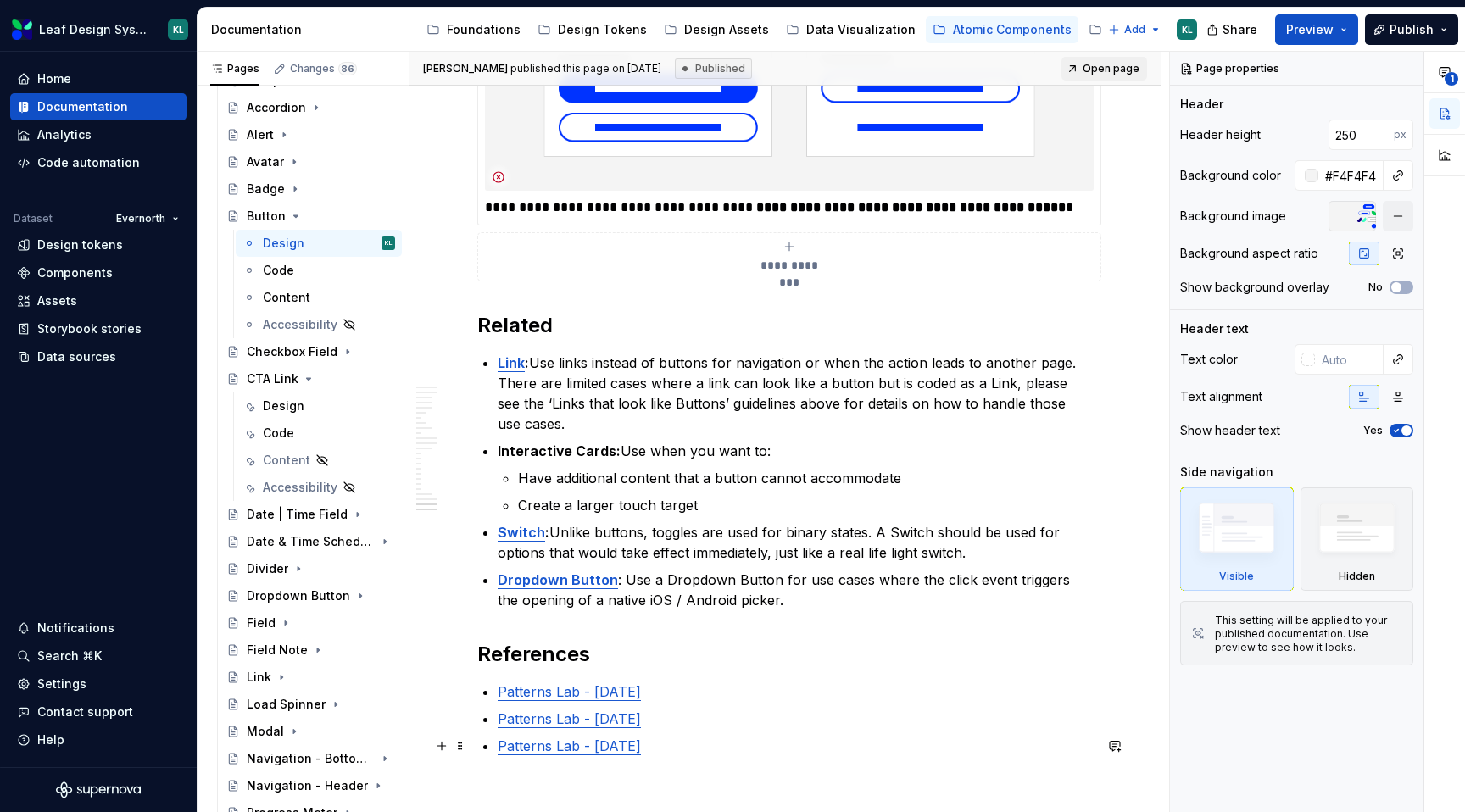
scroll to position [9808, 0]
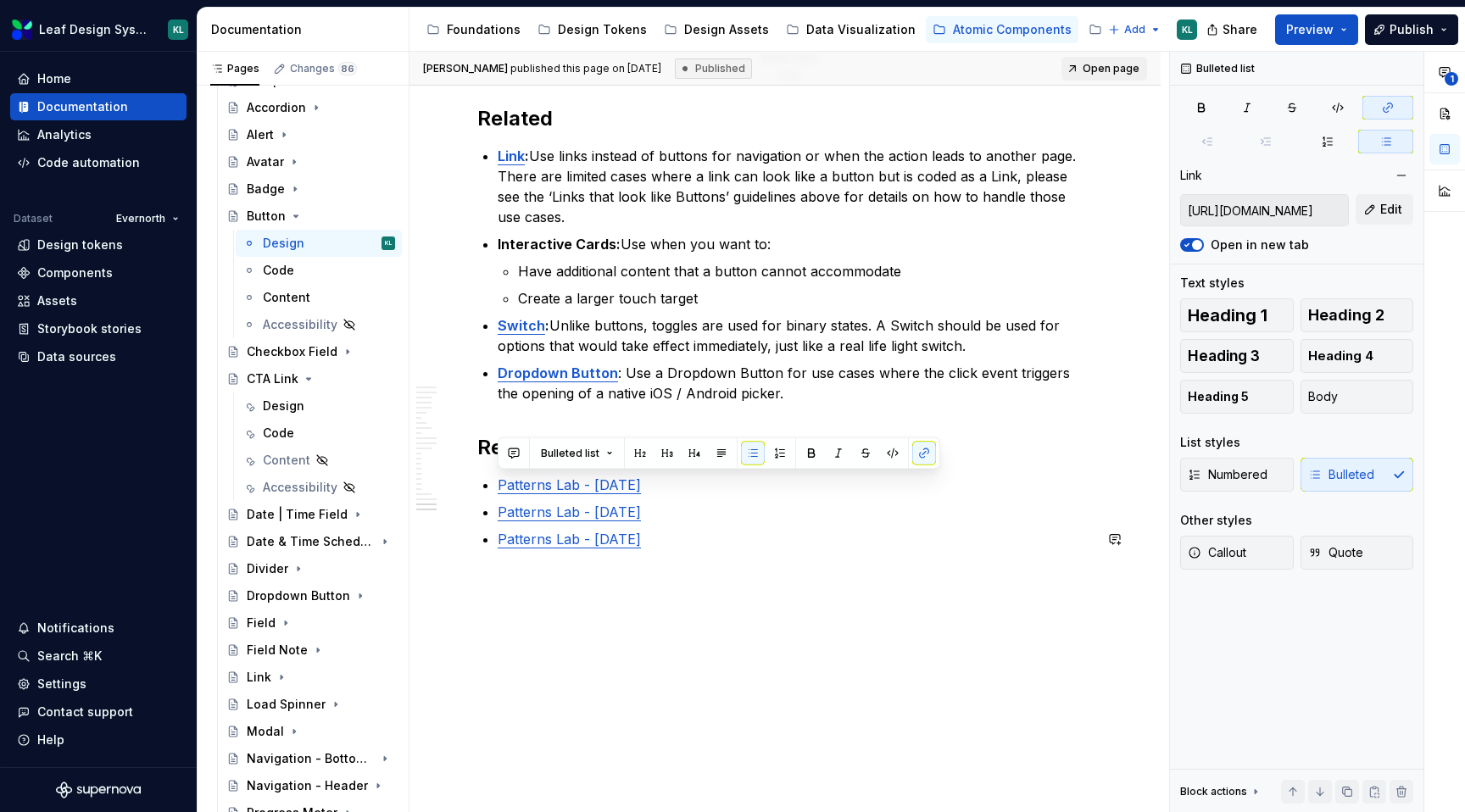
drag, startPoint x: 689, startPoint y: 481, endPoint x: 508, endPoint y: 470, distance: 181.3
copy link "Patterns Lab - [DATE]"
click at [308, 401] on div "Design" at bounding box center [329, 406] width 133 height 24
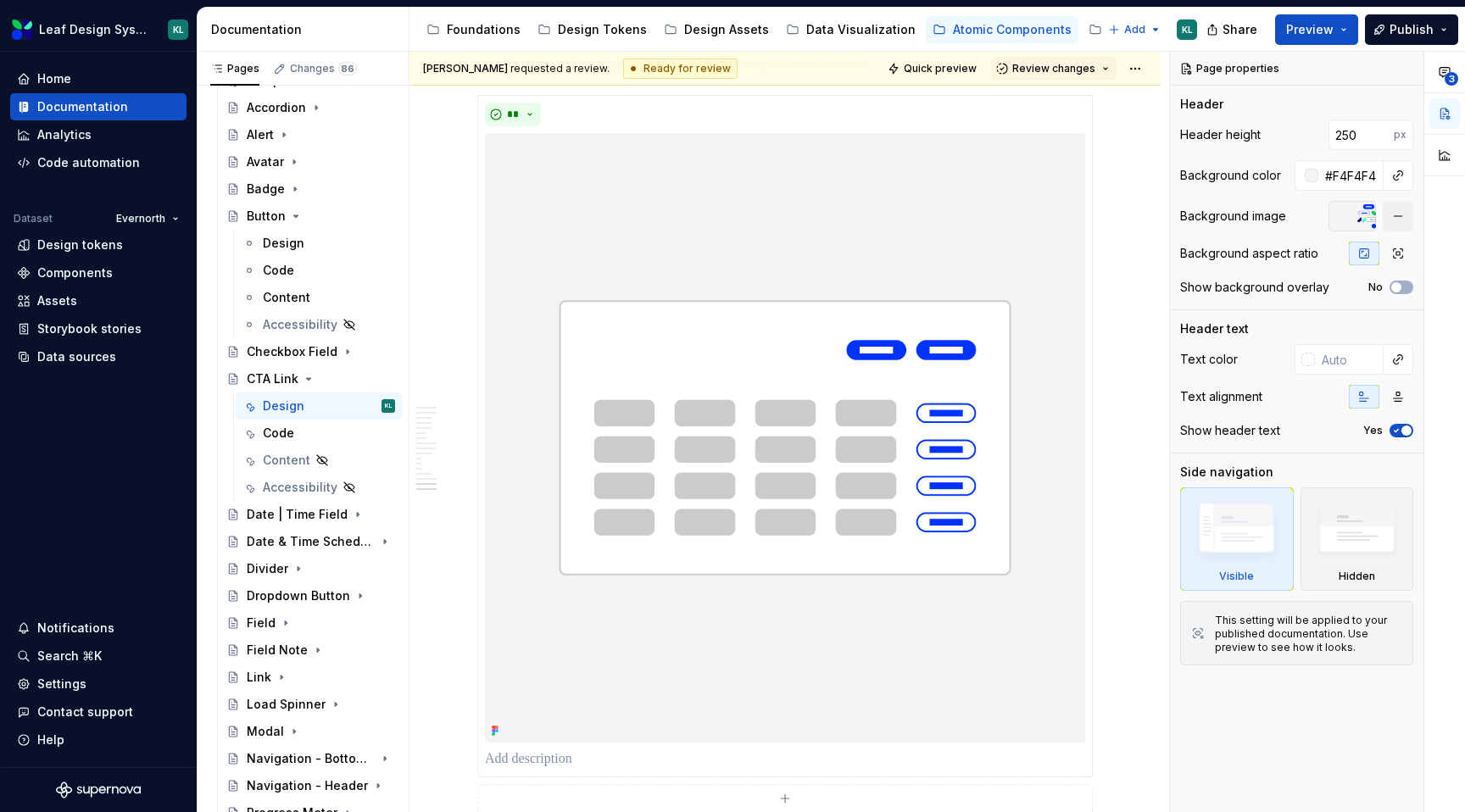
scroll to position [6612, 0]
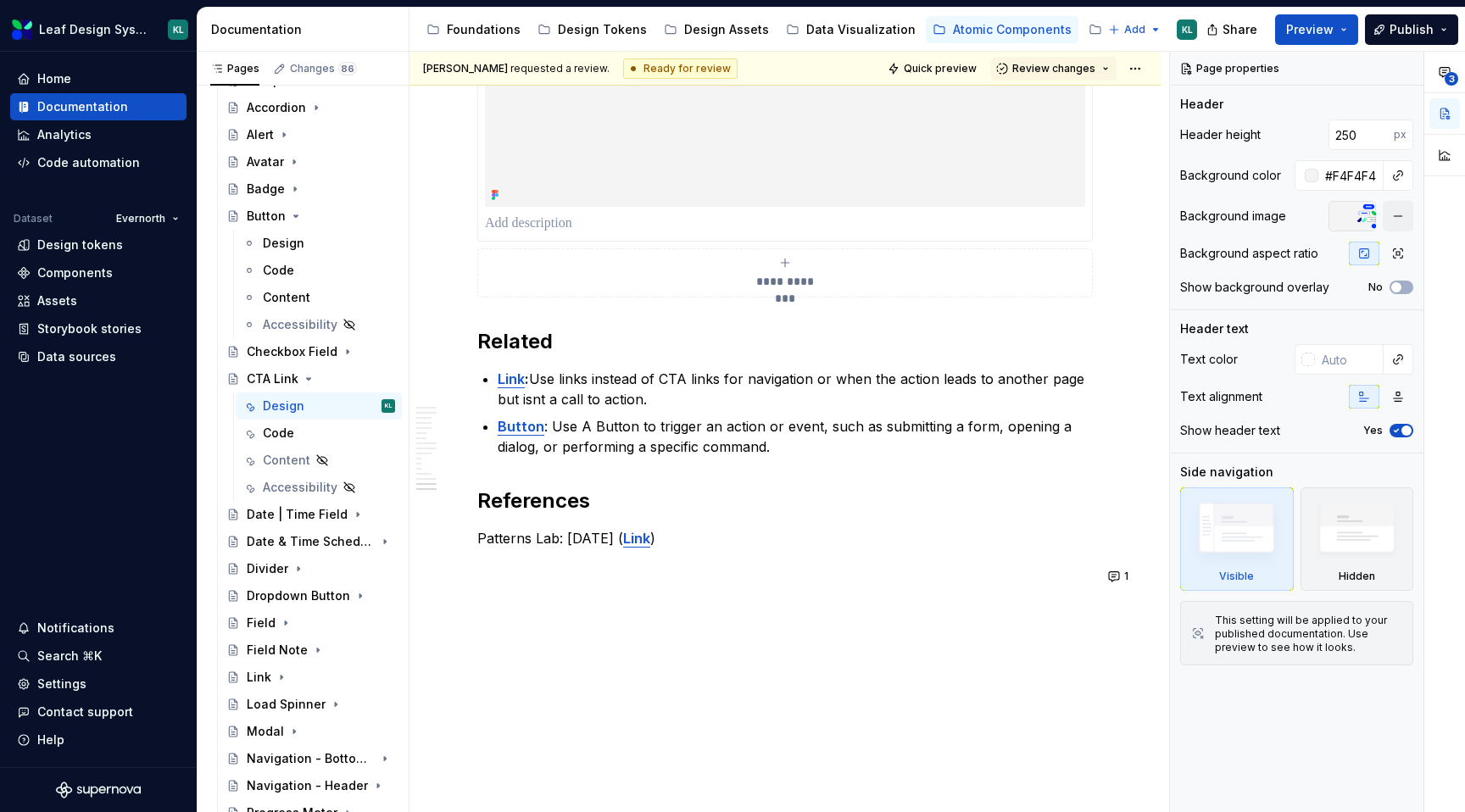
click at [715, 541] on p "Patterns Lab: [DATE] ( Link )" at bounding box center [785, 538] width 616 height 20
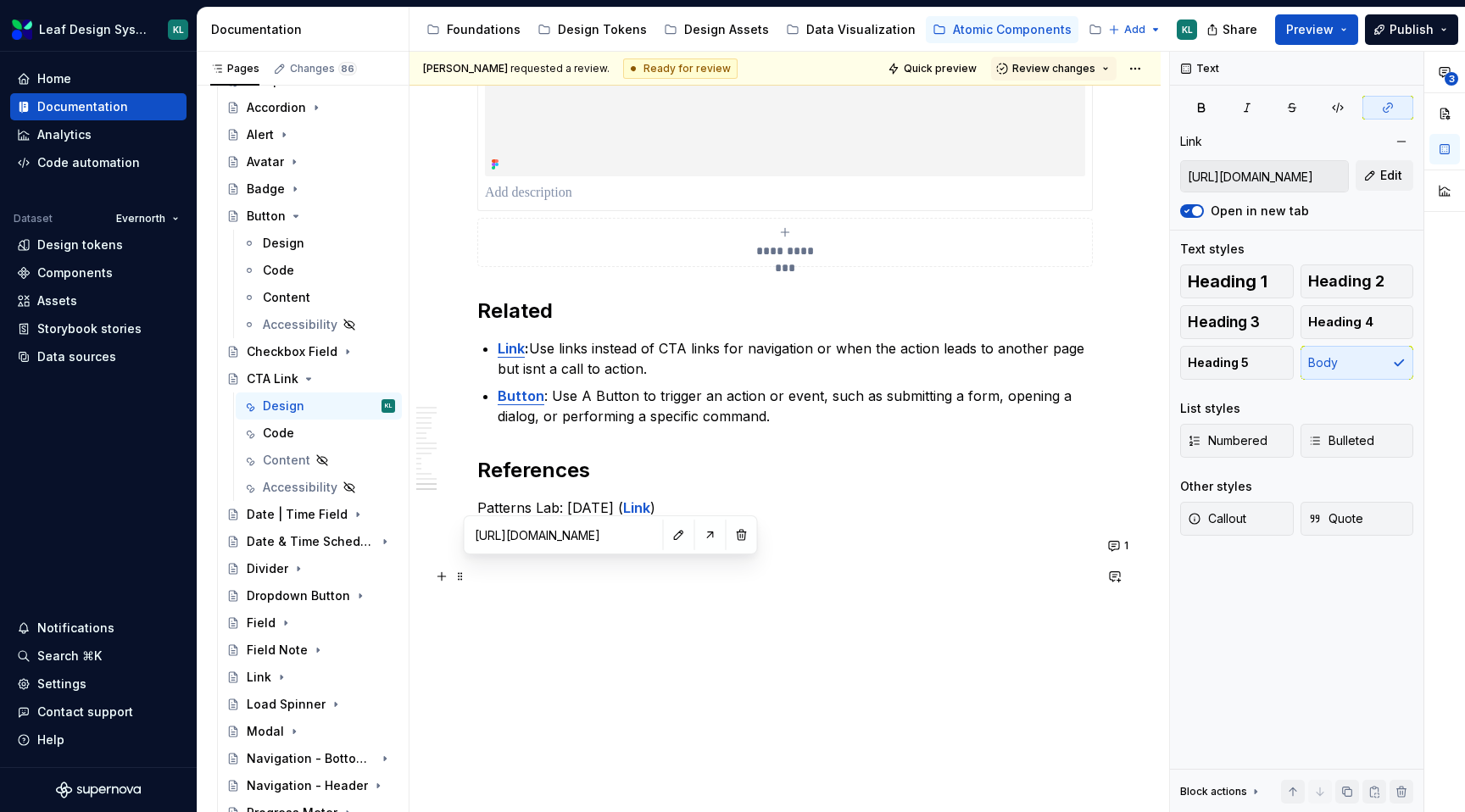
click at [587, 547] on link "Patterns Lab - [DATE]" at bounding box center [548, 538] width 143 height 17
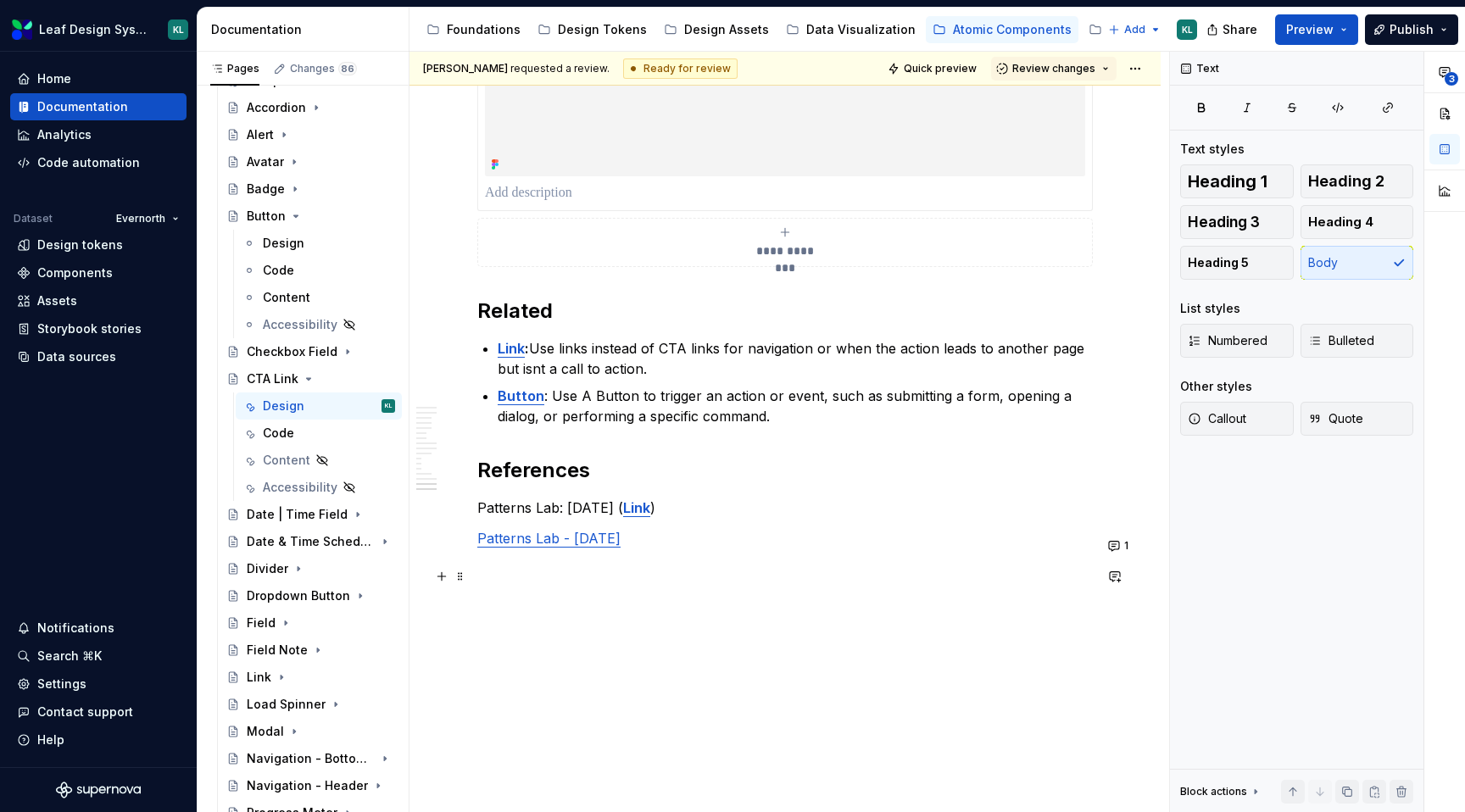
click at [675, 548] on p "Patterns Lab - [DATE]" at bounding box center [785, 538] width 616 height 20
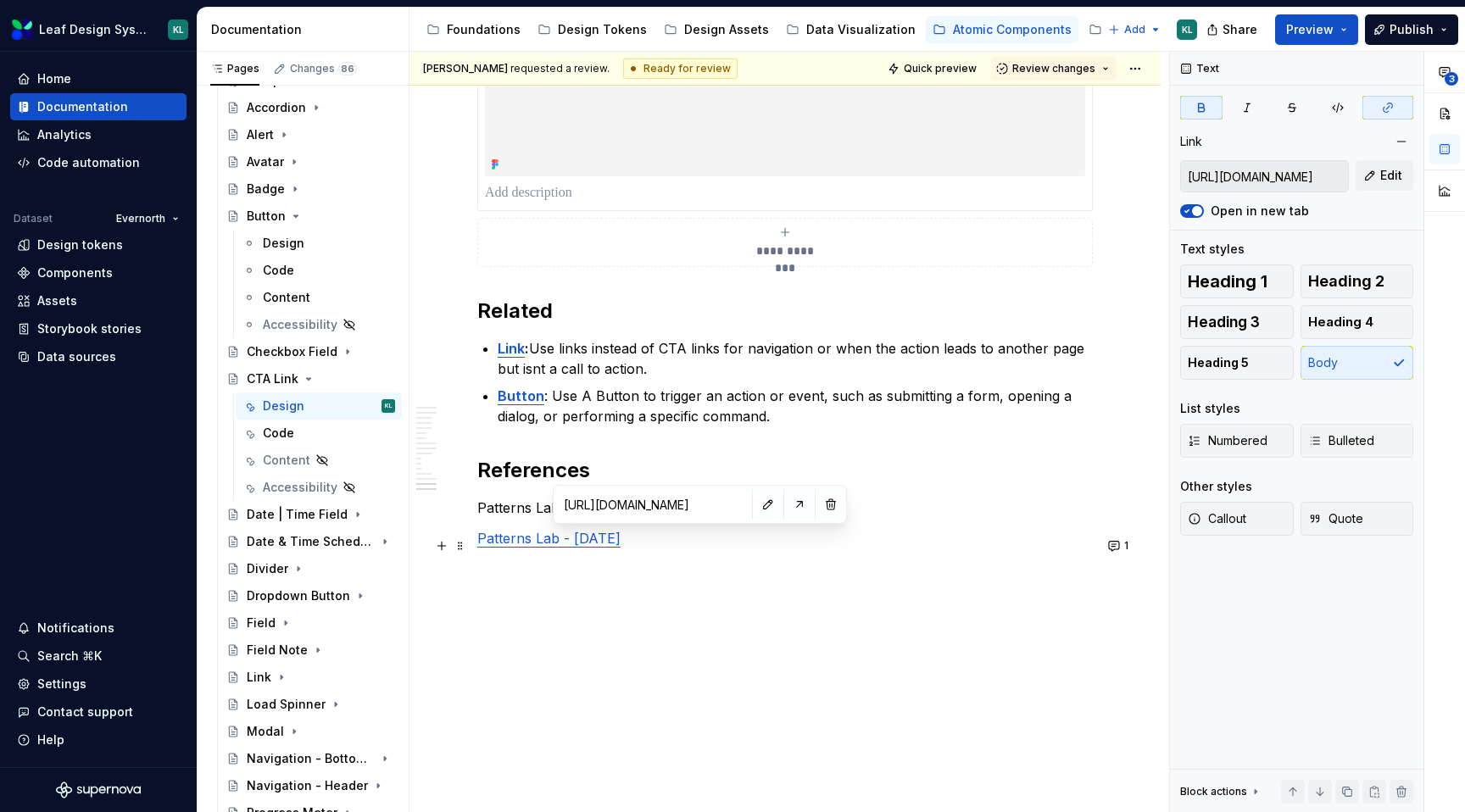
click at [650, 517] on strong "Link" at bounding box center [636, 507] width 27 height 17
type textarea "*"
click at [757, 509] on button "button" at bounding box center [768, 504] width 24 height 24
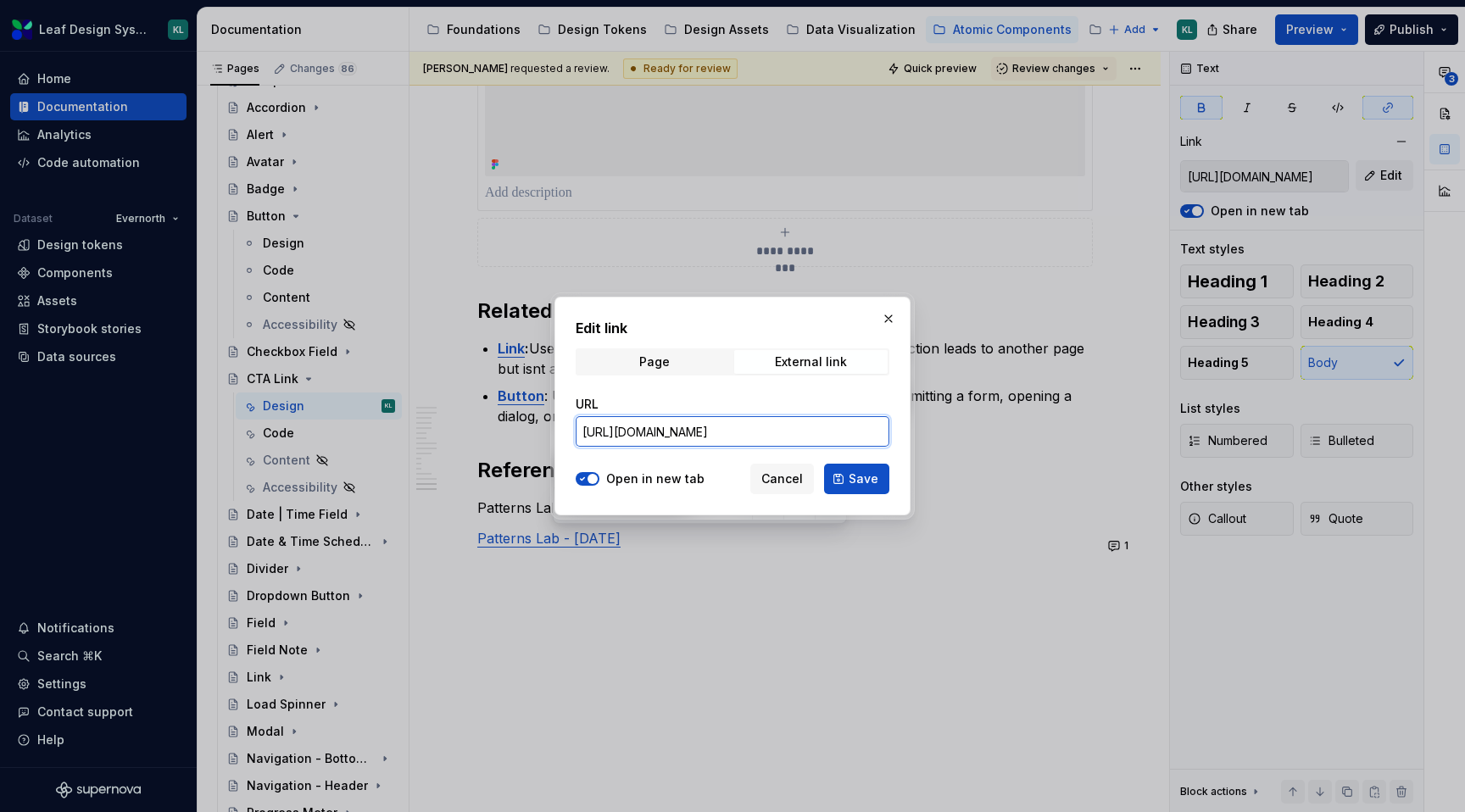
click at [729, 438] on input "[URL][DOMAIN_NAME]" at bounding box center [732, 431] width 314 height 31
click at [778, 477] on span "Cancel" at bounding box center [782, 479] width 41 height 17
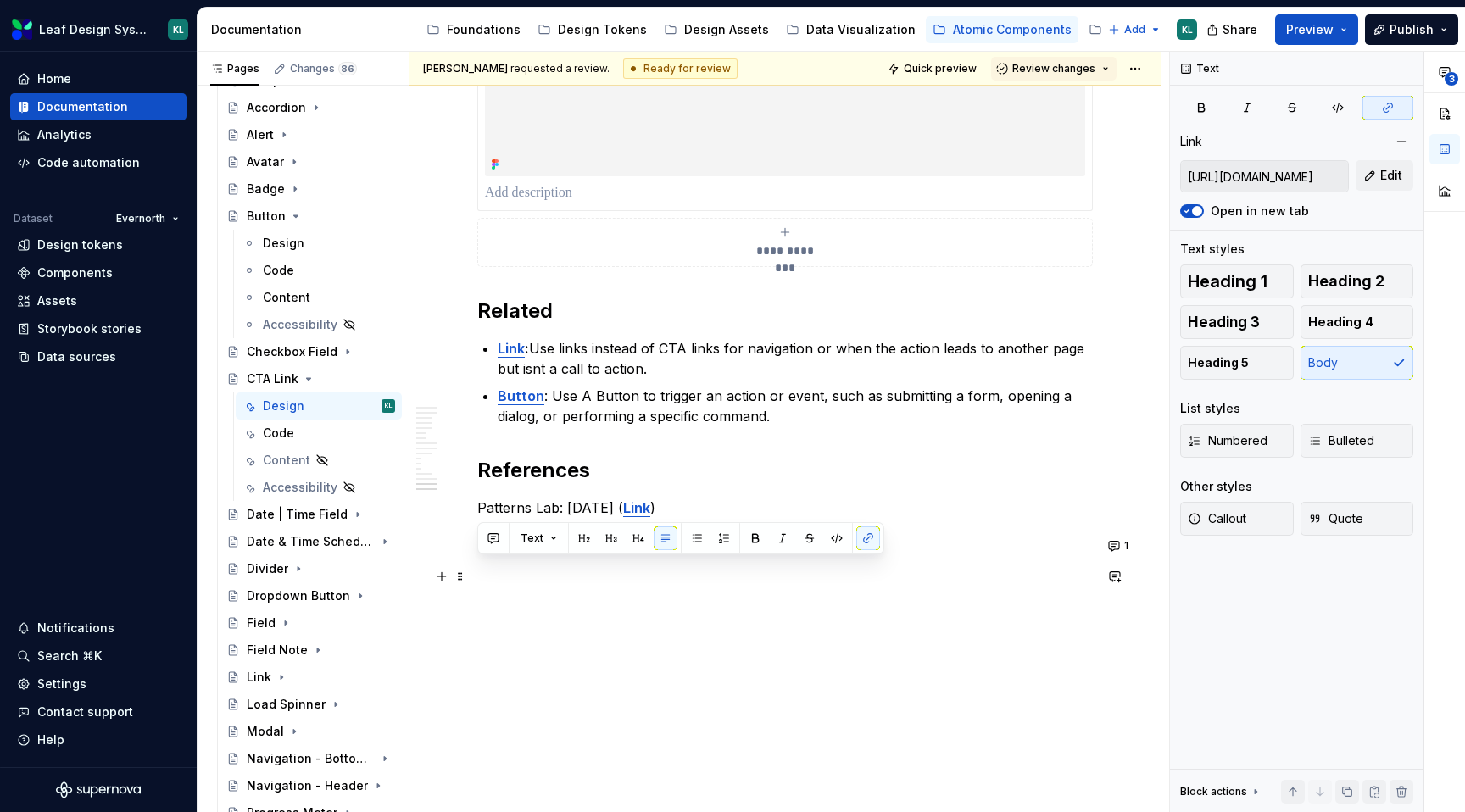
drag, startPoint x: 648, startPoint y: 566, endPoint x: 469, endPoint y: 567, distance: 179.0
click at [877, 545] on button "button" at bounding box center [868, 538] width 24 height 24
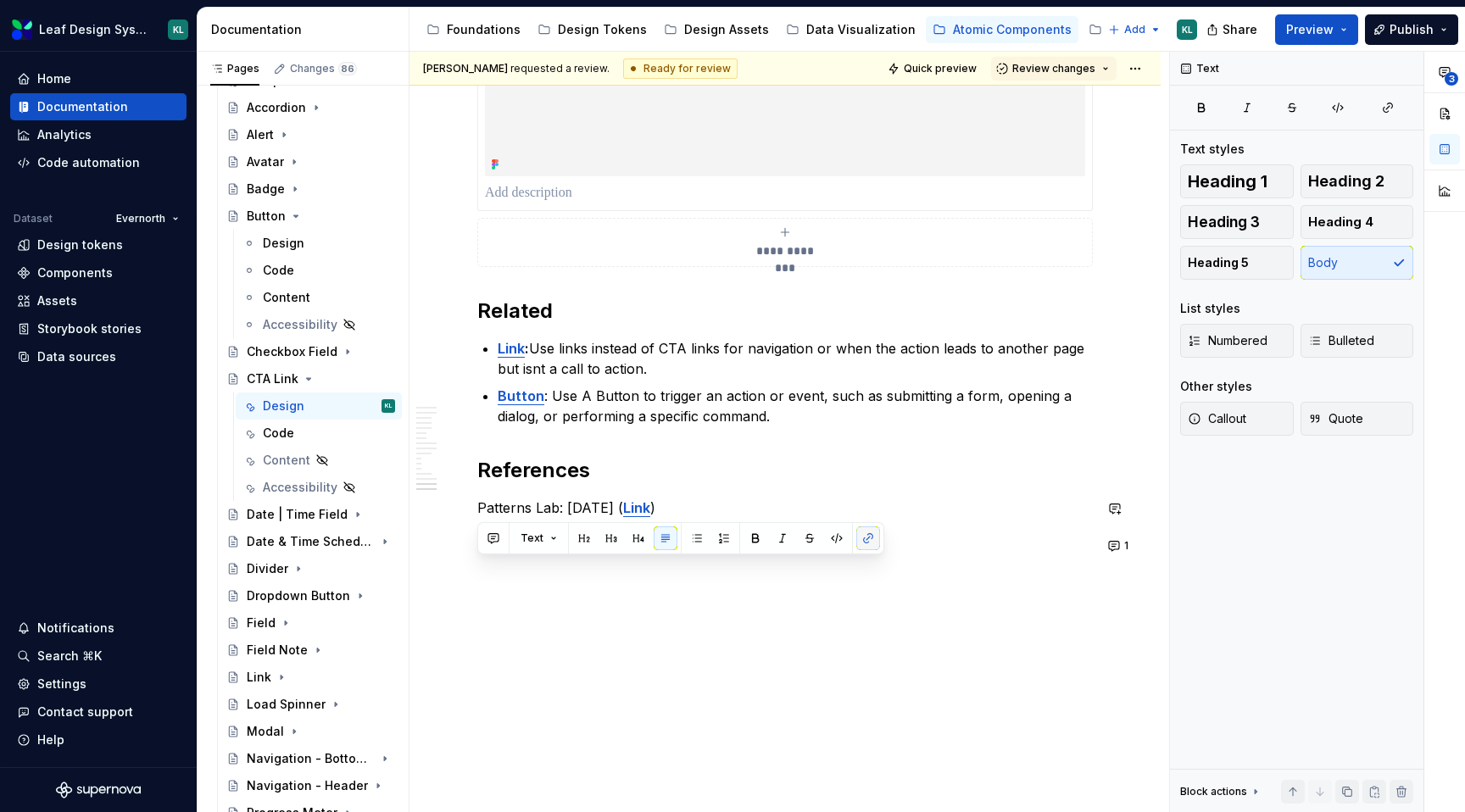
click at [869, 541] on button "button" at bounding box center [868, 538] width 24 height 24
click at [864, 547] on button "button" at bounding box center [868, 538] width 24 height 24
click at [1001, 682] on div "**********" at bounding box center [789, 432] width 760 height 762
click at [689, 548] on p "Patterns Lab - [DATE]" at bounding box center [785, 538] width 616 height 20
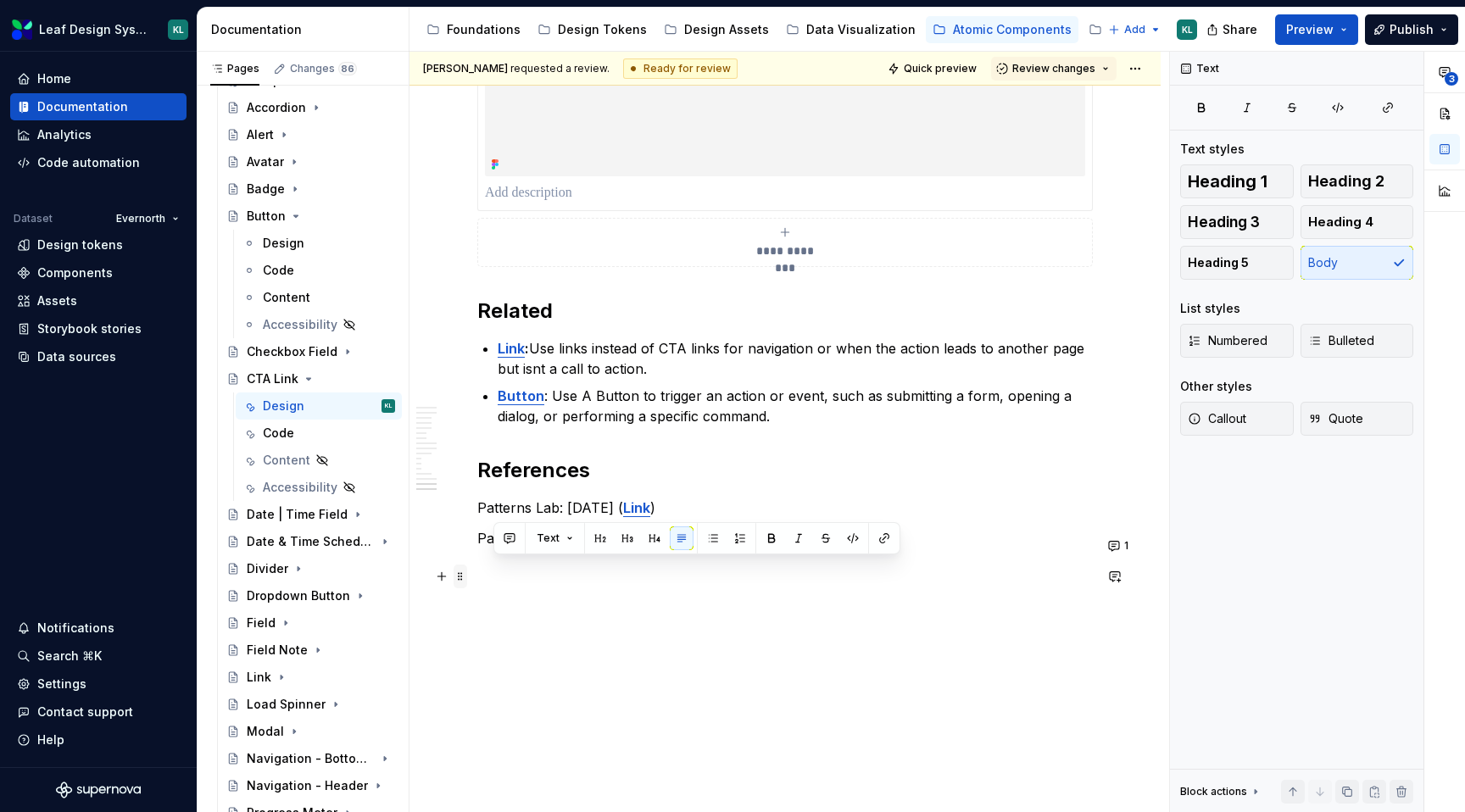
drag, startPoint x: 672, startPoint y: 569, endPoint x: 458, endPoint y: 569, distance: 214.0
click at [481, 548] on p "Patterns Lab - [DATE]" at bounding box center [785, 538] width 616 height 20
drag, startPoint x: 481, startPoint y: 572, endPoint x: 644, endPoint y: 573, distance: 163.0
click at [644, 548] on p "Patterns Lab - [DATE]" at bounding box center [785, 538] width 616 height 20
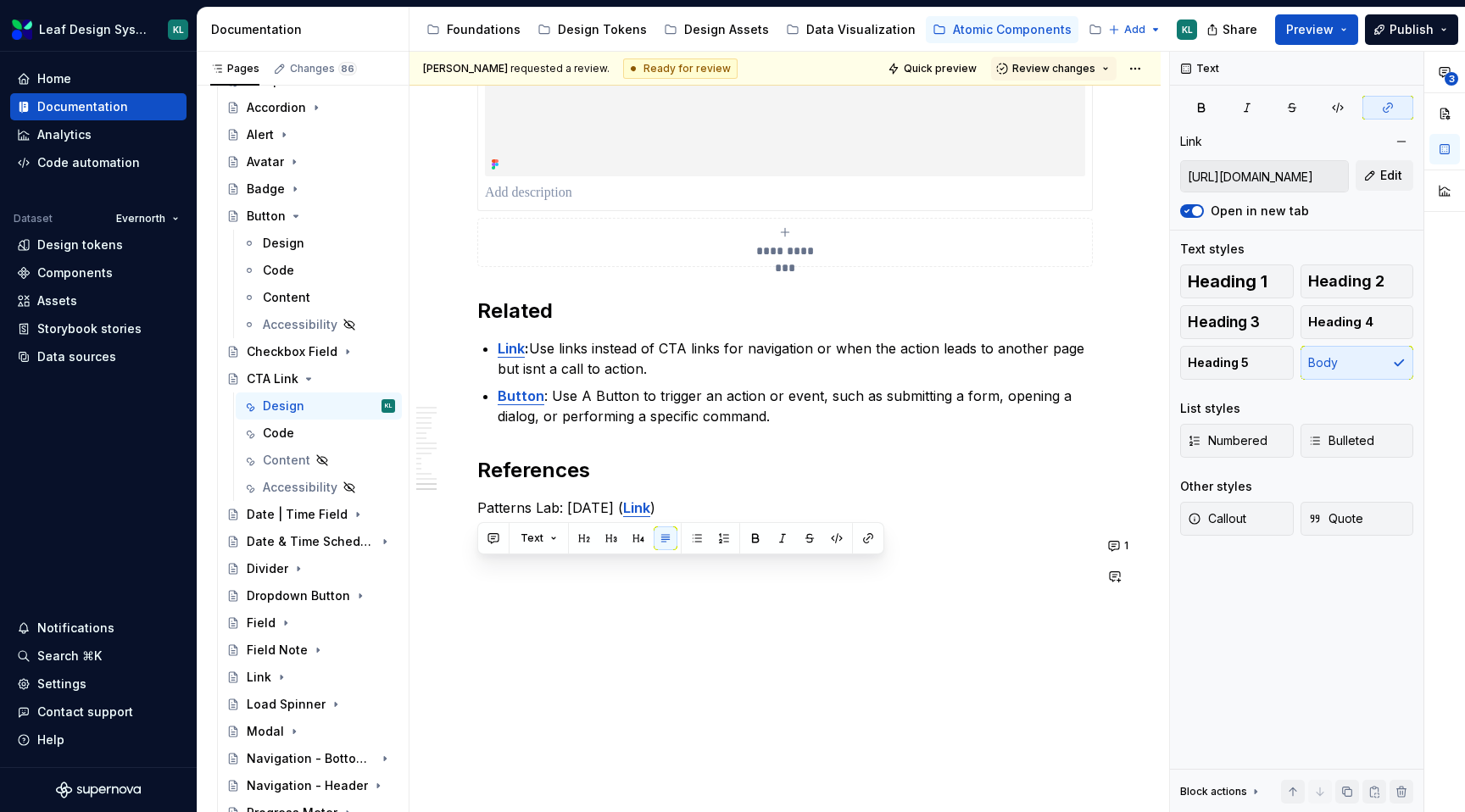
click at [679, 548] on p "Patterns Lab - [DATE]" at bounding box center [785, 538] width 616 height 20
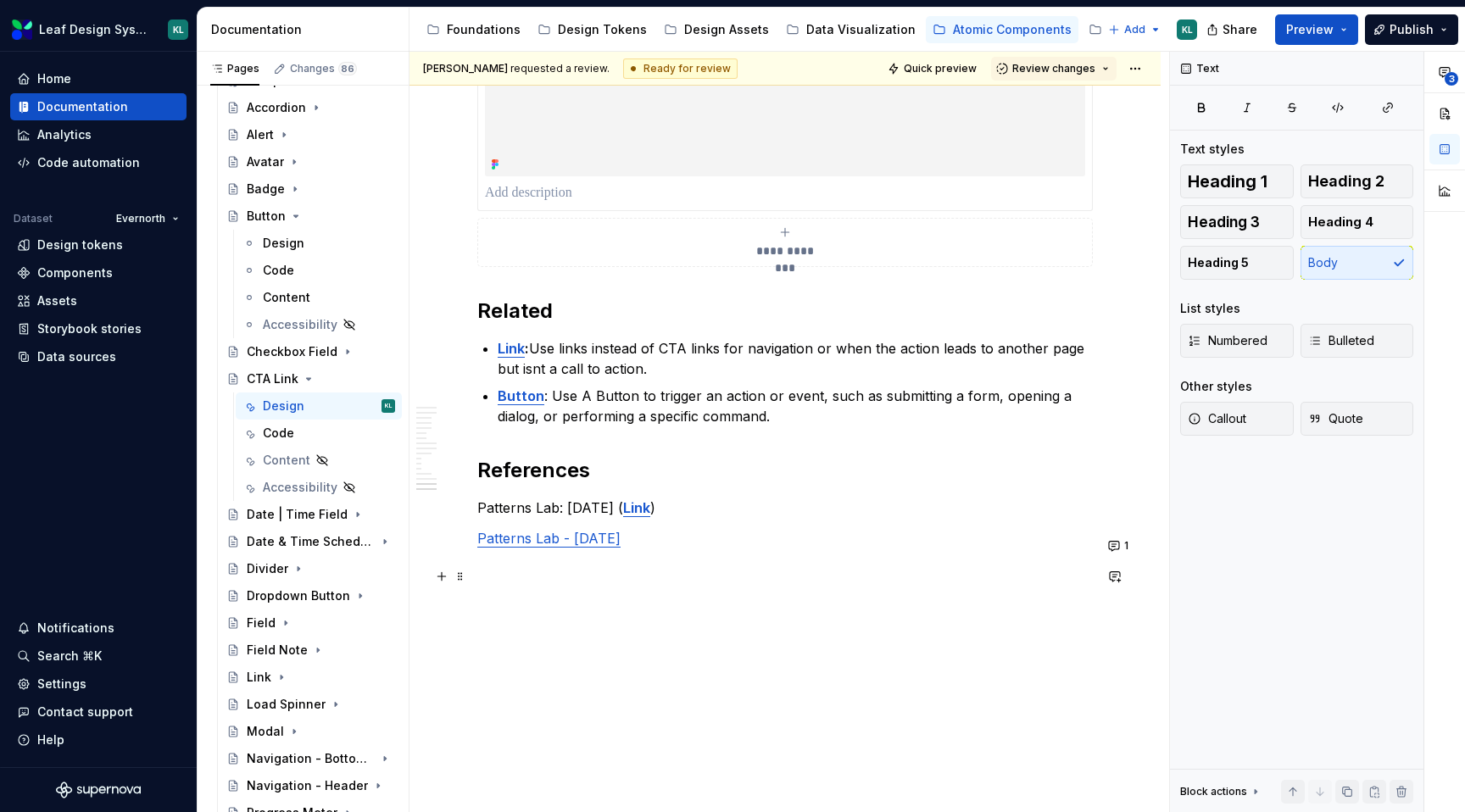
click at [477, 547] on link "Patterns Lab - [DATE]" at bounding box center [548, 538] width 143 height 17
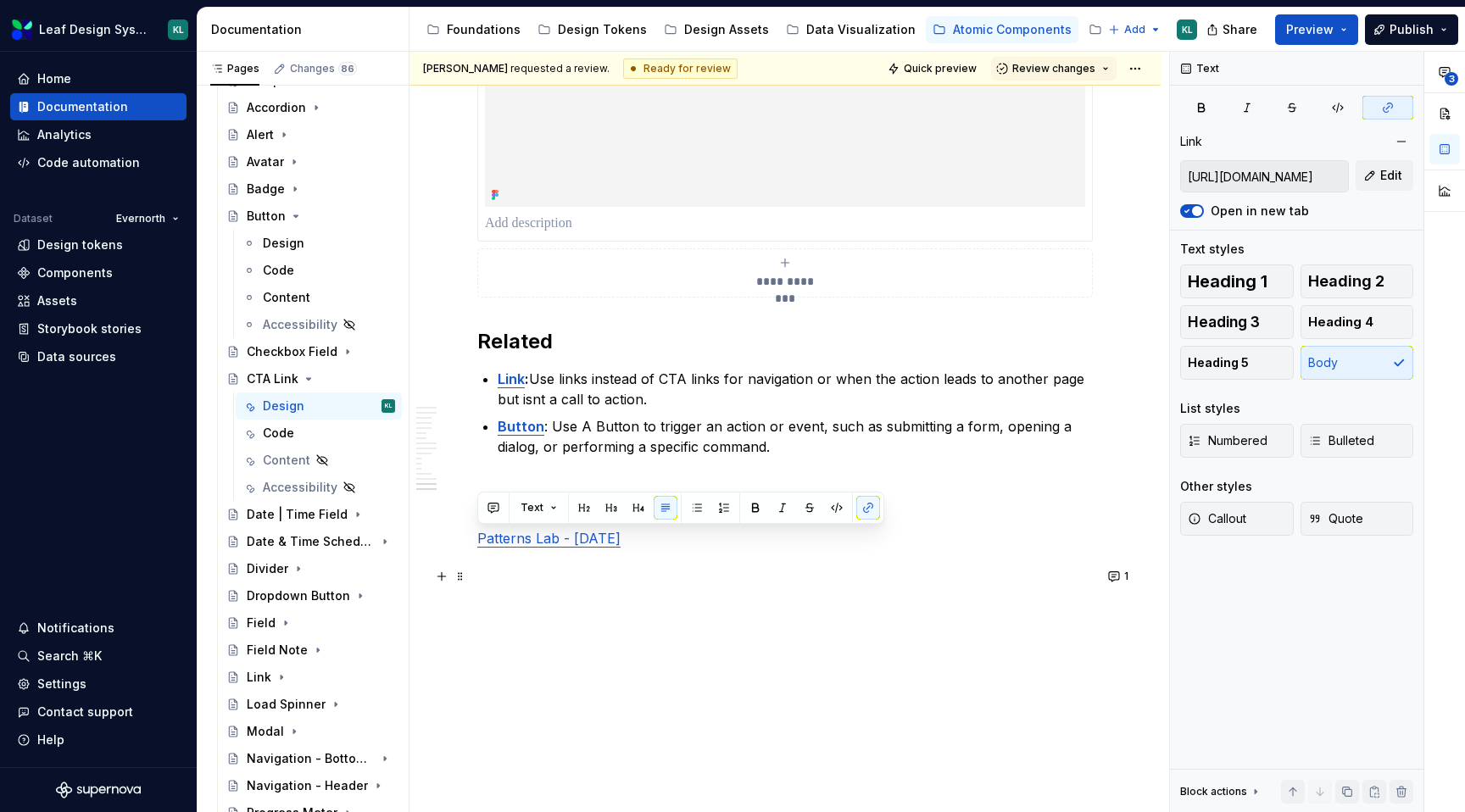
drag, startPoint x: 686, startPoint y: 533, endPoint x: 474, endPoint y: 533, distance: 212.0
copy link "Patterns Lab - [DATE]"
click at [1117, 565] on button "1" at bounding box center [1120, 576] width 33 height 24
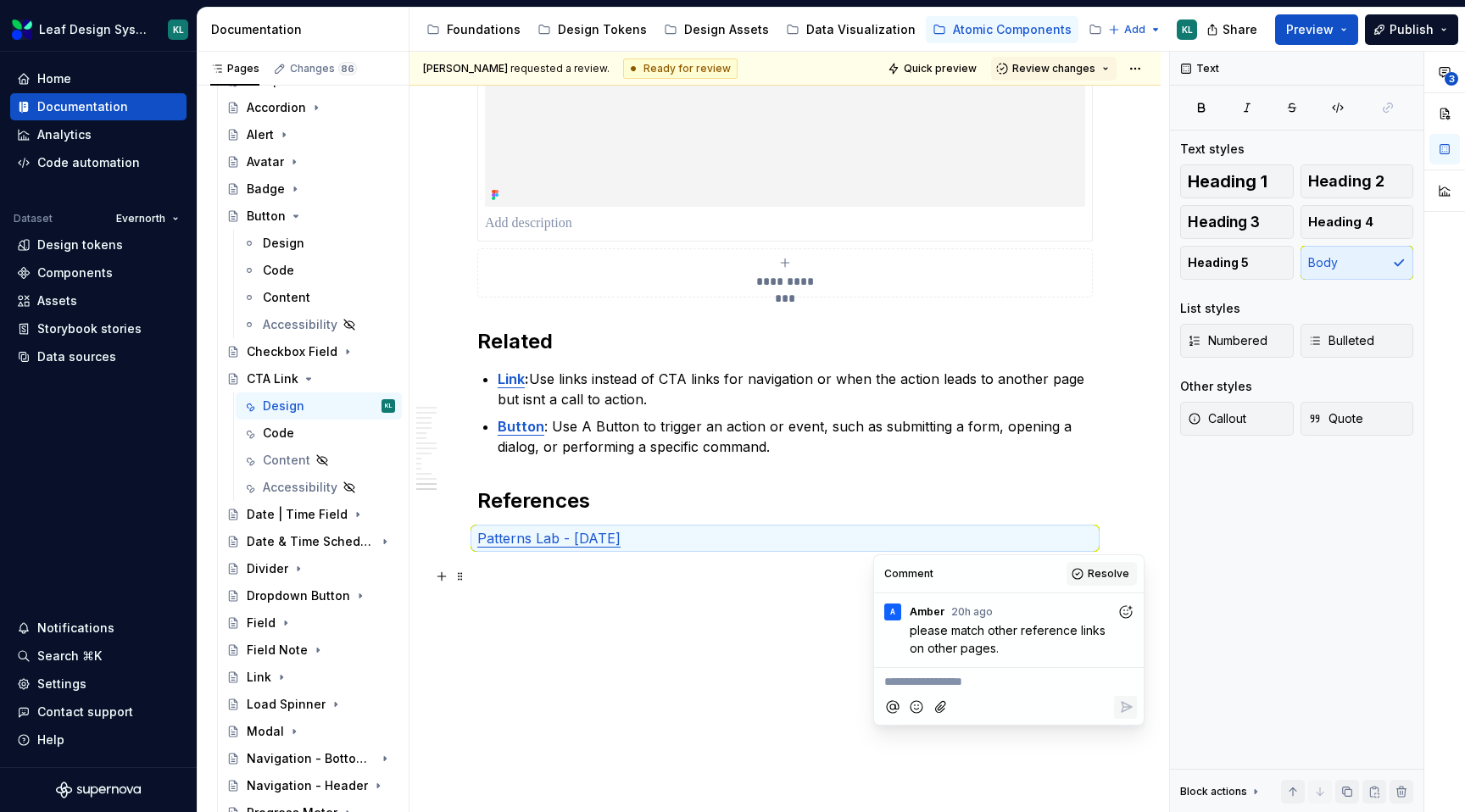
click at [1112, 566] on button "Resolve" at bounding box center [1102, 574] width 70 height 24
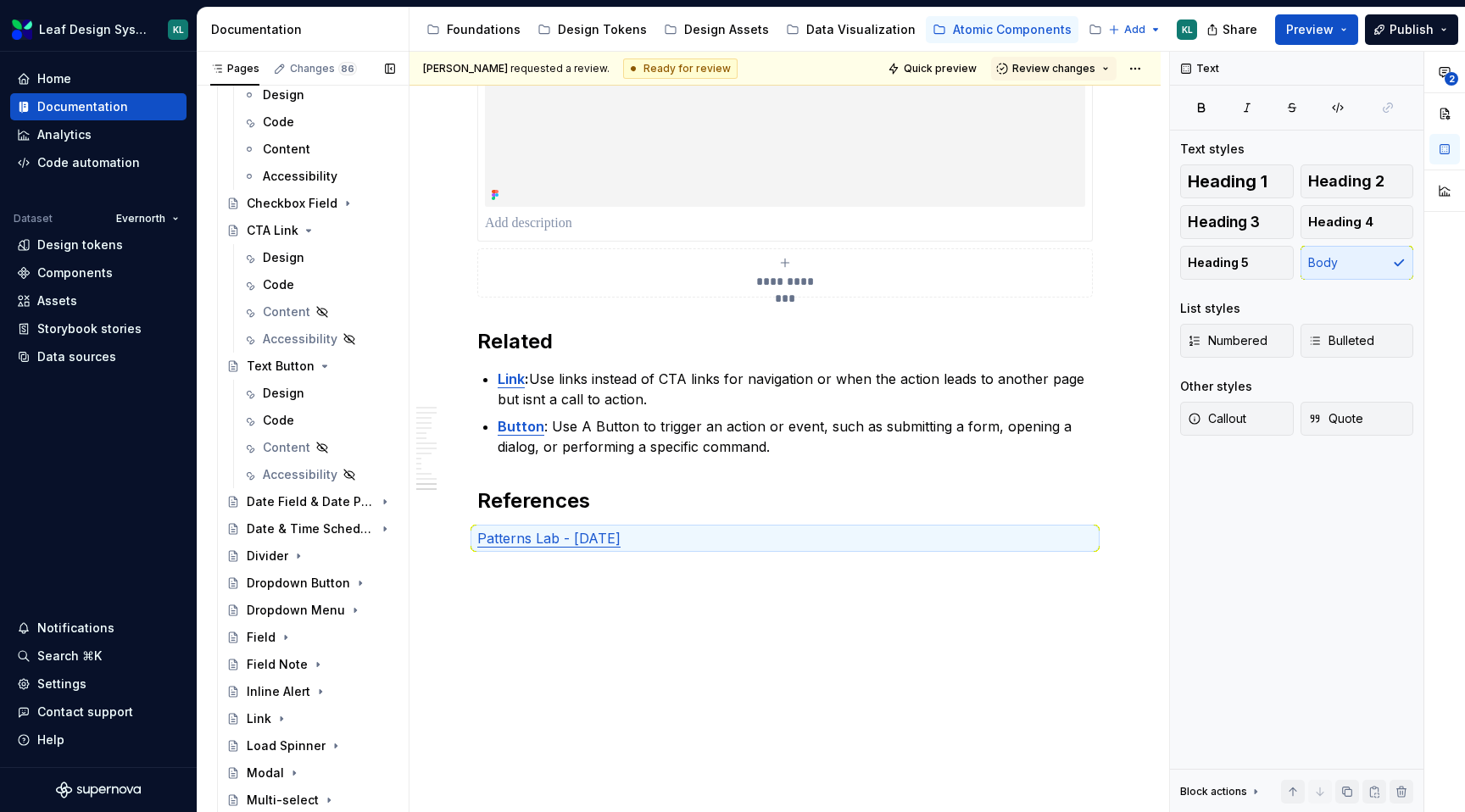
scroll to position [186, 0]
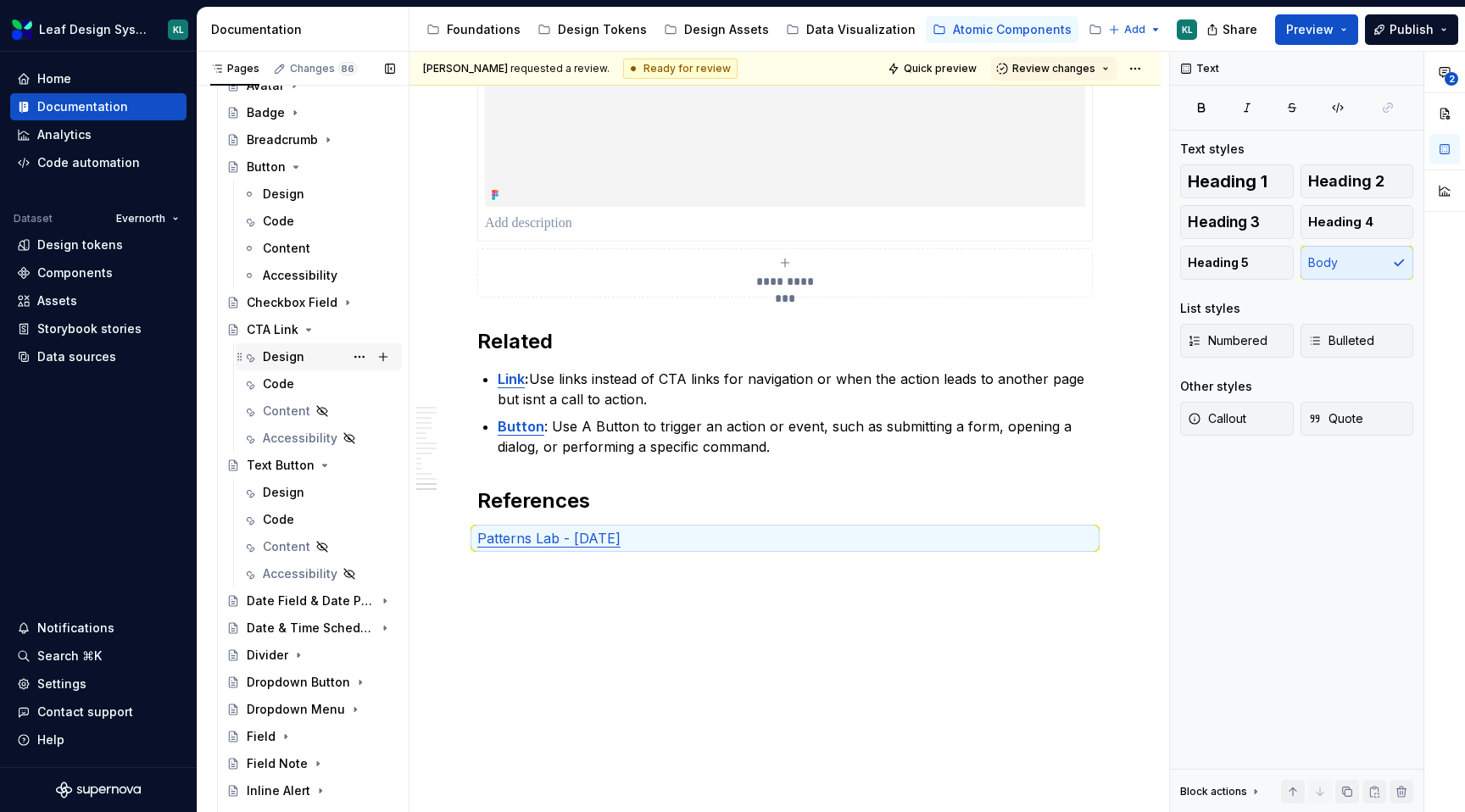
click at [301, 357] on div "Design" at bounding box center [283, 357] width 41 height 17
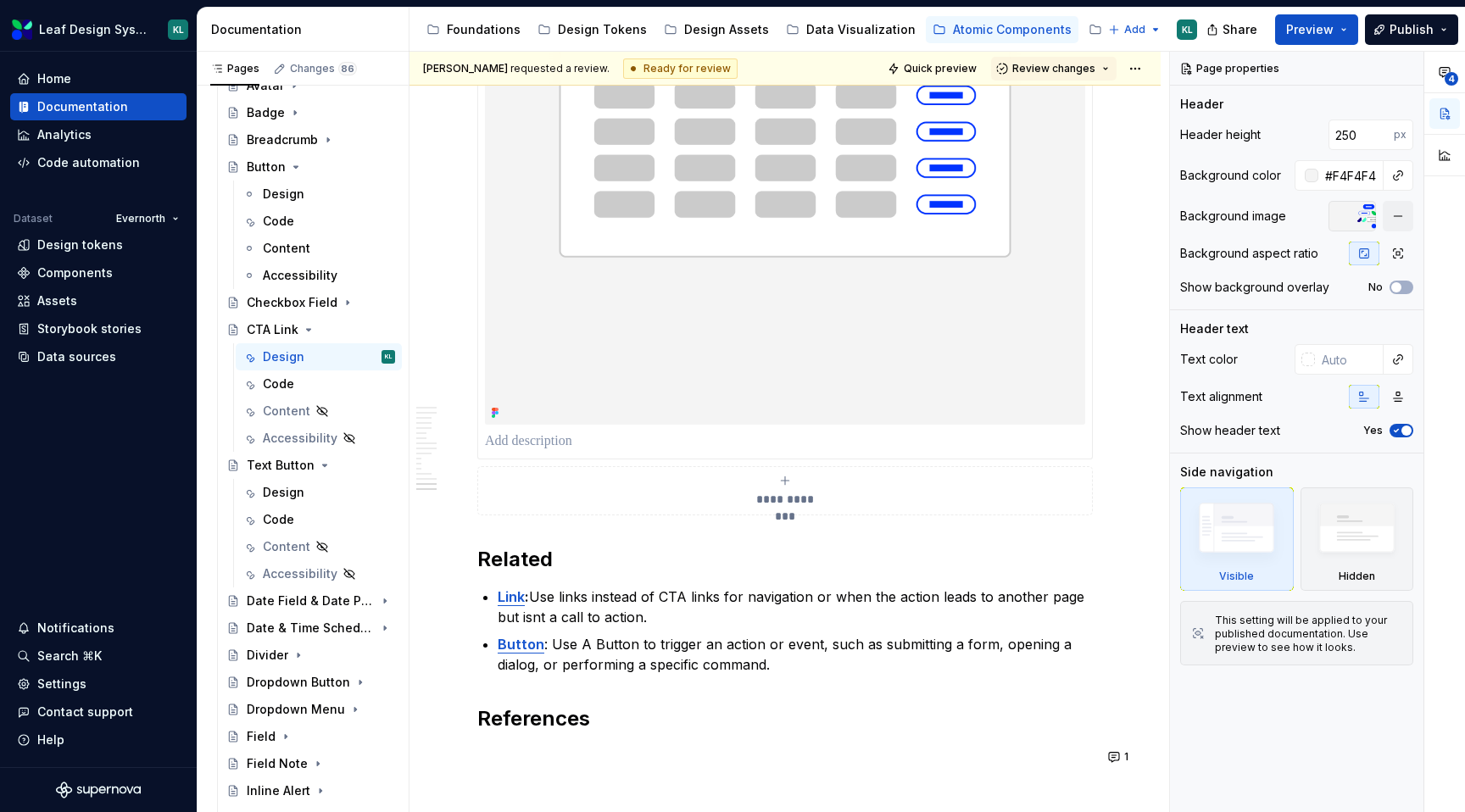
scroll to position [6589, 0]
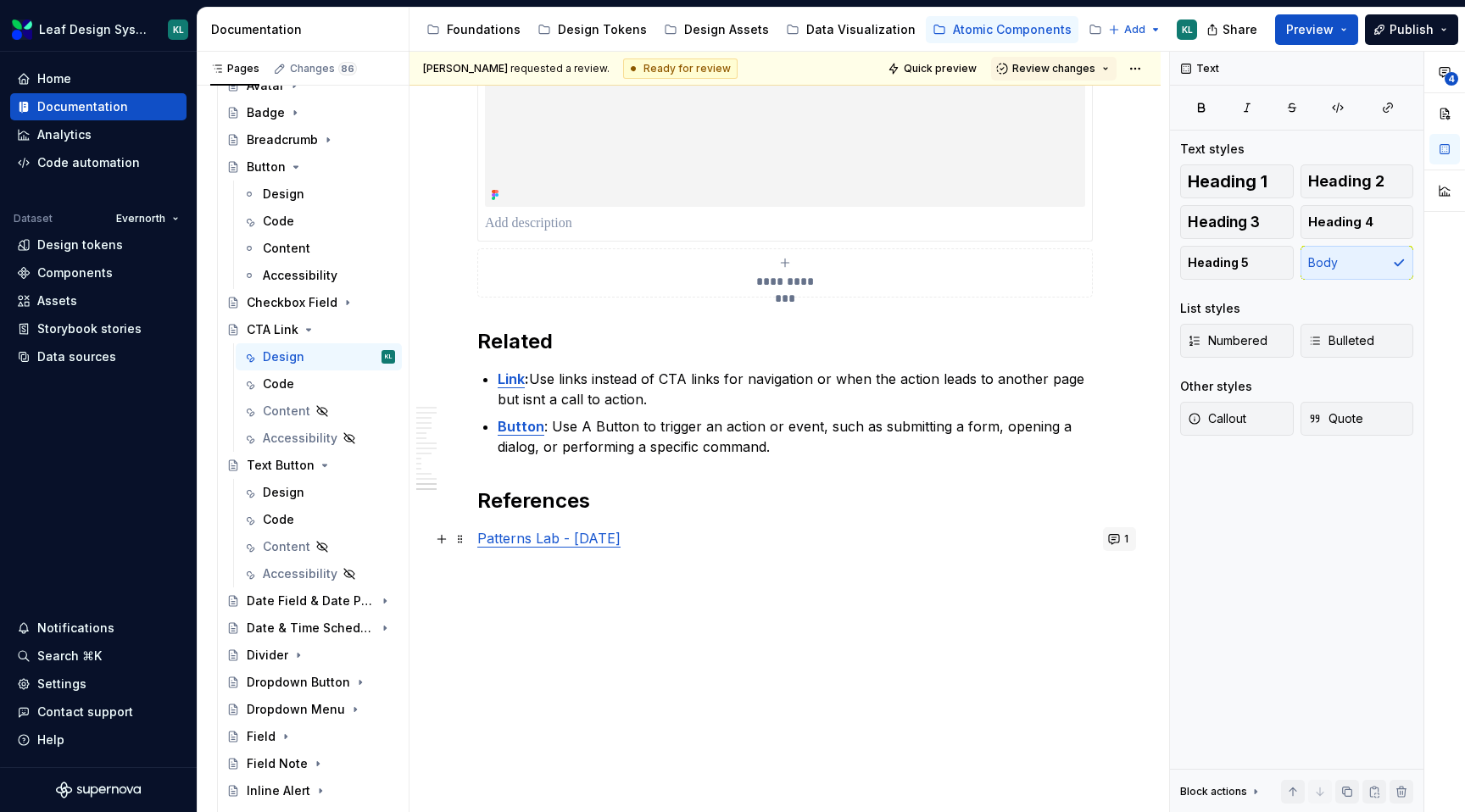
click at [1121, 528] on button "1" at bounding box center [1120, 539] width 33 height 24
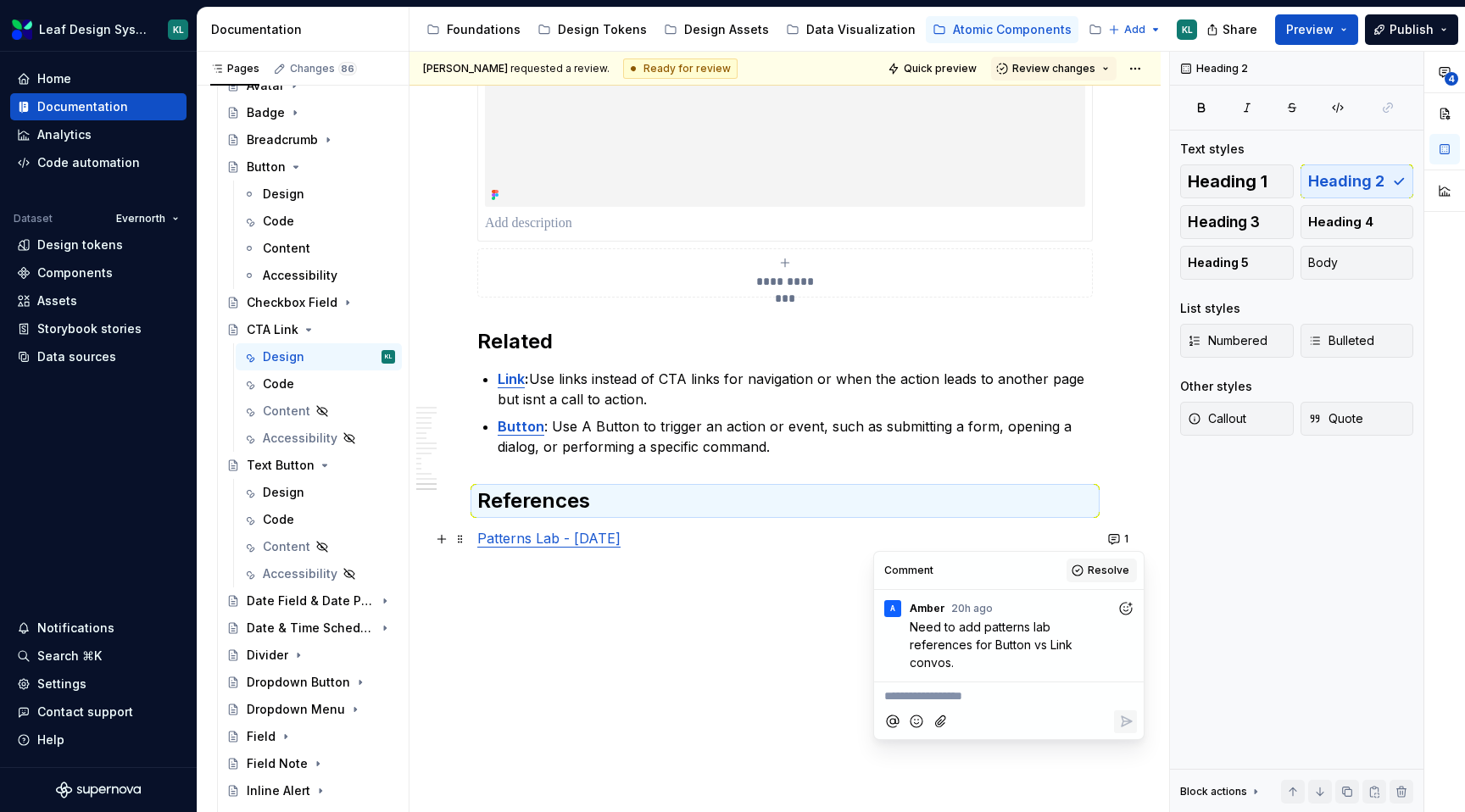
click at [1111, 572] on span "Resolve" at bounding box center [1108, 570] width 41 height 13
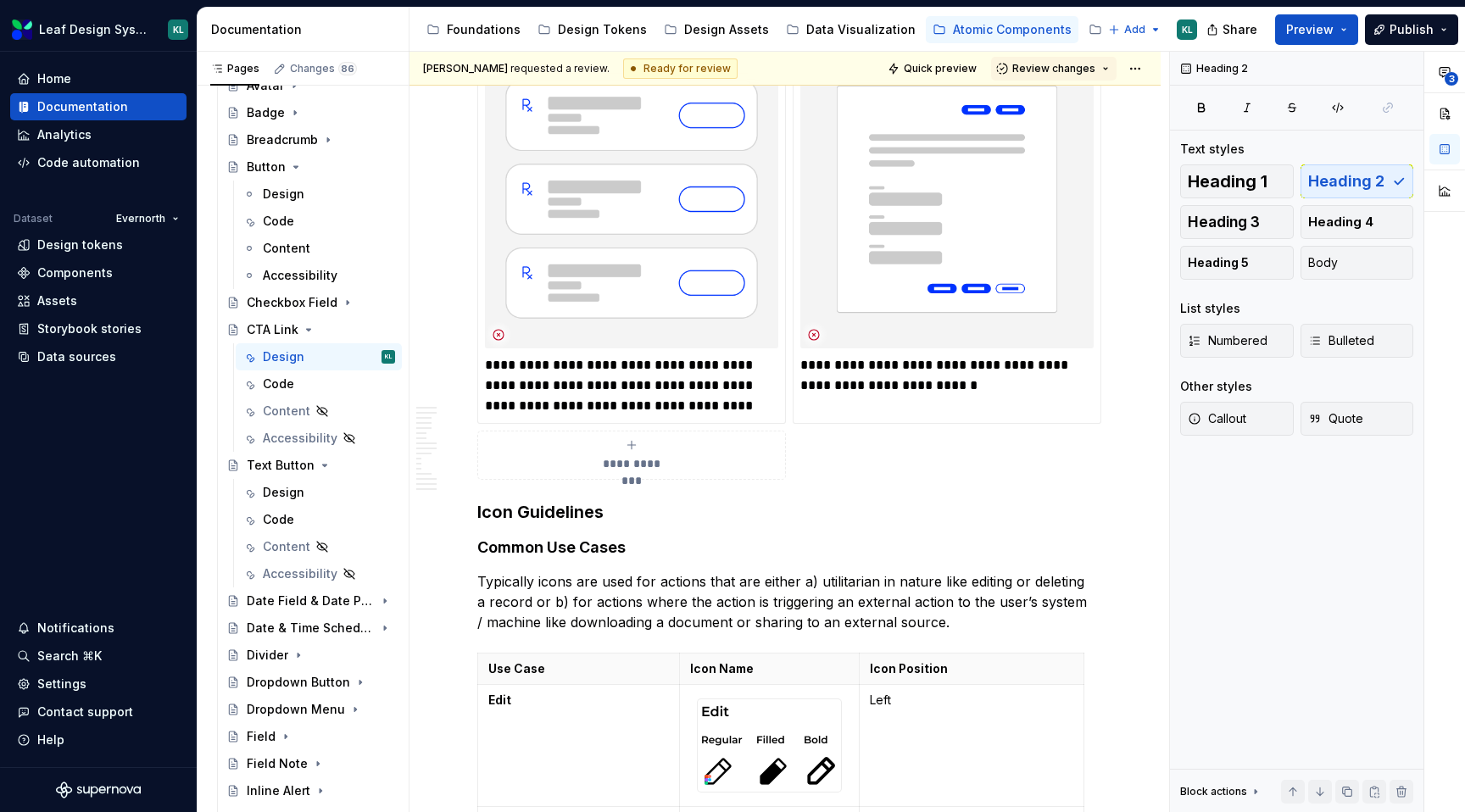
scroll to position [1076, 0]
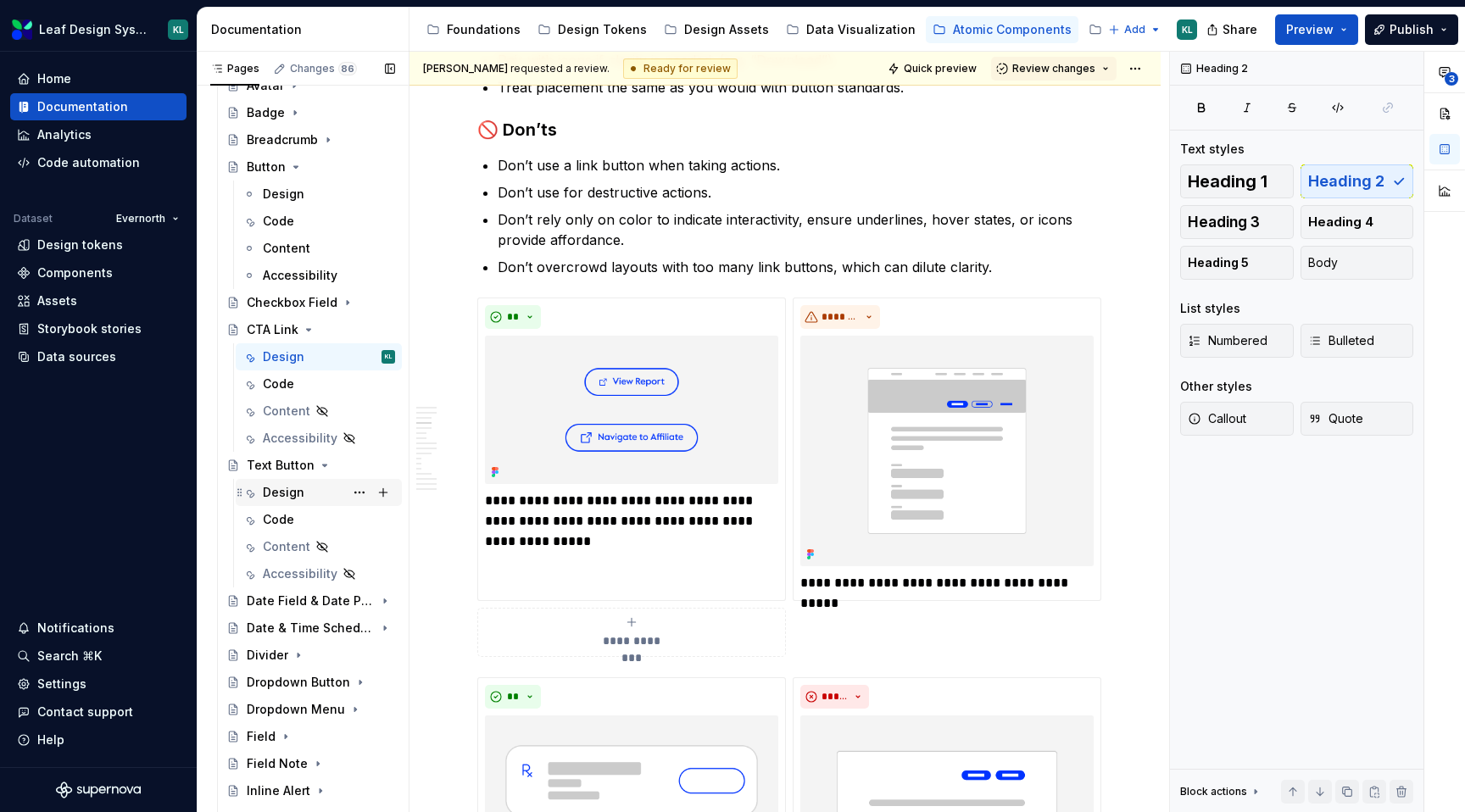
click at [303, 497] on div "Design" at bounding box center [329, 492] width 133 height 24
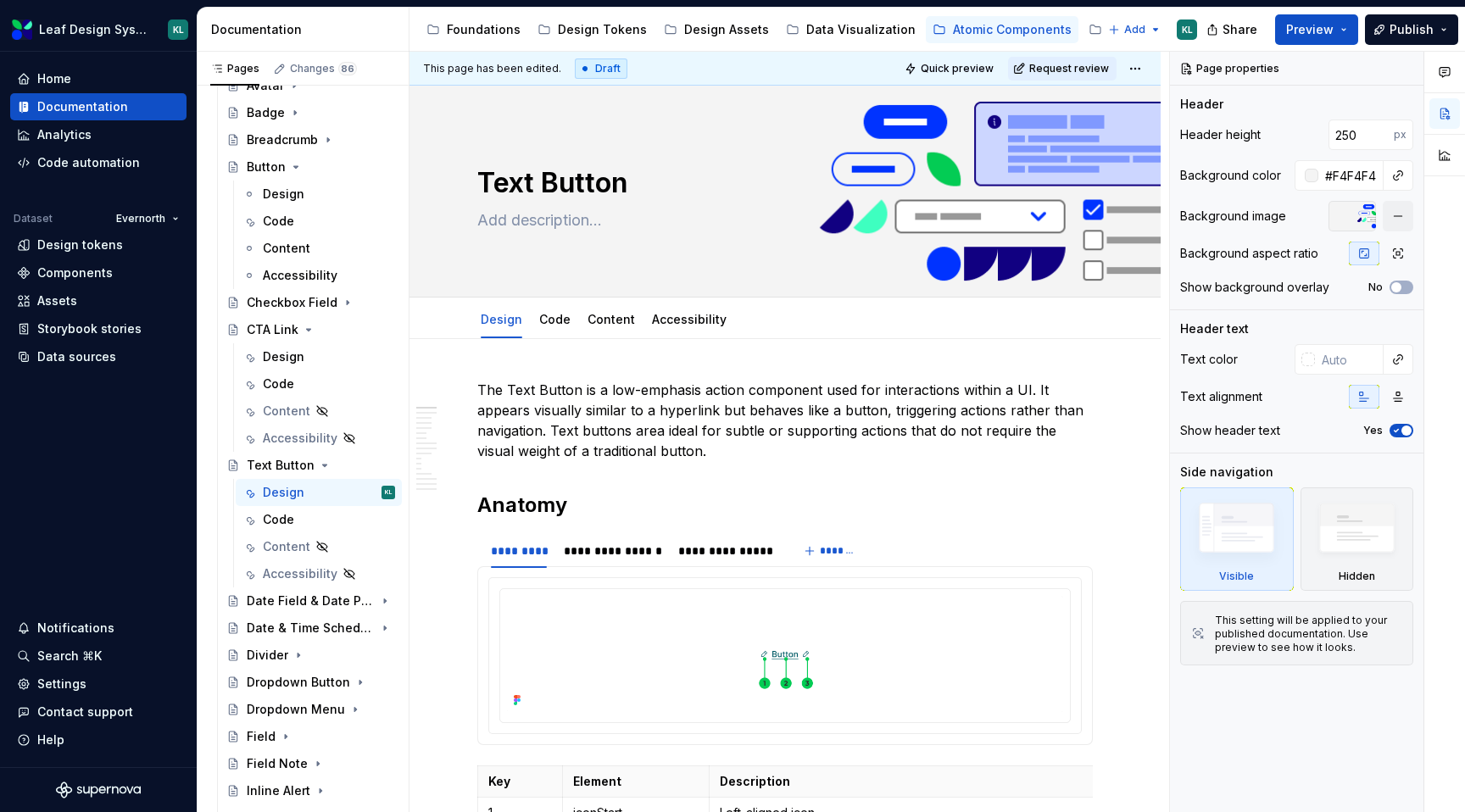
type textarea "*"
